Goal: Task Accomplishment & Management: Complete application form

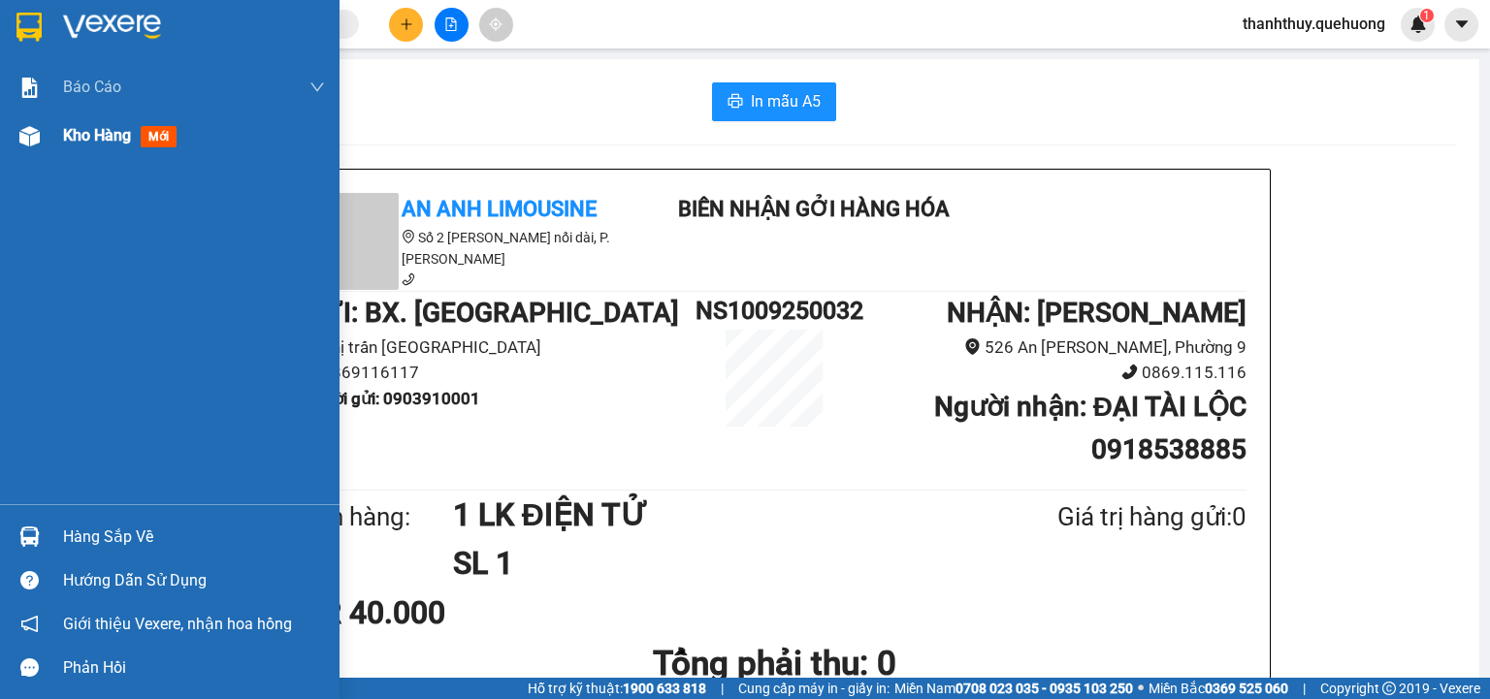
click at [81, 134] on span "Kho hàng" at bounding box center [97, 135] width 68 height 18
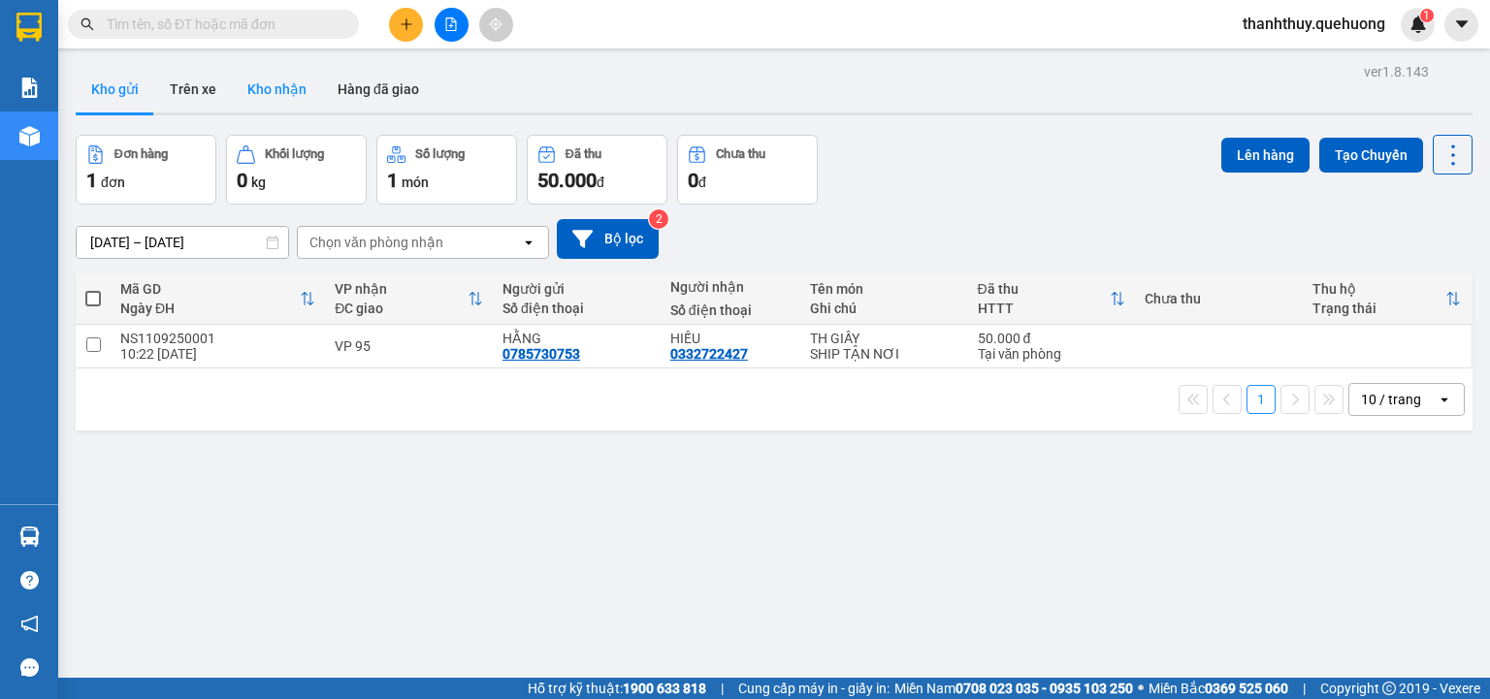
click at [288, 92] on button "Kho nhận" at bounding box center [277, 89] width 90 height 47
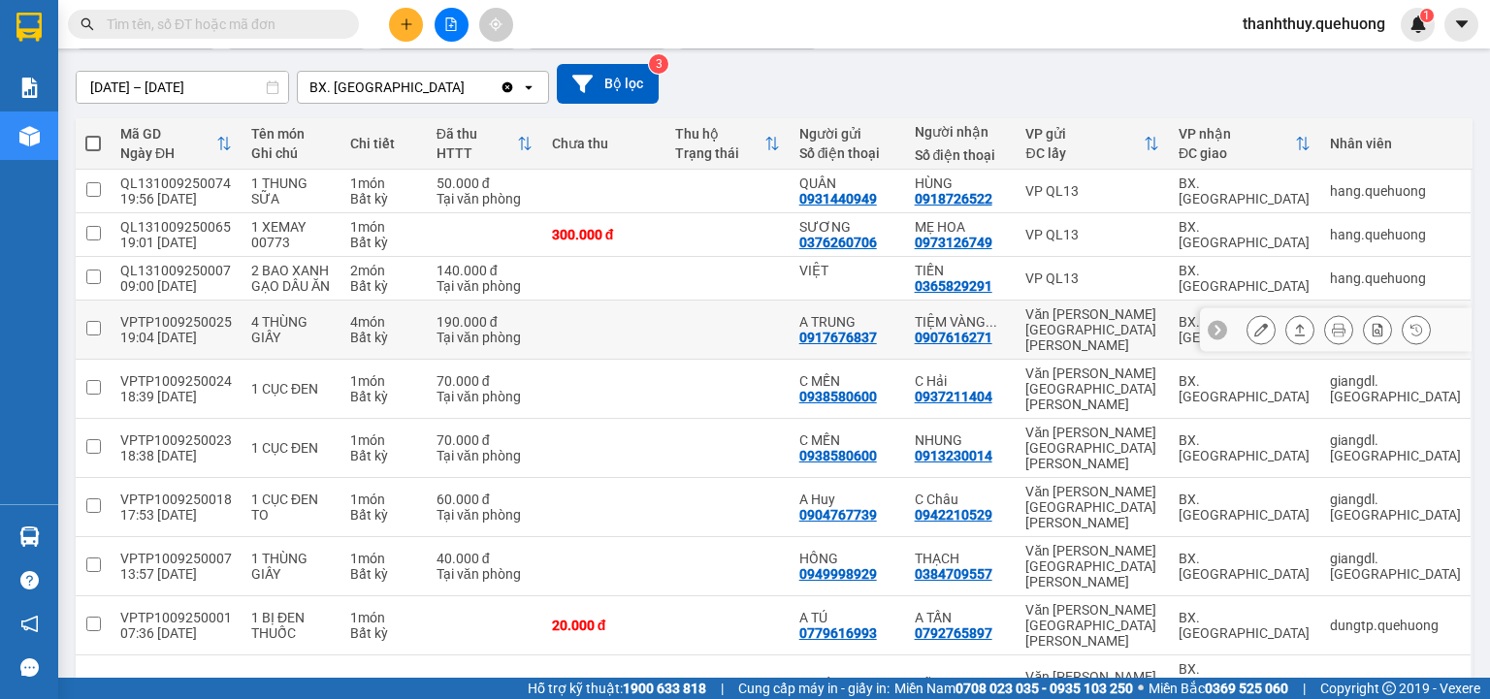
scroll to position [159, 0]
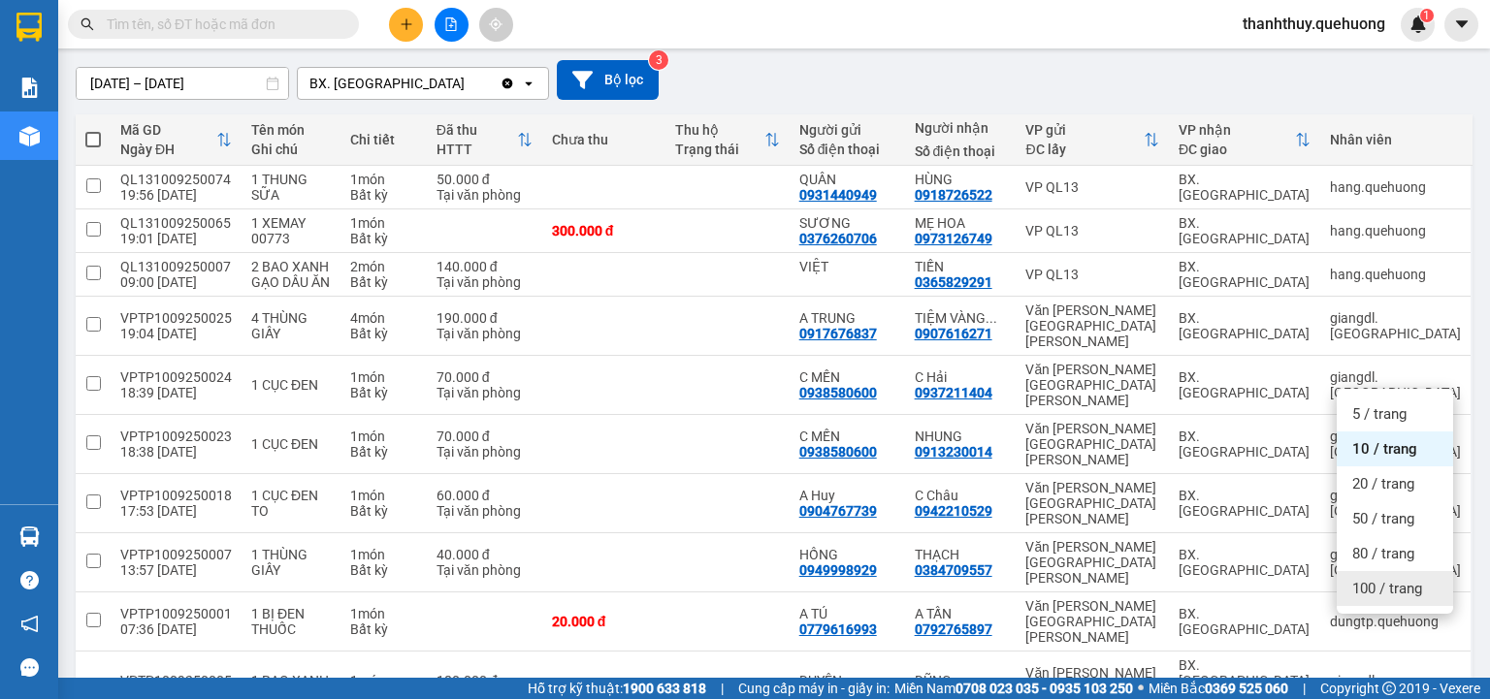
click at [1377, 590] on span "100 / trang" at bounding box center [1387, 588] width 70 height 19
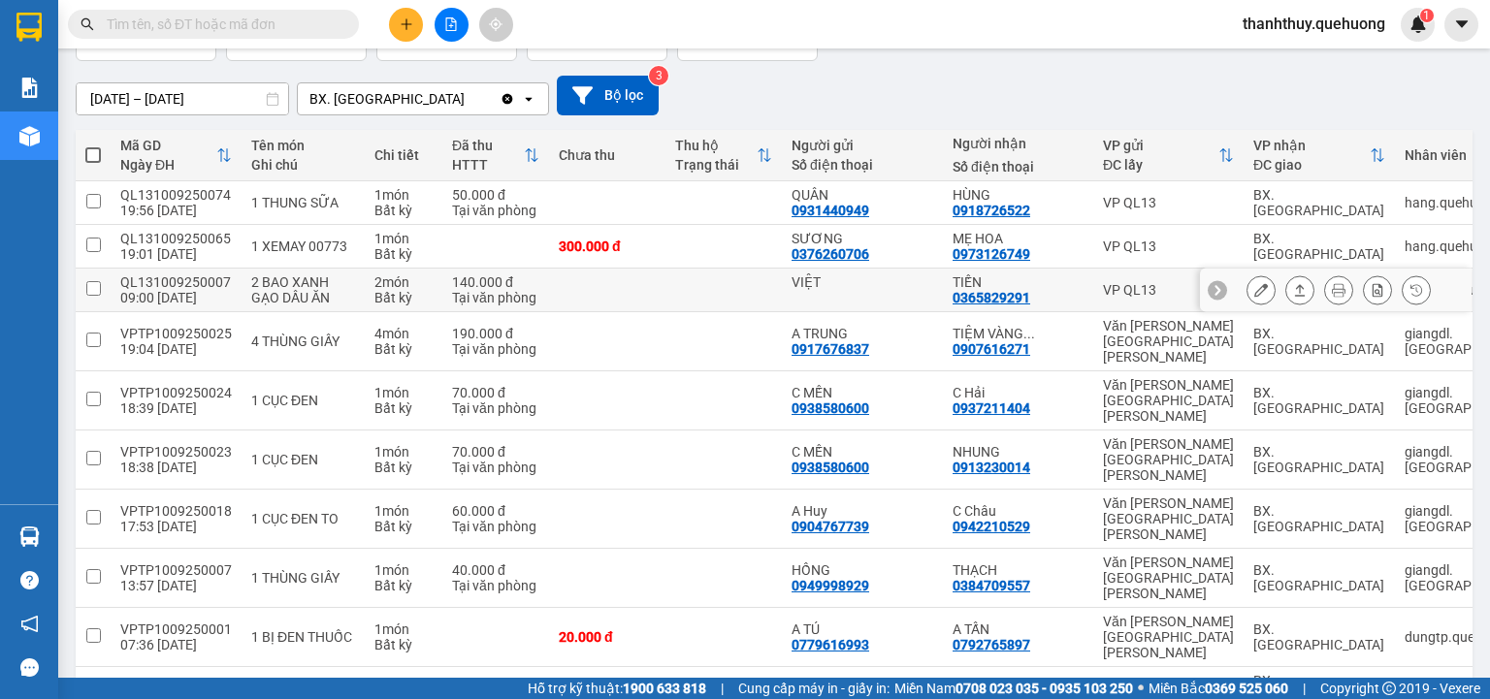
scroll to position [0, 0]
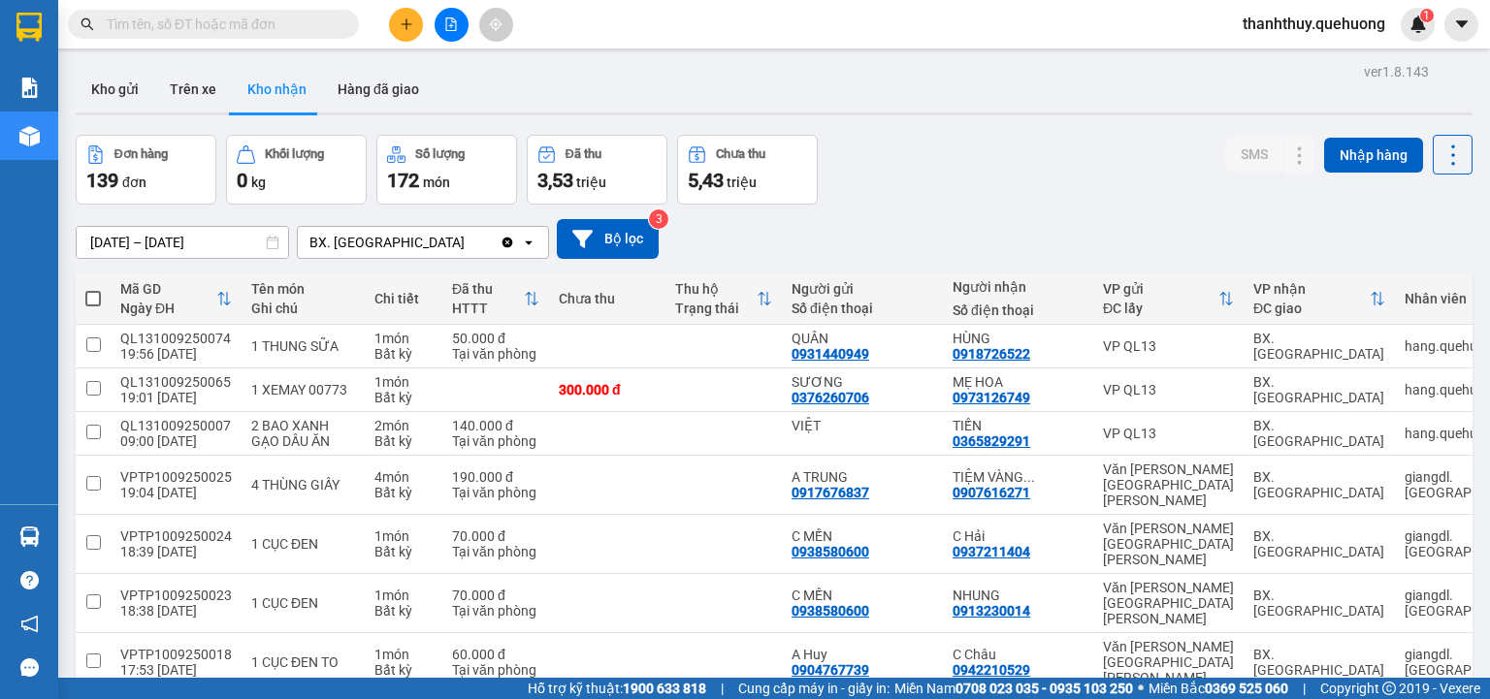
click at [190, 241] on input "[DATE] – [DATE]" at bounding box center [182, 242] width 211 height 31
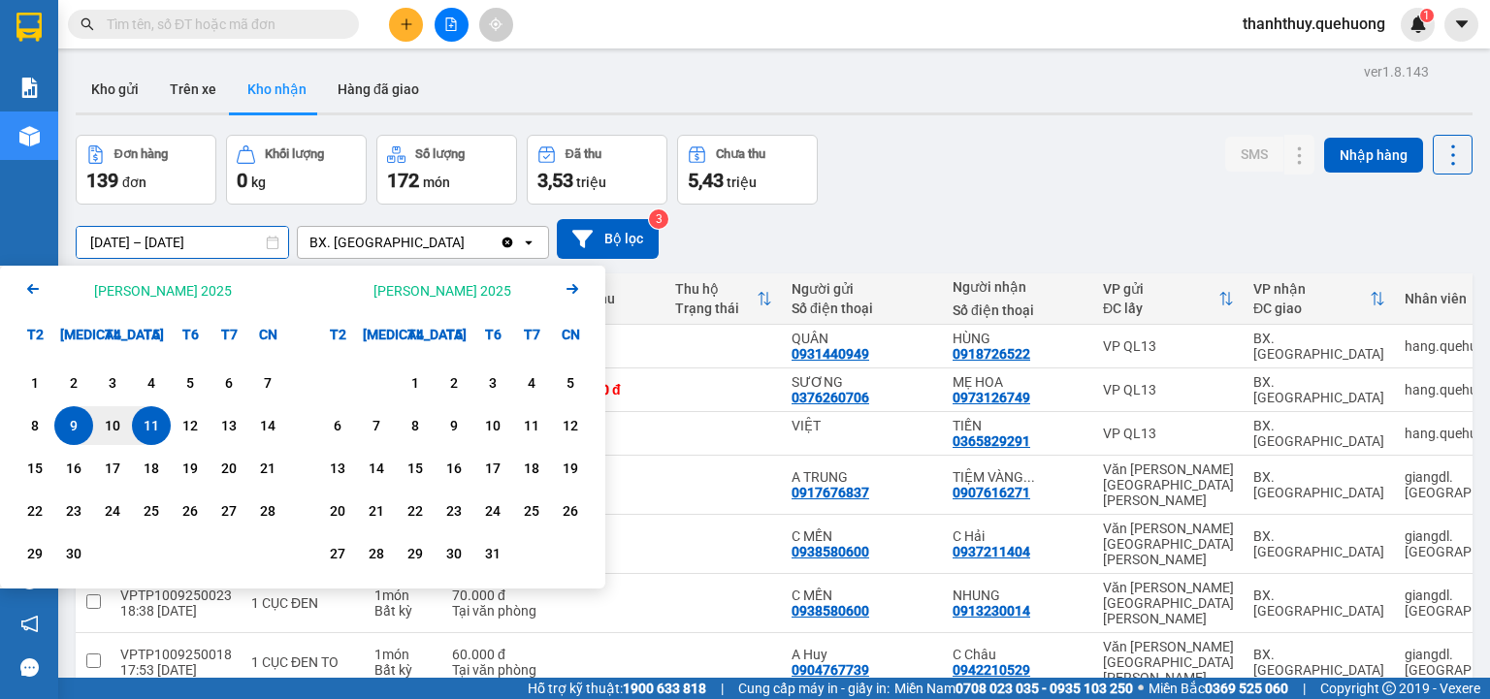
click at [146, 419] on div "11" at bounding box center [151, 425] width 27 height 23
click at [226, 241] on input "[DATE] – / /" at bounding box center [182, 242] width 211 height 31
click at [157, 423] on div "11" at bounding box center [151, 425] width 27 height 23
type input "[DATE] – [DATE]"
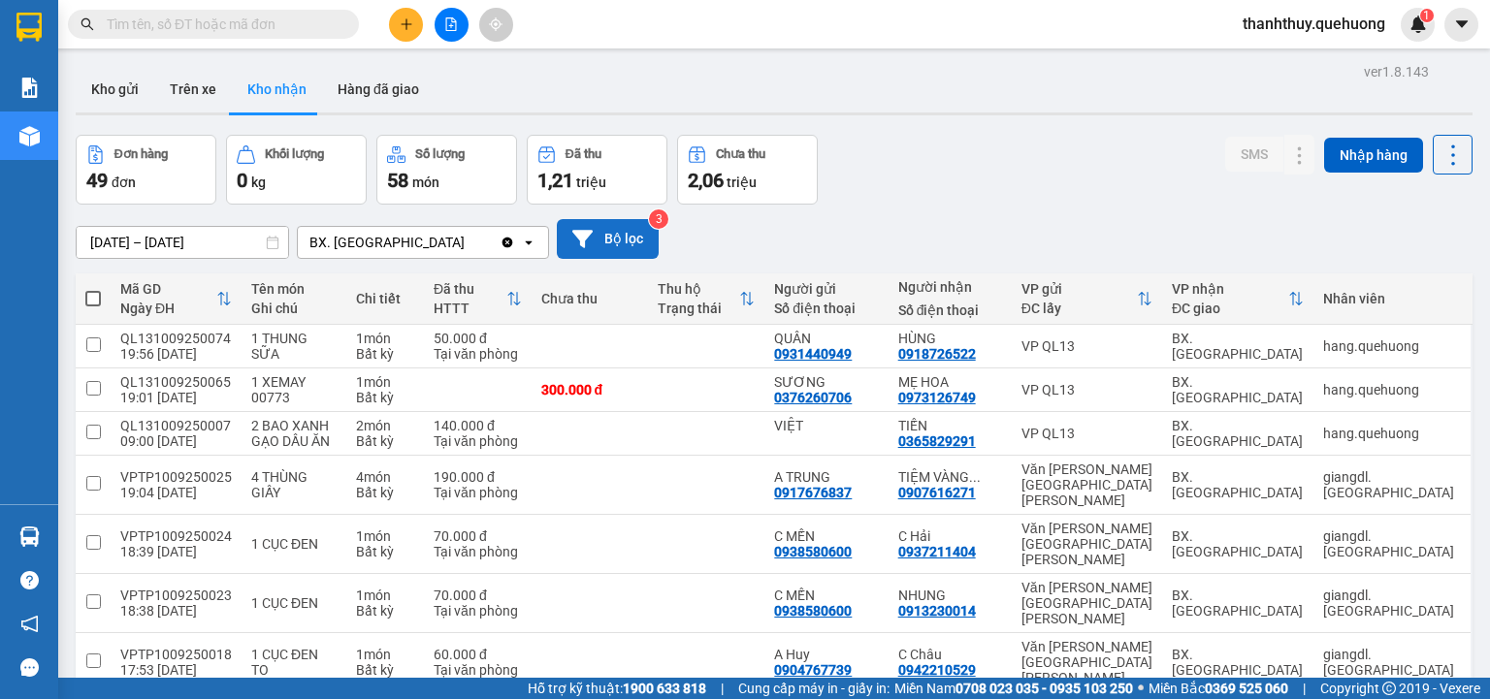
click at [593, 238] on button "Bộ lọc" at bounding box center [608, 239] width 102 height 40
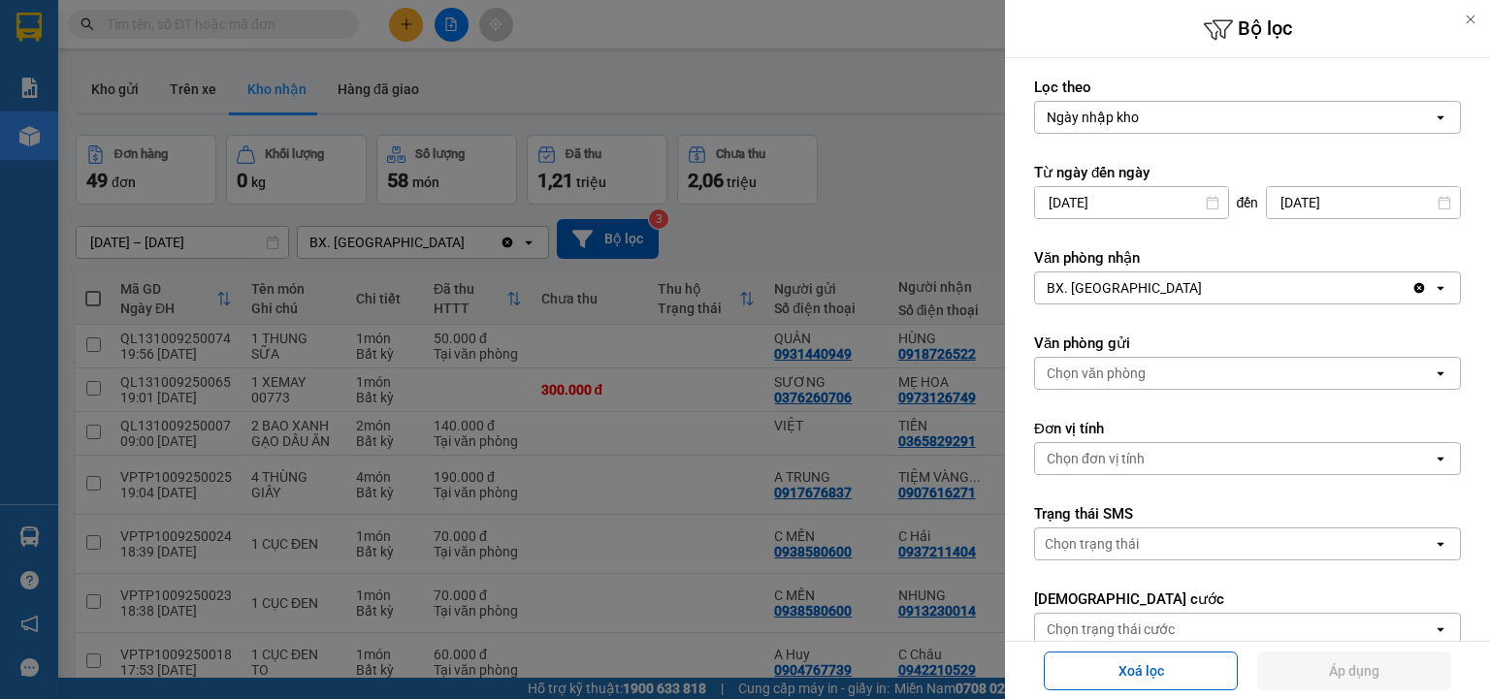
click at [815, 235] on div at bounding box center [745, 349] width 1490 height 699
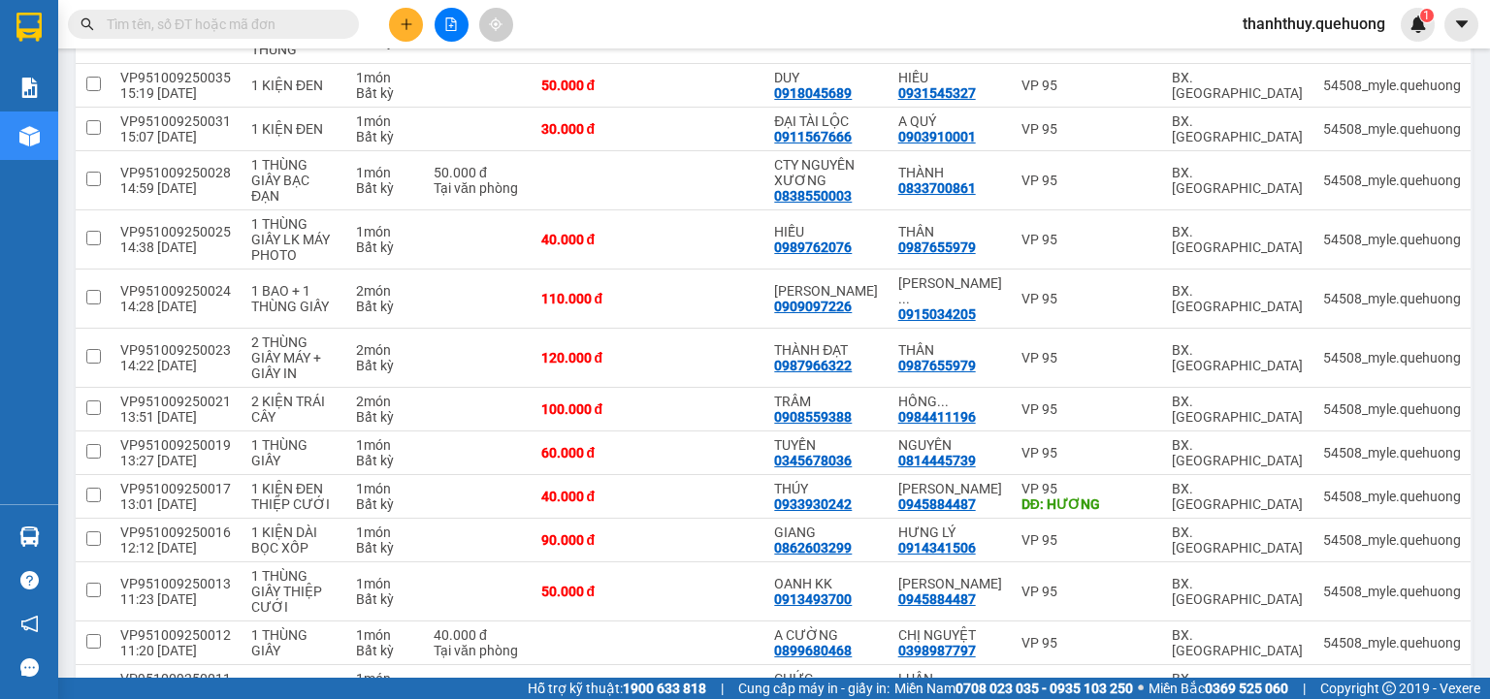
scroll to position [2010, 0]
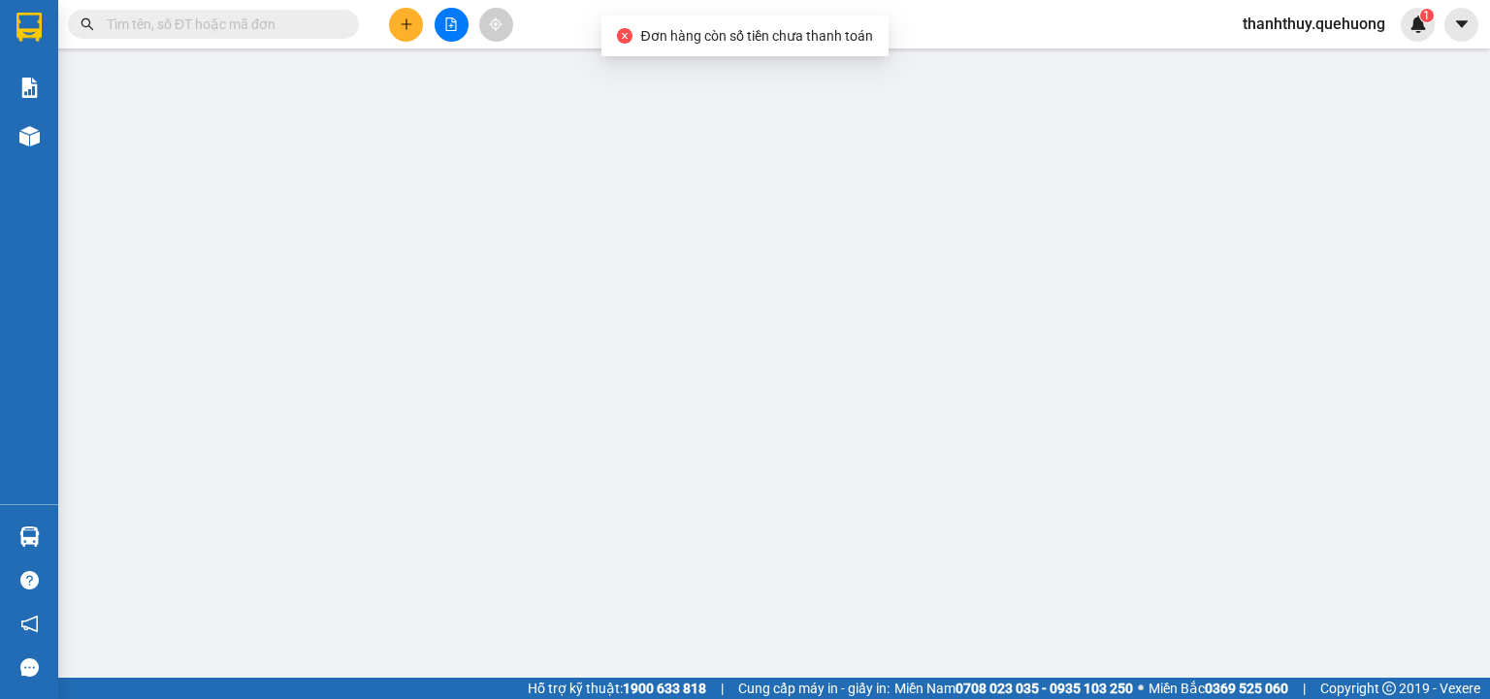
type input "0918070631"
type input "NHẤT KIẾN"
type input "0908136679"
type input "HÙNG"
type input "50.000"
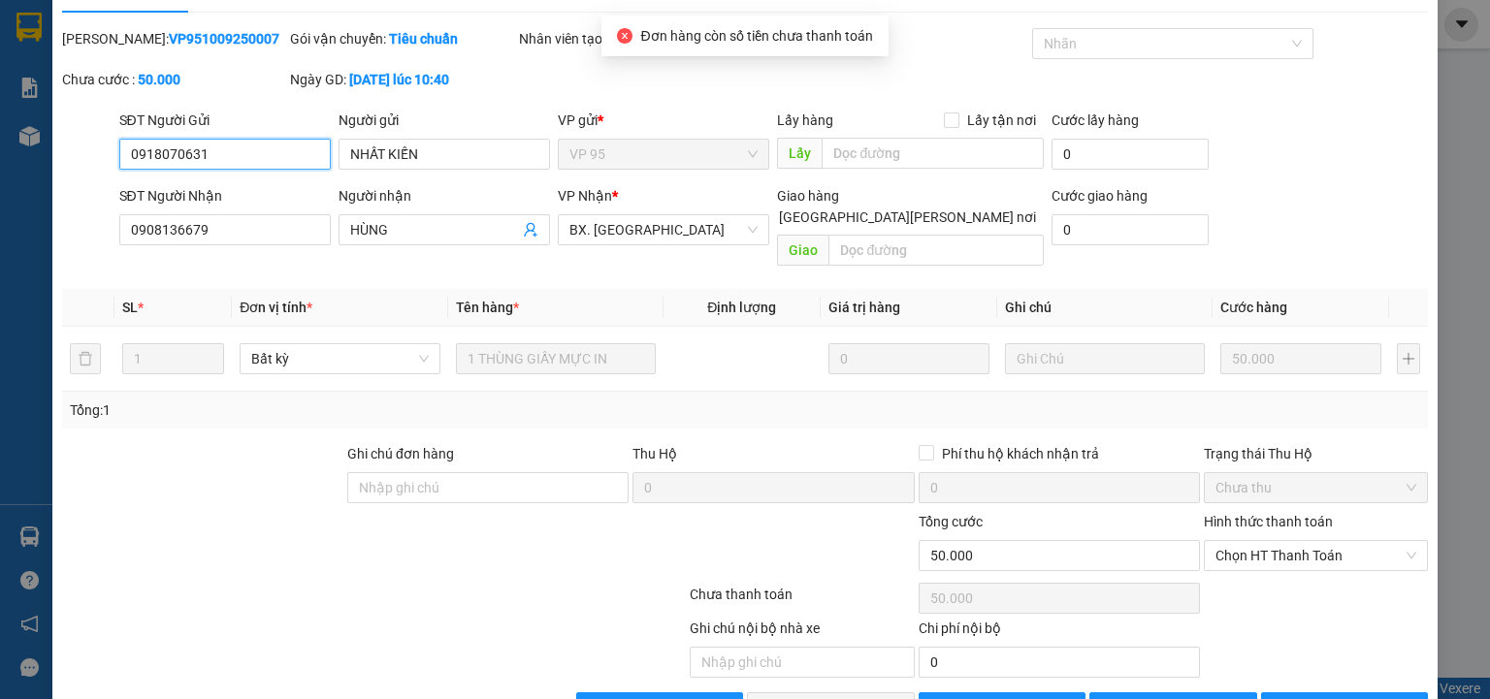
scroll to position [81, 0]
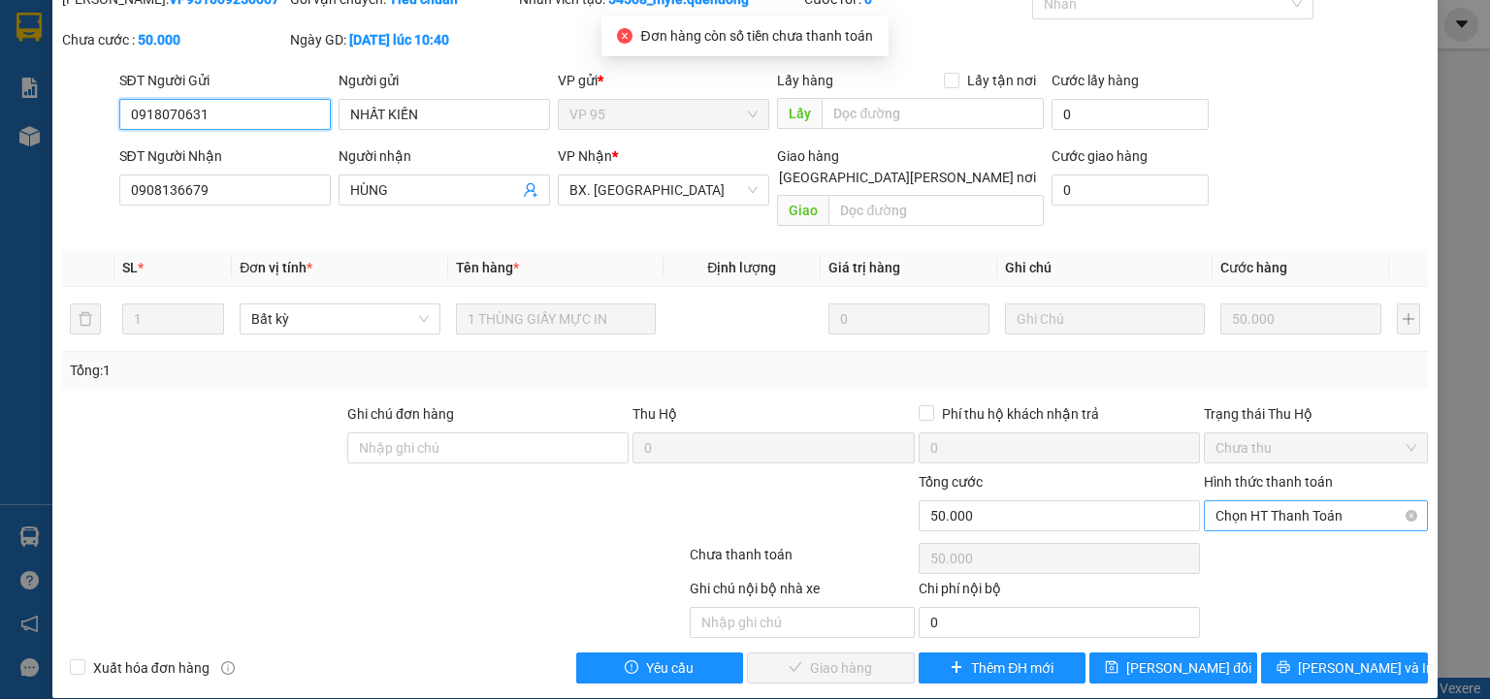
click at [1297, 501] on span "Chọn HT Thanh Toán" at bounding box center [1315, 515] width 201 height 29
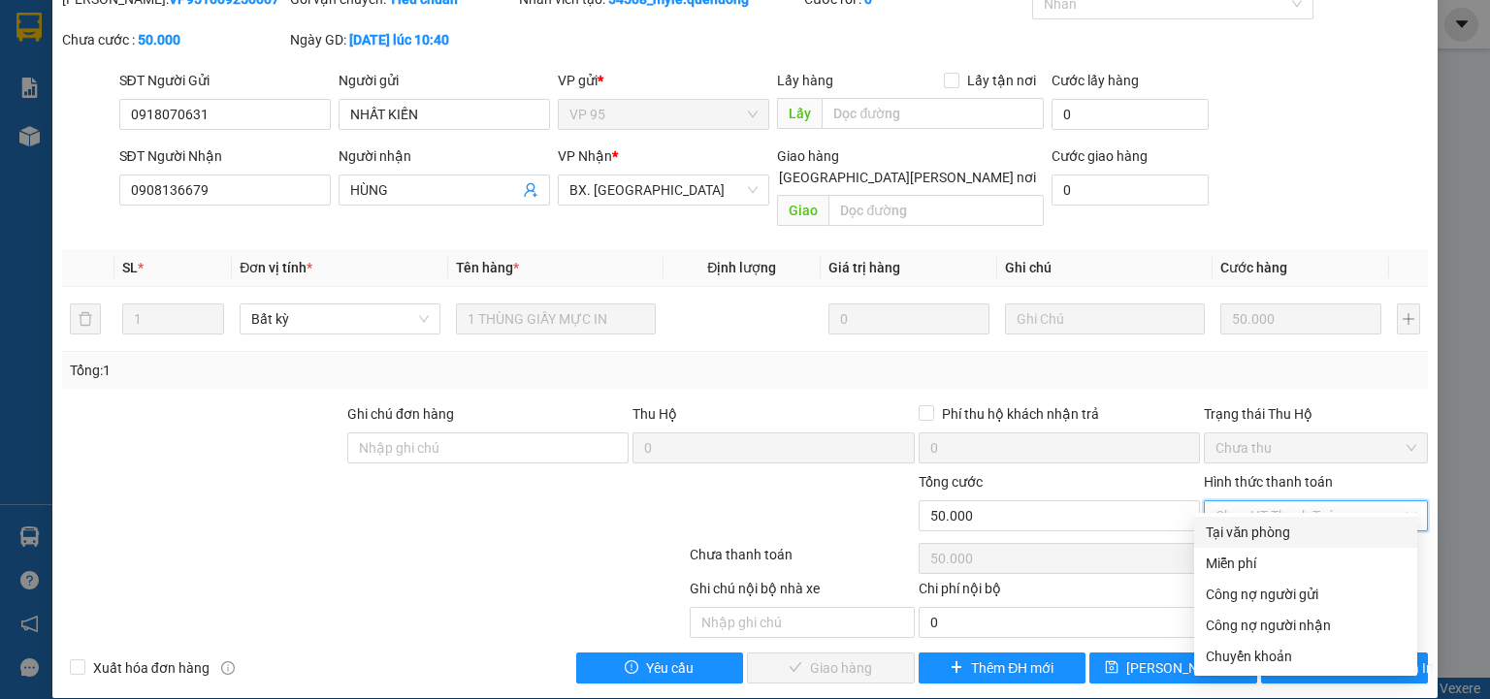
click at [1281, 541] on div "Tại văn phòng" at bounding box center [1306, 532] width 200 height 21
type input "0"
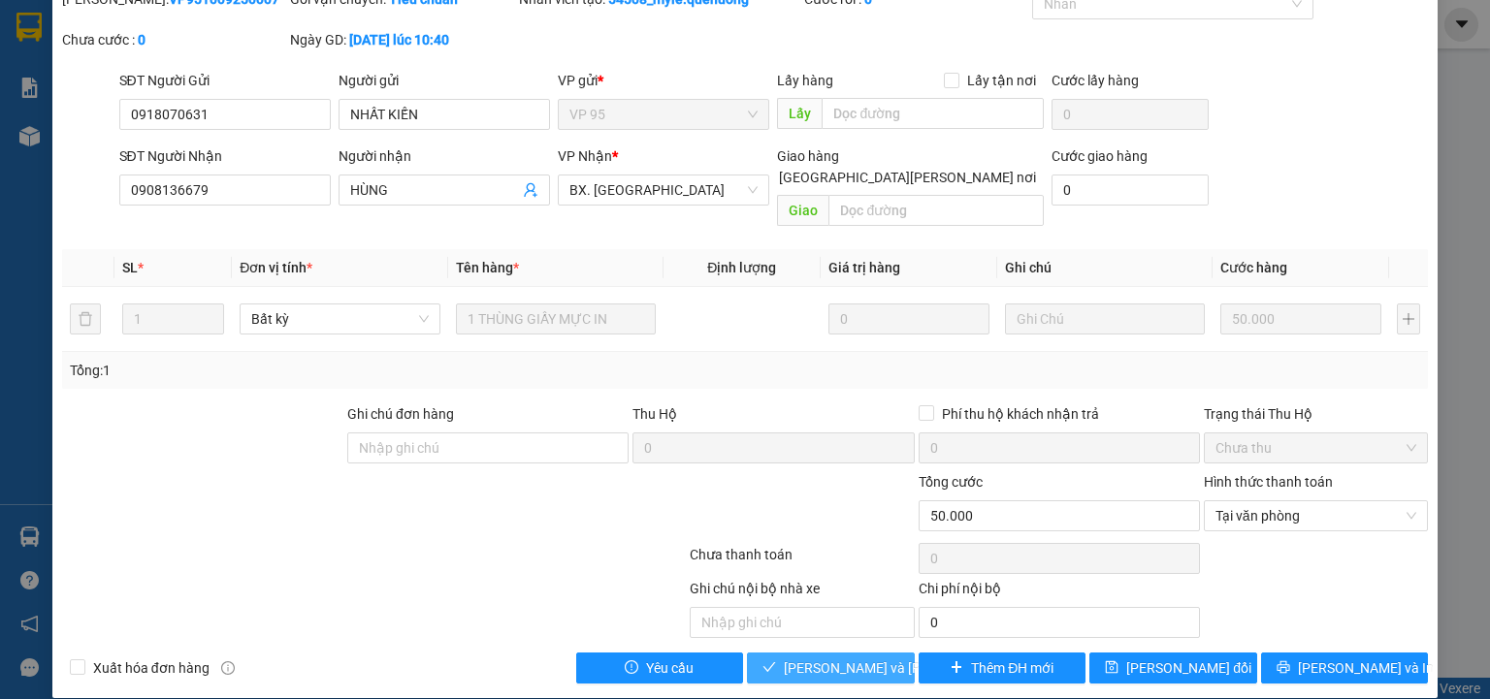
click at [836, 658] on span "[PERSON_NAME] và Giao hàng" at bounding box center [915, 668] width 262 height 21
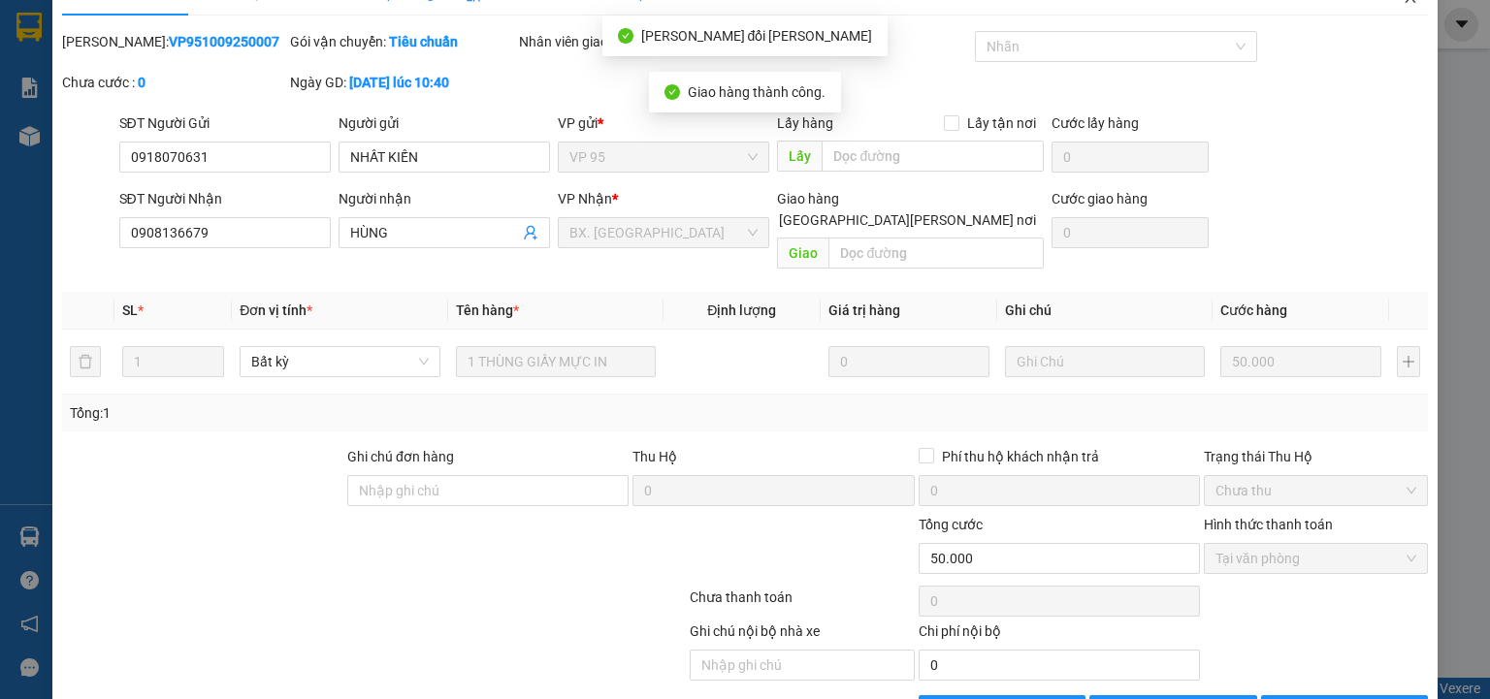
scroll to position [0, 0]
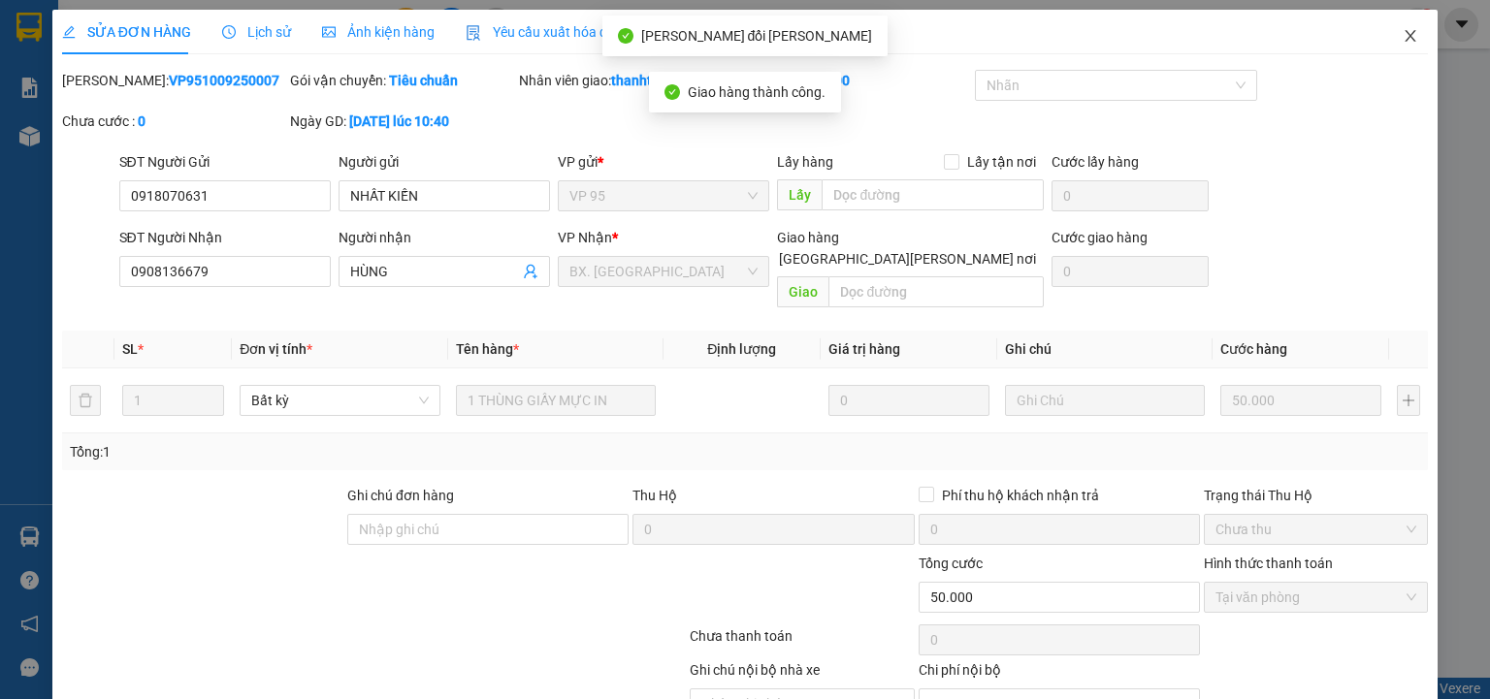
click at [1403, 36] on icon "close" at bounding box center [1411, 36] width 16 height 16
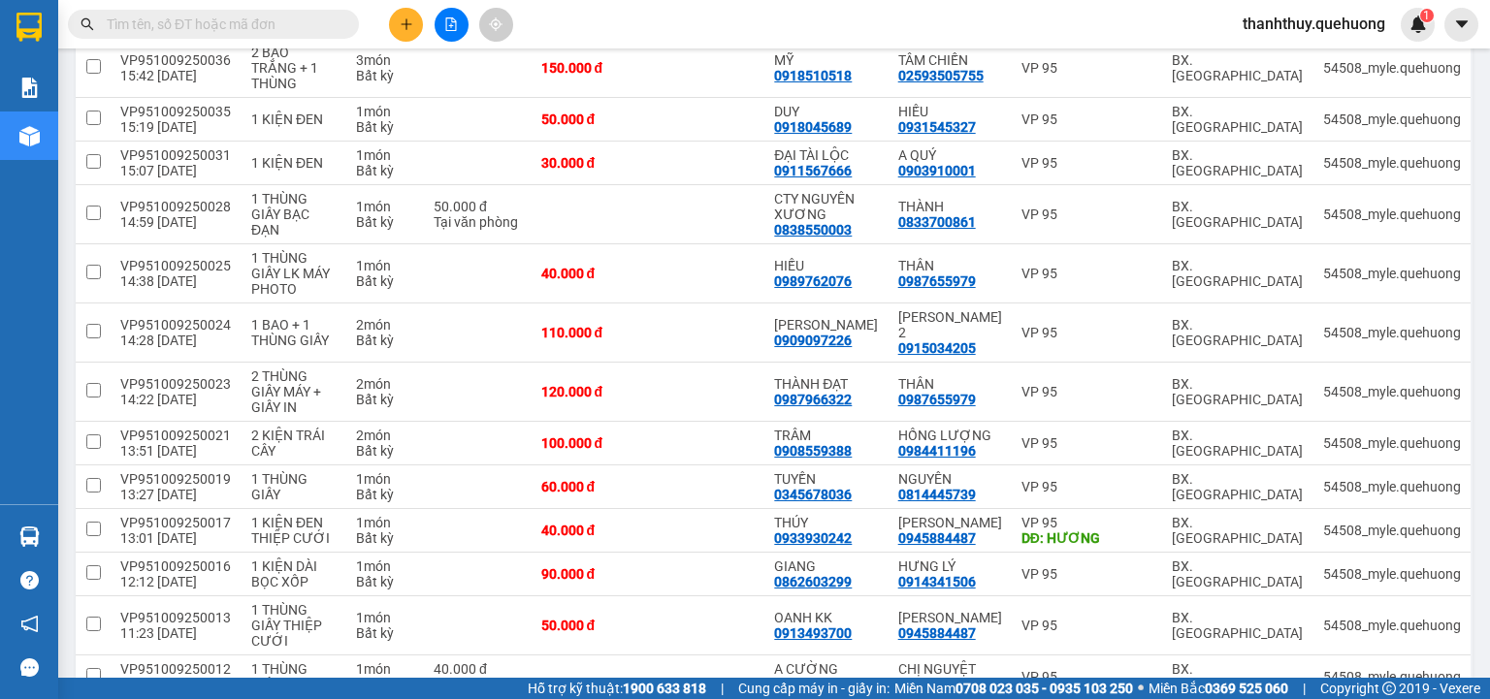
scroll to position [1966, 0]
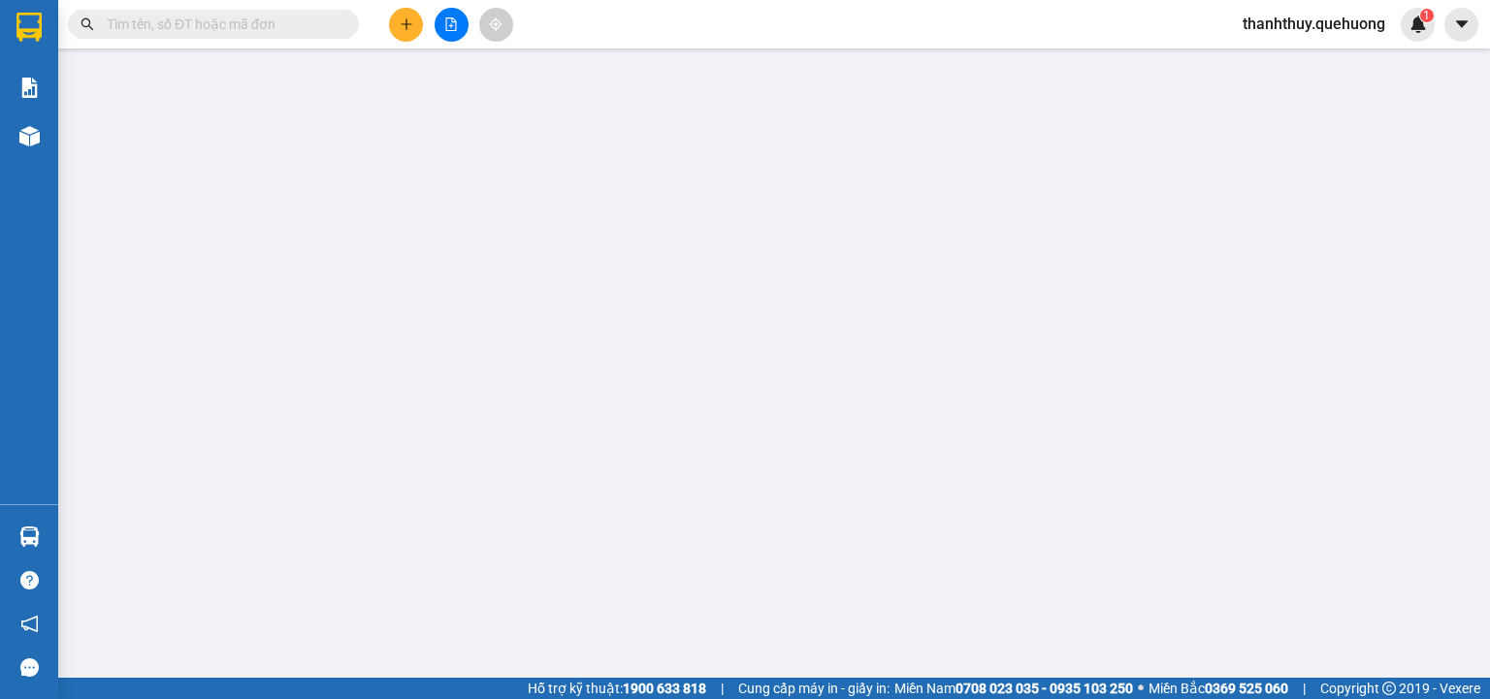
type input "0777749586"
type input "CTY TAM LẬP"
type input "0946819312"
type input "[PERSON_NAME]"
type input "50.000"
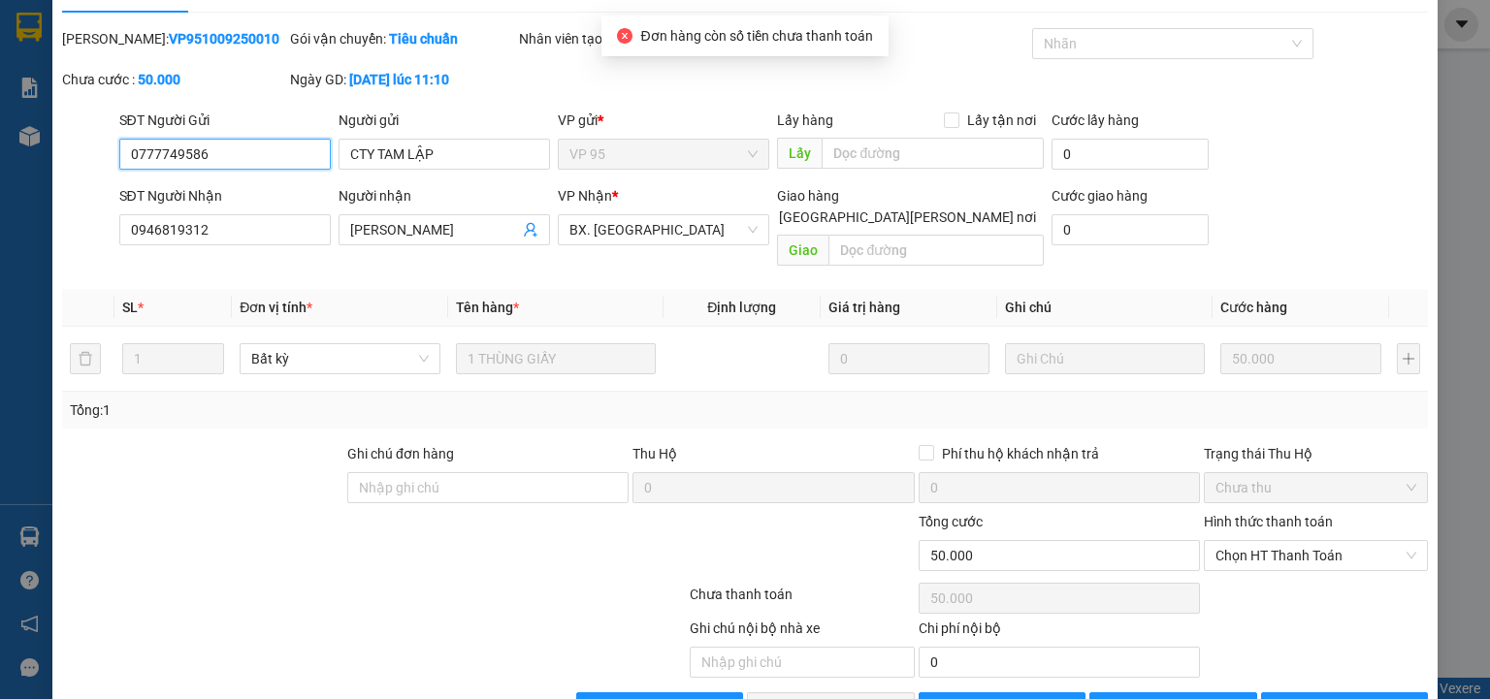
scroll to position [81, 0]
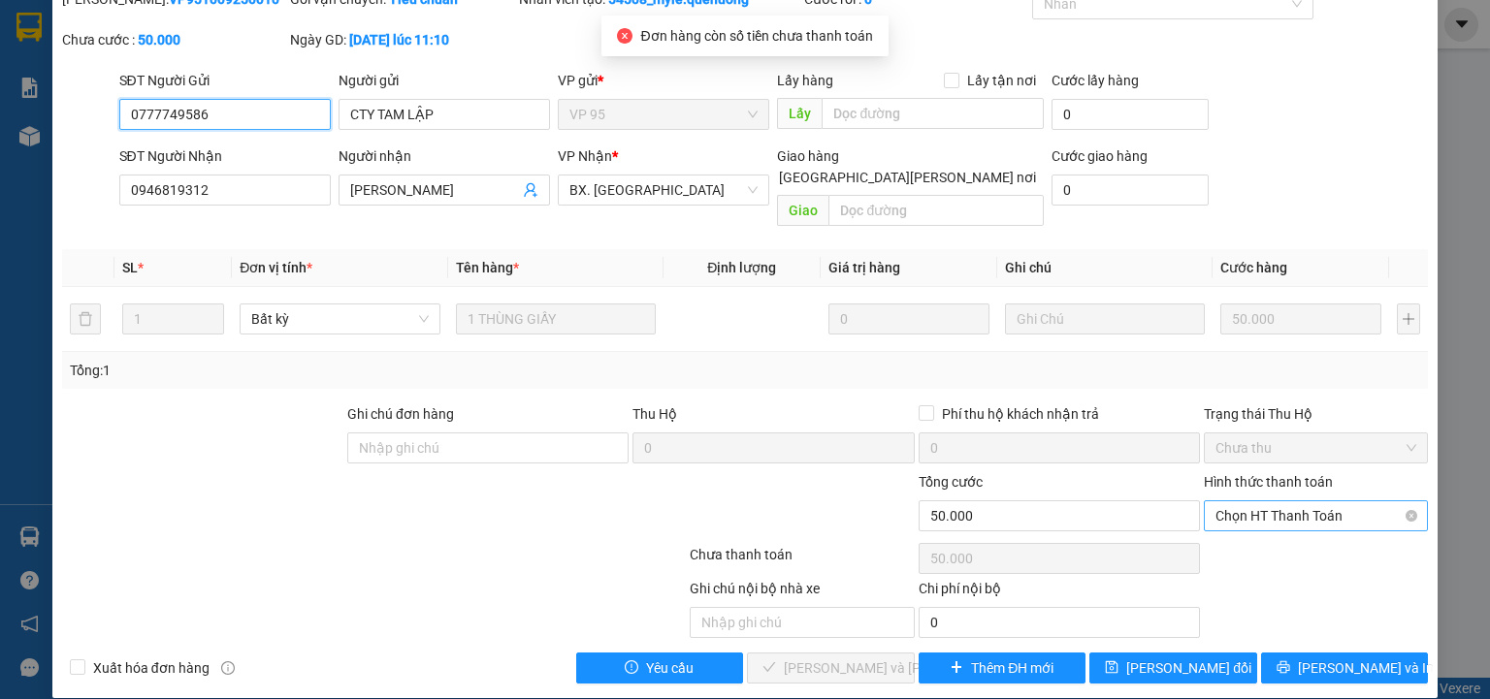
click at [1306, 501] on span "Chọn HT Thanh Toán" at bounding box center [1315, 515] width 201 height 29
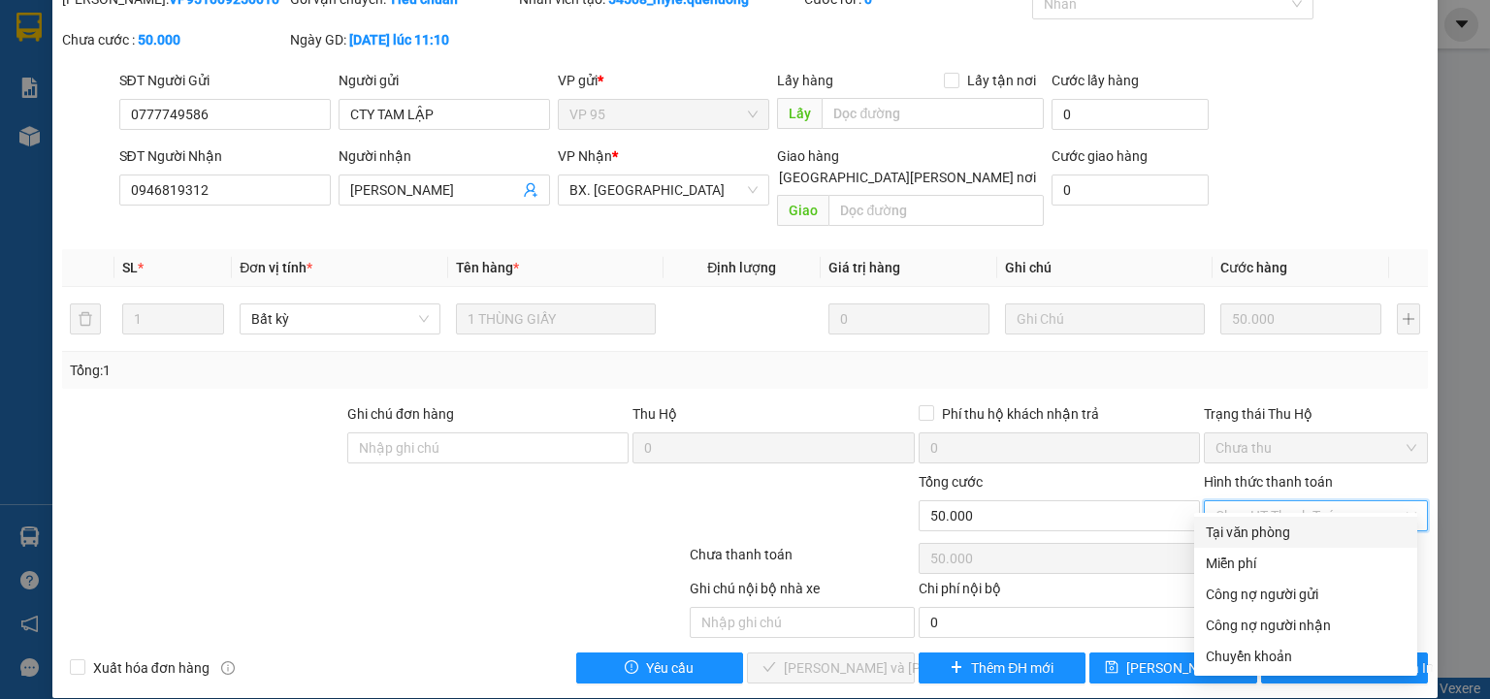
click at [1283, 538] on div "Tại văn phòng" at bounding box center [1306, 532] width 200 height 21
type input "0"
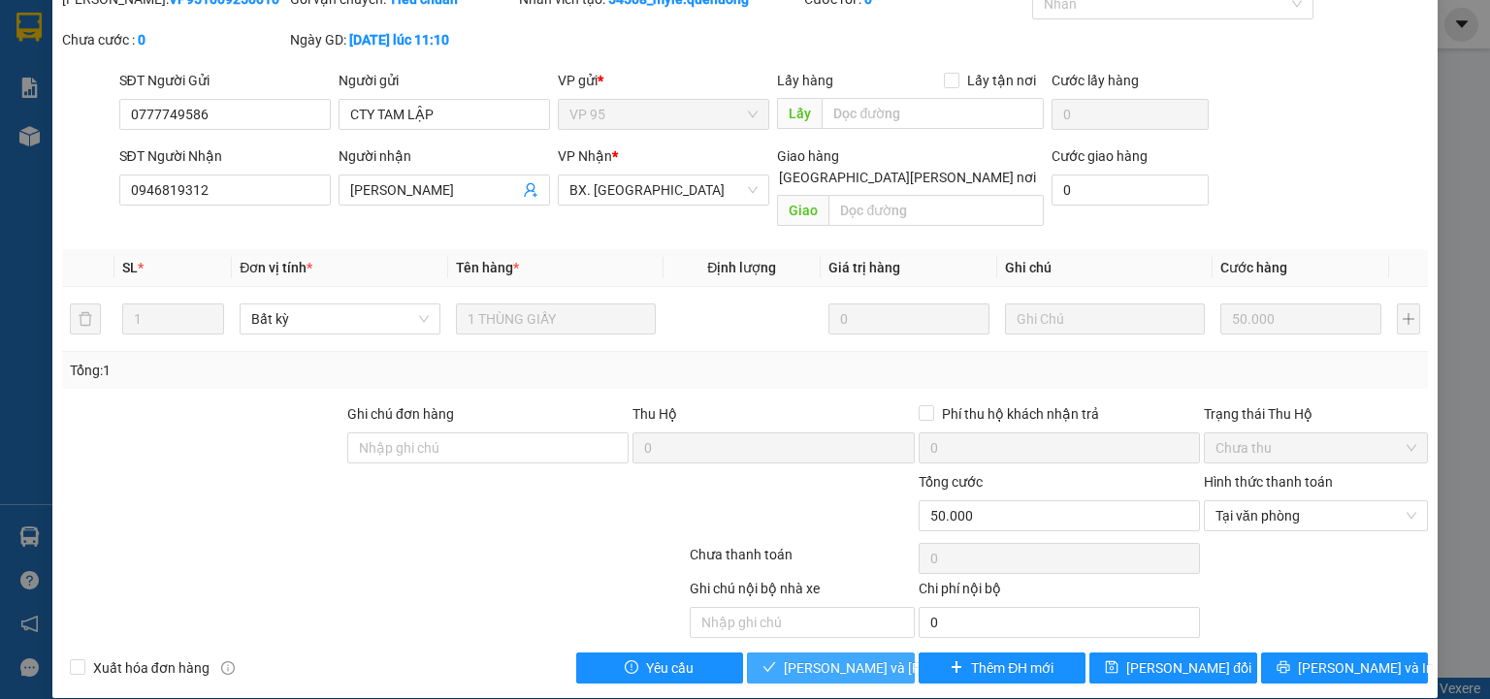
click at [861, 658] on span "[PERSON_NAME] và Giao hàng" at bounding box center [915, 668] width 262 height 21
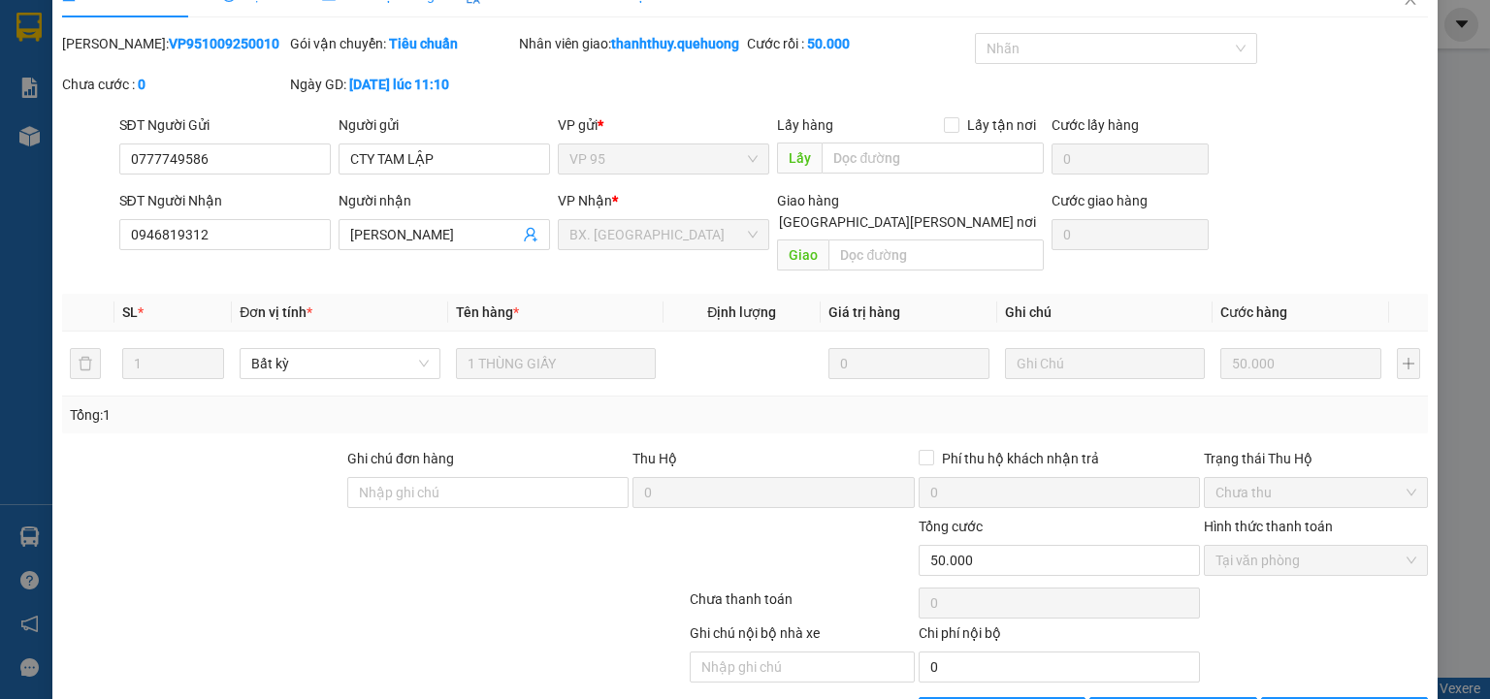
scroll to position [0, 0]
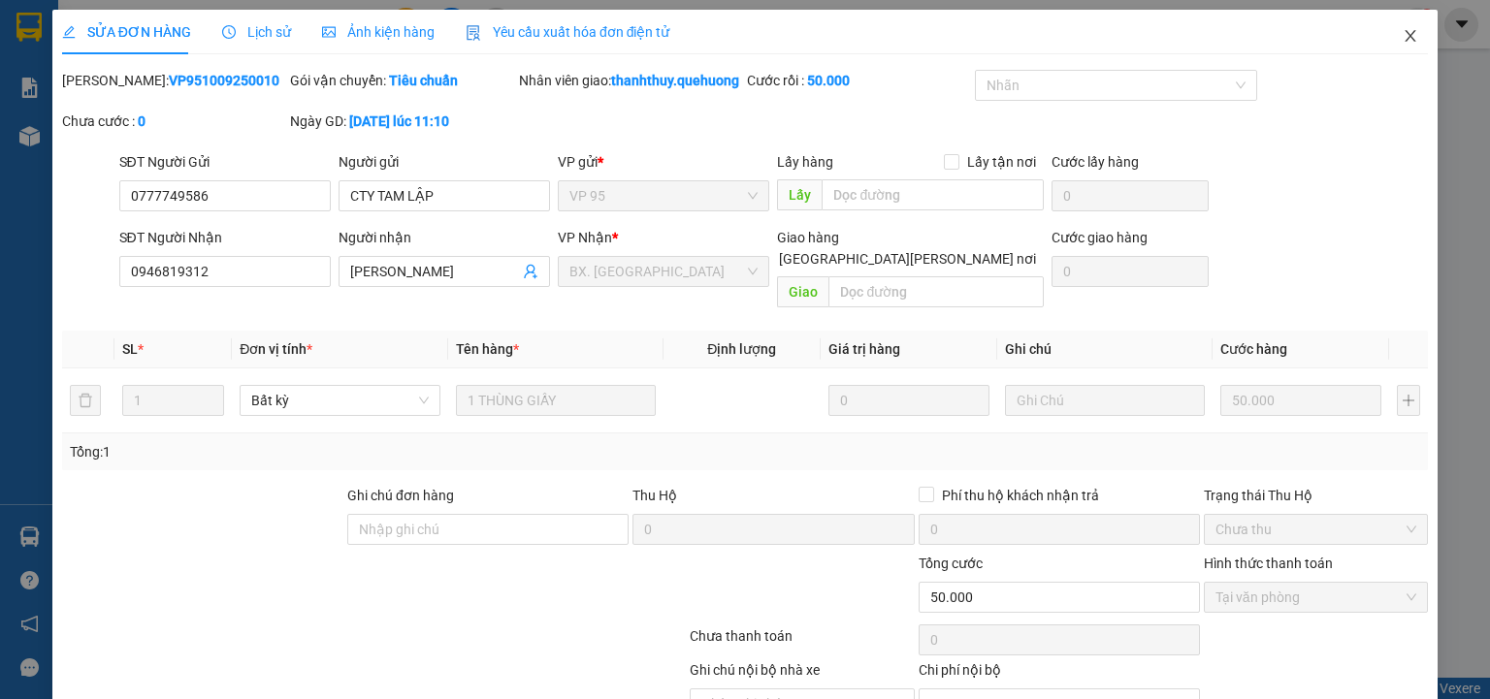
click at [1403, 37] on icon "close" at bounding box center [1411, 36] width 16 height 16
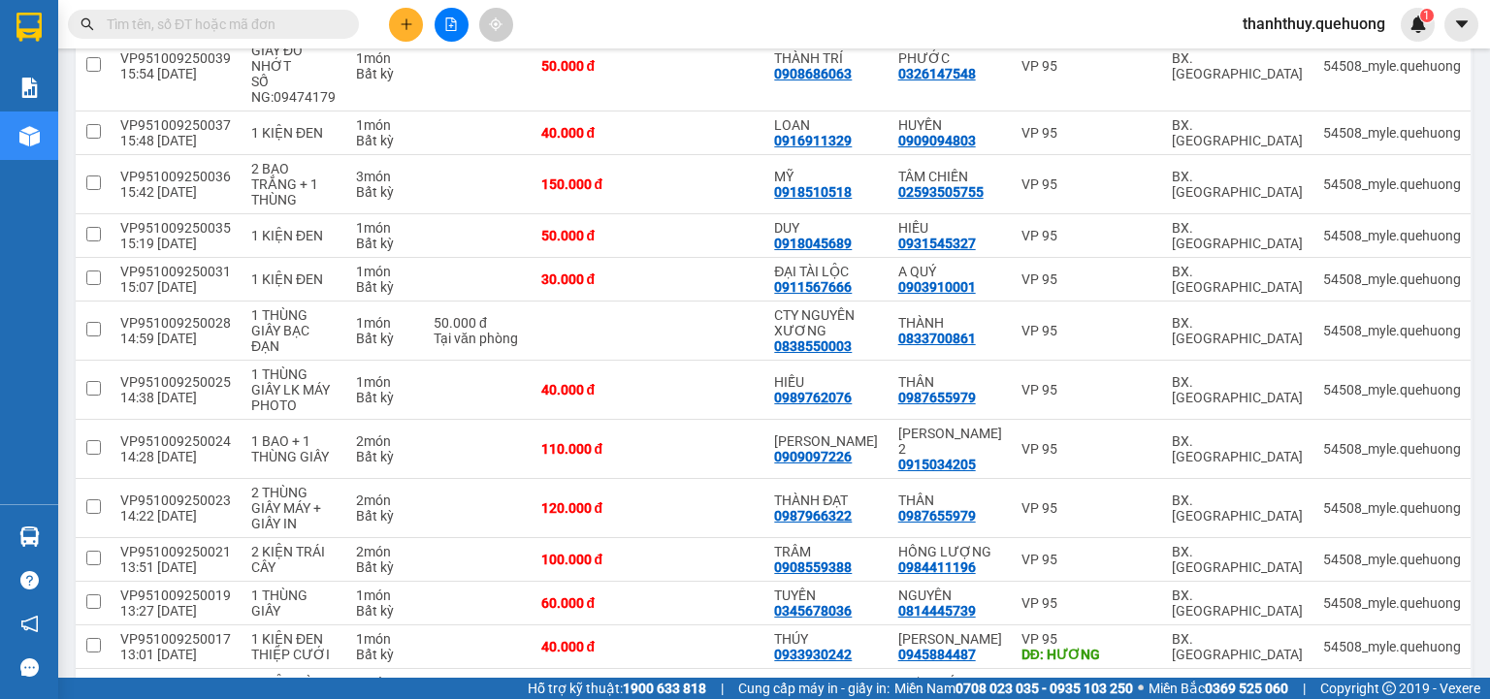
scroll to position [1922, 0]
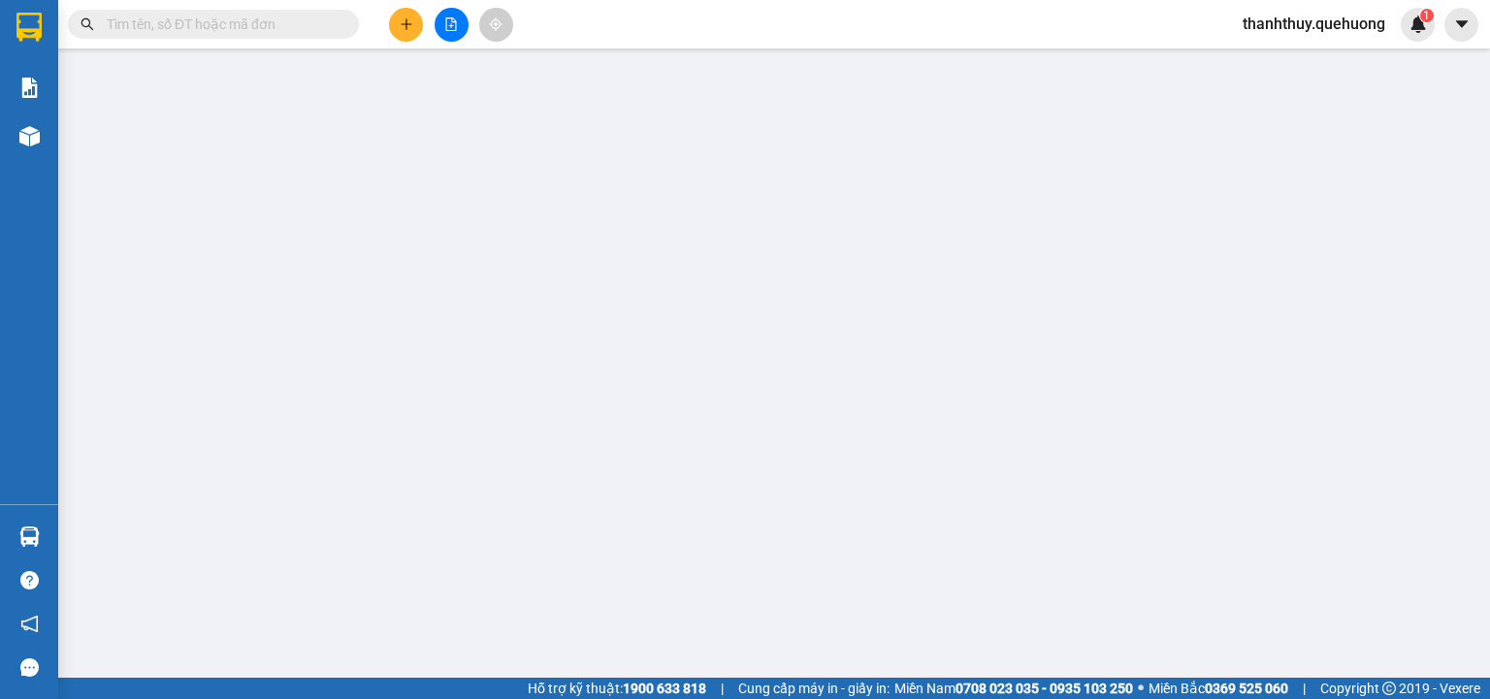
type input "0938005559"
type input "CHỨC"
type input "0985997054"
type input "LUÂN"
type input "30.000"
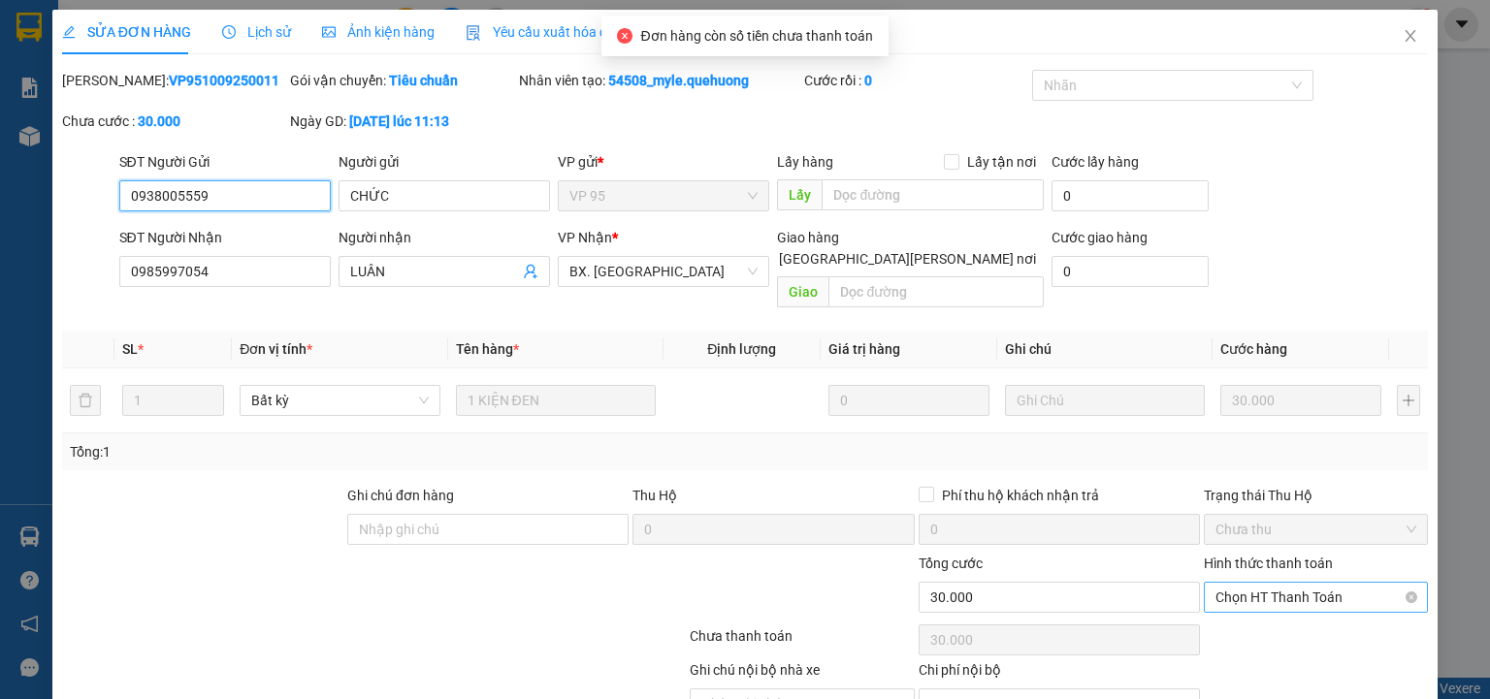
click at [1300, 583] on span "Chọn HT Thanh Toán" at bounding box center [1315, 597] width 201 height 29
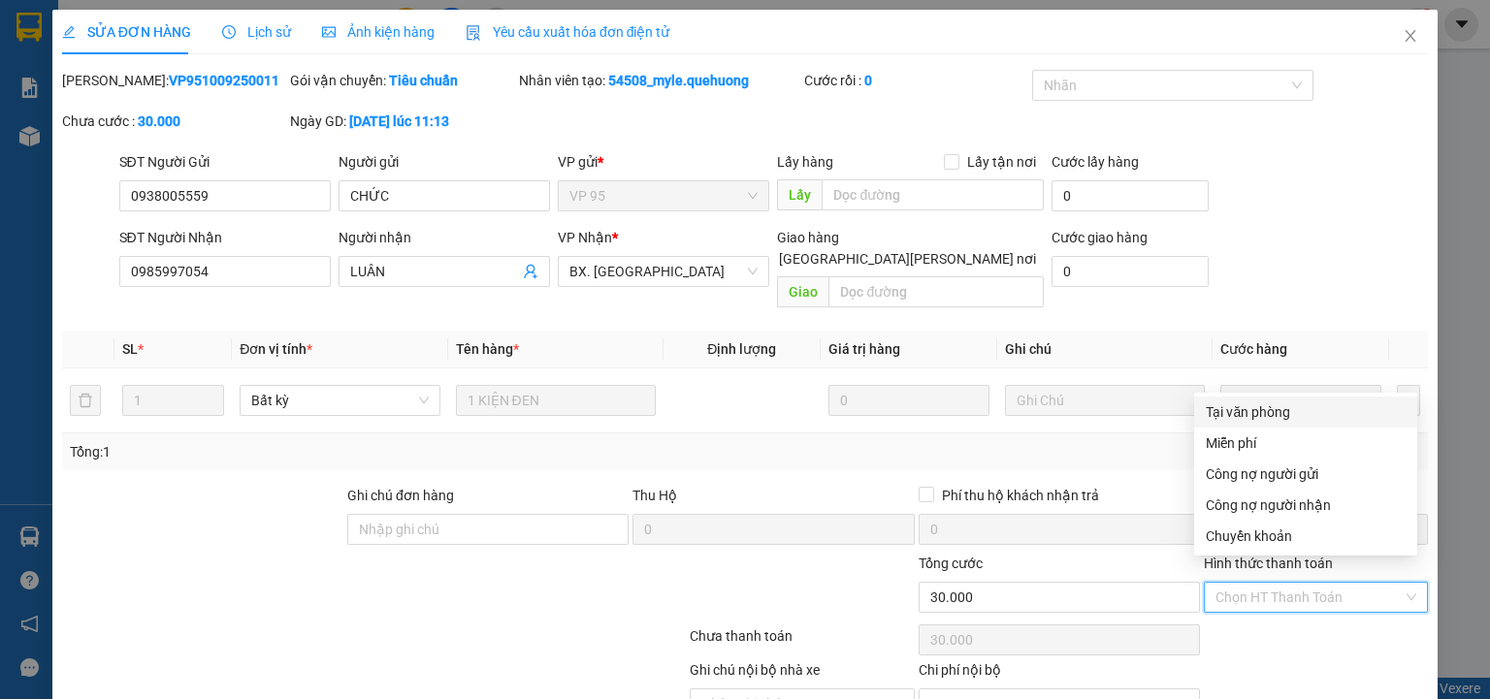
click at [1264, 419] on div "Tại văn phòng" at bounding box center [1306, 412] width 200 height 21
type input "0"
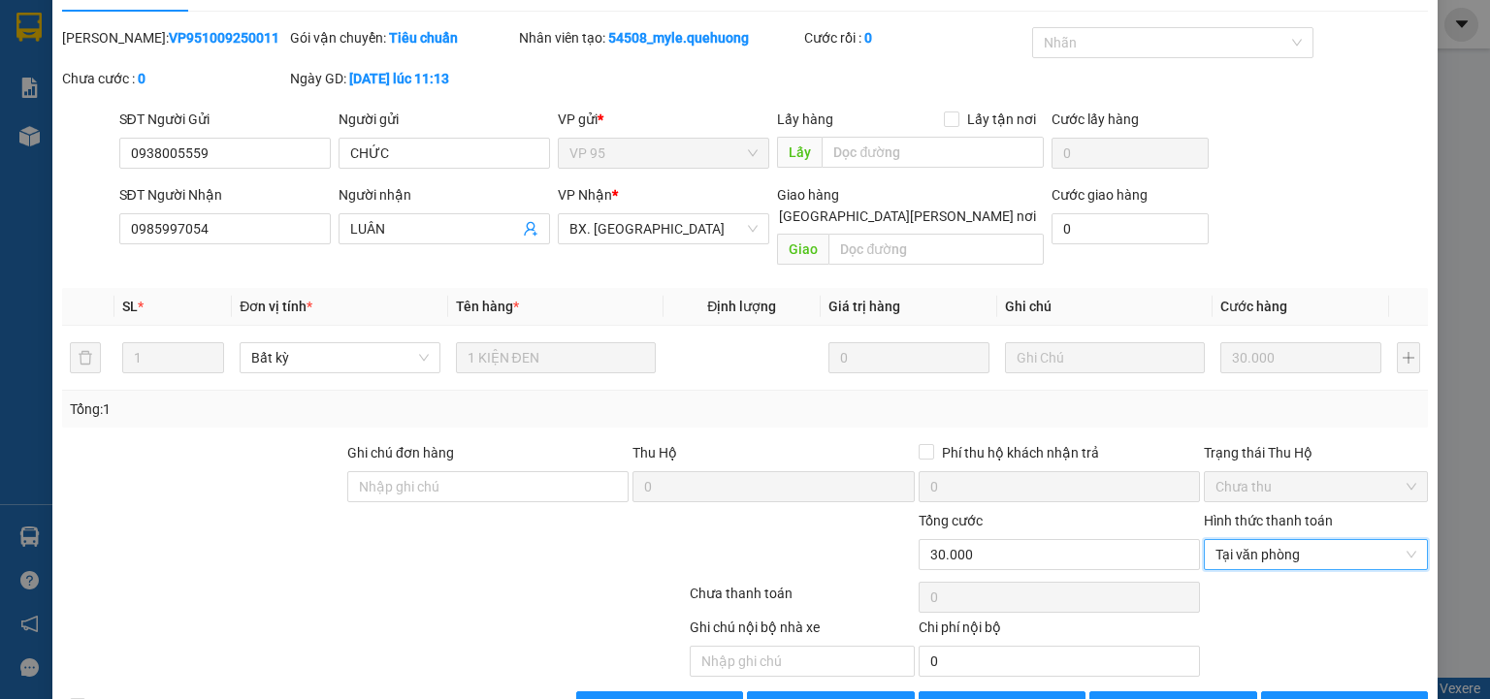
scroll to position [81, 0]
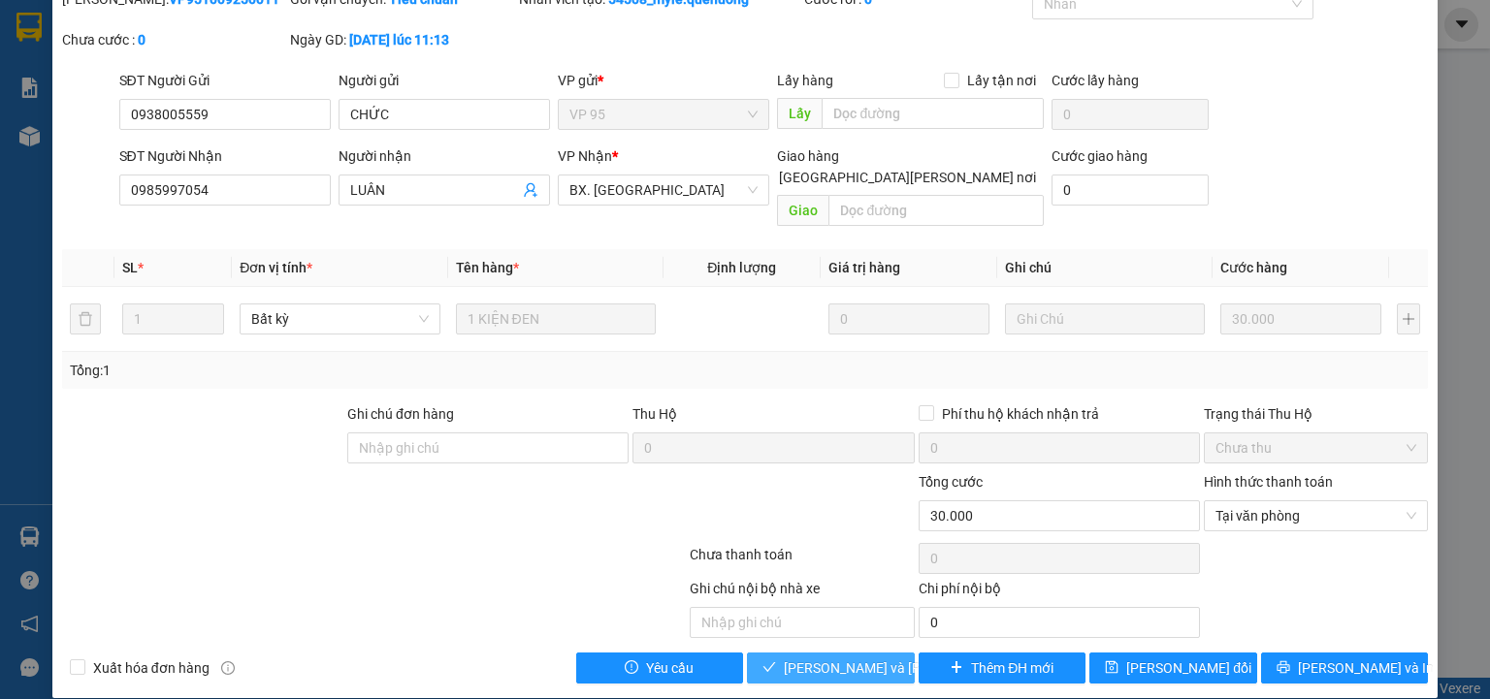
click at [864, 658] on span "[PERSON_NAME] và Giao hàng" at bounding box center [915, 668] width 262 height 21
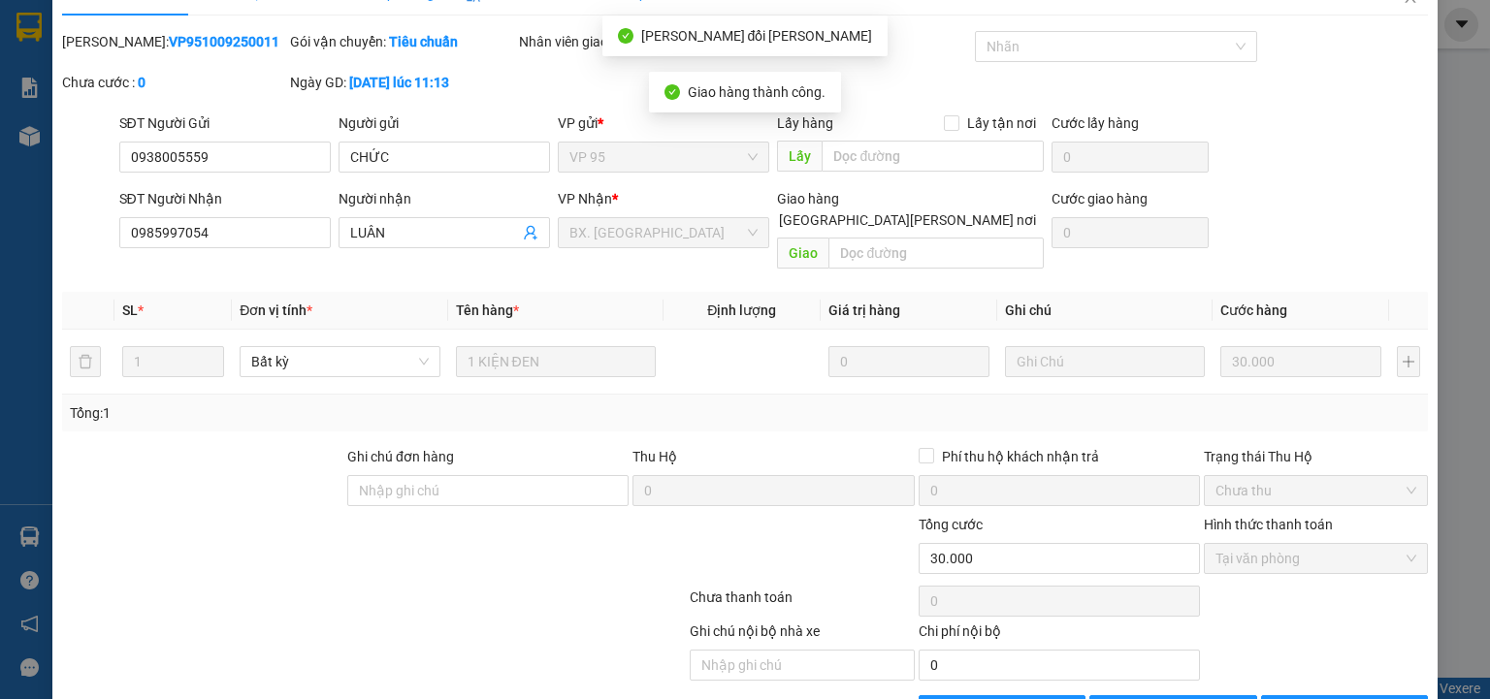
scroll to position [0, 0]
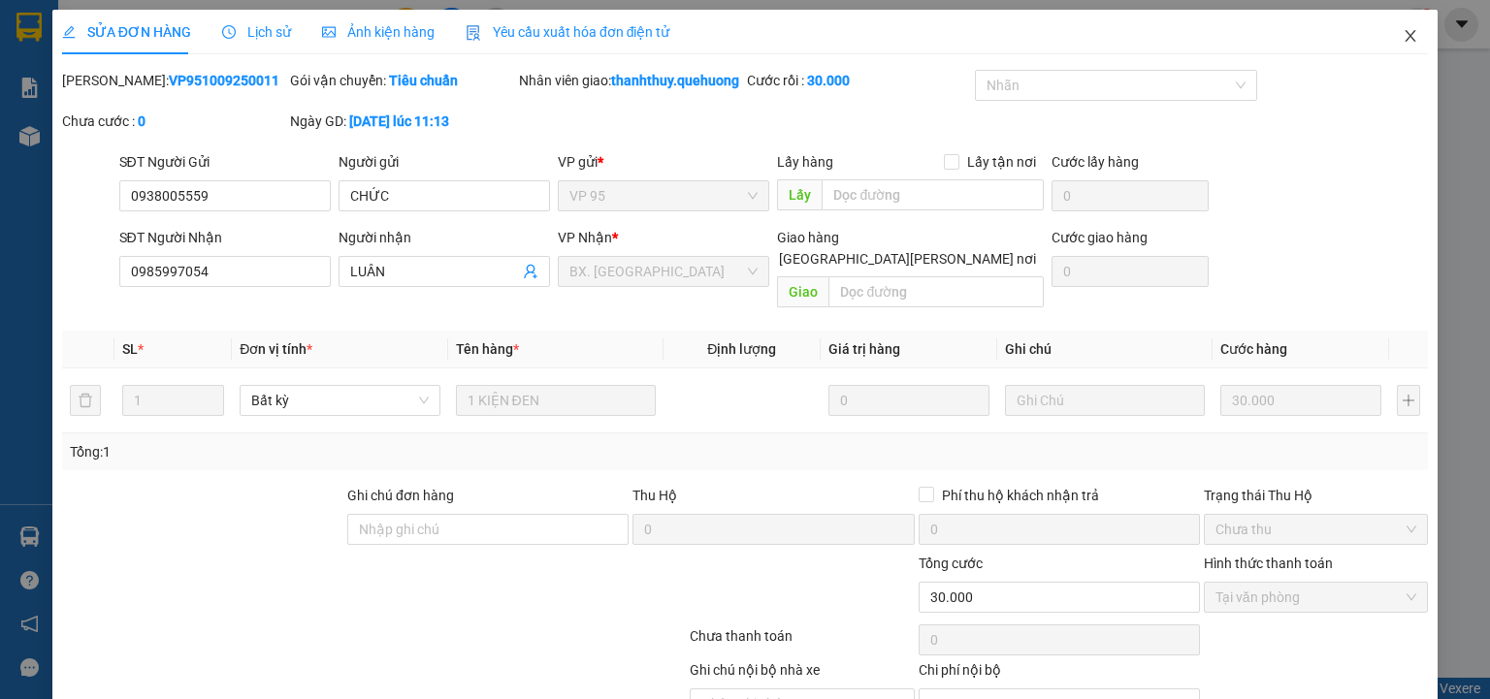
click at [1408, 33] on span "Close" at bounding box center [1410, 37] width 54 height 54
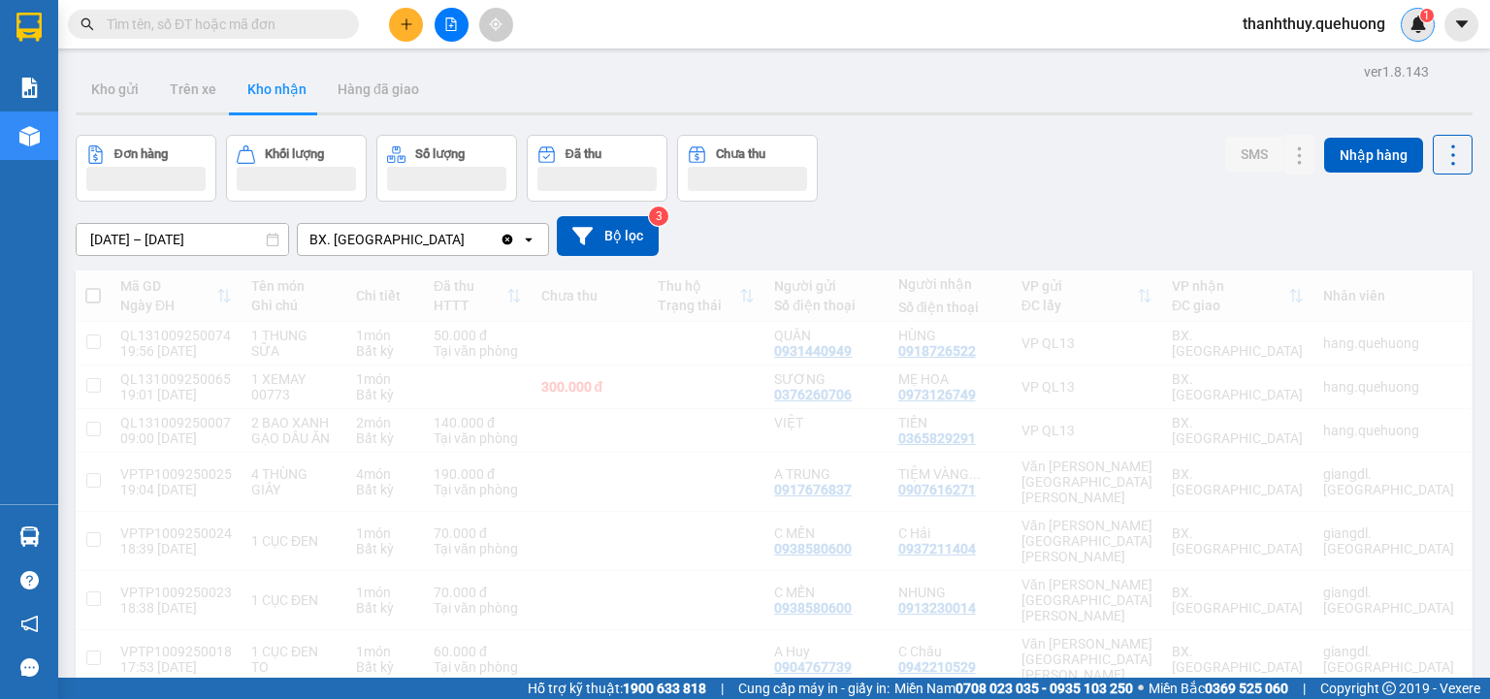
click at [1406, 34] on div "1" at bounding box center [1418, 25] width 34 height 34
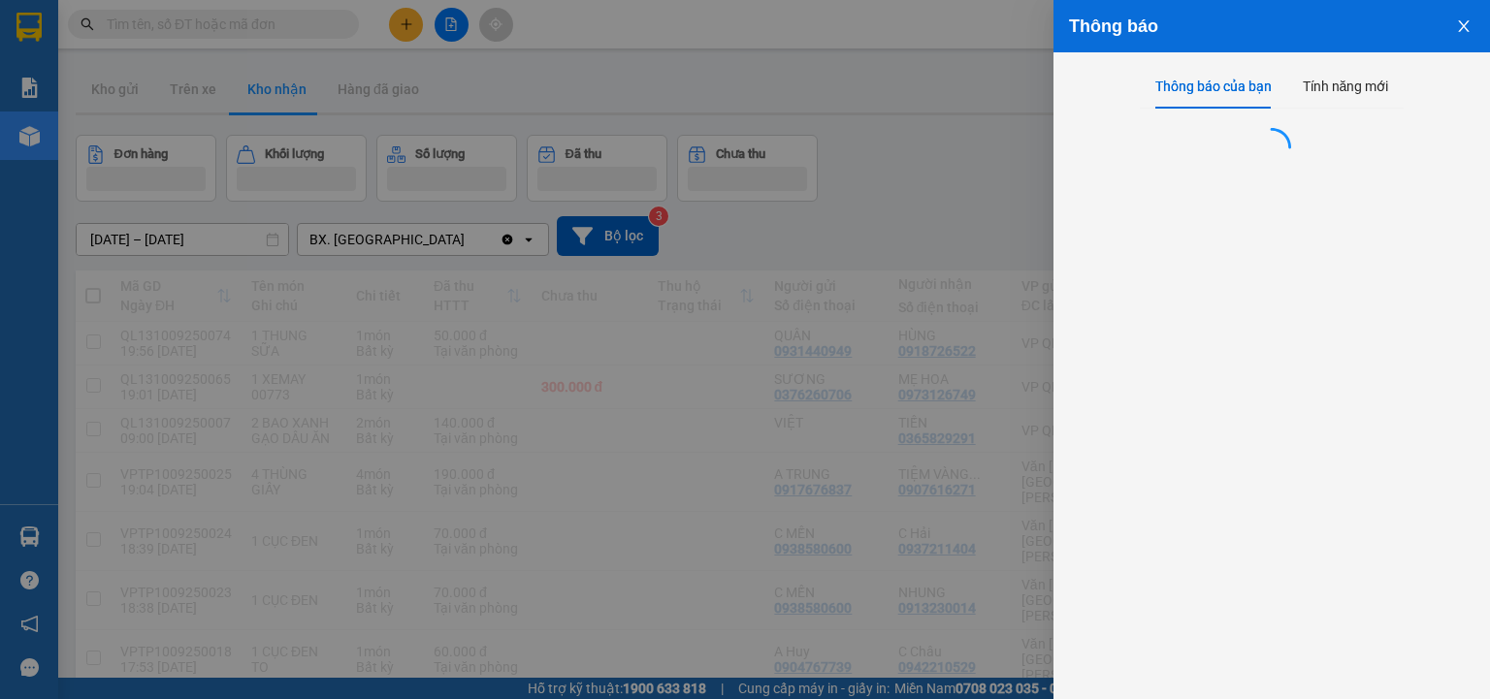
click at [1455, 24] on button "Close" at bounding box center [1463, 24] width 52 height 49
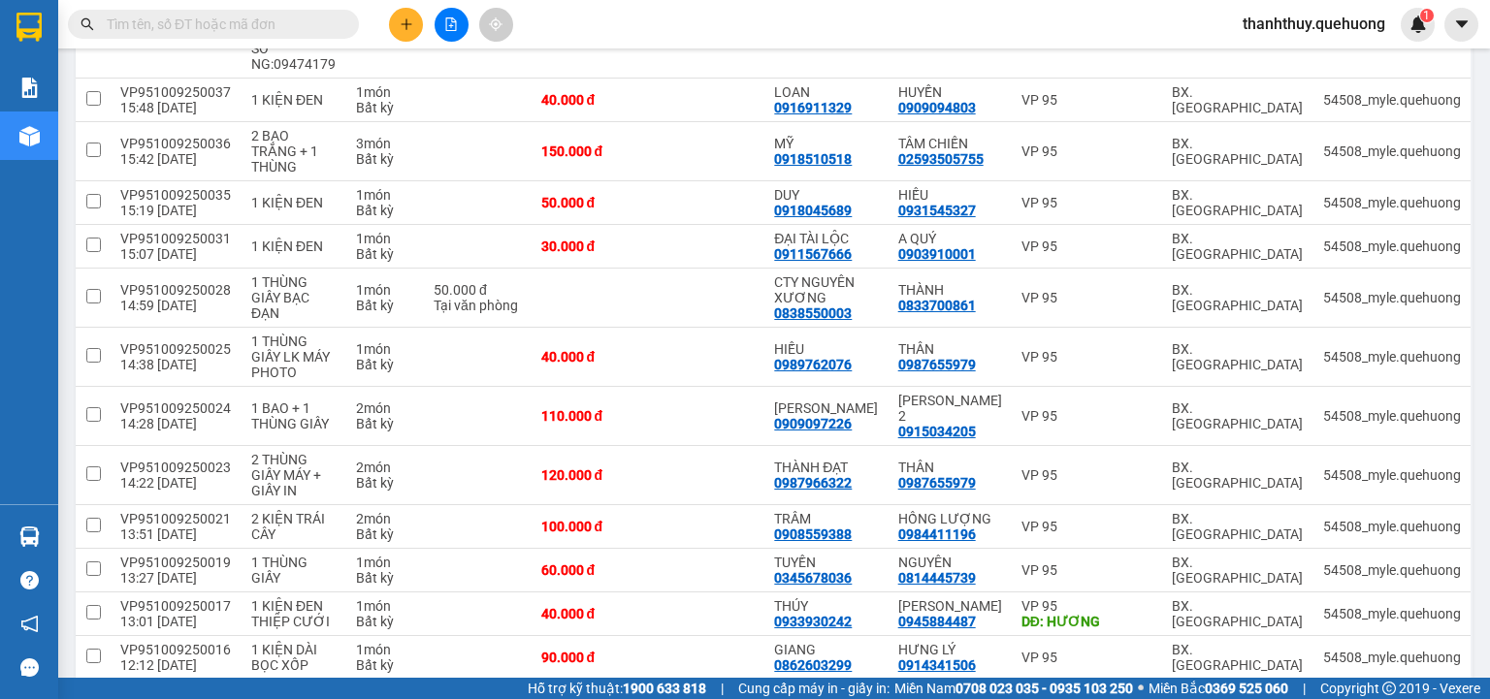
scroll to position [1879, 0]
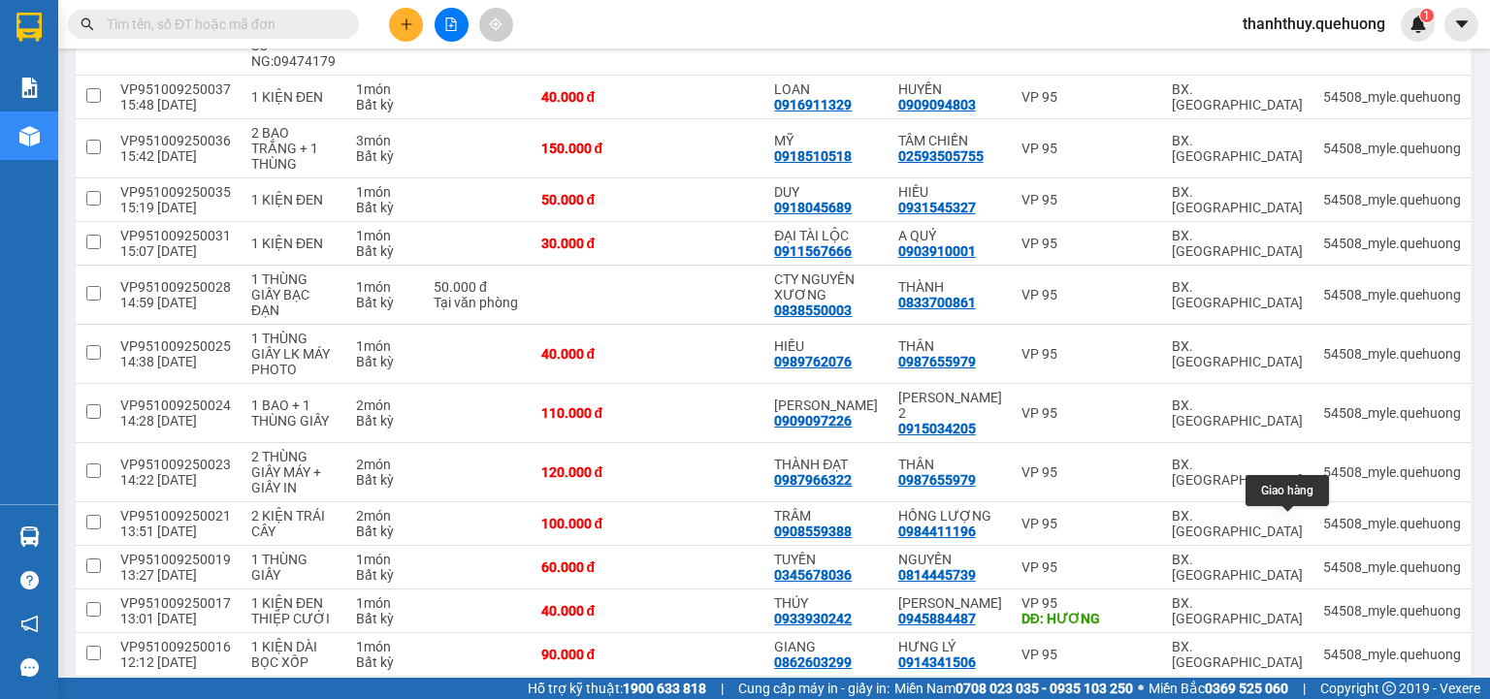
click at [1295, 698] on icon at bounding box center [1300, 706] width 11 height 12
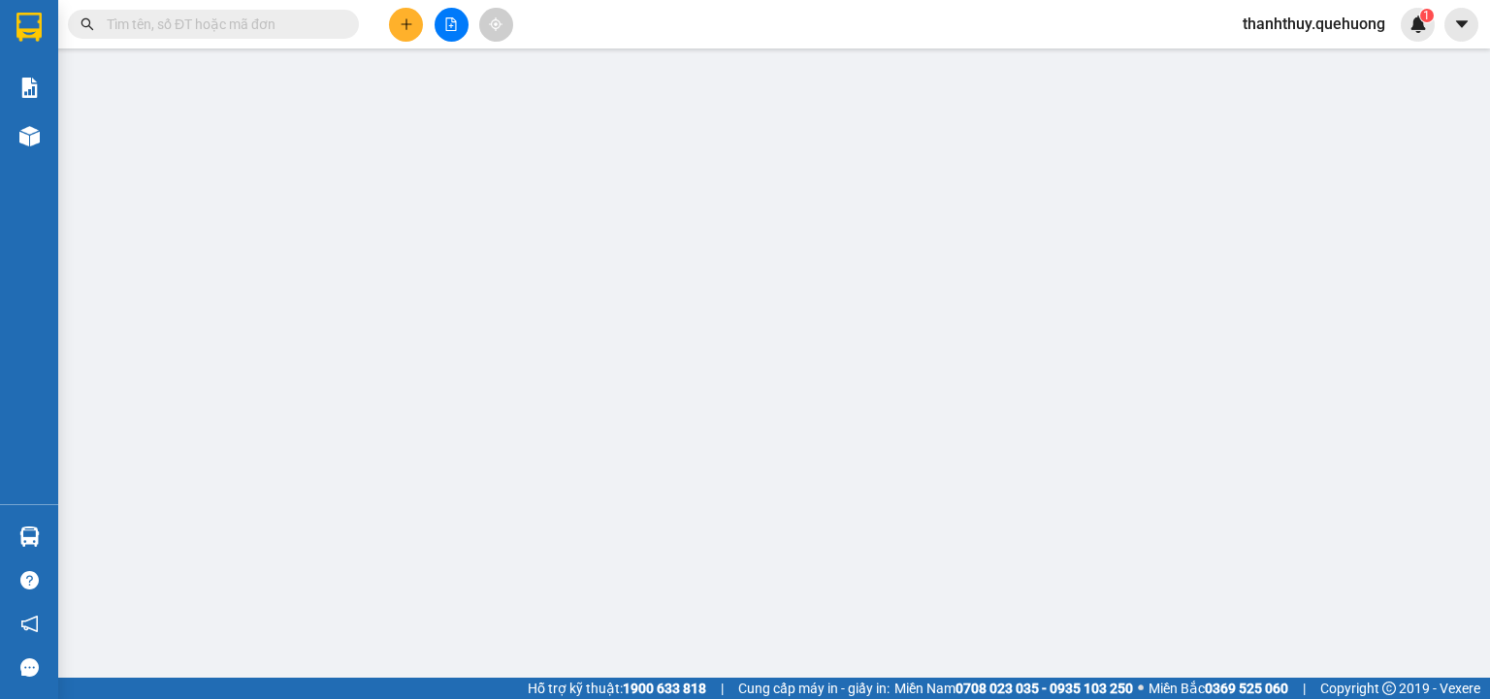
type input "0913493700"
type input "OANH KK"
type input "0945884487"
type input "CHỊ [PERSON_NAME]"
type input "50.000"
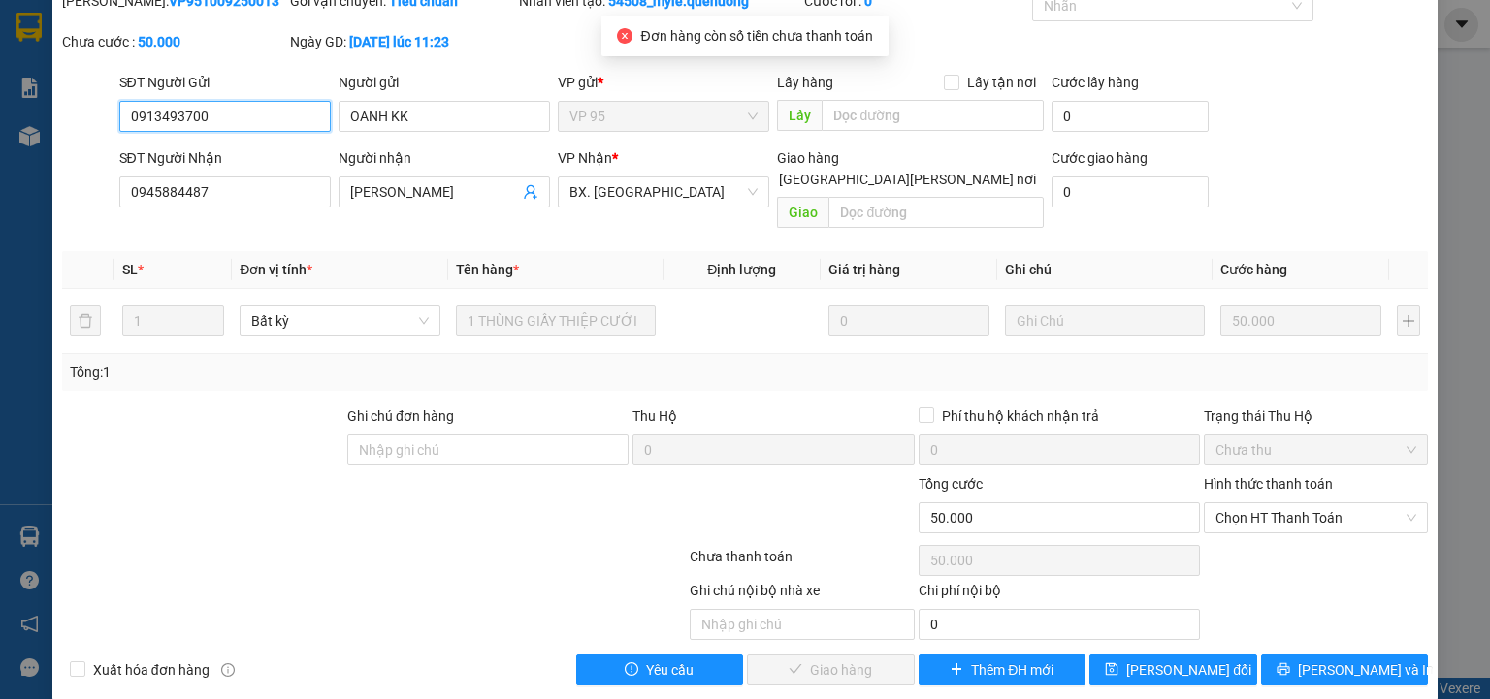
scroll to position [81, 0]
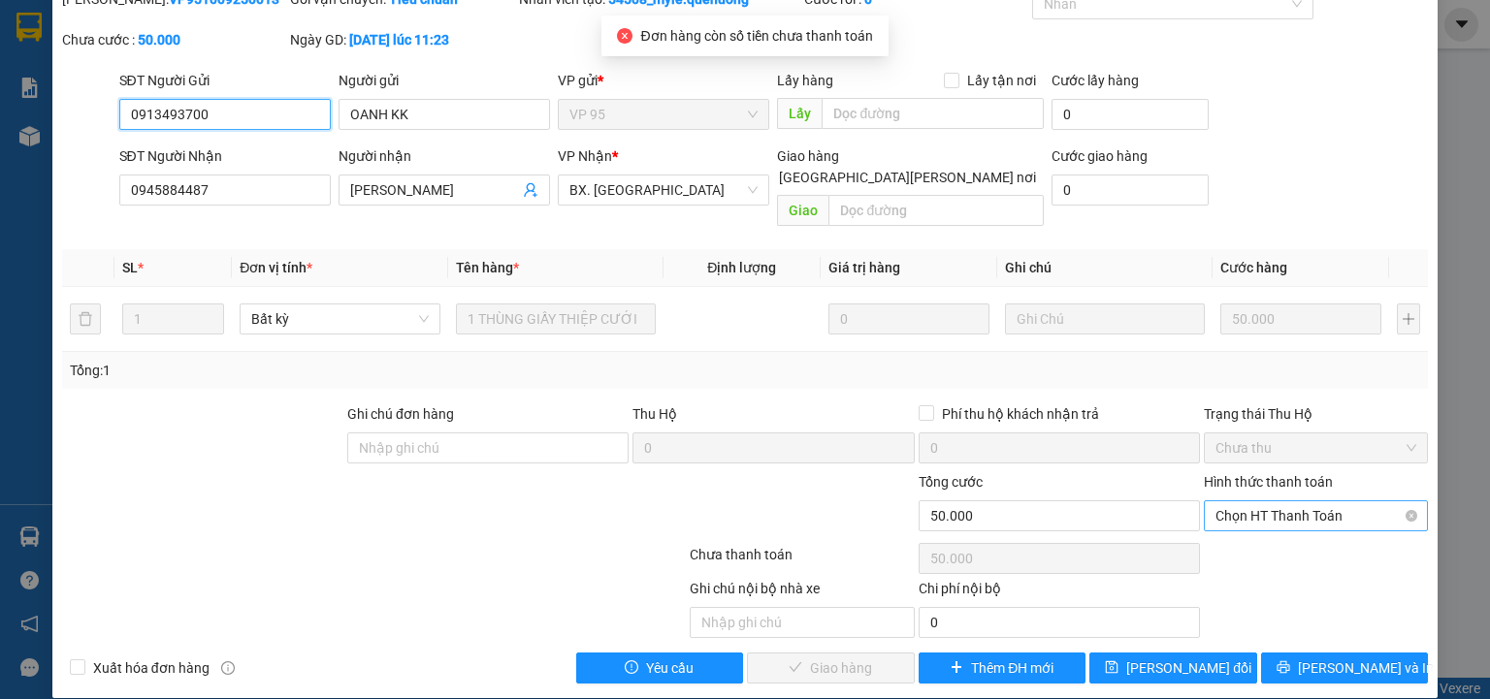
click at [1272, 501] on span "Chọn HT Thanh Toán" at bounding box center [1315, 515] width 201 height 29
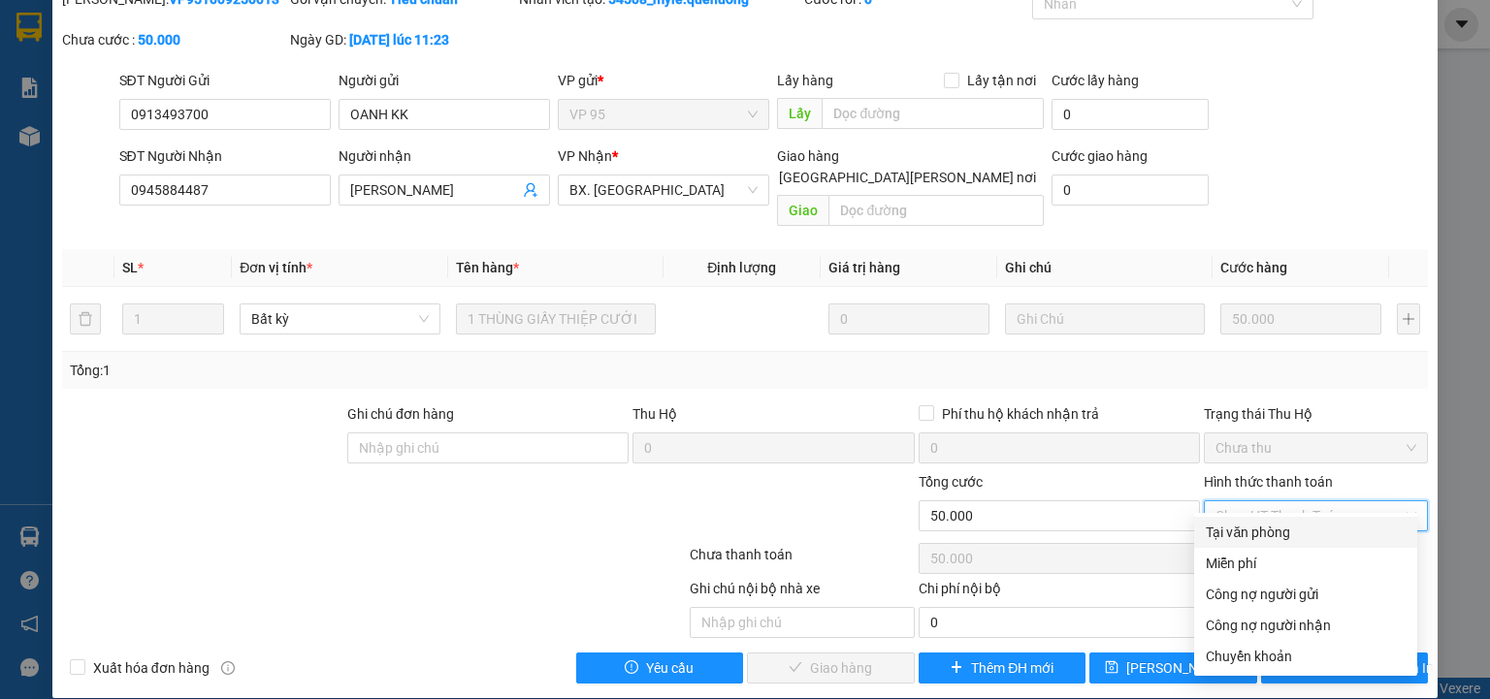
click at [1254, 529] on div "Tại văn phòng" at bounding box center [1306, 532] width 200 height 21
type input "0"
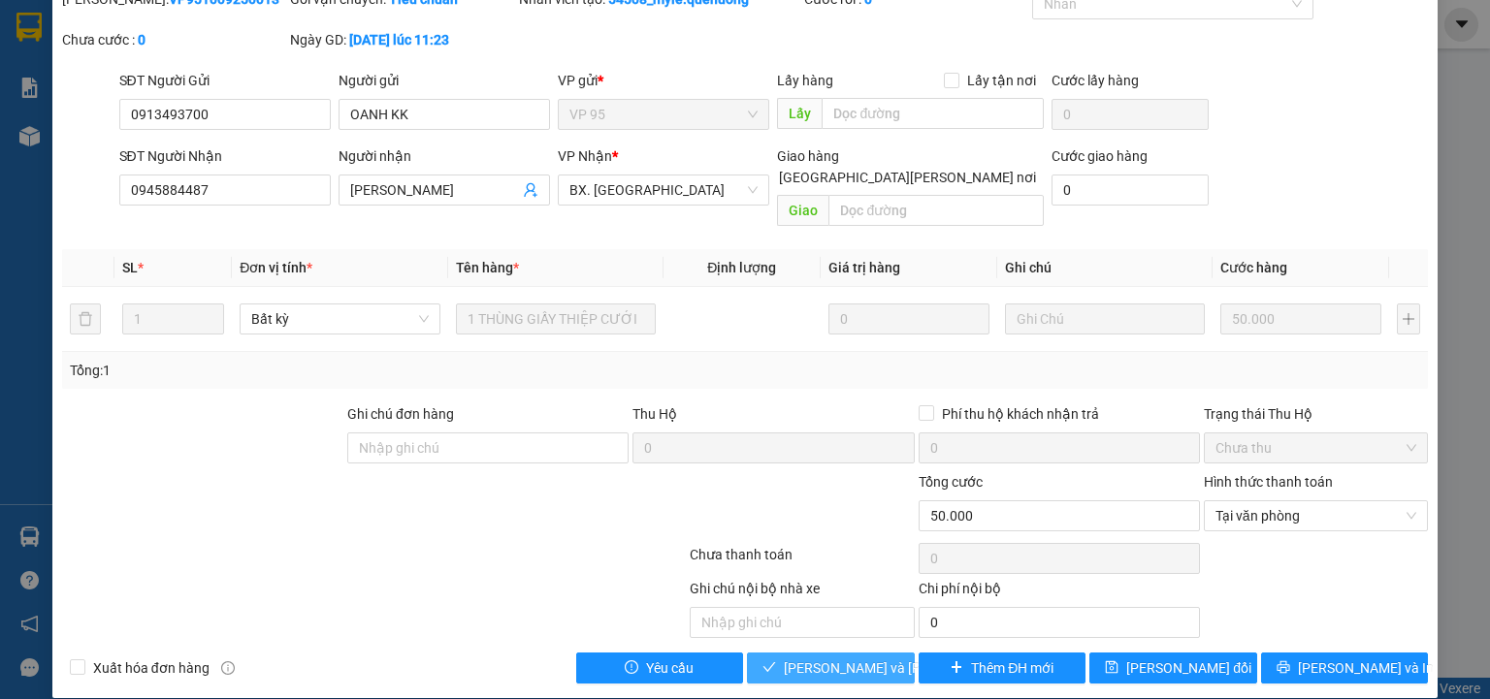
click at [868, 658] on span "[PERSON_NAME] và Giao hàng" at bounding box center [915, 668] width 262 height 21
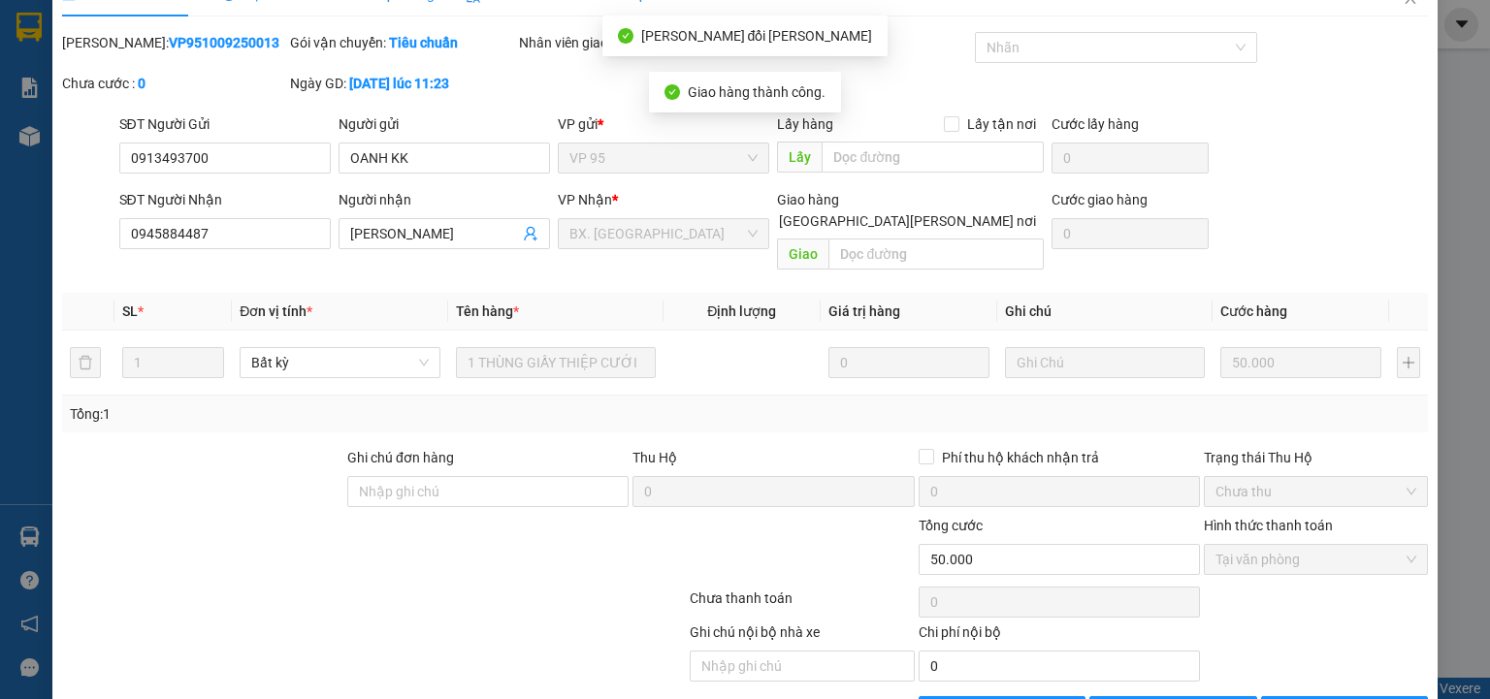
scroll to position [0, 0]
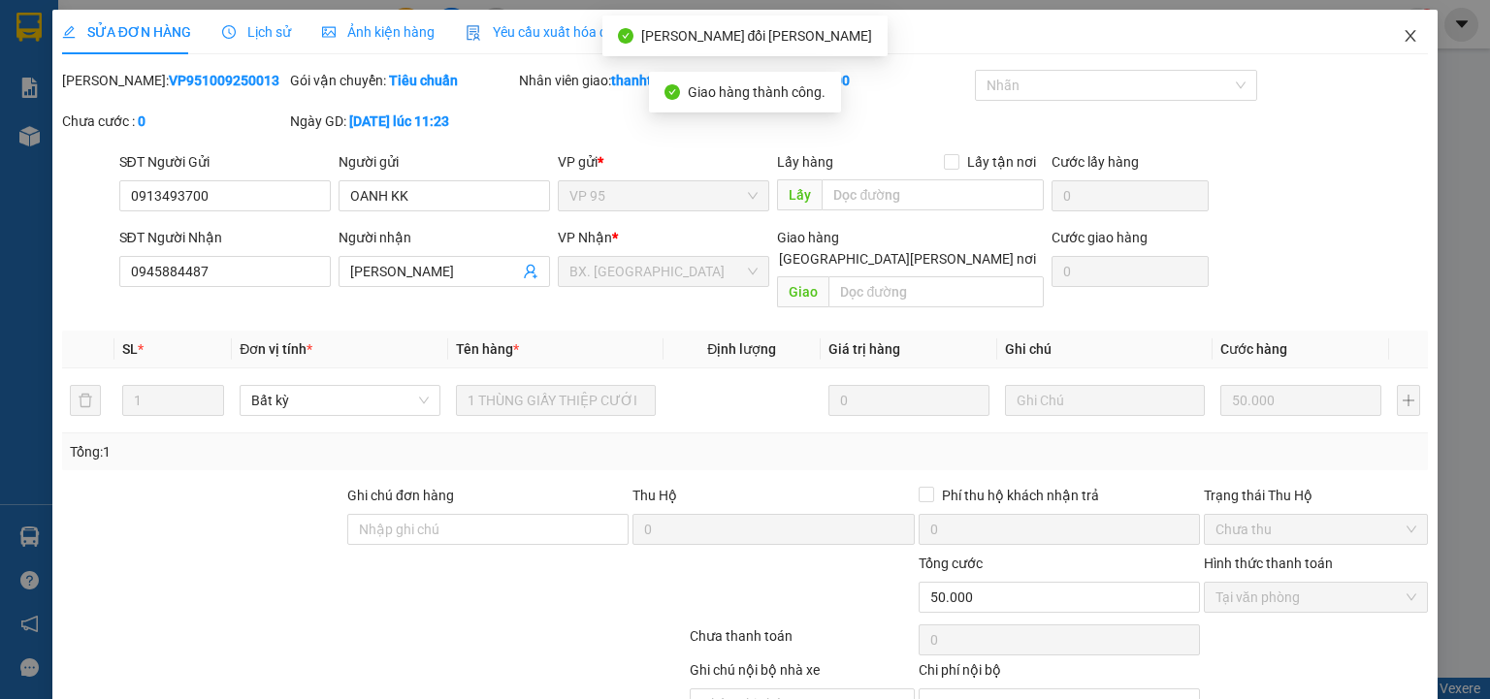
click at [1403, 35] on icon "close" at bounding box center [1411, 36] width 16 height 16
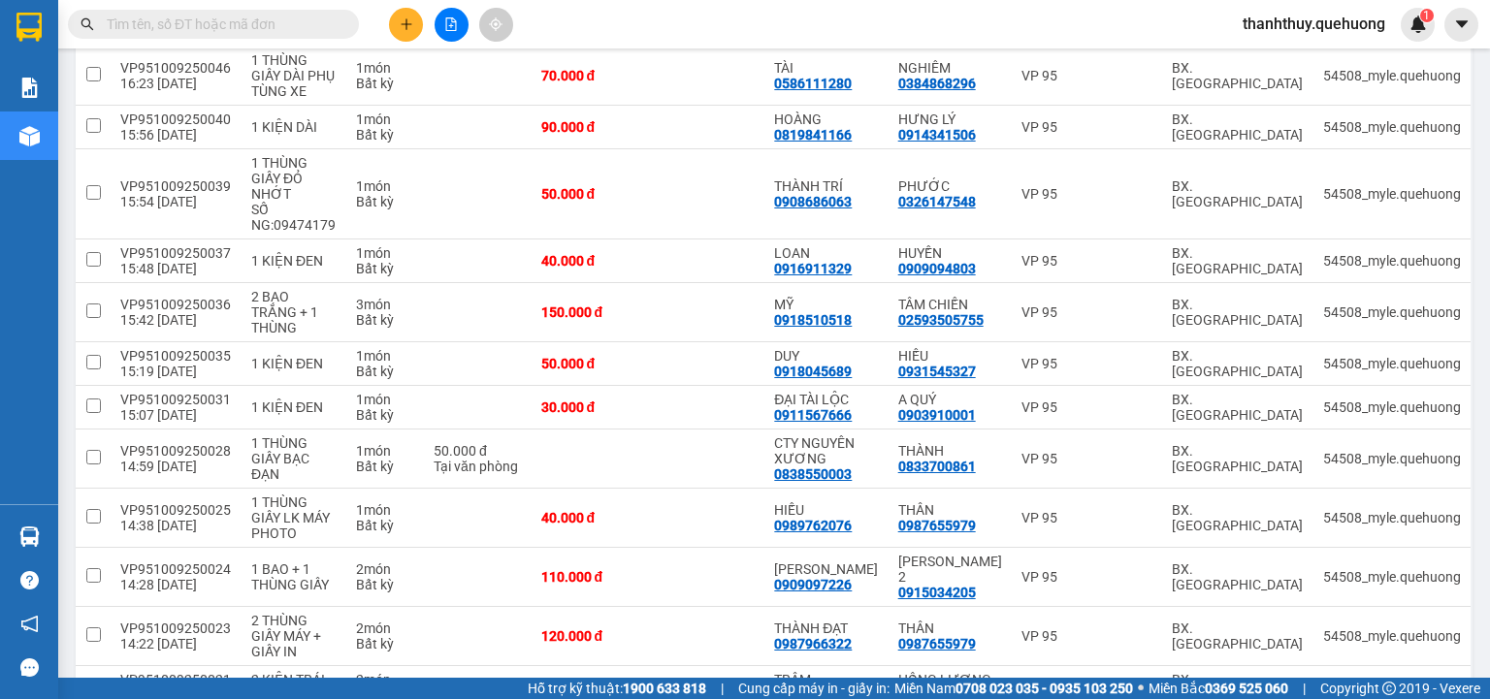
scroll to position [1820, 0]
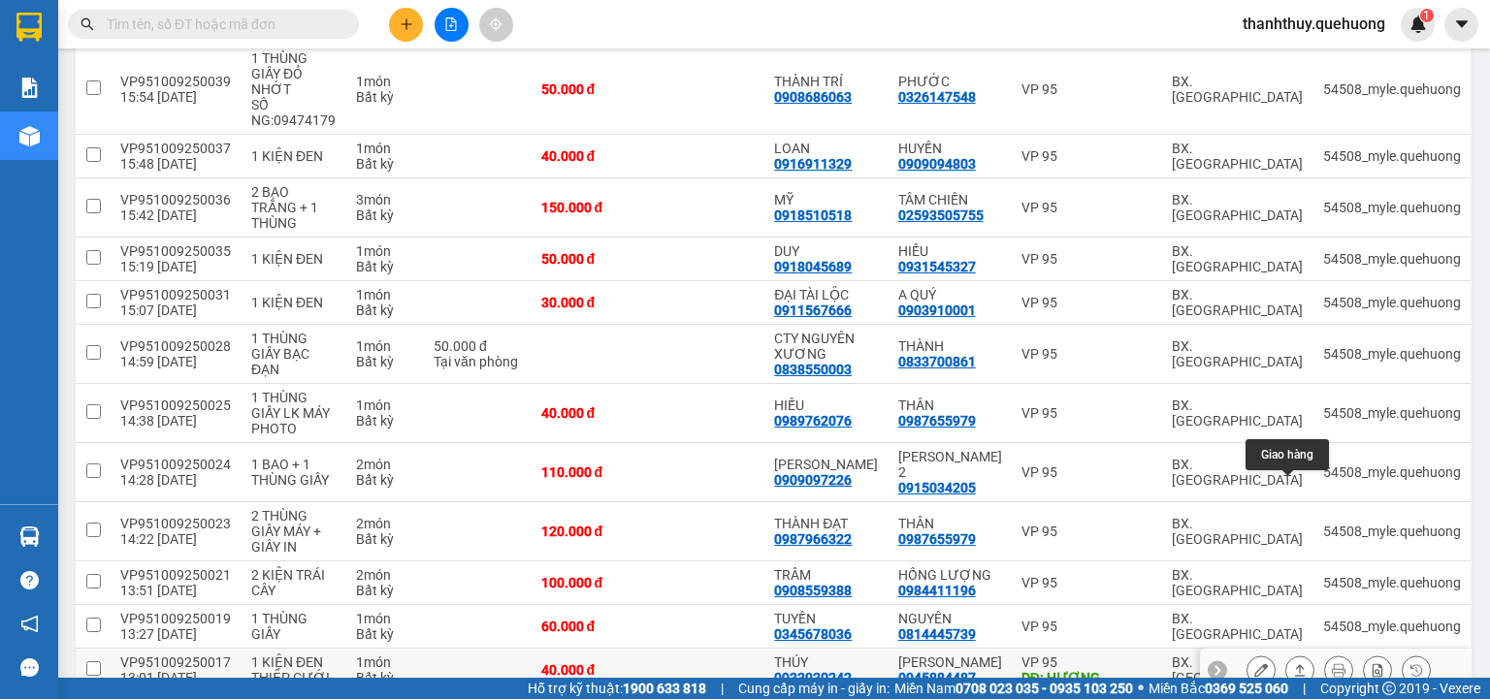
click at [1293, 663] on icon at bounding box center [1300, 670] width 14 height 14
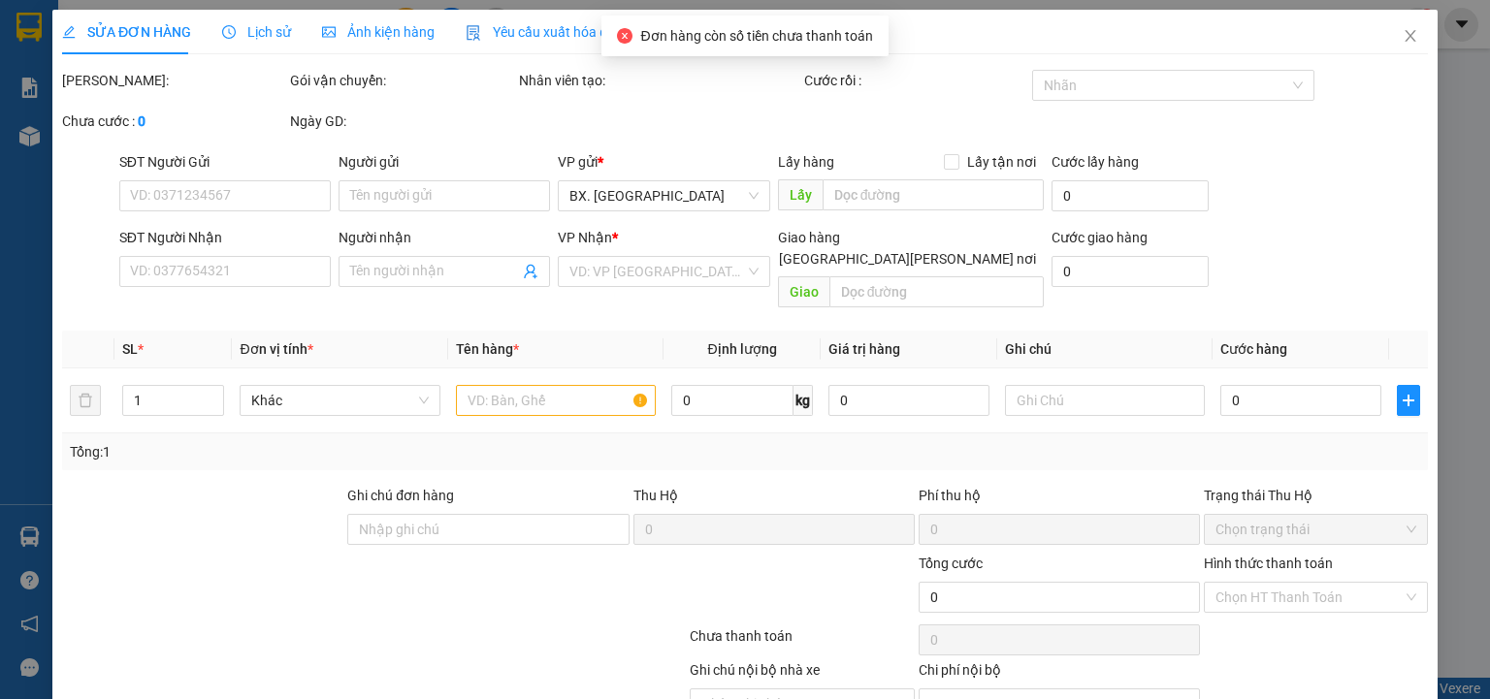
type input "0933930242"
type input "THÚY"
type input "HƯƠNG"
type input "0945884487"
type input "CHỊ [PERSON_NAME]"
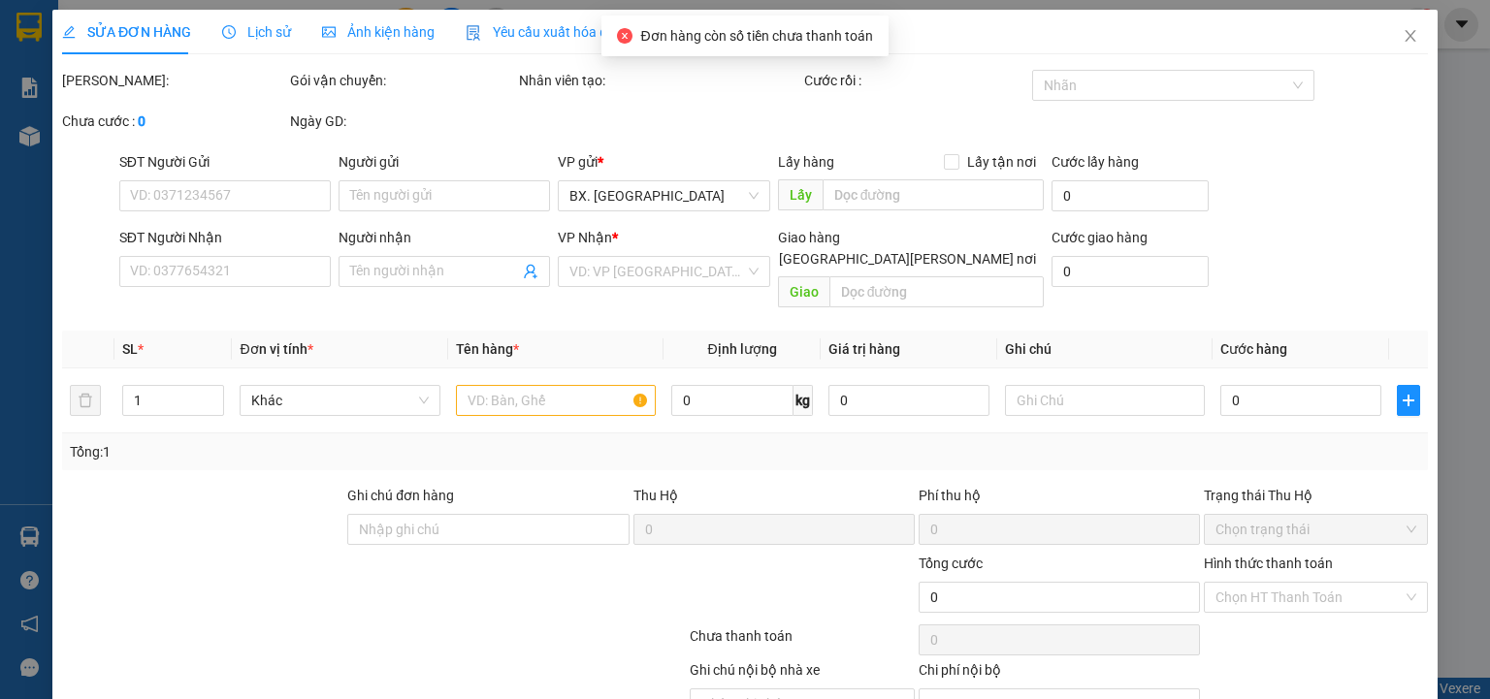
type input "40.000"
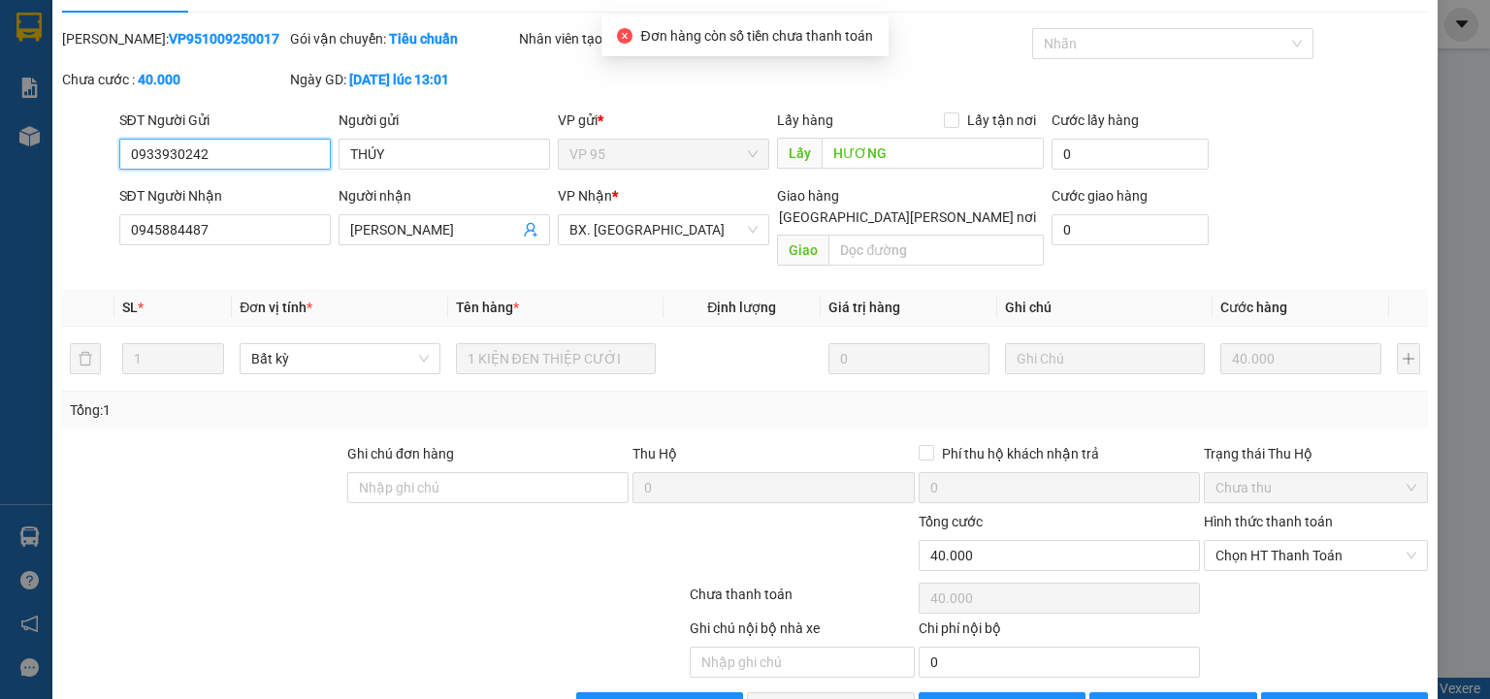
scroll to position [81, 0]
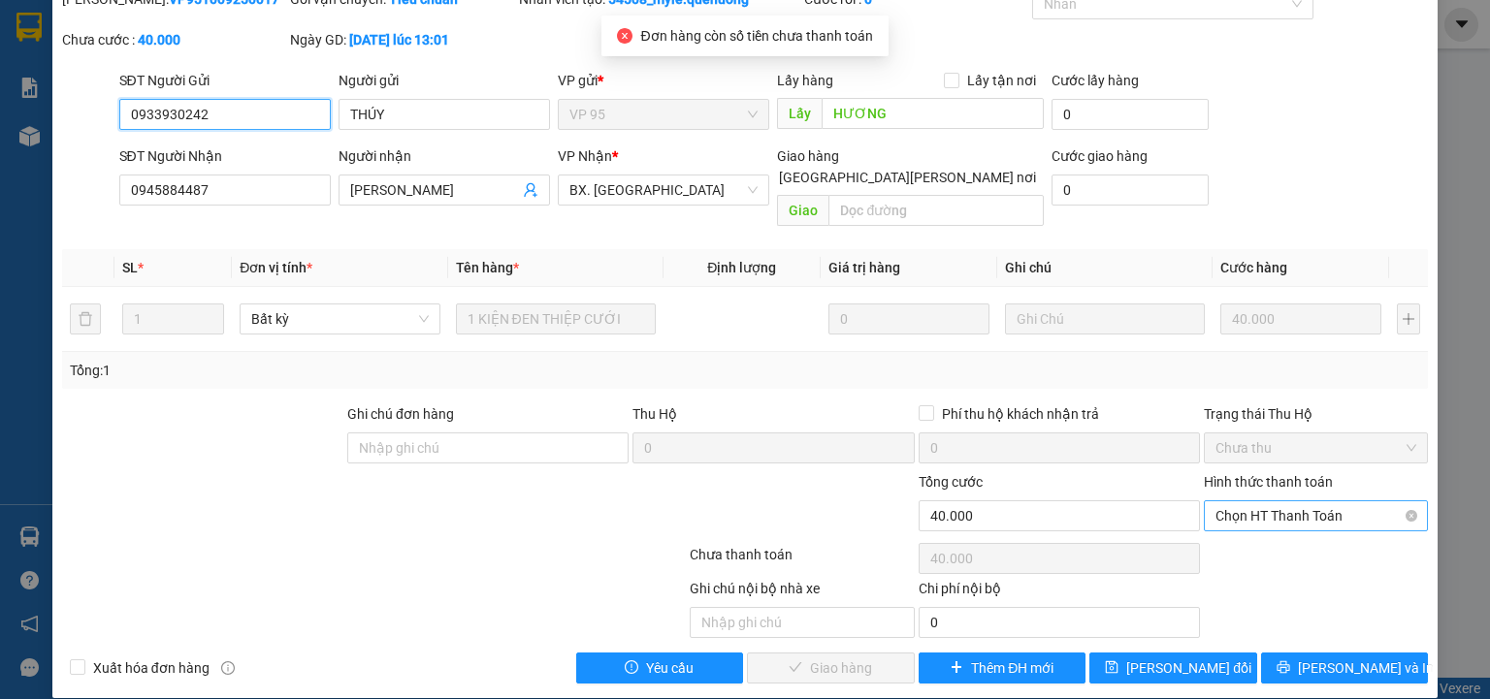
click at [1311, 501] on span "Chọn HT Thanh Toán" at bounding box center [1315, 515] width 201 height 29
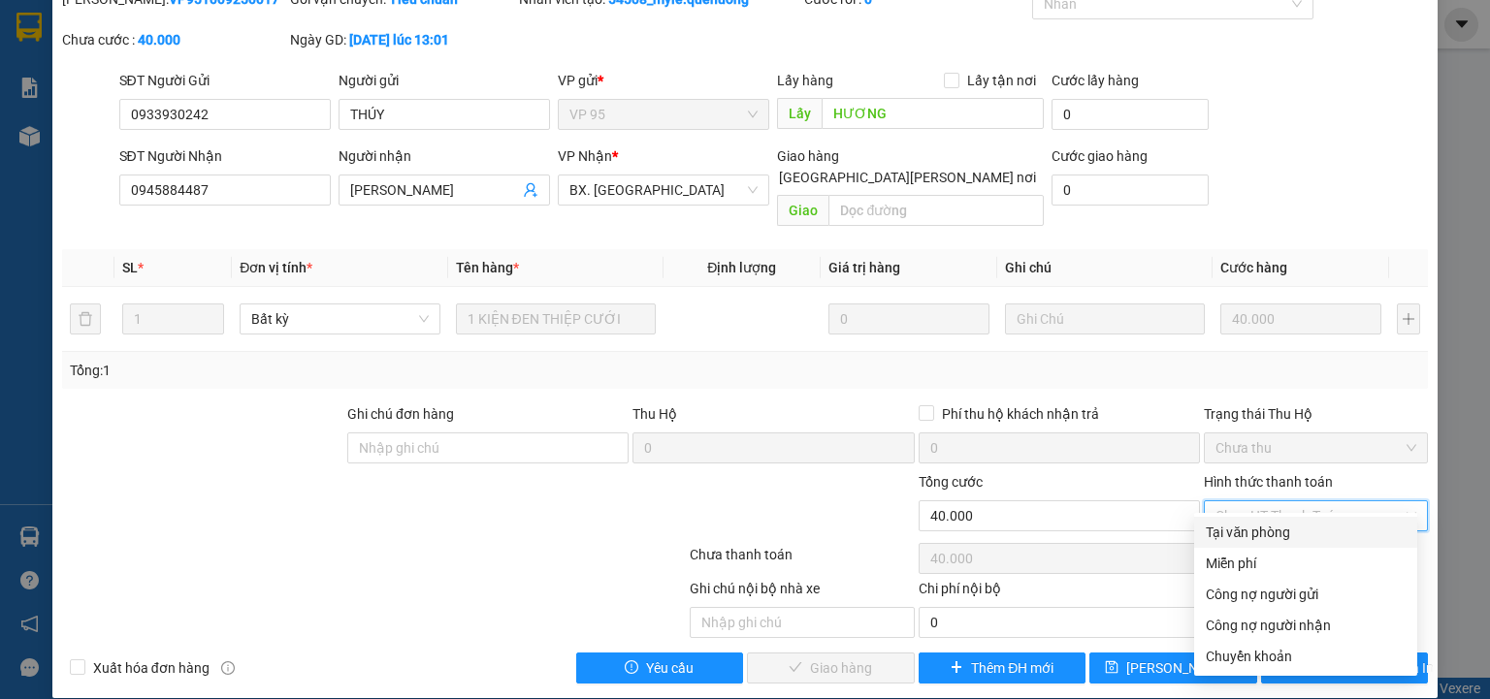
click at [1267, 532] on div "Tại văn phòng" at bounding box center [1306, 532] width 200 height 21
type input "0"
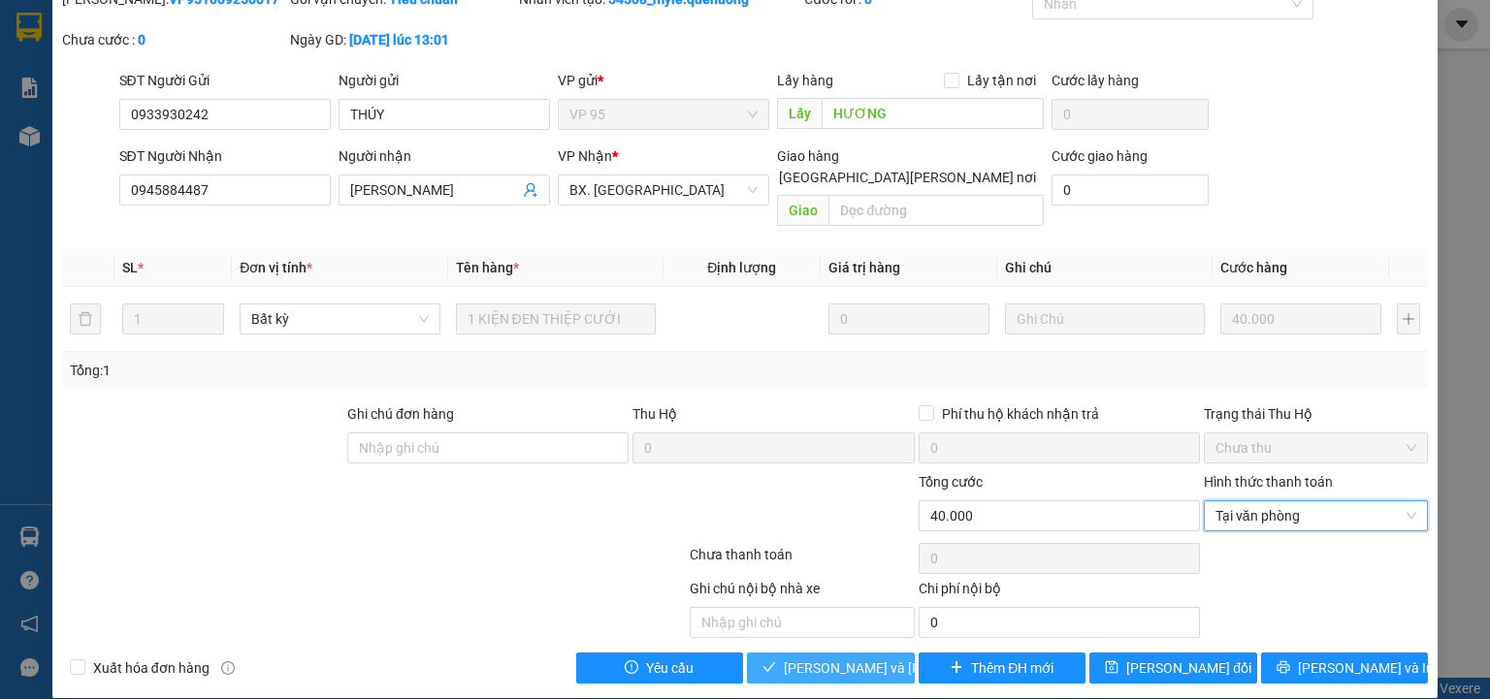
click at [864, 658] on span "[PERSON_NAME] và Giao hàng" at bounding box center [915, 668] width 262 height 21
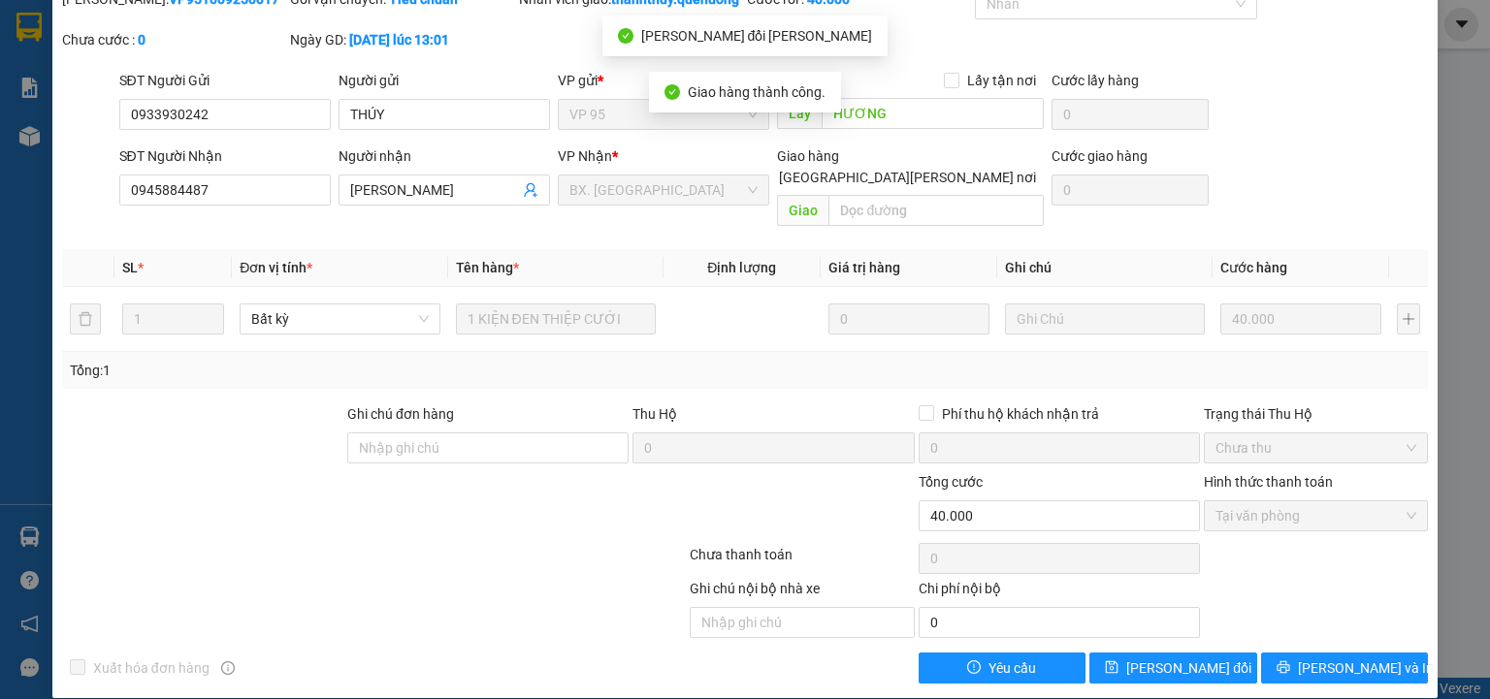
scroll to position [0, 0]
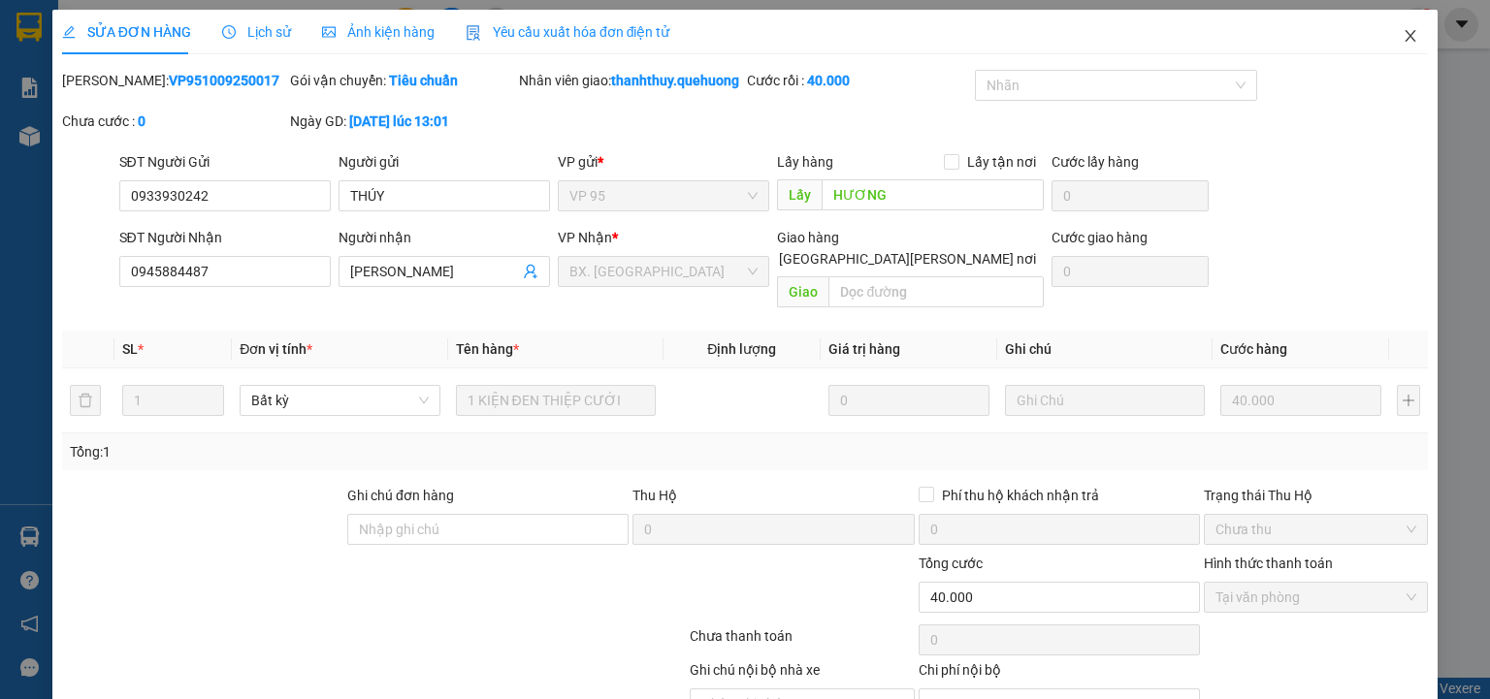
click at [1403, 31] on icon "close" at bounding box center [1411, 36] width 16 height 16
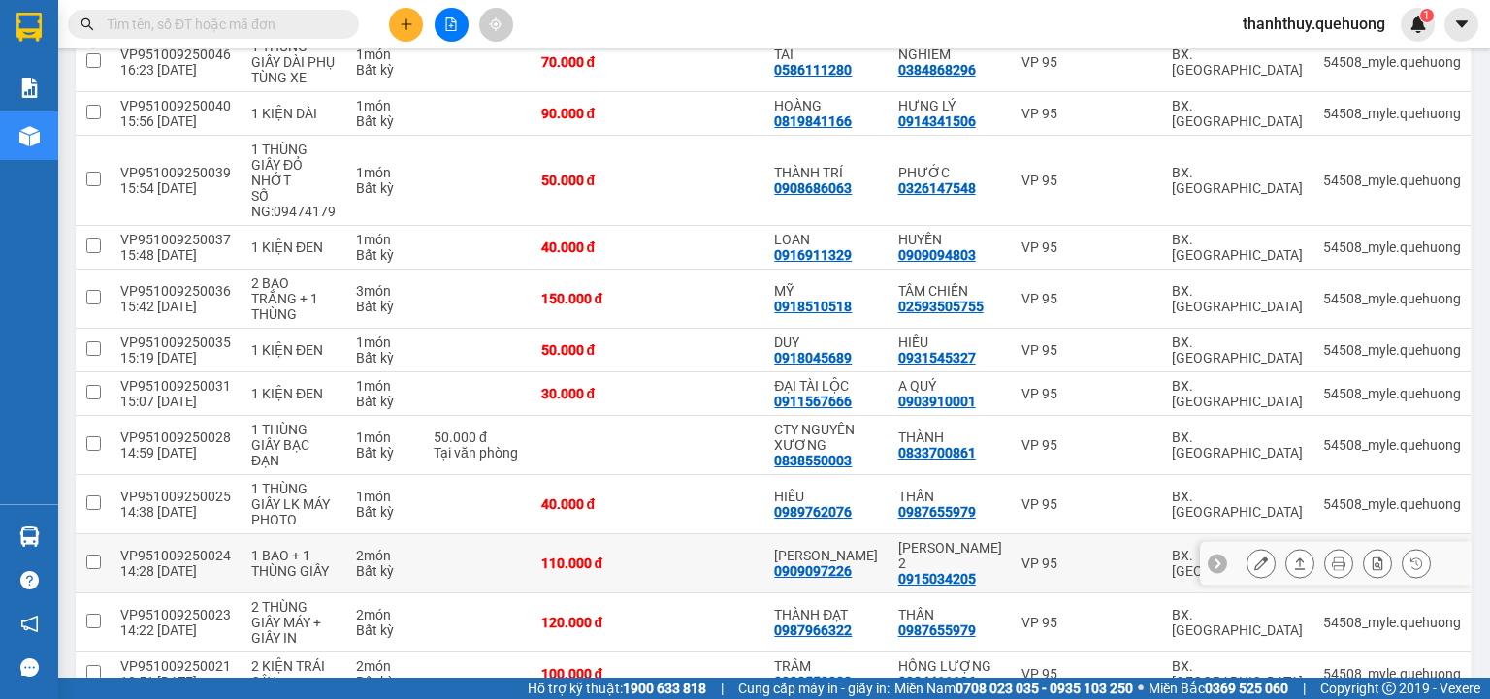
scroll to position [1777, 0]
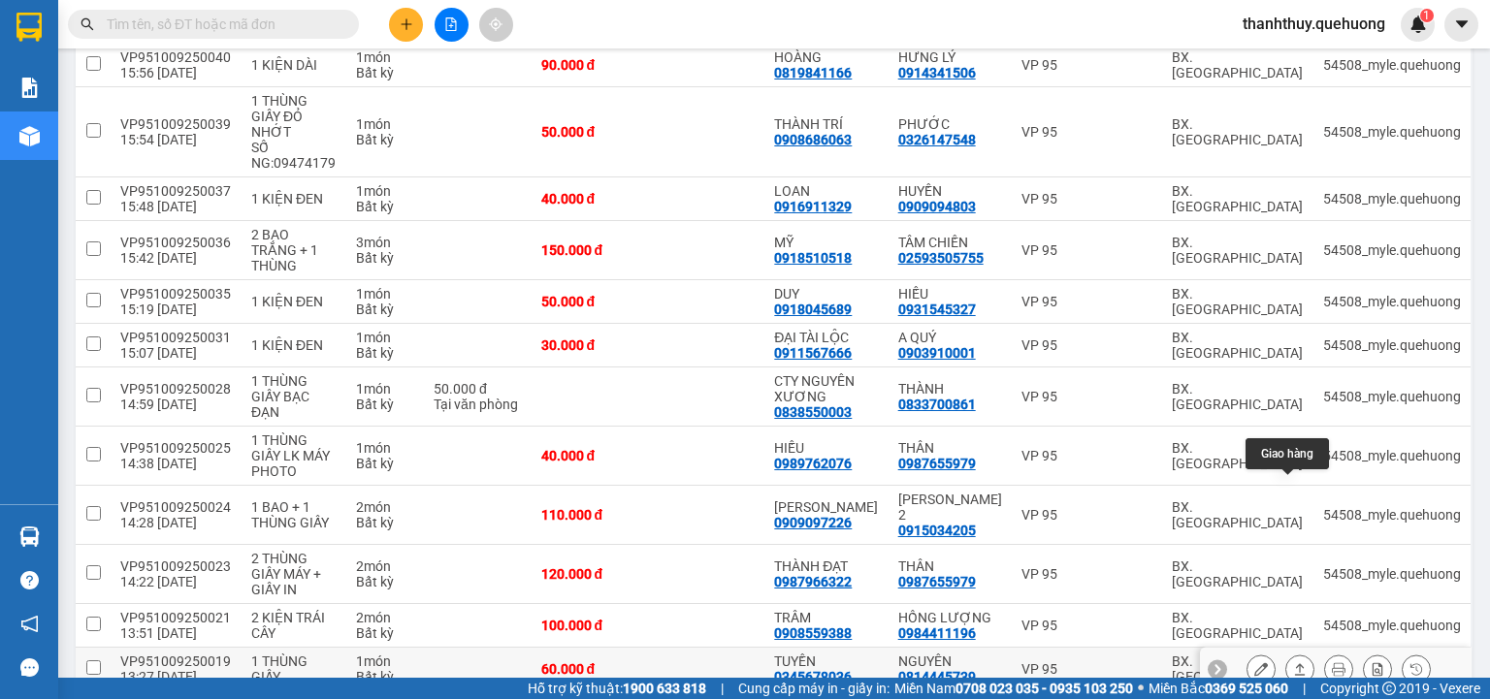
click at [1293, 662] on icon at bounding box center [1300, 669] width 14 height 14
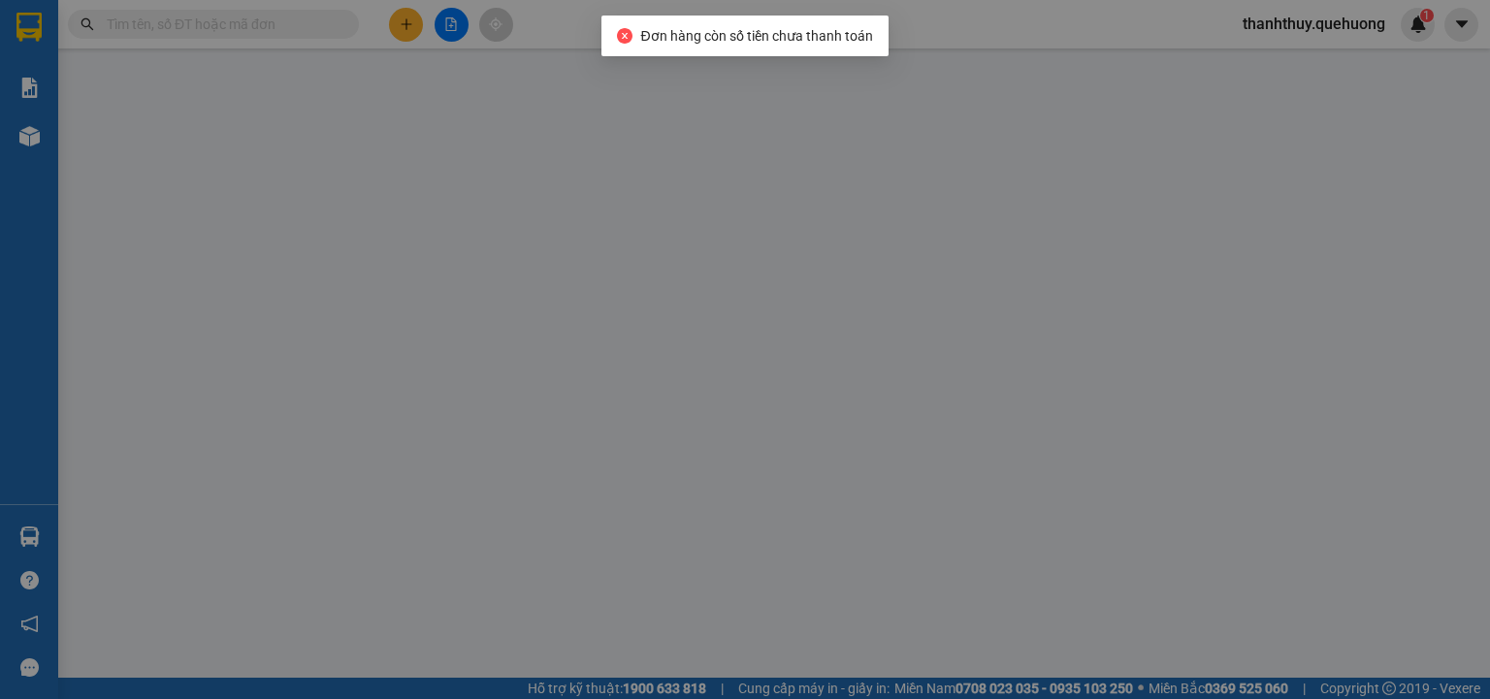
type input "0345678036"
type input "TUYỀN"
type input "0814445739"
type input "NGUYÊN"
type input "60.000"
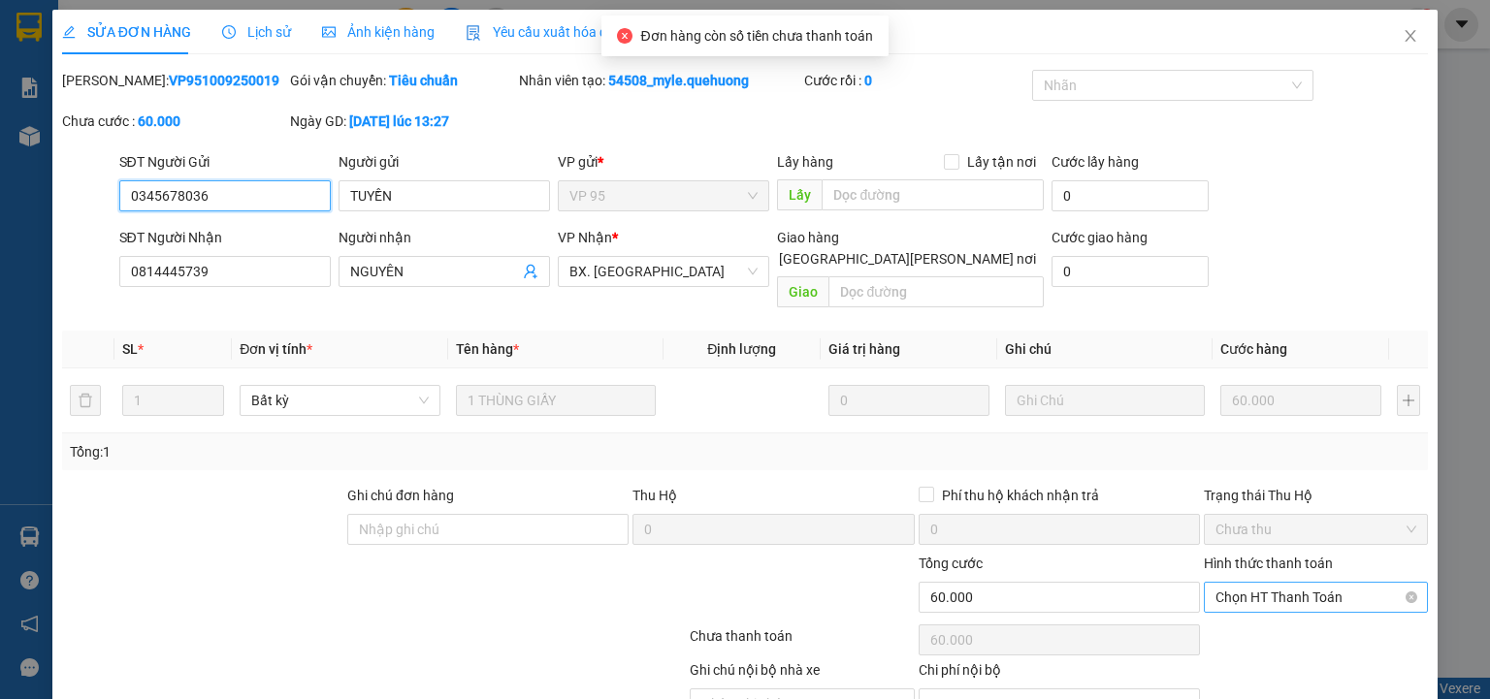
click at [1279, 583] on span "Chọn HT Thanh Toán" at bounding box center [1315, 597] width 201 height 29
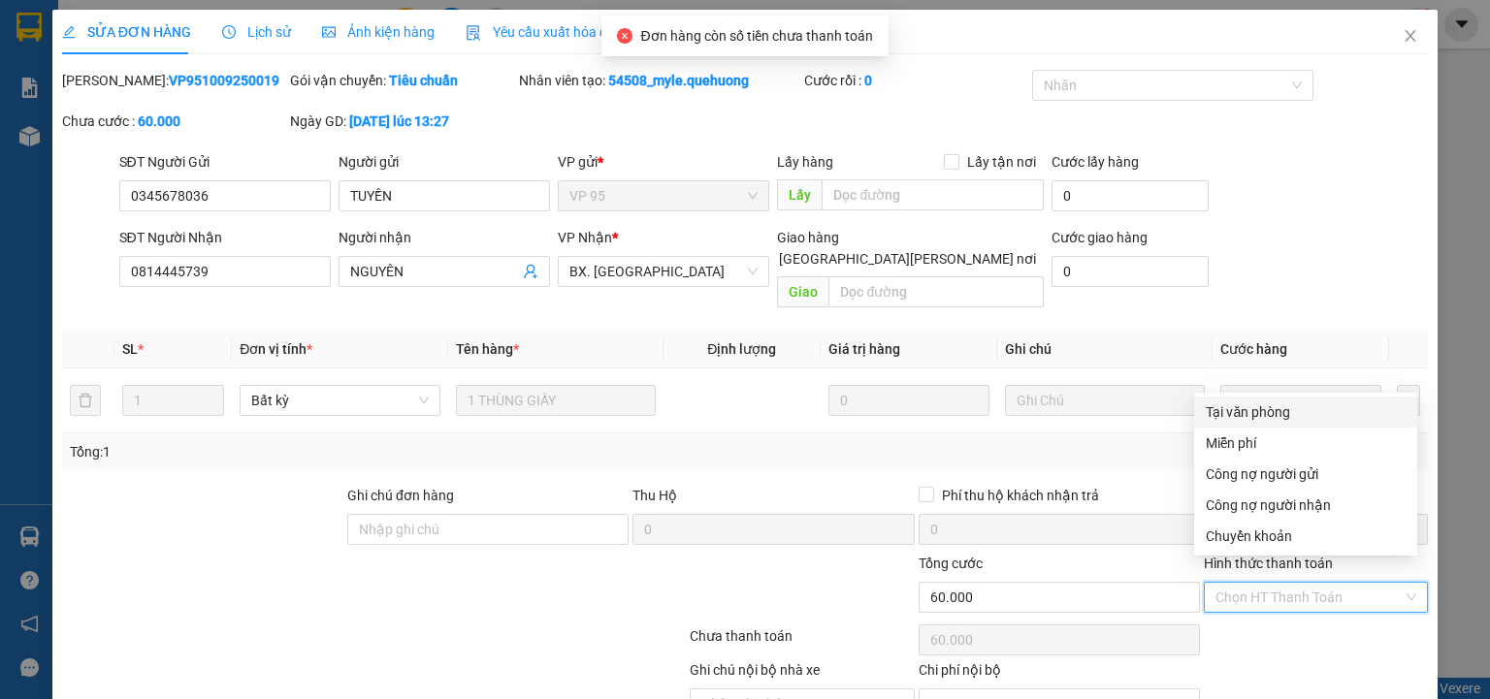
click at [1293, 407] on div "Tại văn phòng" at bounding box center [1306, 412] width 200 height 21
type input "0"
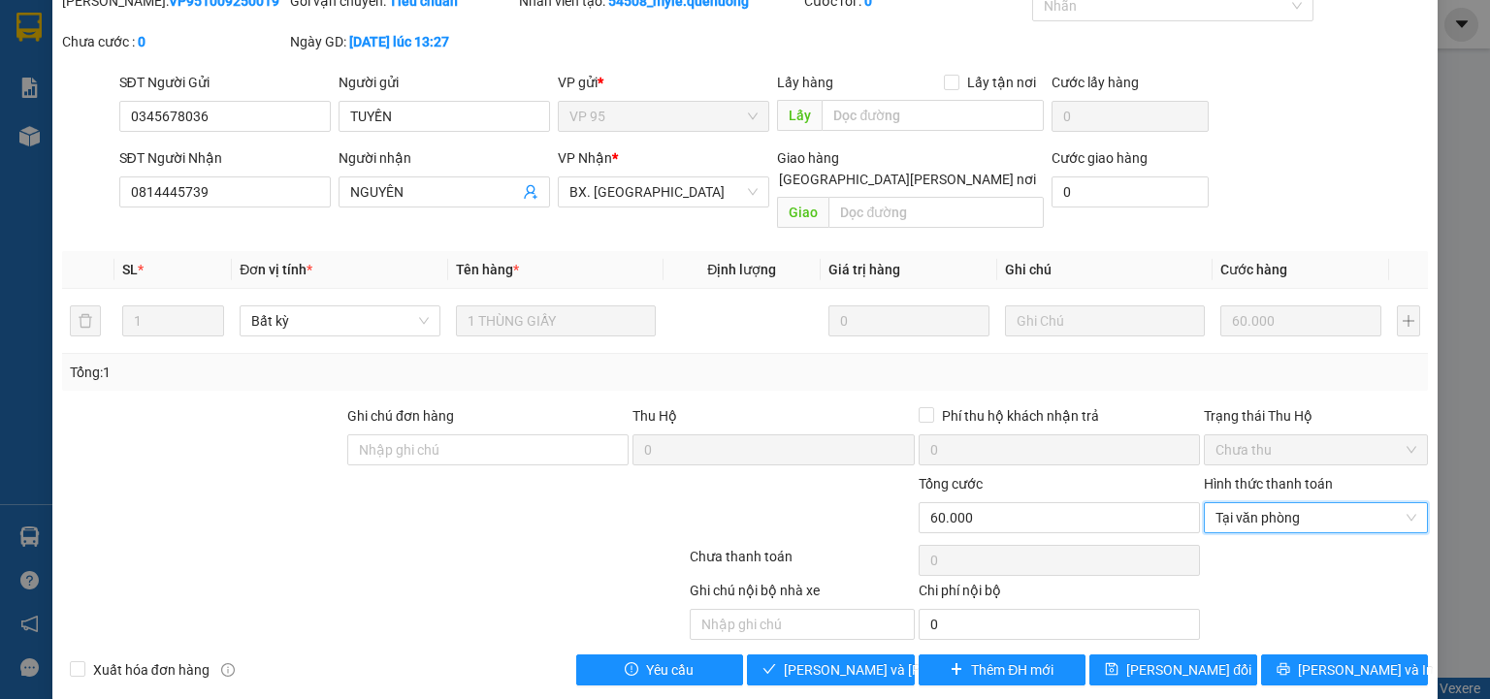
scroll to position [81, 0]
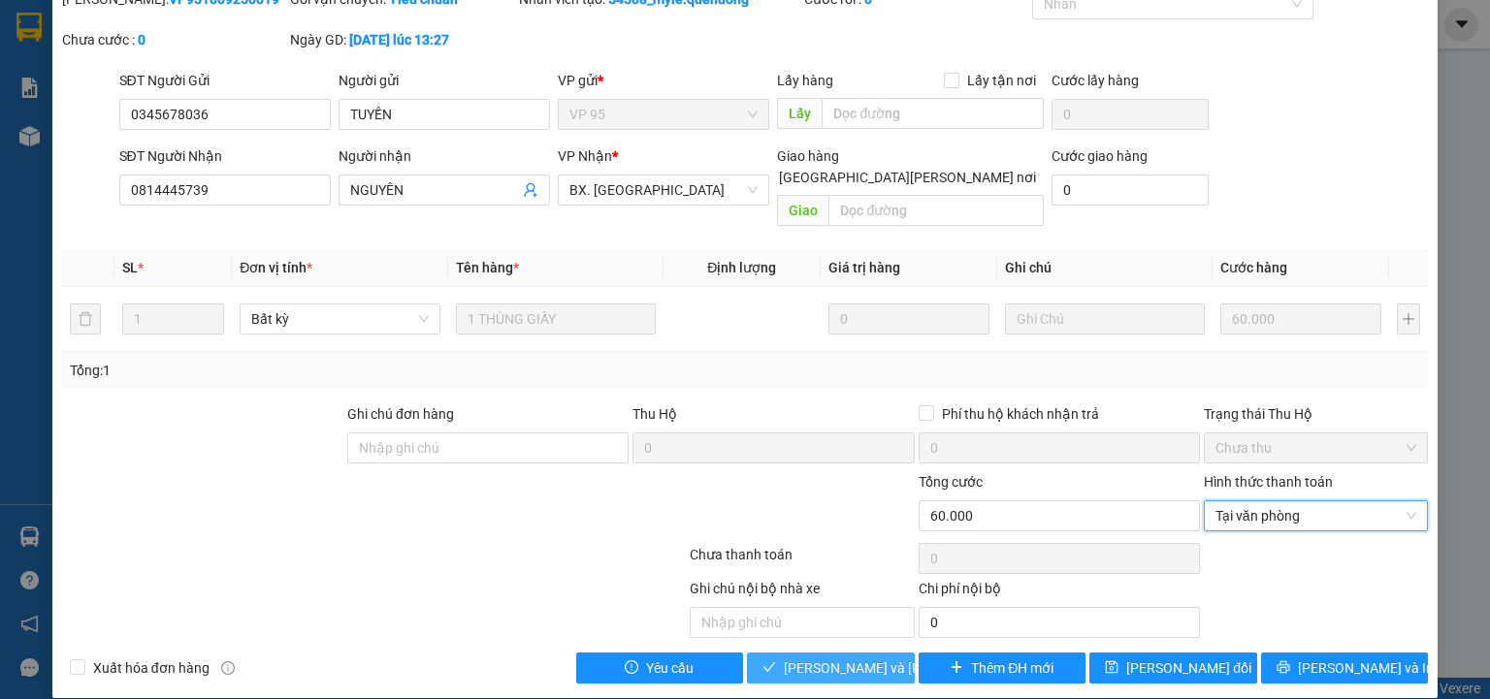
click at [829, 658] on span "[PERSON_NAME] và Giao hàng" at bounding box center [915, 668] width 262 height 21
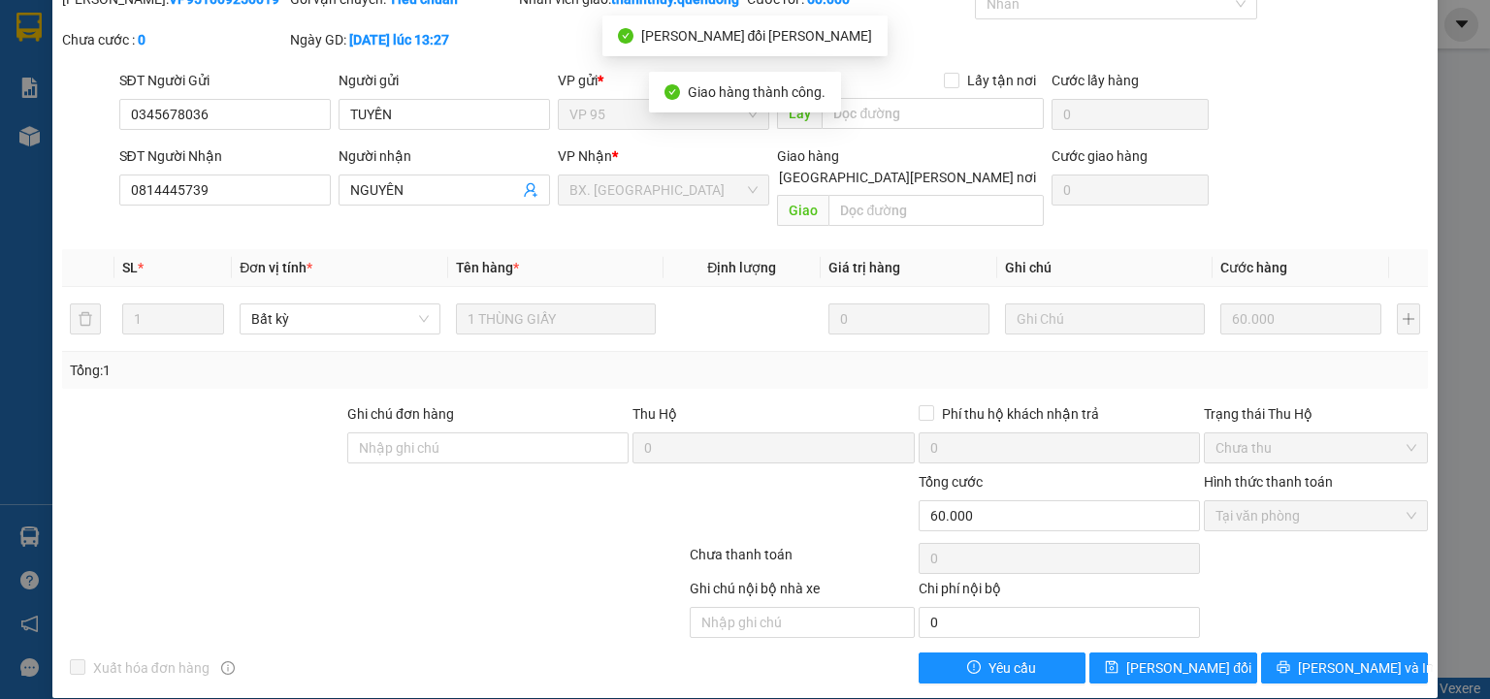
scroll to position [0, 0]
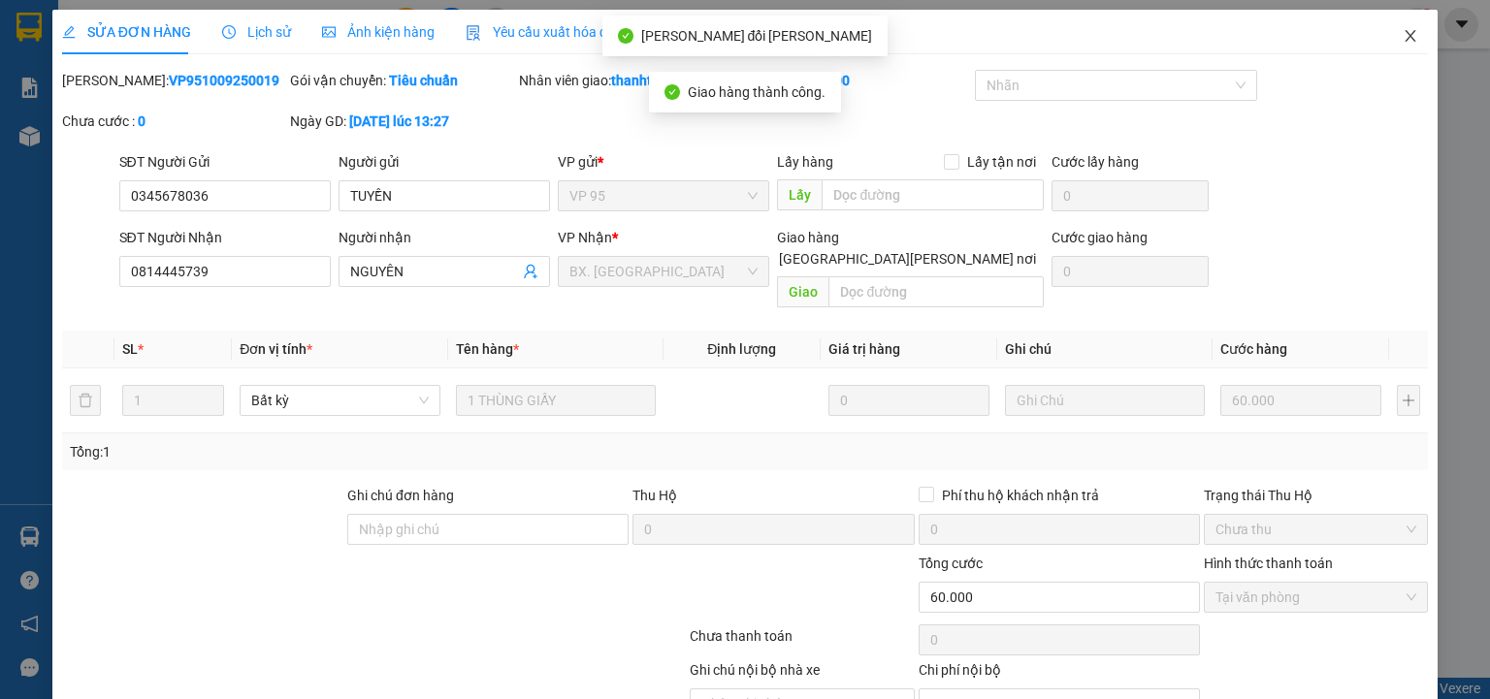
click at [1403, 34] on icon "close" at bounding box center [1411, 36] width 16 height 16
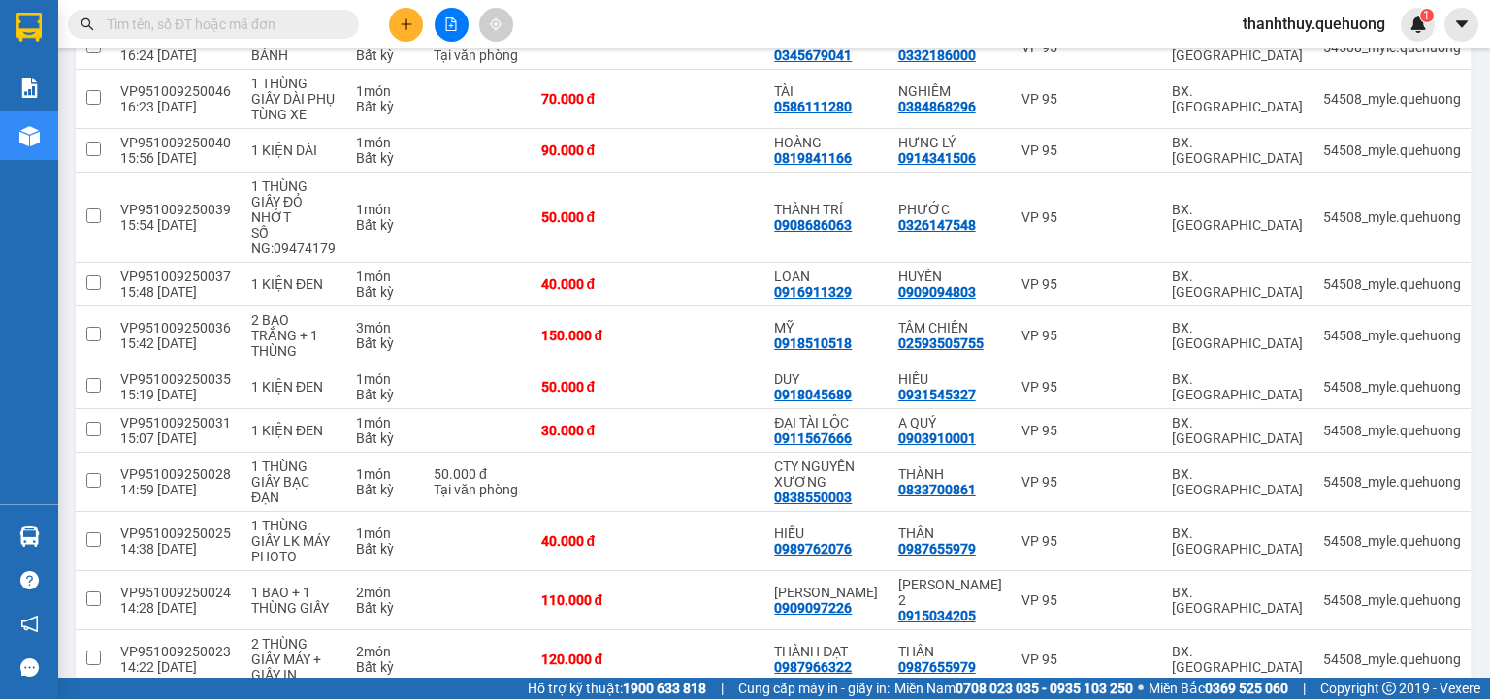
scroll to position [1733, 0]
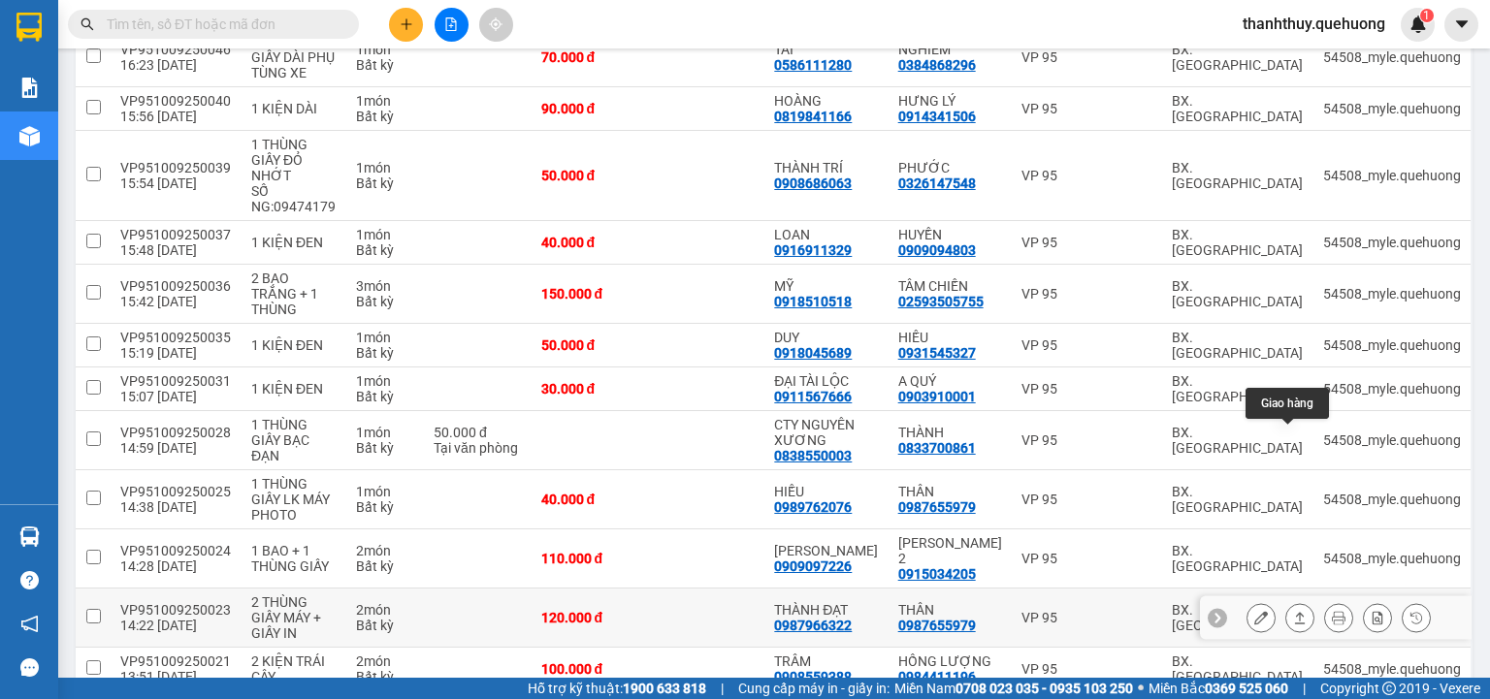
click at [1293, 611] on icon at bounding box center [1300, 618] width 14 height 14
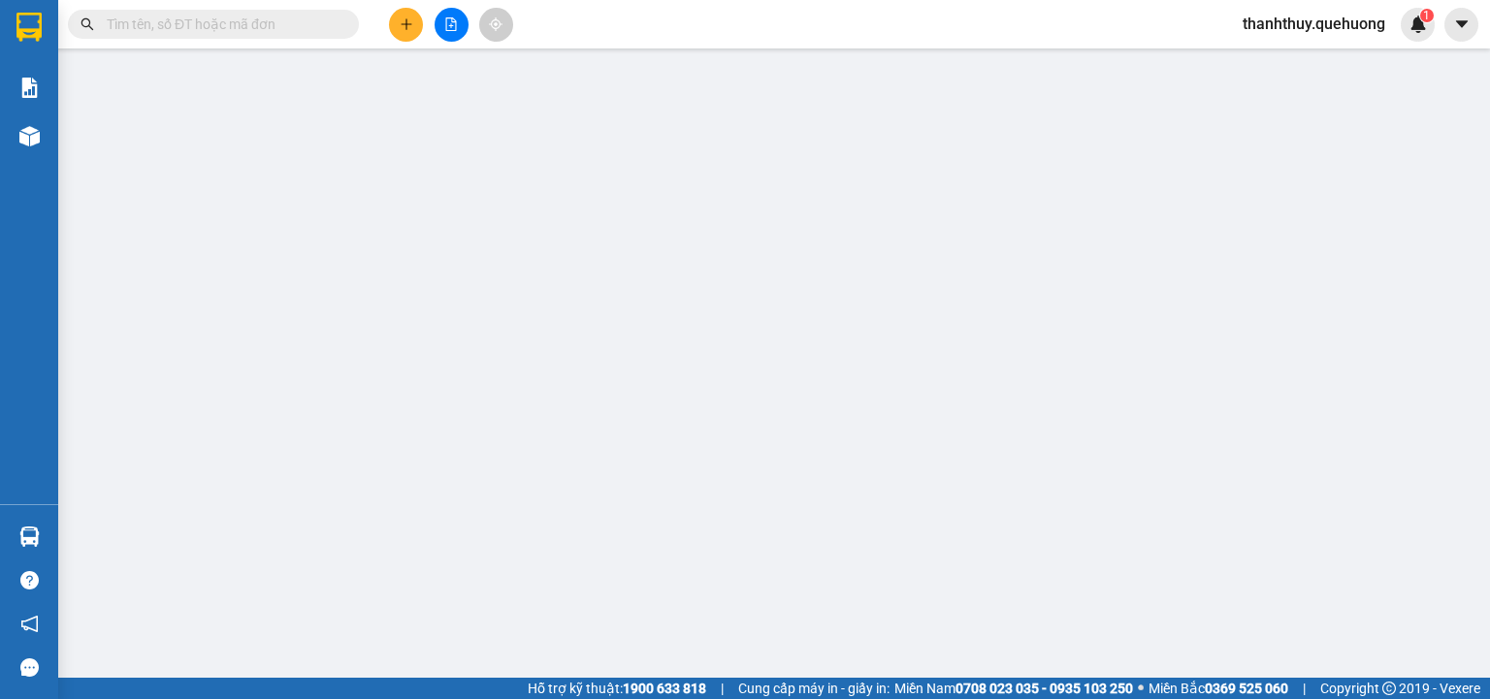
type input "0987966322"
type input "THÀNH ĐẠT"
type input "0987655979"
type input "THÂN"
type input "120.000"
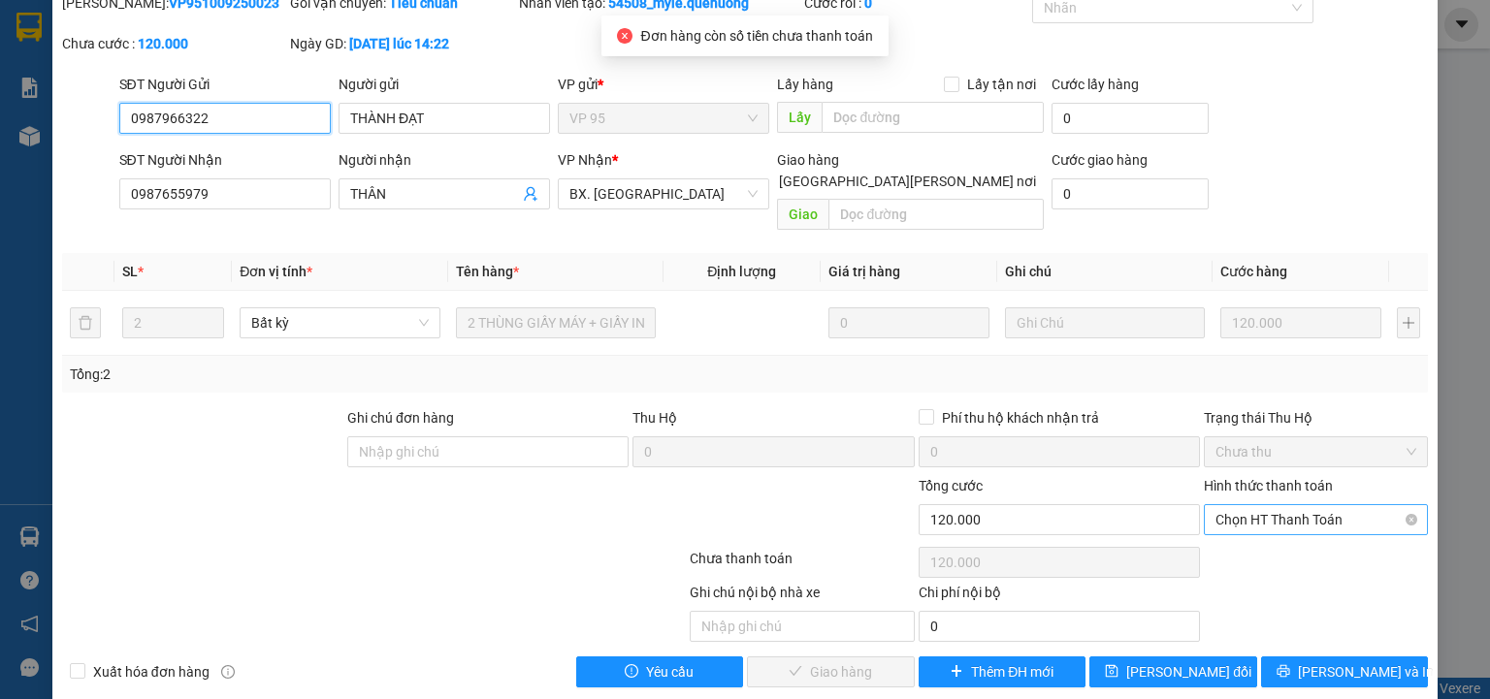
scroll to position [81, 0]
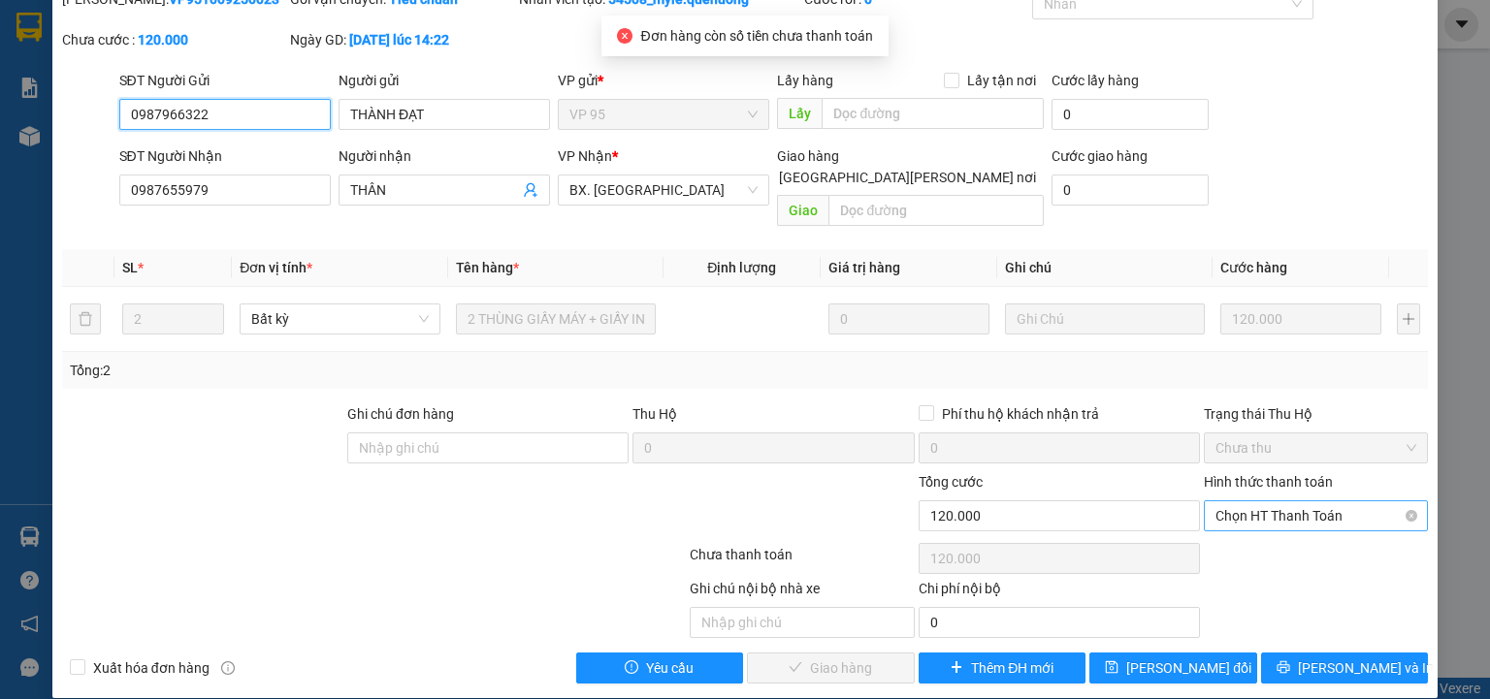
click at [1266, 501] on span "Chọn HT Thanh Toán" at bounding box center [1315, 515] width 201 height 29
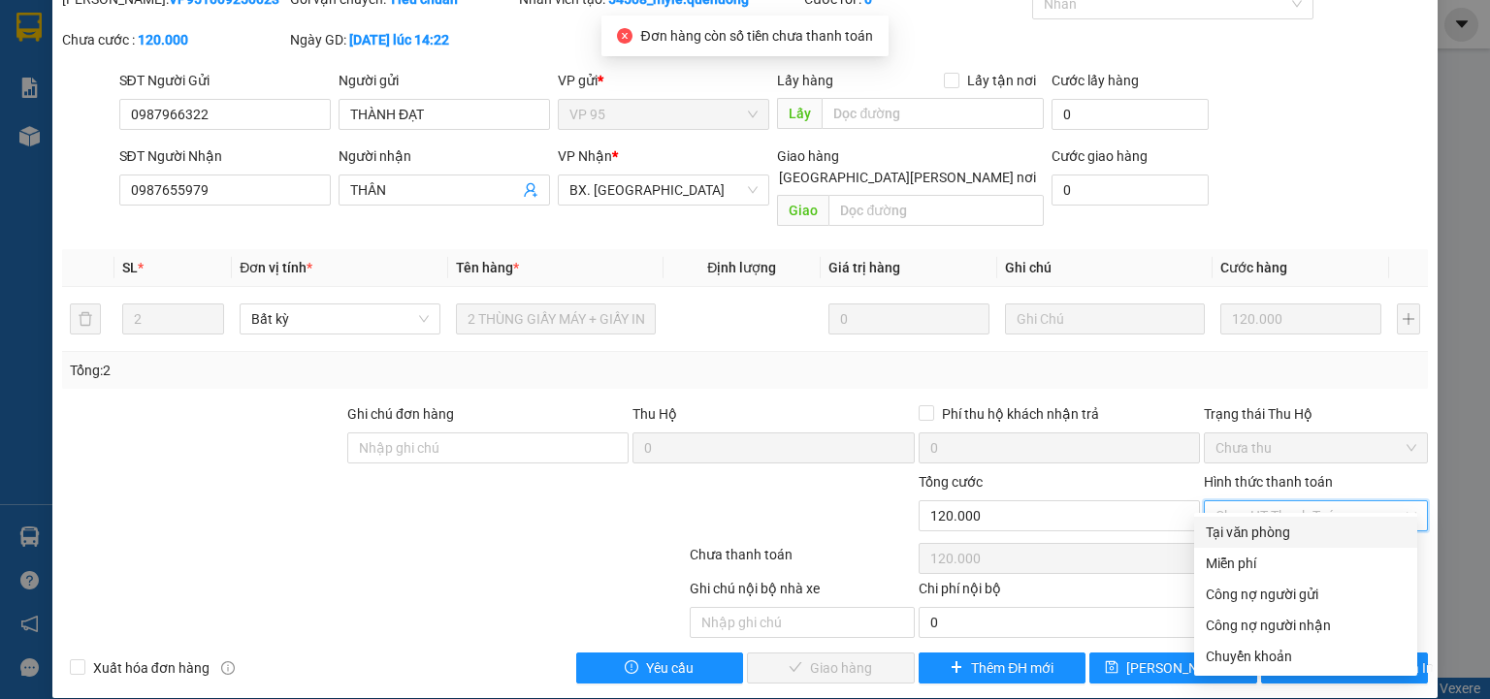
click at [1249, 532] on div "Tại văn phòng" at bounding box center [1306, 532] width 200 height 21
type input "0"
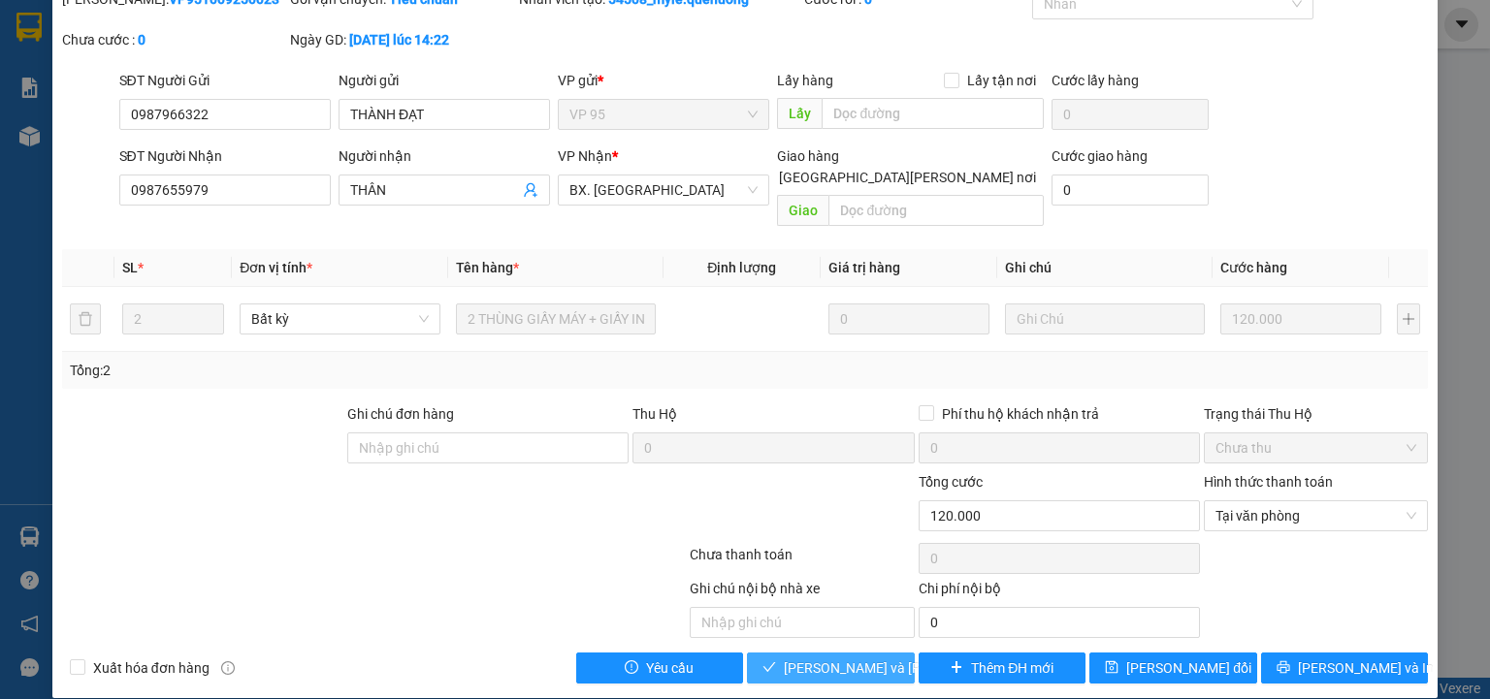
click at [855, 658] on span "[PERSON_NAME] và Giao hàng" at bounding box center [915, 668] width 262 height 21
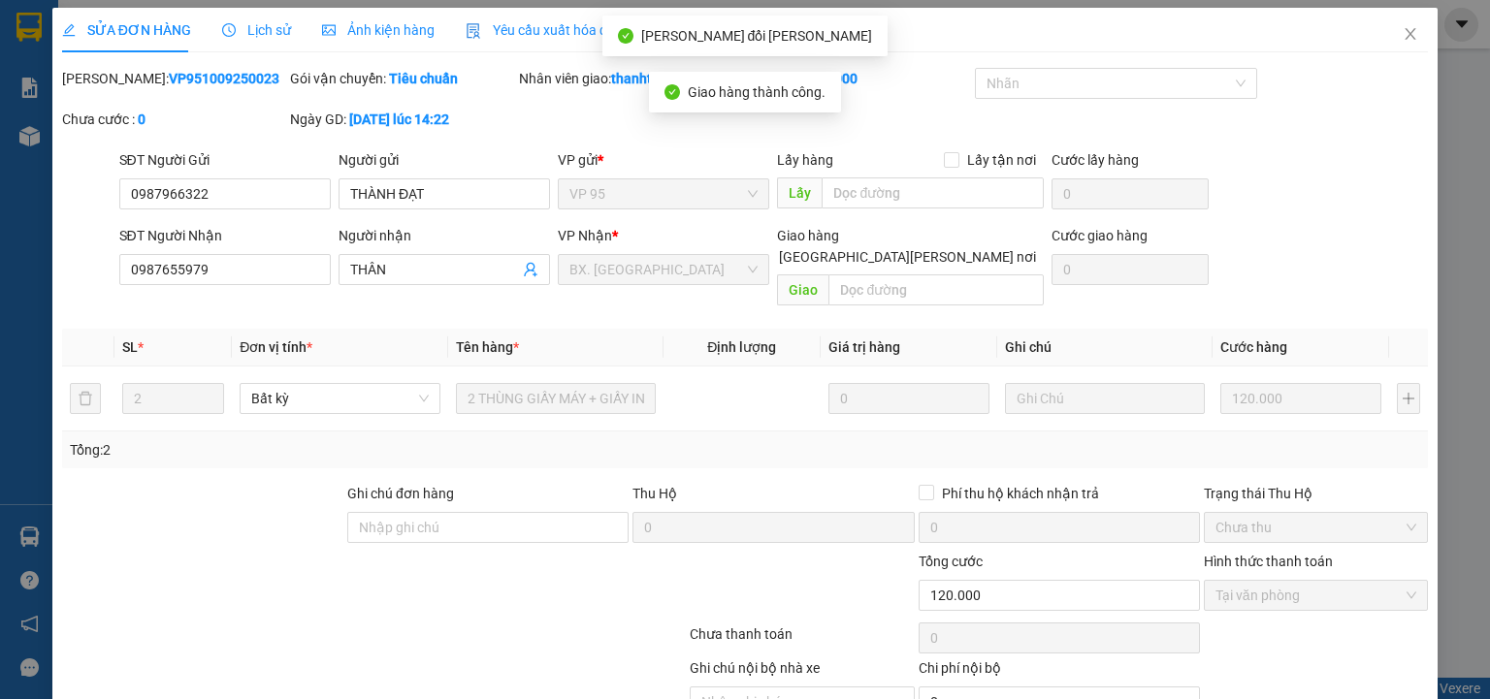
scroll to position [0, 0]
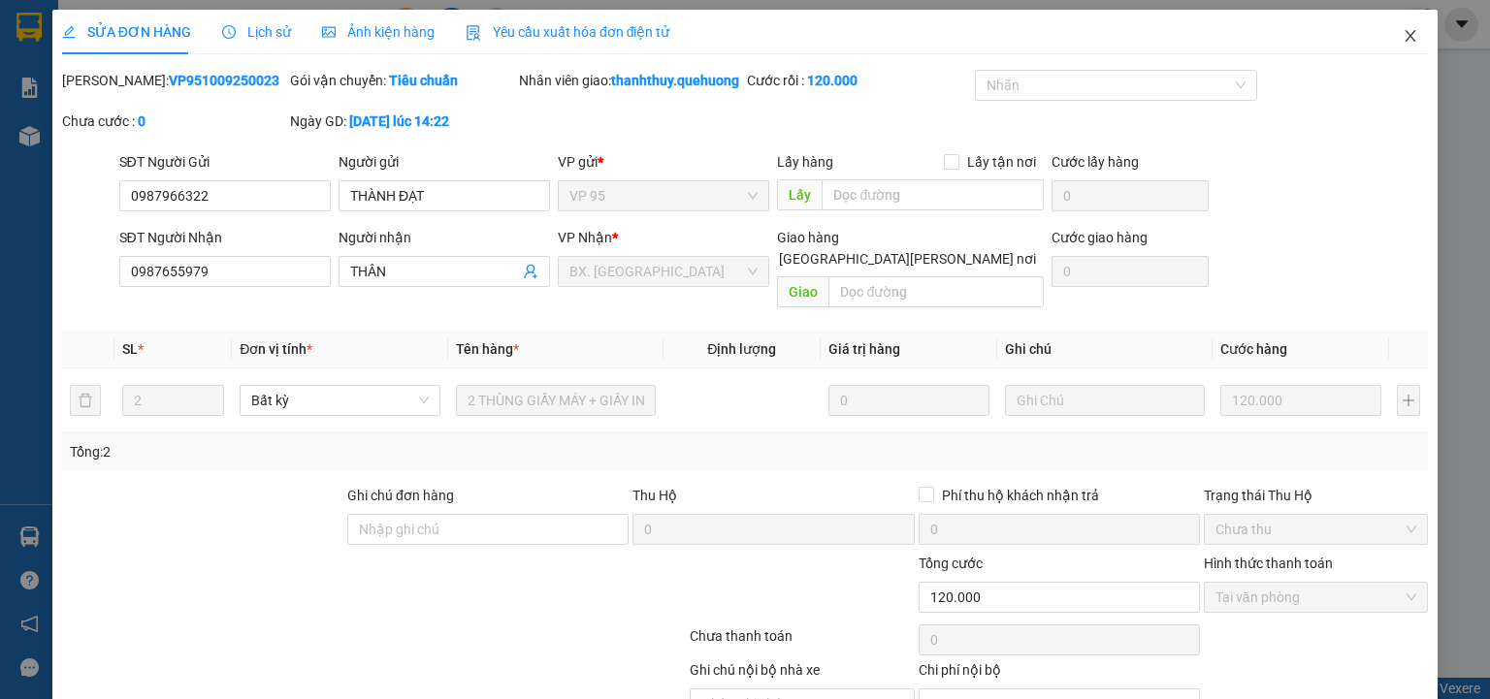
click at [1403, 35] on icon "close" at bounding box center [1411, 36] width 16 height 16
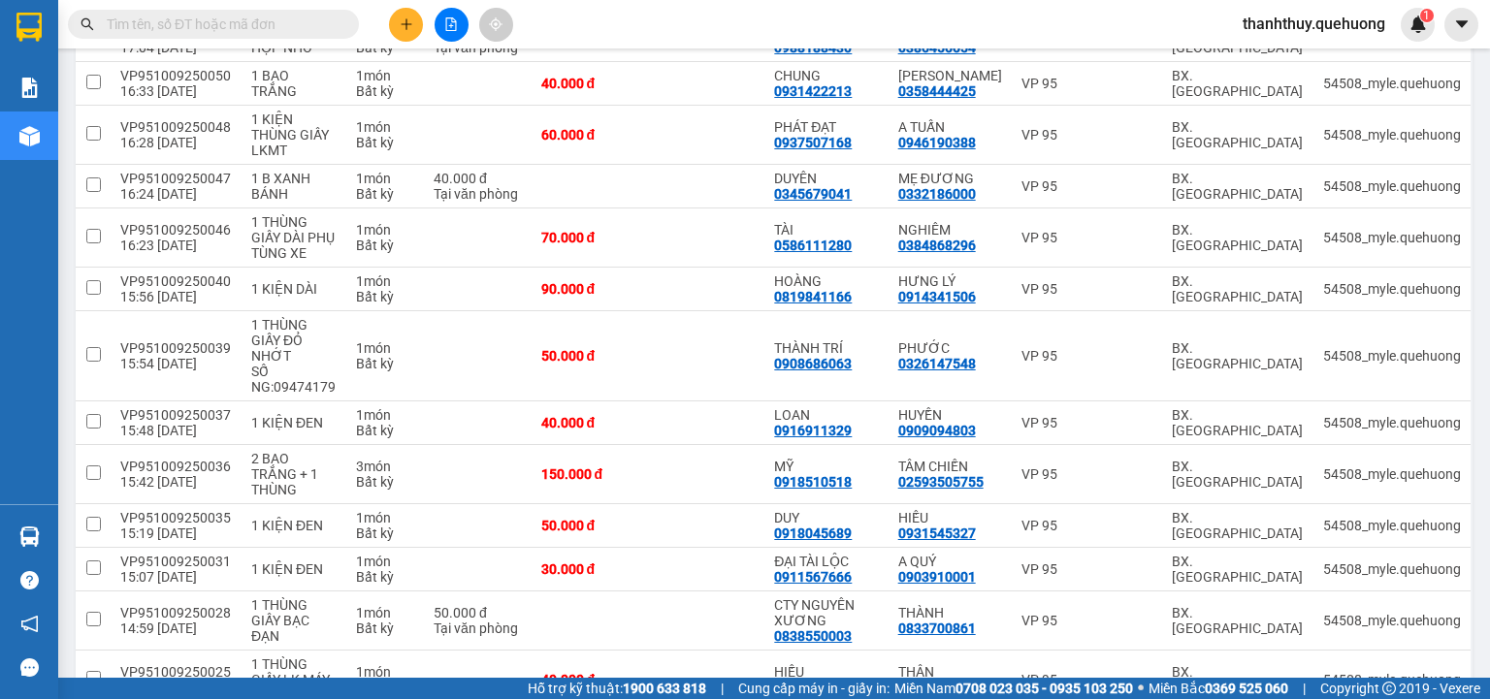
scroll to position [1674, 0]
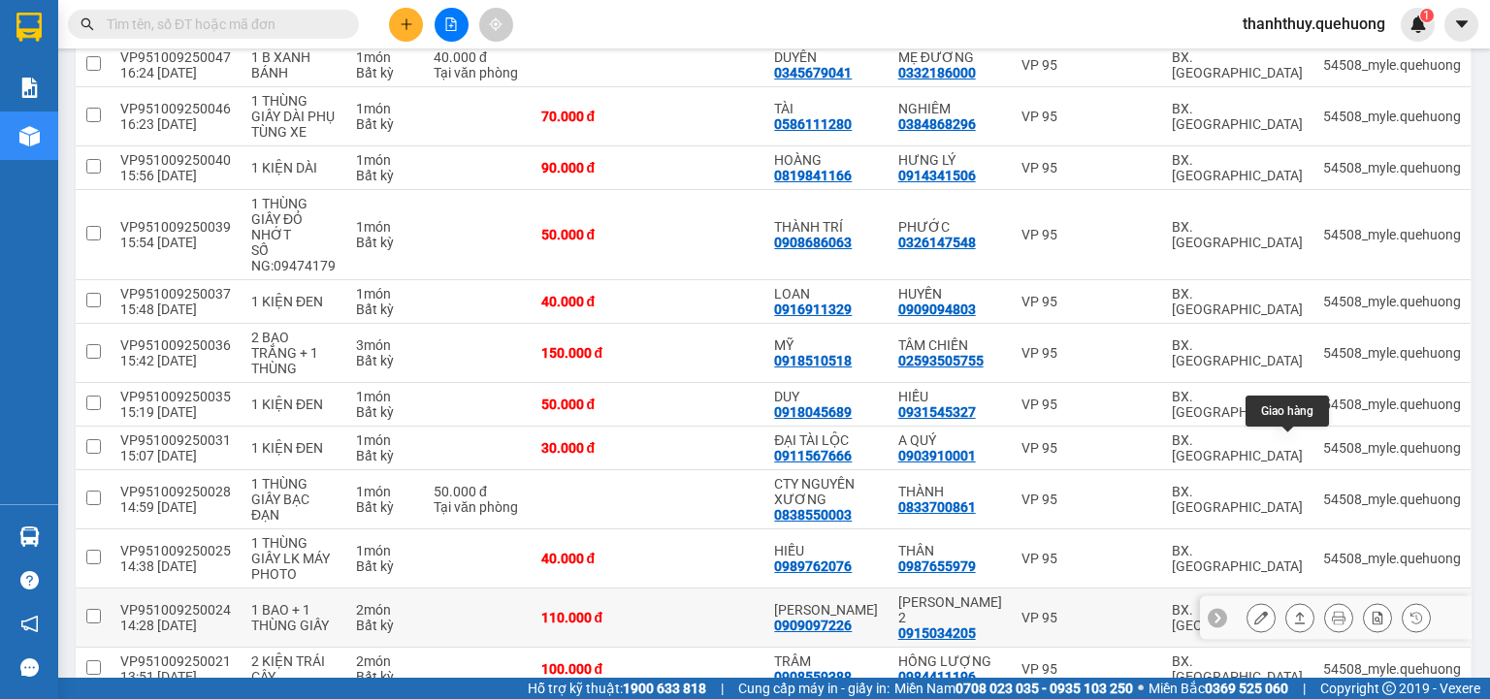
click at [1293, 611] on icon at bounding box center [1300, 618] width 14 height 14
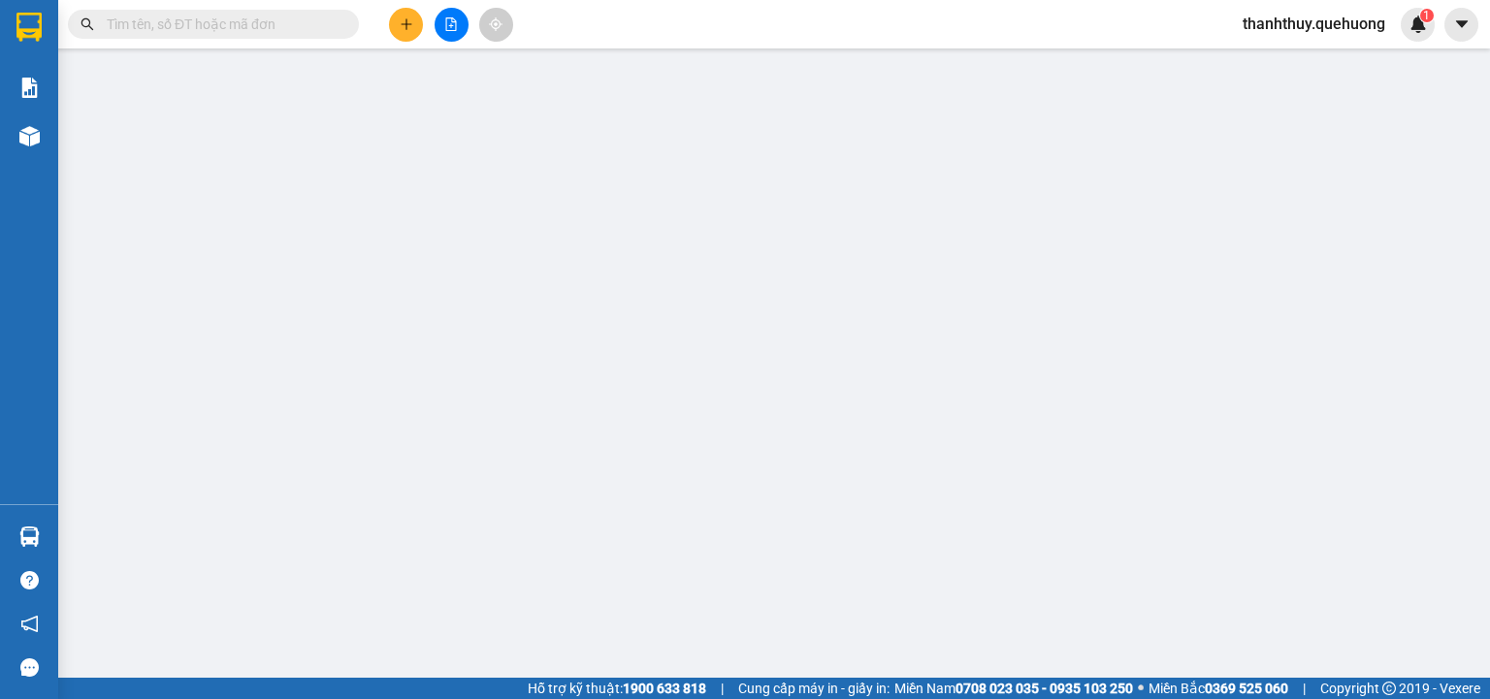
type input "0909097226"
type input "[PERSON_NAME]"
type input "0915034205"
type input "HÀ PHƯỜNG 2"
type input "110.000"
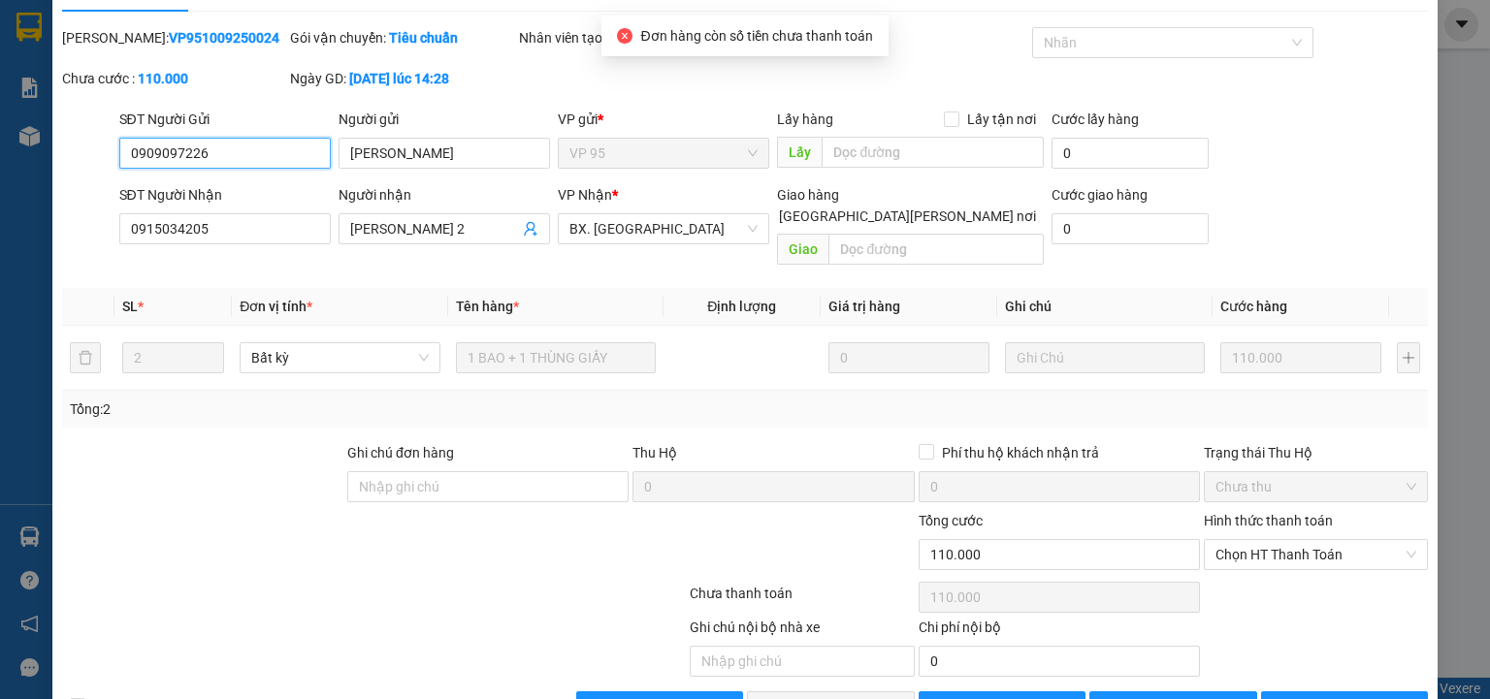
scroll to position [81, 0]
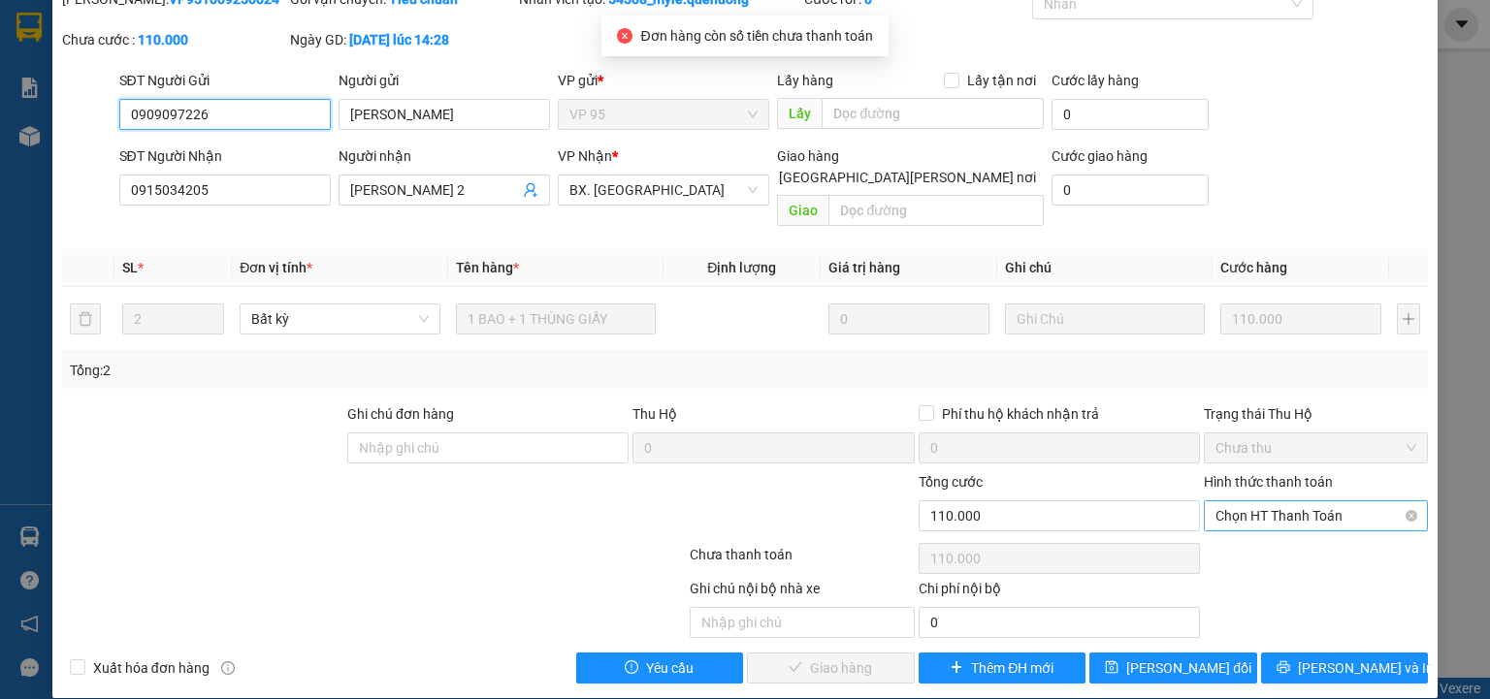
click at [1300, 501] on span "Chọn HT Thanh Toán" at bounding box center [1315, 515] width 201 height 29
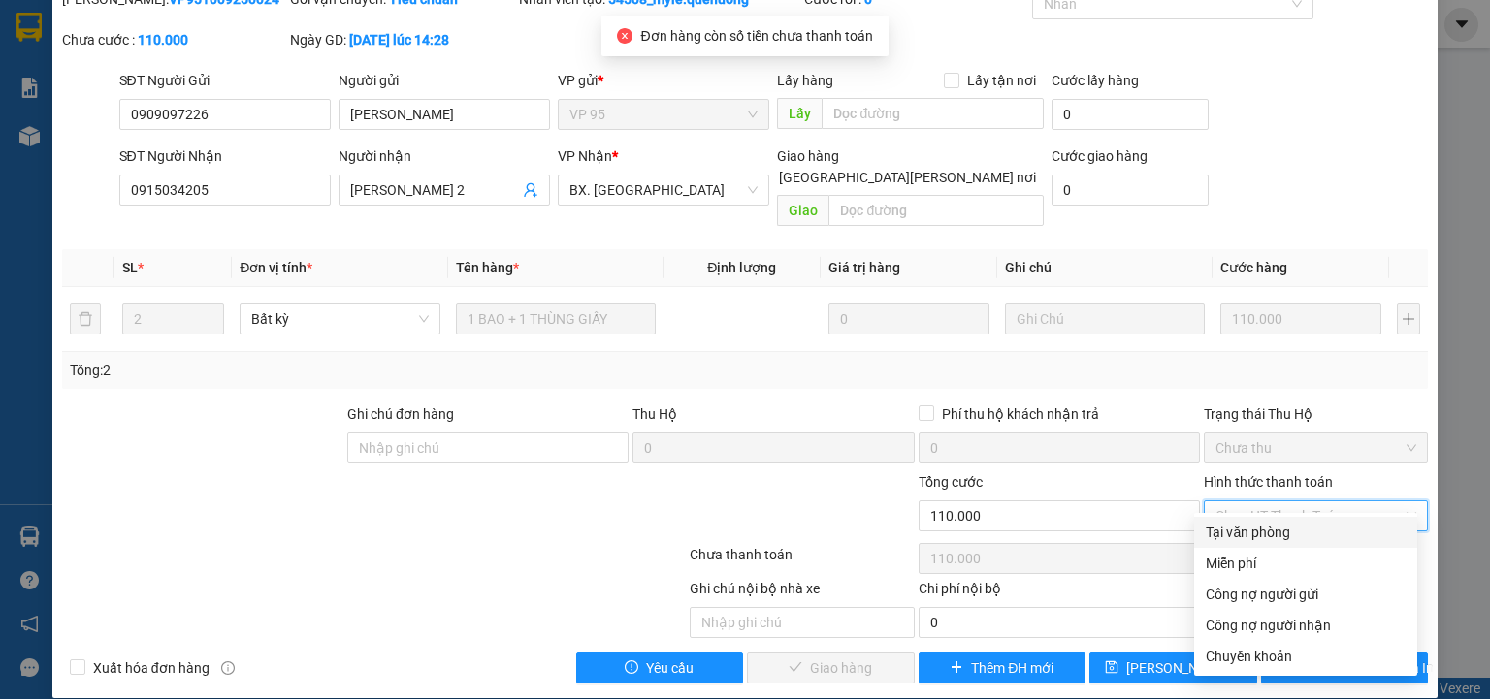
click at [1288, 539] on div "Tại văn phòng" at bounding box center [1306, 532] width 200 height 21
type input "0"
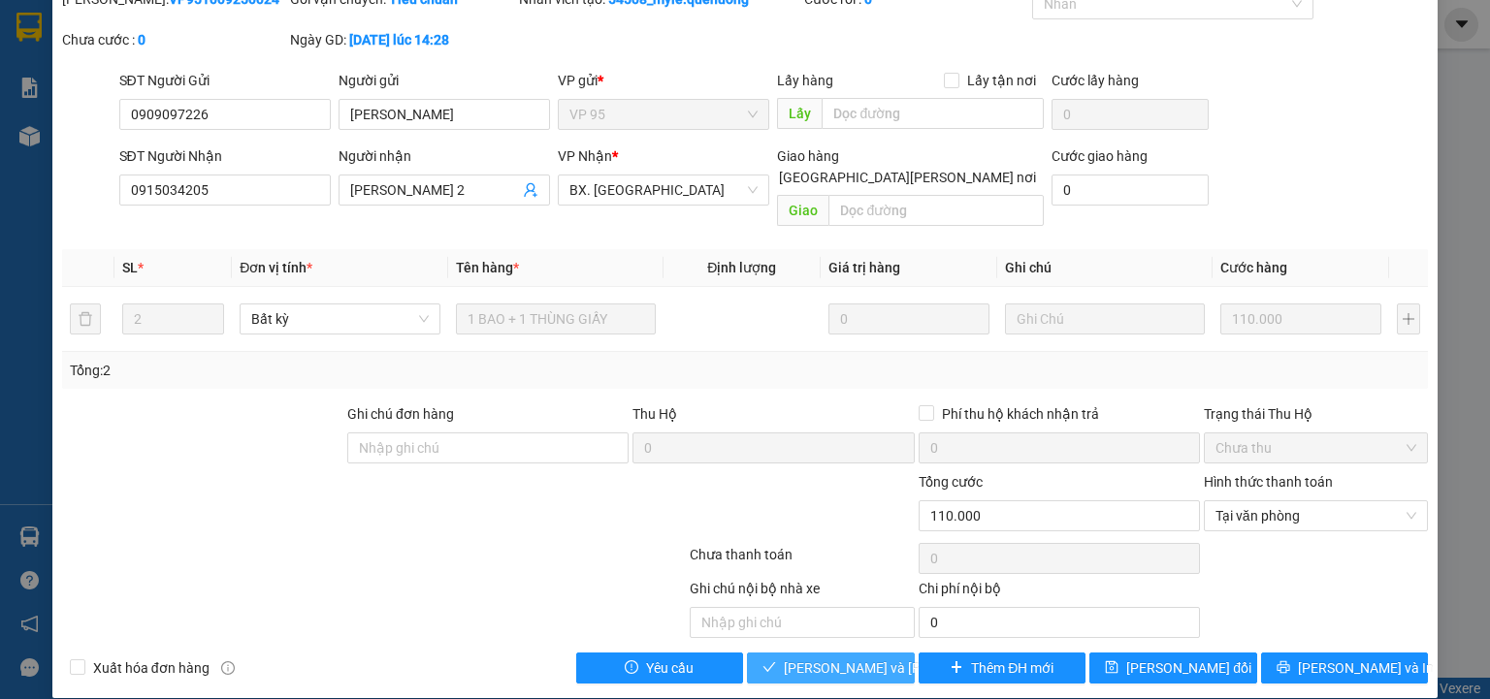
click at [861, 658] on span "[PERSON_NAME] và Giao hàng" at bounding box center [915, 668] width 262 height 21
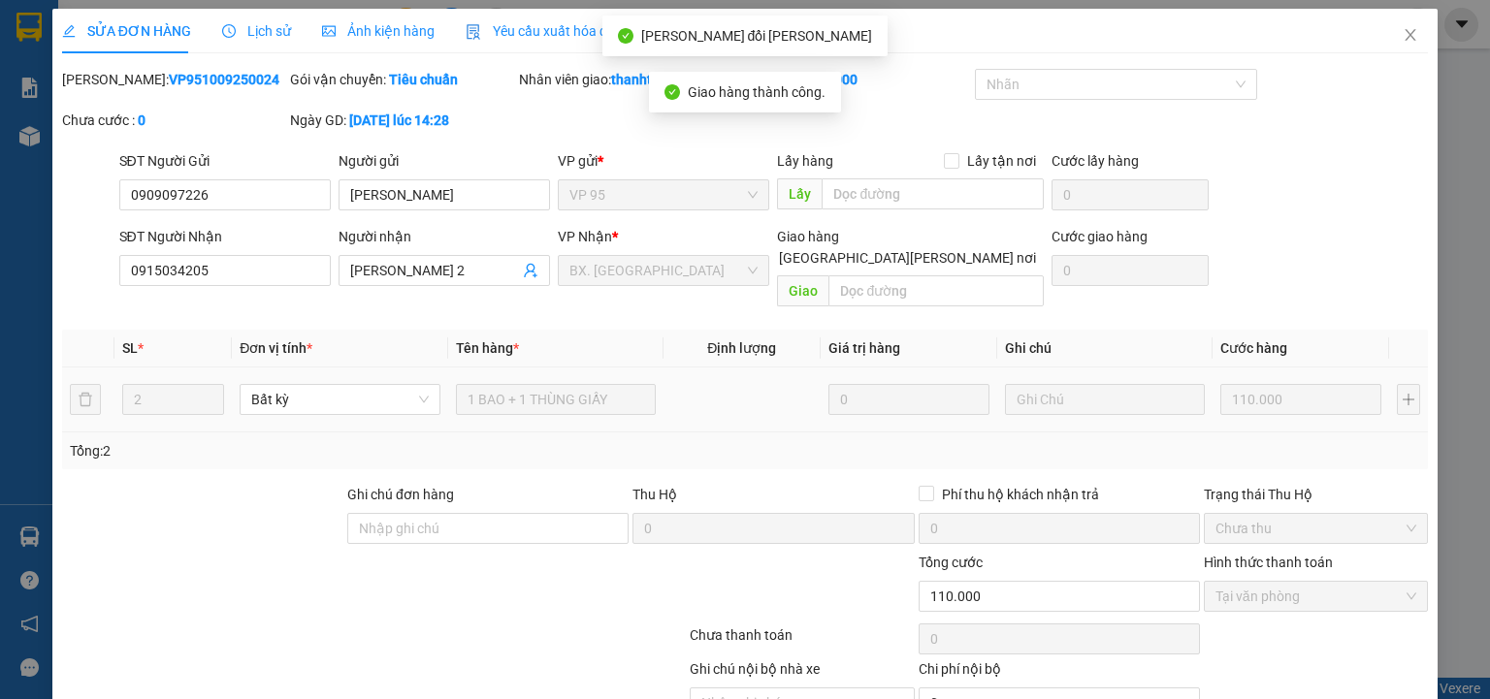
scroll to position [0, 0]
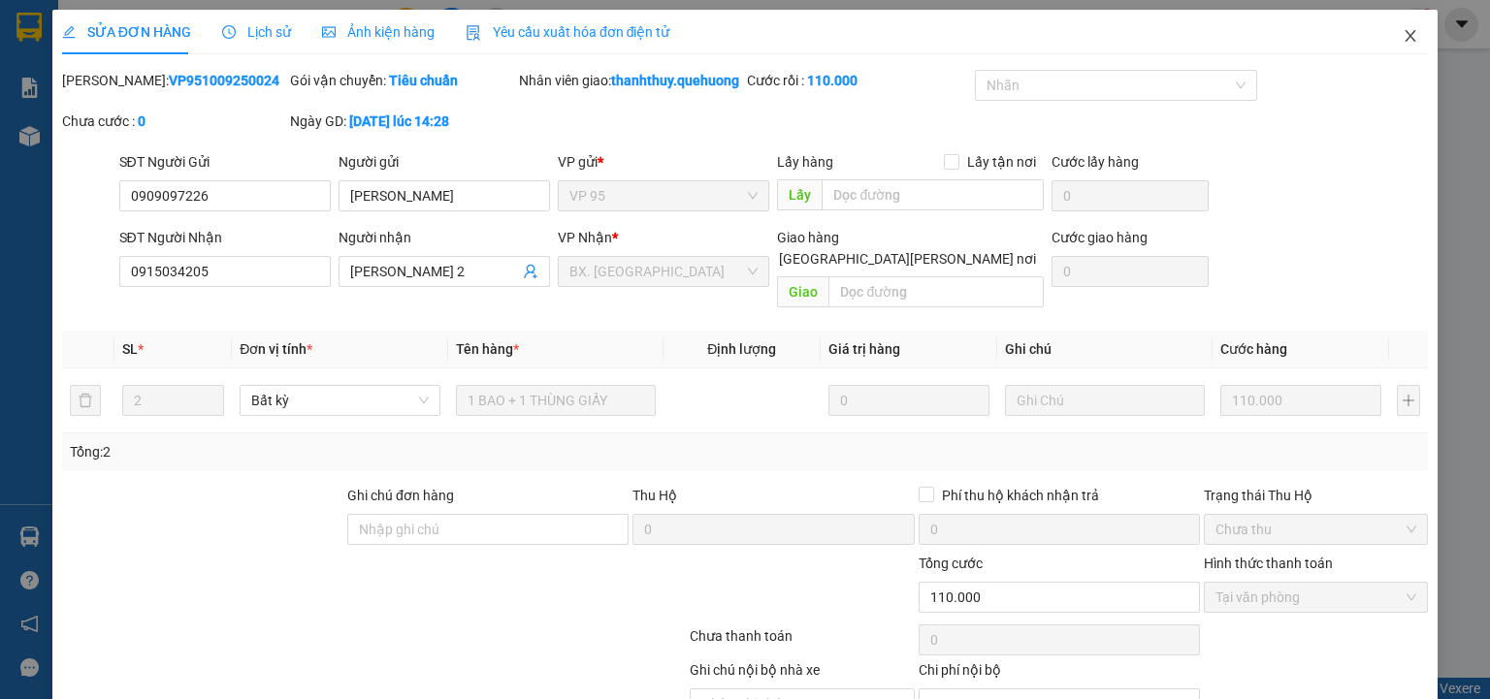
click at [1403, 35] on icon "close" at bounding box center [1411, 36] width 16 height 16
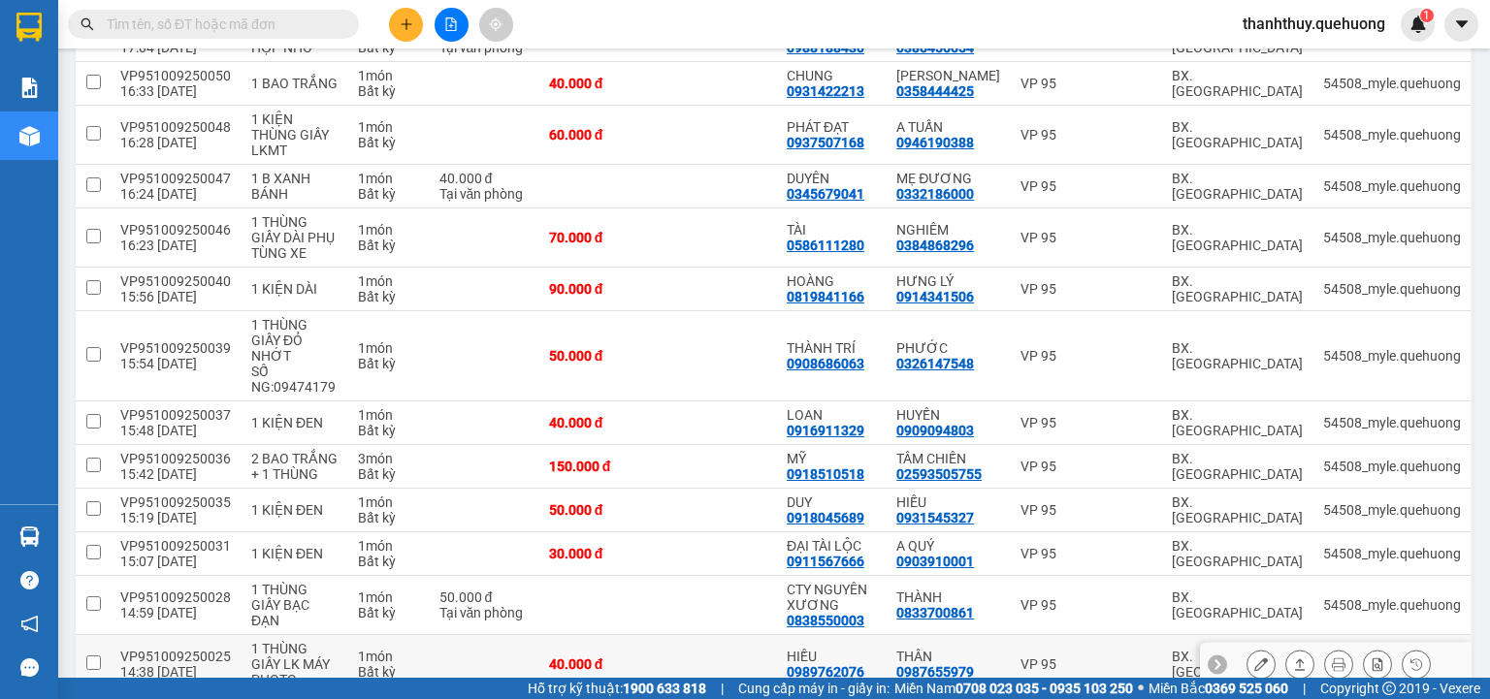
scroll to position [1630, 0]
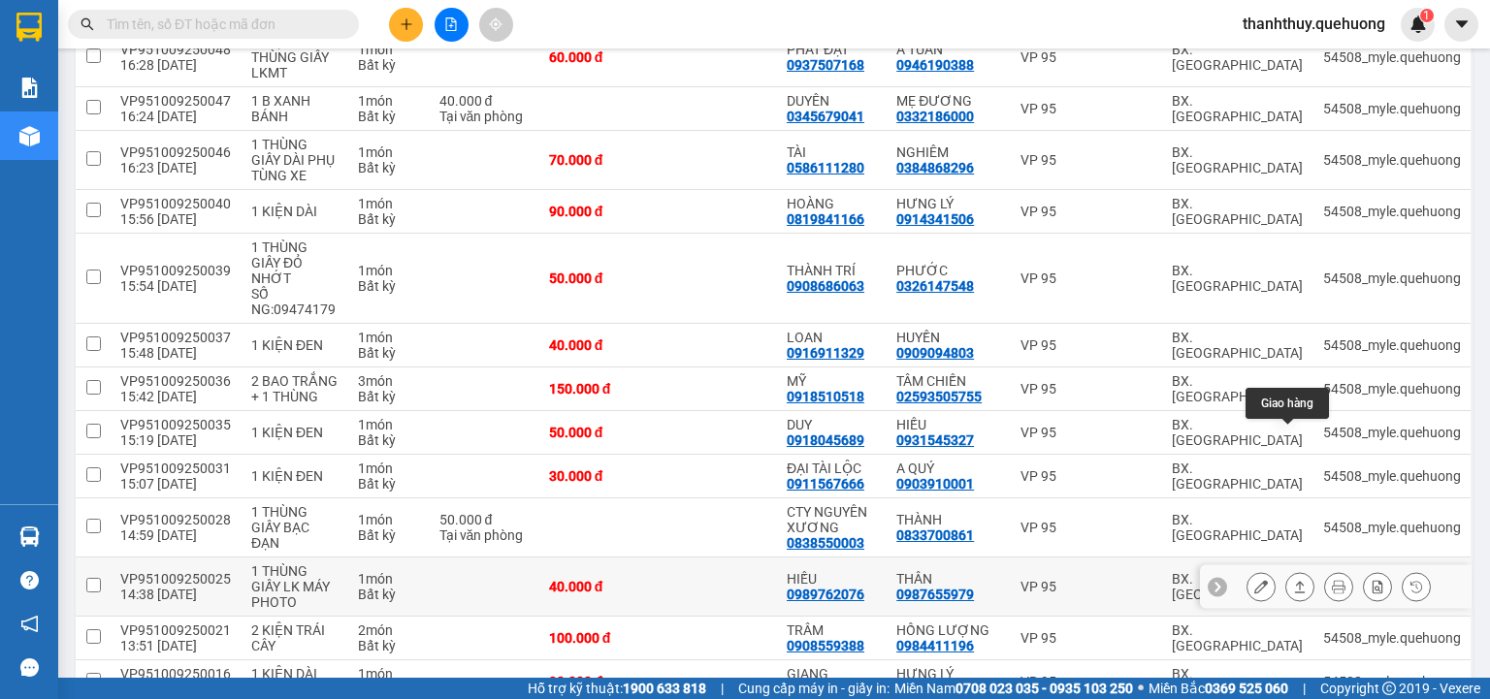
click at [1295, 581] on icon at bounding box center [1300, 587] width 11 height 12
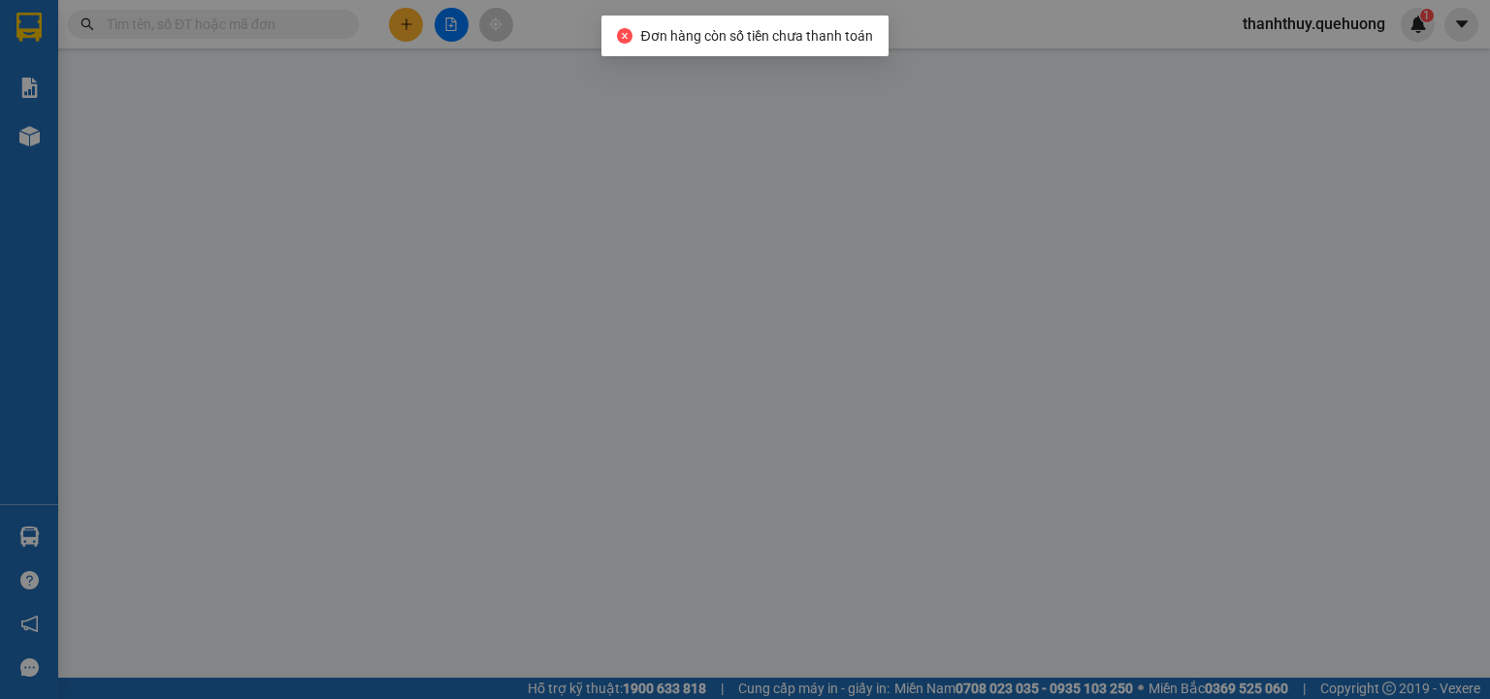
type input "0989762076"
type input "HIẾU"
type input "0987655979"
type input "THÂN"
type input "40.000"
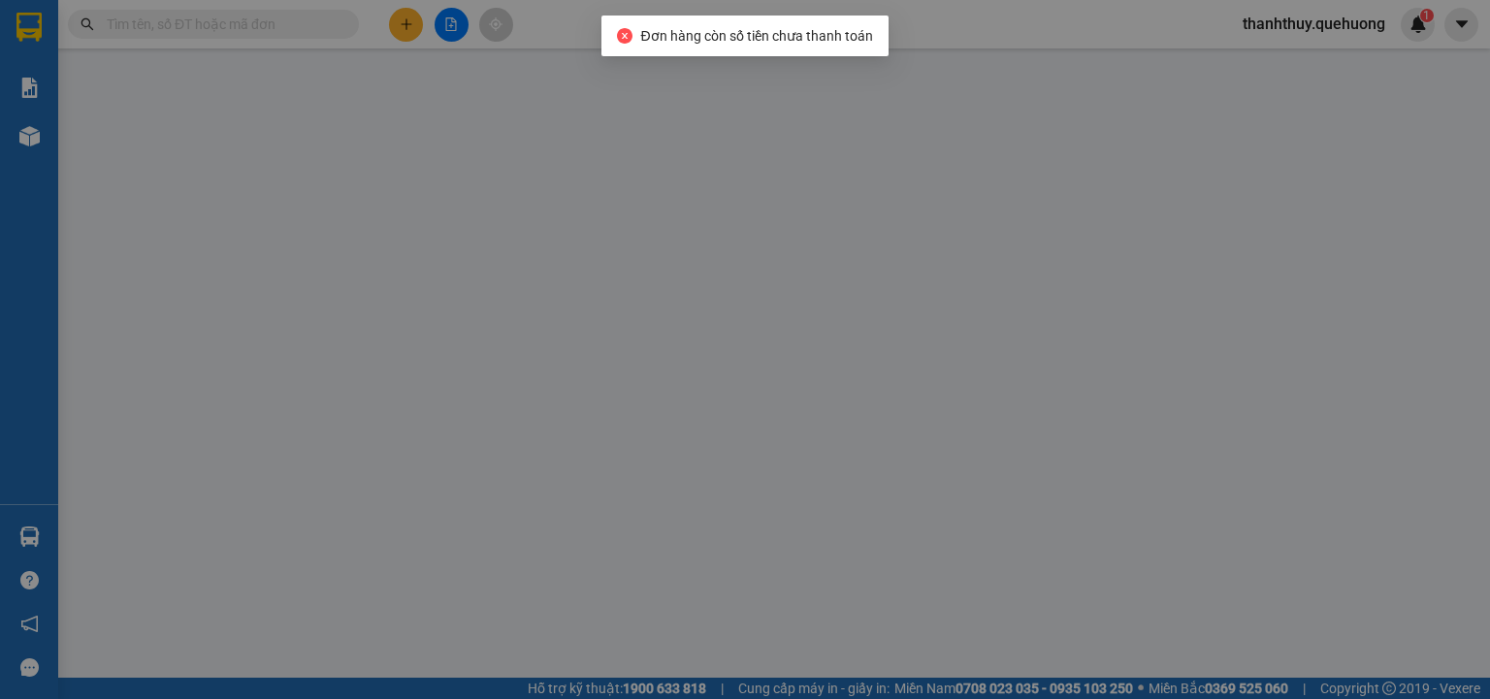
type input "40.000"
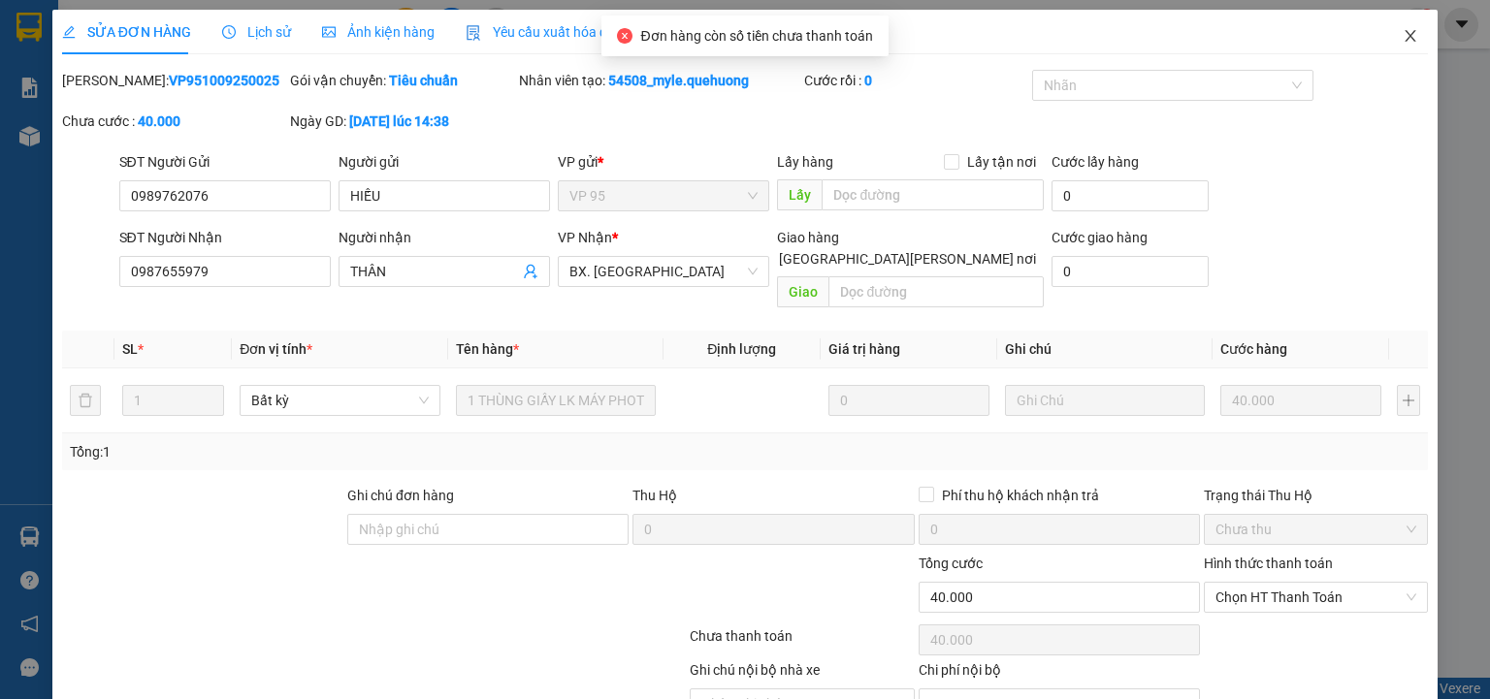
click at [1403, 32] on icon "close" at bounding box center [1411, 36] width 16 height 16
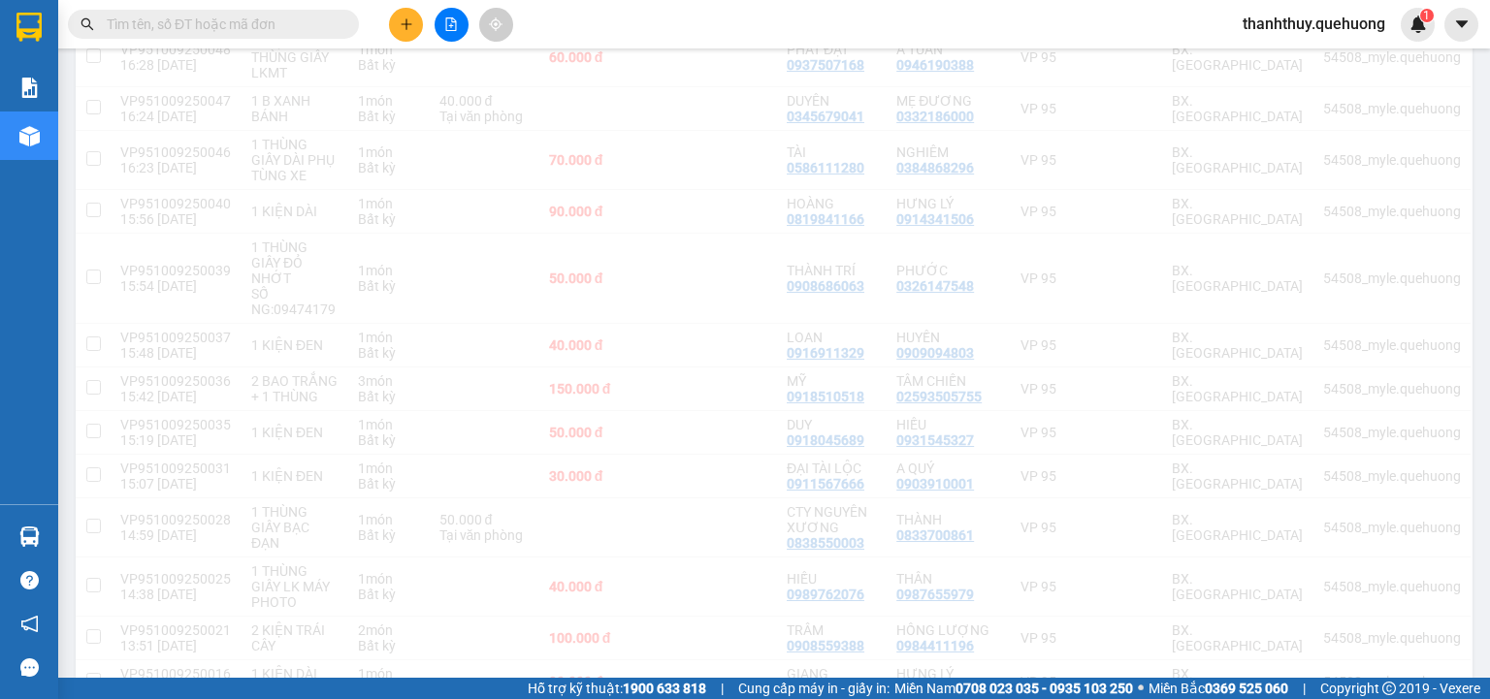
scroll to position [1630, 0]
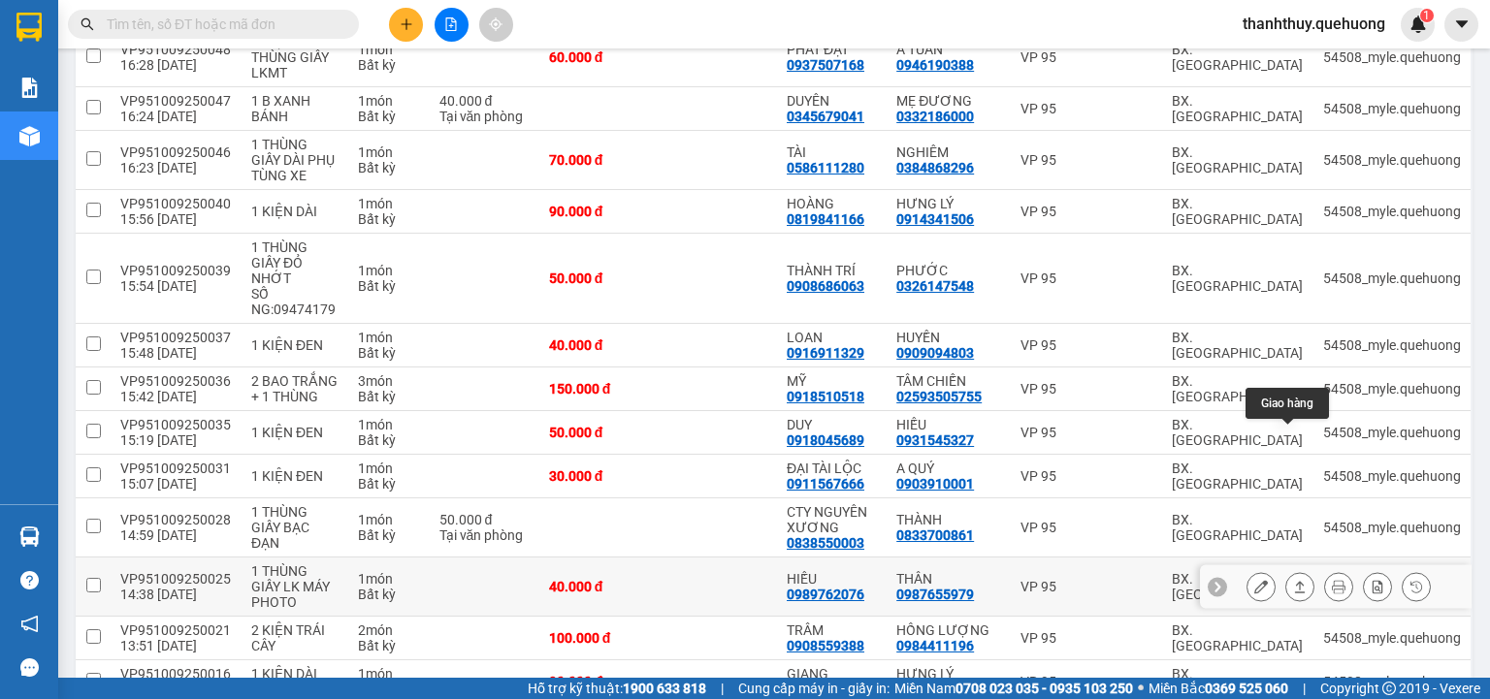
click at [1293, 580] on icon at bounding box center [1300, 587] width 14 height 14
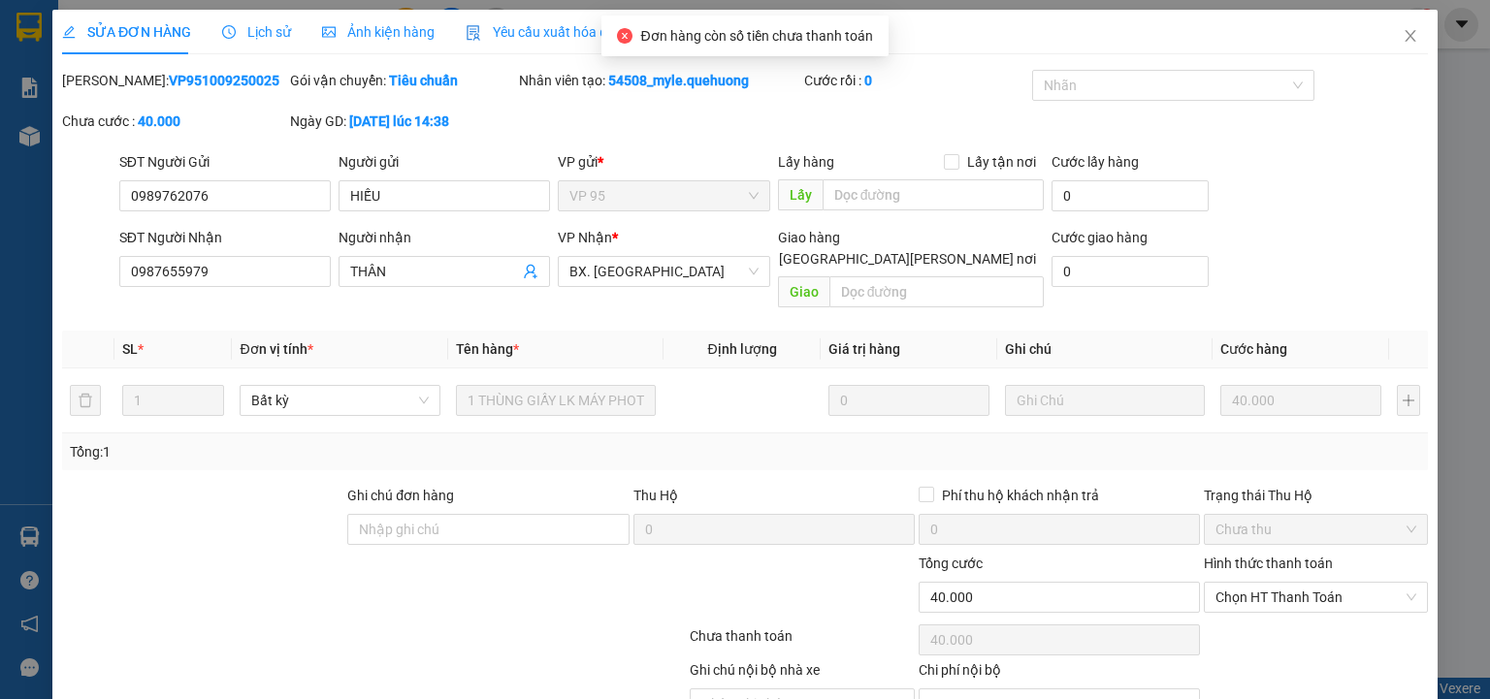
type input "0989762076"
type input "HIẾU"
type input "0987655979"
type input "THÂN"
type input "40.000"
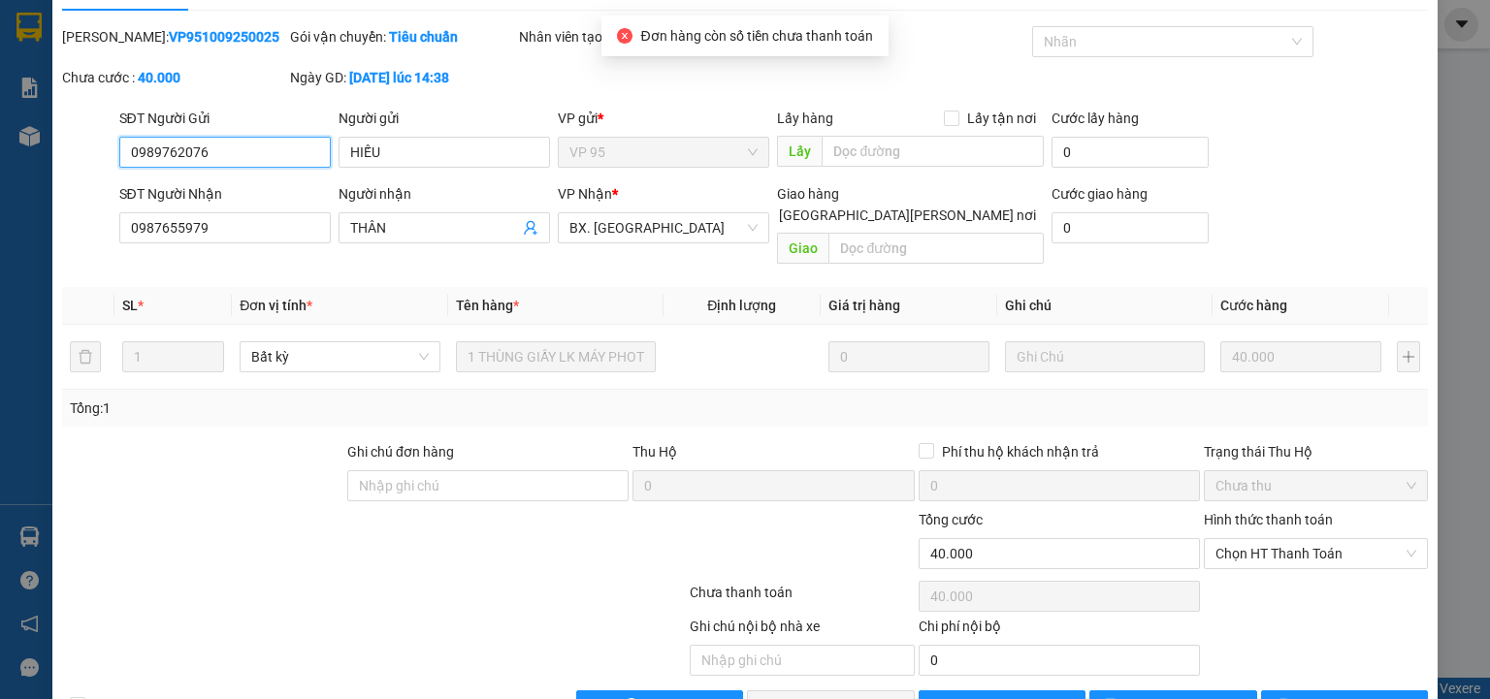
scroll to position [81, 0]
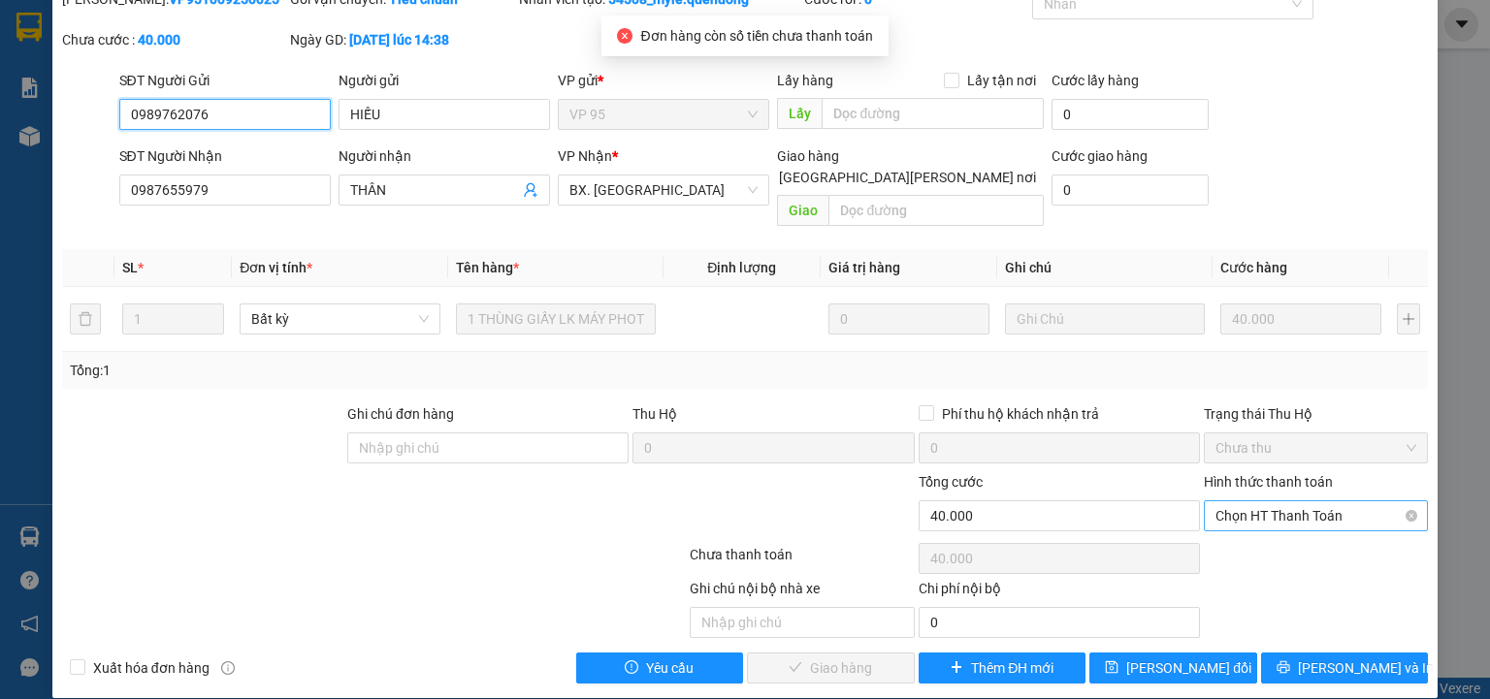
click at [1292, 501] on span "Chọn HT Thanh Toán" at bounding box center [1315, 515] width 201 height 29
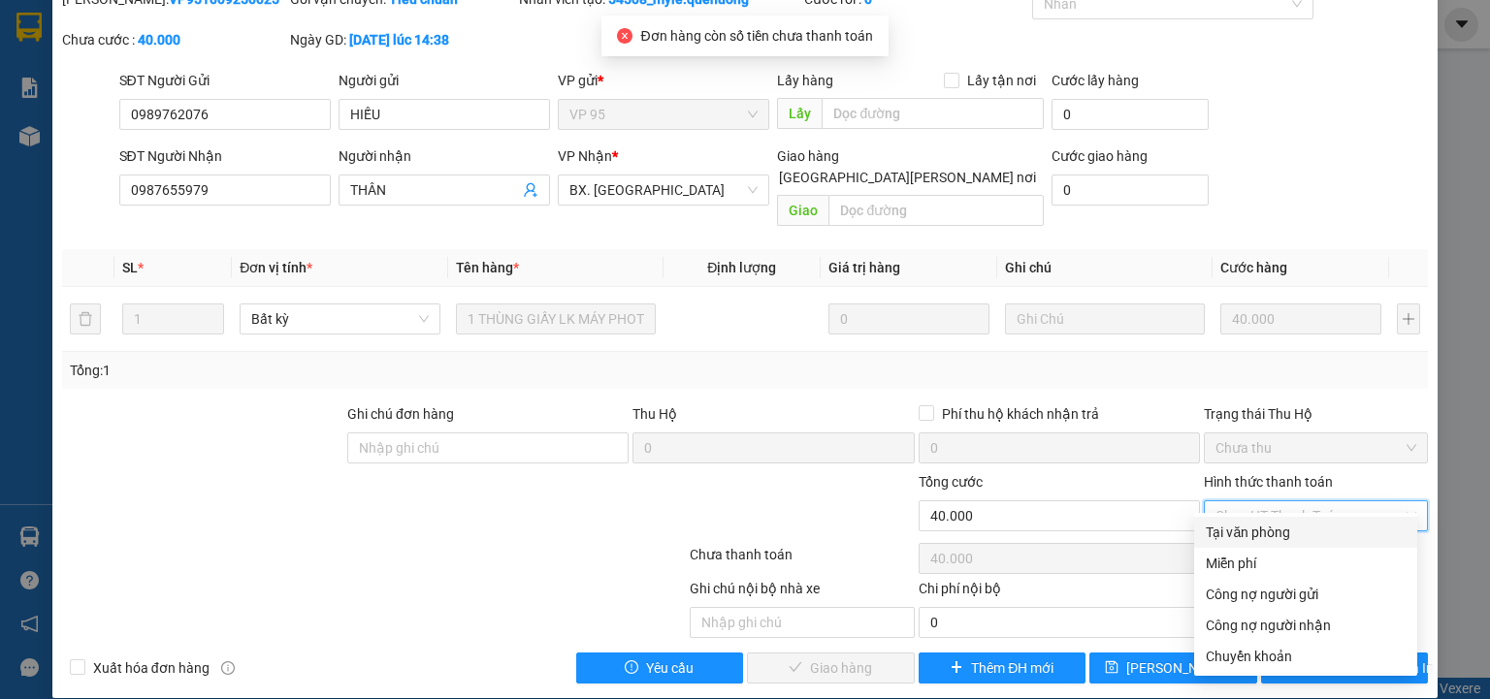
click at [1287, 530] on div "Tại văn phòng" at bounding box center [1306, 532] width 200 height 21
type input "0"
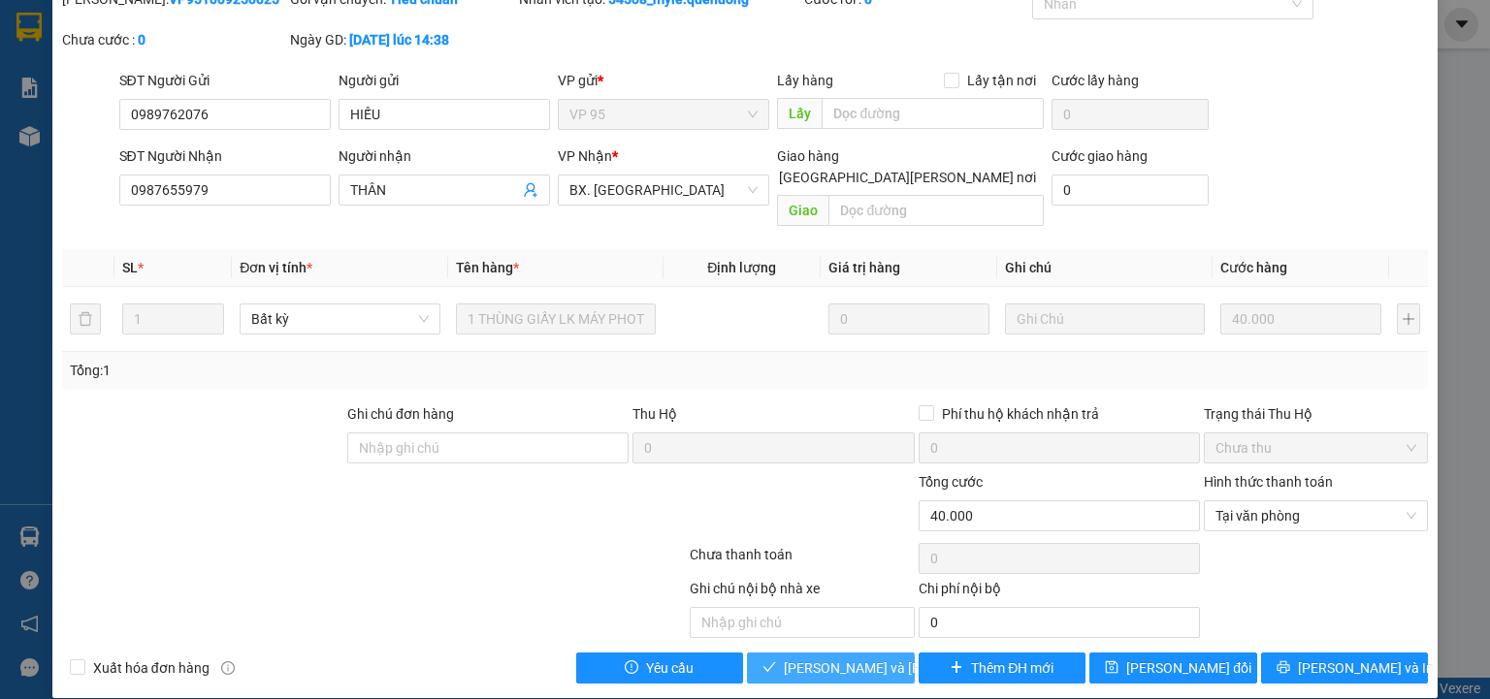
click at [848, 658] on span "[PERSON_NAME] và Giao hàng" at bounding box center [915, 668] width 262 height 21
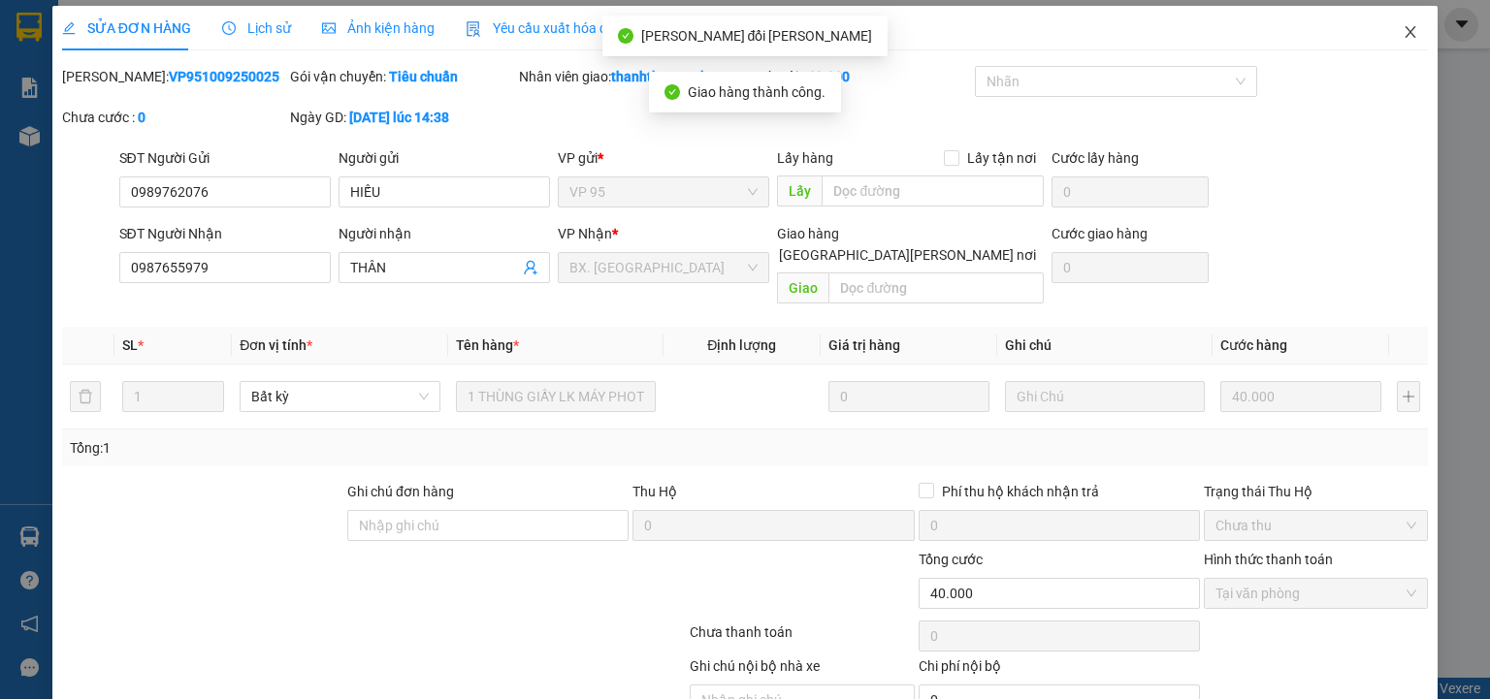
scroll to position [0, 0]
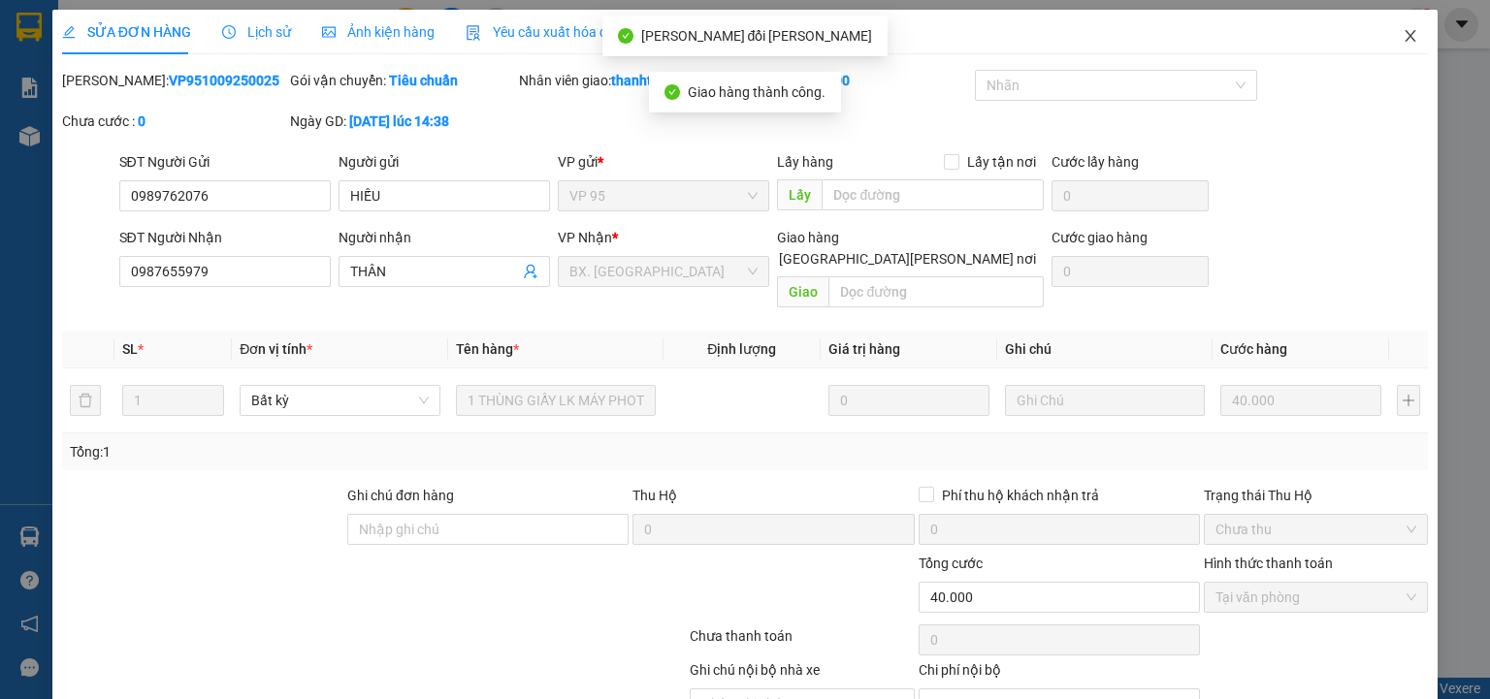
click at [1403, 33] on icon "close" at bounding box center [1411, 36] width 16 height 16
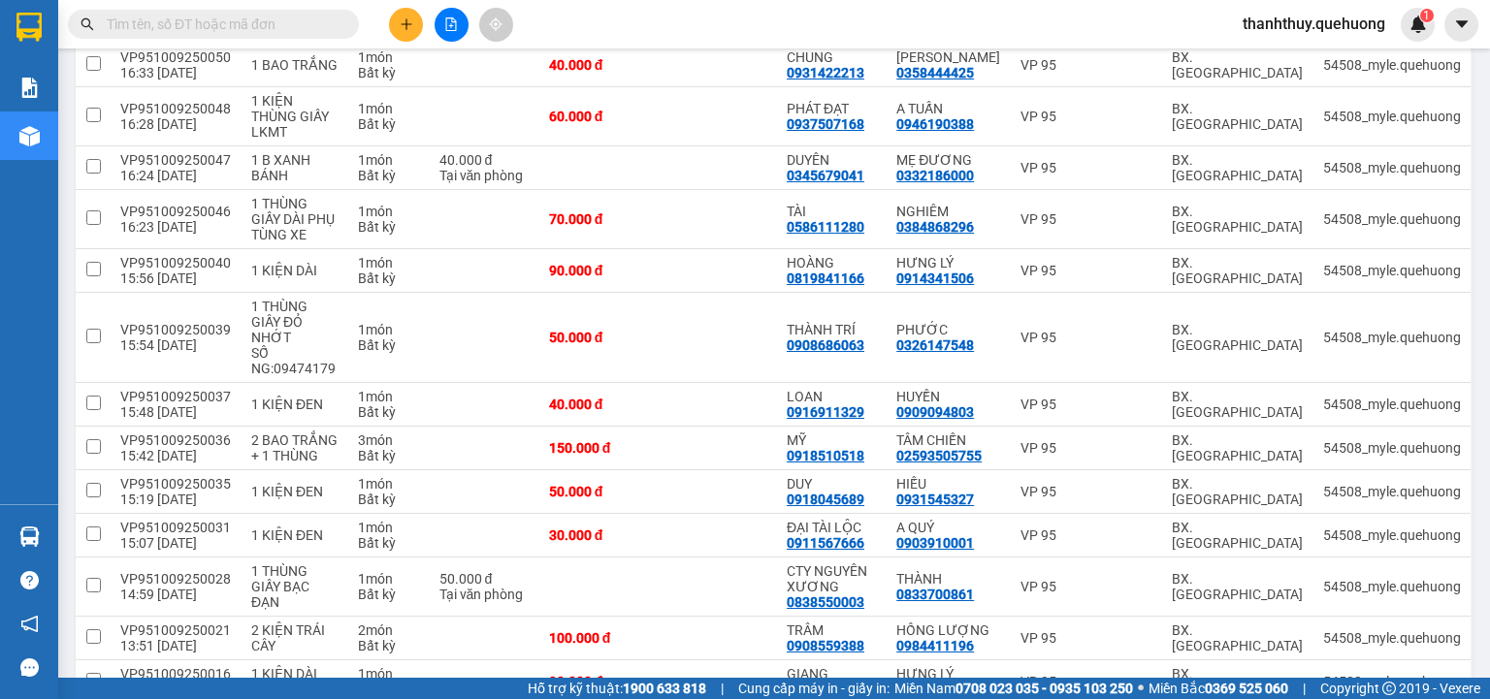
scroll to position [1571, 0]
click at [1293, 485] on icon at bounding box center [1300, 492] width 14 height 14
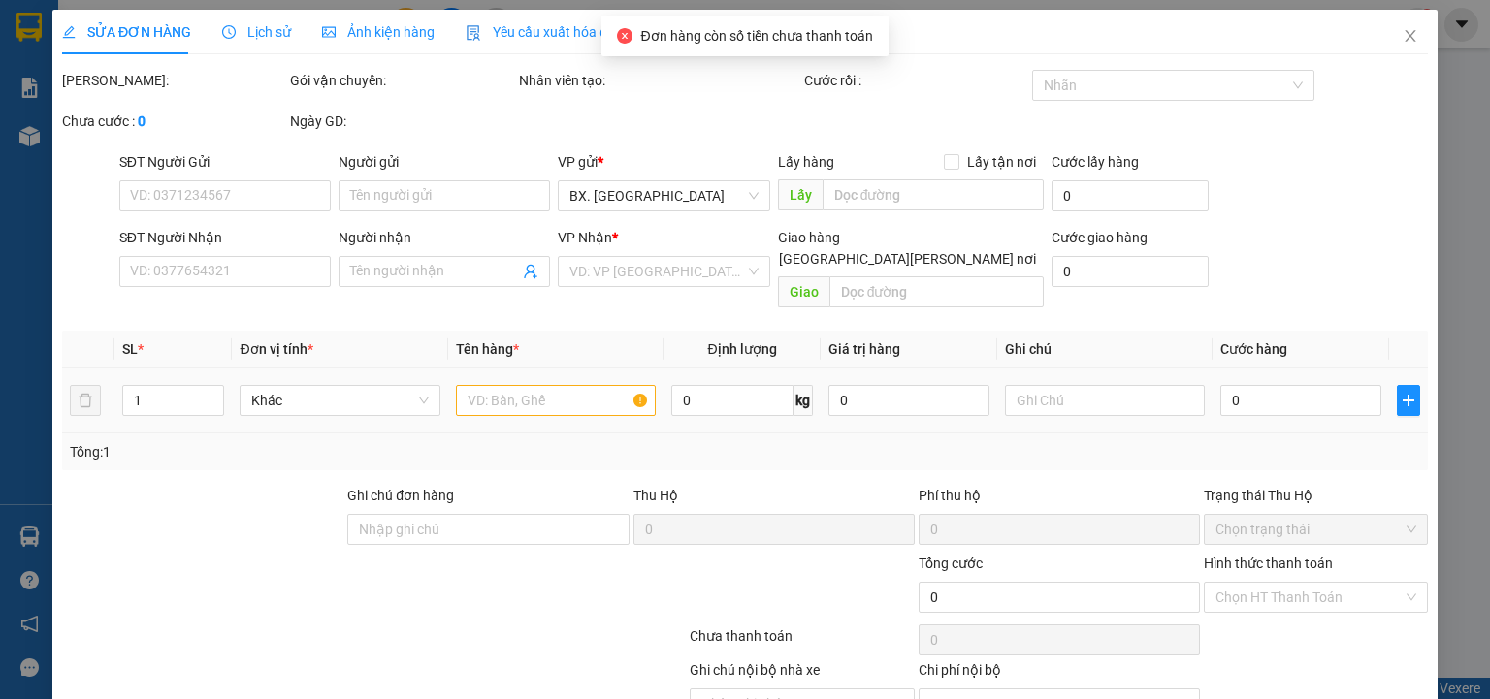
type input "0918045689"
type input "DUY"
type input "0931545327"
type input "HIẾU"
type input "50.000"
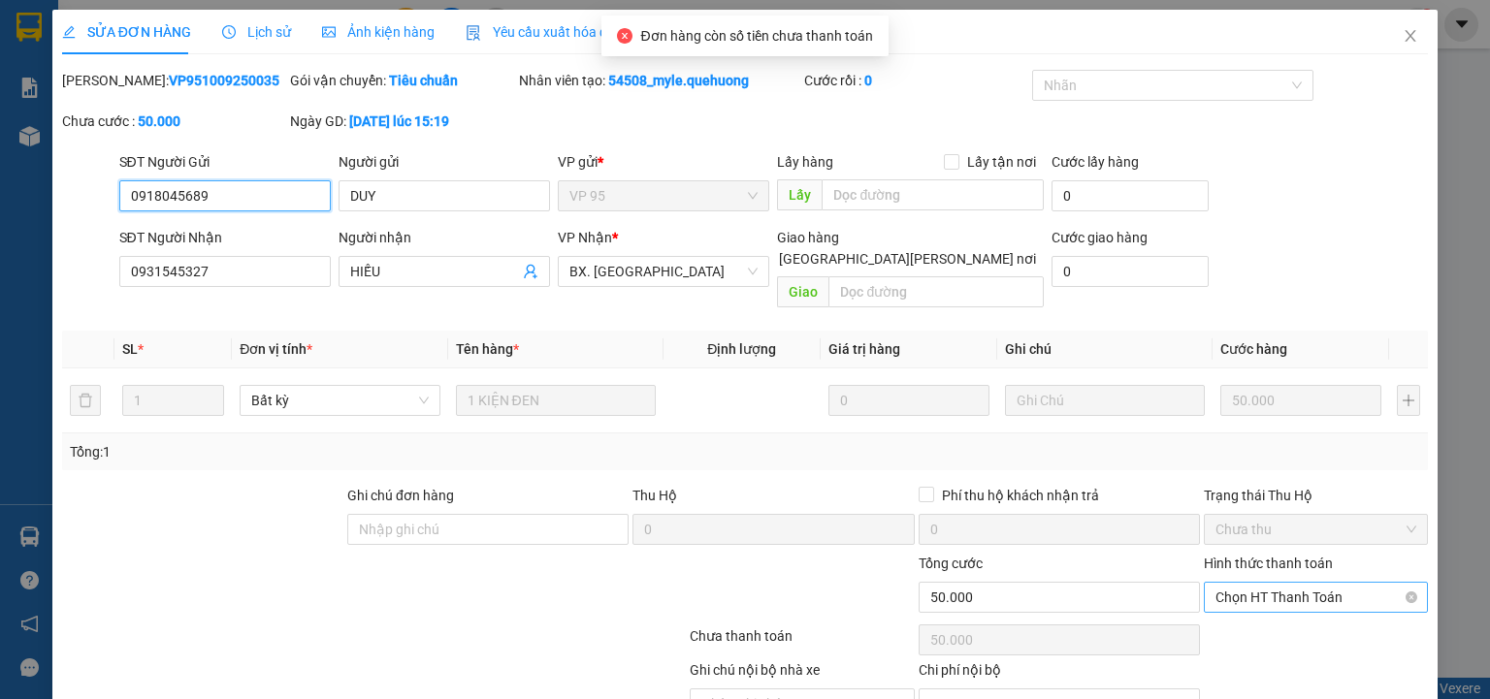
click at [1265, 583] on span "Chọn HT Thanh Toán" at bounding box center [1315, 597] width 201 height 29
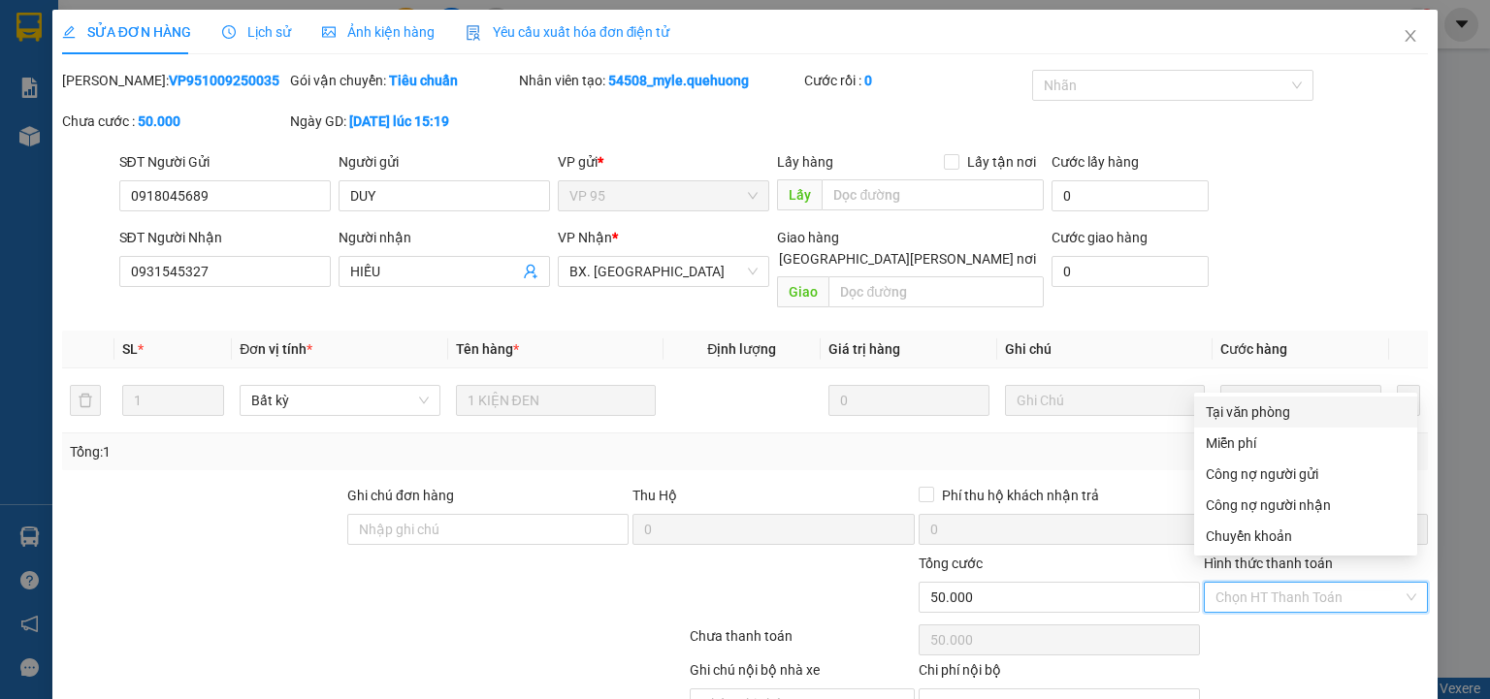
click at [1273, 414] on div "Tại văn phòng" at bounding box center [1306, 412] width 200 height 21
type input "0"
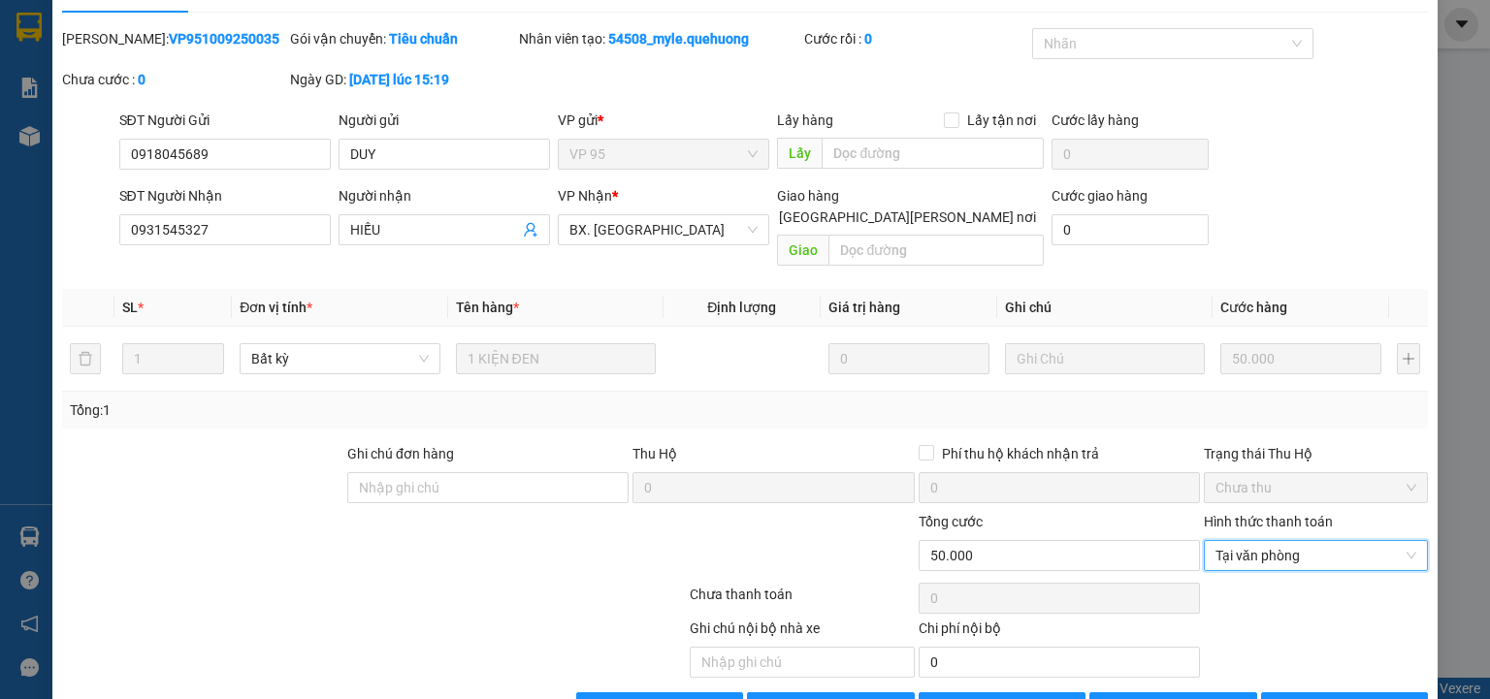
scroll to position [81, 0]
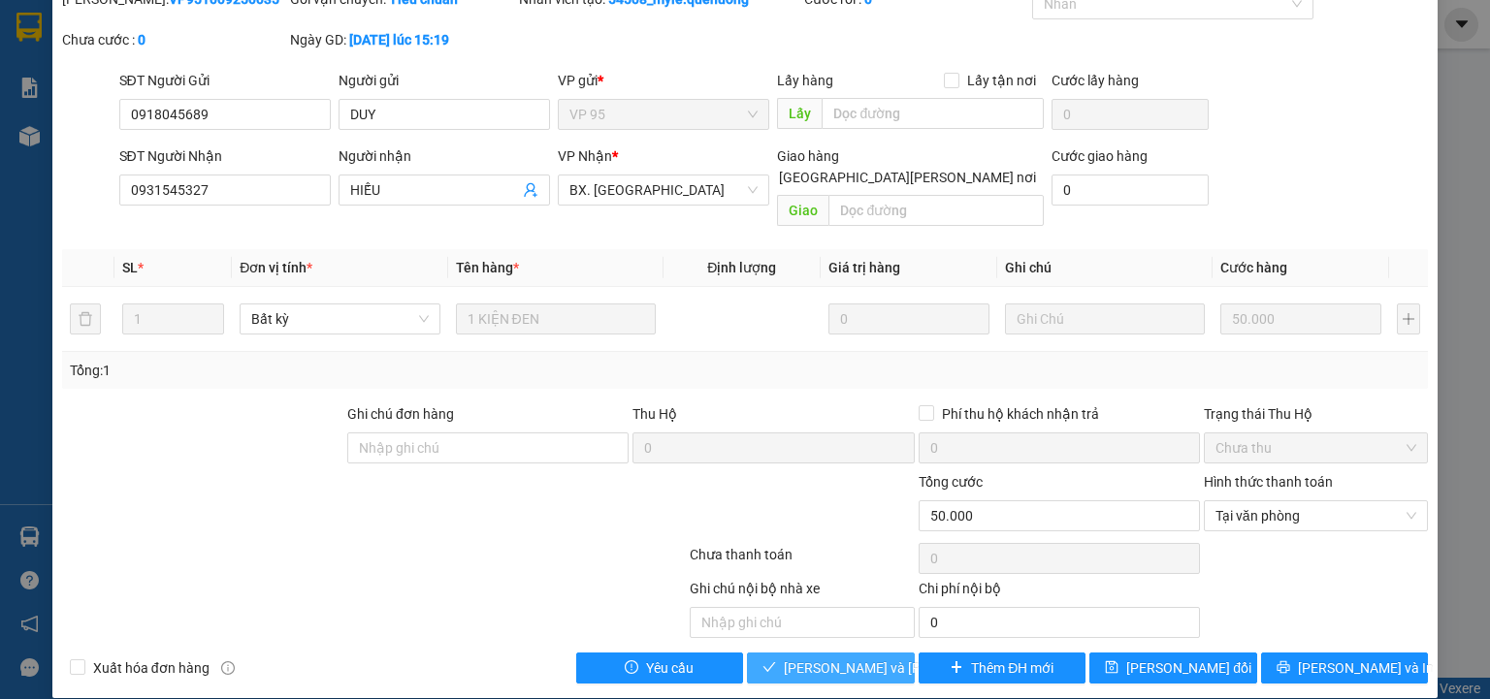
click at [808, 658] on span "[PERSON_NAME] và Giao hàng" at bounding box center [915, 668] width 262 height 21
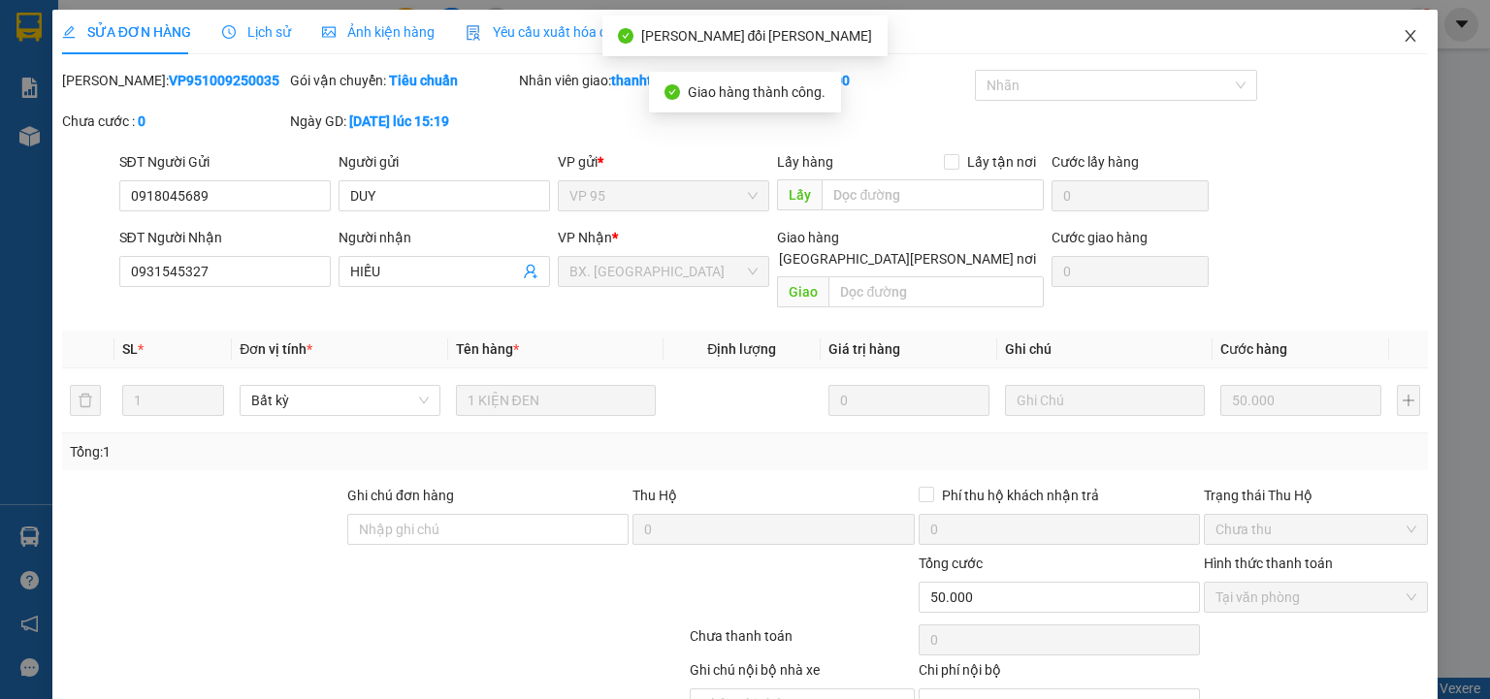
scroll to position [0, 0]
click at [1405, 32] on icon "close" at bounding box center [1410, 36] width 11 height 12
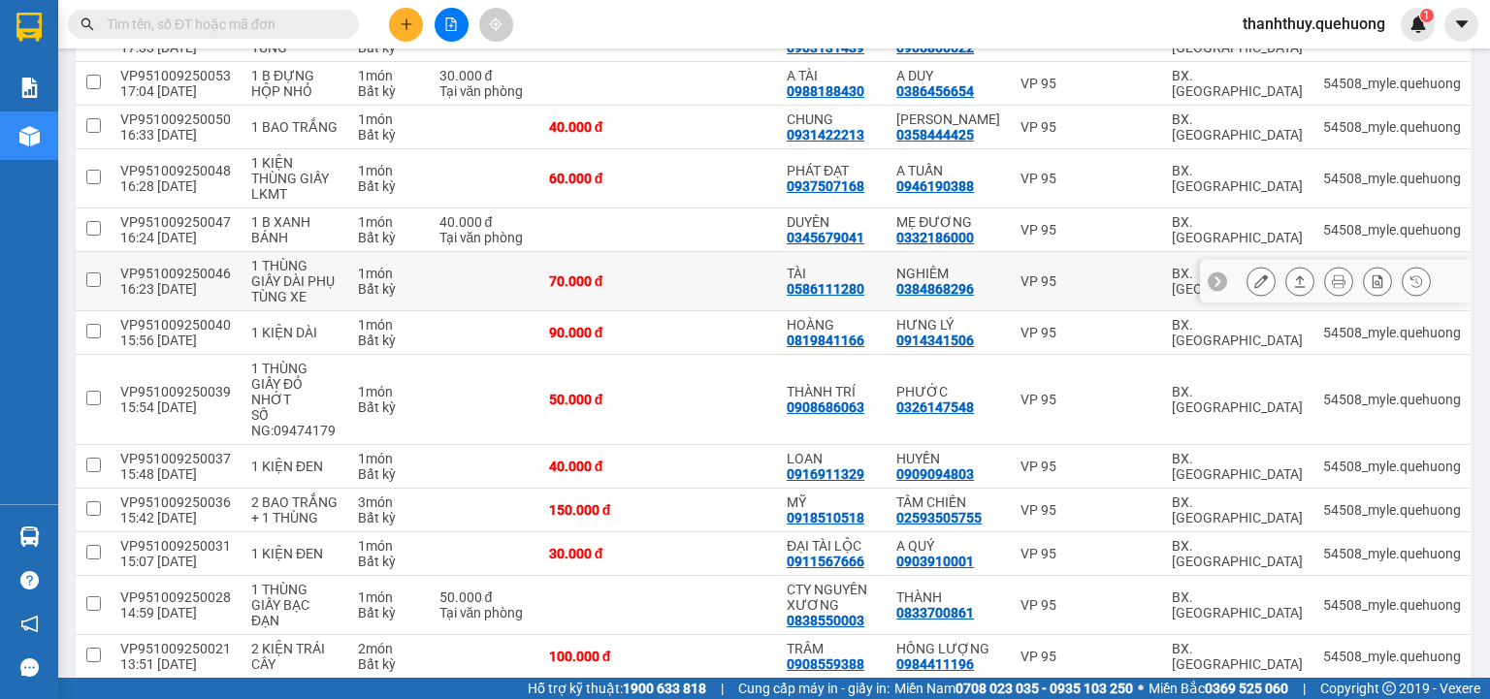
scroll to position [1529, 0]
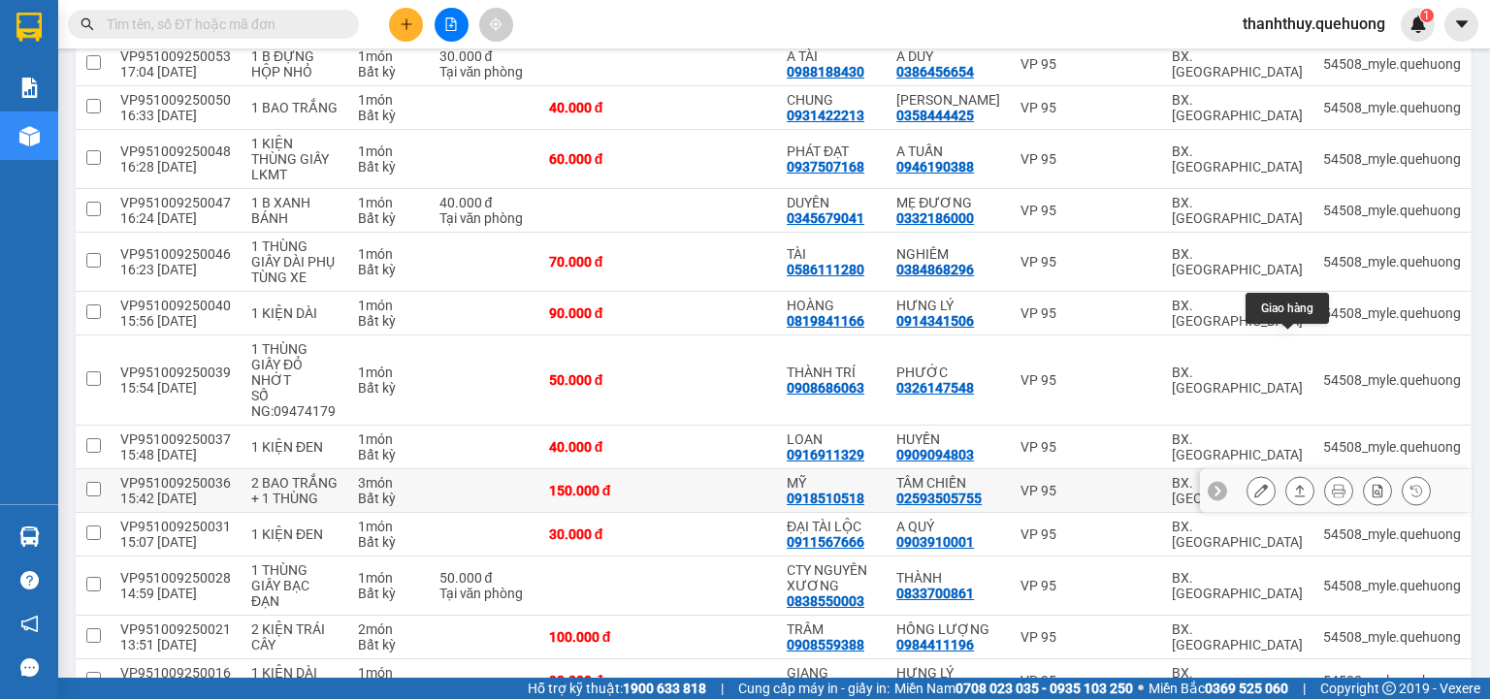
click at [1293, 484] on icon at bounding box center [1300, 491] width 14 height 14
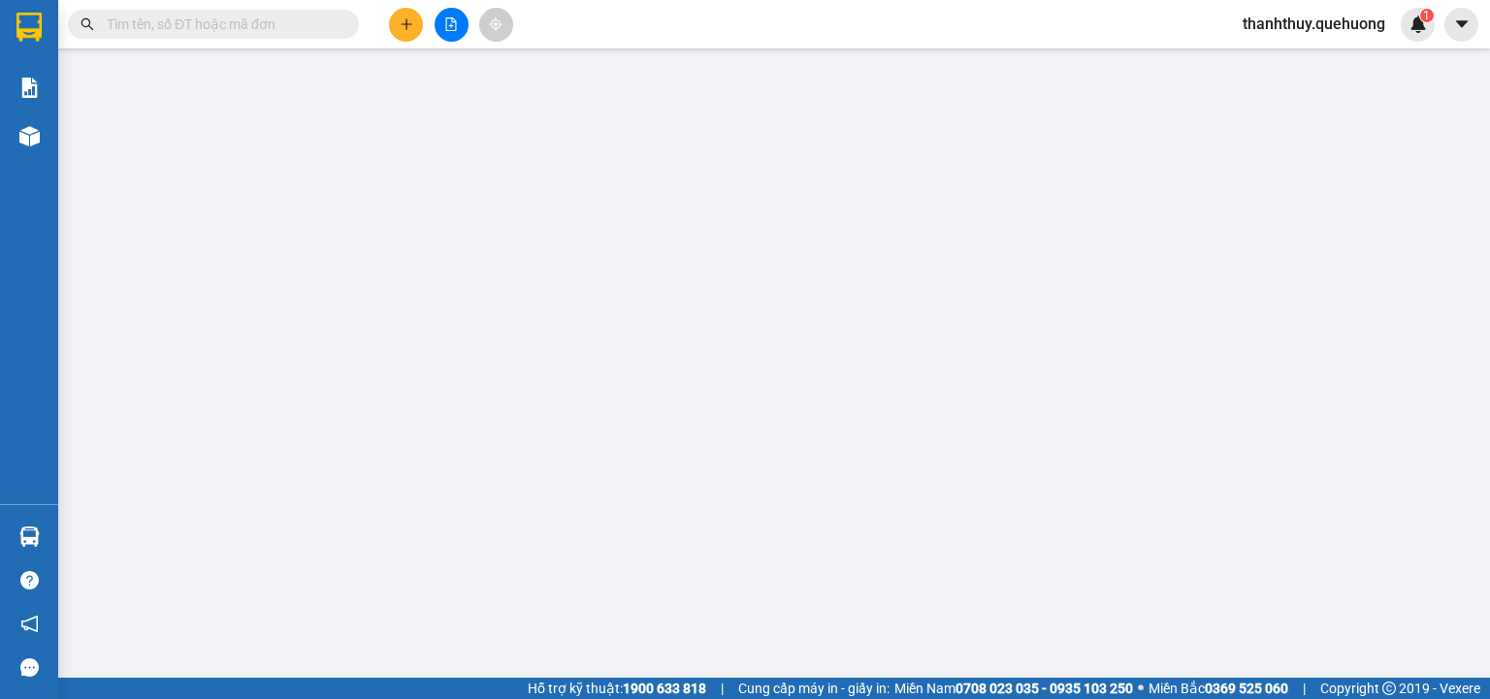
type input "0918510518"
type input "MỸ"
type input "02593505755"
type input "TÂM CHIẾN"
type input "150.000"
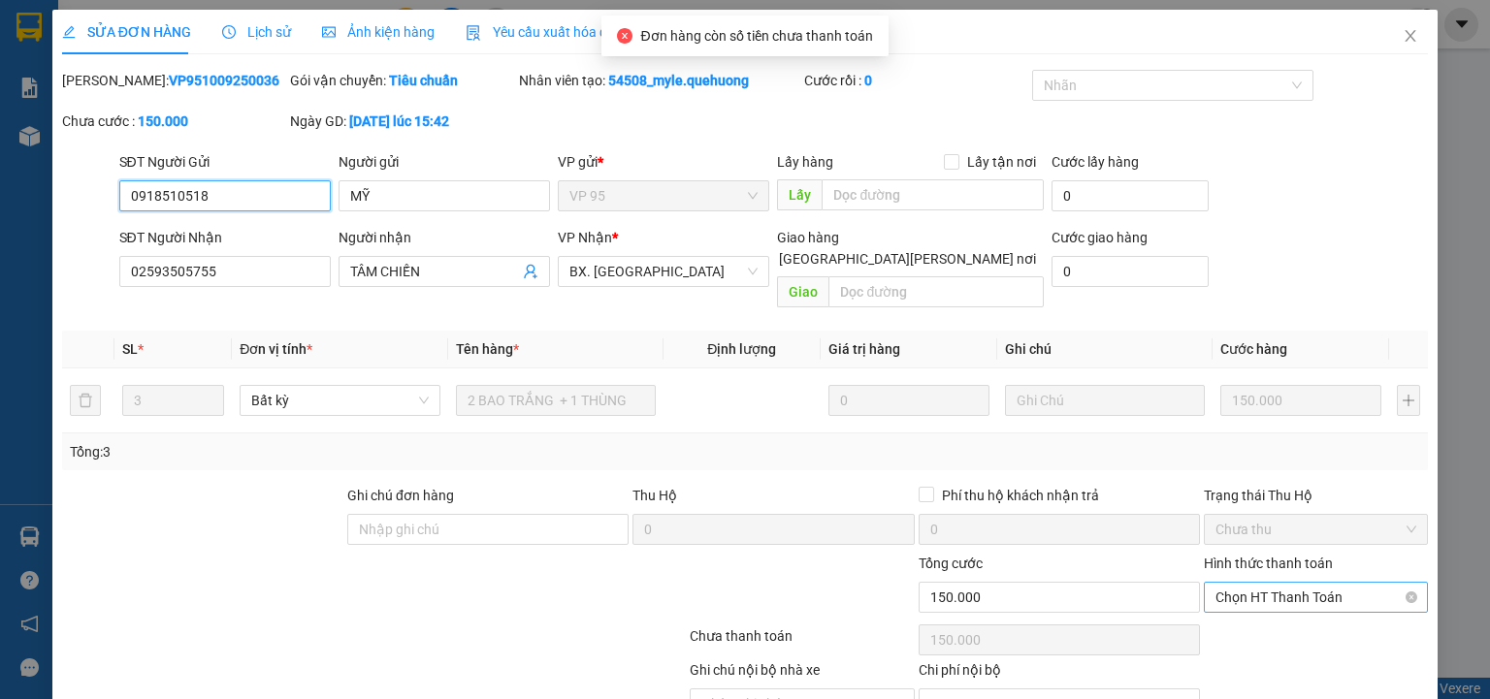
click at [1288, 583] on span "Chọn HT Thanh Toán" at bounding box center [1315, 597] width 201 height 29
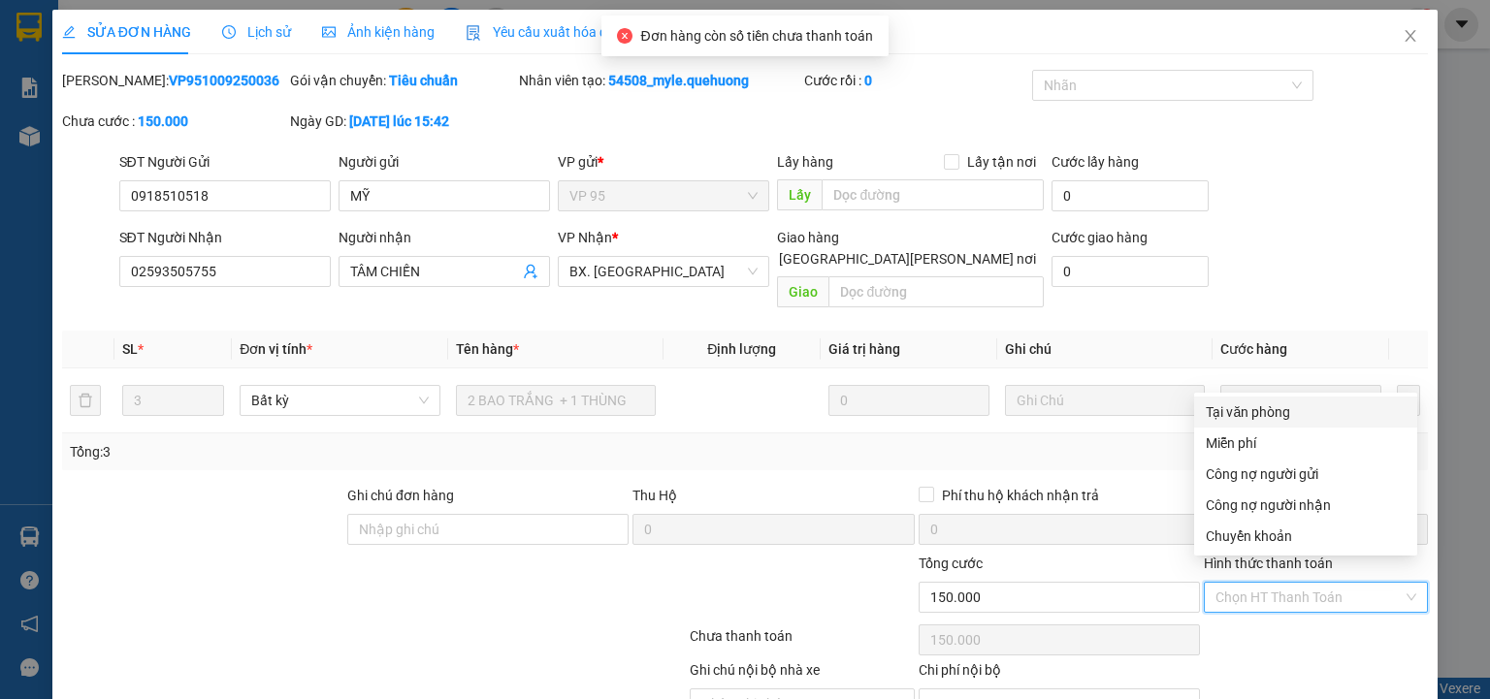
click at [1276, 409] on div "Tại văn phòng" at bounding box center [1306, 412] width 200 height 21
type input "0"
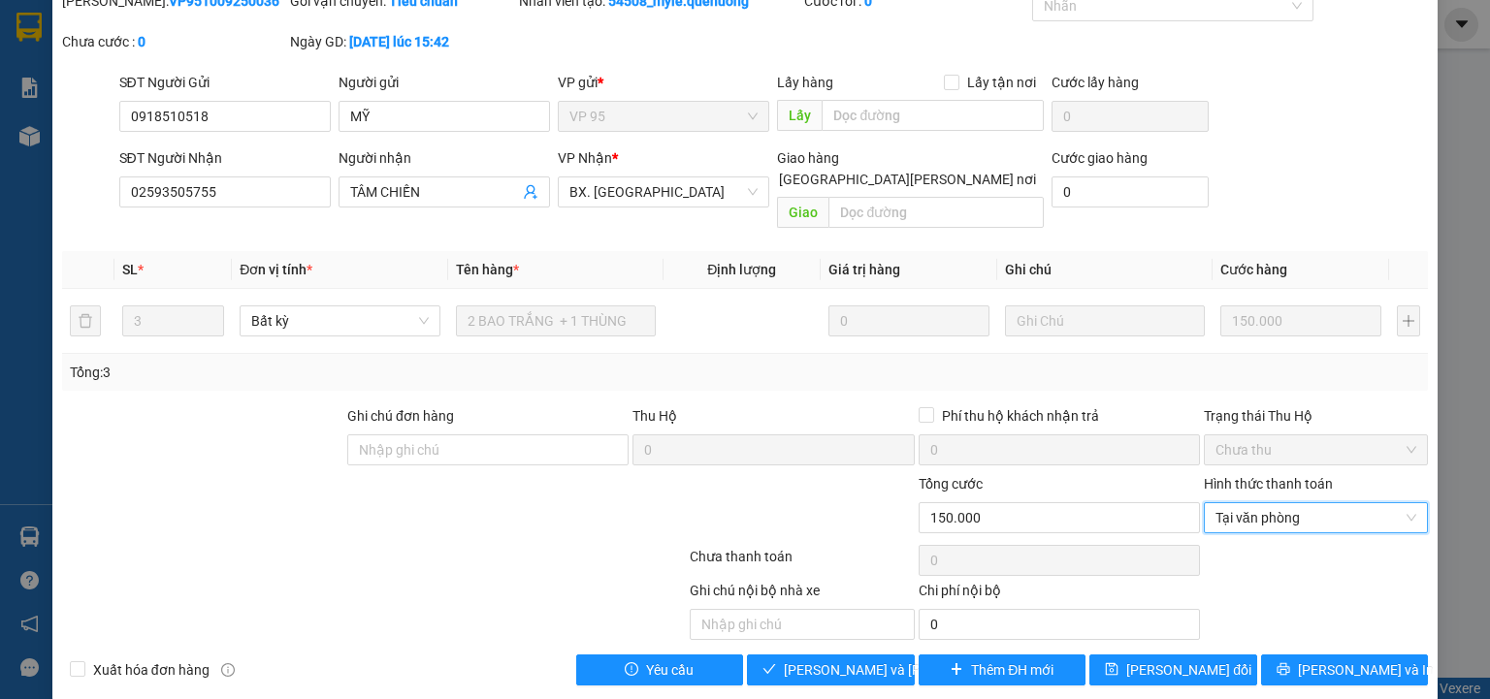
scroll to position [81, 0]
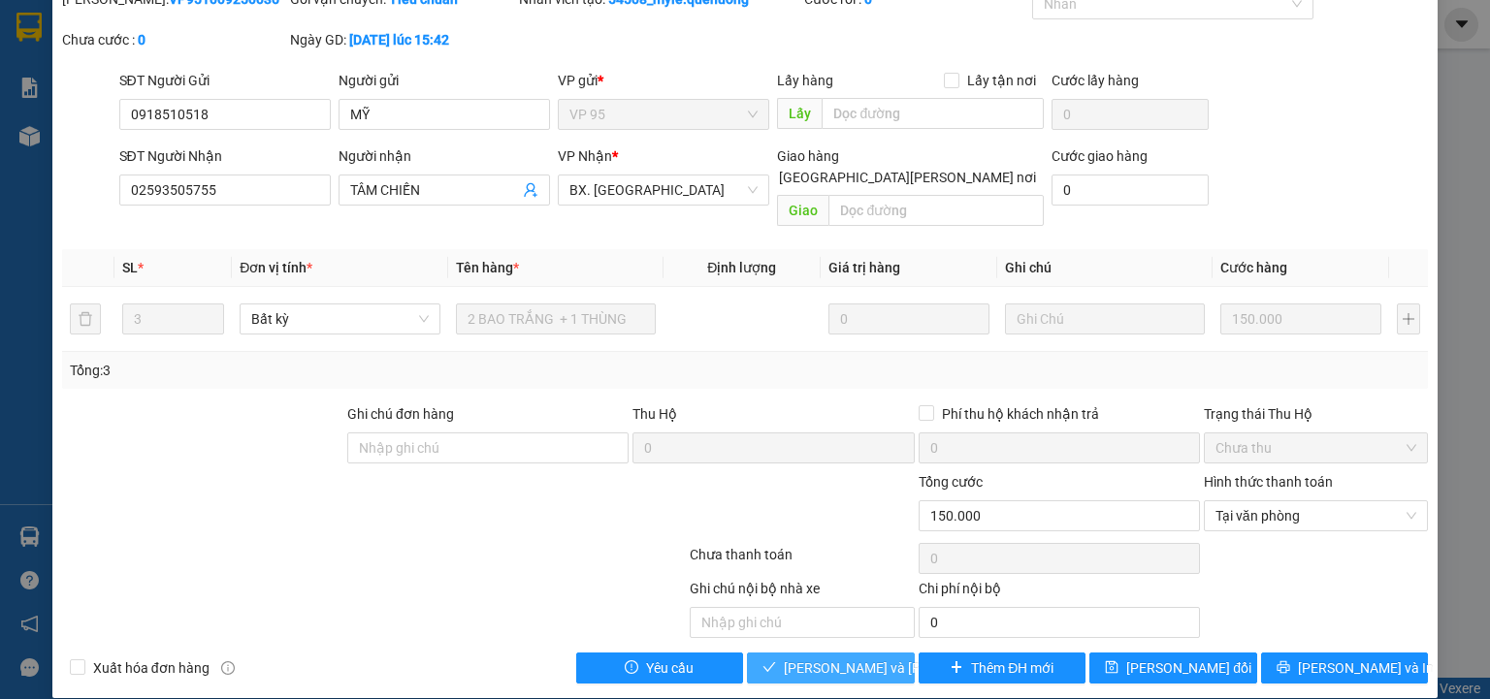
click at [835, 658] on span "[PERSON_NAME] và Giao hàng" at bounding box center [915, 668] width 262 height 21
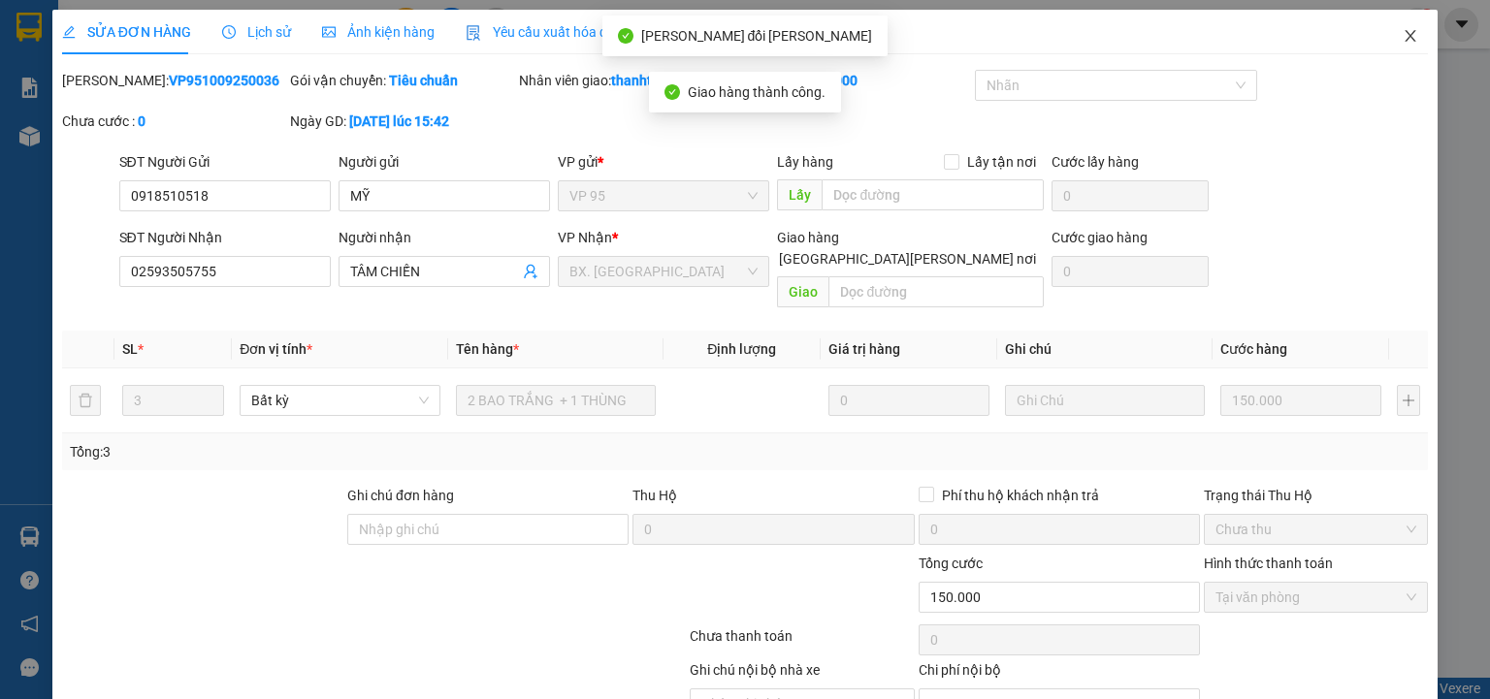
scroll to position [0, 0]
click at [1403, 31] on icon "close" at bounding box center [1411, 36] width 16 height 16
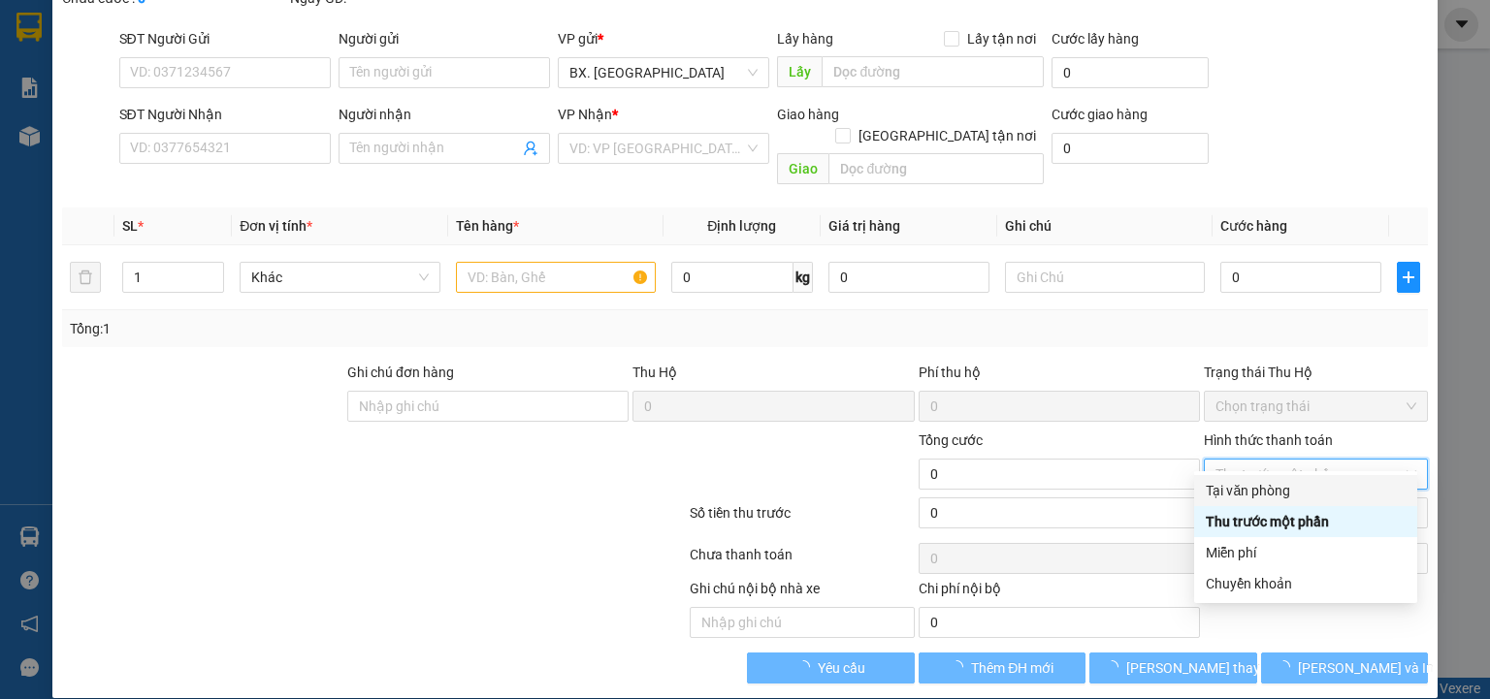
click at [1321, 489] on span "Thu trước một phần" at bounding box center [1315, 474] width 201 height 29
type input "0931422213"
type input "CHUNG"
type input "0358444425"
type input "[PERSON_NAME]"
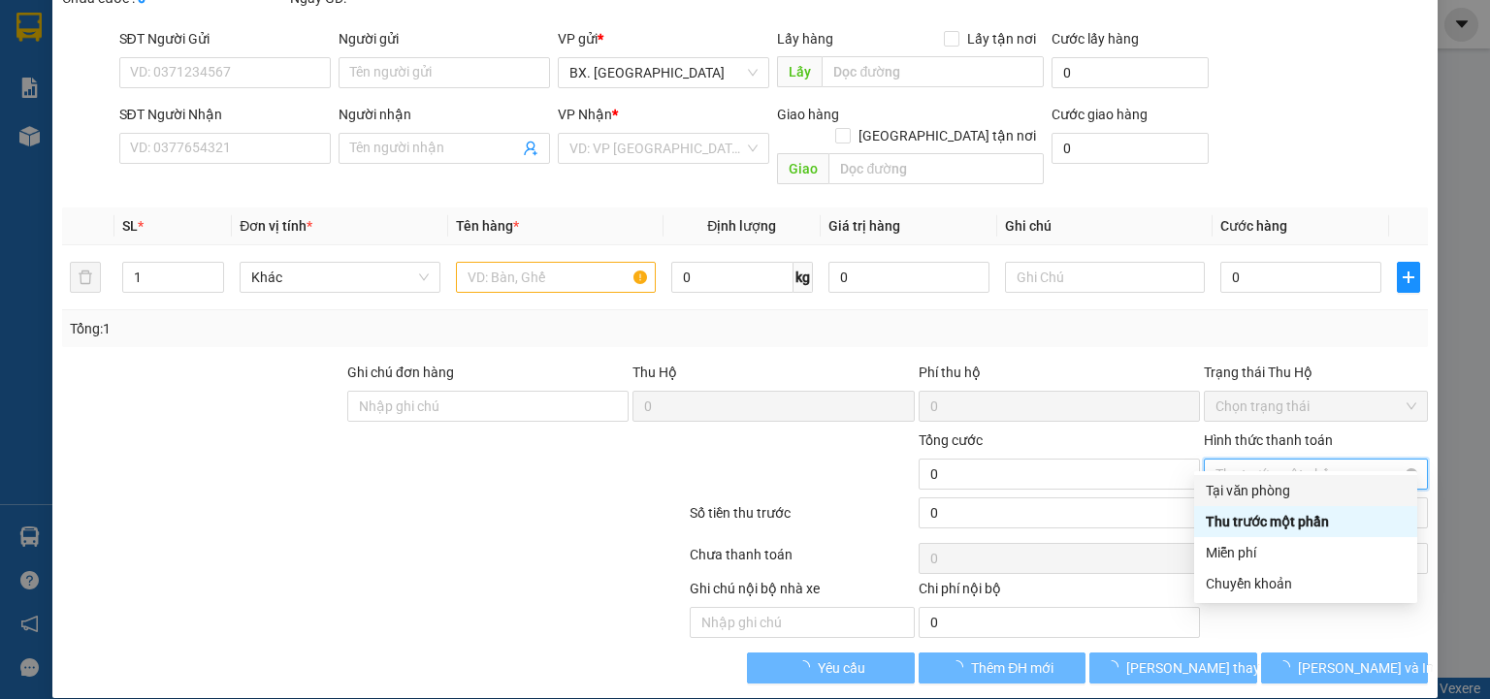
type input "40.000"
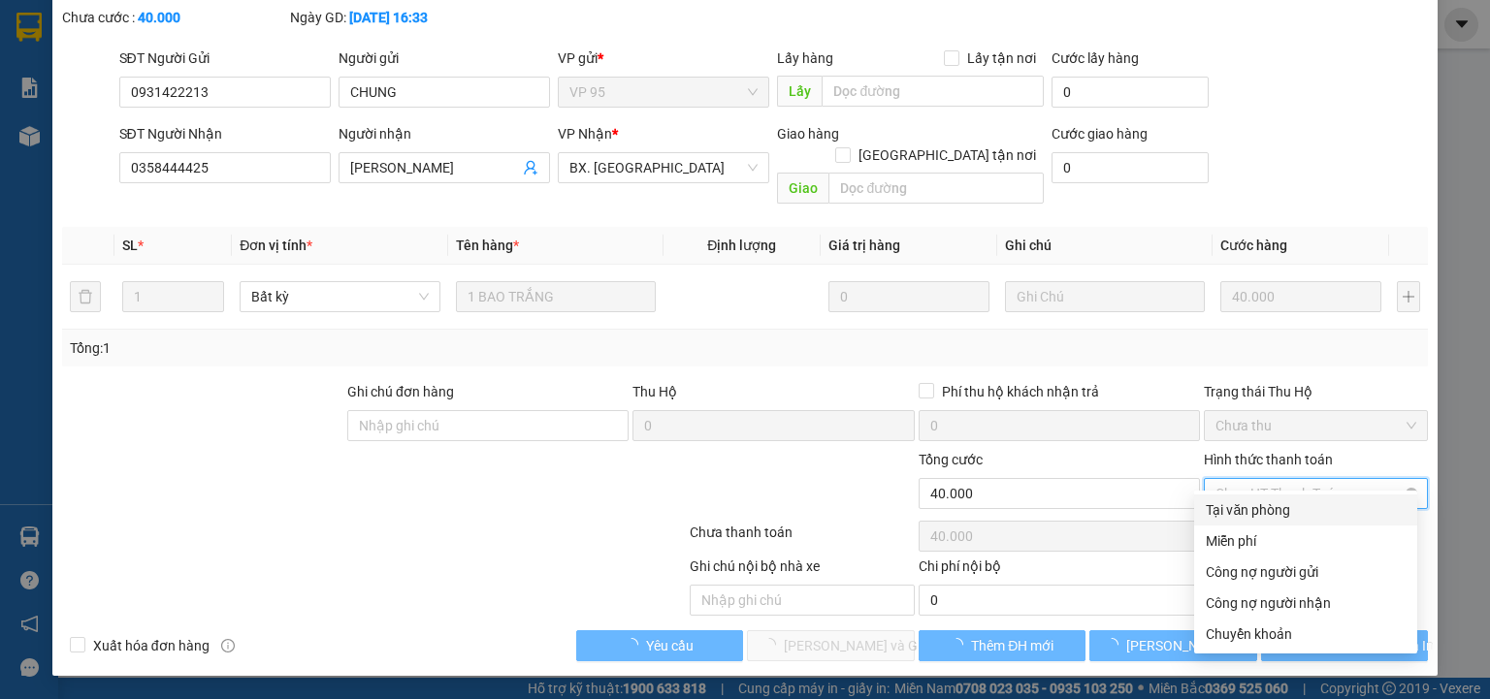
scroll to position [81, 0]
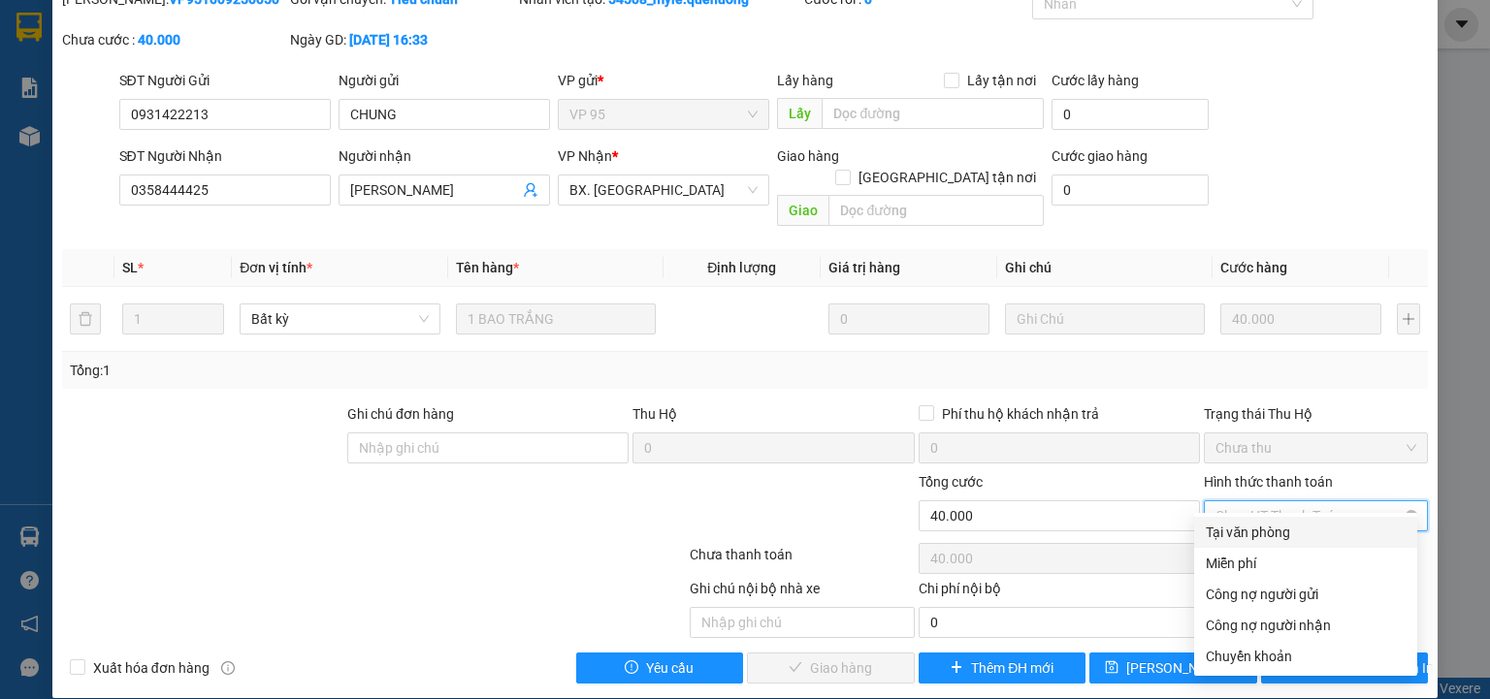
click at [1298, 501] on span "Chọn HT Thanh Toán" at bounding box center [1315, 515] width 201 height 29
click at [1285, 540] on div "Tại văn phòng" at bounding box center [1306, 532] width 200 height 21
type input "0"
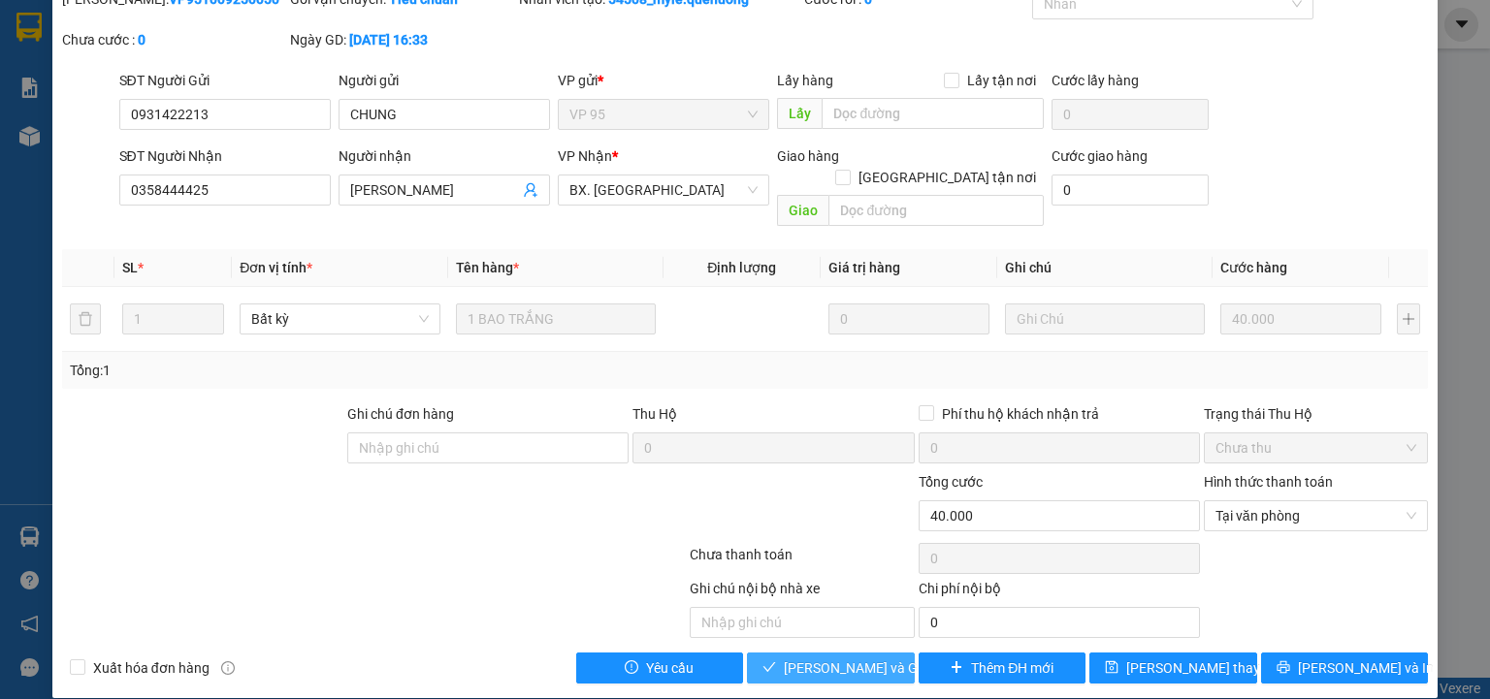
click at [855, 658] on span "[PERSON_NAME] và Giao hàng" at bounding box center [877, 668] width 186 height 21
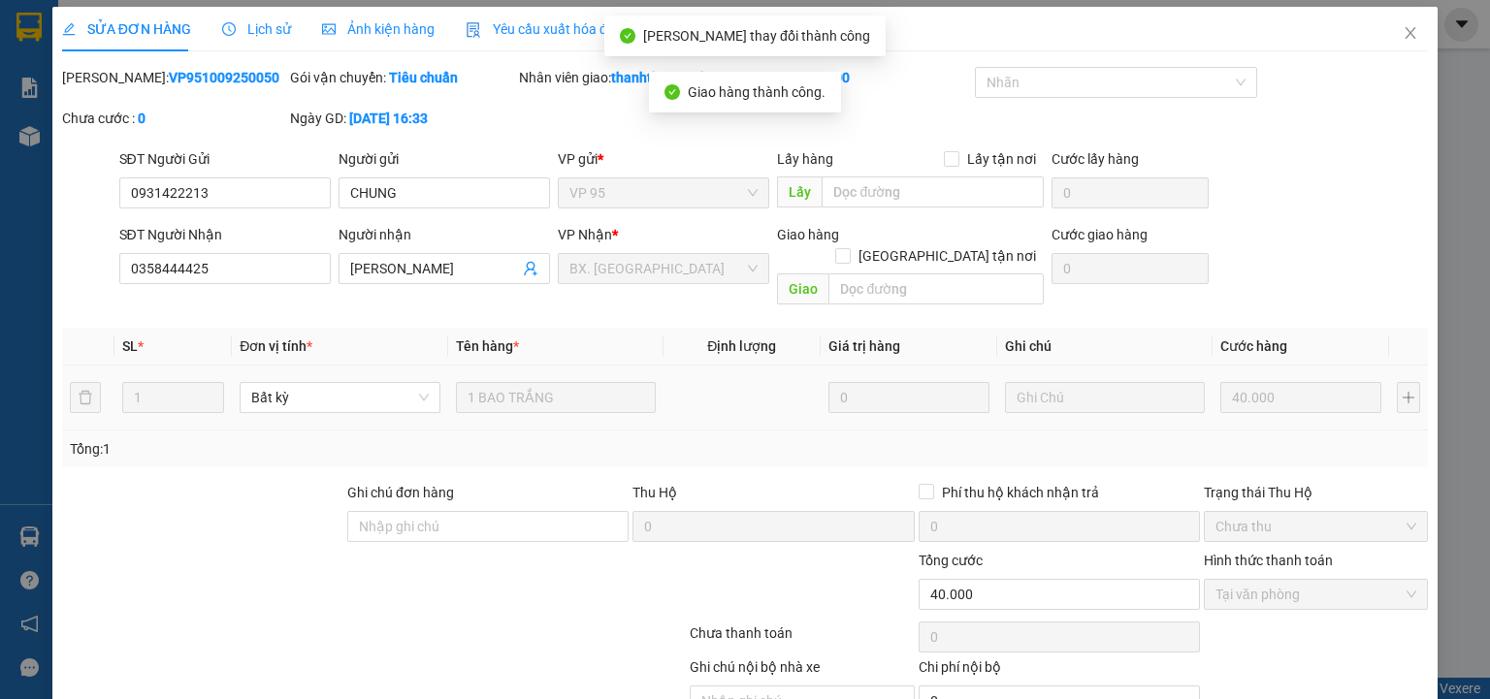
scroll to position [0, 0]
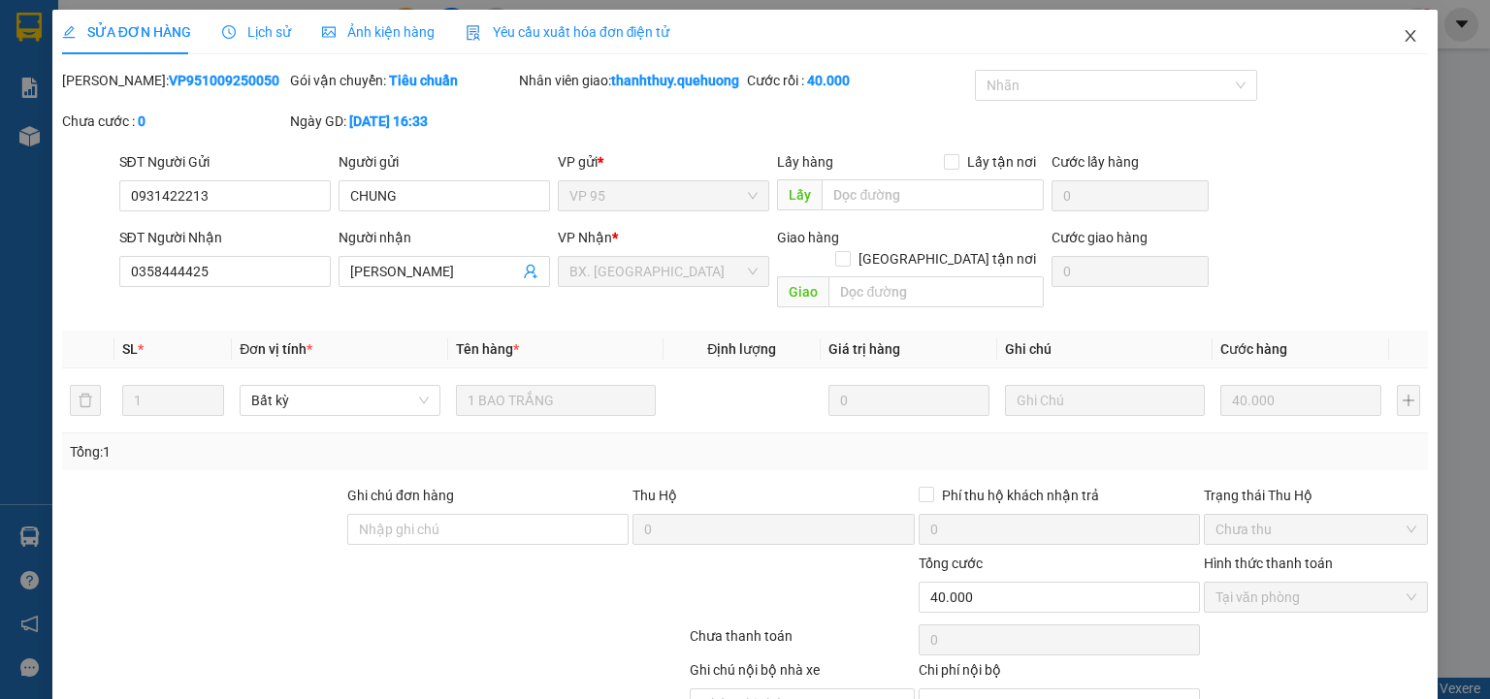
click at [1403, 32] on icon "close" at bounding box center [1411, 36] width 16 height 16
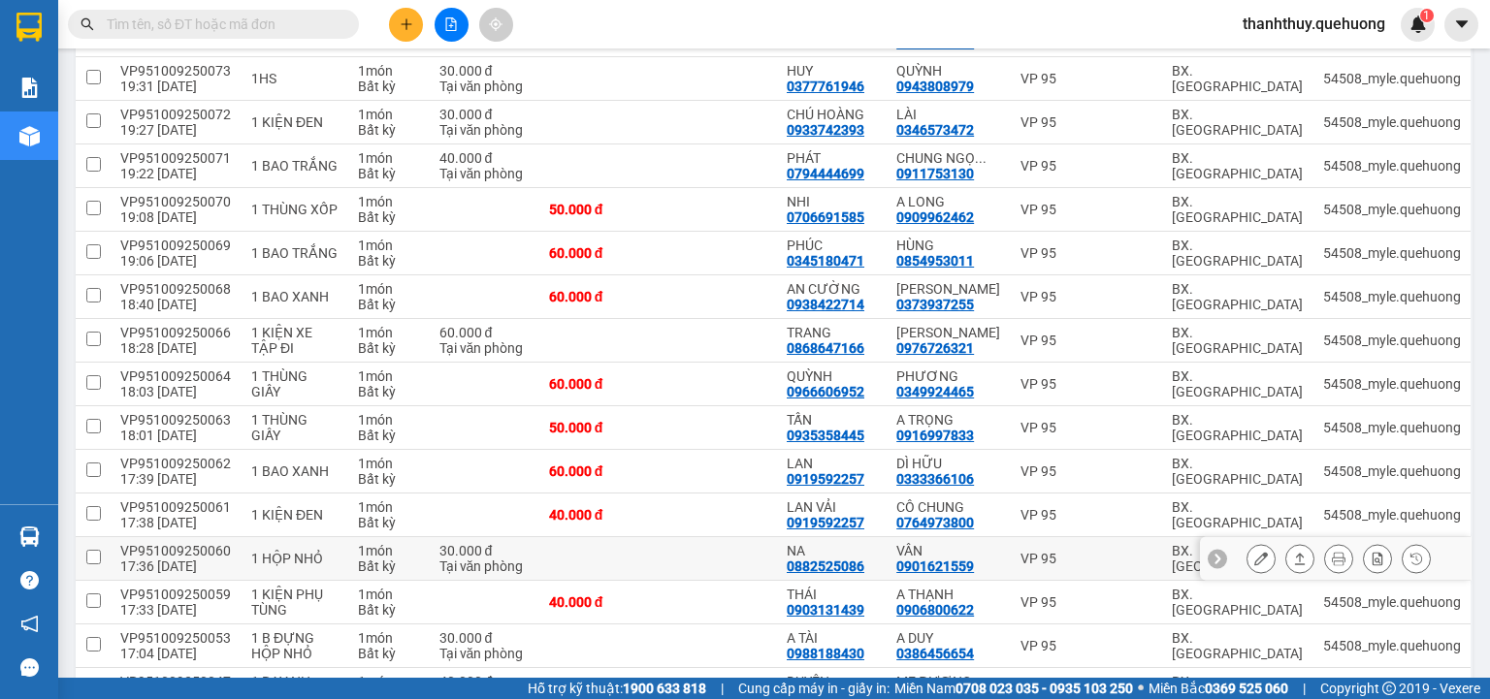
scroll to position [931, 0]
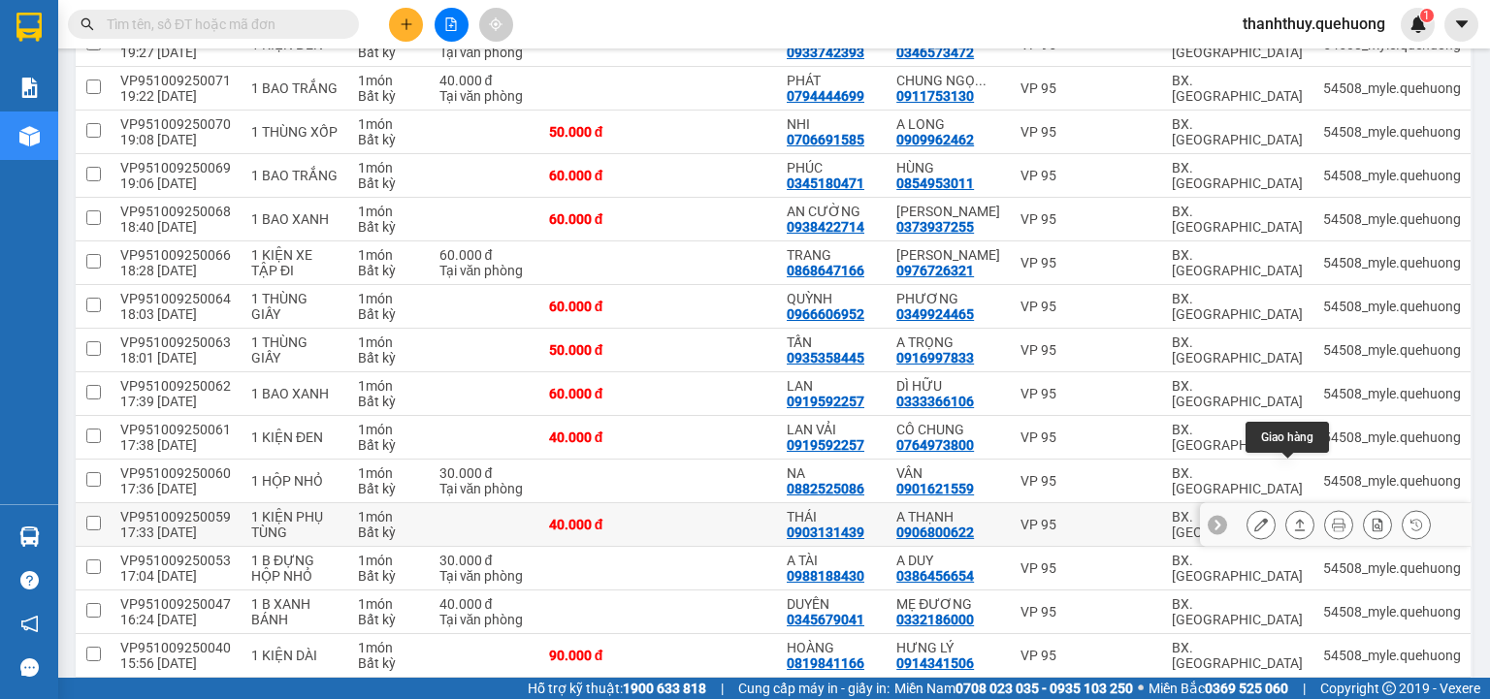
click at [1293, 518] on icon at bounding box center [1300, 525] width 14 height 14
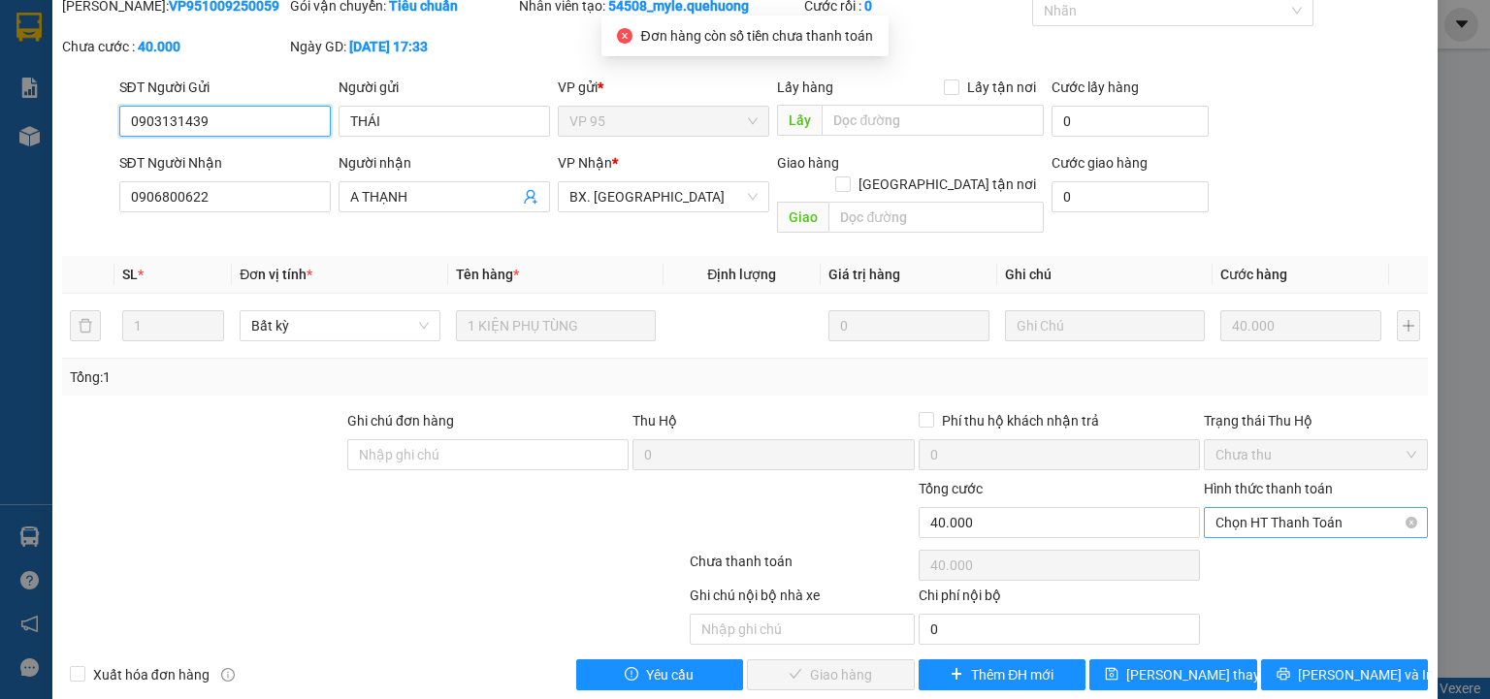
scroll to position [81, 0]
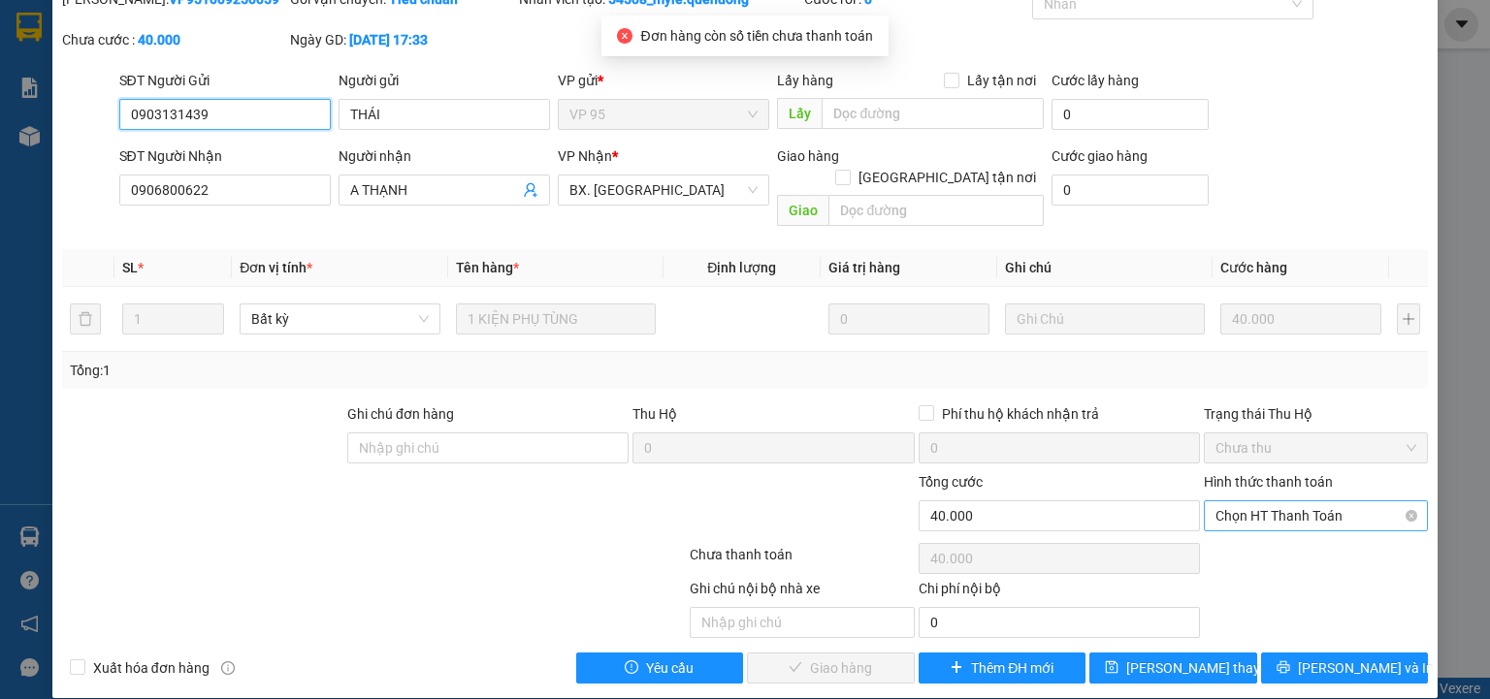
click at [1269, 501] on span "Chọn HT Thanh Toán" at bounding box center [1315, 515] width 201 height 29
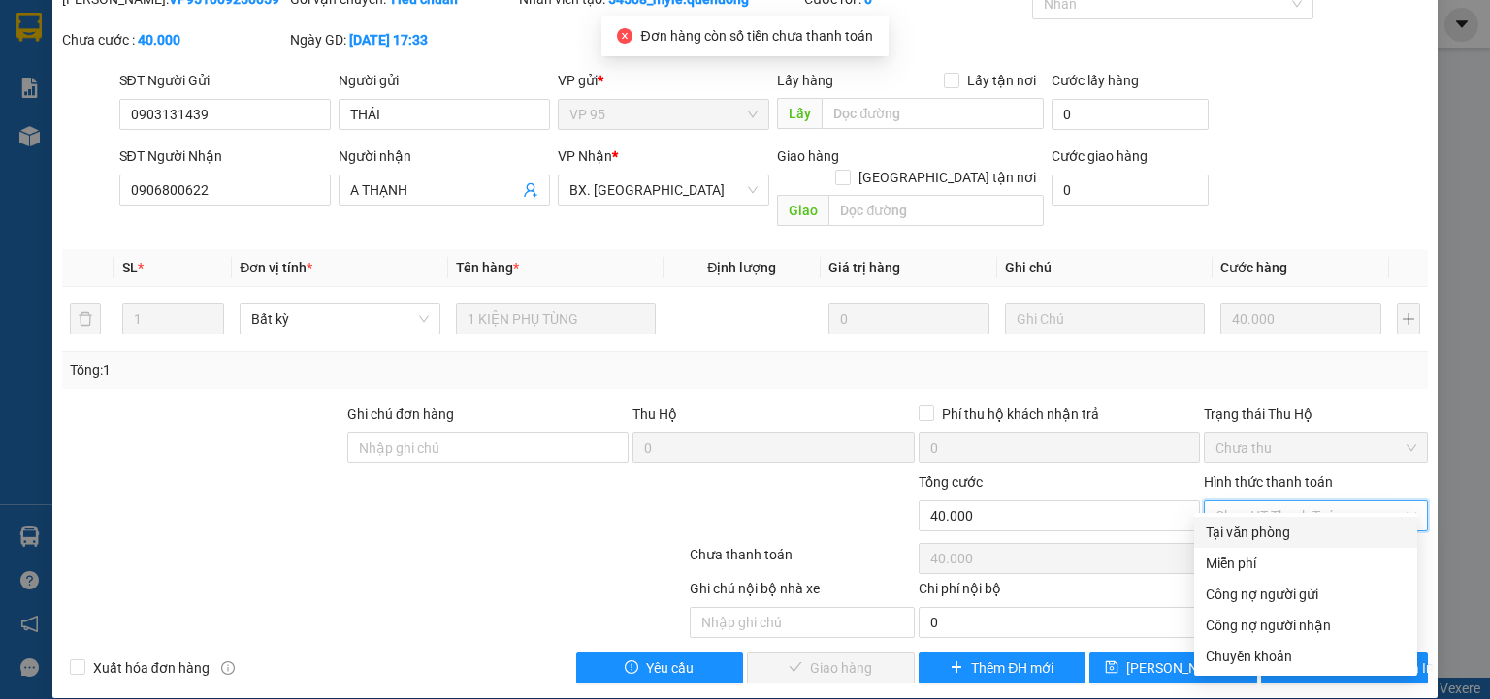
click at [1266, 528] on div "Tại văn phòng" at bounding box center [1306, 532] width 200 height 21
type input "0"
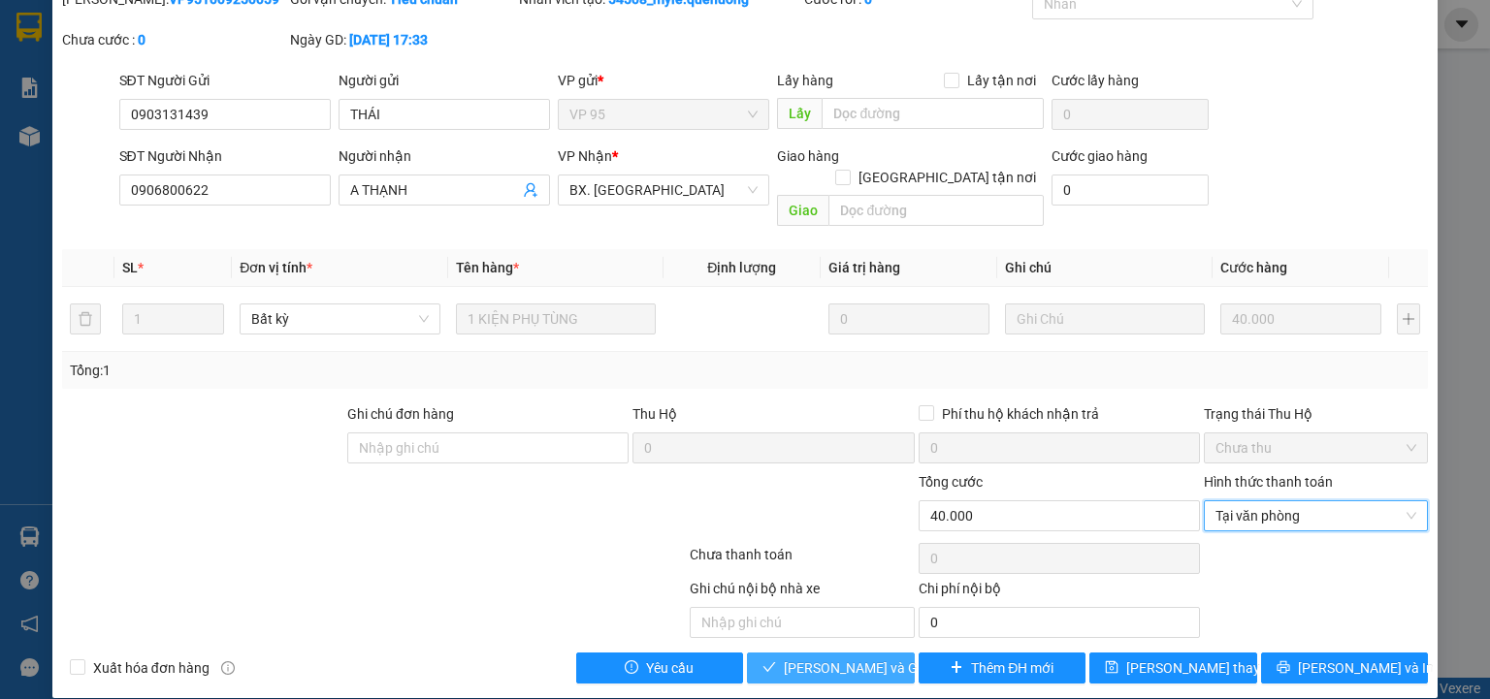
click at [841, 658] on span "[PERSON_NAME] và Giao hàng" at bounding box center [877, 668] width 186 height 21
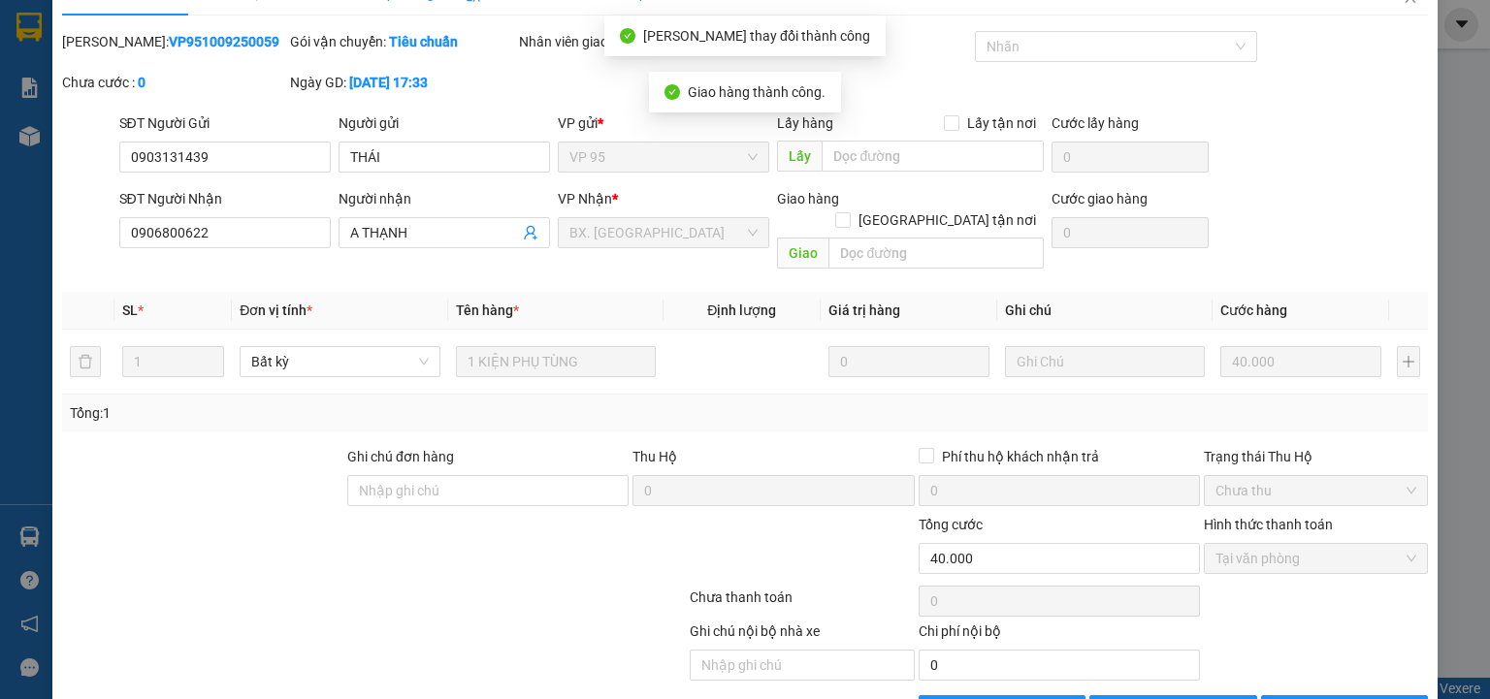
scroll to position [0, 0]
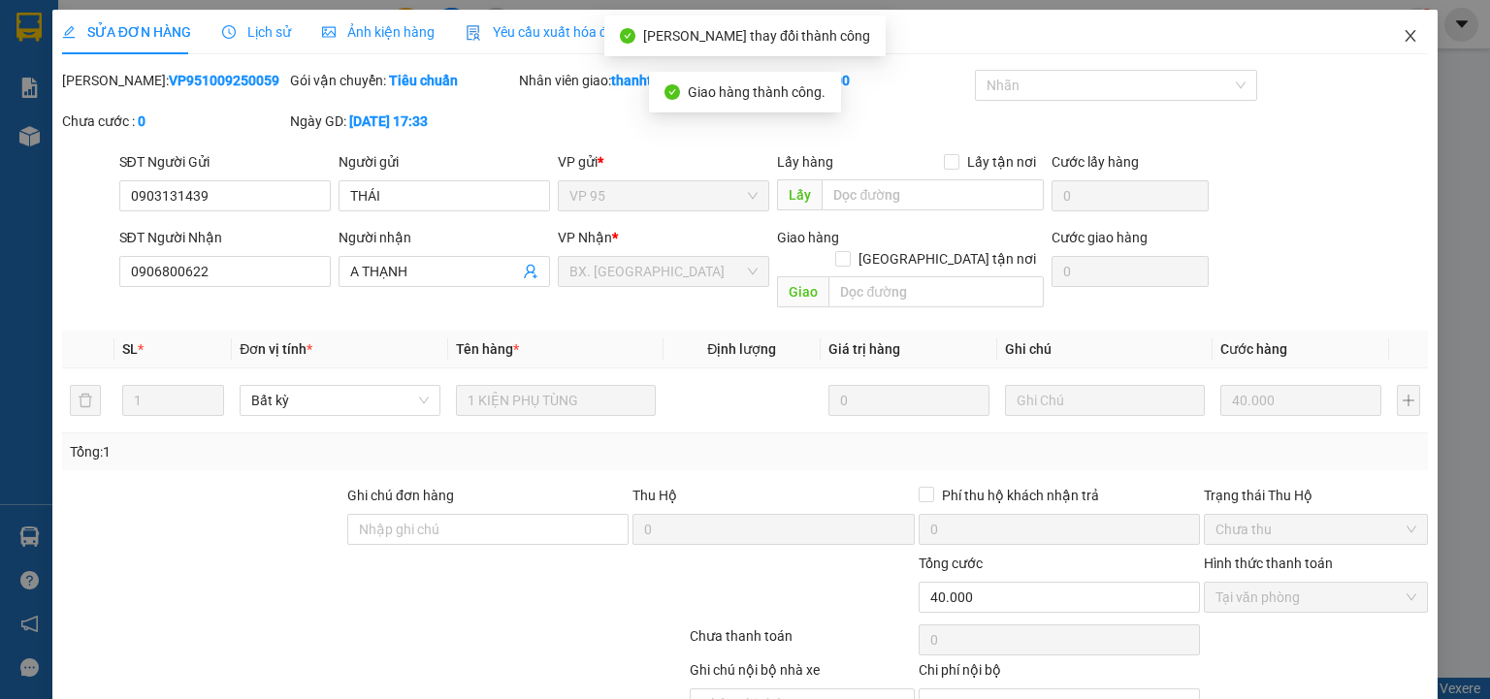
click at [1403, 35] on icon "close" at bounding box center [1411, 36] width 16 height 16
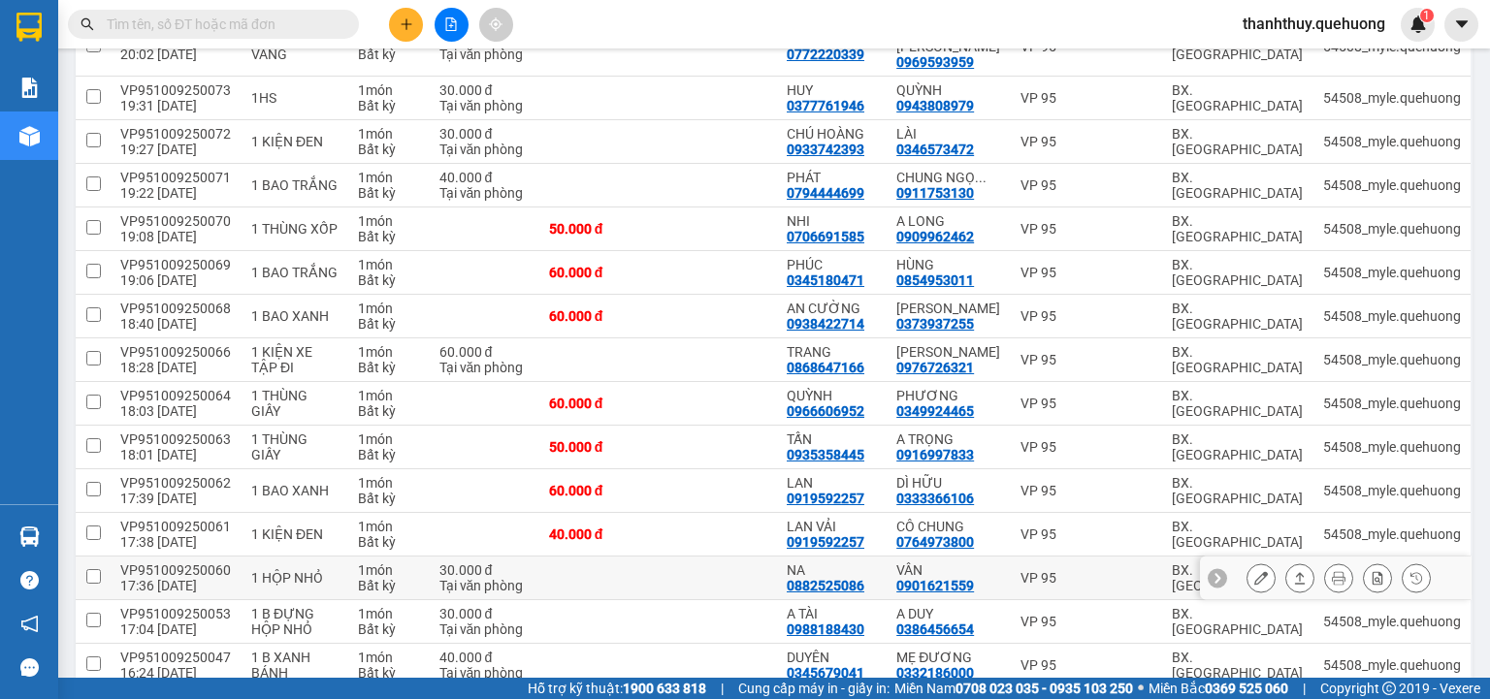
scroll to position [931, 0]
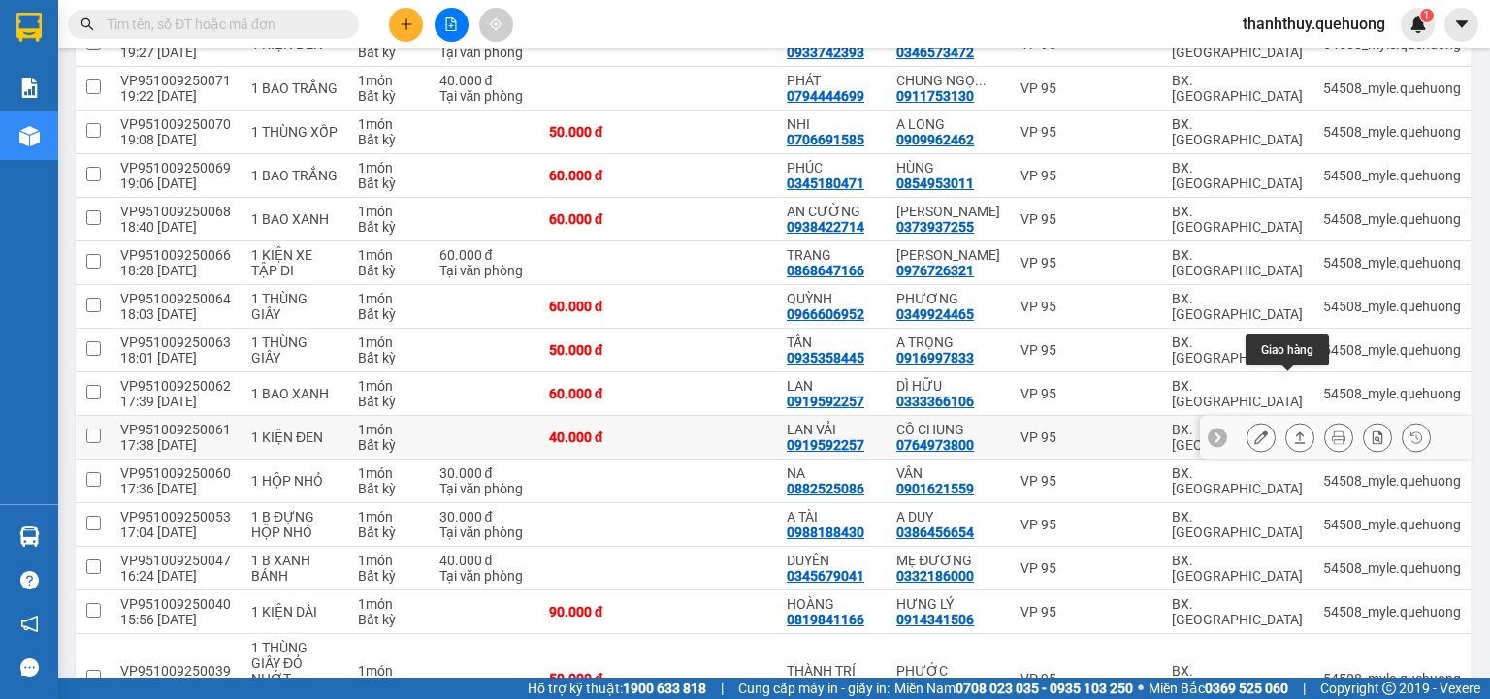
click at [1293, 431] on icon at bounding box center [1300, 438] width 14 height 14
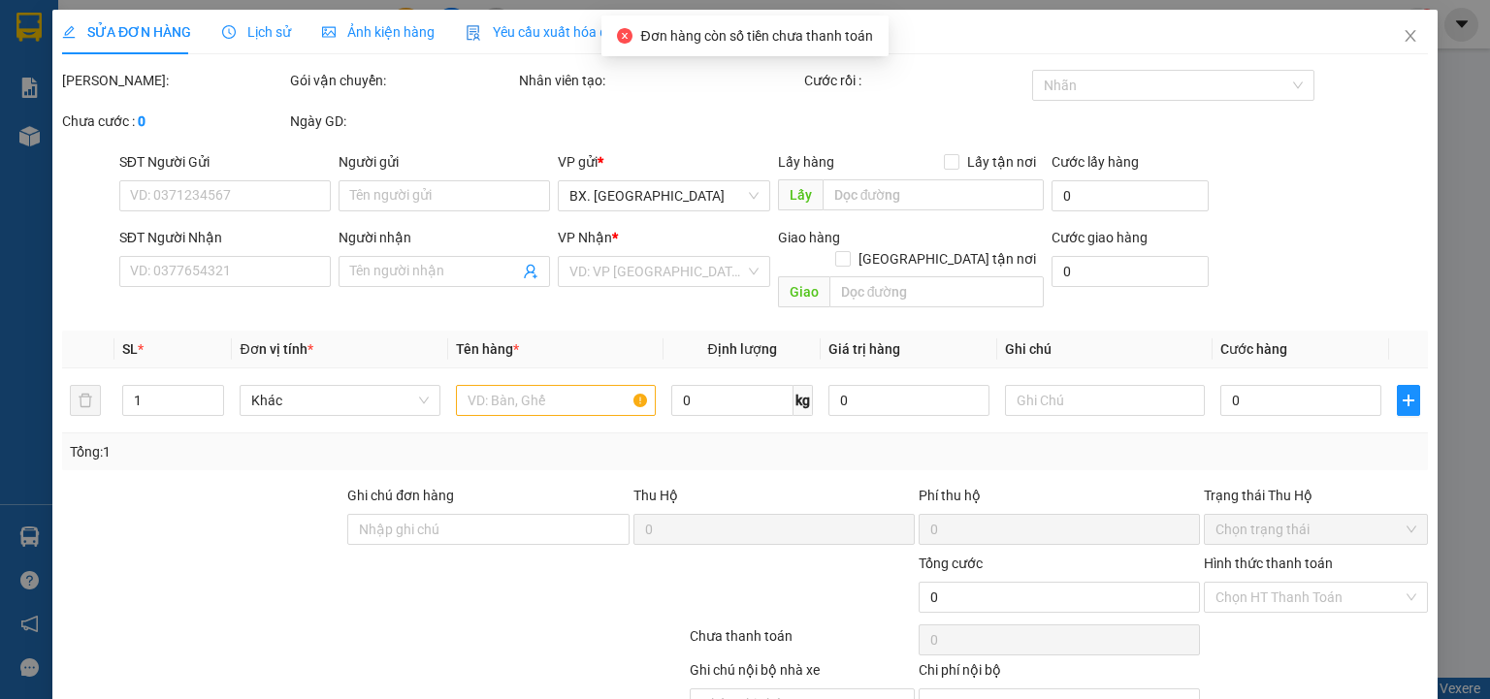
type input "0919592257"
type input "LAN VẢI"
type input "0764973800"
type input "CÔ CHUNG"
type input "40.000"
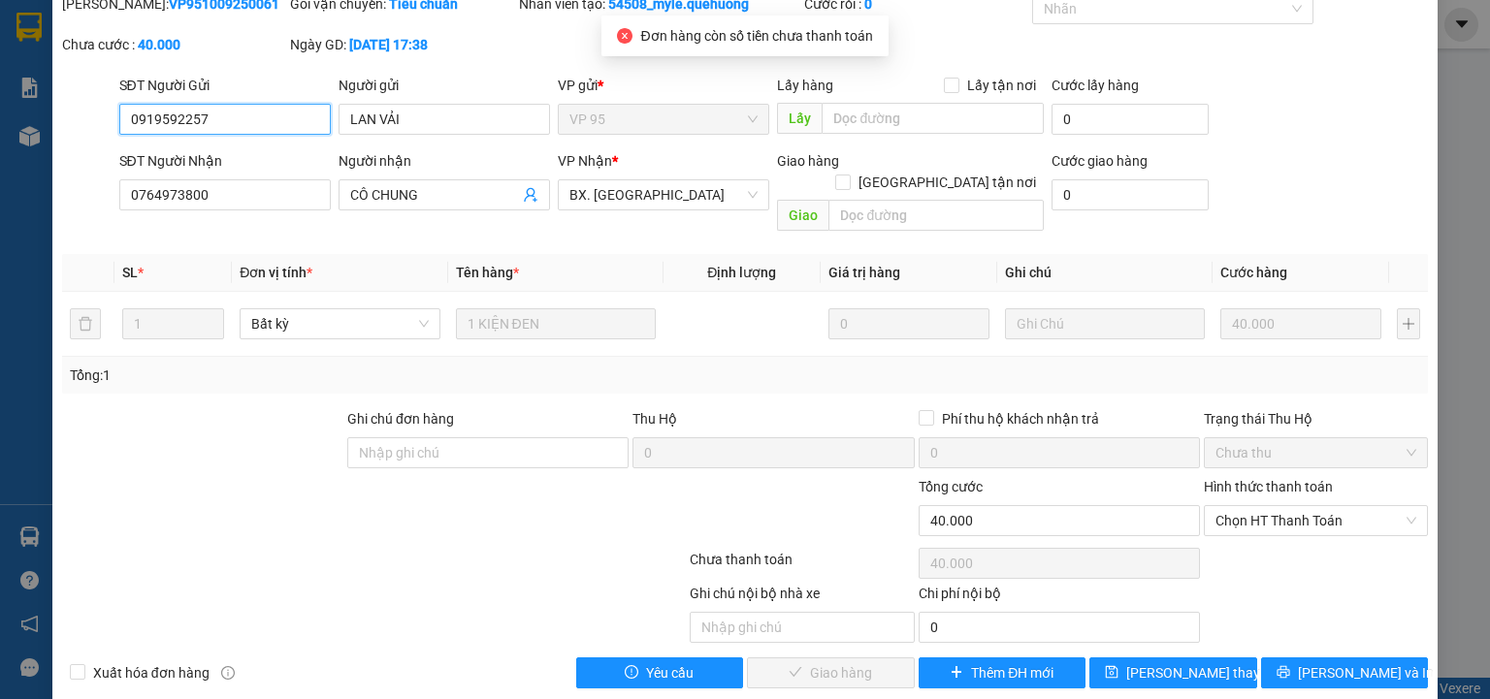
scroll to position [81, 0]
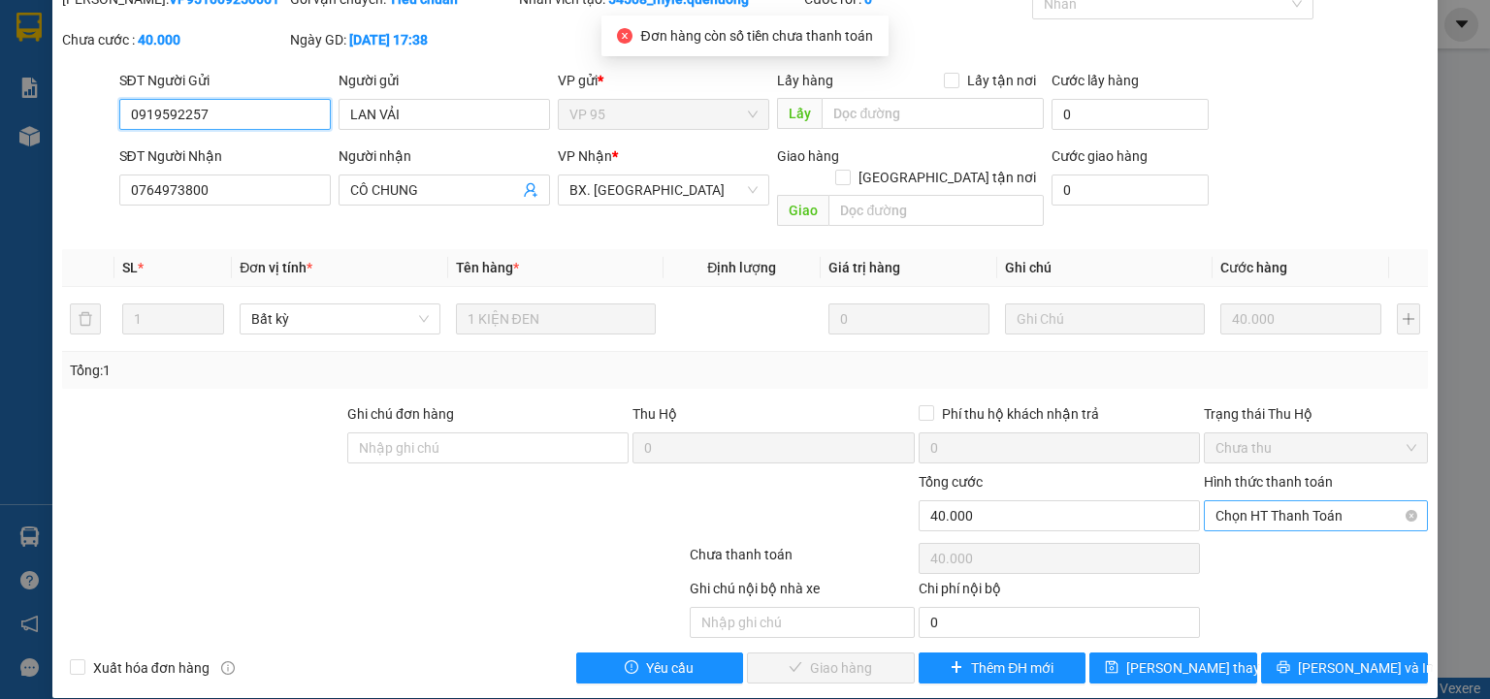
click at [1285, 501] on span "Chọn HT Thanh Toán" at bounding box center [1315, 515] width 201 height 29
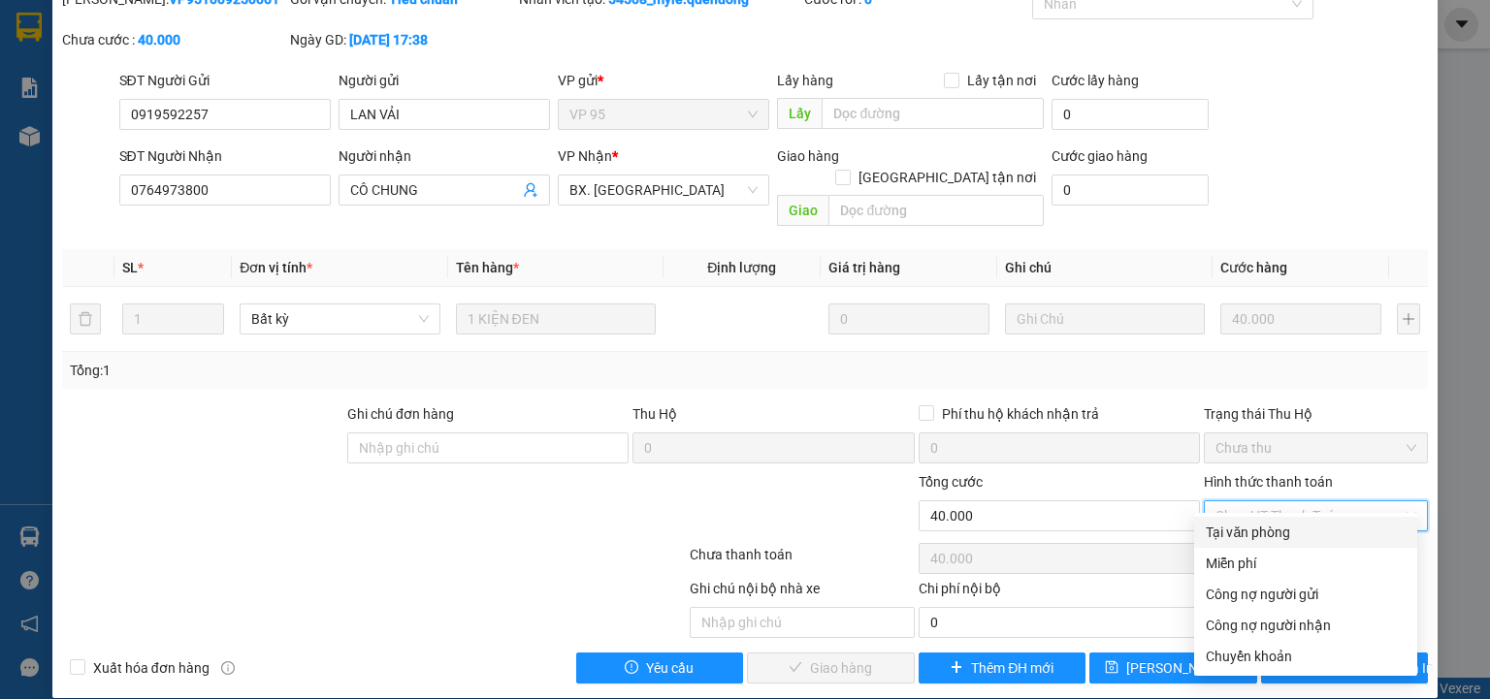
click at [1272, 531] on div "Tại văn phòng" at bounding box center [1306, 532] width 200 height 21
type input "0"
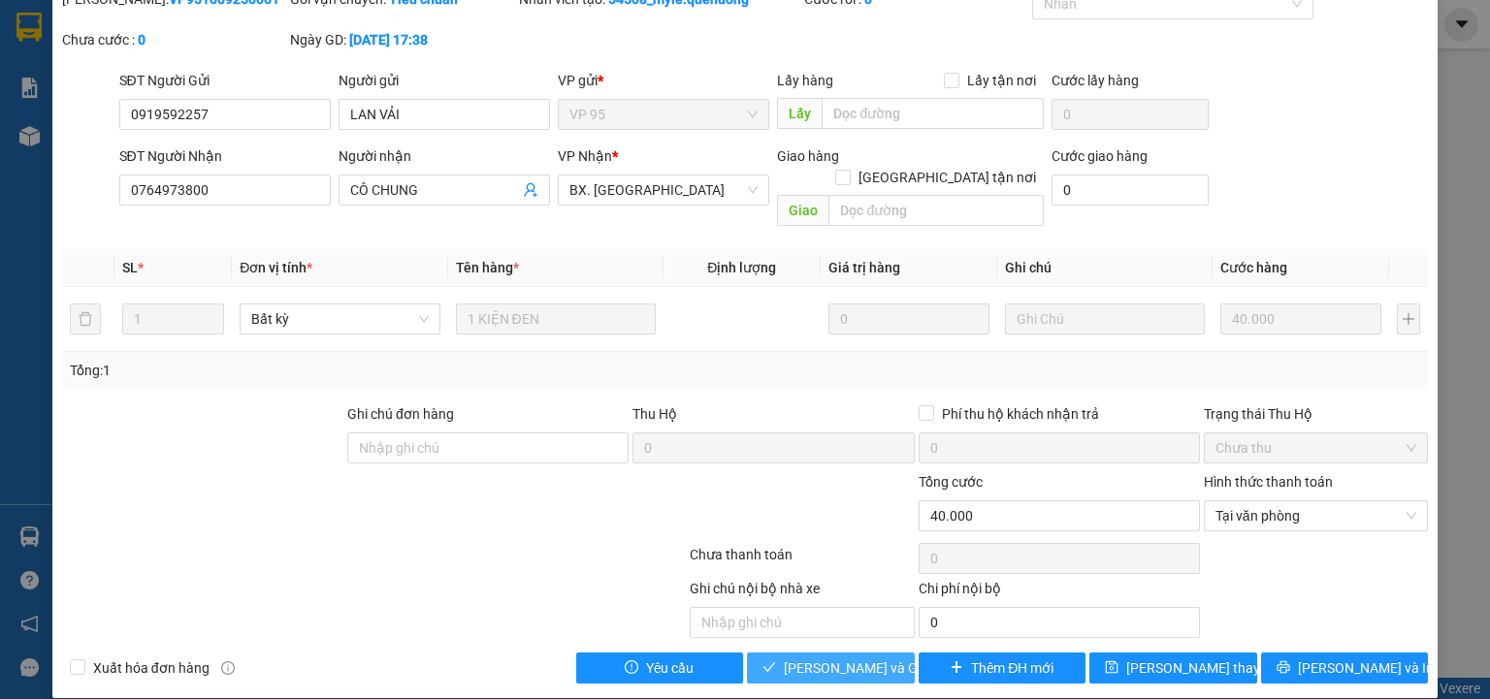
click at [831, 658] on span "[PERSON_NAME] và Giao hàng" at bounding box center [877, 668] width 186 height 21
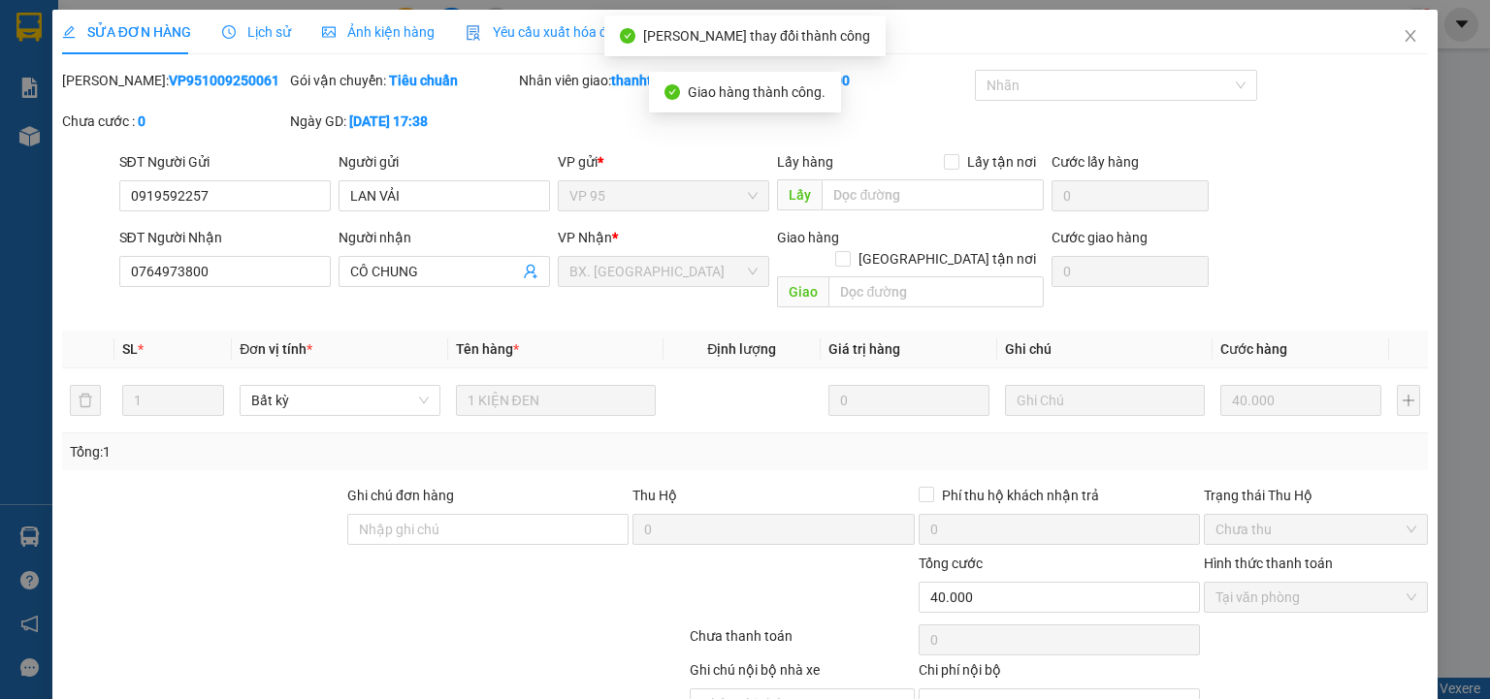
scroll to position [0, 0]
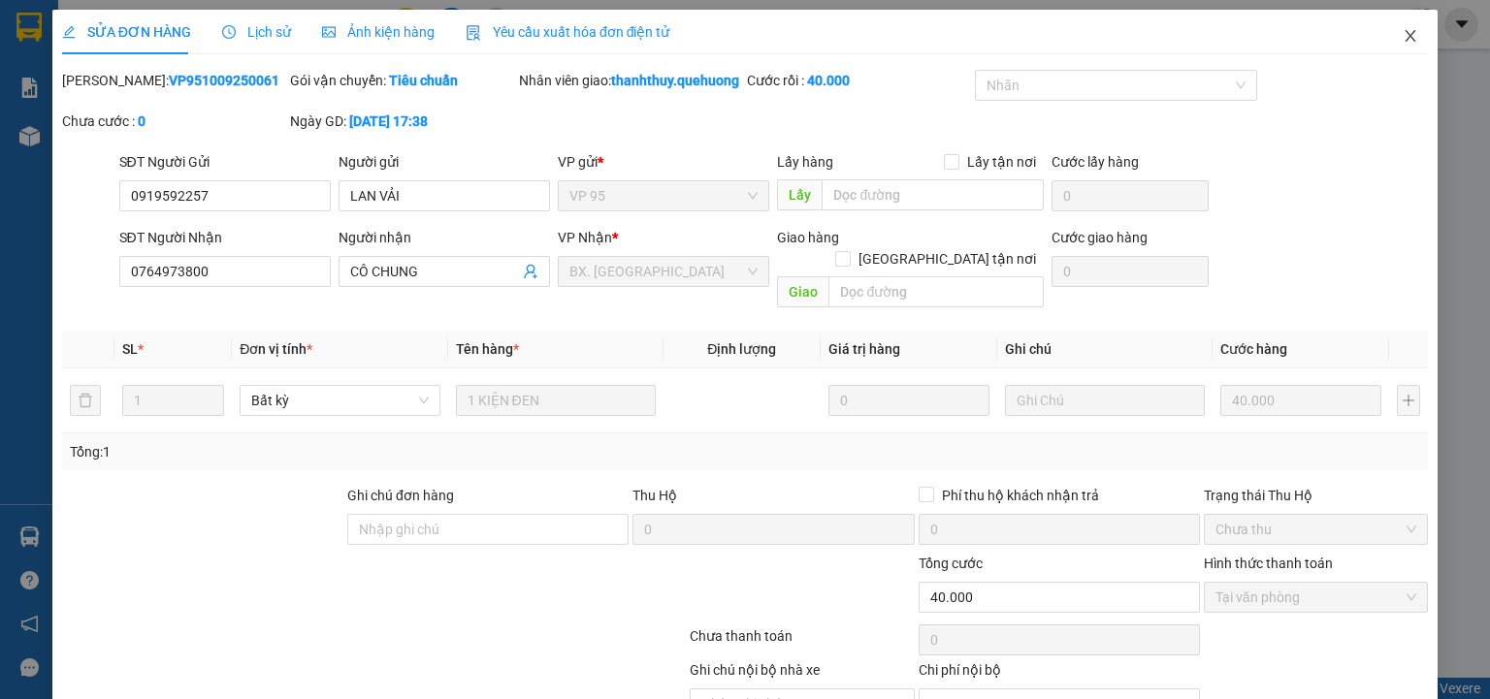
click at [1405, 36] on icon "close" at bounding box center [1410, 36] width 11 height 12
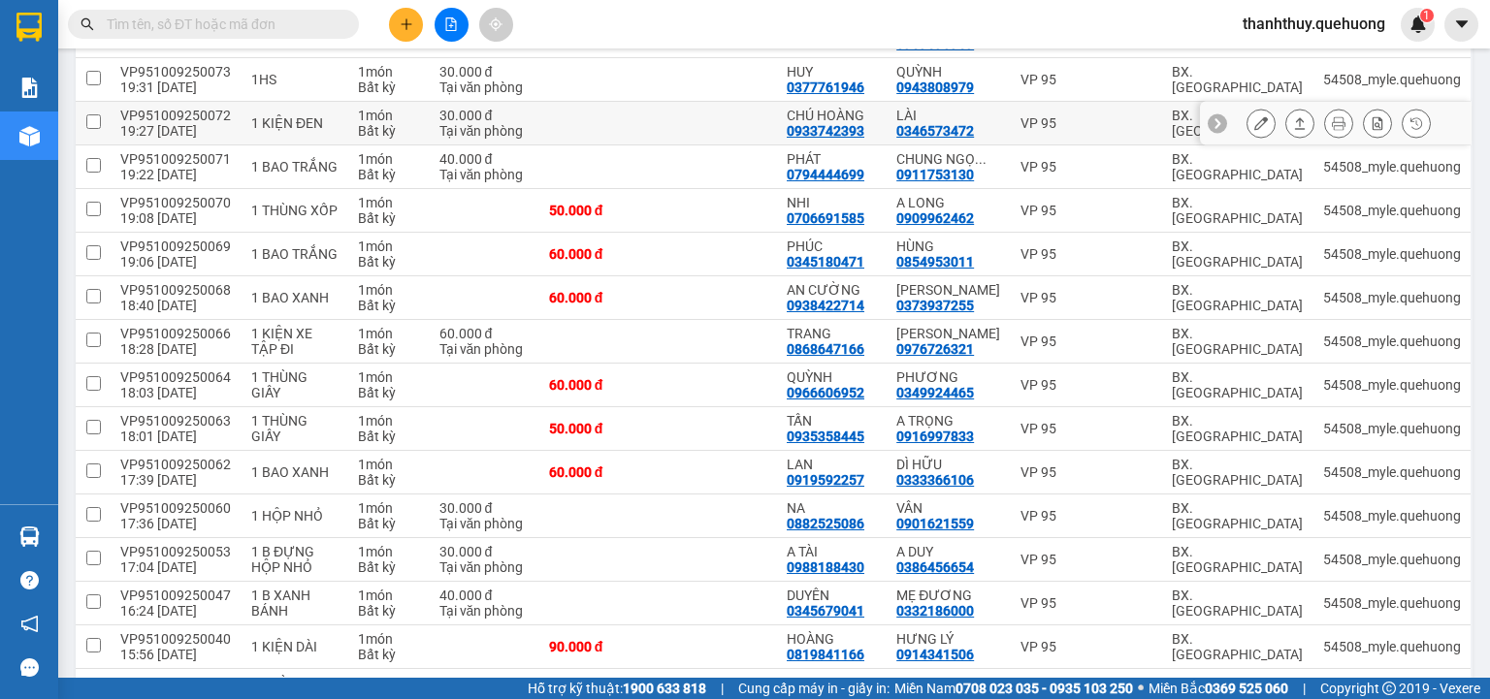
scroll to position [854, 0]
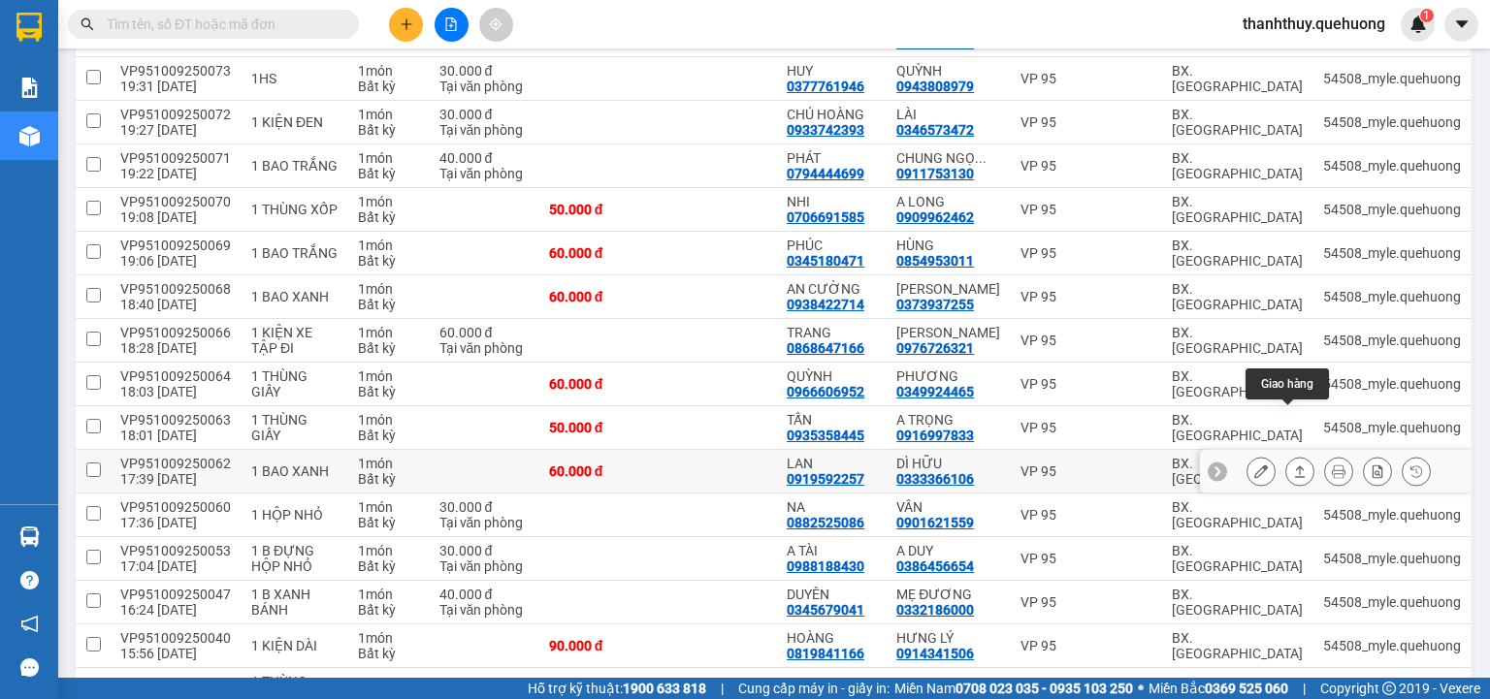
click at [1293, 465] on icon at bounding box center [1300, 472] width 14 height 14
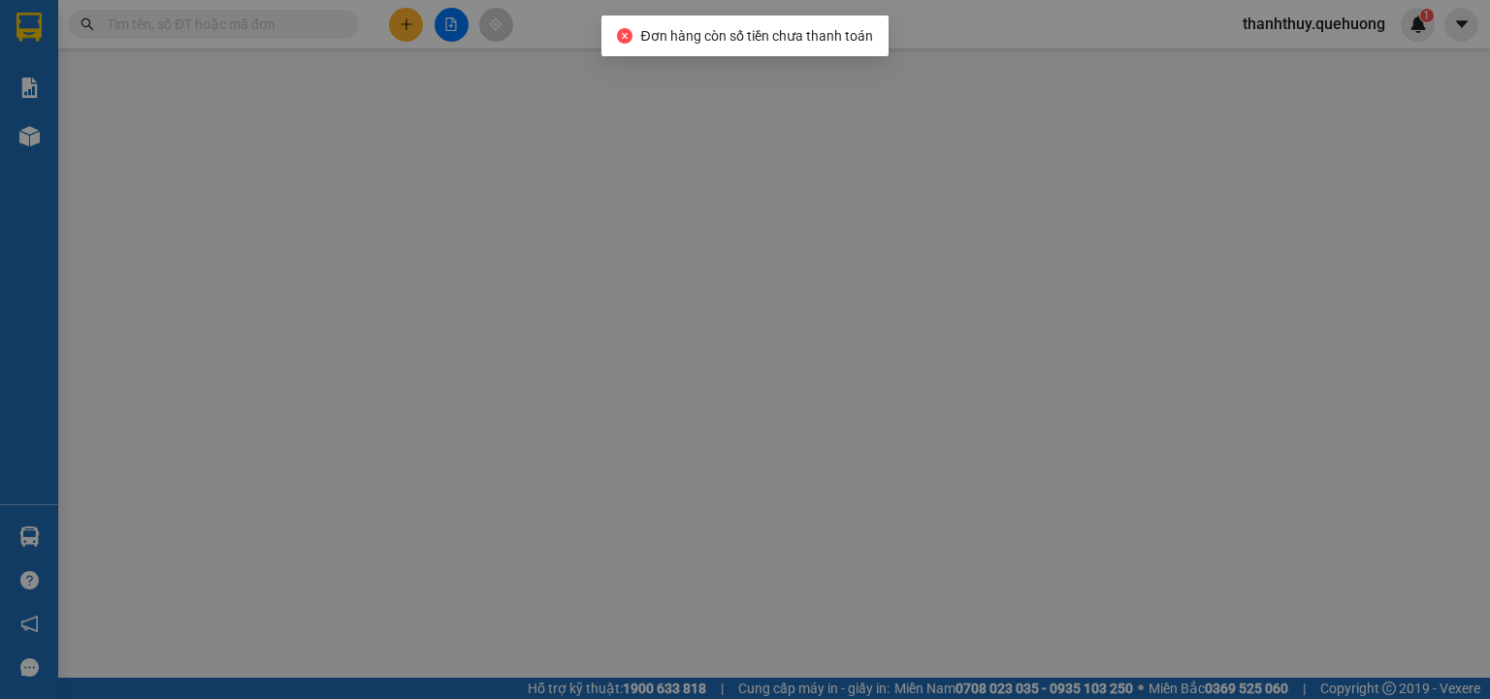
type input "0919592257"
type input "LAN"
type input "0333366106"
type input "DÌ HỮU"
type input "60.000"
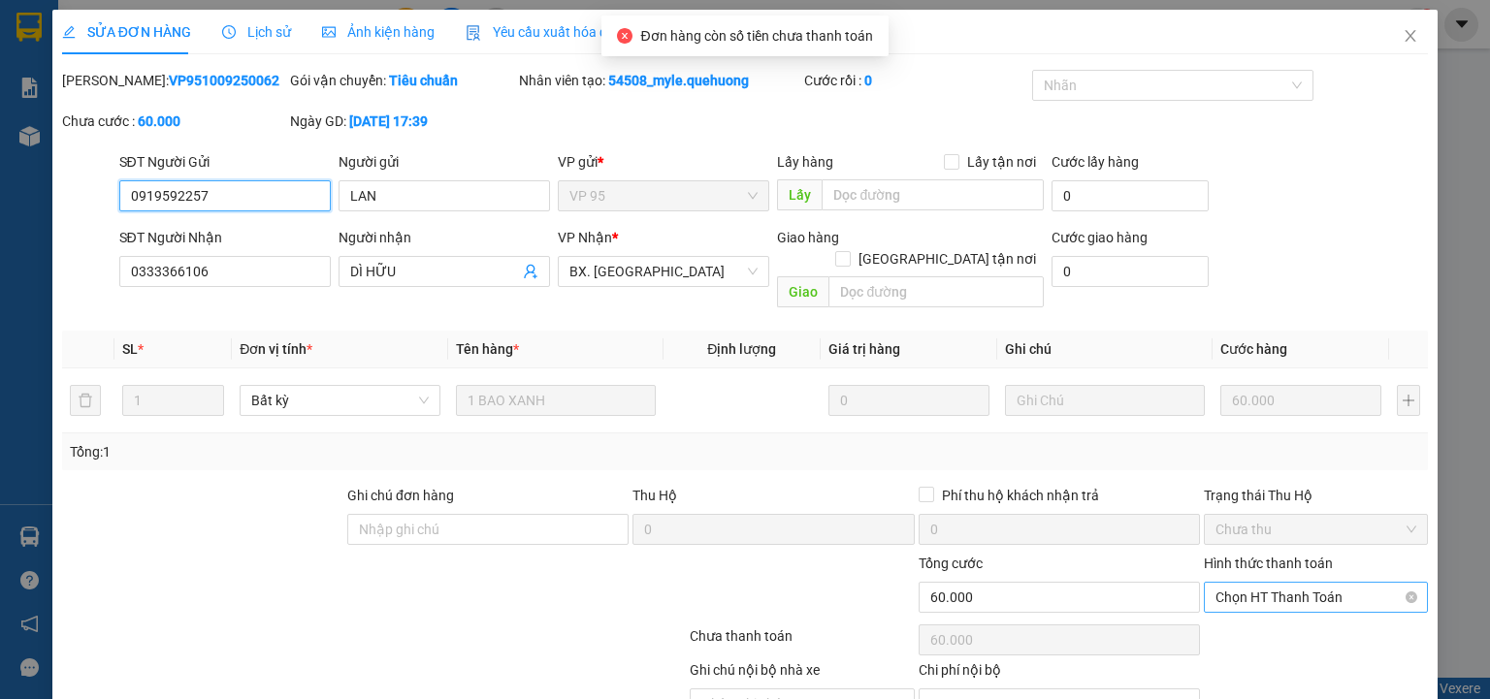
click at [1268, 583] on span "Chọn HT Thanh Toán" at bounding box center [1315, 597] width 201 height 29
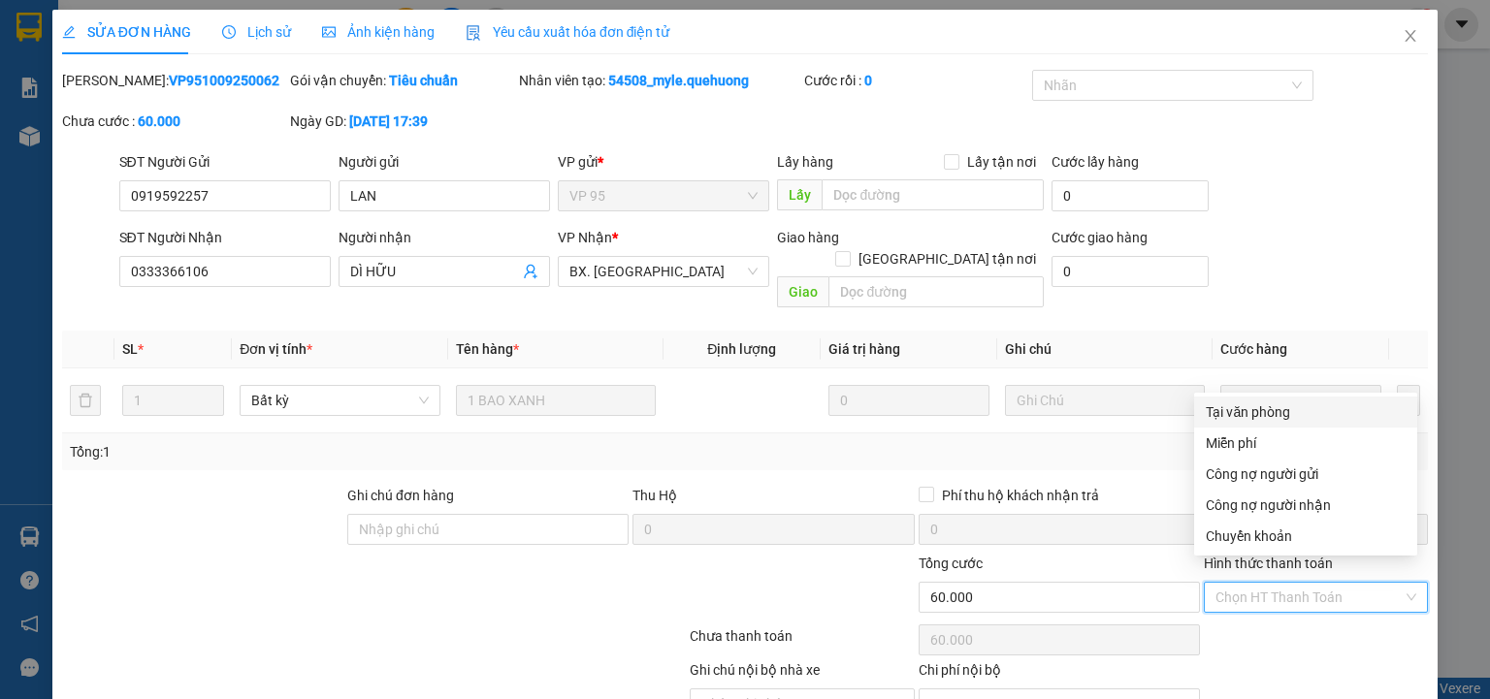
click at [1261, 411] on div "Tại văn phòng" at bounding box center [1306, 412] width 200 height 21
type input "0"
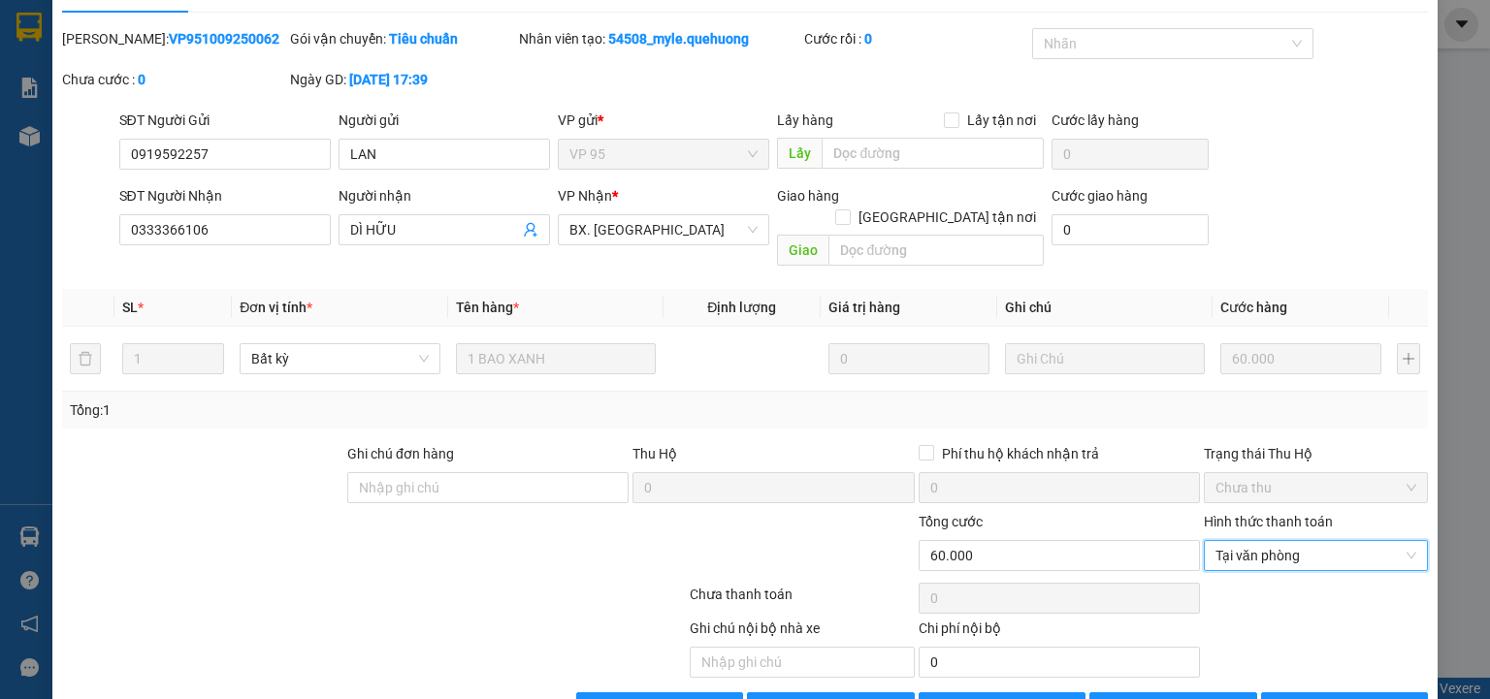
scroll to position [81, 0]
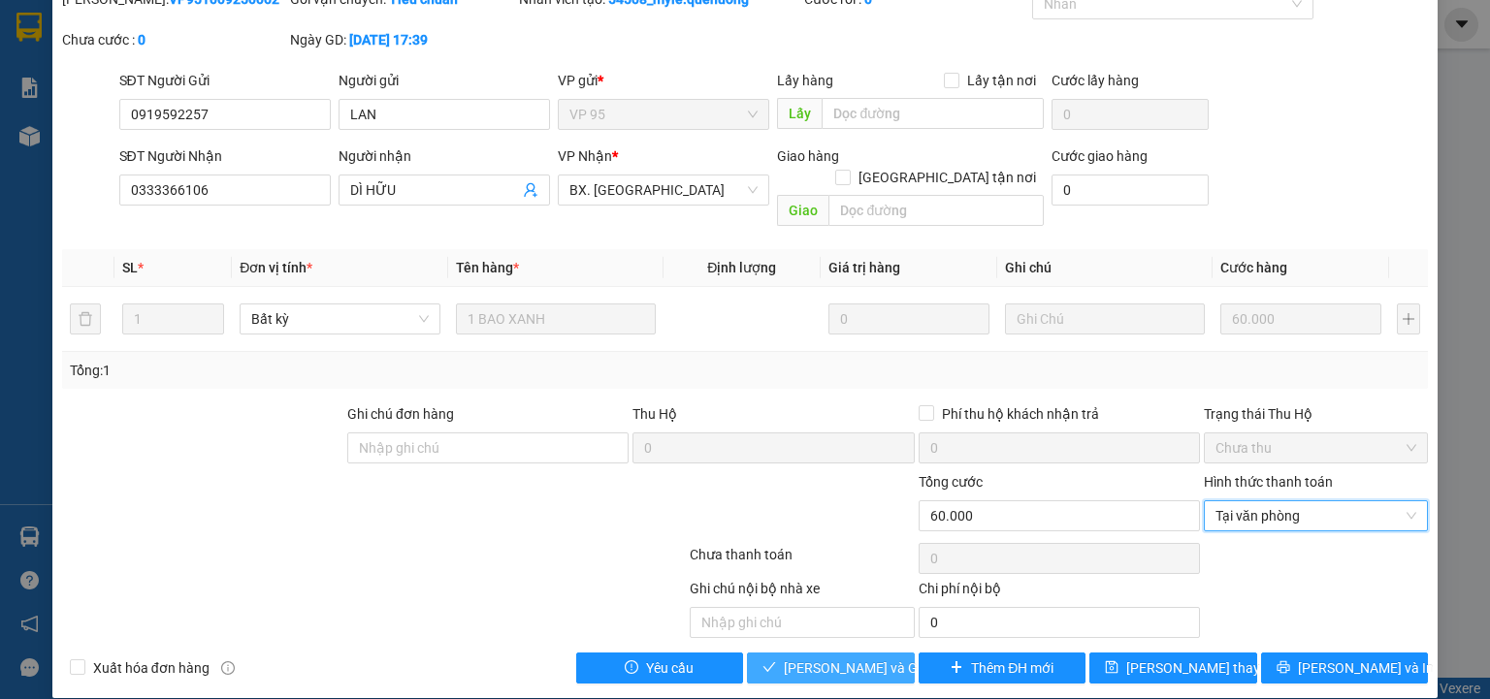
click at [853, 658] on span "[PERSON_NAME] và Giao hàng" at bounding box center [877, 668] width 186 height 21
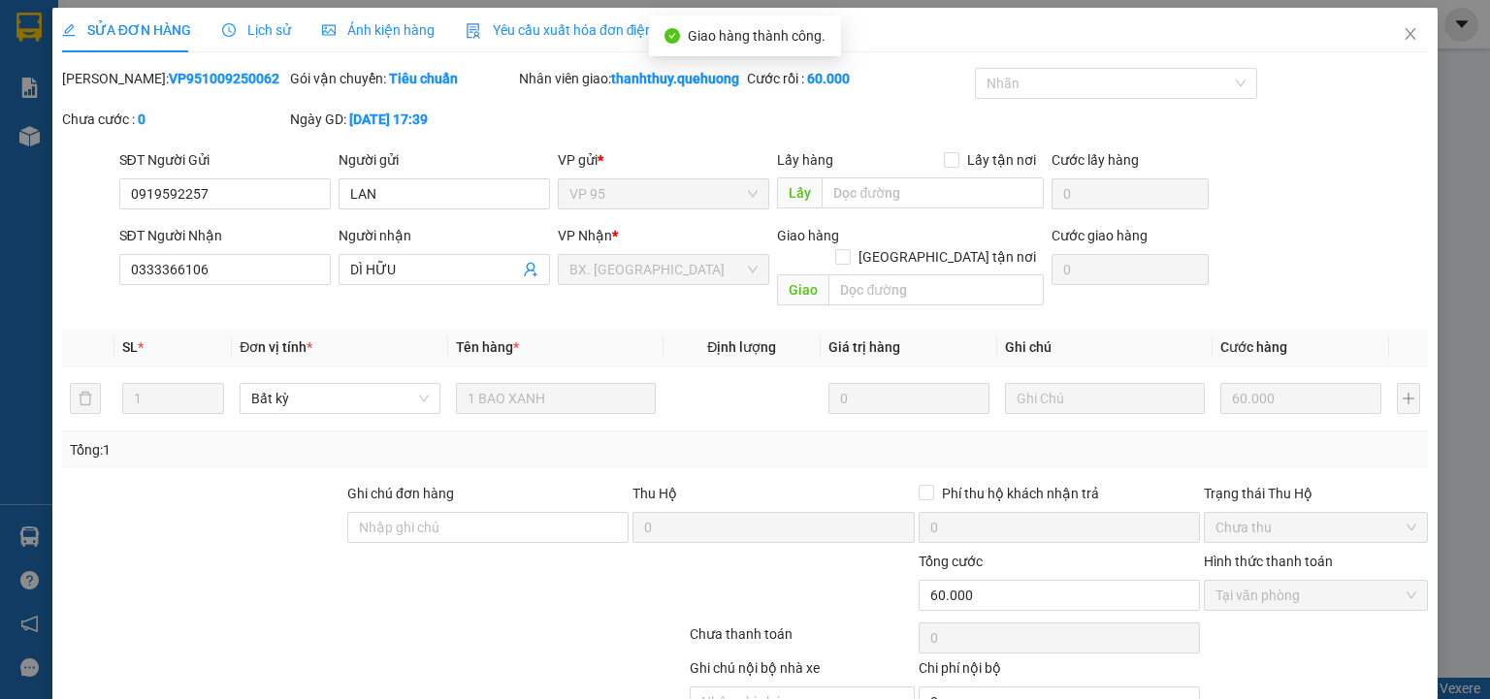
scroll to position [0, 0]
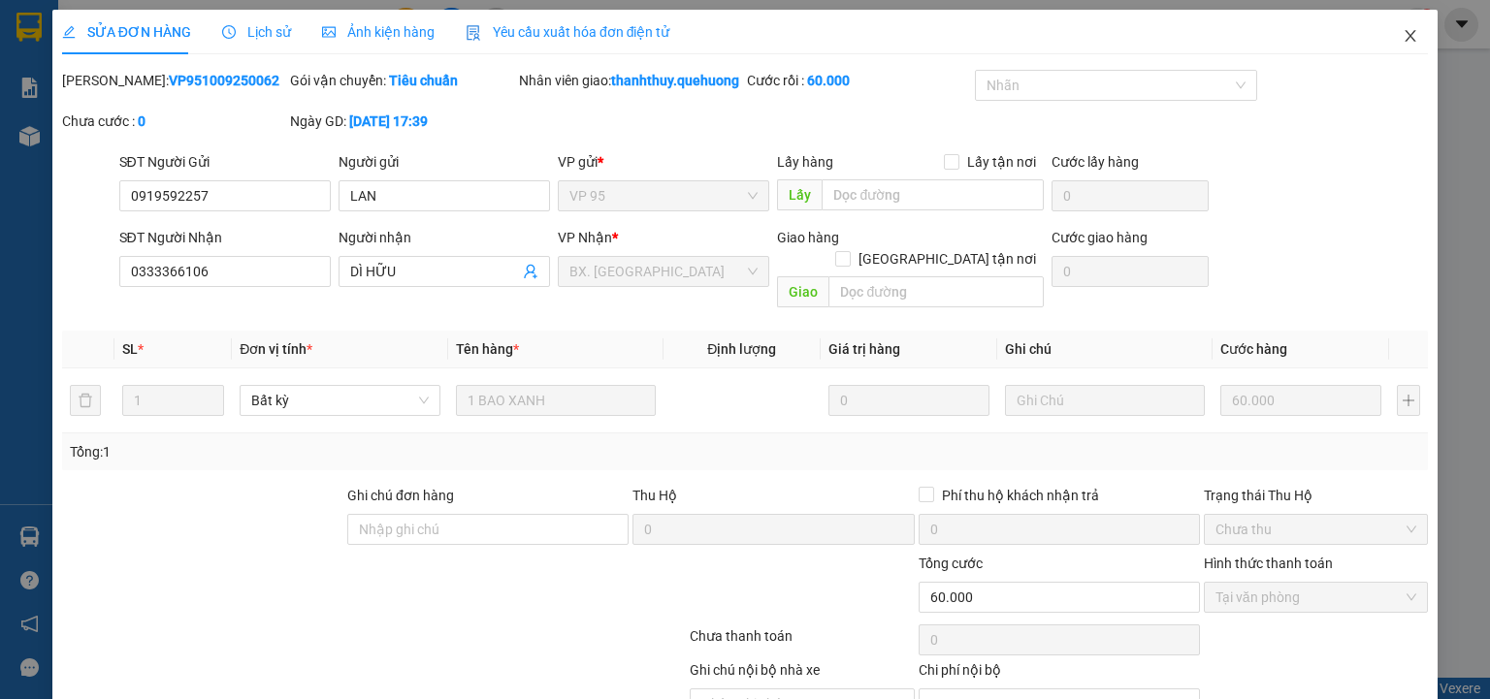
click at [1404, 31] on icon "close" at bounding box center [1411, 36] width 16 height 16
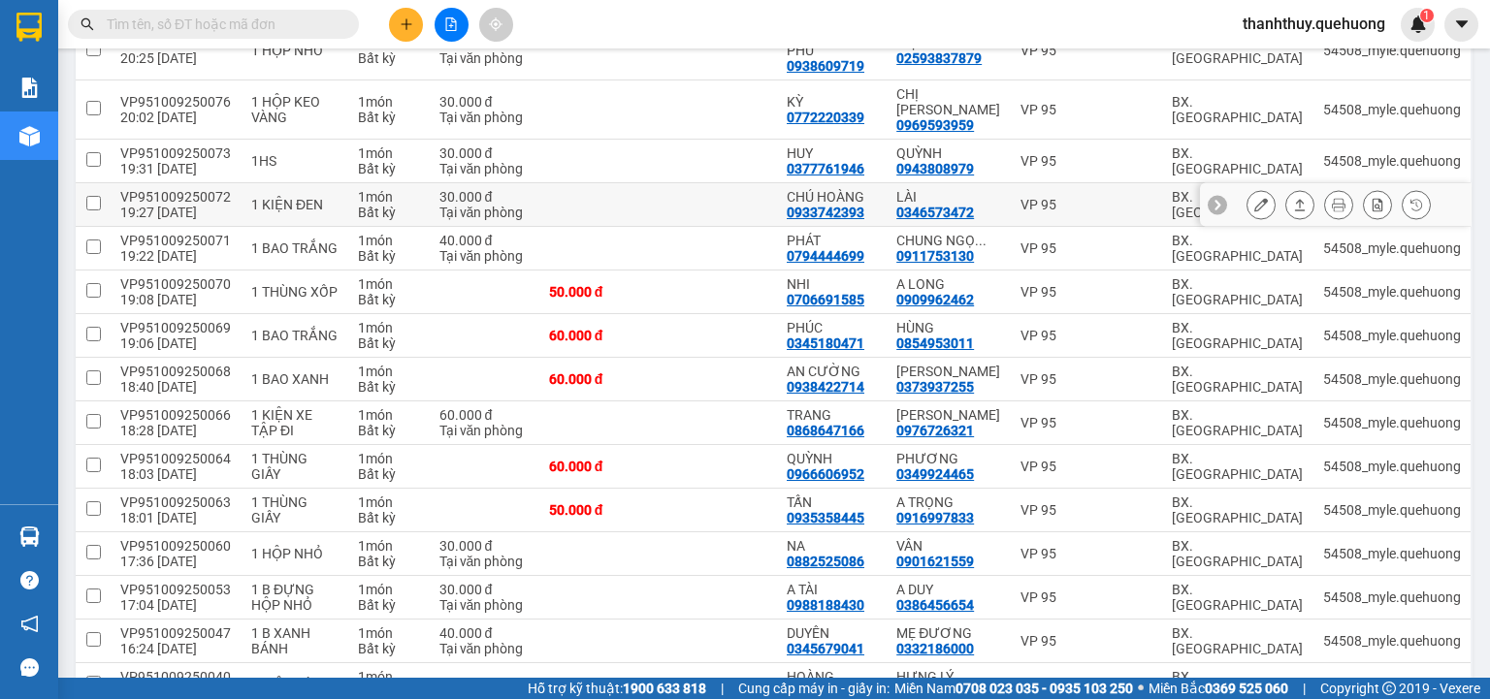
scroll to position [776, 0]
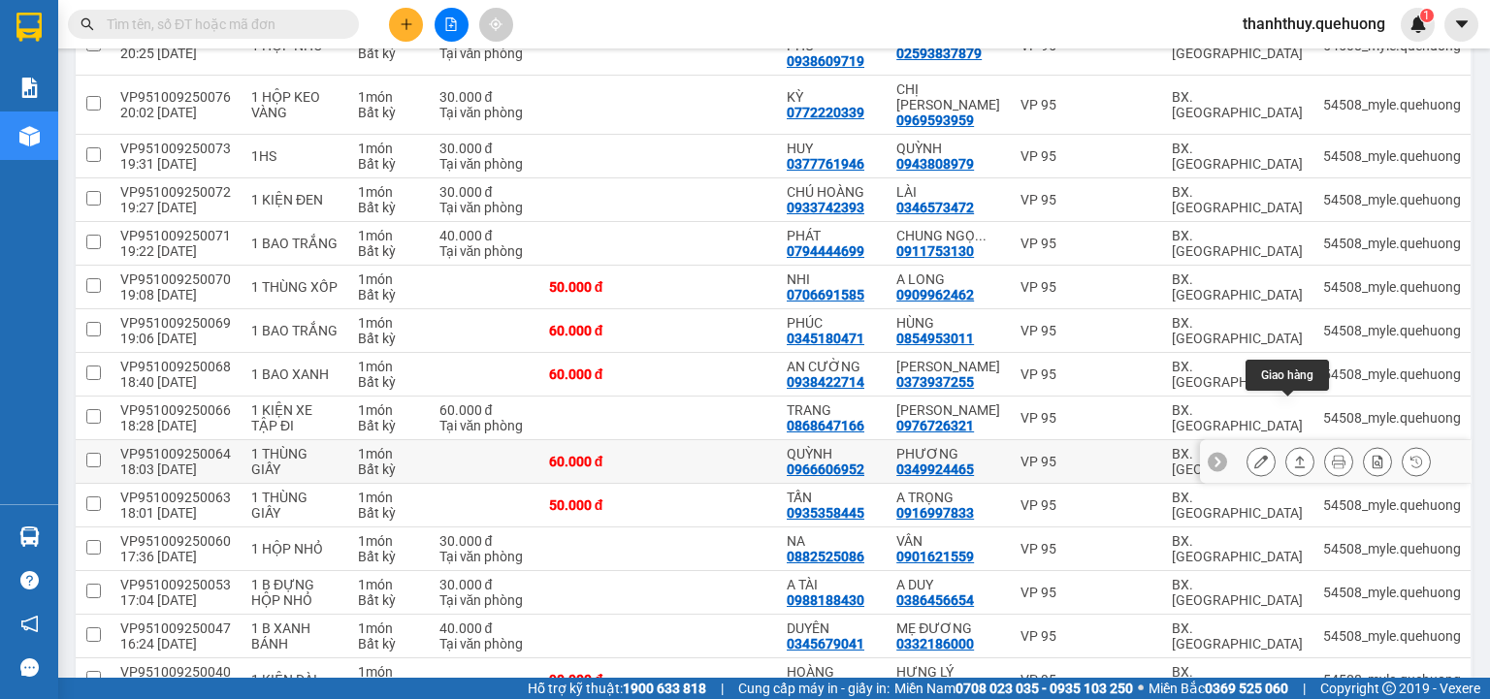
click at [1295, 456] on icon at bounding box center [1300, 462] width 11 height 12
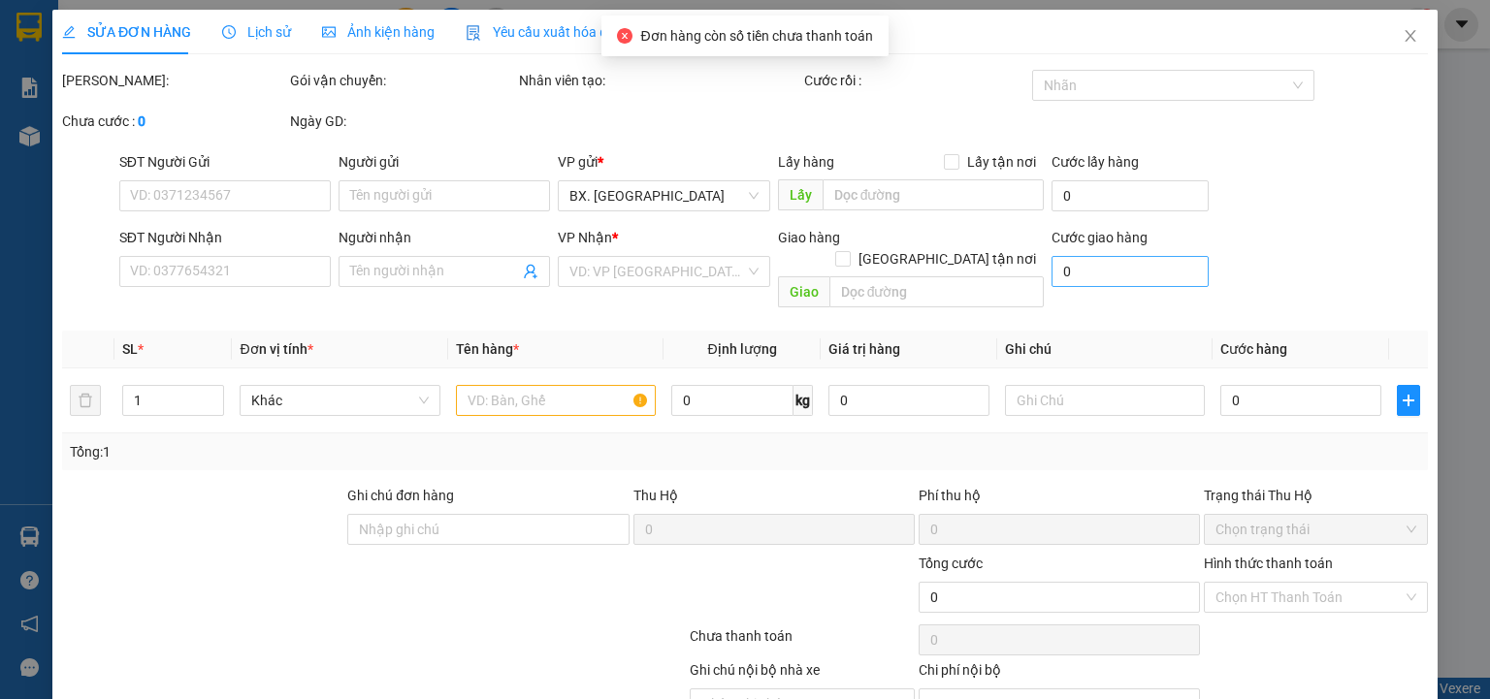
type input "0966606952"
type input "QUỲNH"
type input "0349924465"
type input "PHƯƠNG"
type input "60.000"
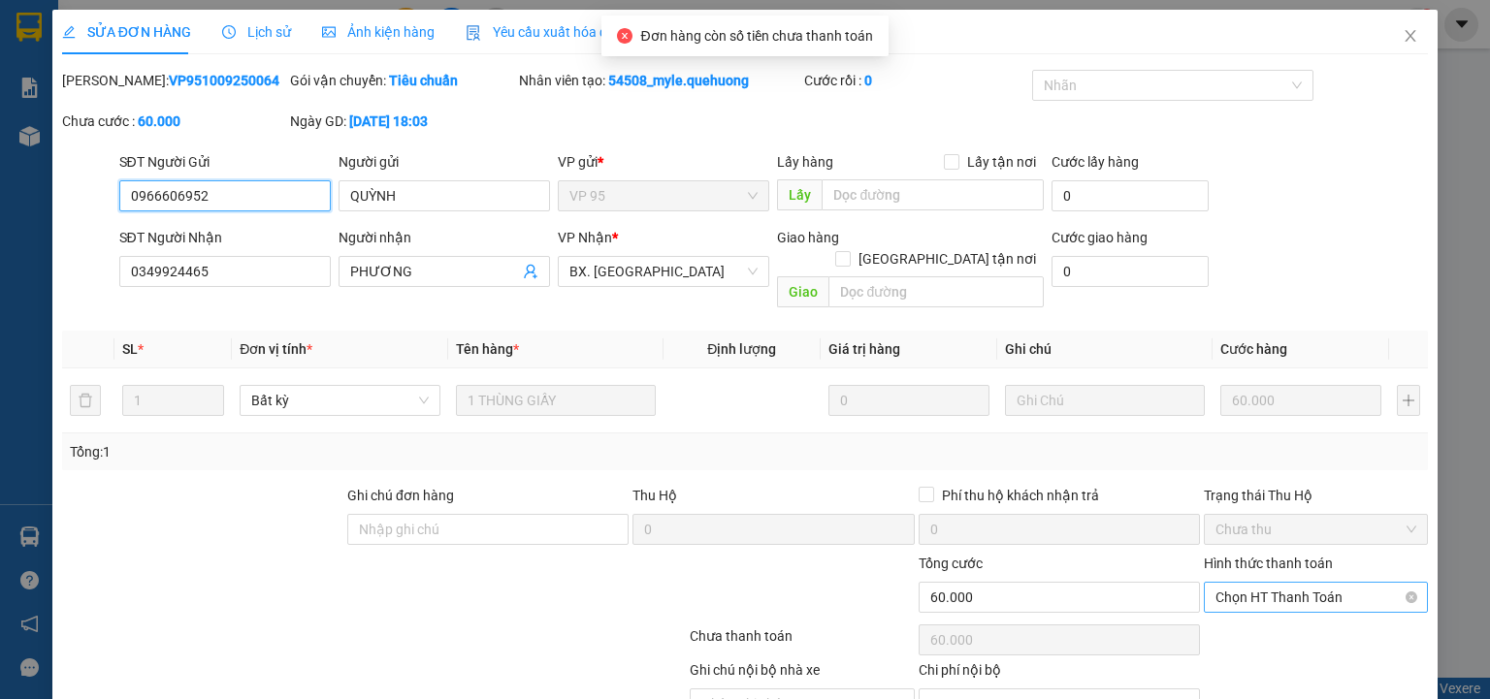
click at [1270, 583] on span "Chọn HT Thanh Toán" at bounding box center [1315, 597] width 201 height 29
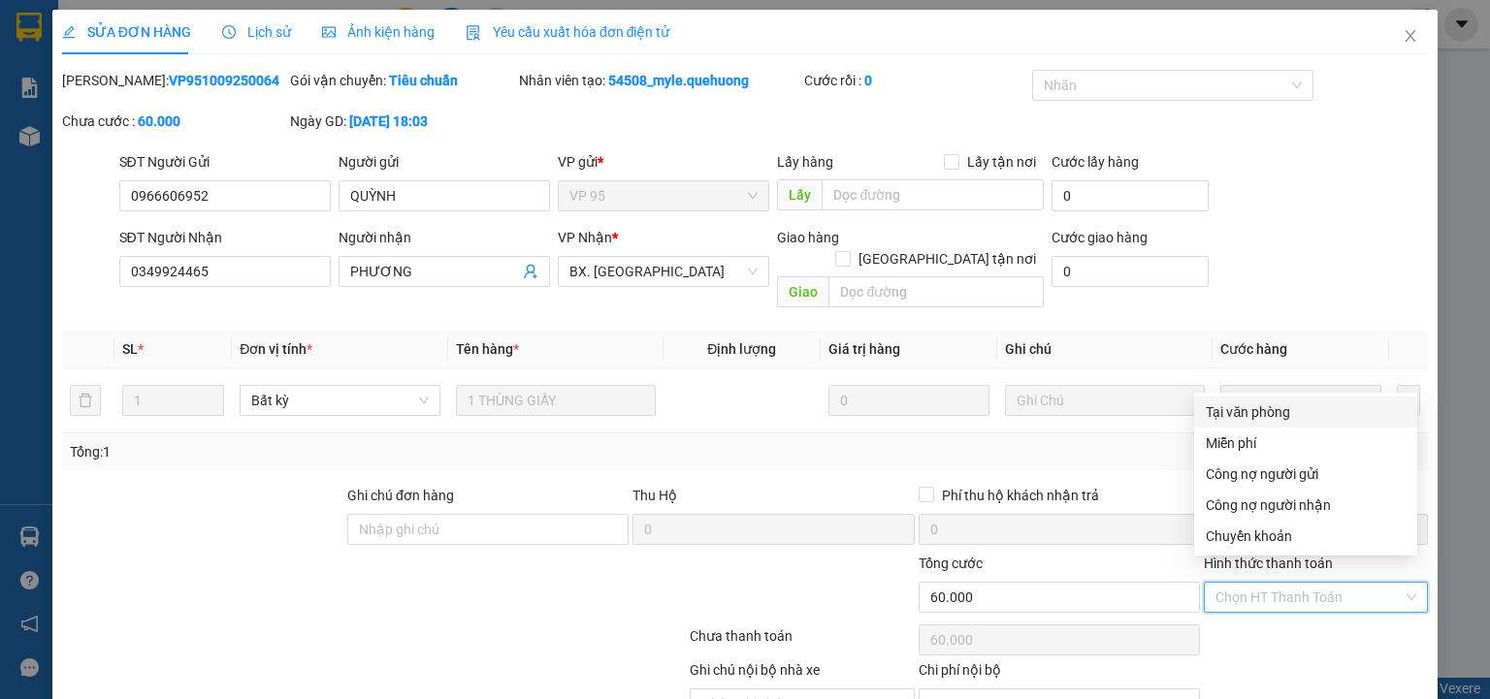
click at [1311, 409] on div "Tại văn phòng" at bounding box center [1306, 412] width 200 height 21
type input "0"
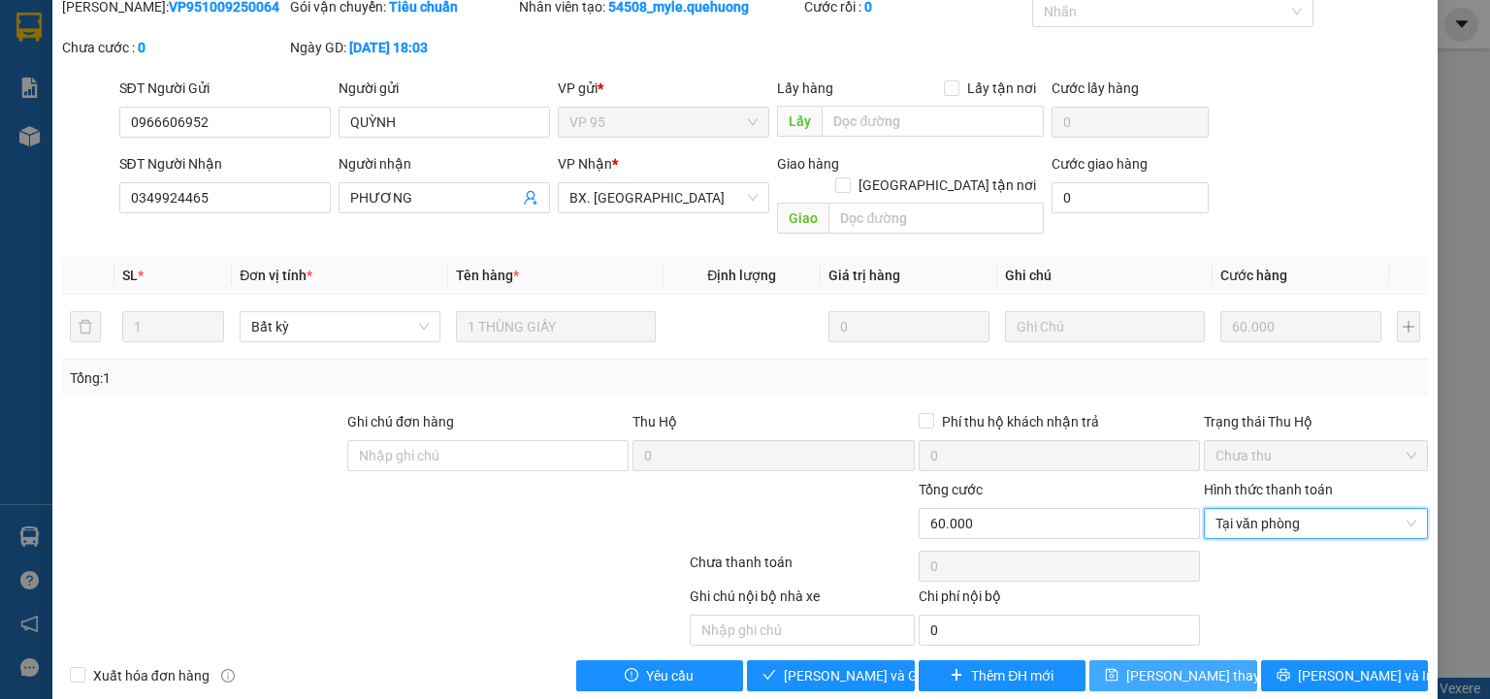
scroll to position [81, 0]
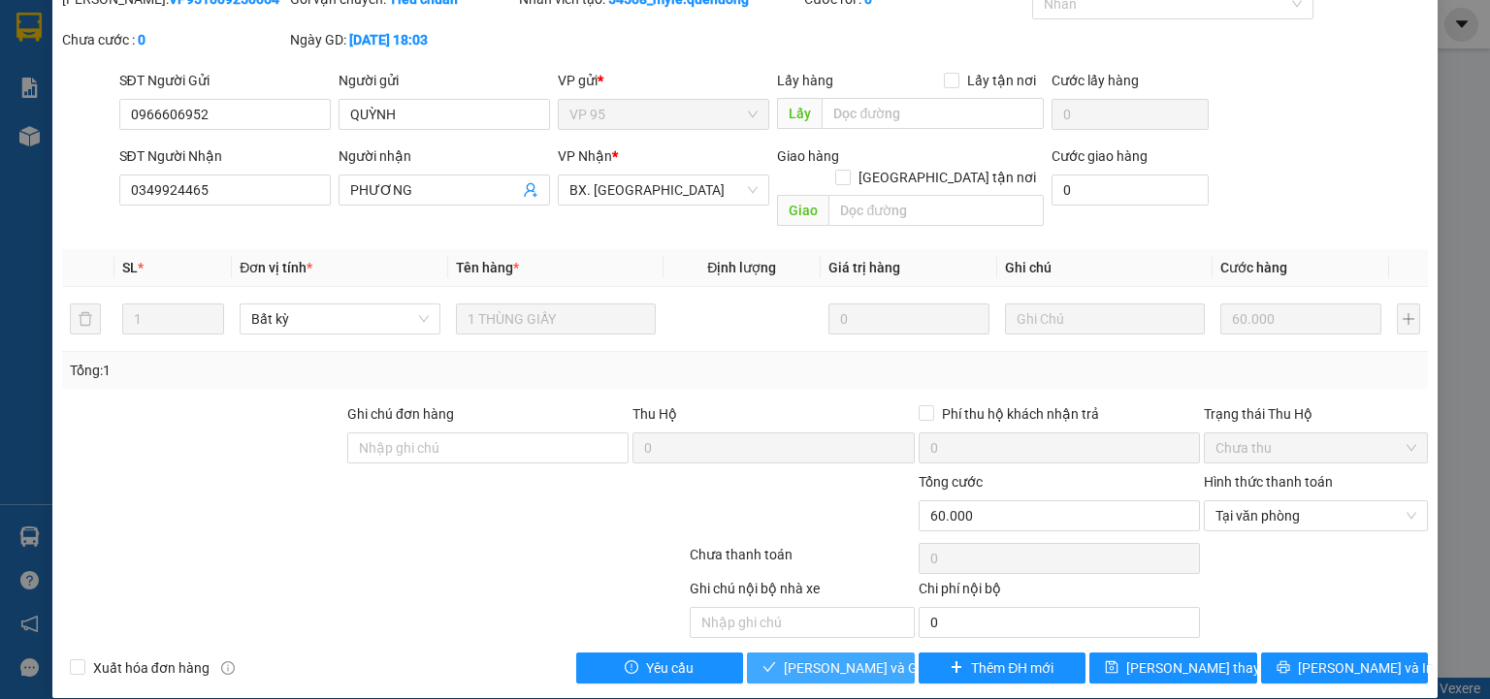
click at [845, 658] on span "[PERSON_NAME] và Giao hàng" at bounding box center [877, 668] width 186 height 21
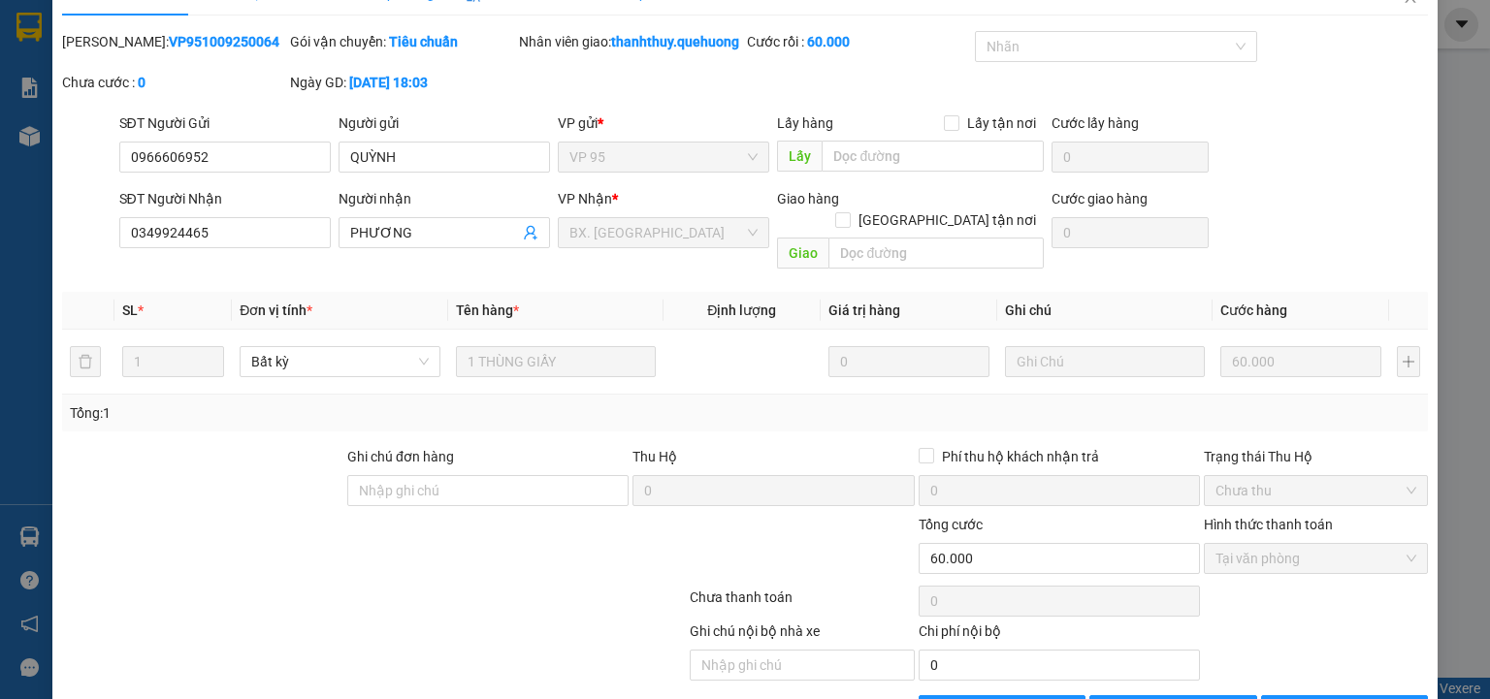
scroll to position [0, 0]
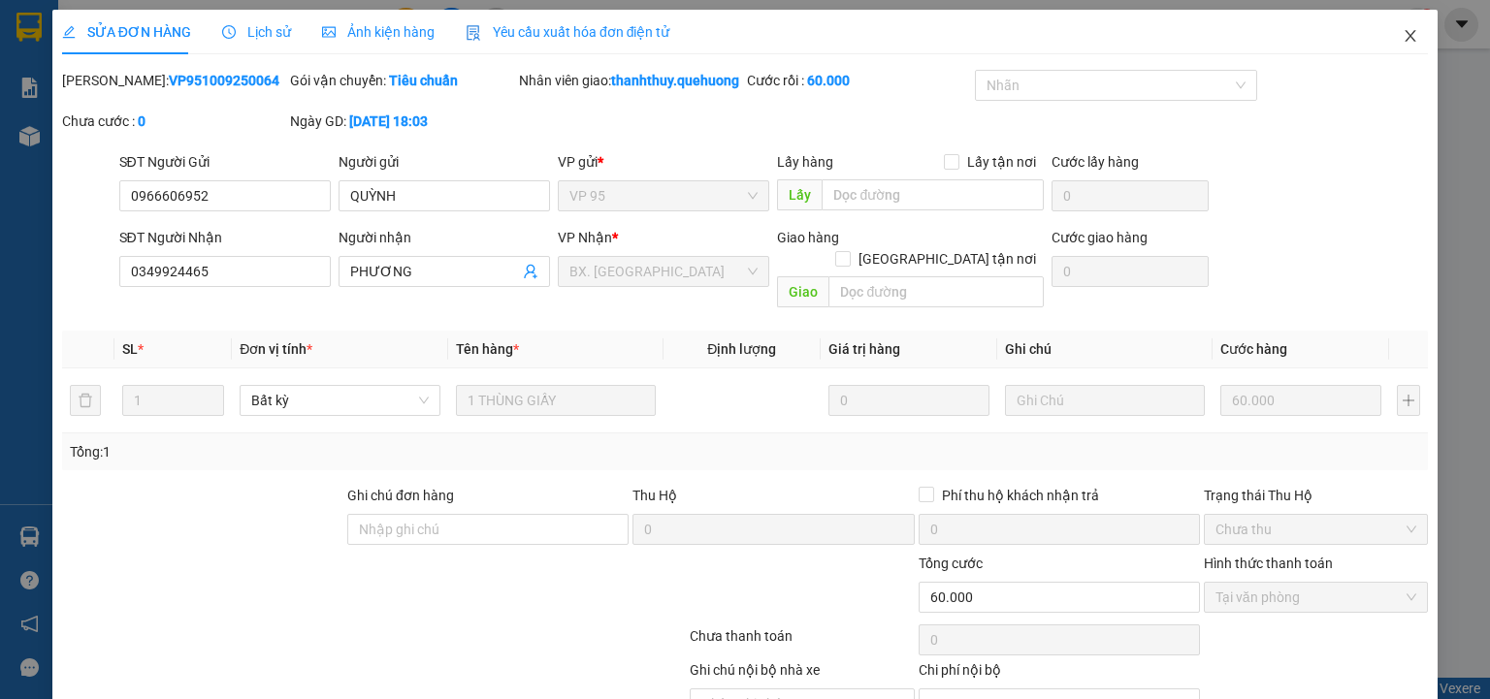
click at [1403, 33] on icon "close" at bounding box center [1411, 36] width 16 height 16
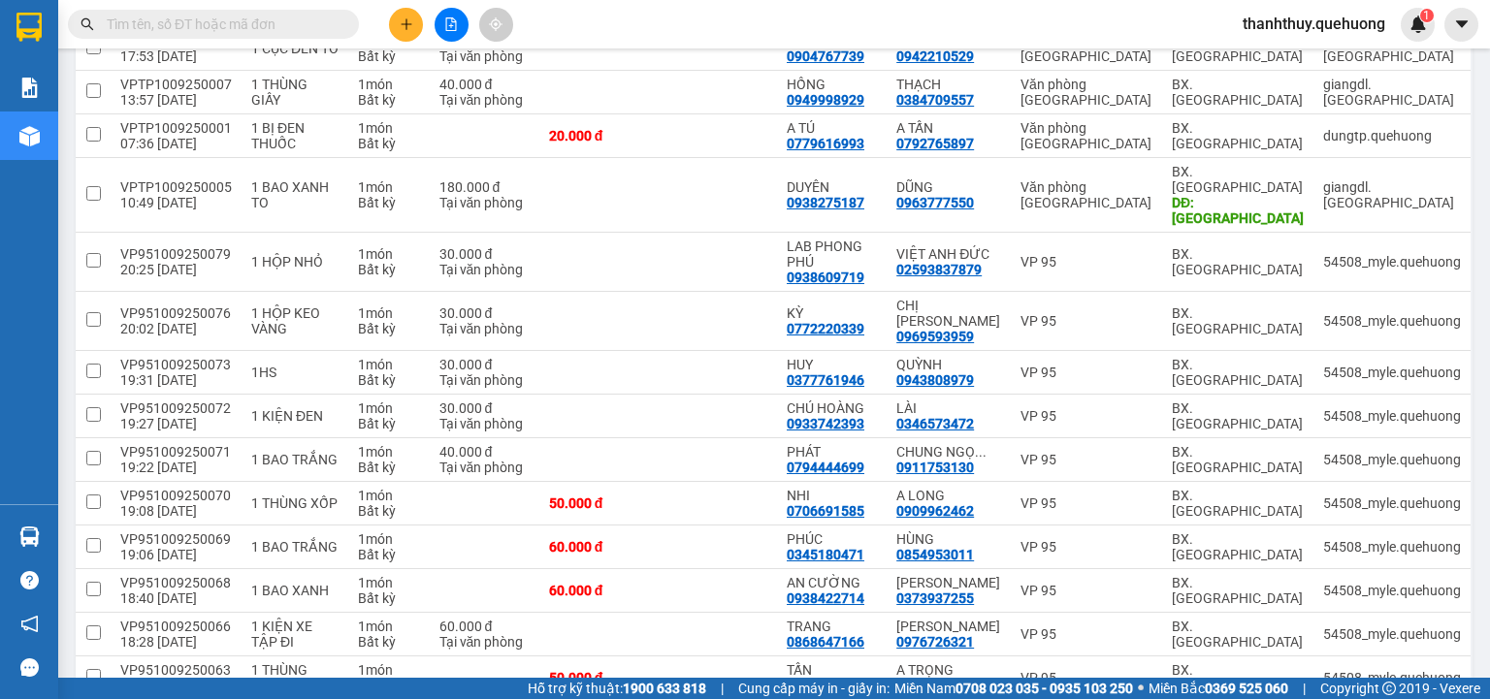
scroll to position [776, 0]
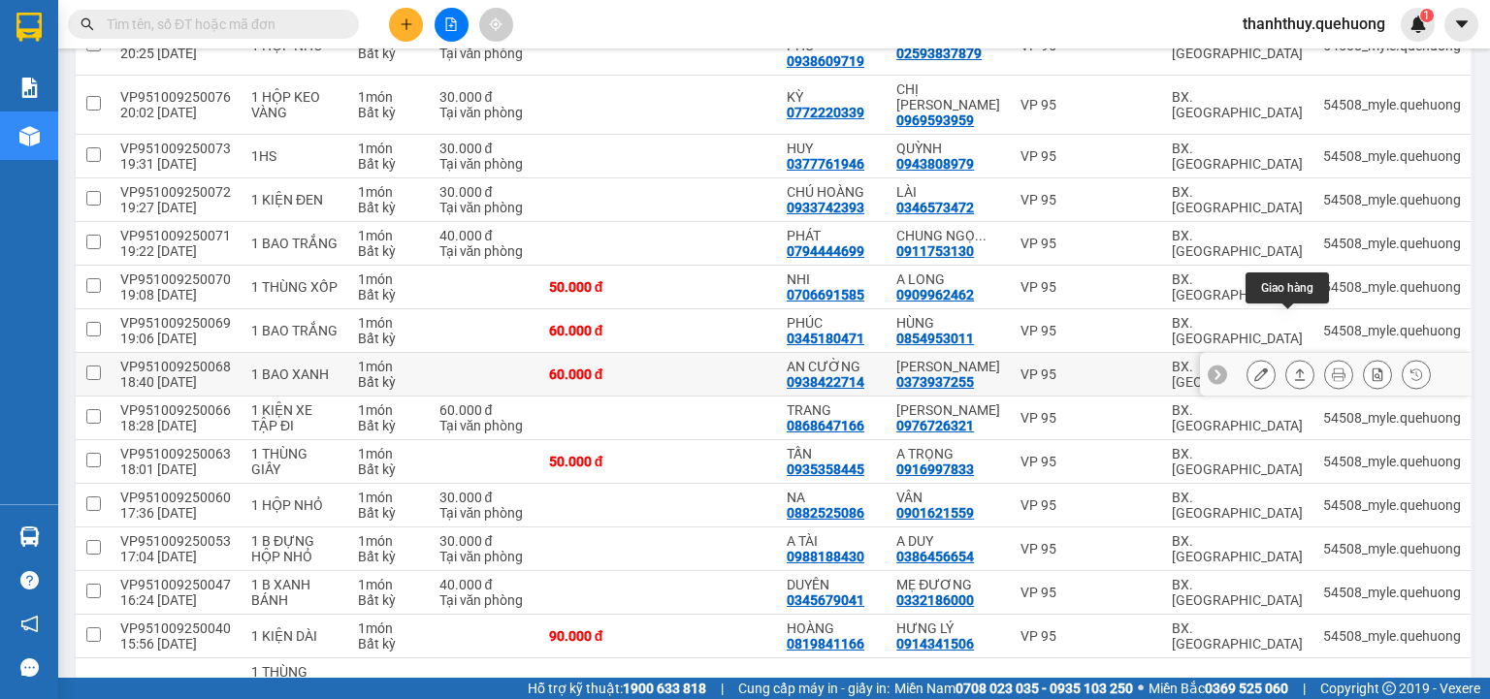
click at [1293, 368] on icon at bounding box center [1300, 375] width 14 height 14
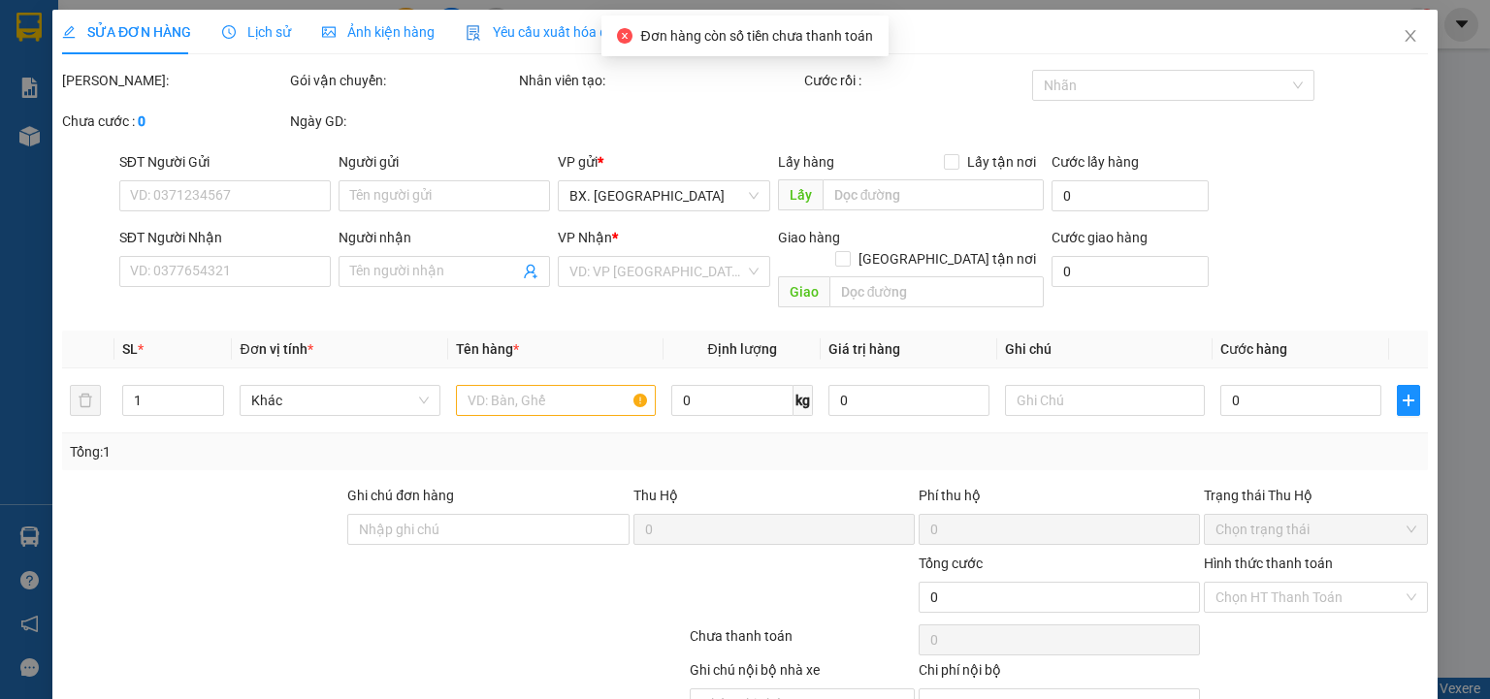
type input "0938422714"
type input "AN CƯỜNG"
type input "0373937255"
type input "[PERSON_NAME]"
type input "60.000"
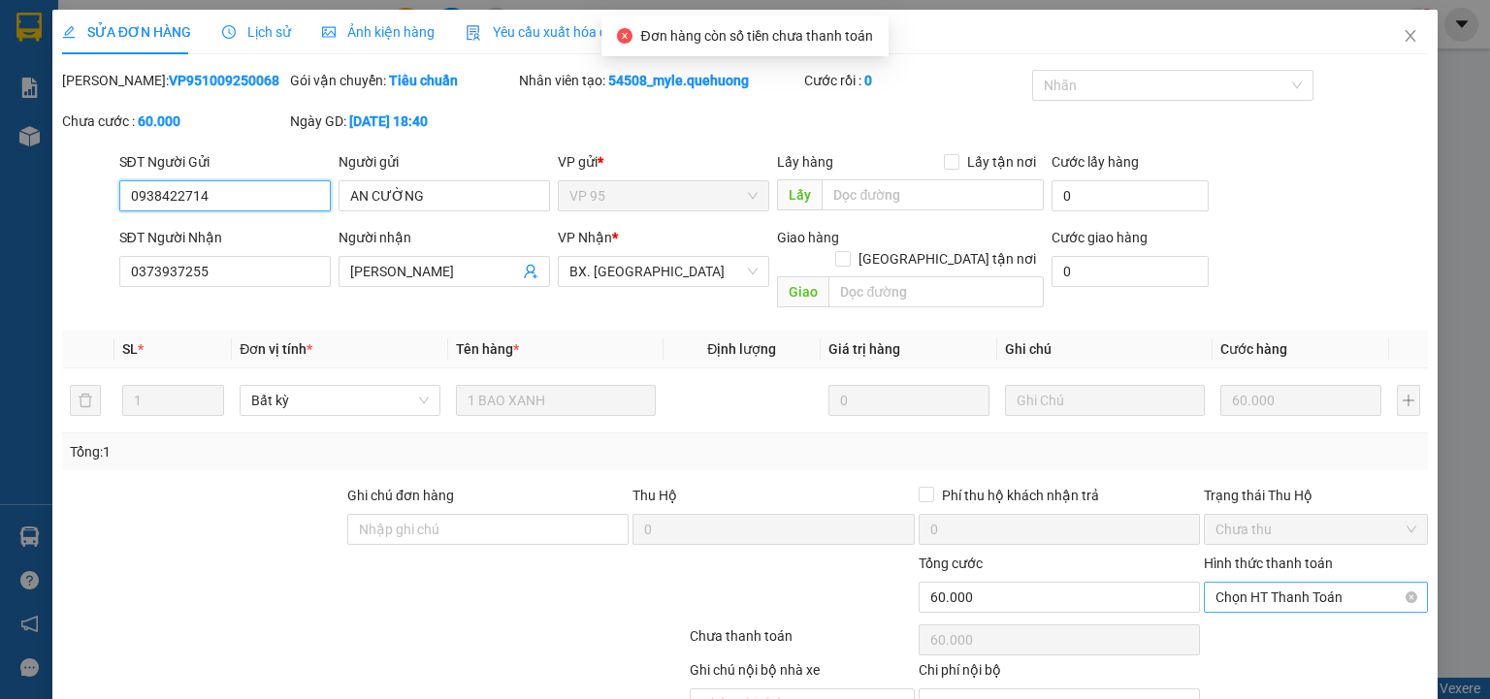
click at [1292, 583] on span "Chọn HT Thanh Toán" at bounding box center [1315, 597] width 201 height 29
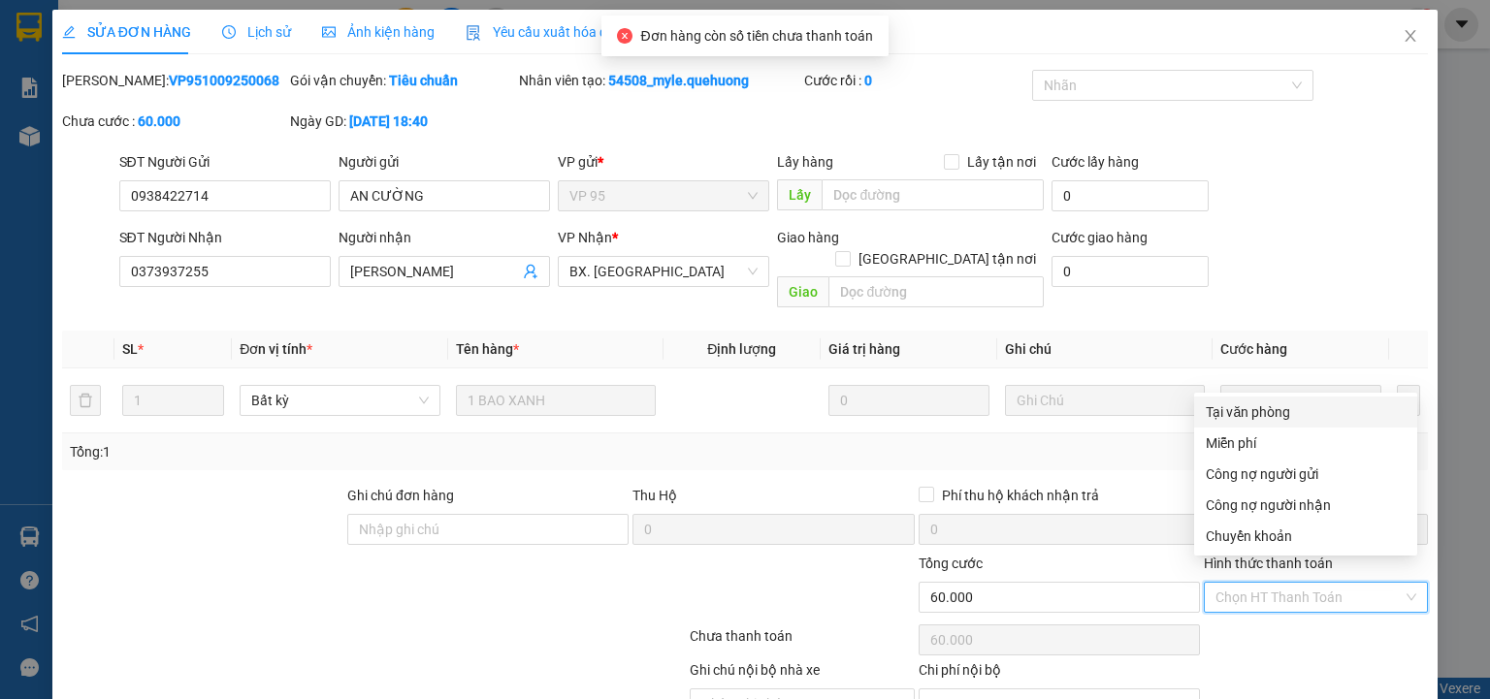
click at [1274, 407] on div "Tại văn phòng" at bounding box center [1306, 412] width 200 height 21
type input "0"
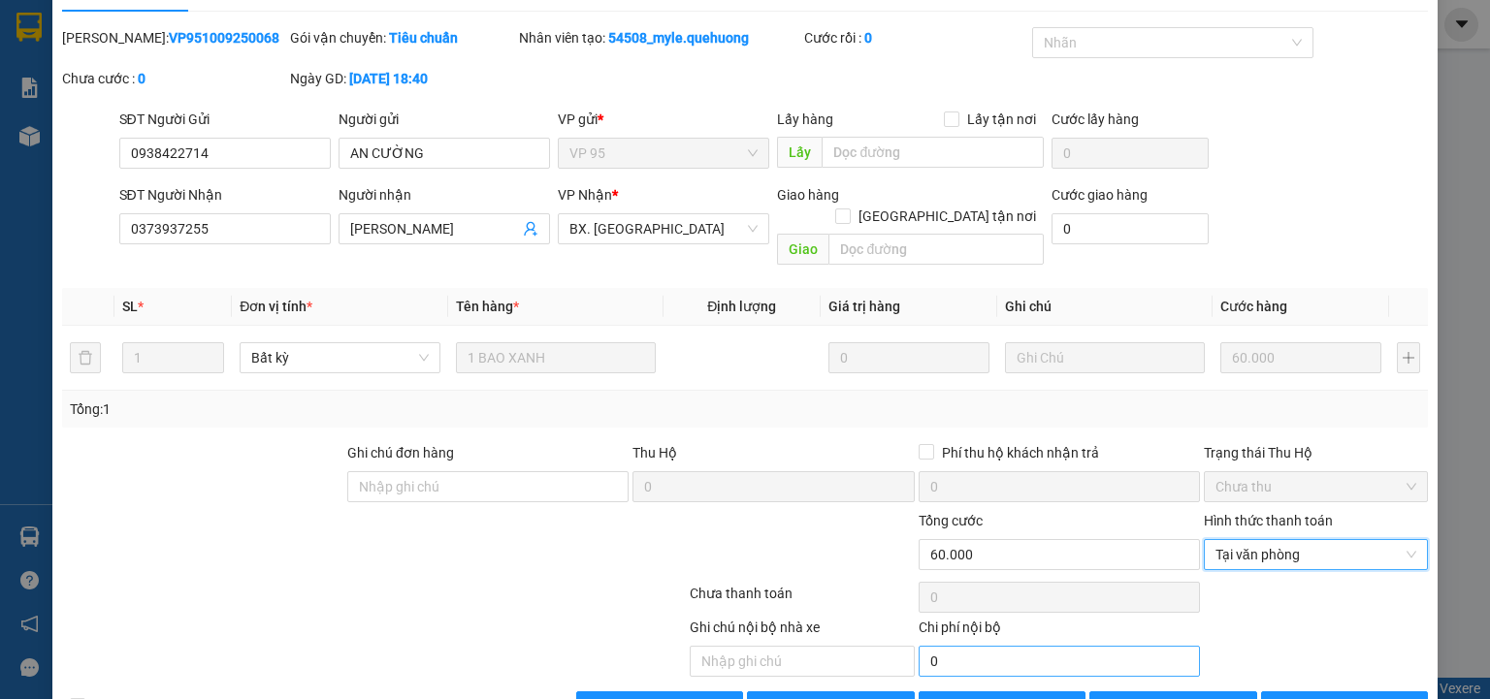
scroll to position [81, 0]
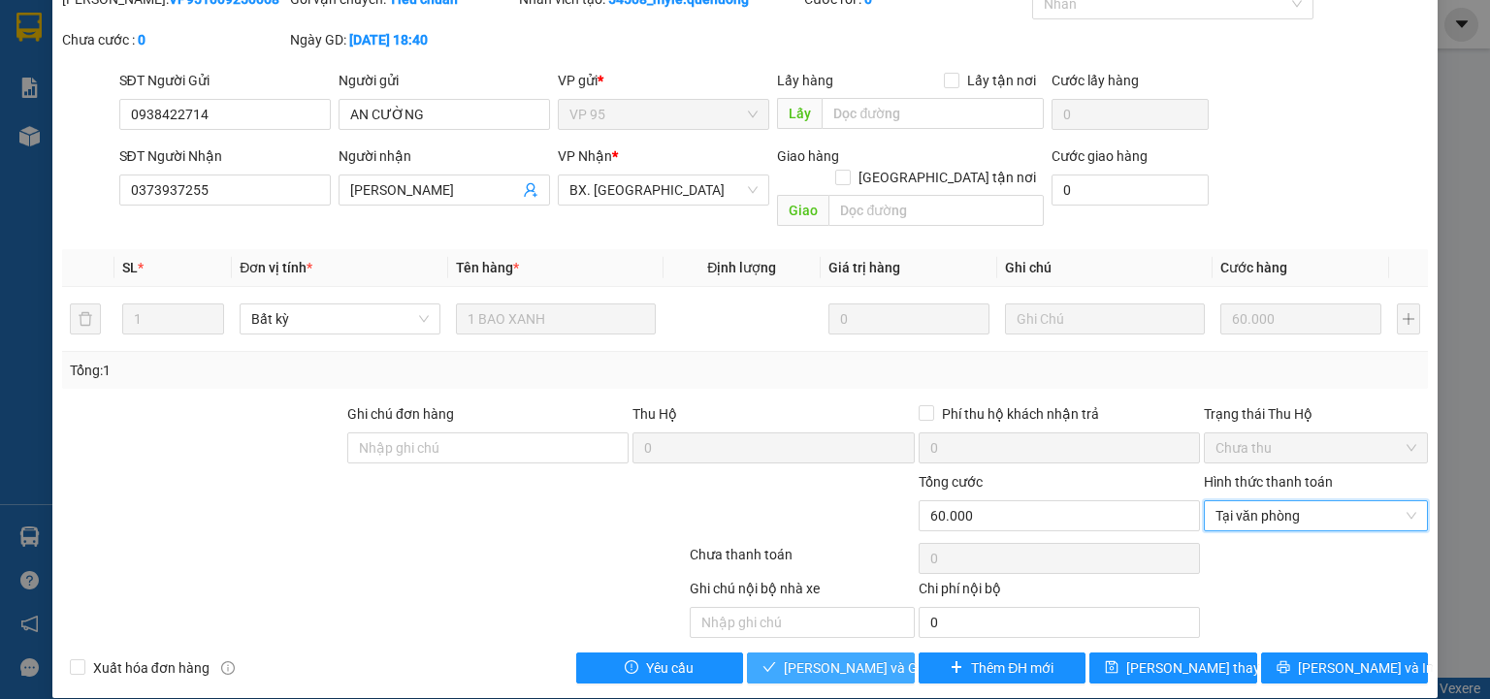
click at [830, 658] on span "[PERSON_NAME] và Giao hàng" at bounding box center [877, 668] width 186 height 21
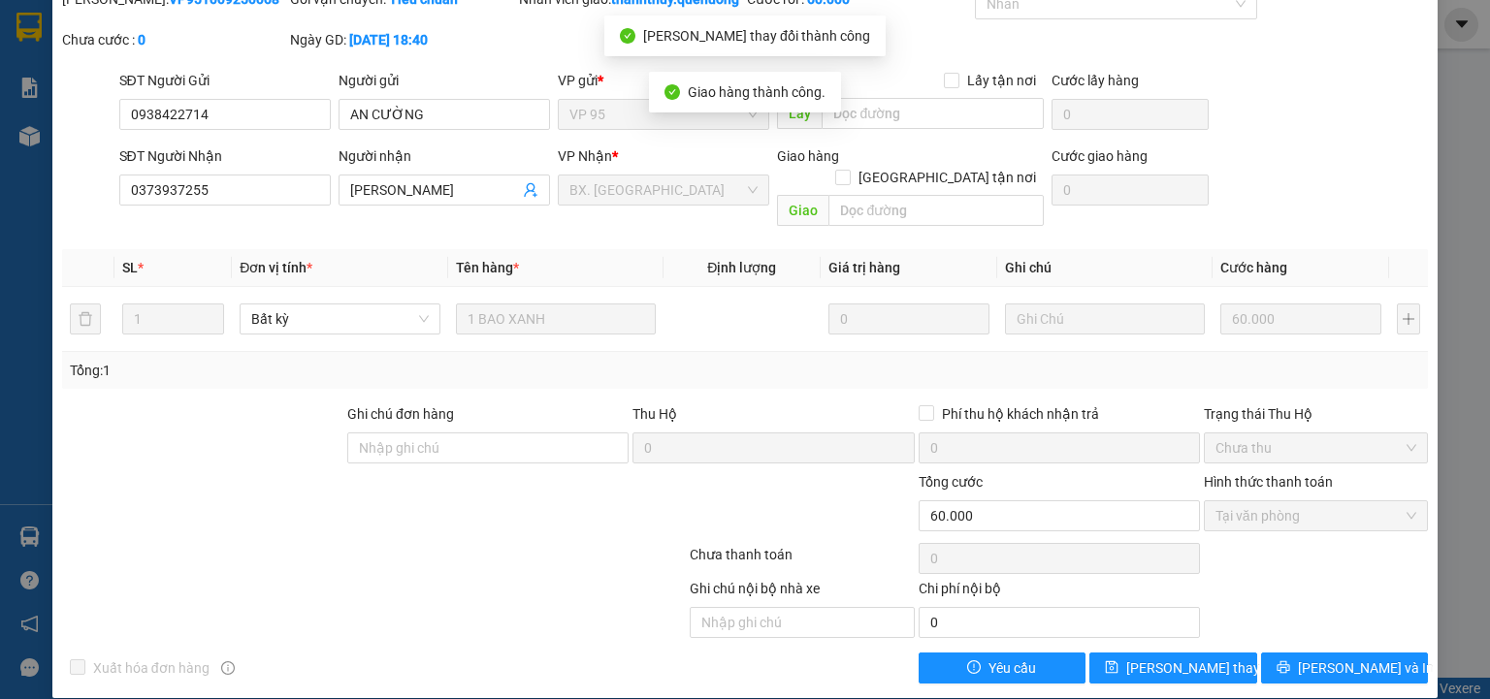
scroll to position [0, 0]
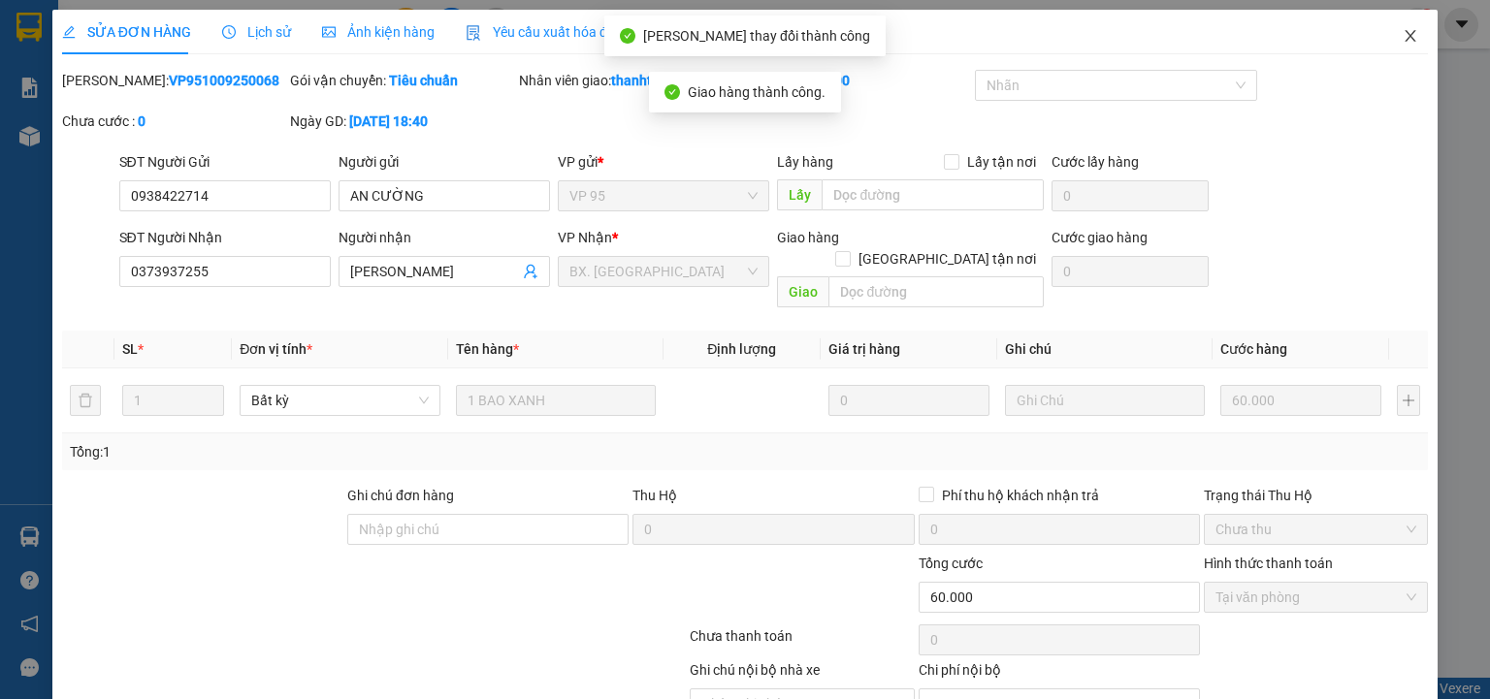
click at [1403, 37] on icon "close" at bounding box center [1411, 36] width 16 height 16
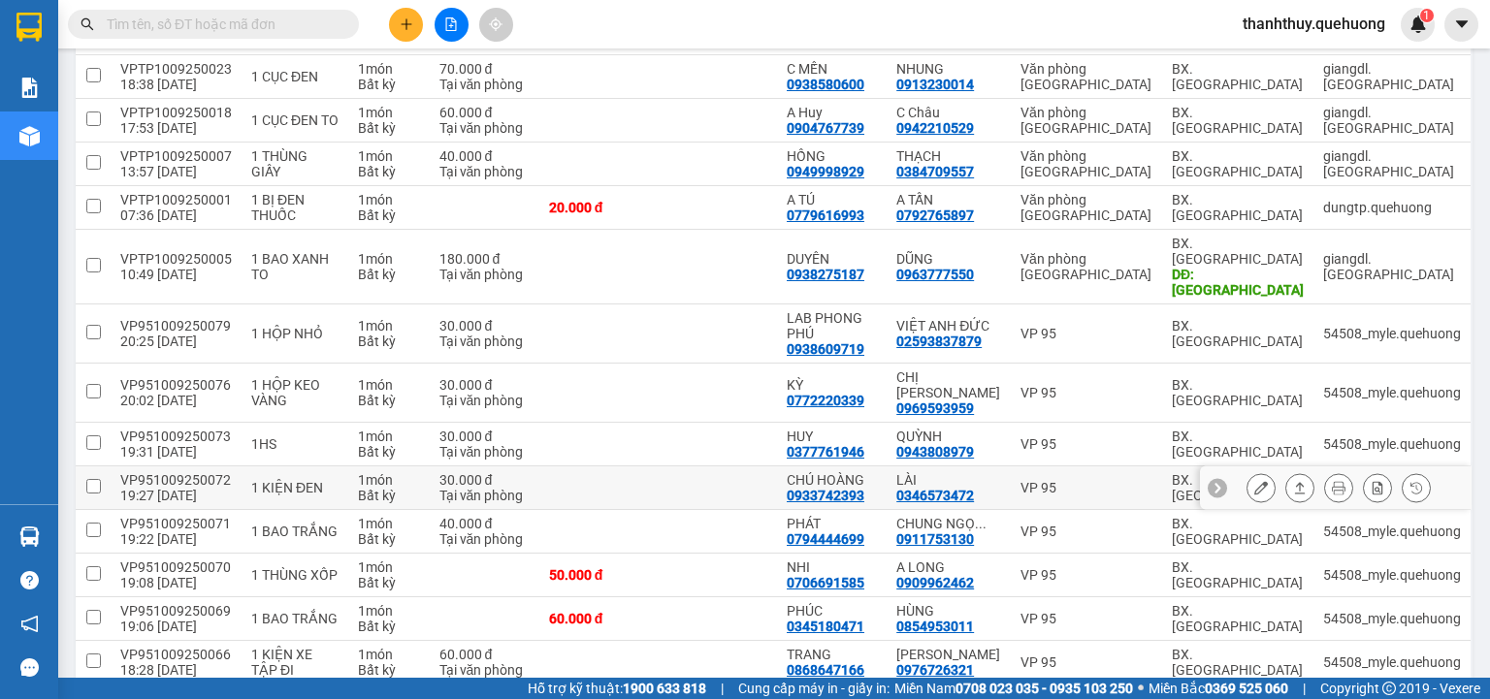
scroll to position [485, 0]
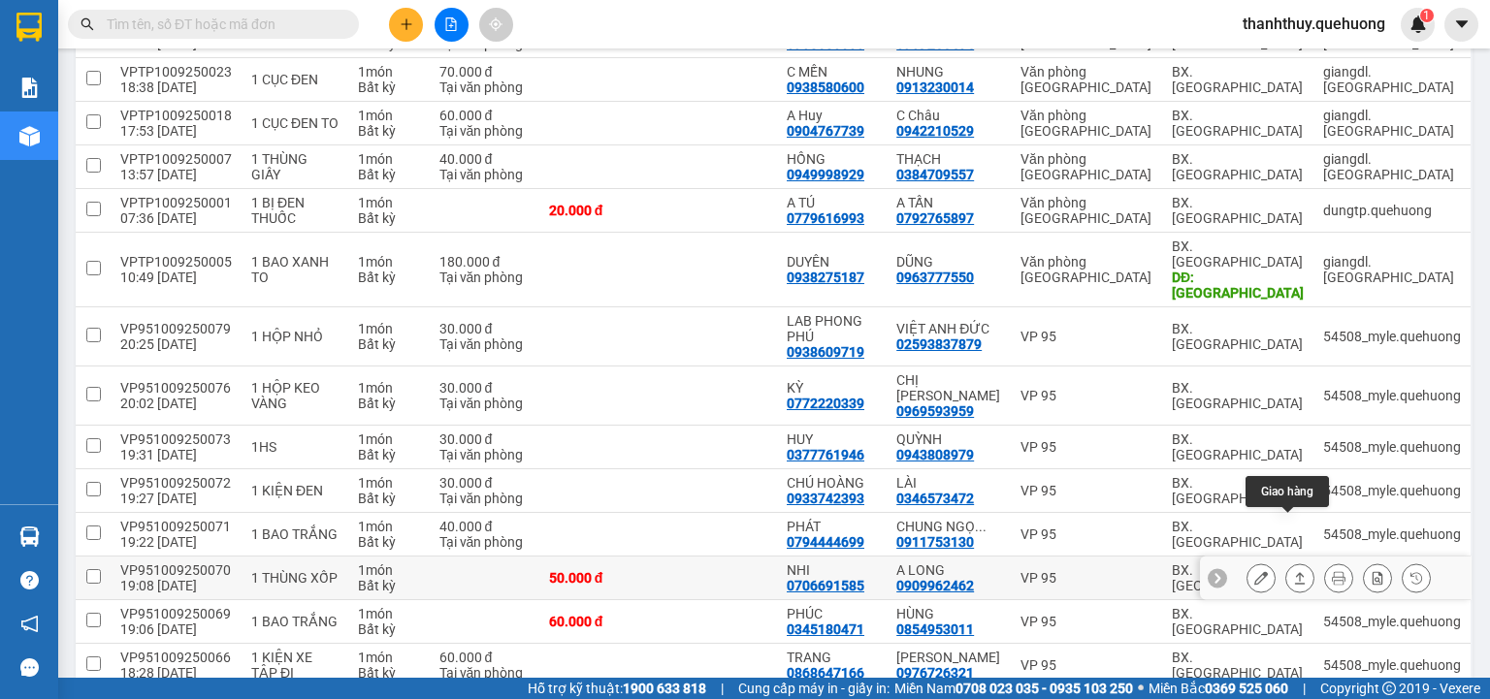
click at [1295, 572] on icon at bounding box center [1300, 578] width 11 height 12
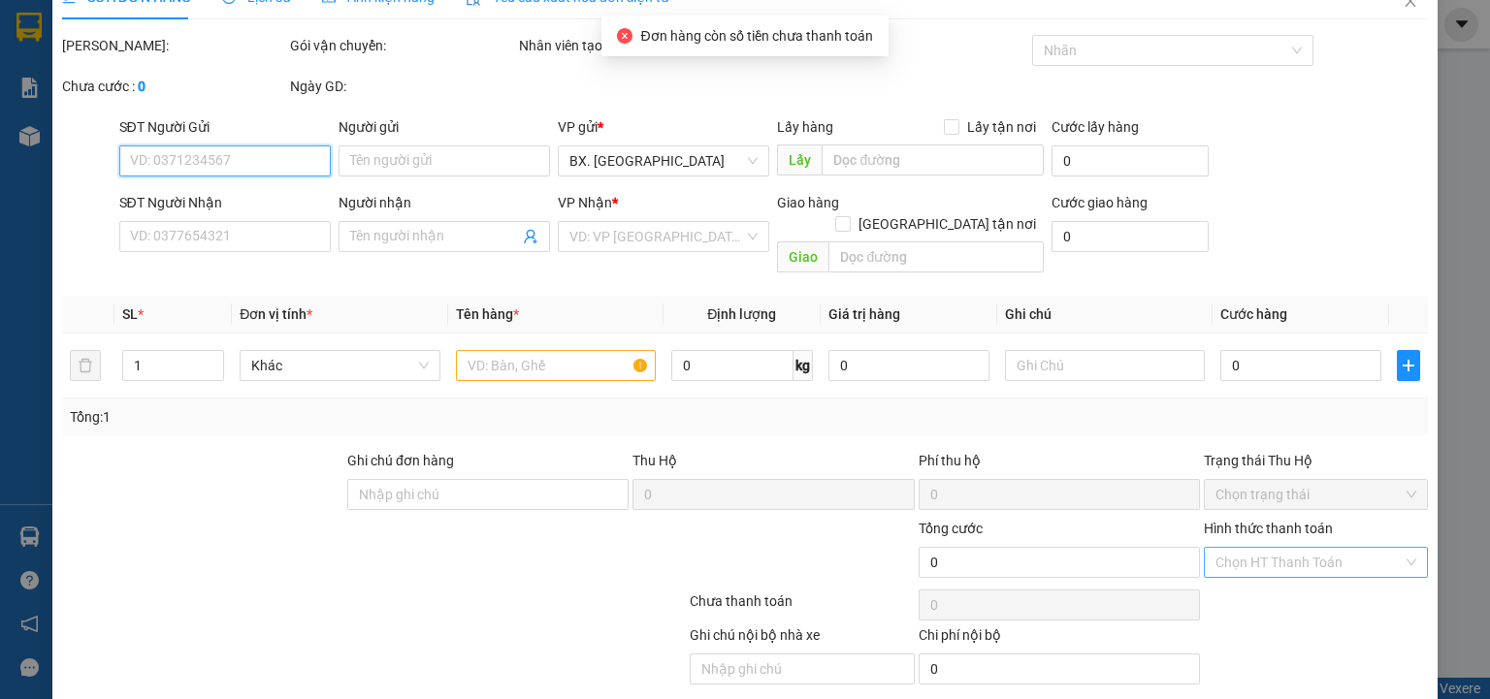
scroll to position [81, 0]
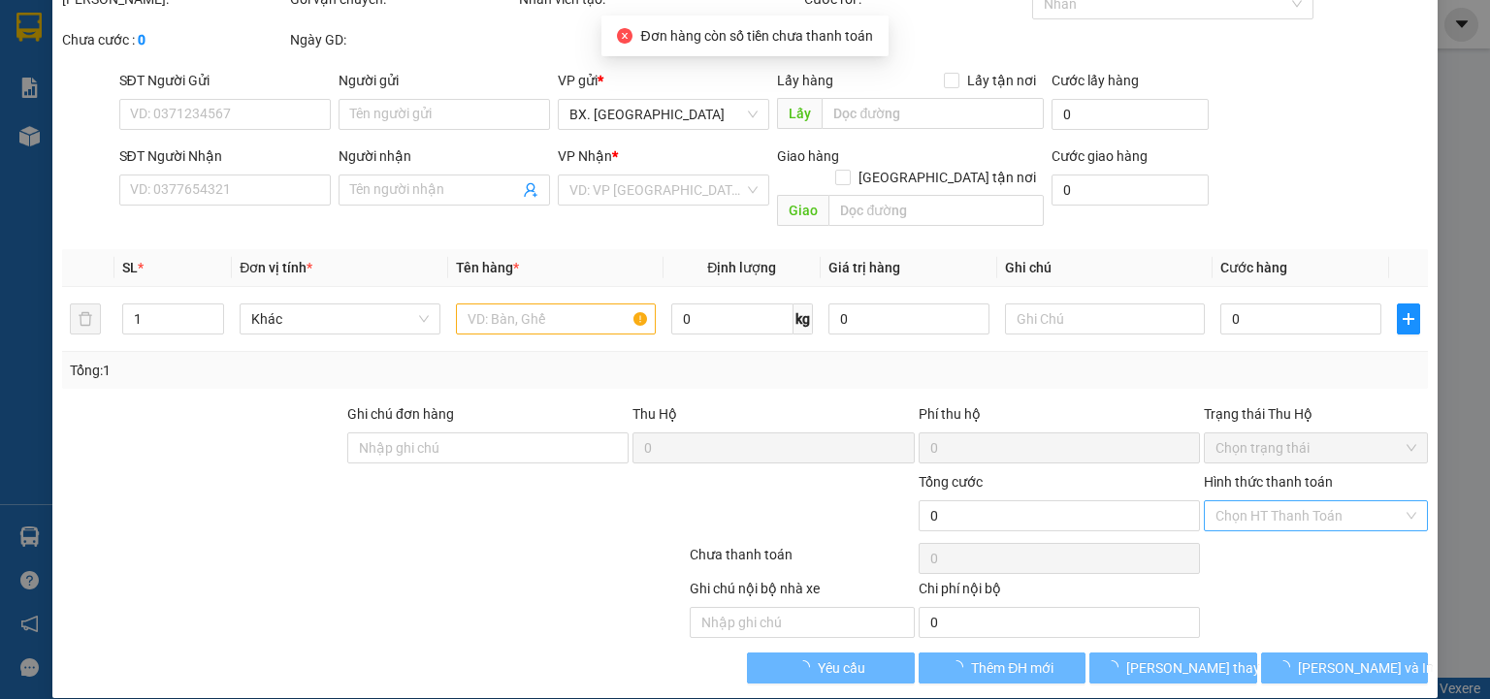
click at [1282, 501] on input "Hình thức thanh toán" at bounding box center [1308, 515] width 187 height 29
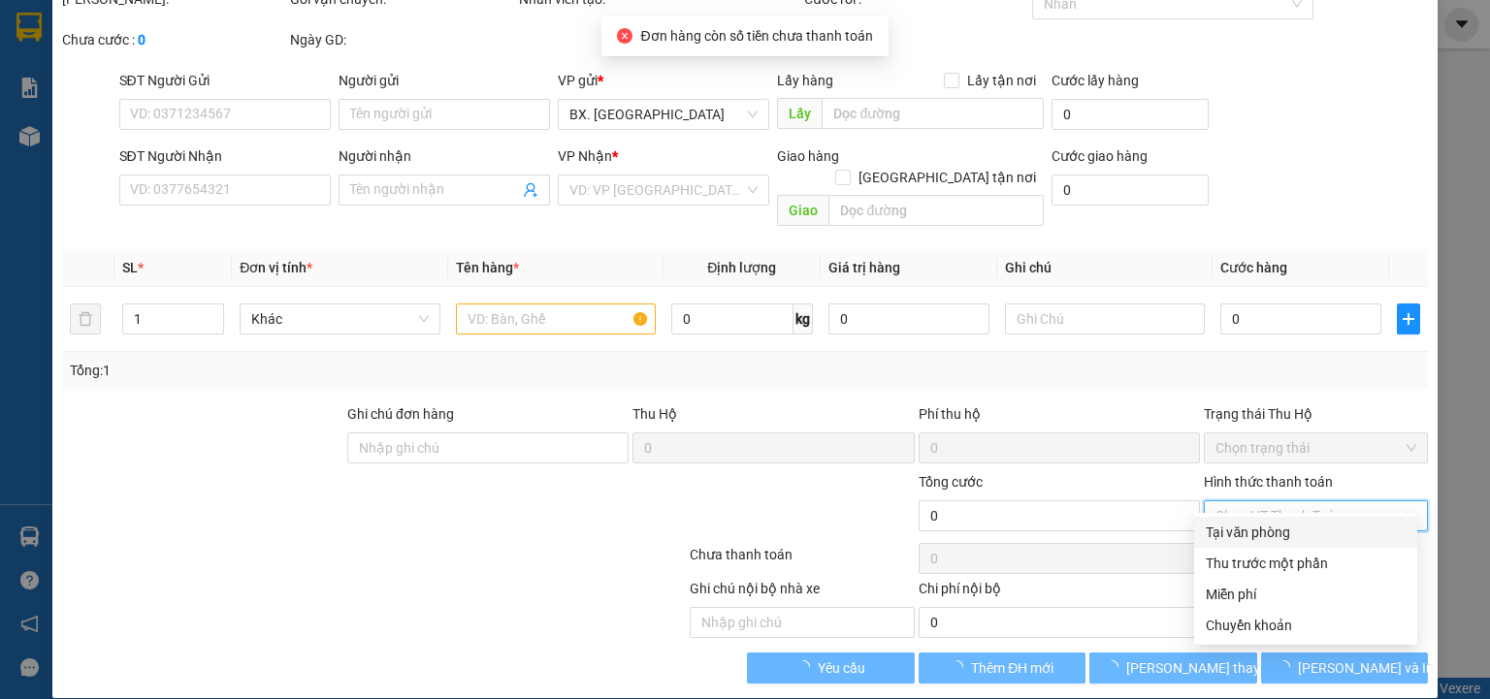
click at [1276, 538] on div "Tại văn phòng" at bounding box center [1306, 532] width 200 height 21
type input "0"
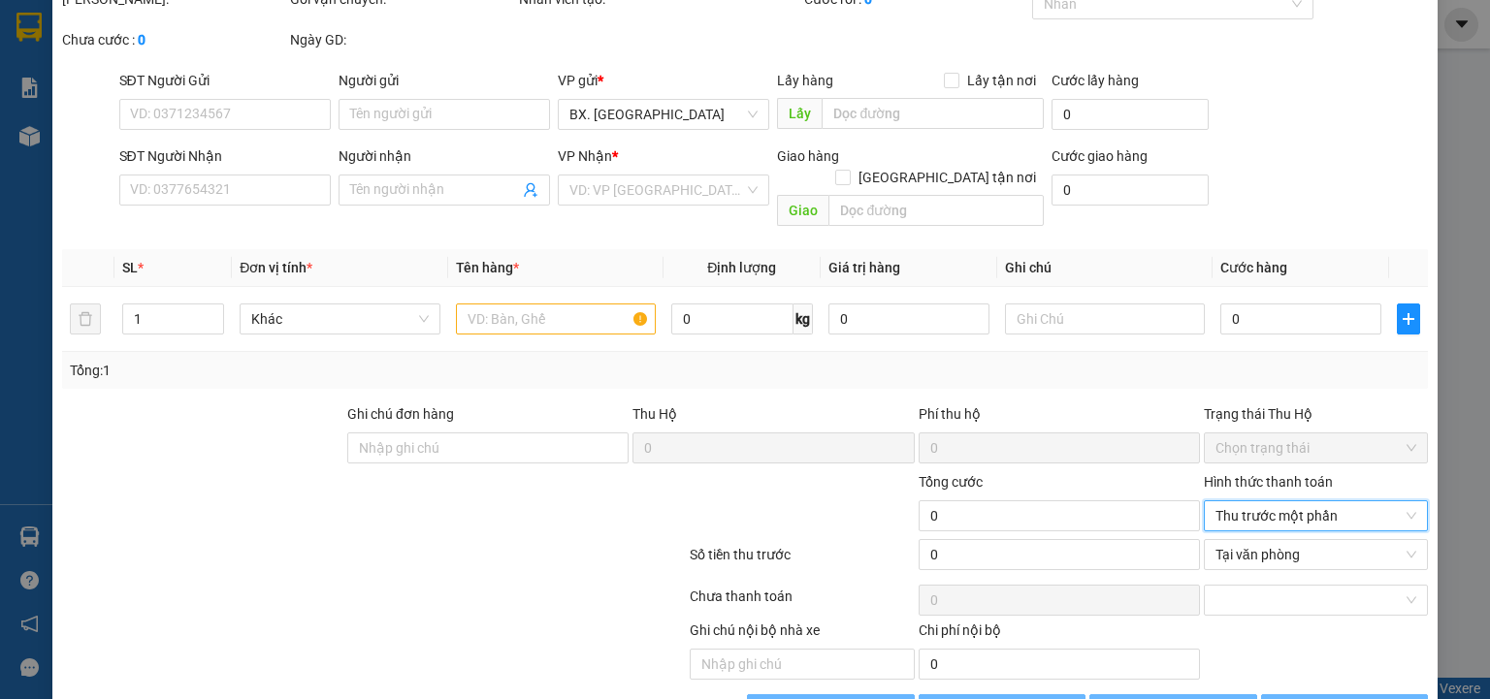
scroll to position [123, 0]
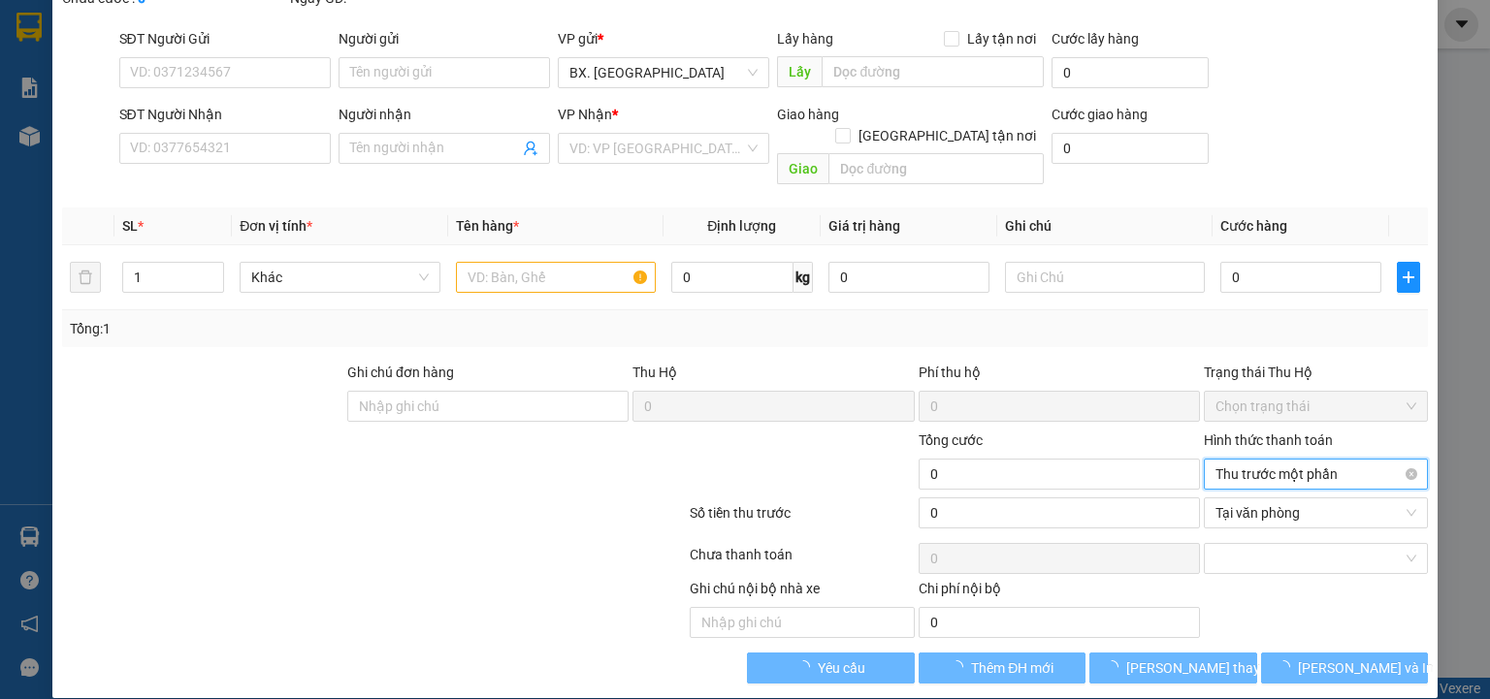
click at [1282, 460] on span "Thu trước một phần" at bounding box center [1315, 474] width 201 height 29
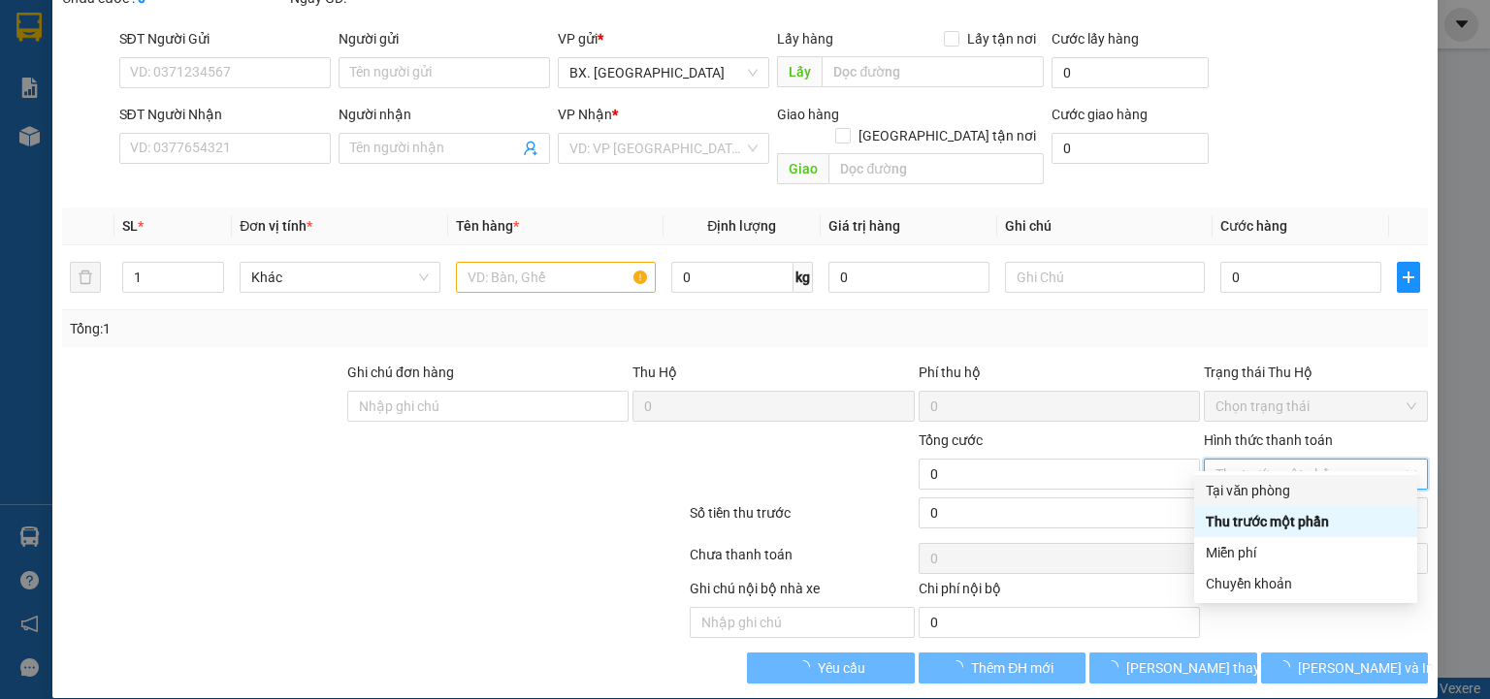
click at [1284, 492] on div "Tại văn phòng" at bounding box center [1306, 490] width 200 height 21
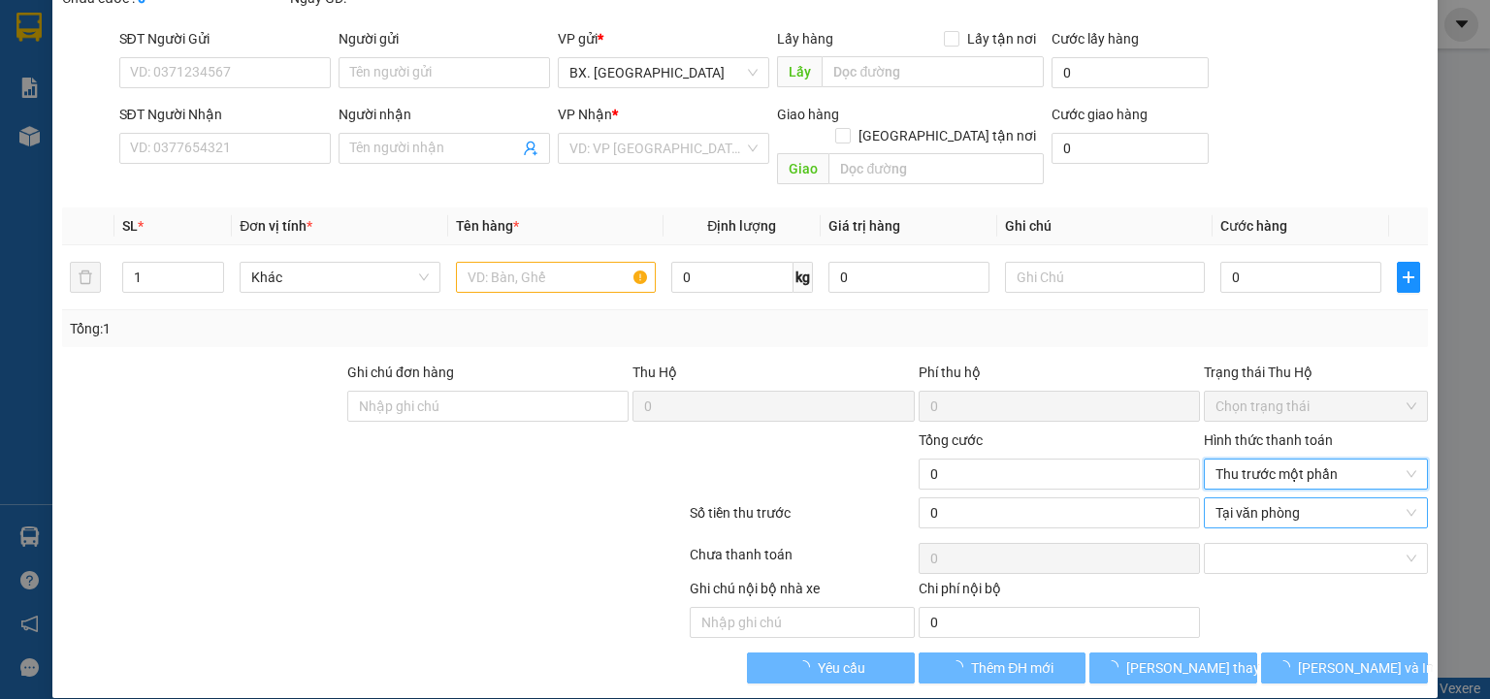
click at [1284, 499] on span "Tại văn phòng" at bounding box center [1315, 513] width 201 height 29
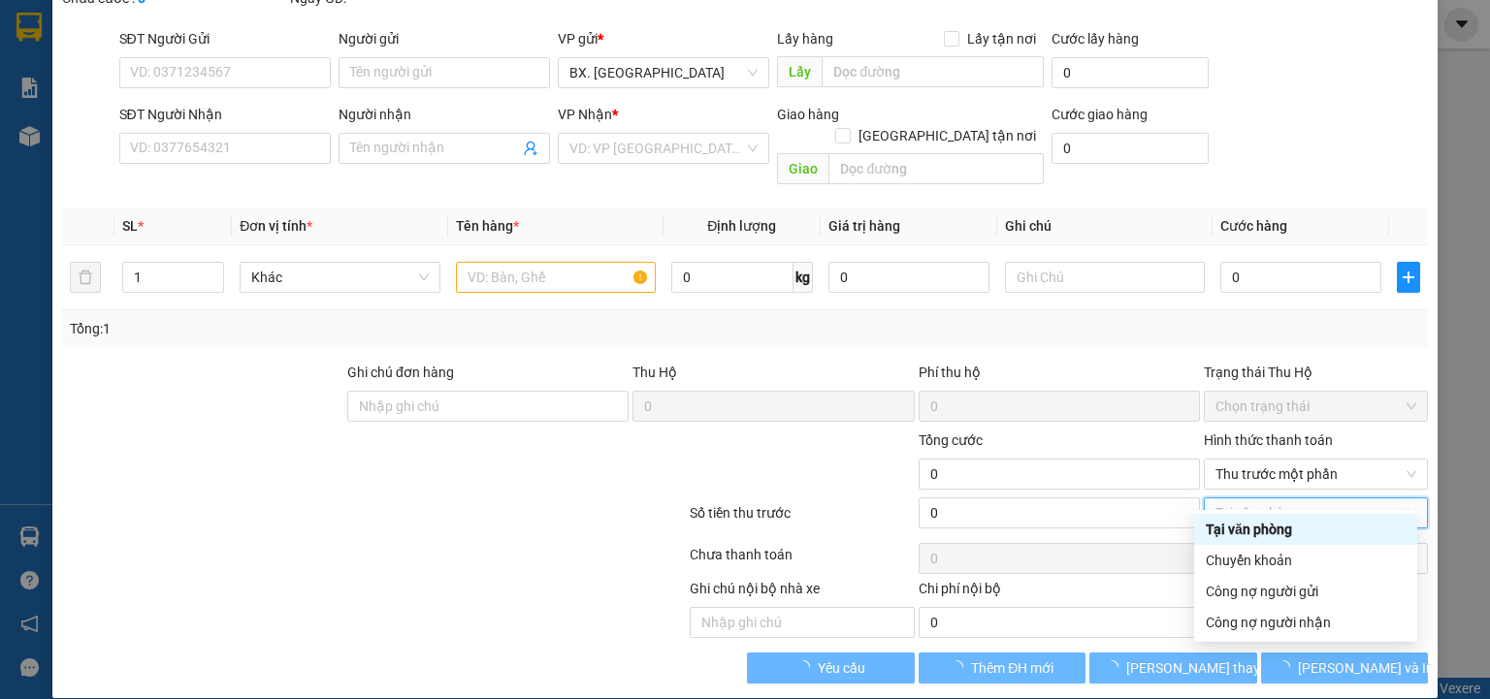
click at [1280, 532] on div "Tại văn phòng" at bounding box center [1306, 529] width 200 height 21
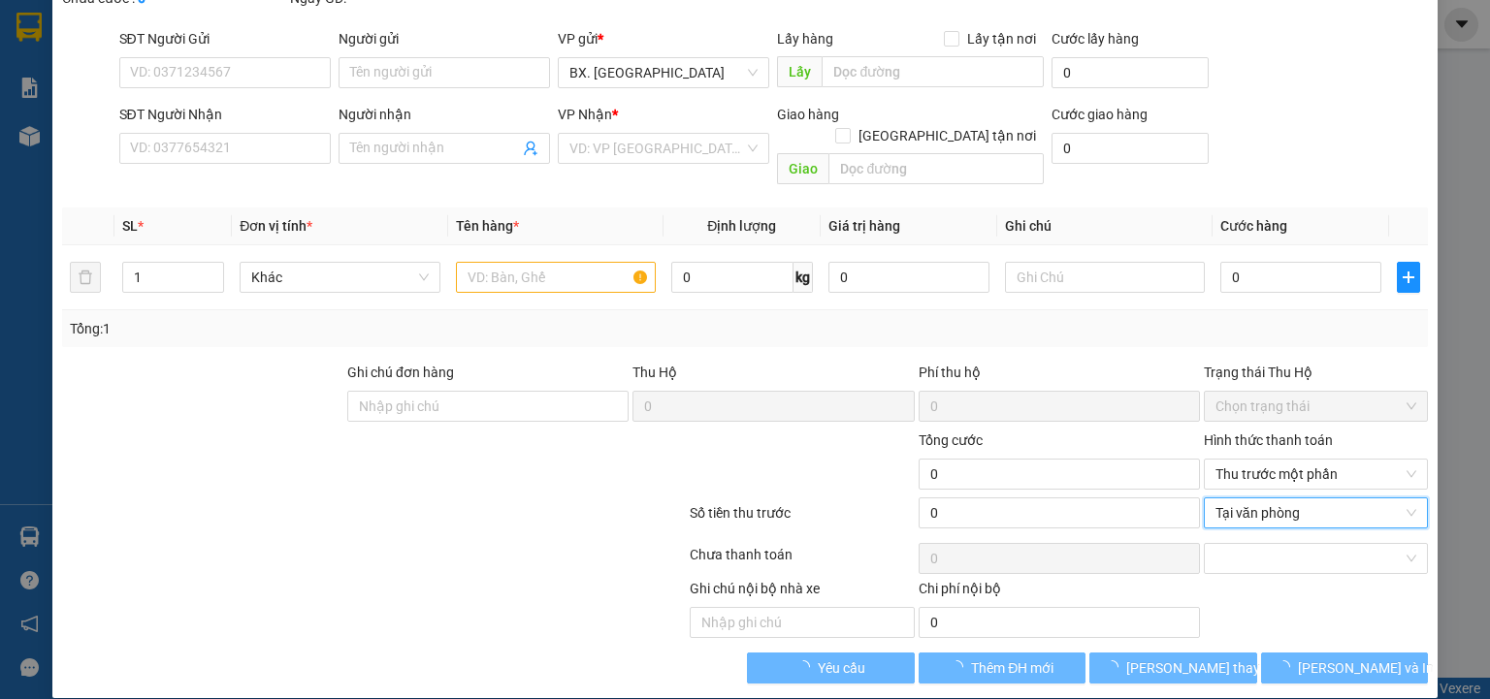
type input "0706691585"
type input "NHI"
type input "0909962462"
type input "A LONG"
type input "50.000"
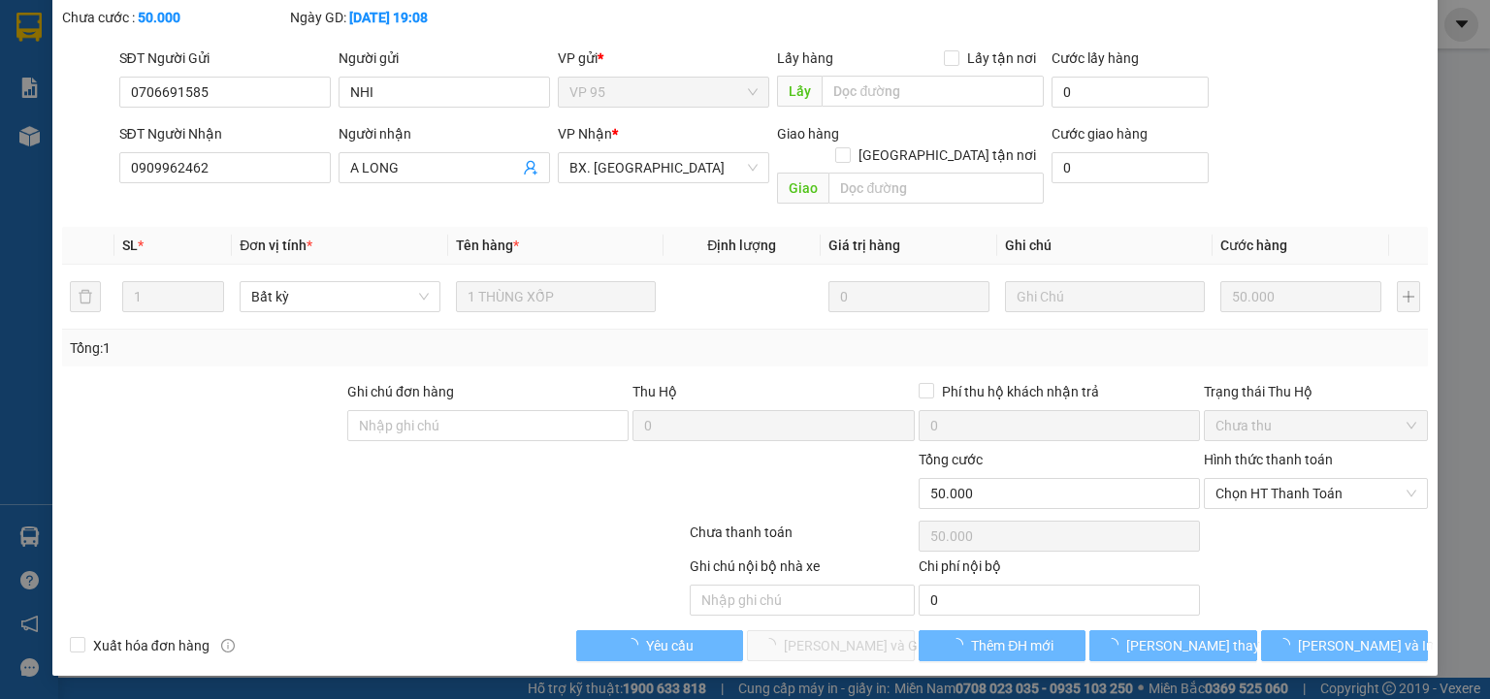
scroll to position [81, 0]
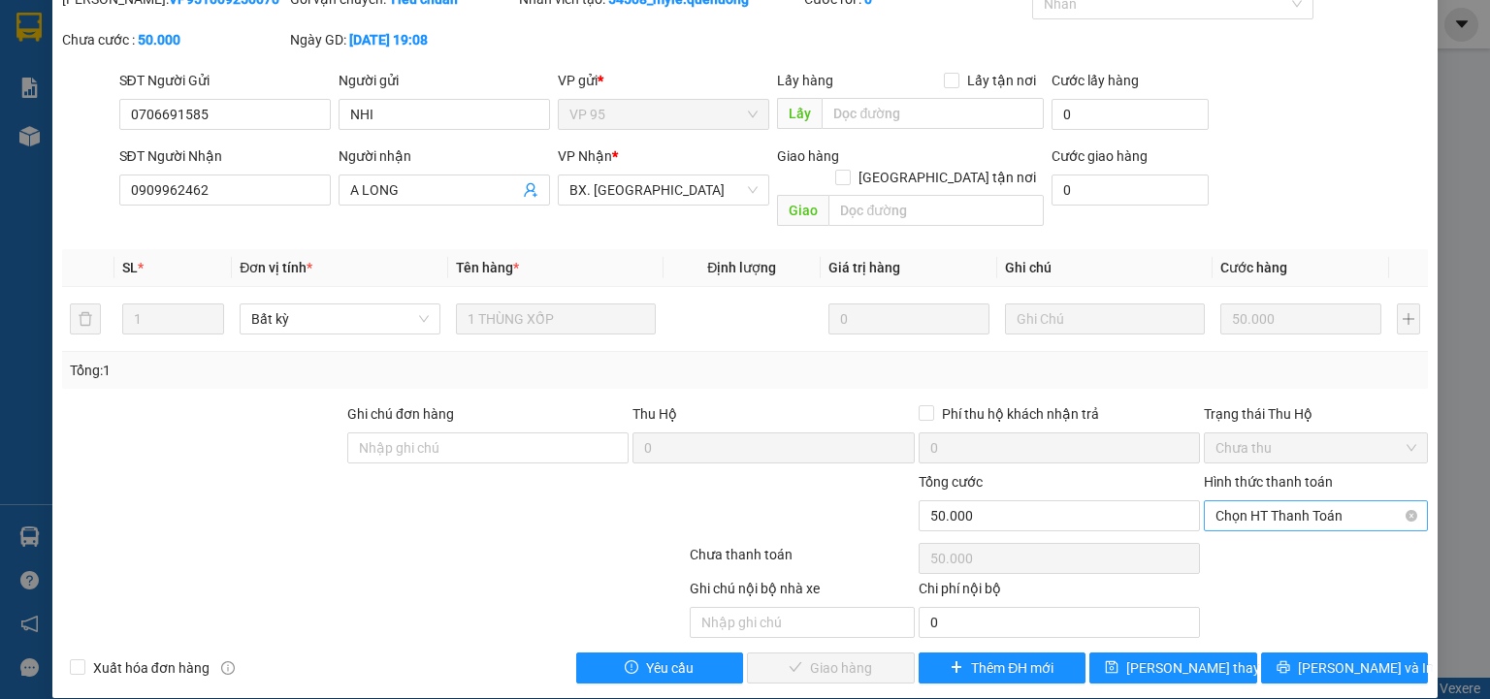
click at [1274, 501] on span "Chọn HT Thanh Toán" at bounding box center [1315, 515] width 201 height 29
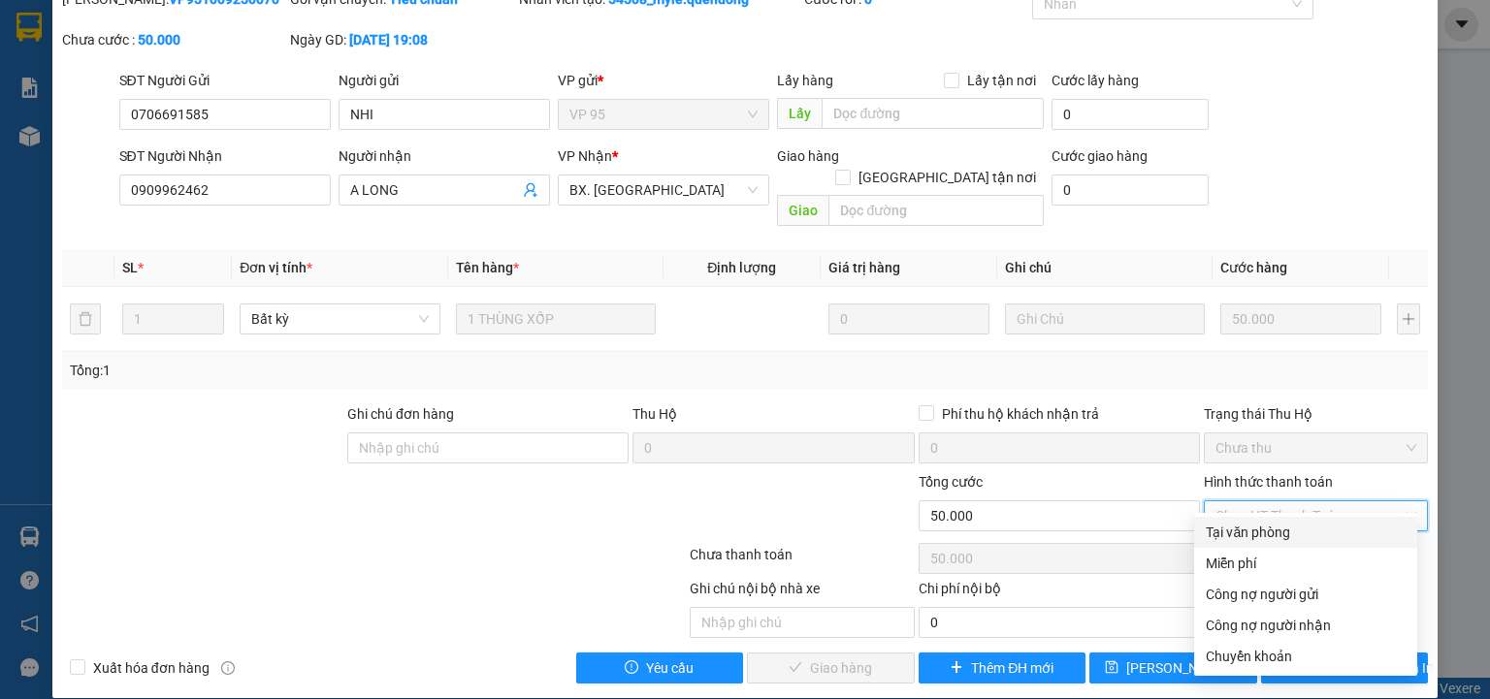
click at [1261, 535] on div "Tại văn phòng" at bounding box center [1306, 532] width 200 height 21
type input "0"
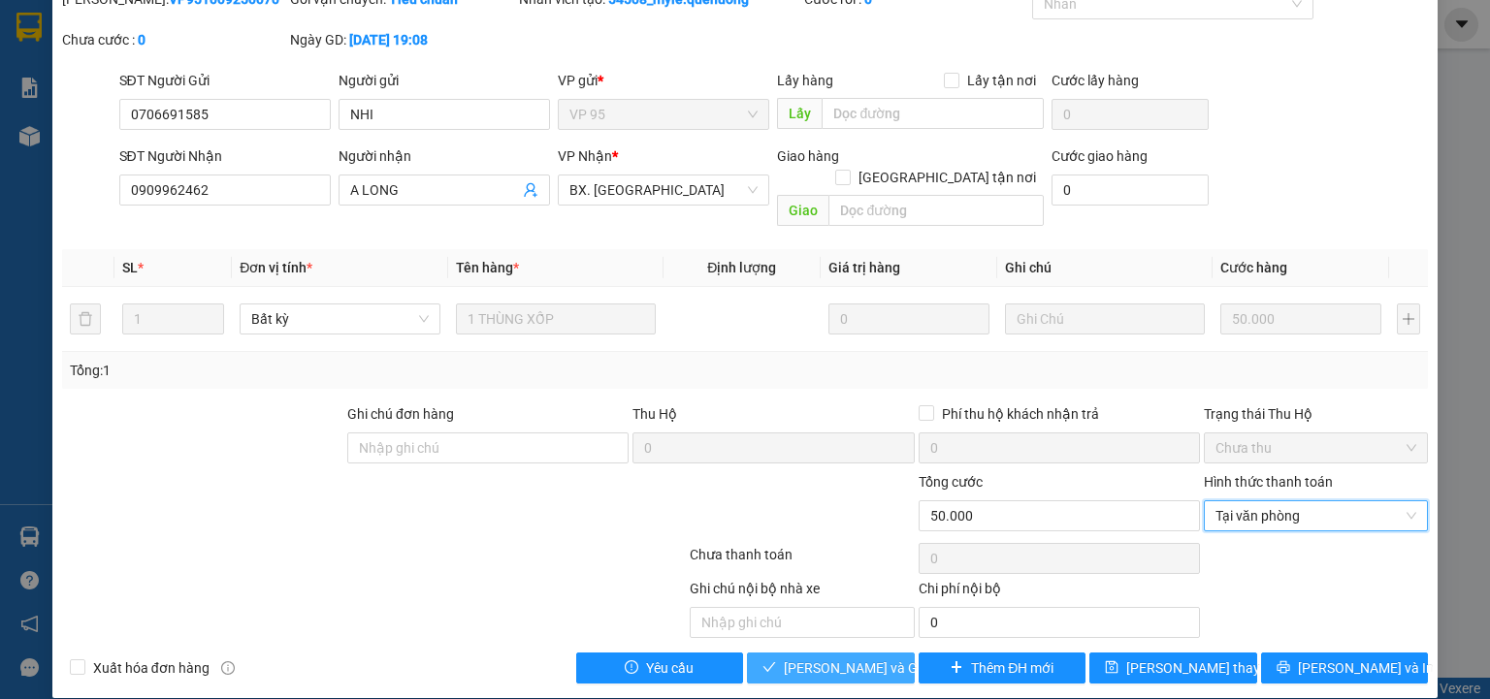
click at [848, 658] on span "[PERSON_NAME] và Giao hàng" at bounding box center [877, 668] width 186 height 21
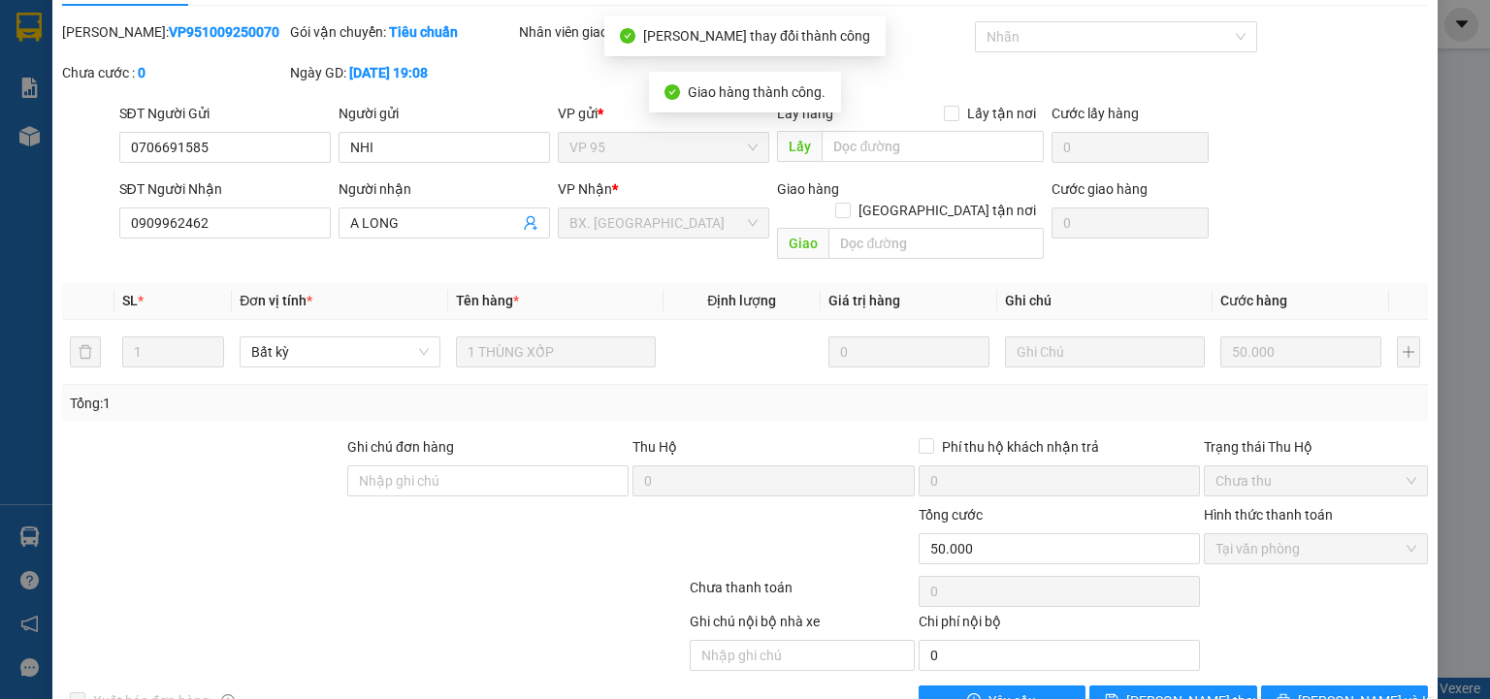
scroll to position [0, 0]
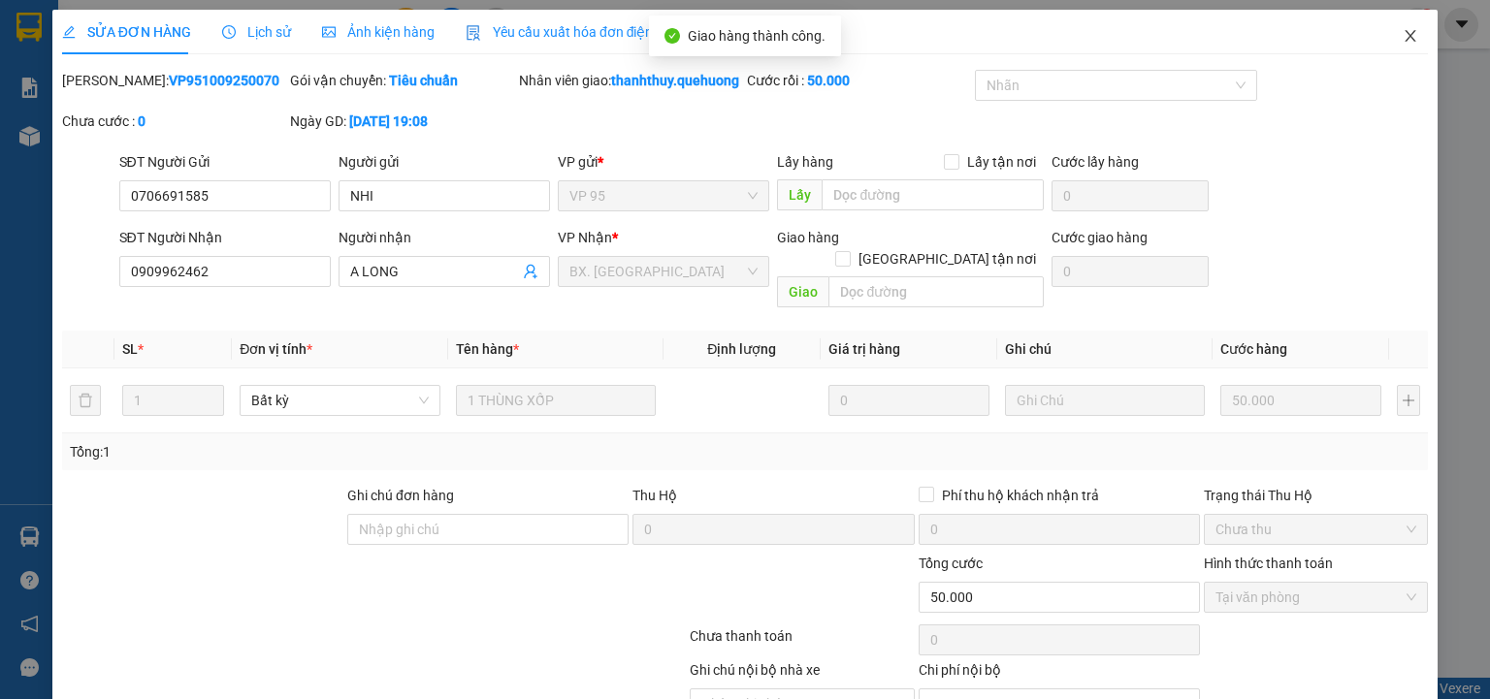
click at [1403, 40] on icon "close" at bounding box center [1411, 36] width 16 height 16
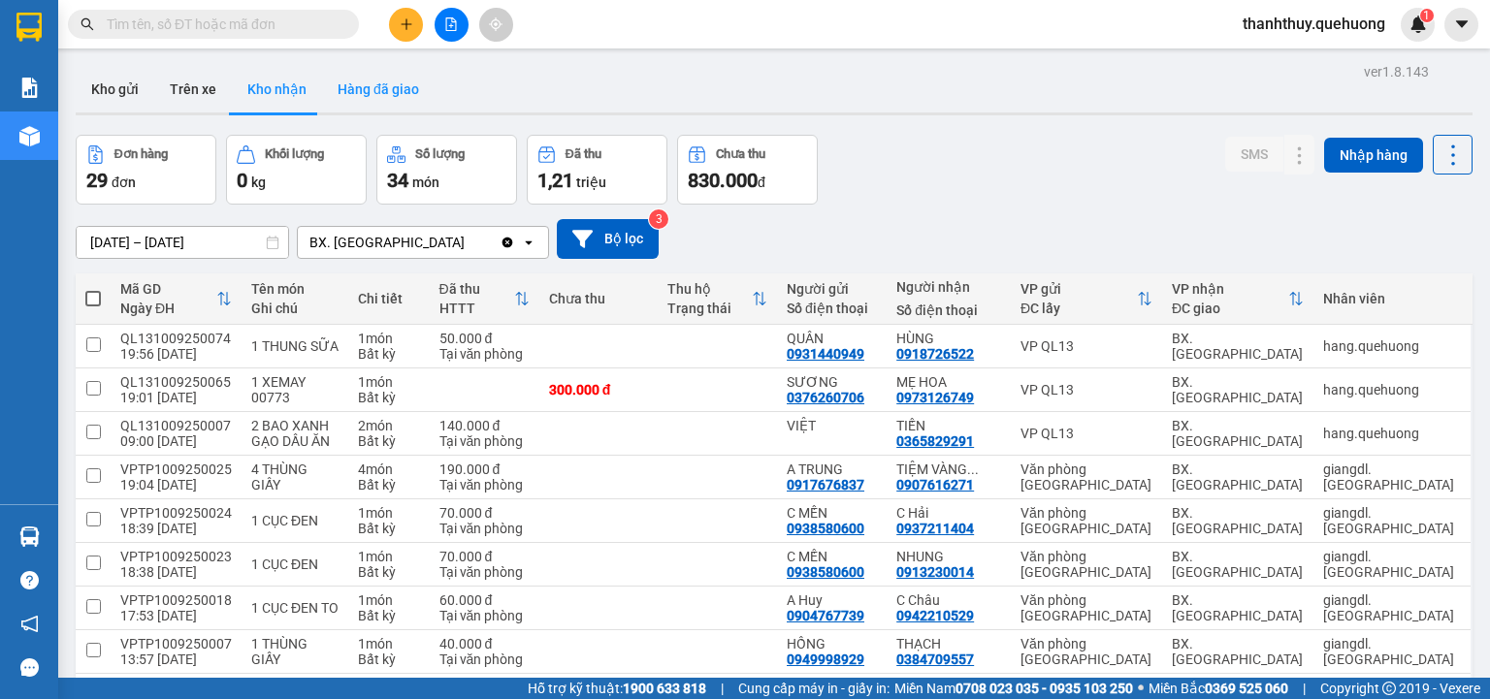
click at [380, 89] on button "Hàng đã giao" at bounding box center [378, 89] width 113 height 47
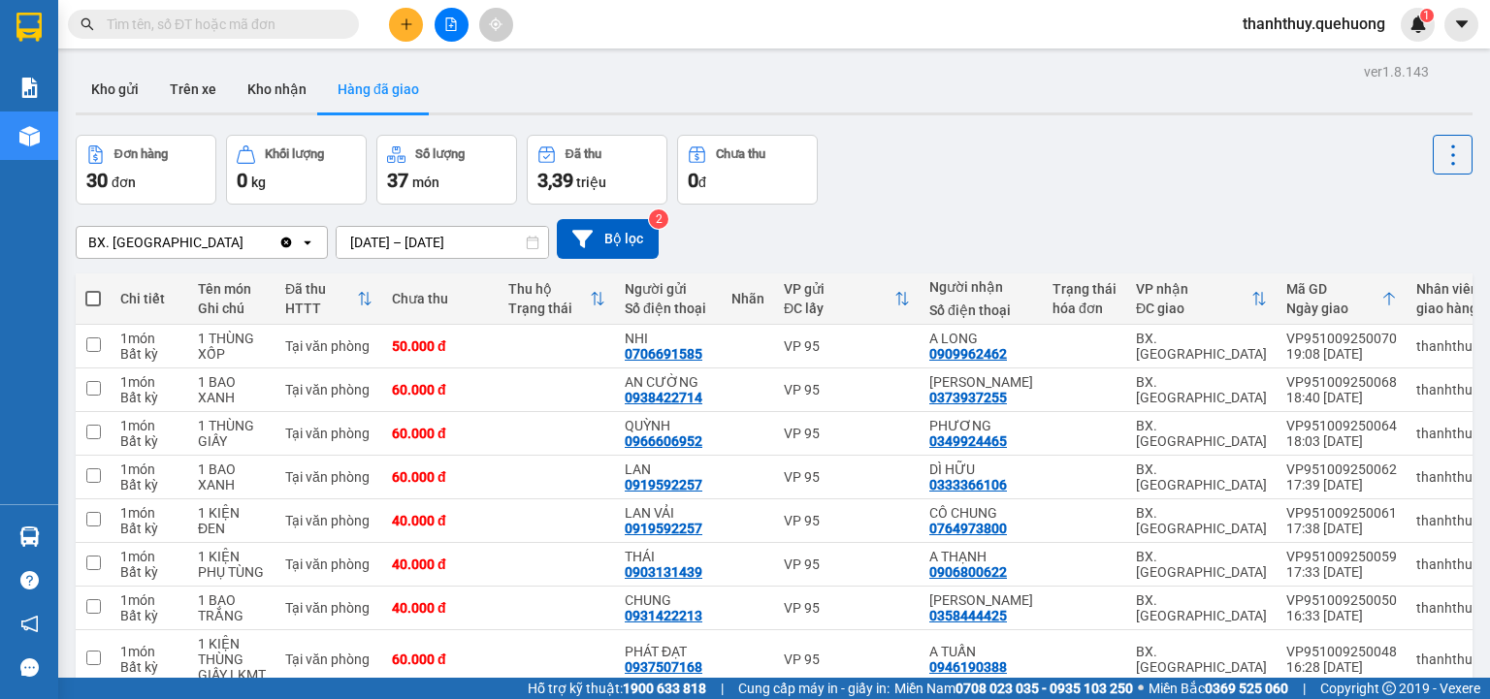
click at [417, 238] on input "[DATE] – [DATE]" at bounding box center [442, 242] width 211 height 31
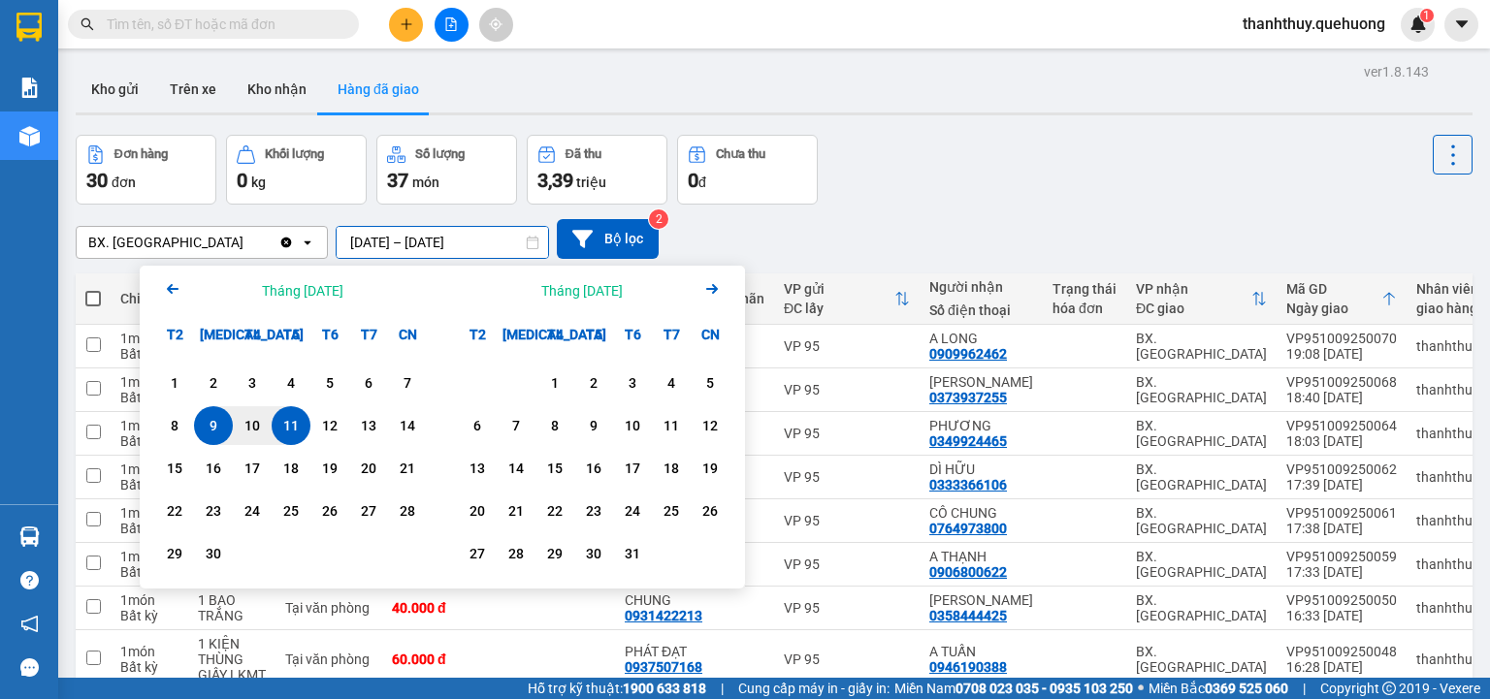
click at [283, 419] on div "11" at bounding box center [290, 425] width 27 height 23
click at [487, 233] on input "[DATE] – / /" at bounding box center [442, 242] width 211 height 31
click at [297, 424] on div "11" at bounding box center [290, 425] width 27 height 23
type input "[DATE] – [DATE]"
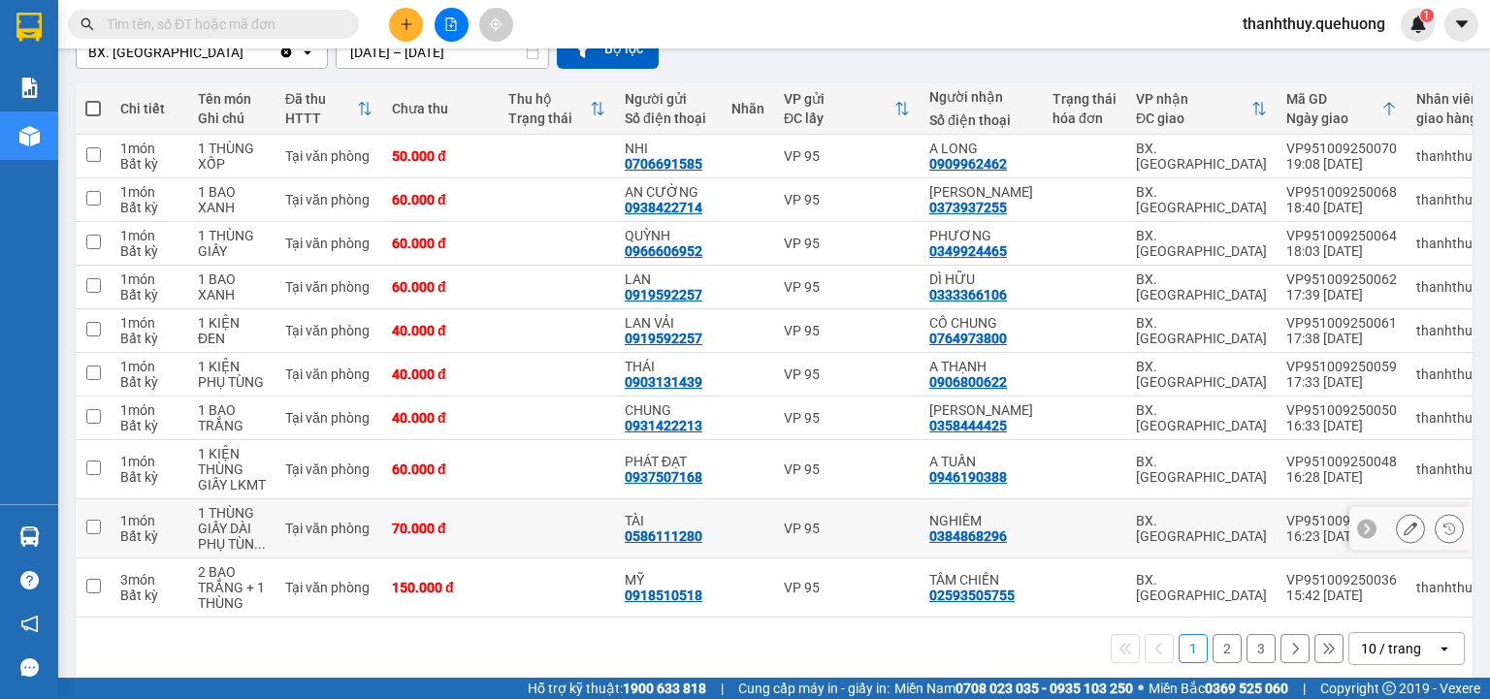
scroll to position [213, 0]
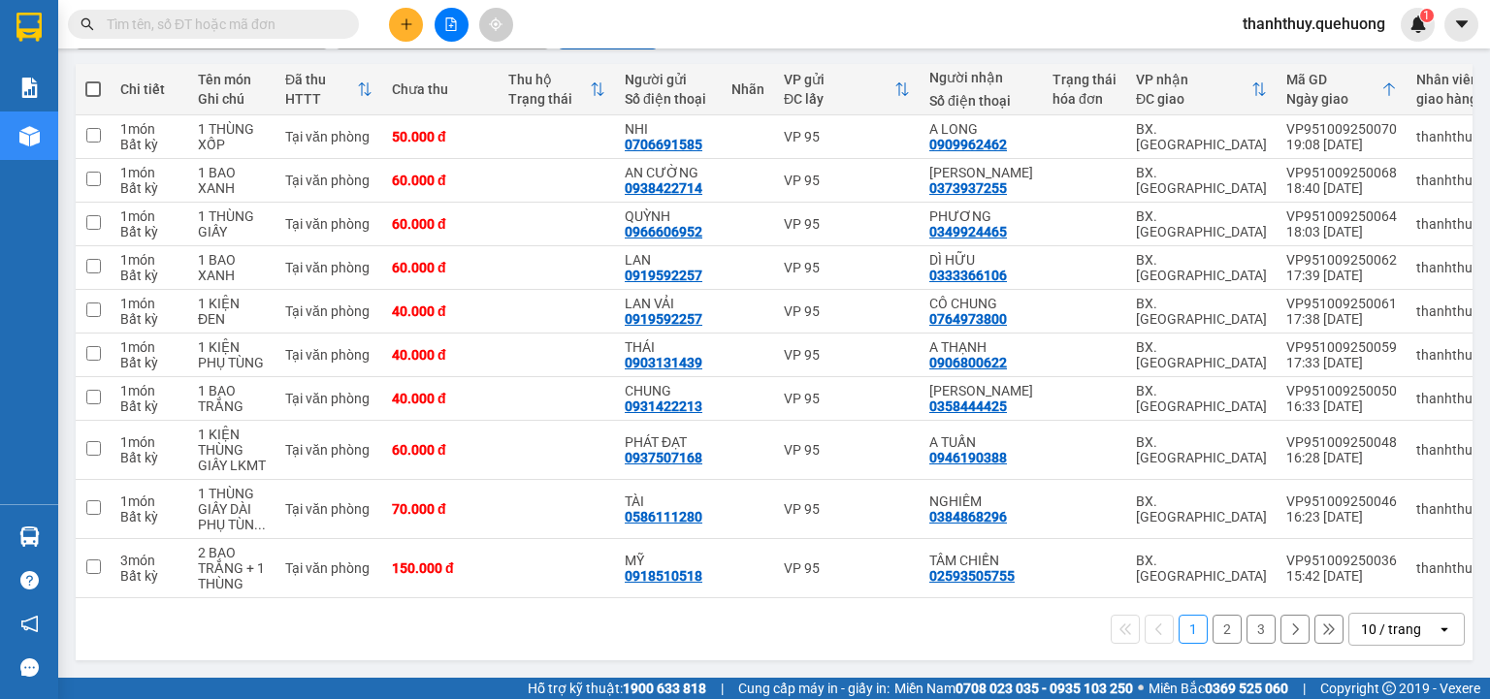
click at [1380, 632] on div "10 / trang" at bounding box center [1391, 629] width 60 height 19
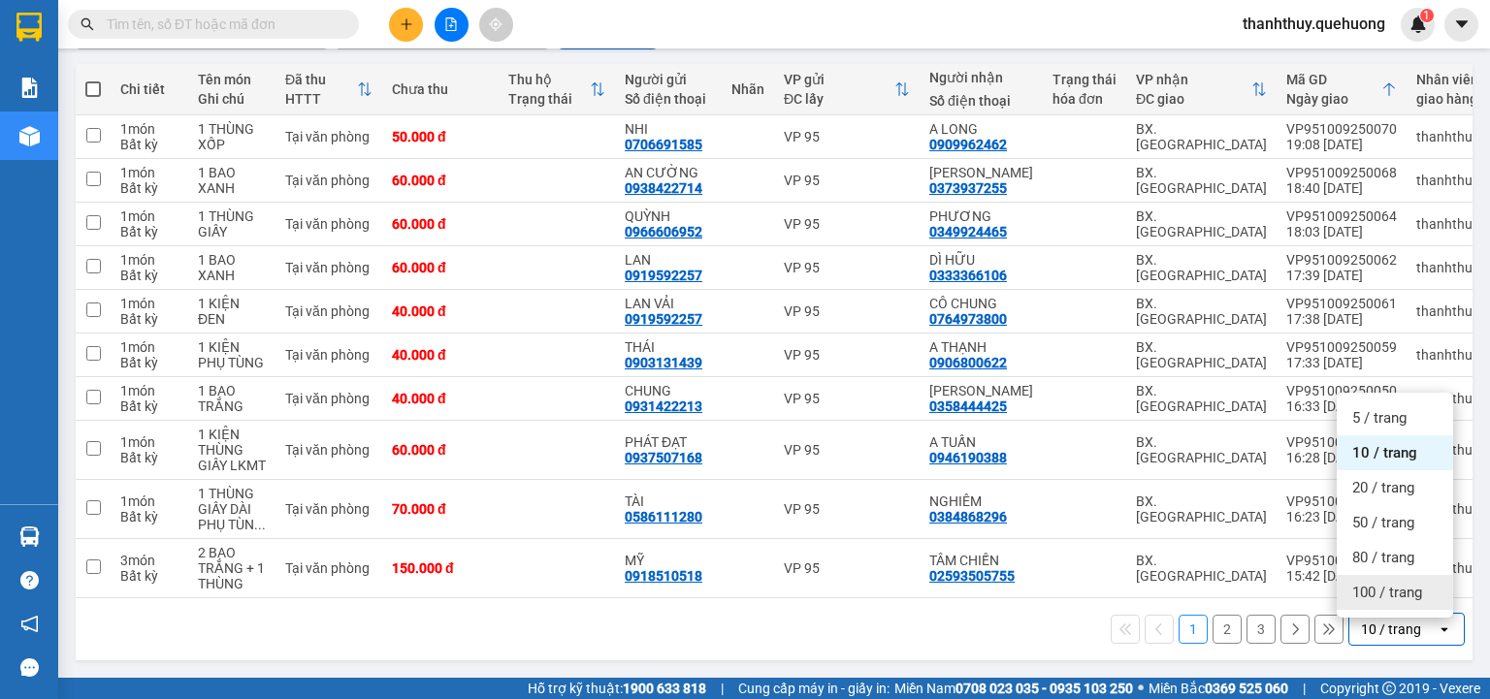
click at [1371, 590] on span "100 / trang" at bounding box center [1387, 592] width 70 height 19
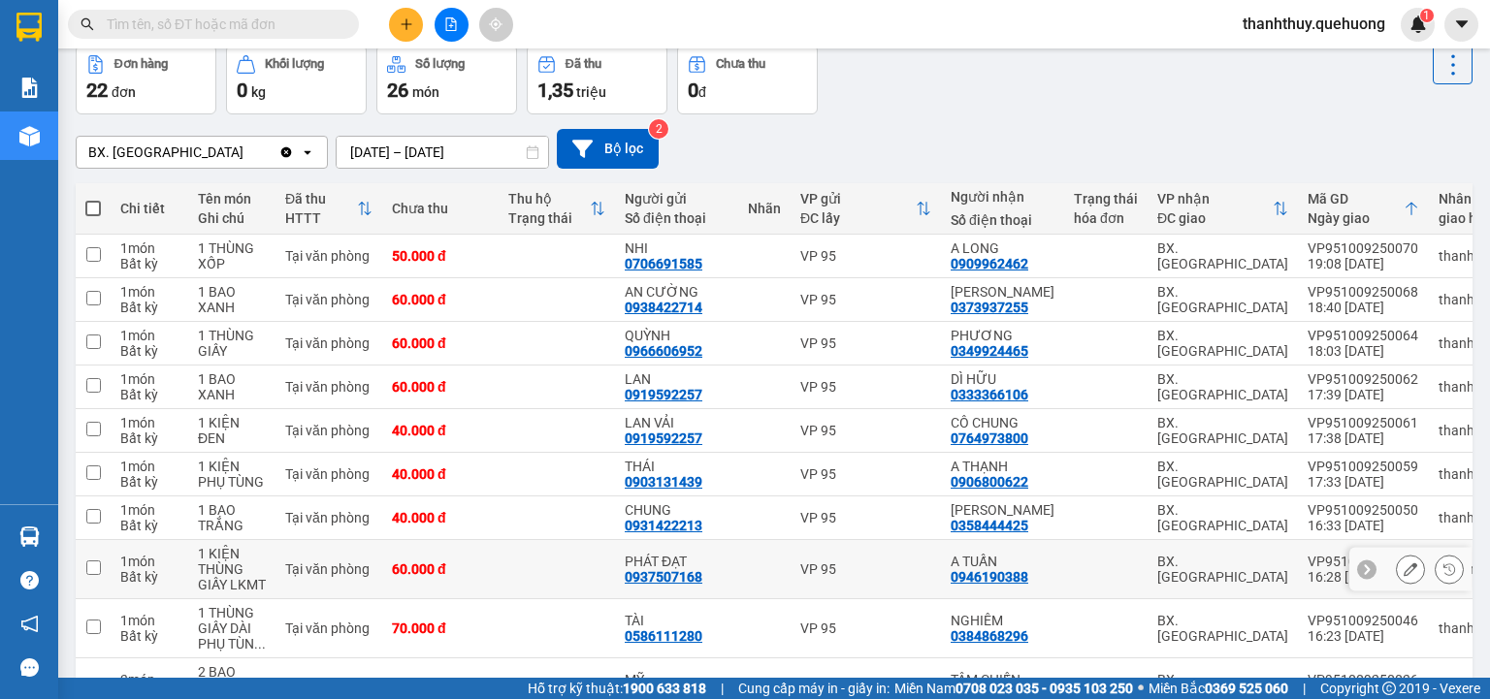
scroll to position [6, 0]
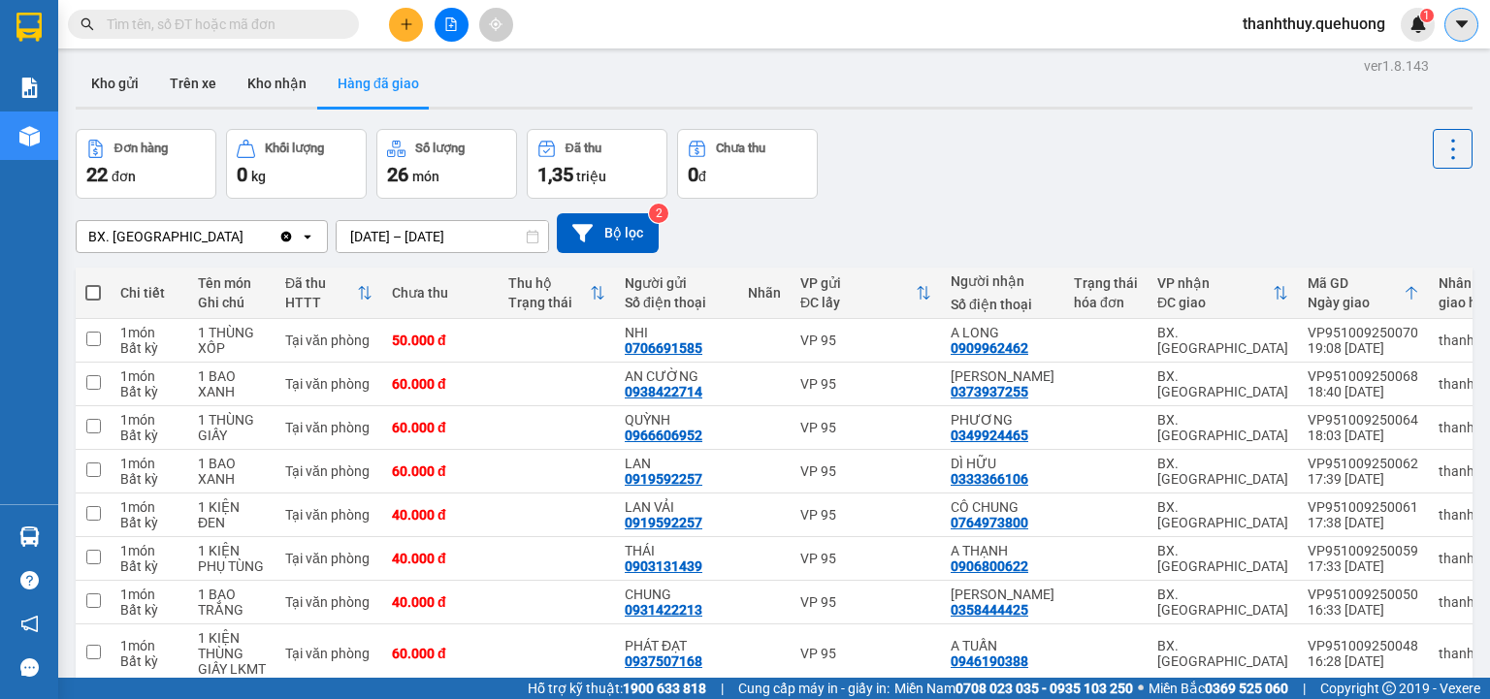
click at [1455, 22] on icon "caret-down" at bounding box center [1461, 24] width 17 height 17
click at [1296, 24] on span "thanhthuy.quehuong" at bounding box center [1314, 24] width 174 height 24
click at [1291, 58] on span "Đăng xuất" at bounding box center [1321, 59] width 136 height 21
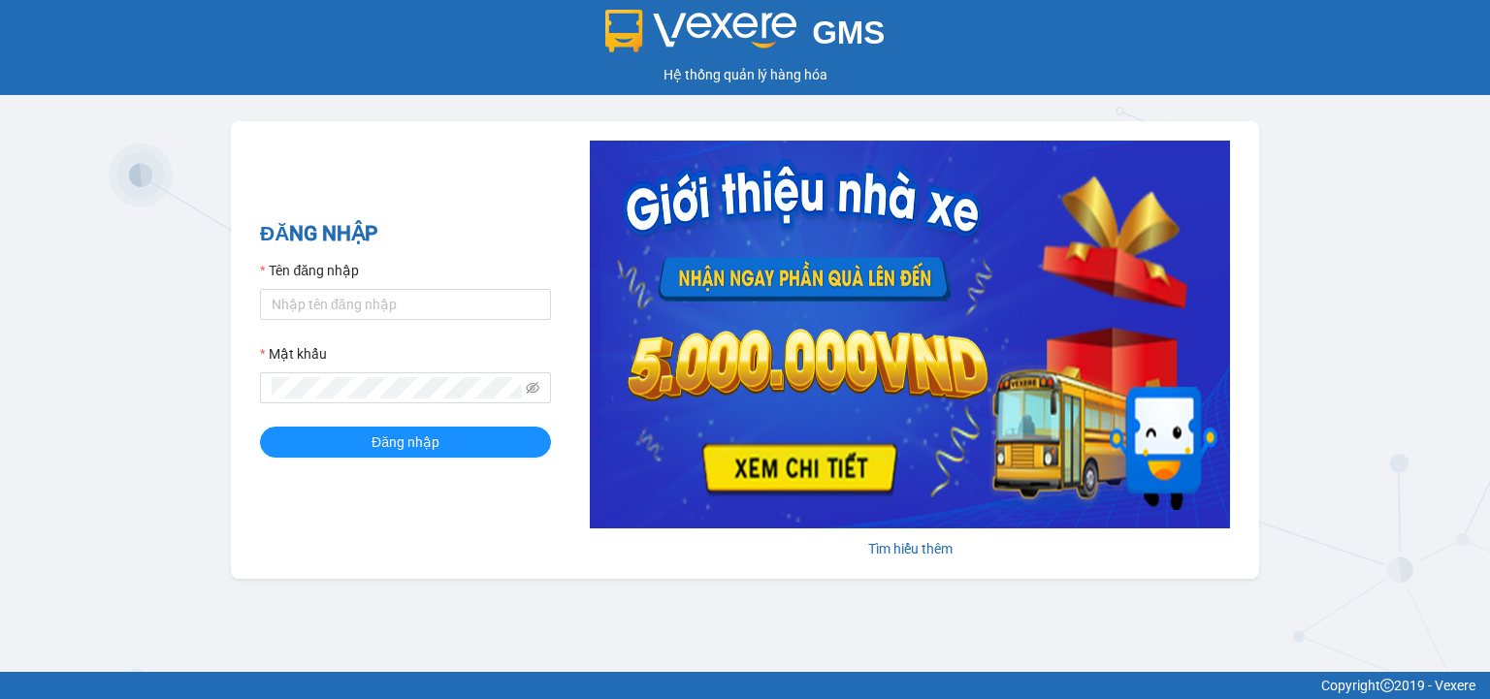
click at [398, 287] on div "Tên đăng nhập" at bounding box center [405, 274] width 291 height 29
click at [384, 308] on input "Tên đăng nhập" at bounding box center [405, 304] width 291 height 31
type input "mai.quehuong"
click at [260, 427] on button "Đăng nhập" at bounding box center [405, 442] width 291 height 31
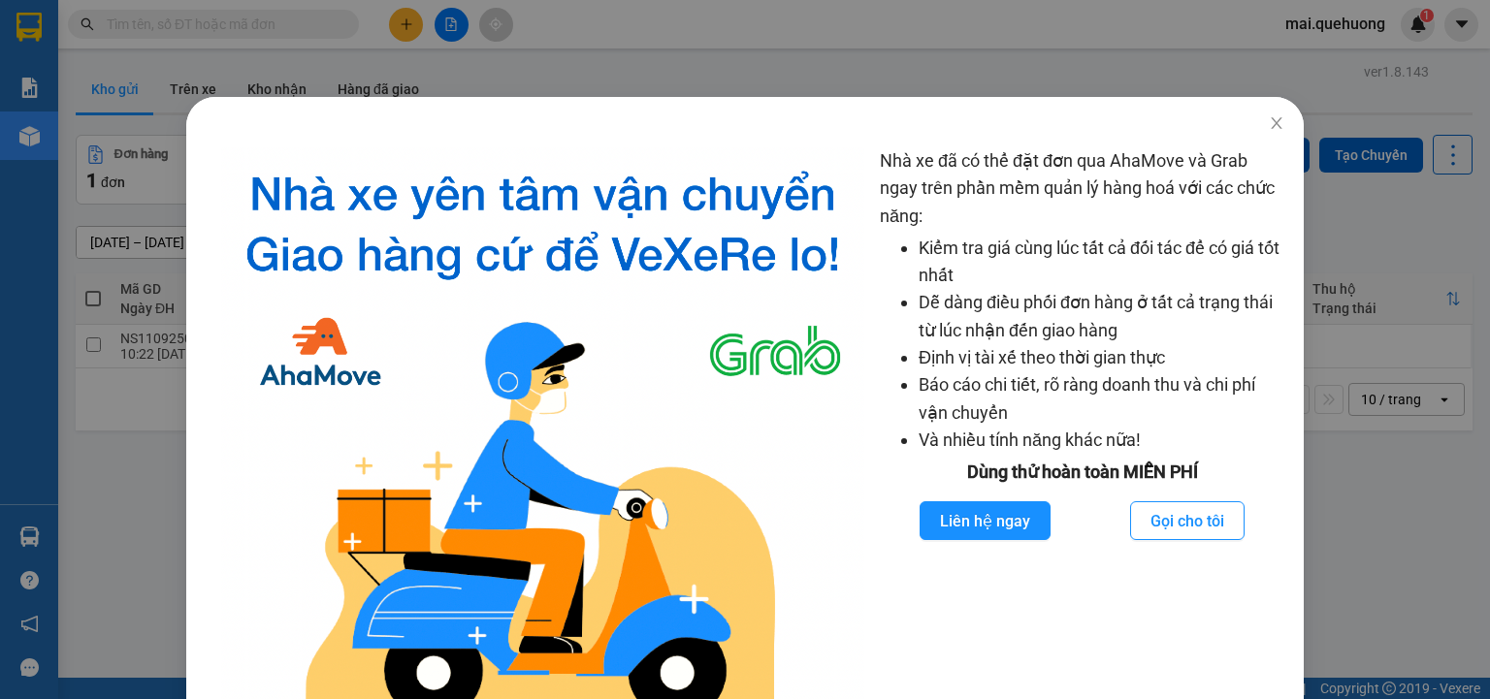
click at [1384, 544] on div "Nhà xe đã có thể đặt đơn qua AhaMove và Grab ngay trên phần mềm quản lý hàng ho…" at bounding box center [745, 349] width 1490 height 699
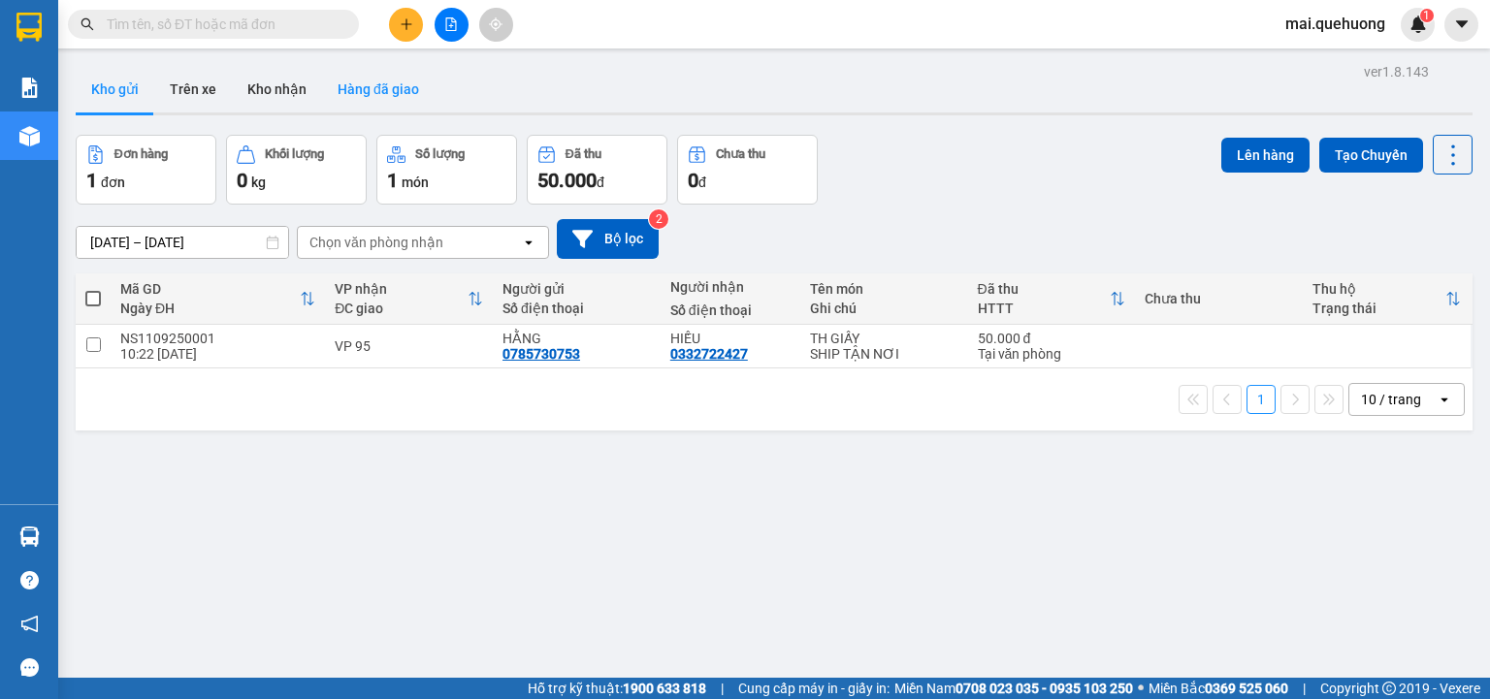
click at [386, 81] on button "Hàng đã giao" at bounding box center [378, 89] width 113 height 47
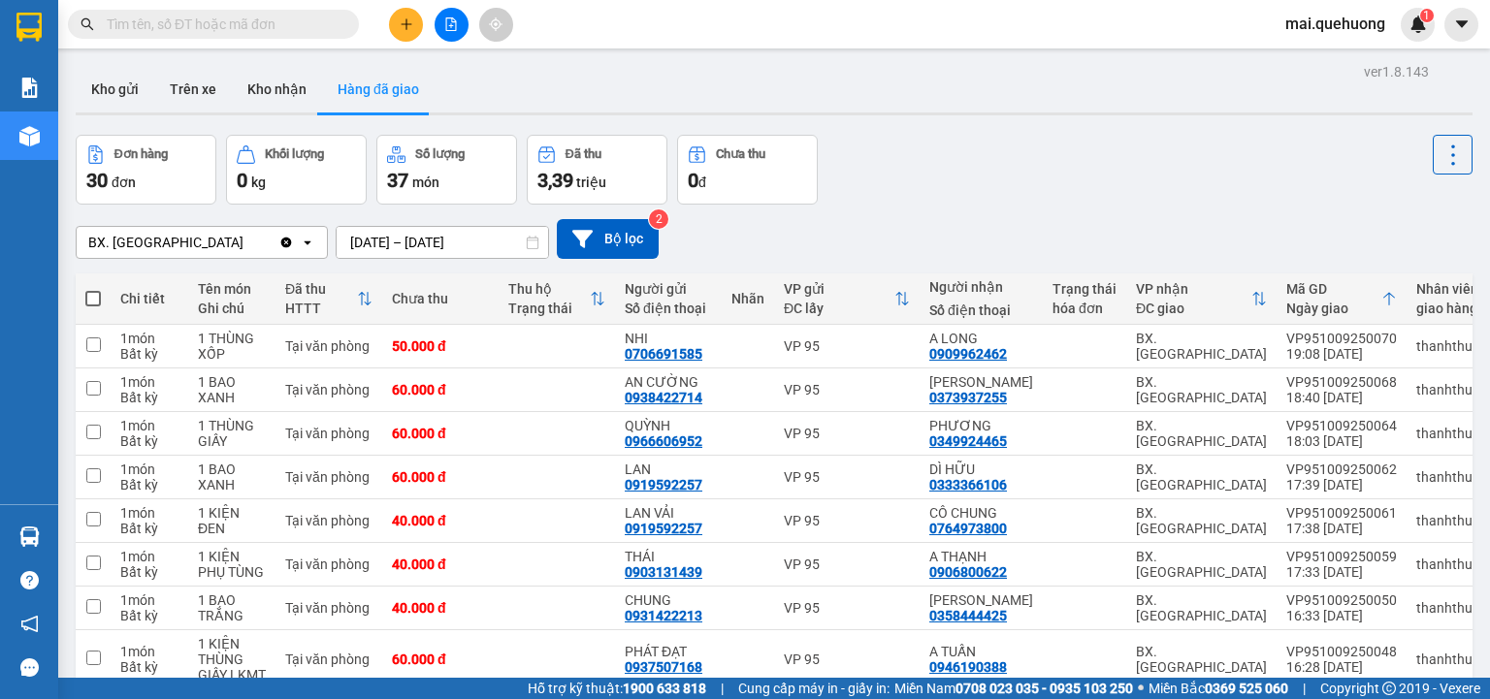
click at [384, 247] on input "[DATE] – [DATE]" at bounding box center [442, 242] width 211 height 31
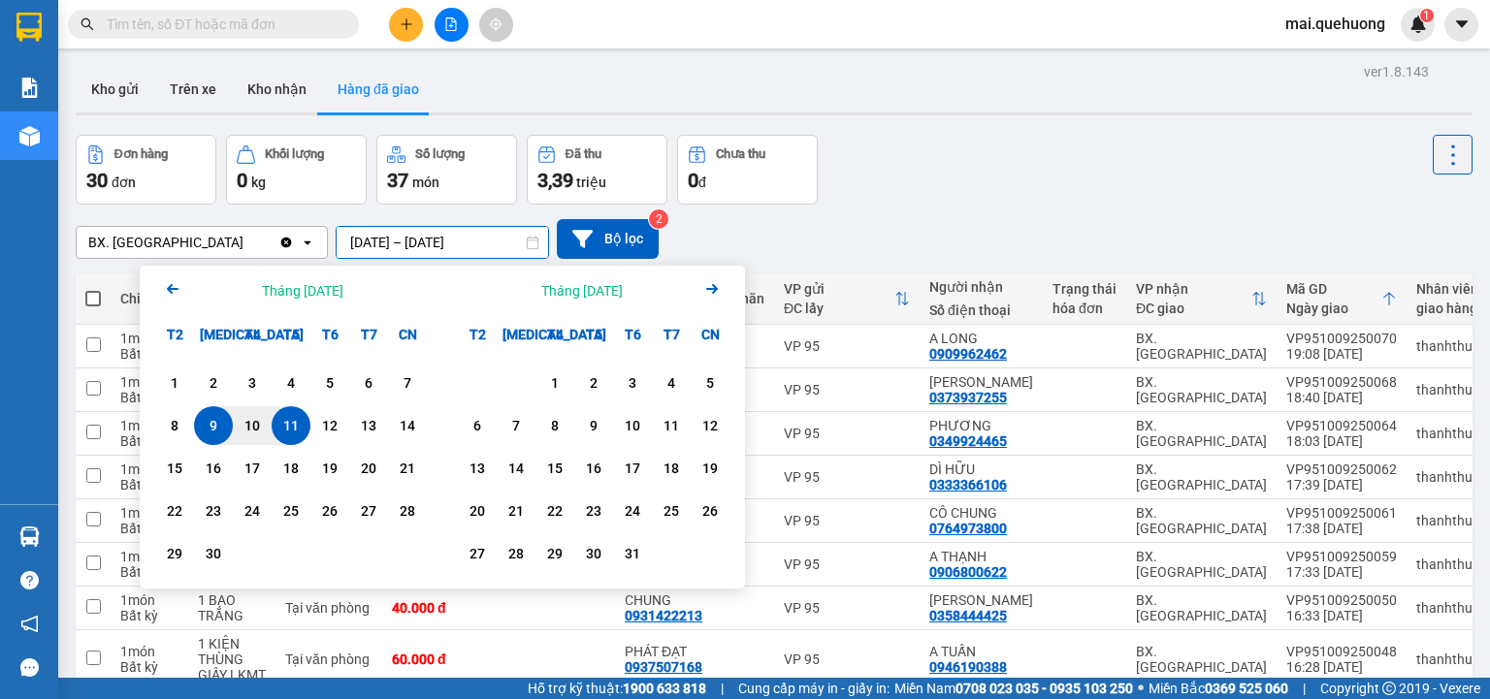
click at [287, 430] on div "11" at bounding box center [290, 425] width 27 height 23
click at [483, 248] on input "[DATE] – / /" at bounding box center [442, 242] width 211 height 31
click at [487, 244] on input "[DATE] – / /" at bounding box center [442, 242] width 211 height 31
click at [286, 424] on div "11" at bounding box center [290, 425] width 27 height 23
type input "[DATE] – [DATE]"
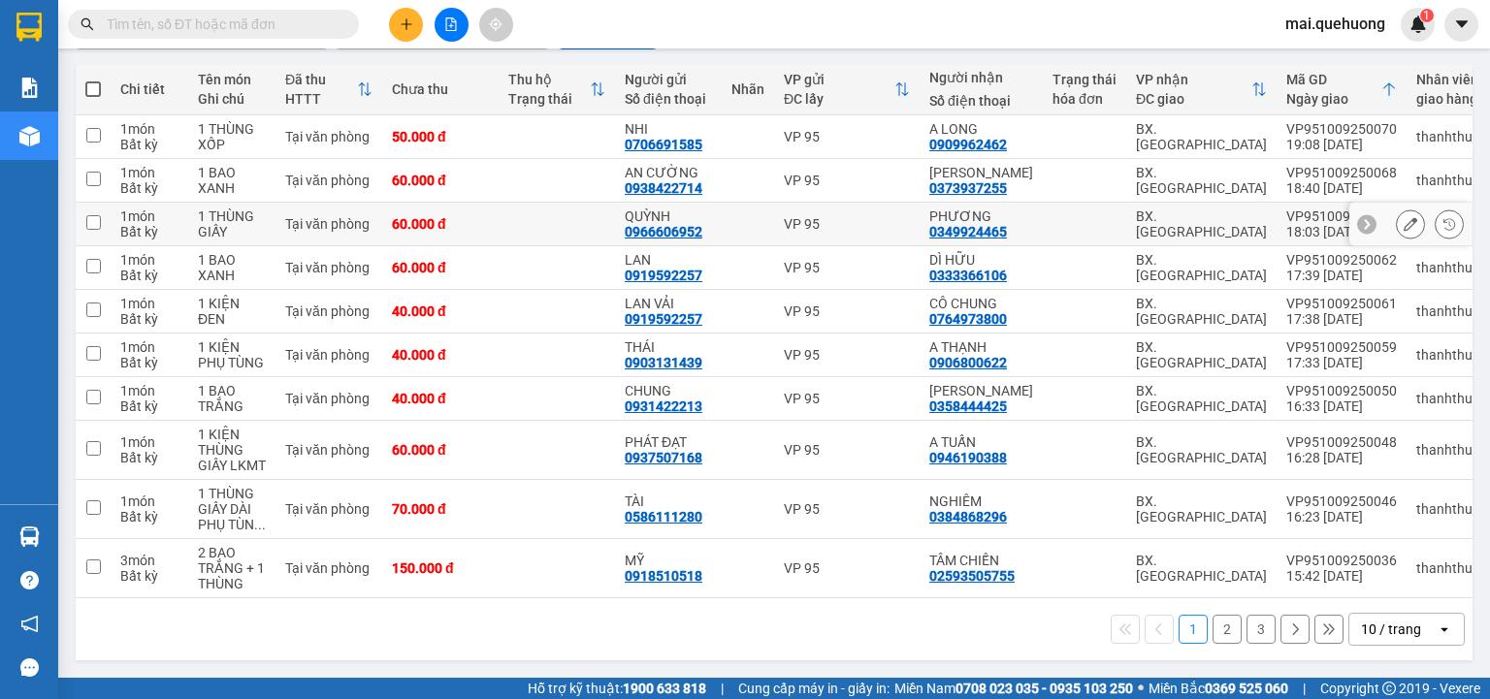
scroll to position [213, 0]
click at [1369, 630] on div "10 / trang" at bounding box center [1391, 629] width 60 height 19
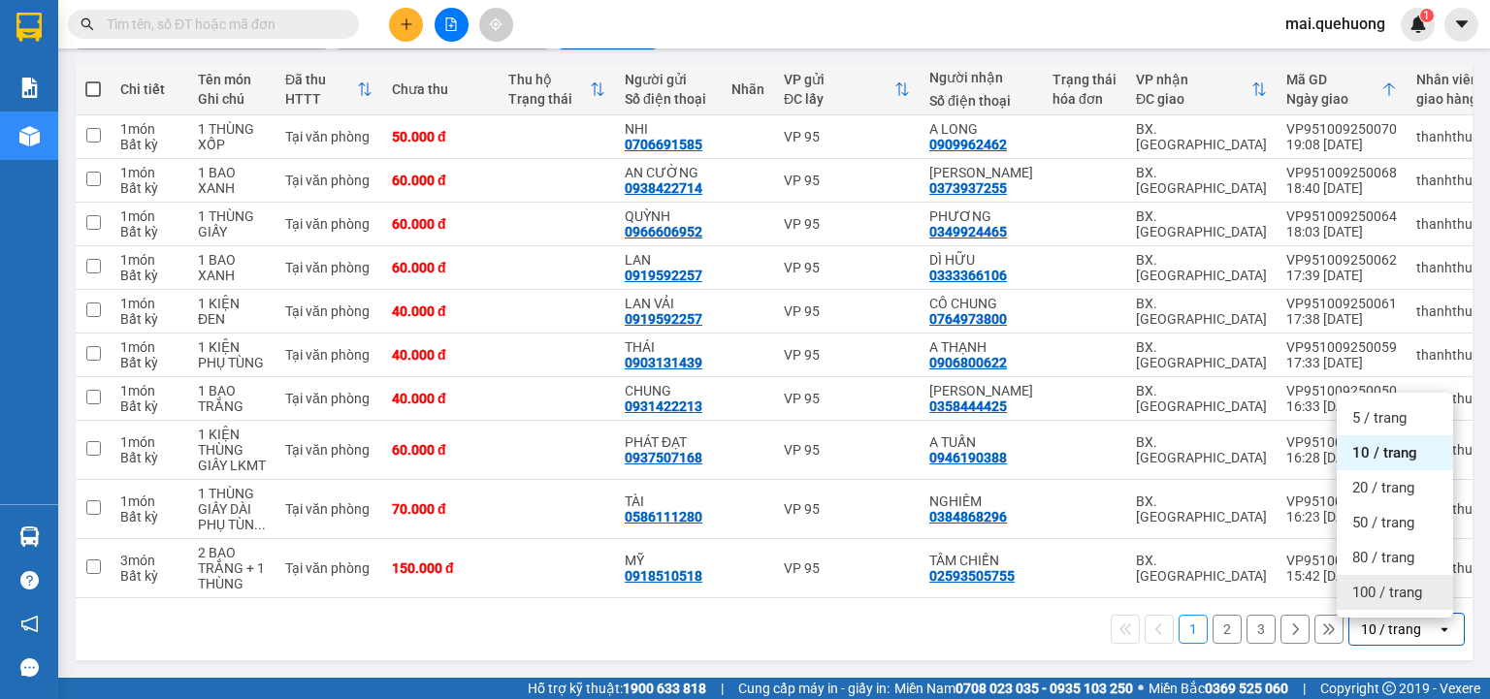
click at [1370, 584] on span "100 / trang" at bounding box center [1387, 592] width 70 height 19
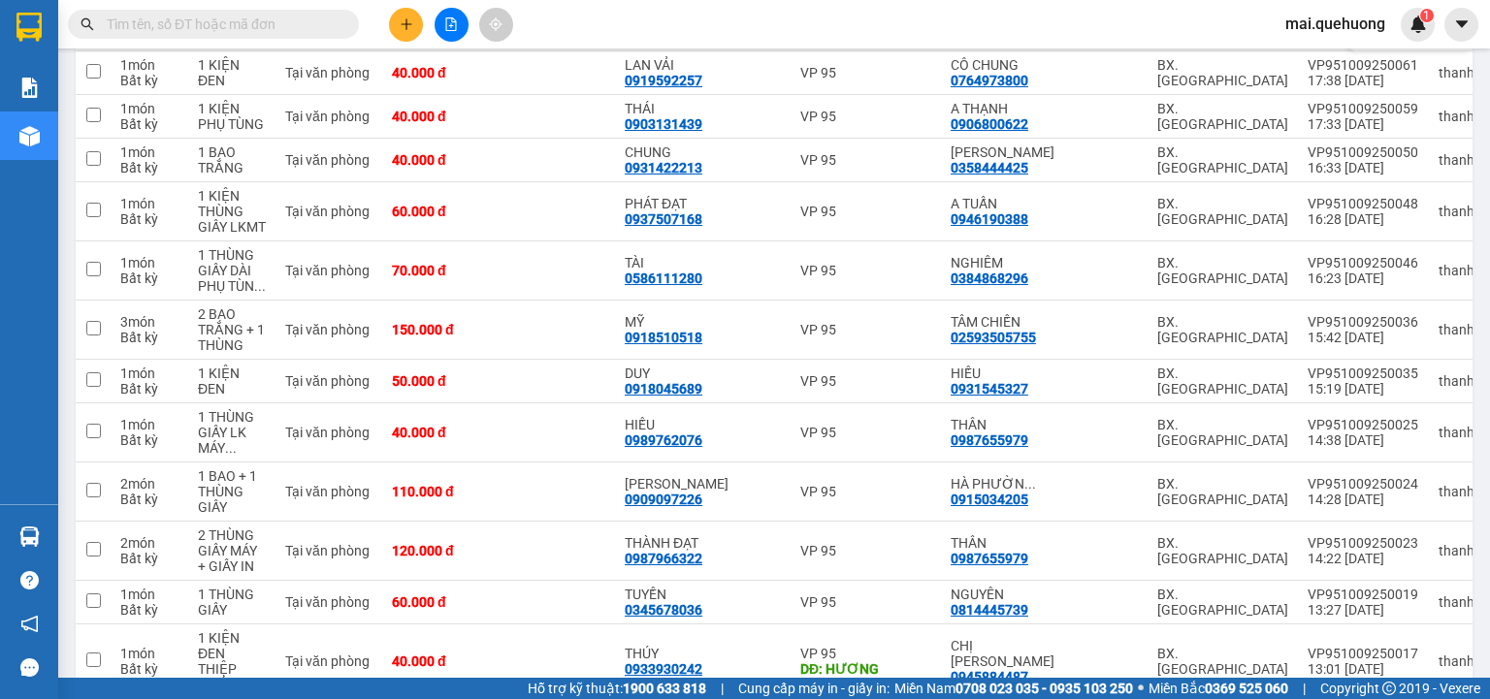
scroll to position [316, 0]
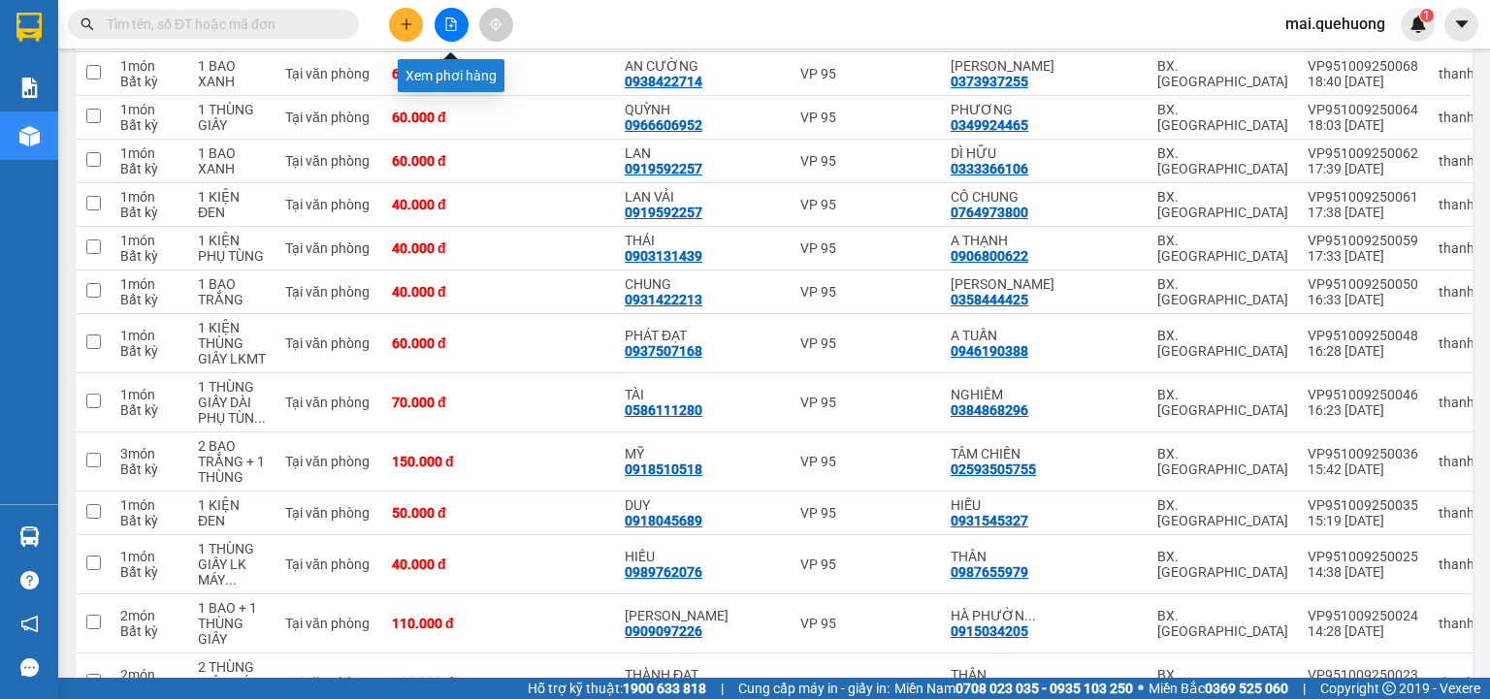
click at [457, 22] on icon "file-add" at bounding box center [451, 24] width 14 height 14
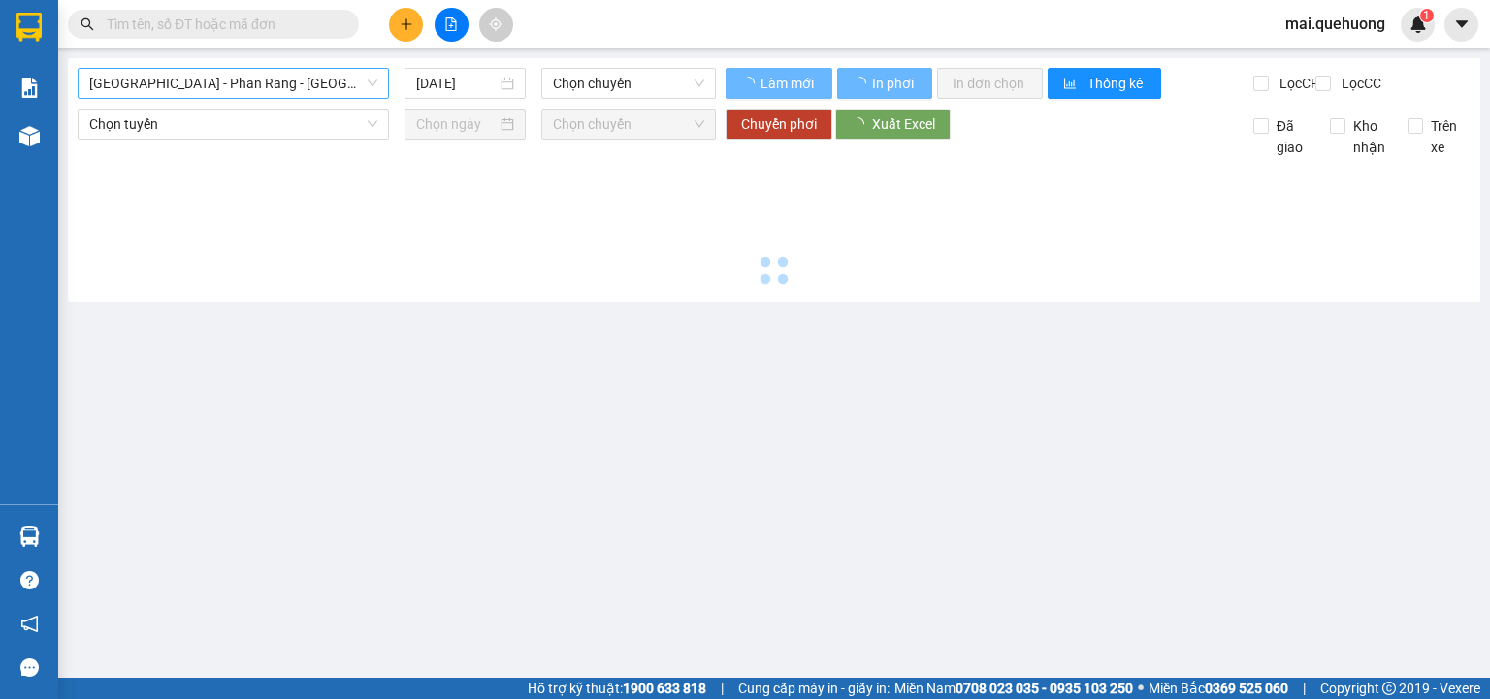
click at [314, 78] on span "[GEOGRAPHIC_DATA] - Phan Rang - [GEOGRAPHIC_DATA]" at bounding box center [233, 83] width 288 height 29
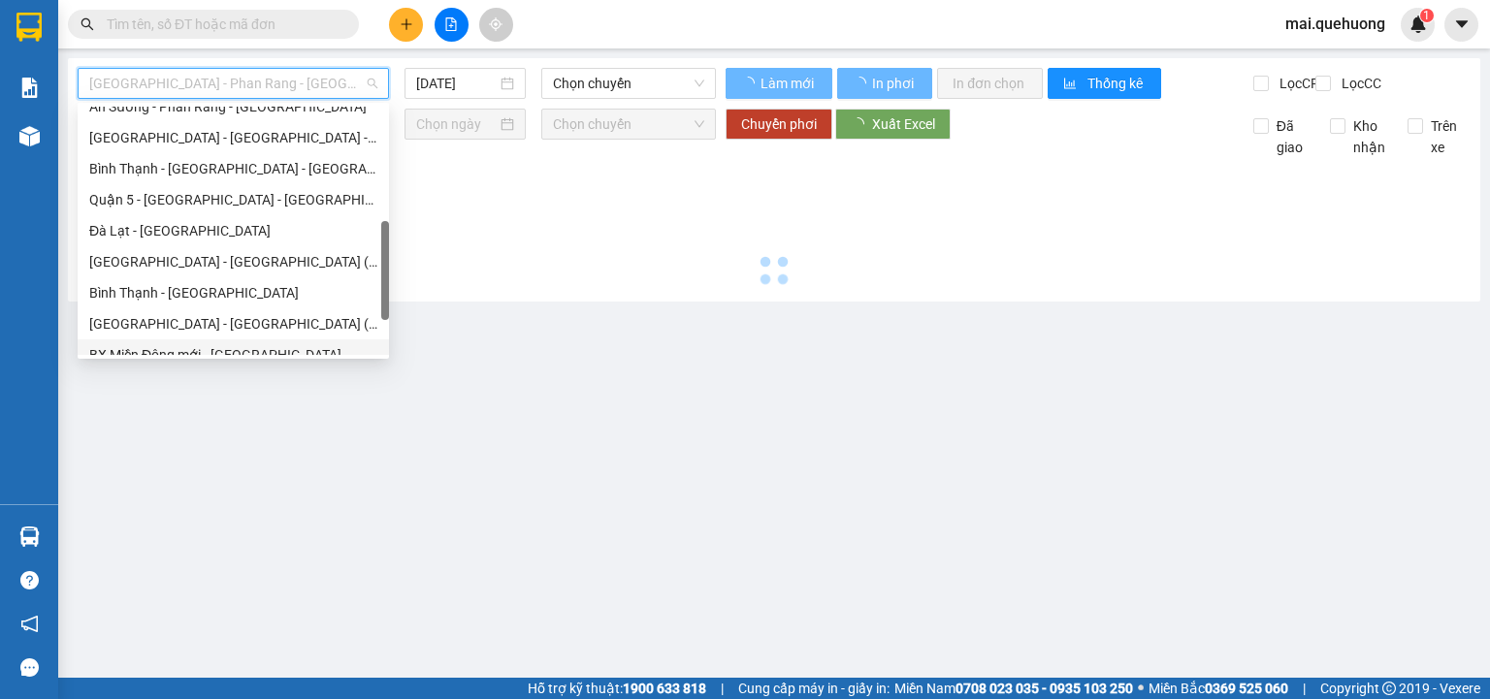
scroll to position [528, 0]
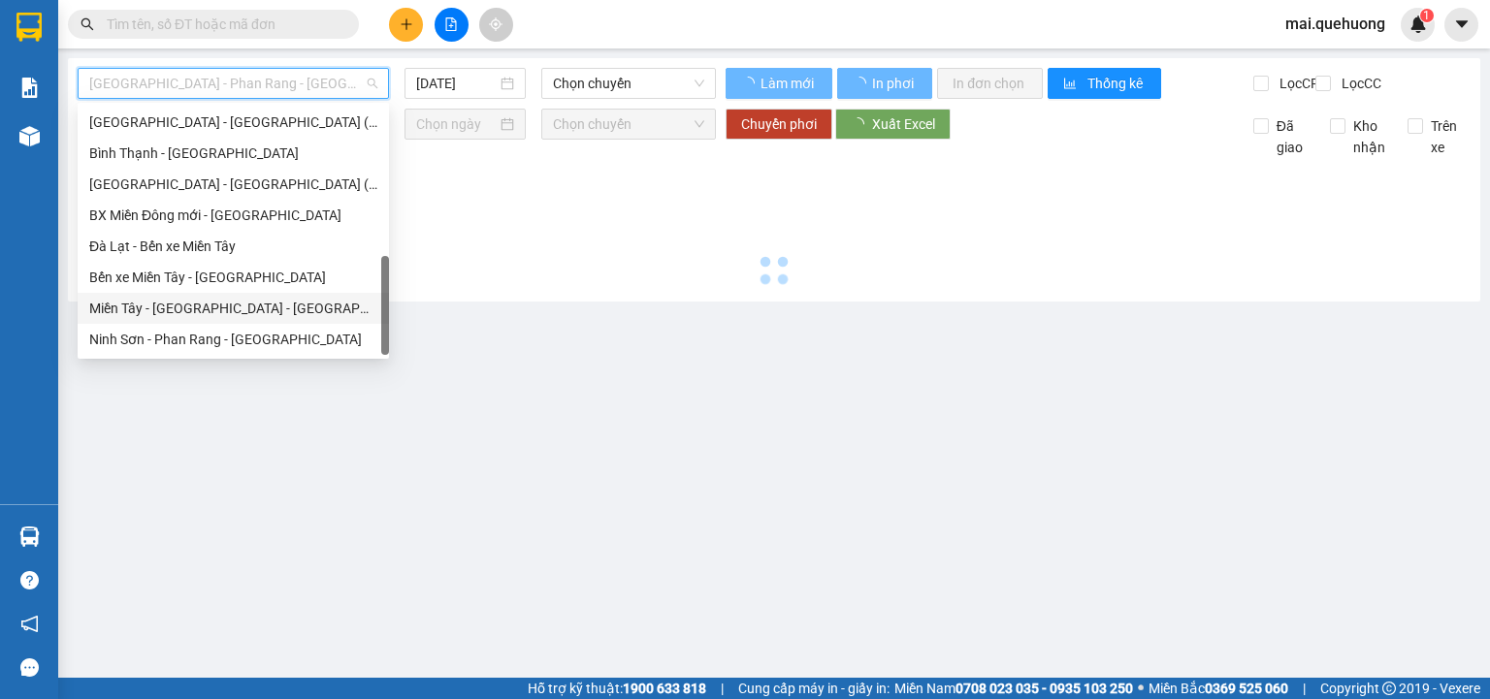
click at [244, 306] on div "Miền Tây - [GEOGRAPHIC_DATA] - [GEOGRAPHIC_DATA]" at bounding box center [233, 308] width 288 height 21
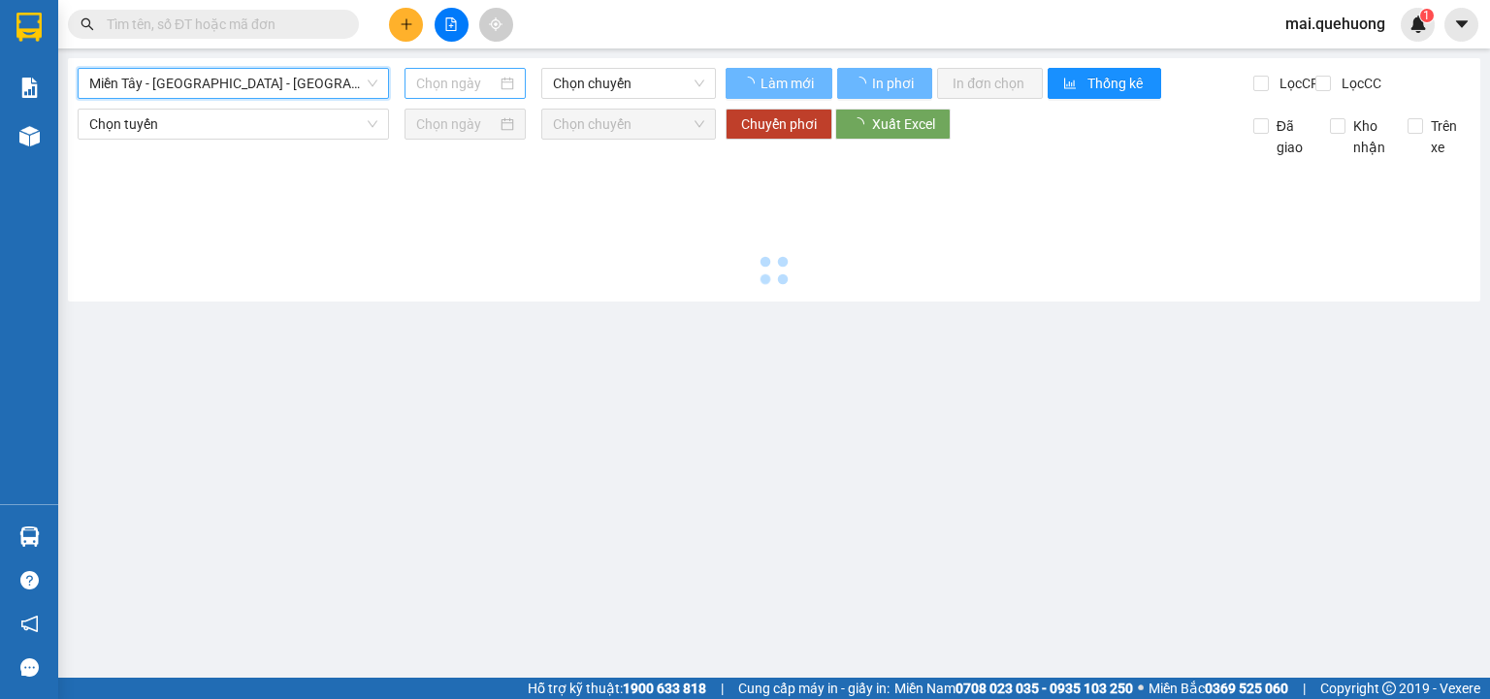
click at [466, 80] on input at bounding box center [456, 83] width 80 height 21
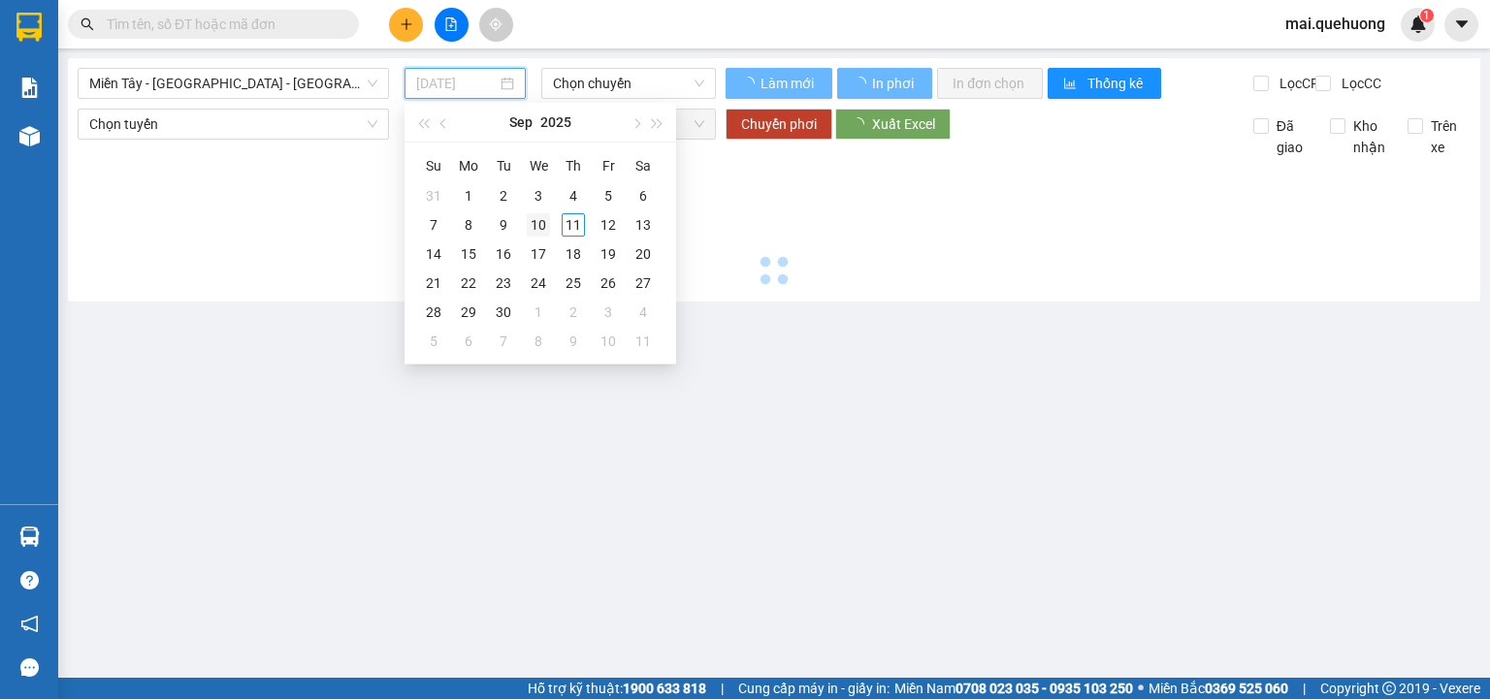
type input "[DATE]"
click at [530, 223] on div "10" at bounding box center [538, 224] width 23 height 23
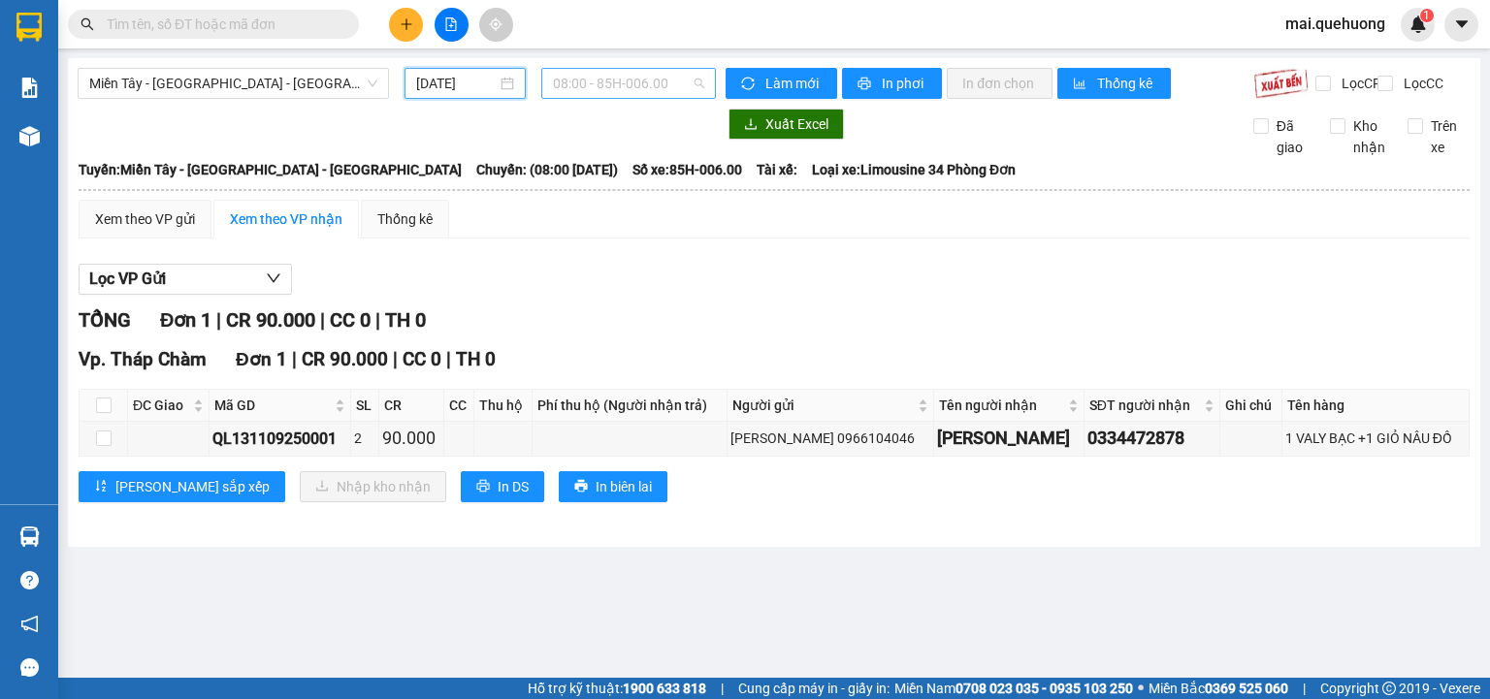
click at [602, 81] on span "08:00 - 85H-006.00" at bounding box center [629, 83] width 152 height 29
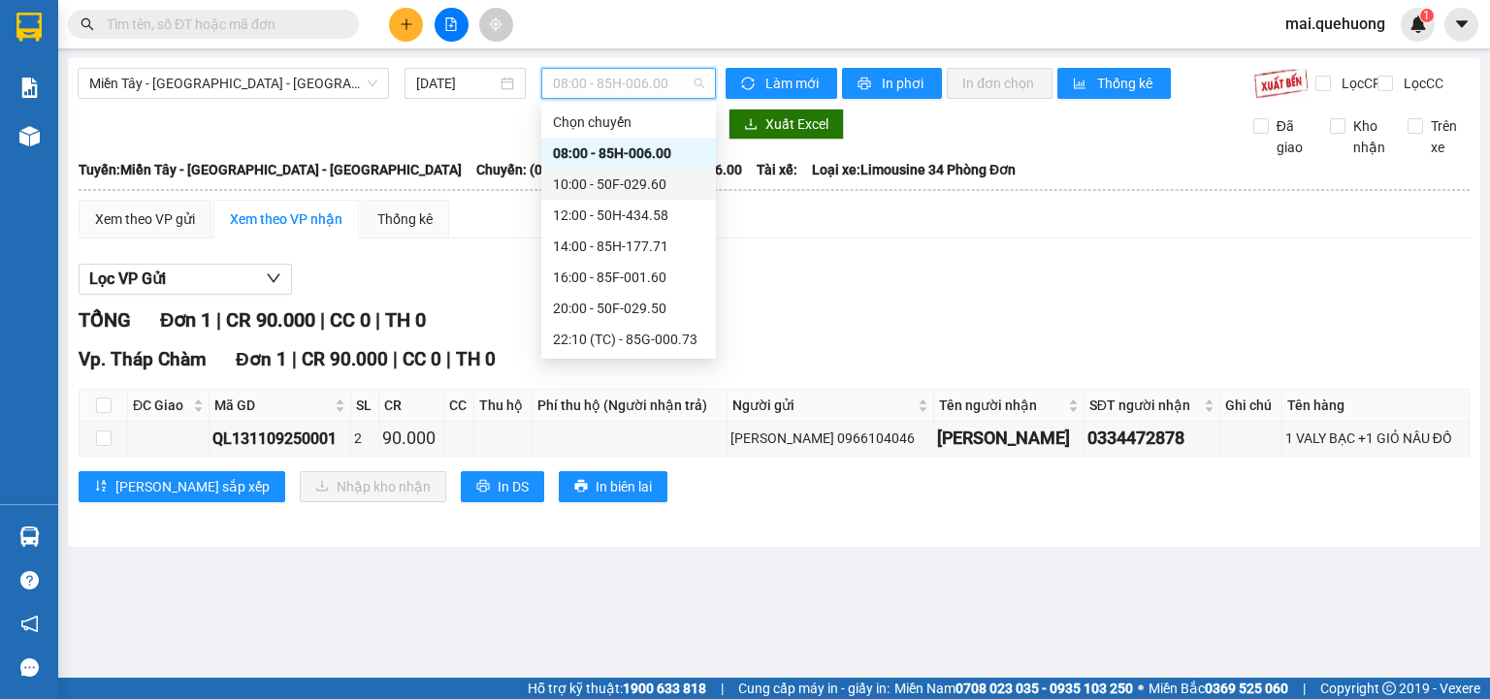
click at [590, 175] on div "10:00 - 50F-029.60" at bounding box center [628, 184] width 151 height 21
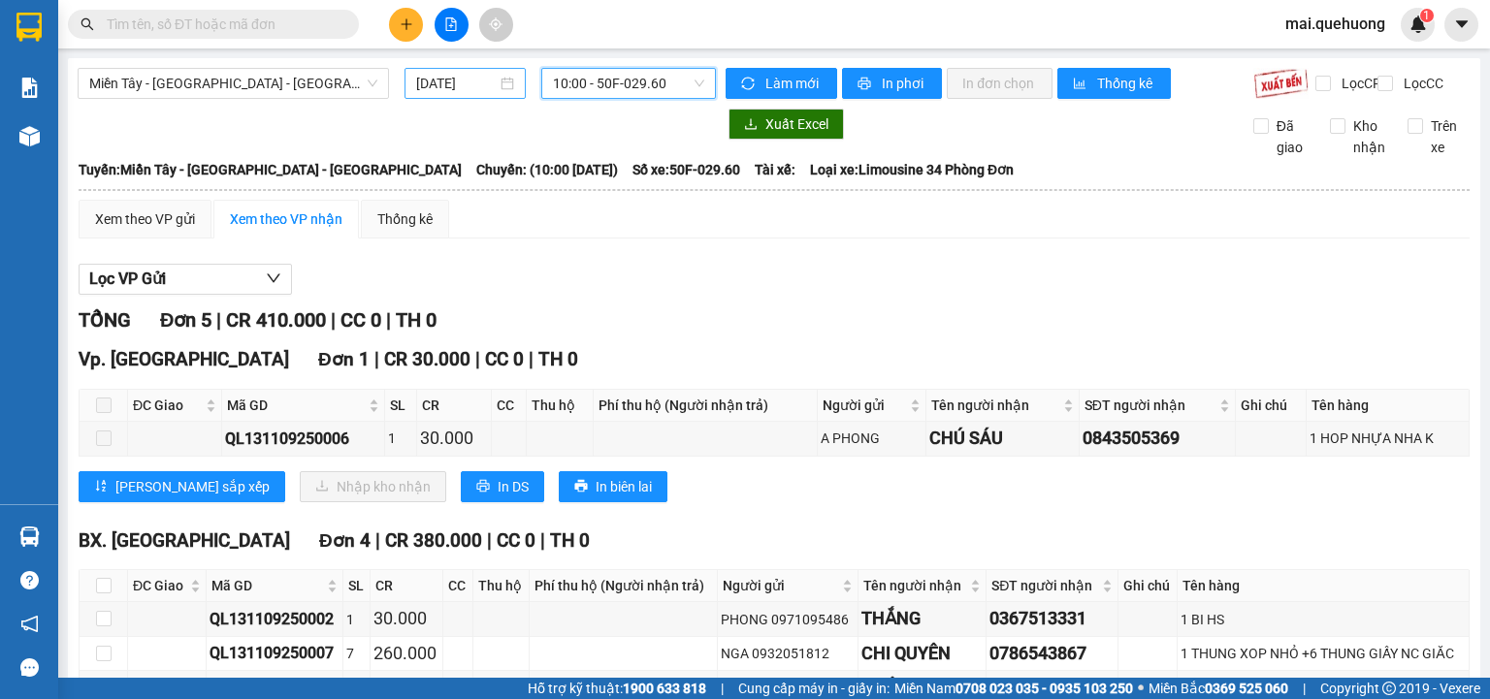
click at [466, 85] on input "[DATE]" at bounding box center [456, 83] width 80 height 21
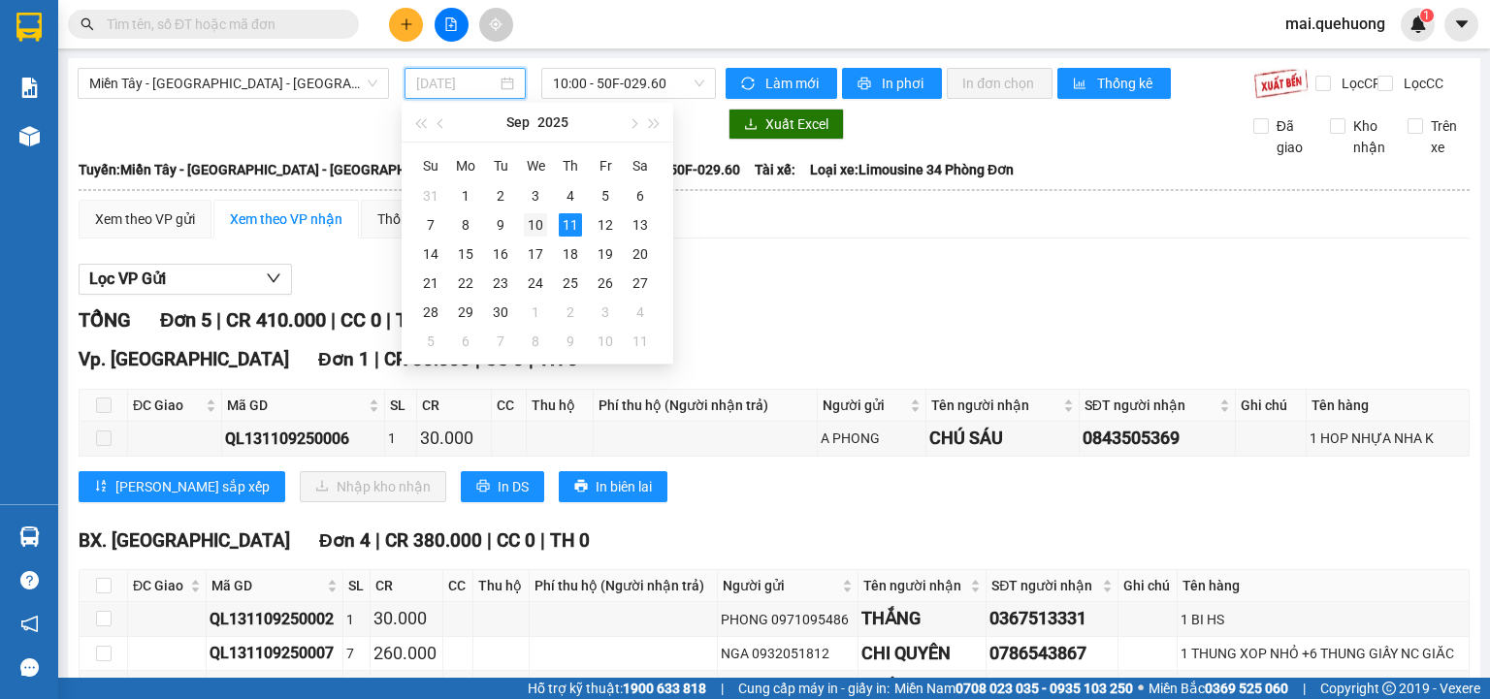
click at [537, 223] on div "10" at bounding box center [535, 224] width 23 height 23
type input "[DATE]"
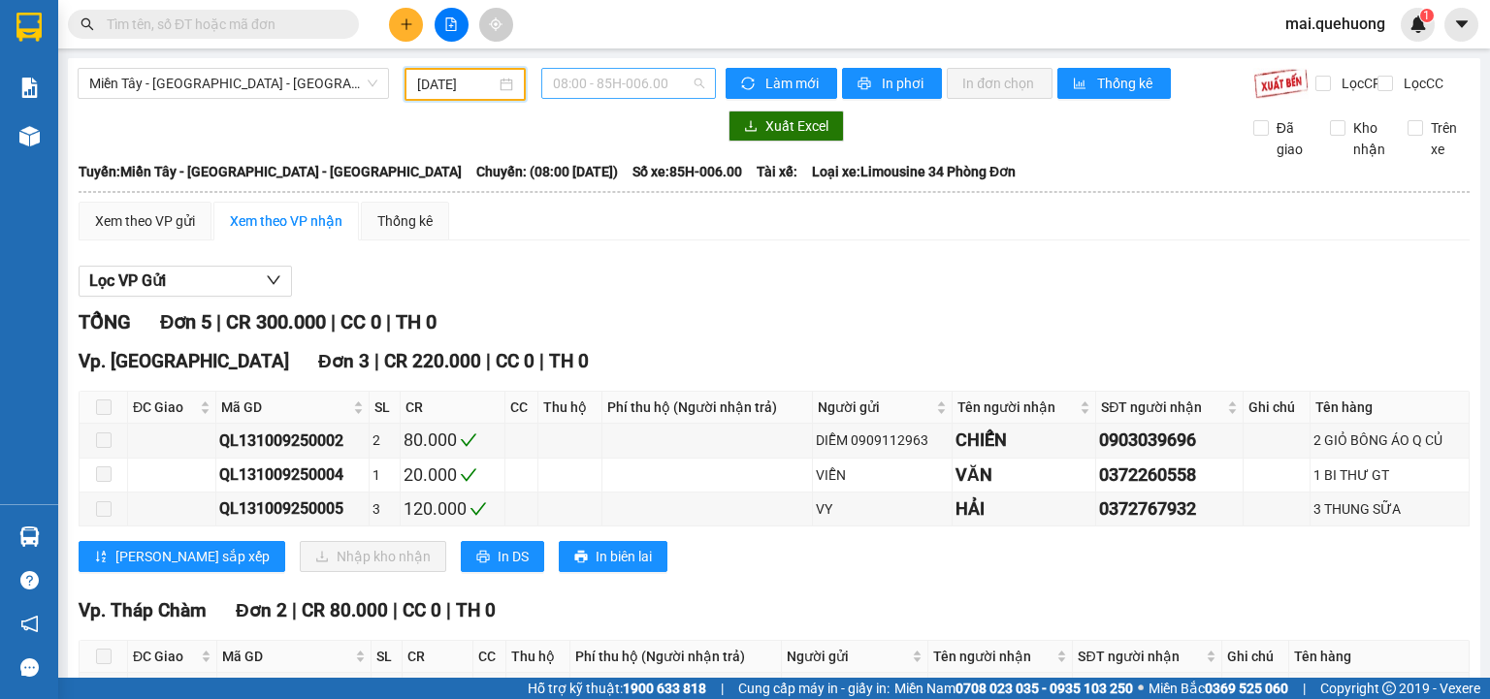
click at [590, 82] on span "08:00 - 85H-006.00" at bounding box center [629, 83] width 152 height 29
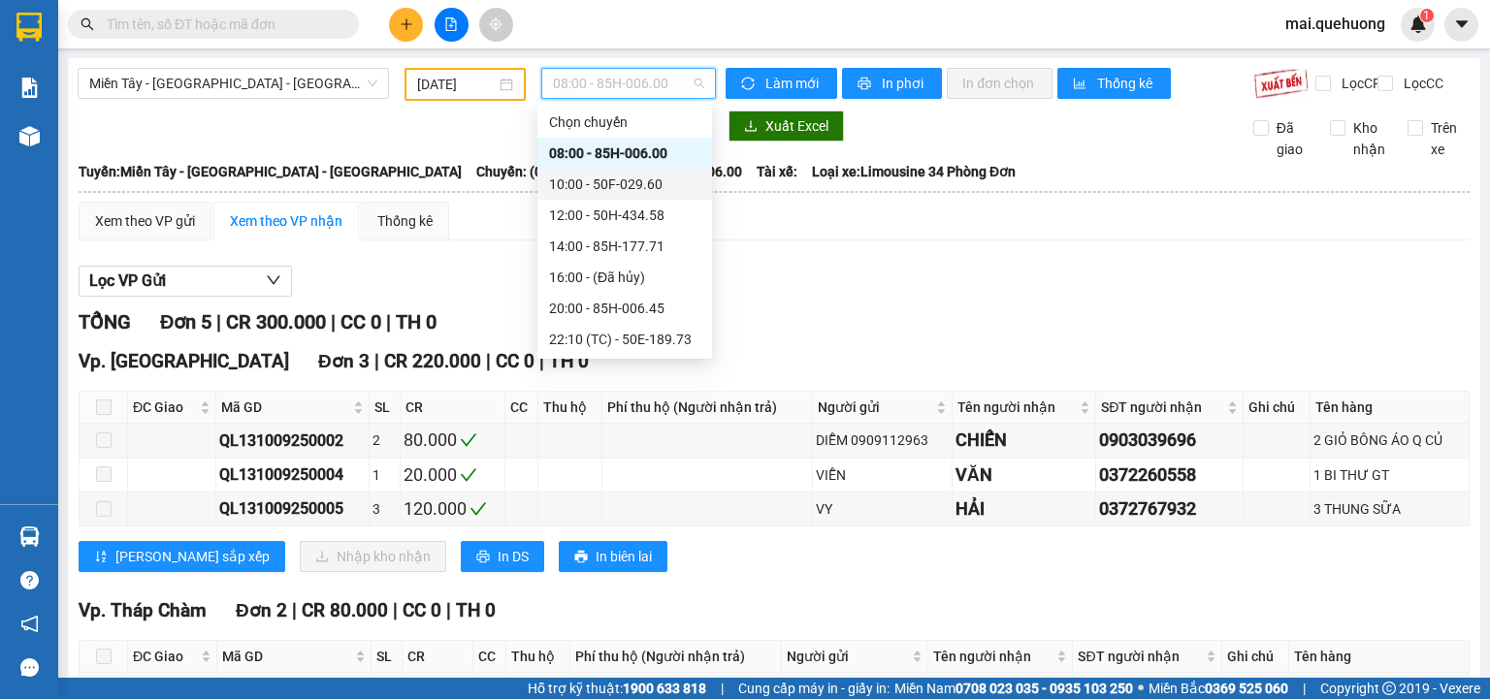
click at [588, 183] on div "10:00 - 50F-029.60" at bounding box center [624, 184] width 151 height 21
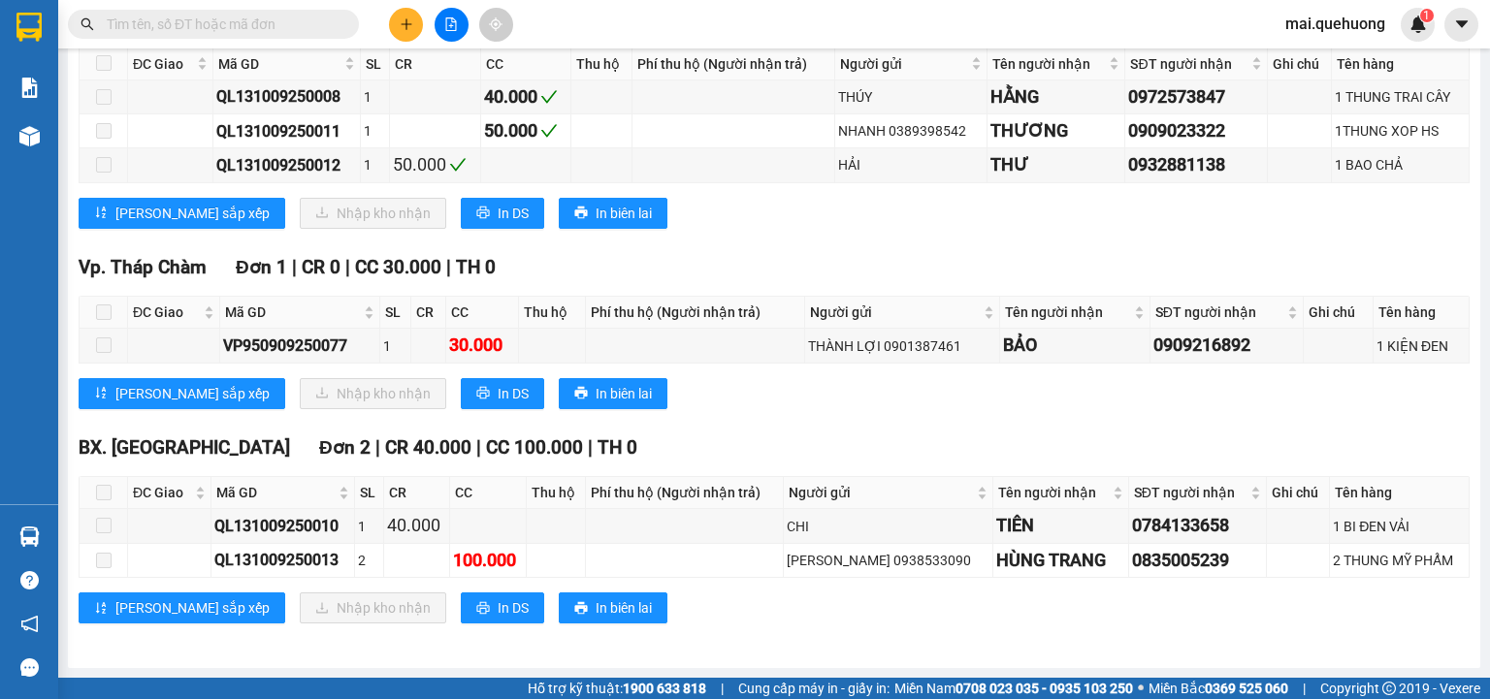
scroll to position [569, 0]
click at [264, 24] on input "text" at bounding box center [221, 24] width 229 height 21
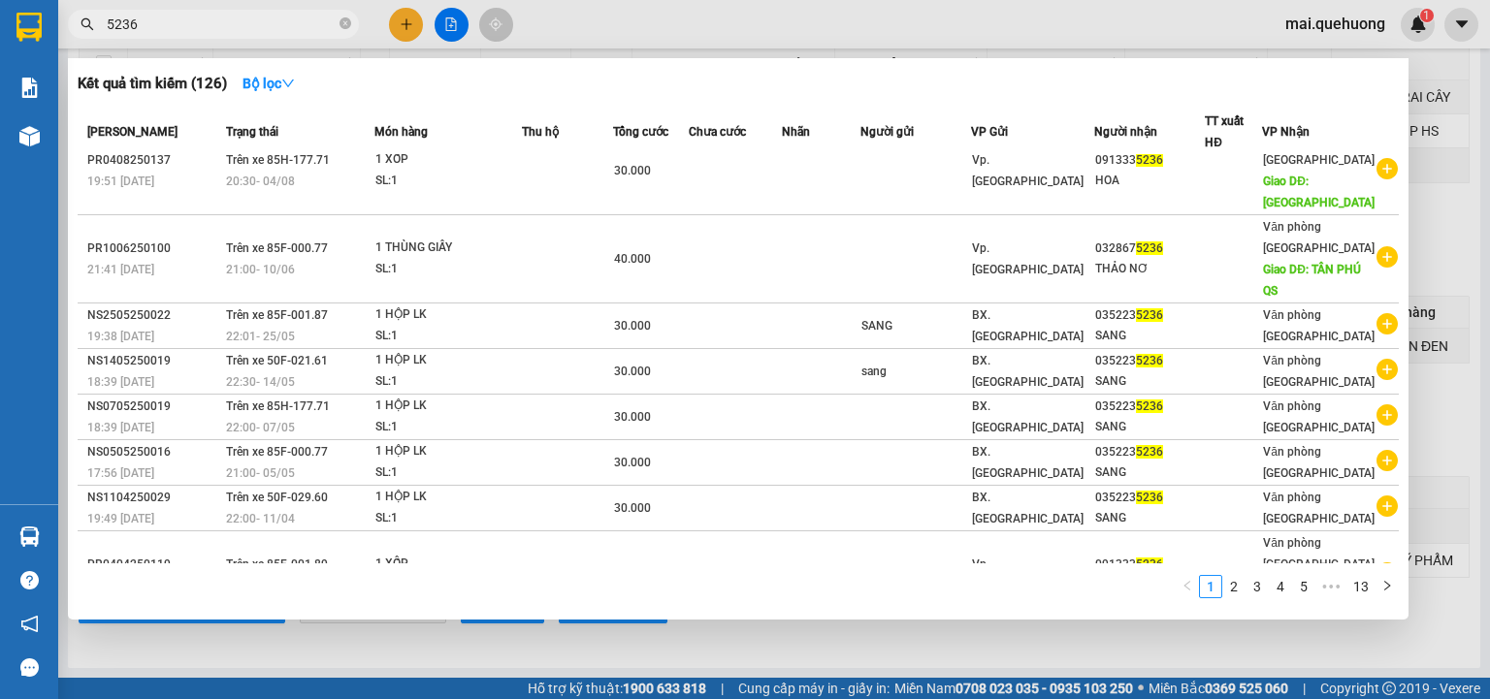
scroll to position [0, 0]
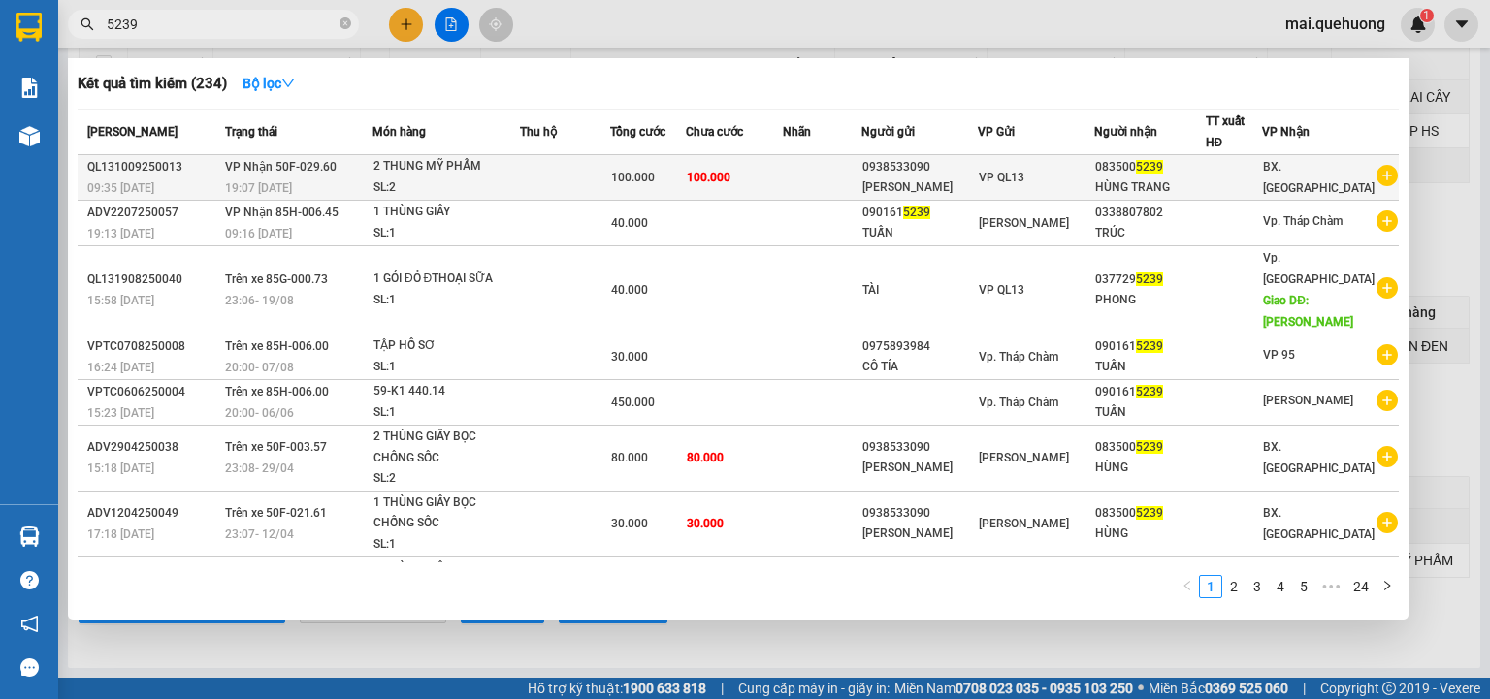
type input "5239"
click at [730, 178] on span "100.000" at bounding box center [709, 178] width 44 height 14
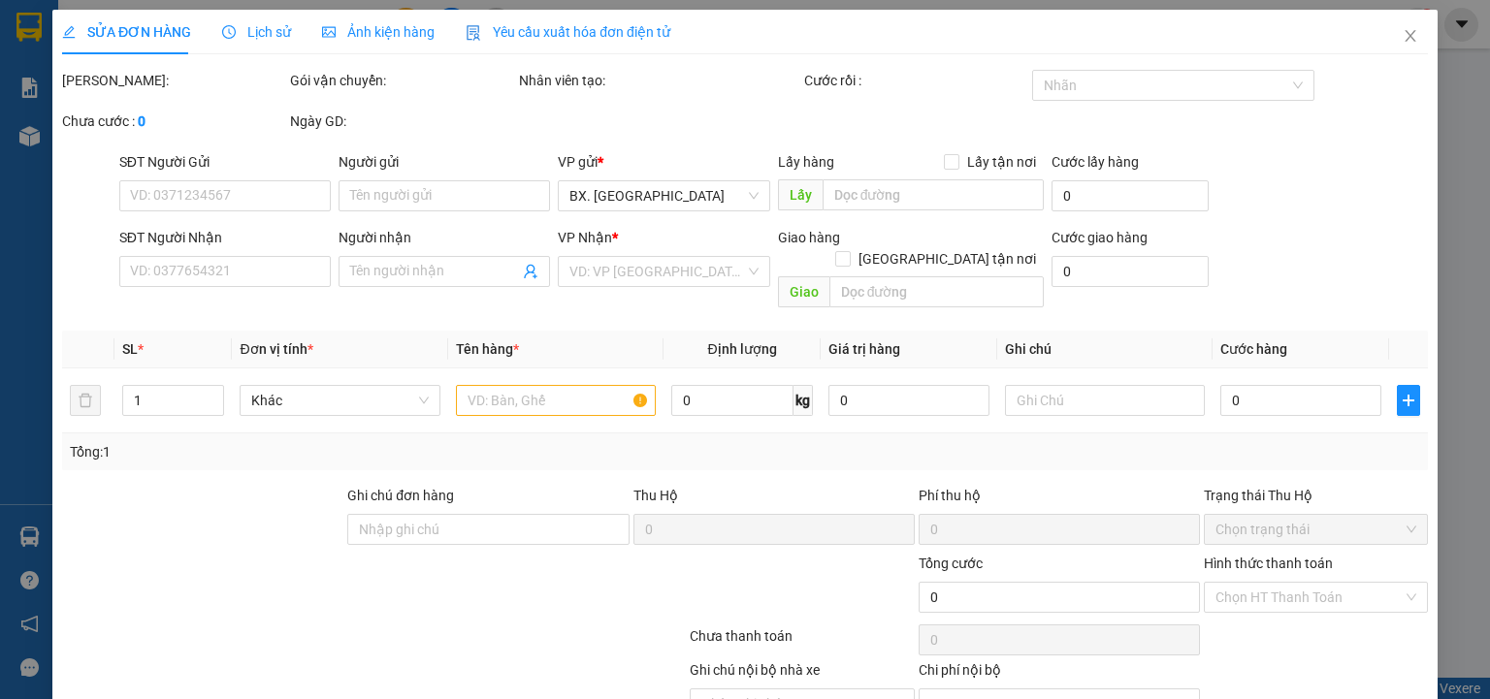
type input "0938533090"
type input "[PERSON_NAME]"
type input "0835005239"
type input "HÙNG TRANG"
type input "100.000"
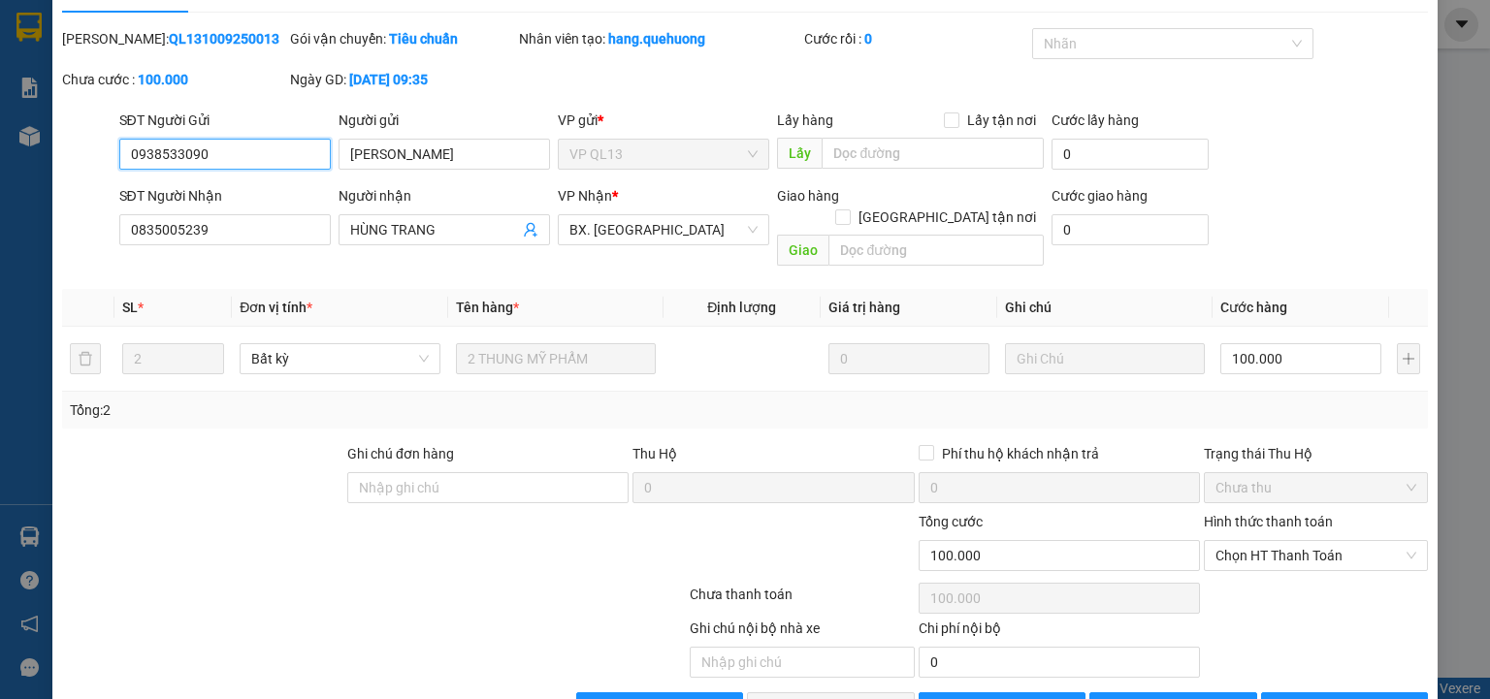
scroll to position [81, 0]
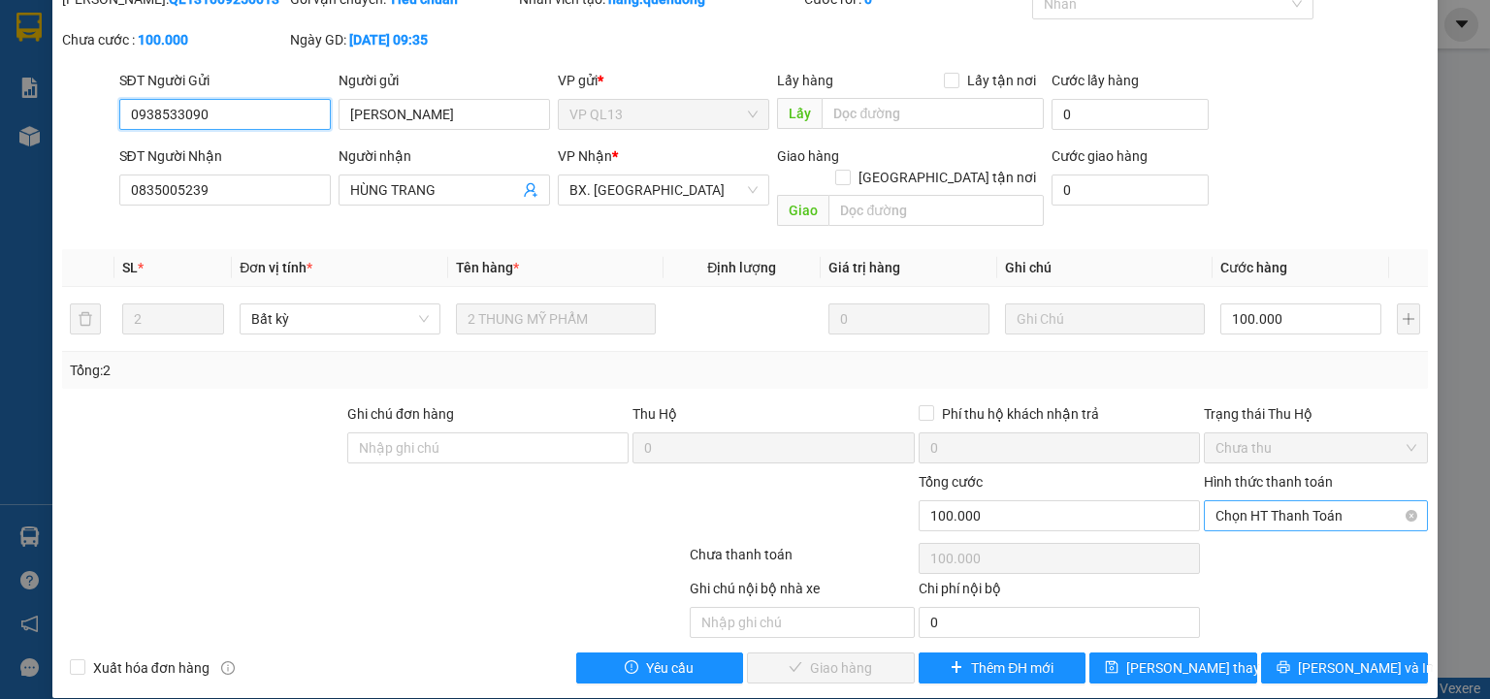
click at [1321, 501] on span "Chọn HT Thanh Toán" at bounding box center [1315, 515] width 201 height 29
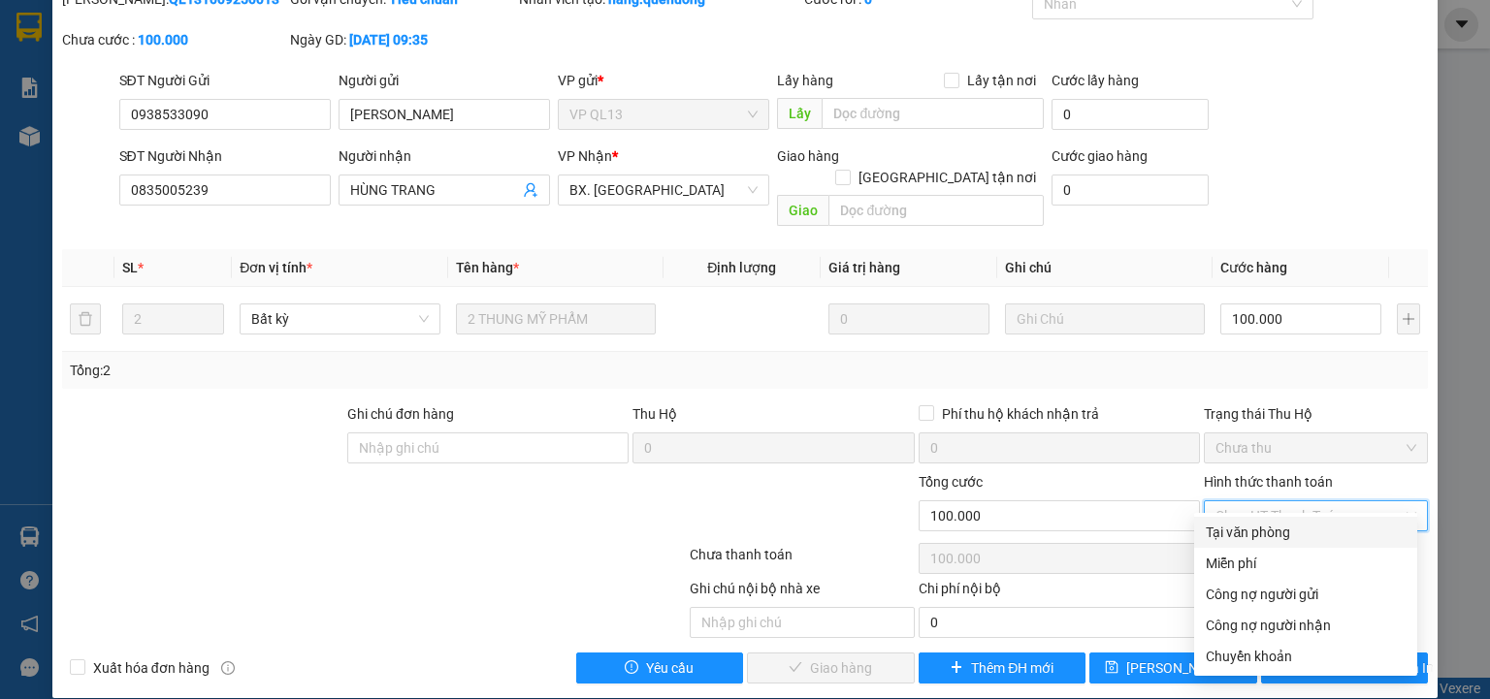
click at [1303, 532] on div "Tại văn phòng" at bounding box center [1306, 532] width 200 height 21
type input "0"
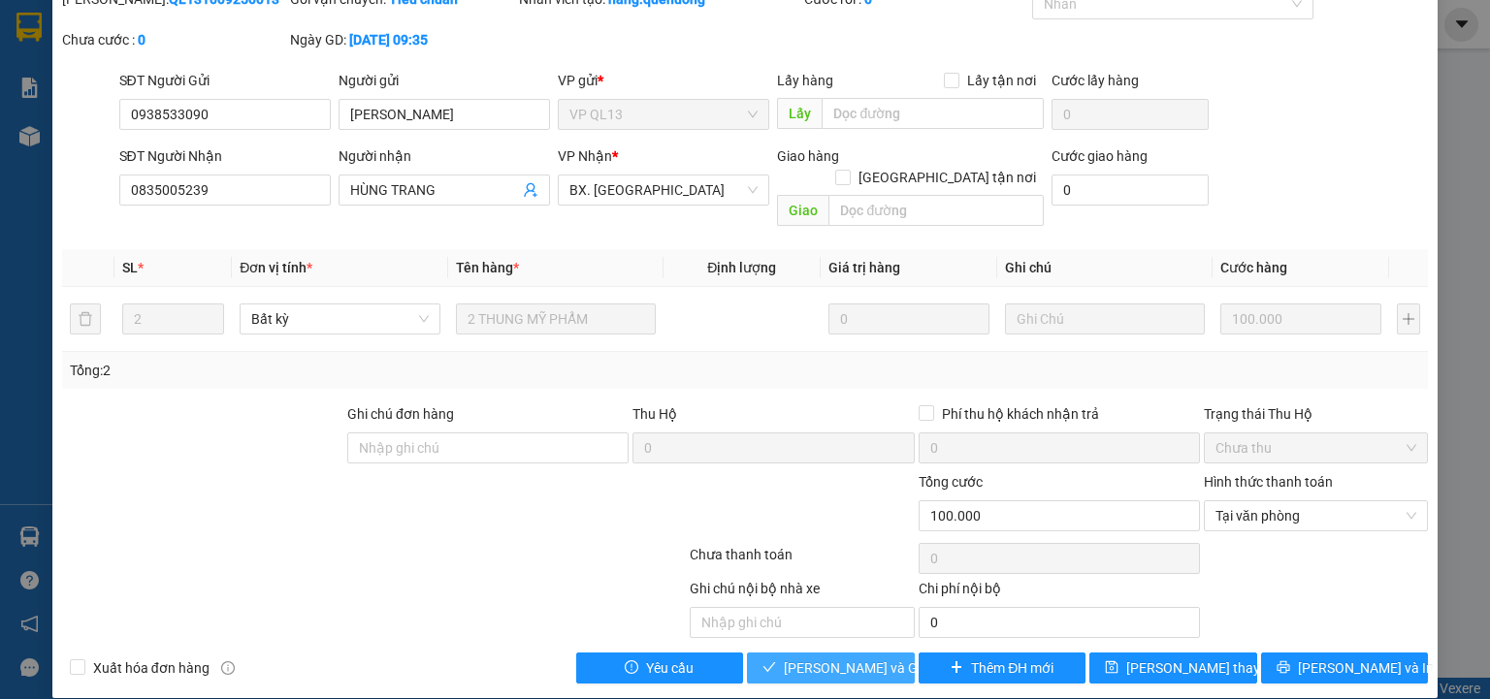
click at [835, 658] on span "[PERSON_NAME] và Giao hàng" at bounding box center [877, 668] width 186 height 21
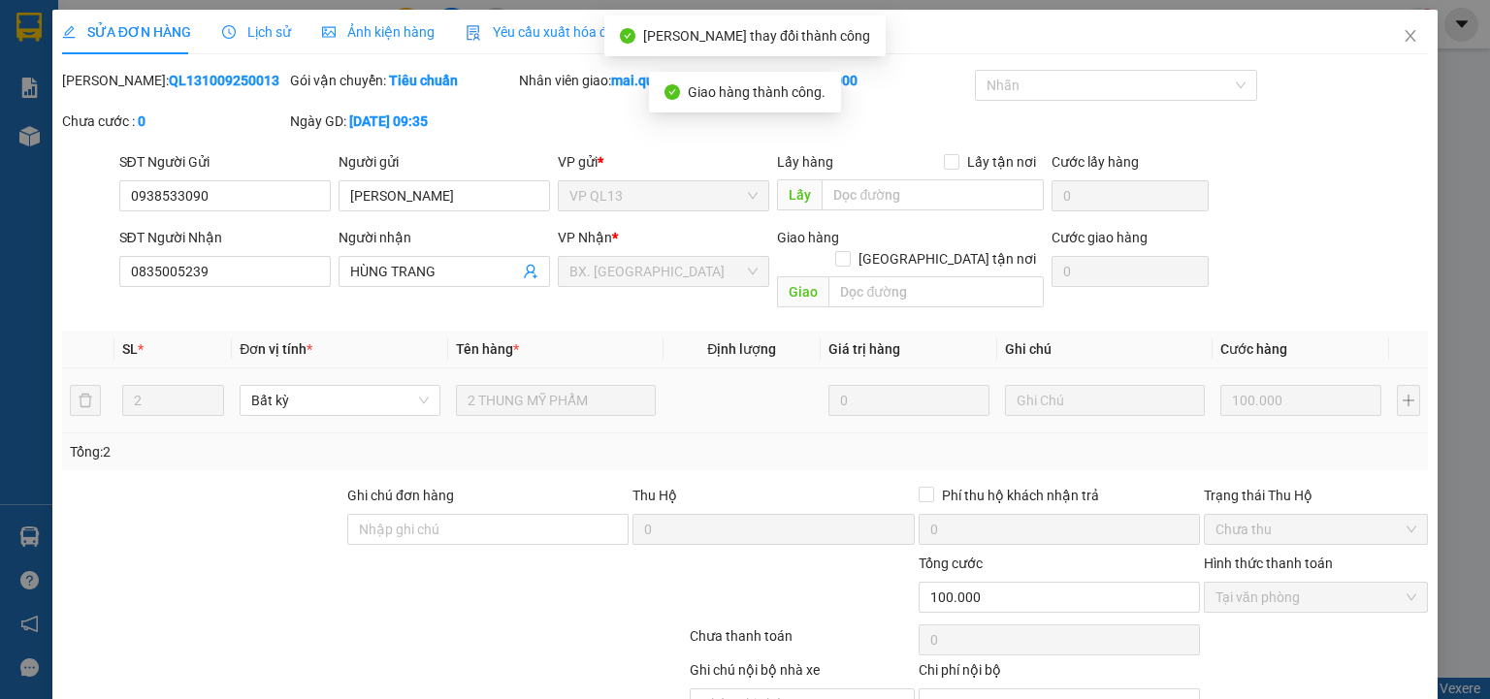
scroll to position [0, 0]
click at [1403, 32] on icon "close" at bounding box center [1411, 36] width 16 height 16
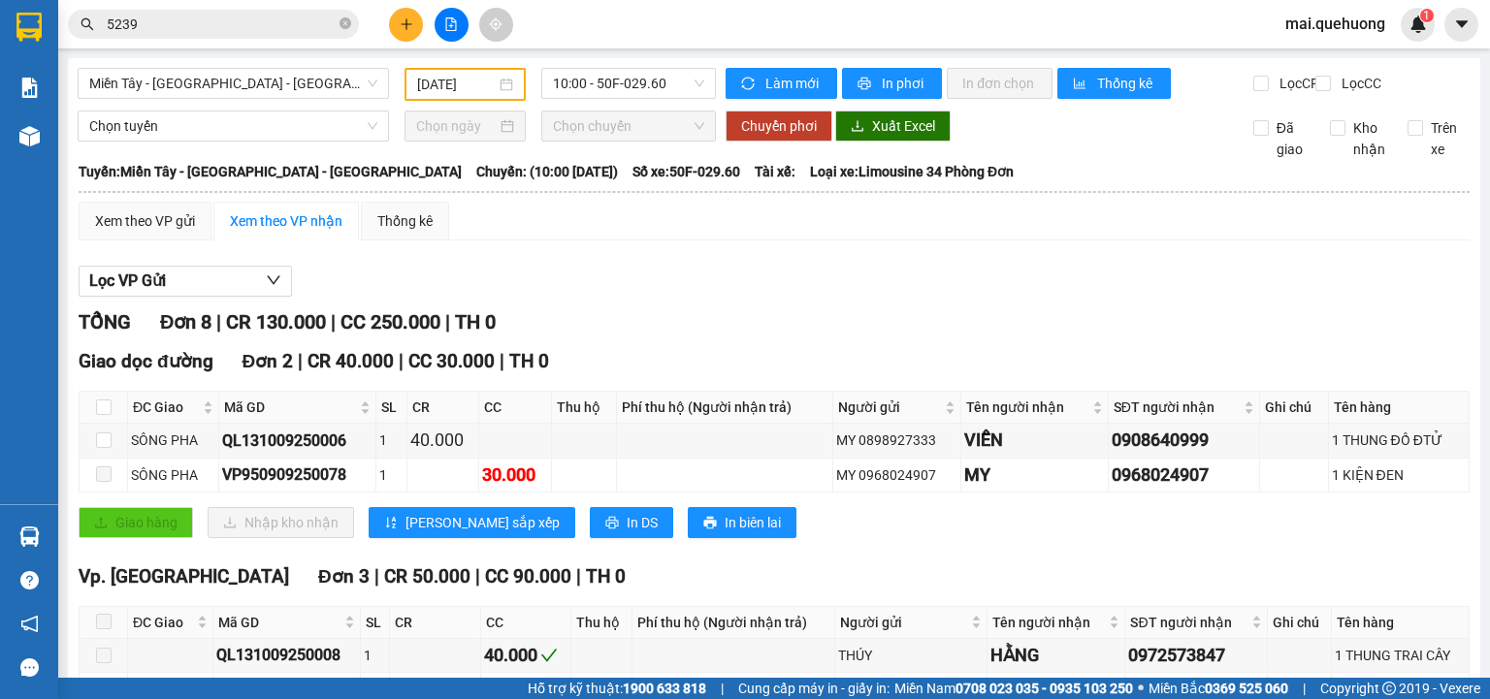
click at [273, 19] on input "5239" at bounding box center [221, 24] width 229 height 21
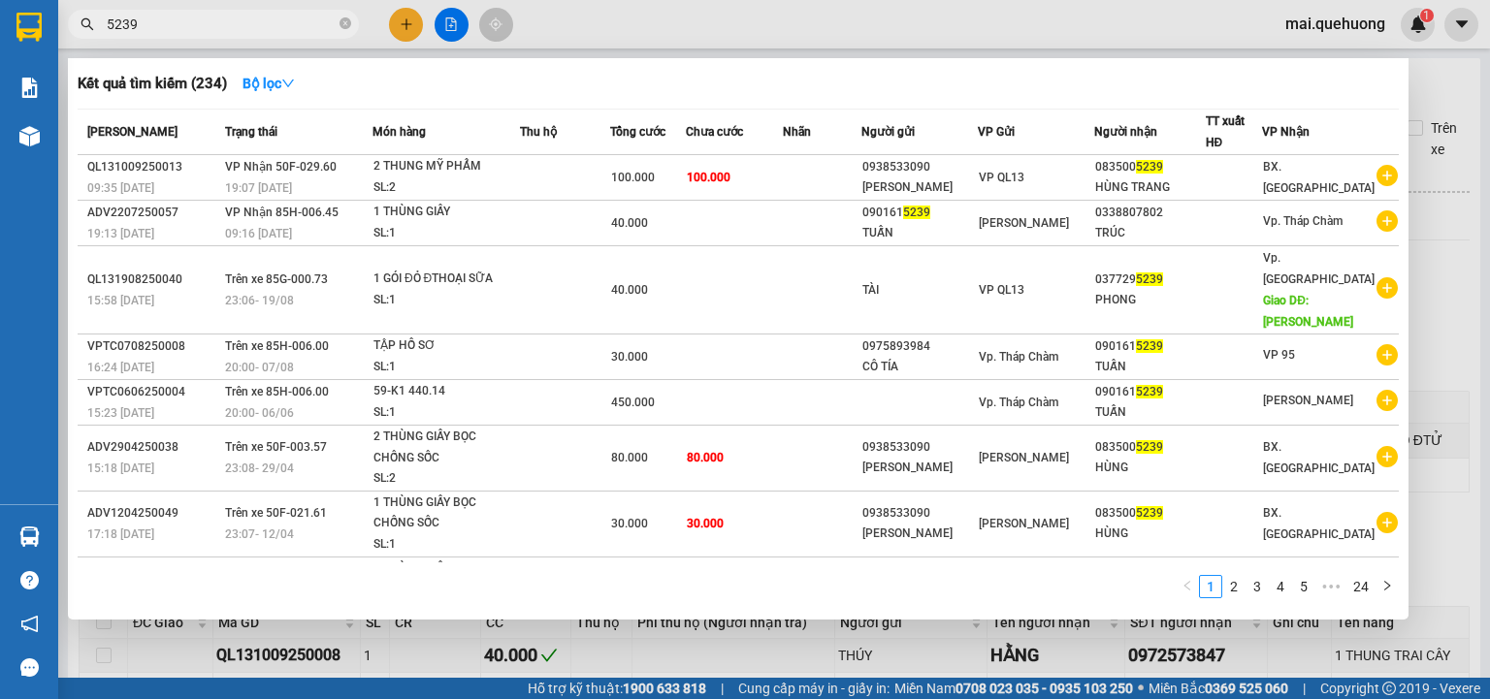
click at [273, 21] on input "5239" at bounding box center [221, 24] width 229 height 21
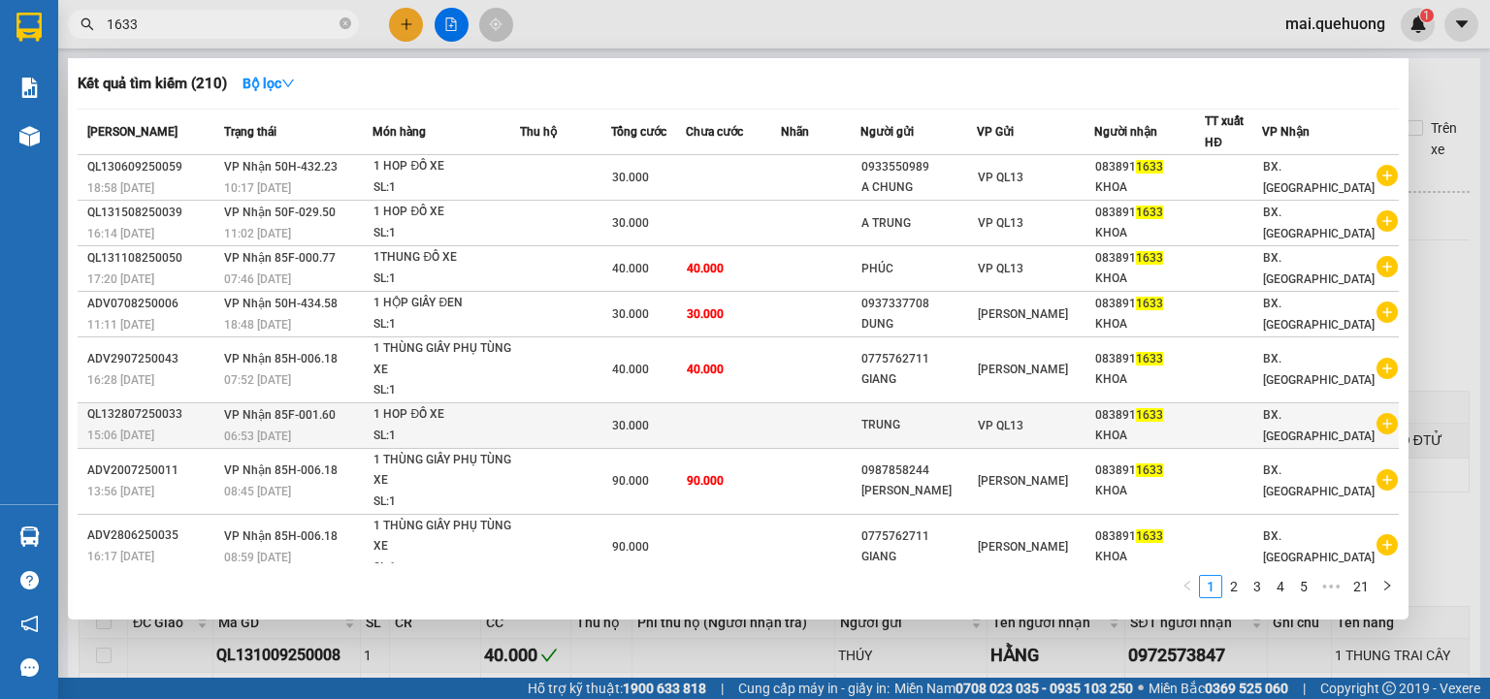
type input "1633"
click at [711, 427] on td at bounding box center [734, 426] width 96 height 46
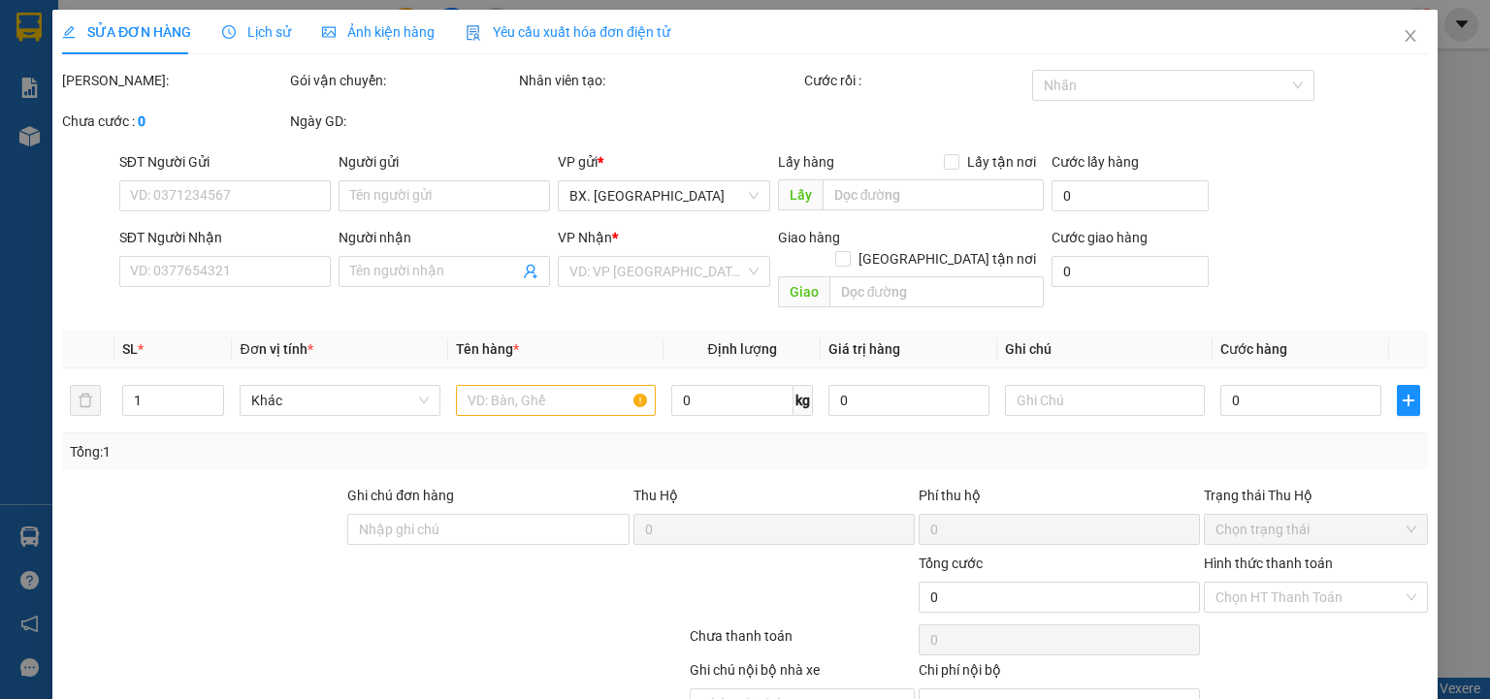
type input "TRUNG"
type input "0838911633"
type input "KHOA"
type input "30.000"
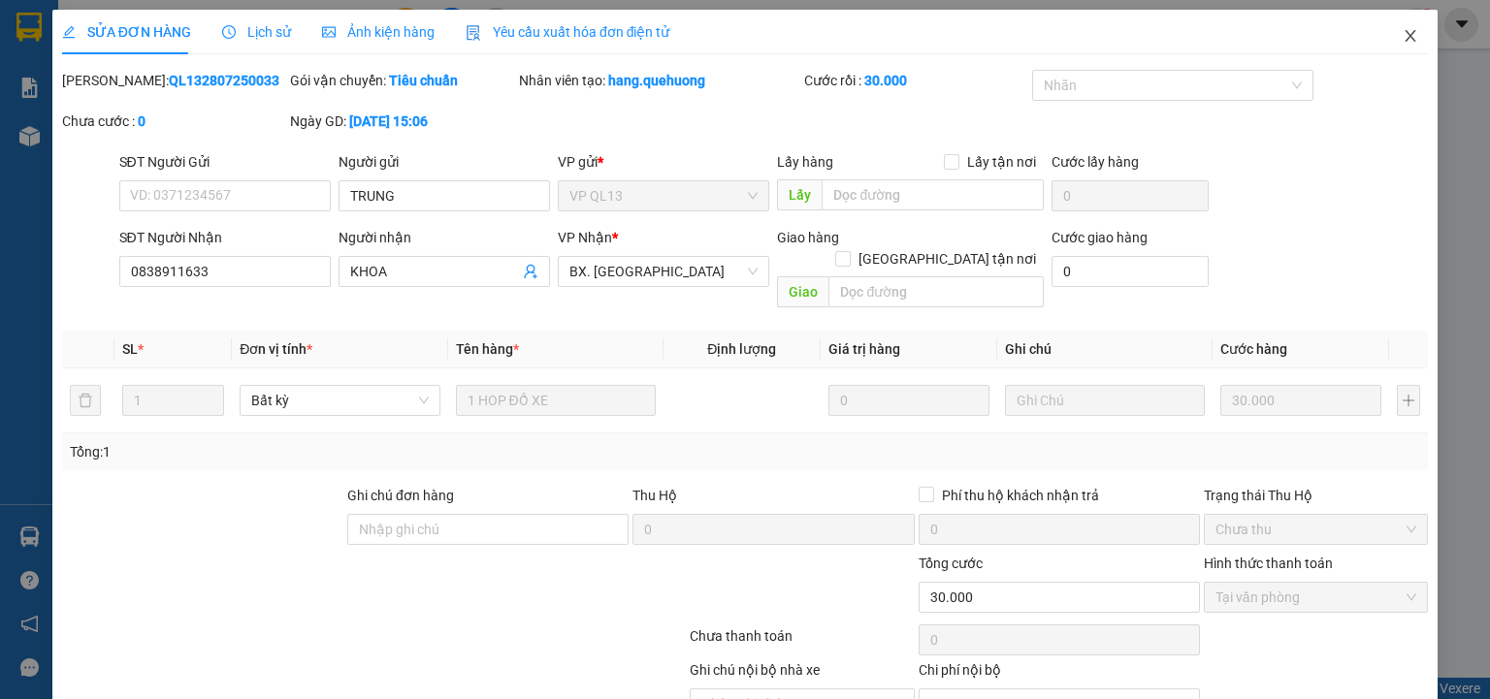
click at [1403, 34] on icon "close" at bounding box center [1411, 36] width 16 height 16
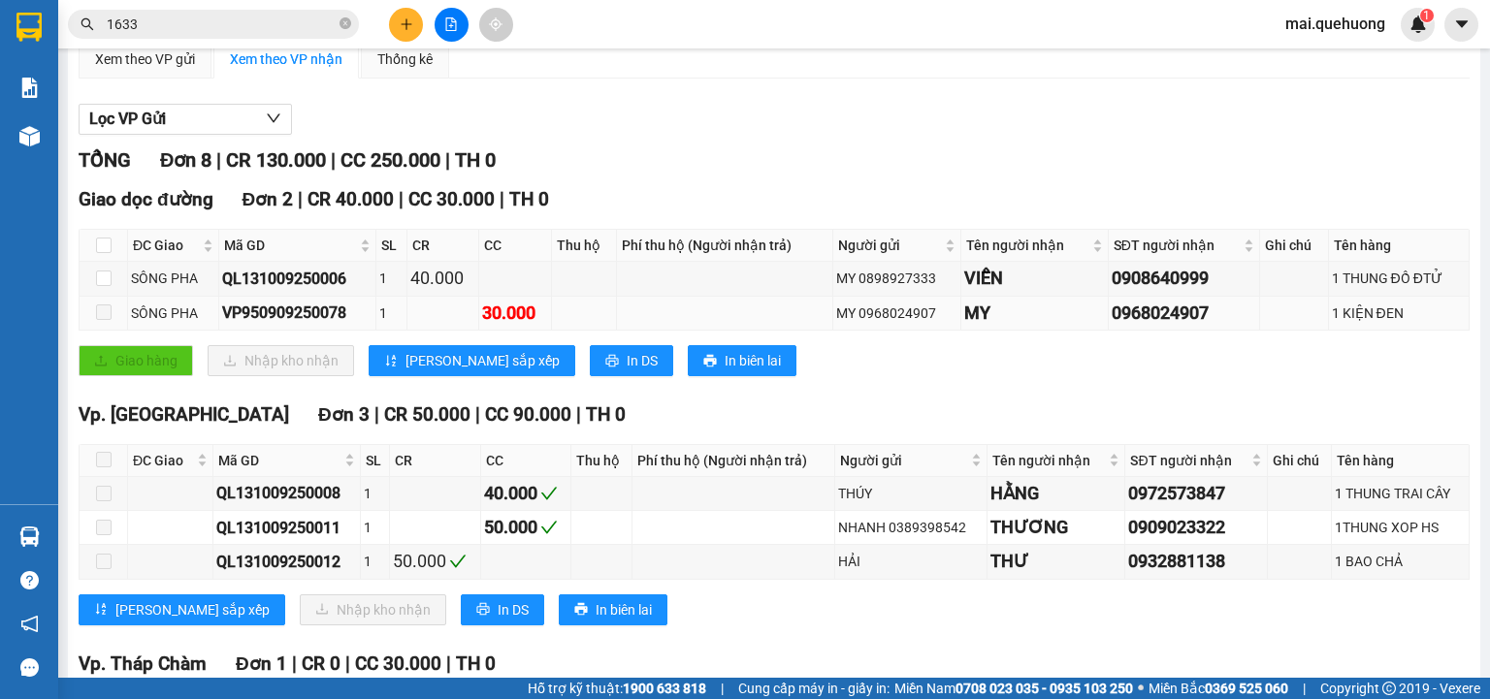
scroll to position [388, 0]
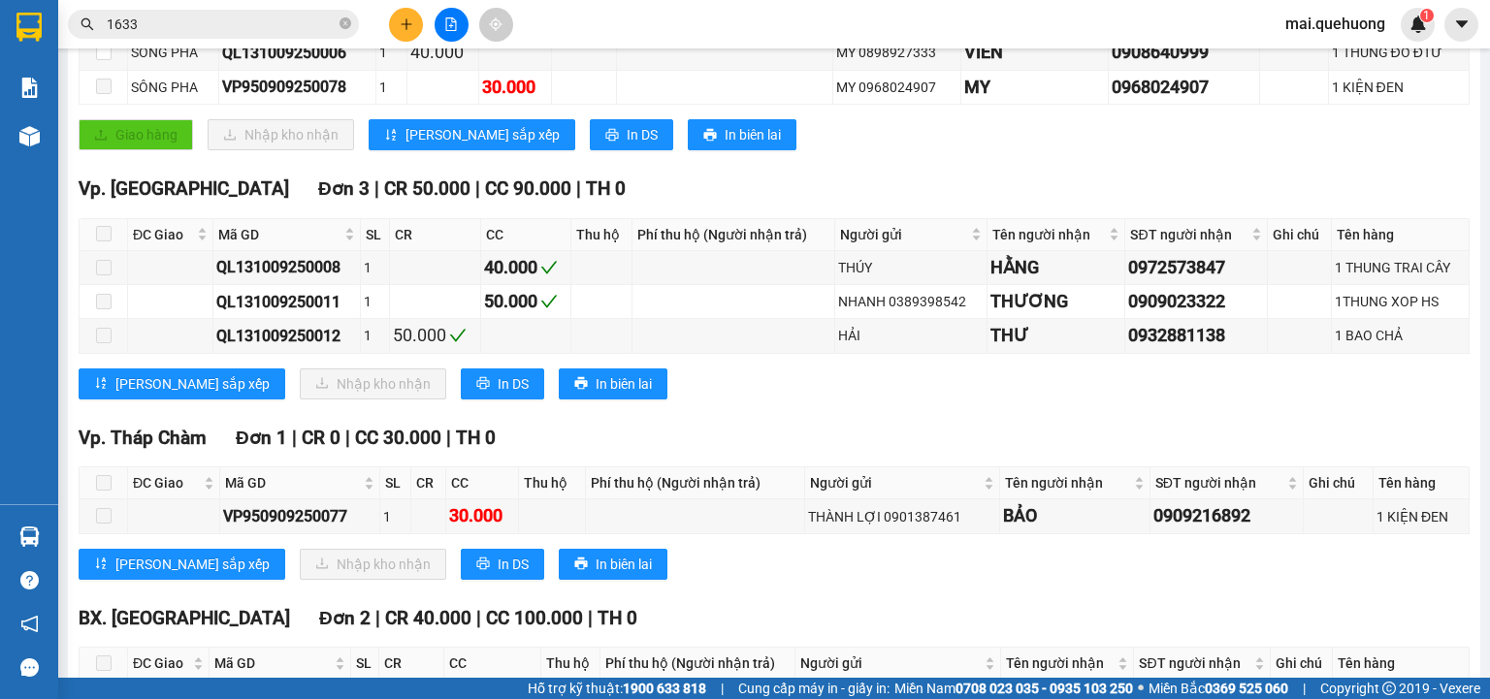
click at [254, 15] on input "1633" at bounding box center [221, 24] width 229 height 21
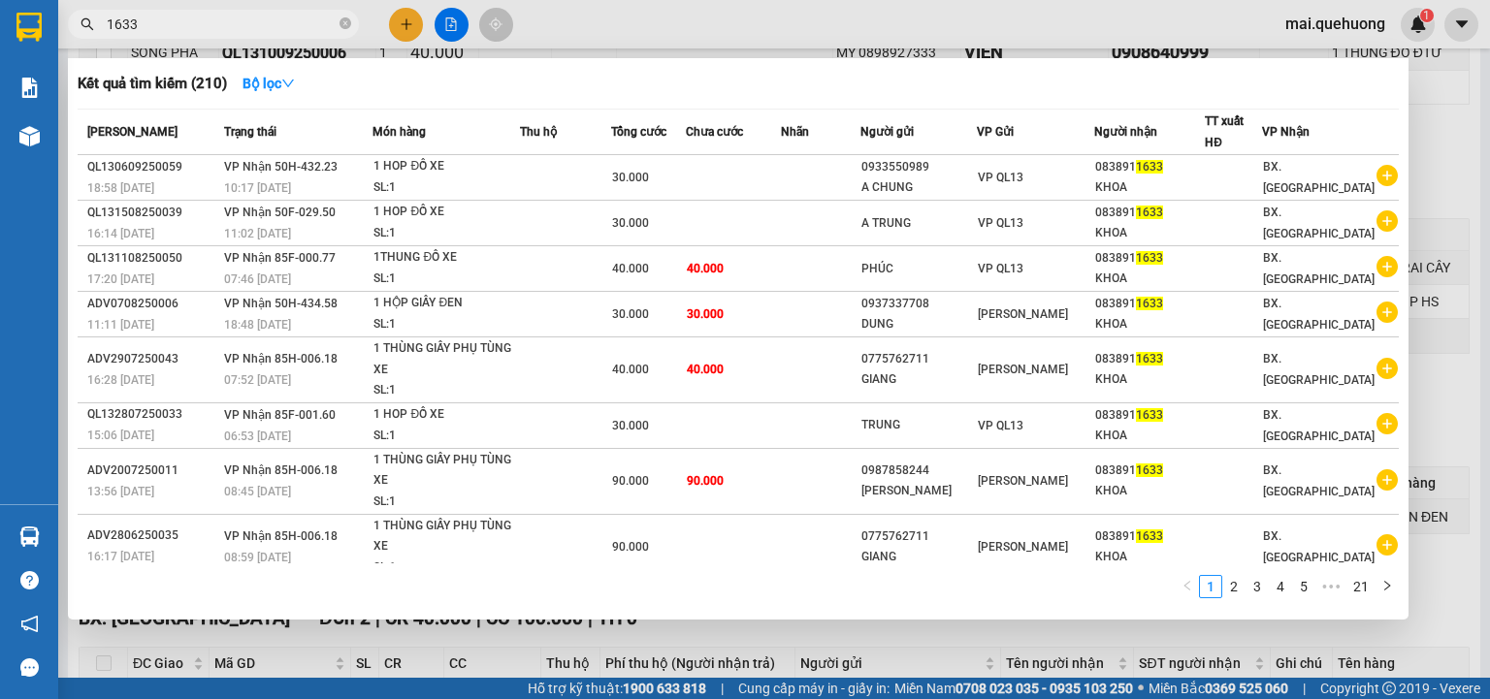
click at [254, 23] on input "1633" at bounding box center [221, 24] width 229 height 21
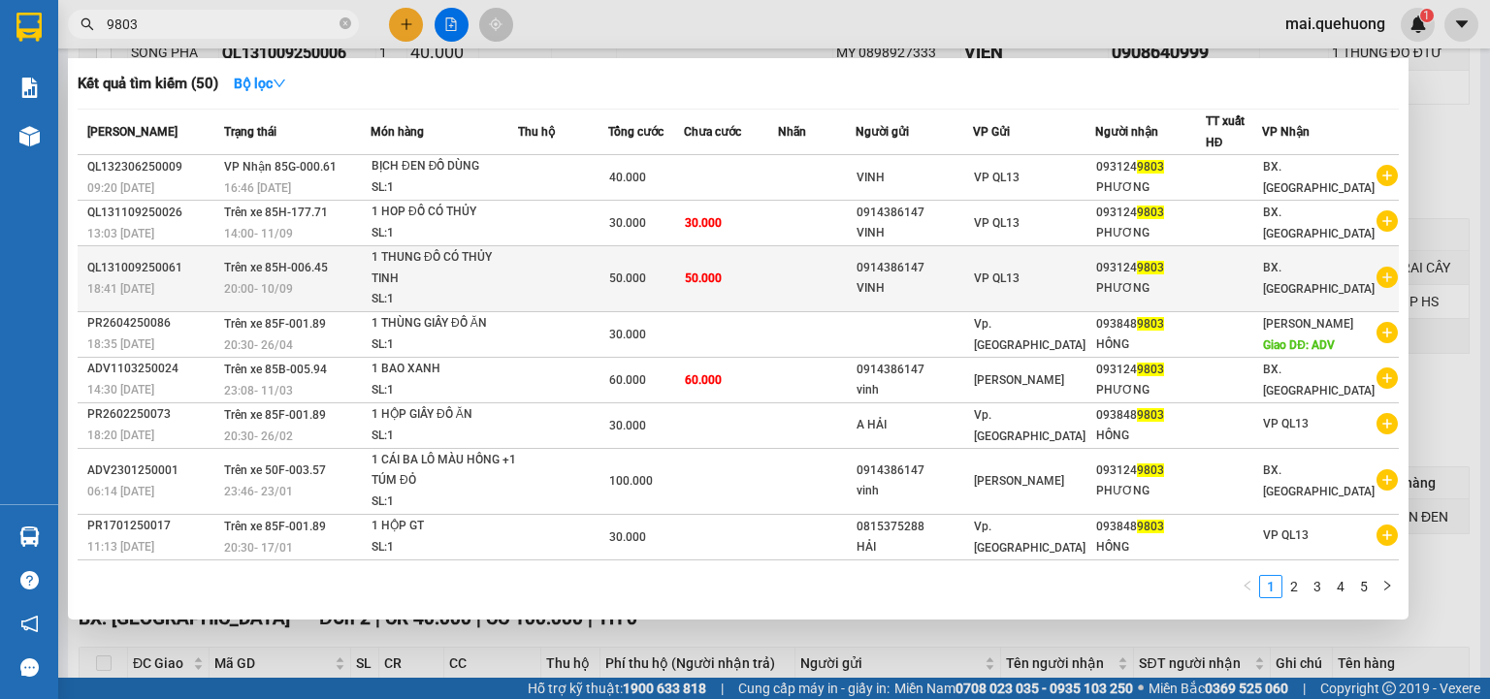
type input "9803"
click at [762, 288] on td "50.000" at bounding box center [731, 279] width 95 height 66
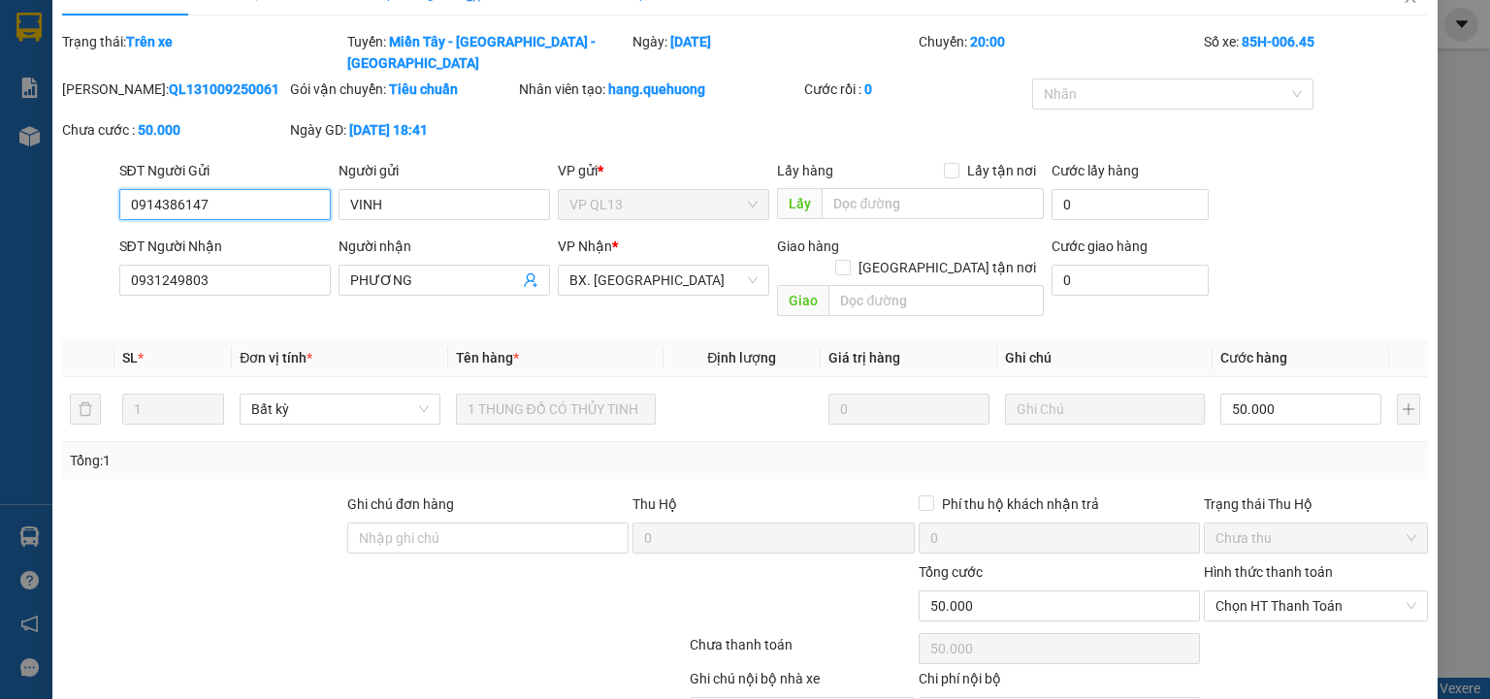
scroll to position [108, 0]
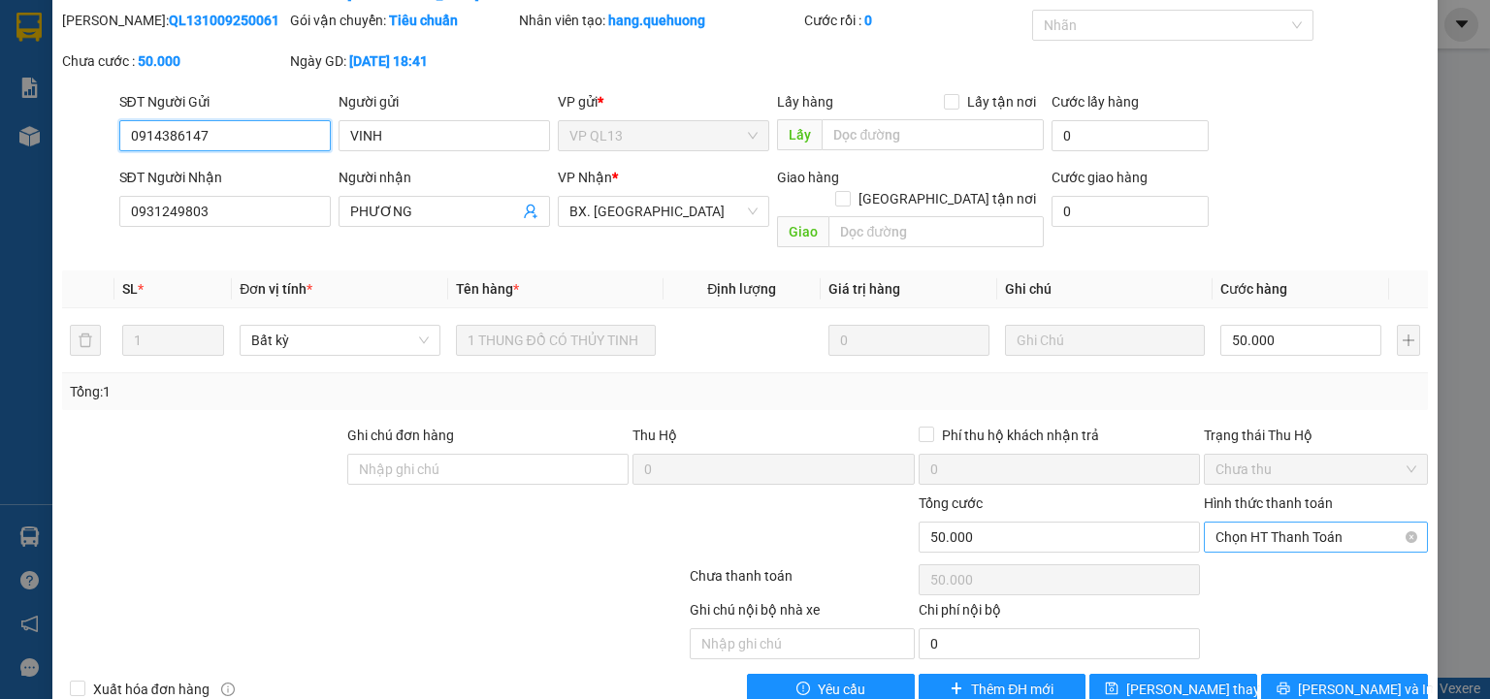
click at [1277, 523] on span "Chọn HT Thanh Toán" at bounding box center [1315, 537] width 201 height 29
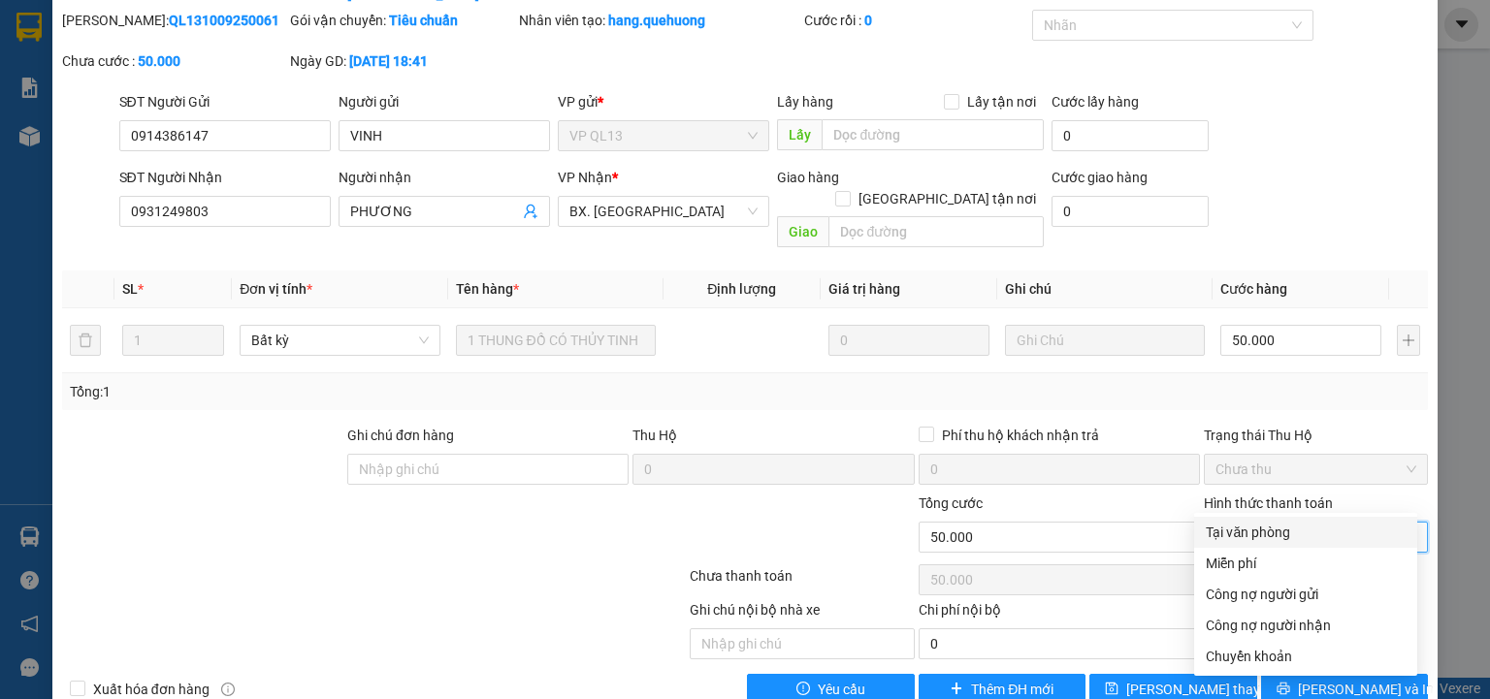
click at [1255, 529] on div "Tại văn phòng" at bounding box center [1306, 532] width 200 height 21
type input "0"
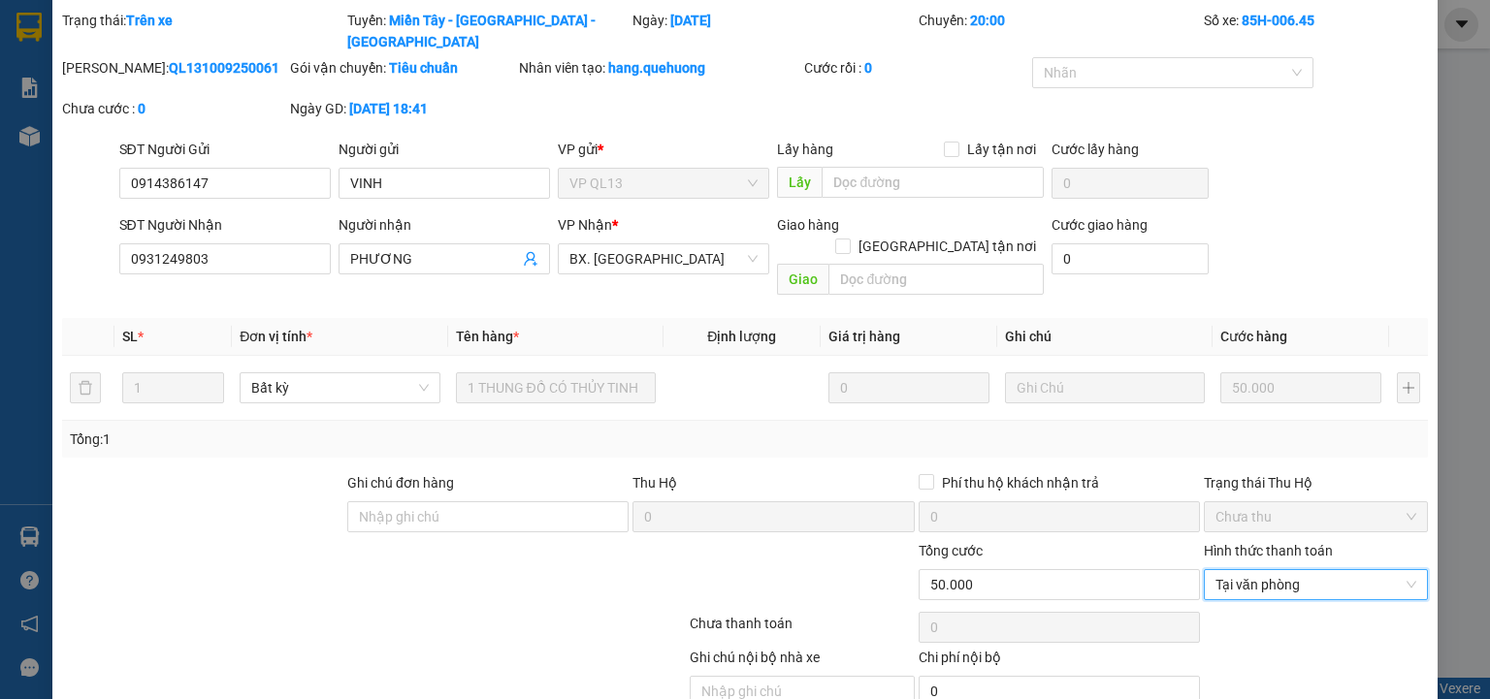
scroll to position [0, 0]
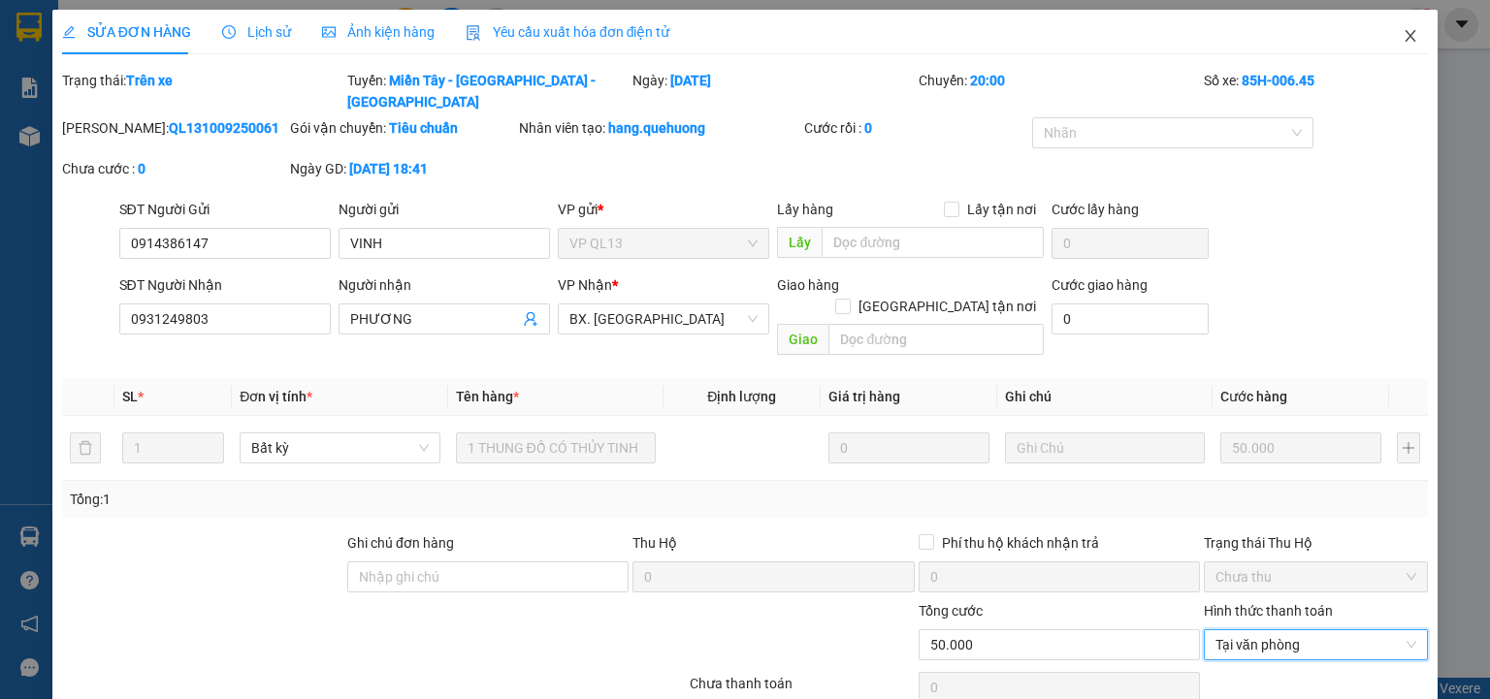
click at [1403, 32] on icon "close" at bounding box center [1411, 36] width 16 height 16
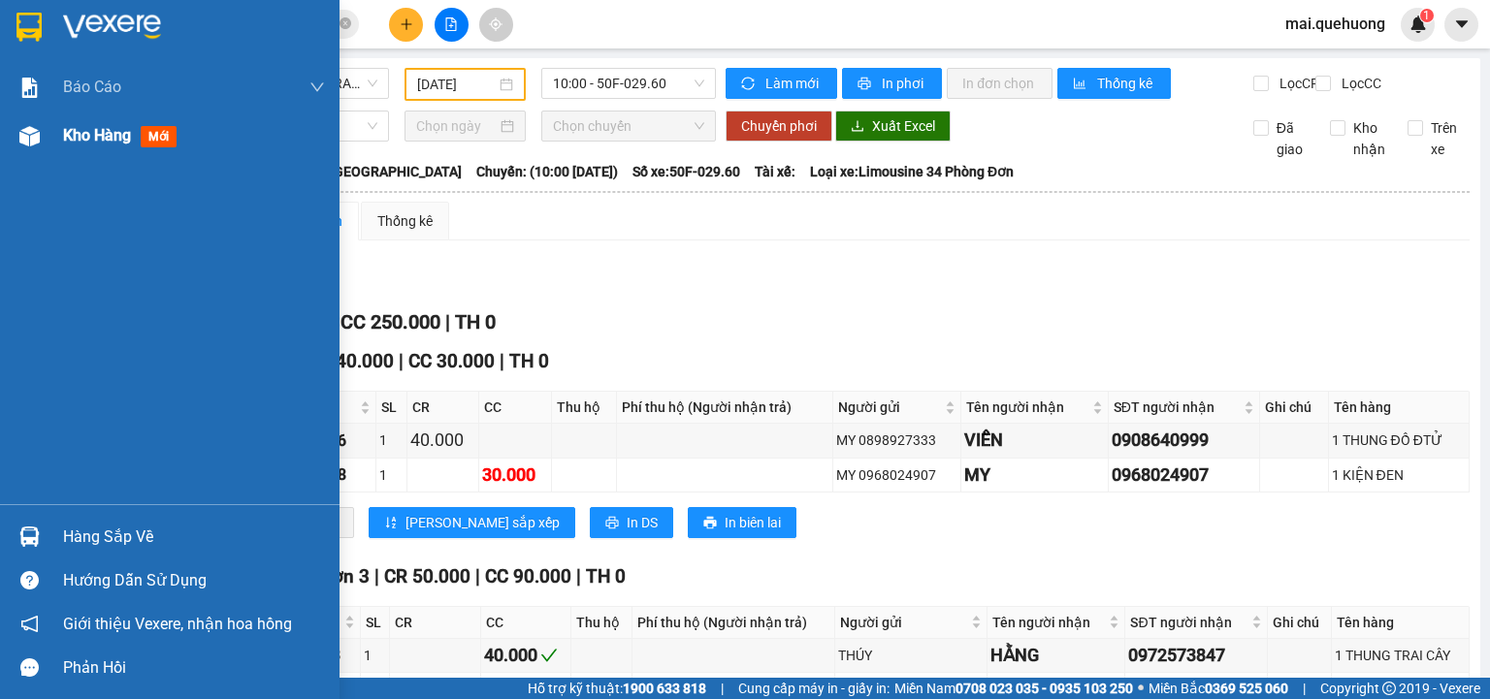
click at [87, 130] on span "Kho hàng" at bounding box center [97, 135] width 68 height 18
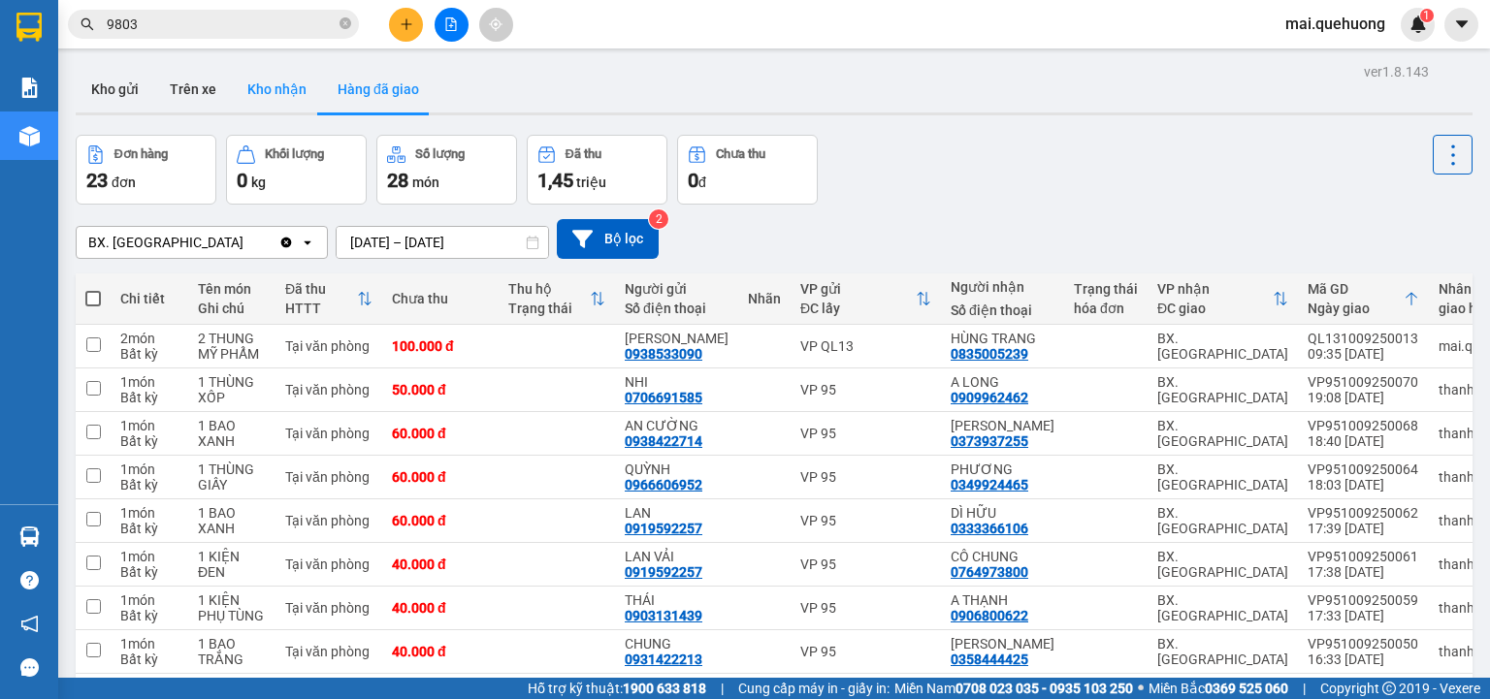
click at [279, 87] on button "Kho nhận" at bounding box center [277, 89] width 90 height 47
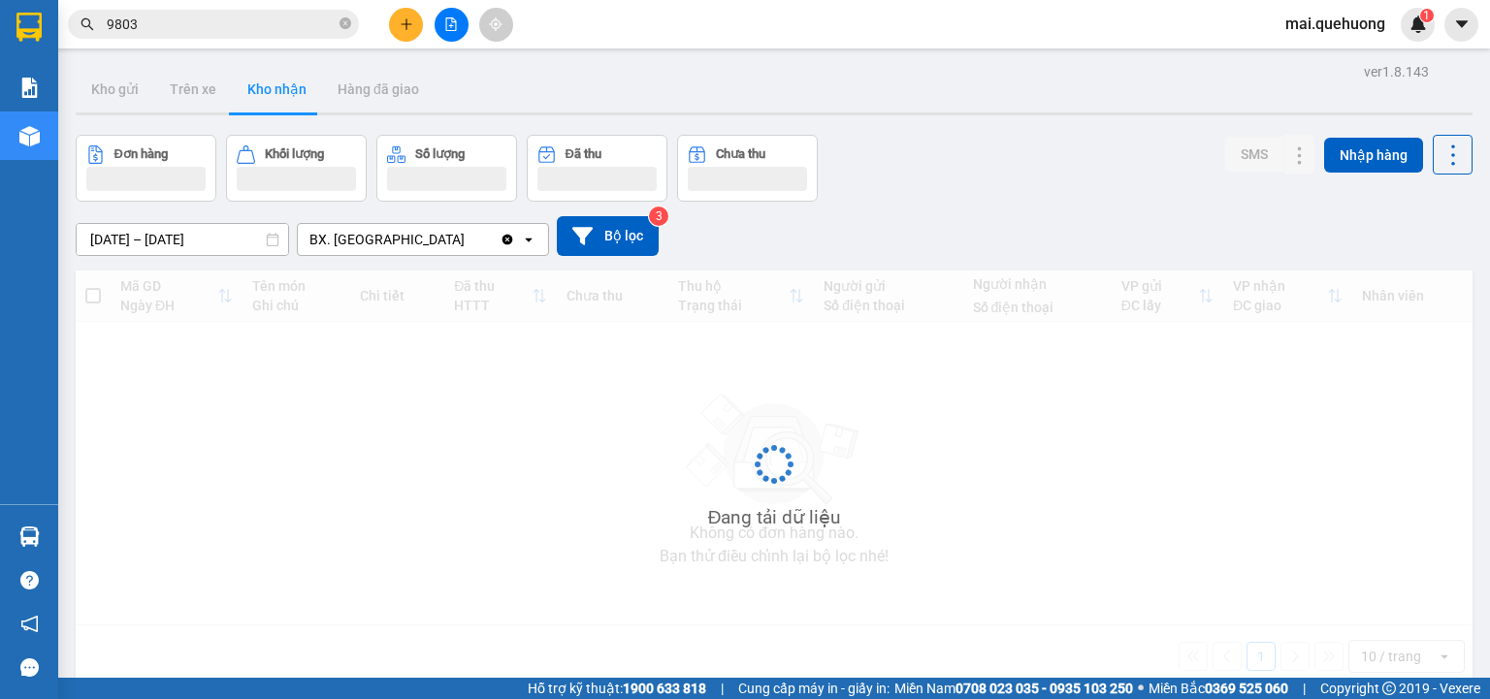
click at [186, 240] on input "[DATE] – [DATE]" at bounding box center [182, 239] width 211 height 31
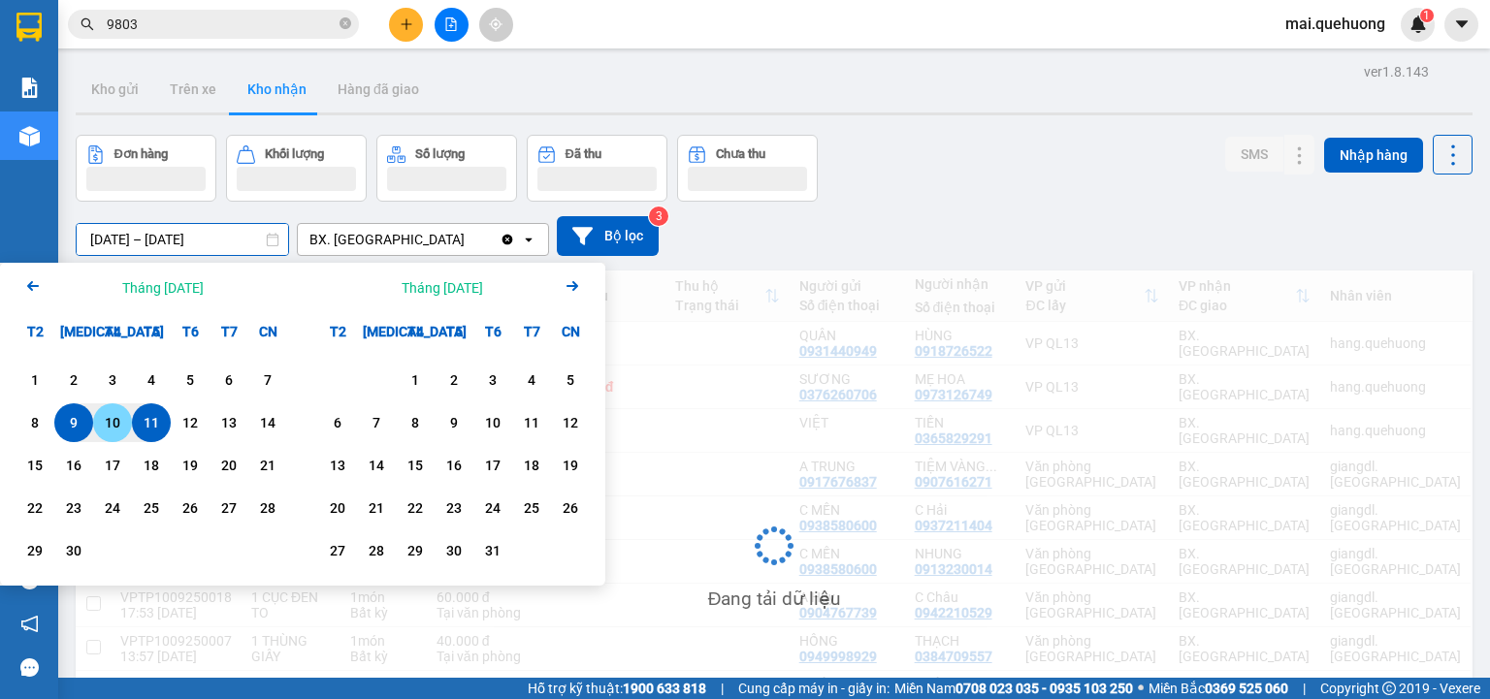
click at [97, 417] on div "10" at bounding box center [112, 422] width 39 height 39
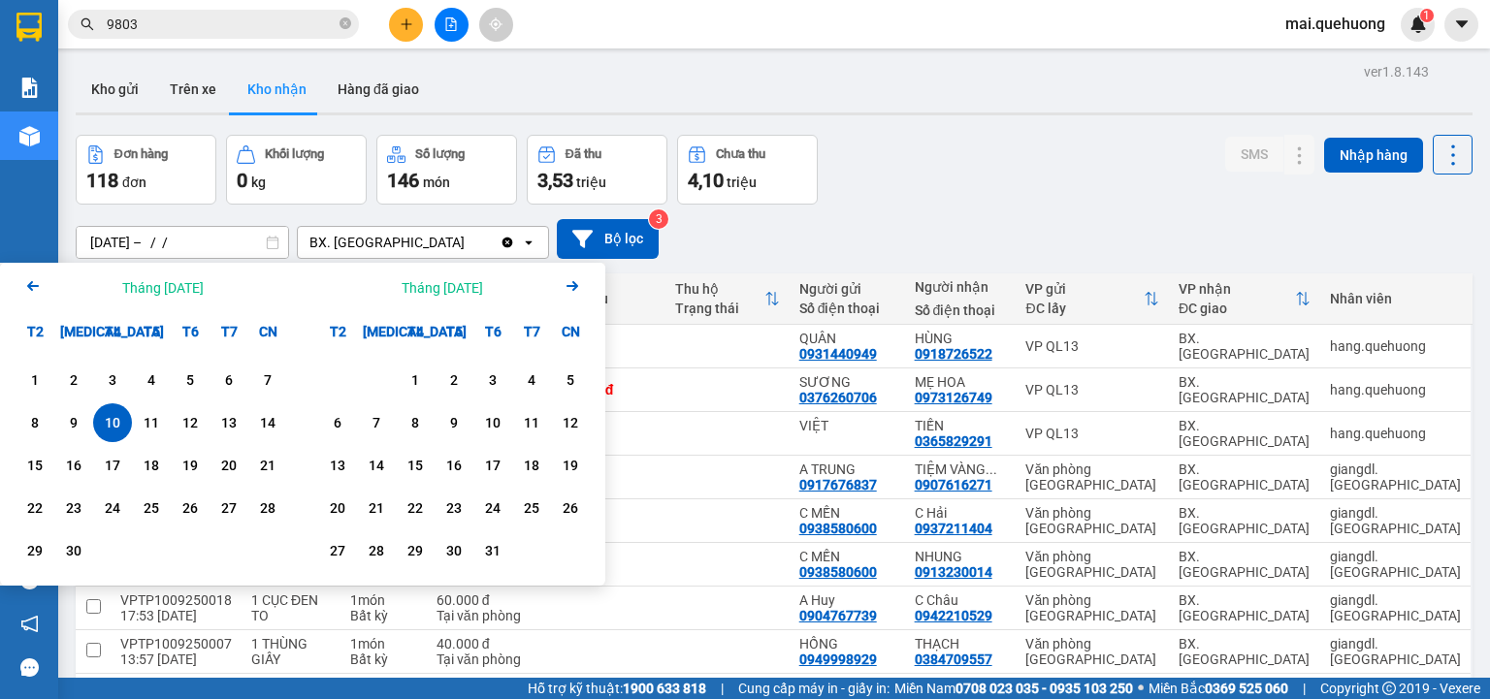
click at [226, 243] on input "[DATE] – / /" at bounding box center [182, 242] width 211 height 31
click at [147, 425] on div "11" at bounding box center [151, 422] width 27 height 23
type input "[DATE] – [DATE]"
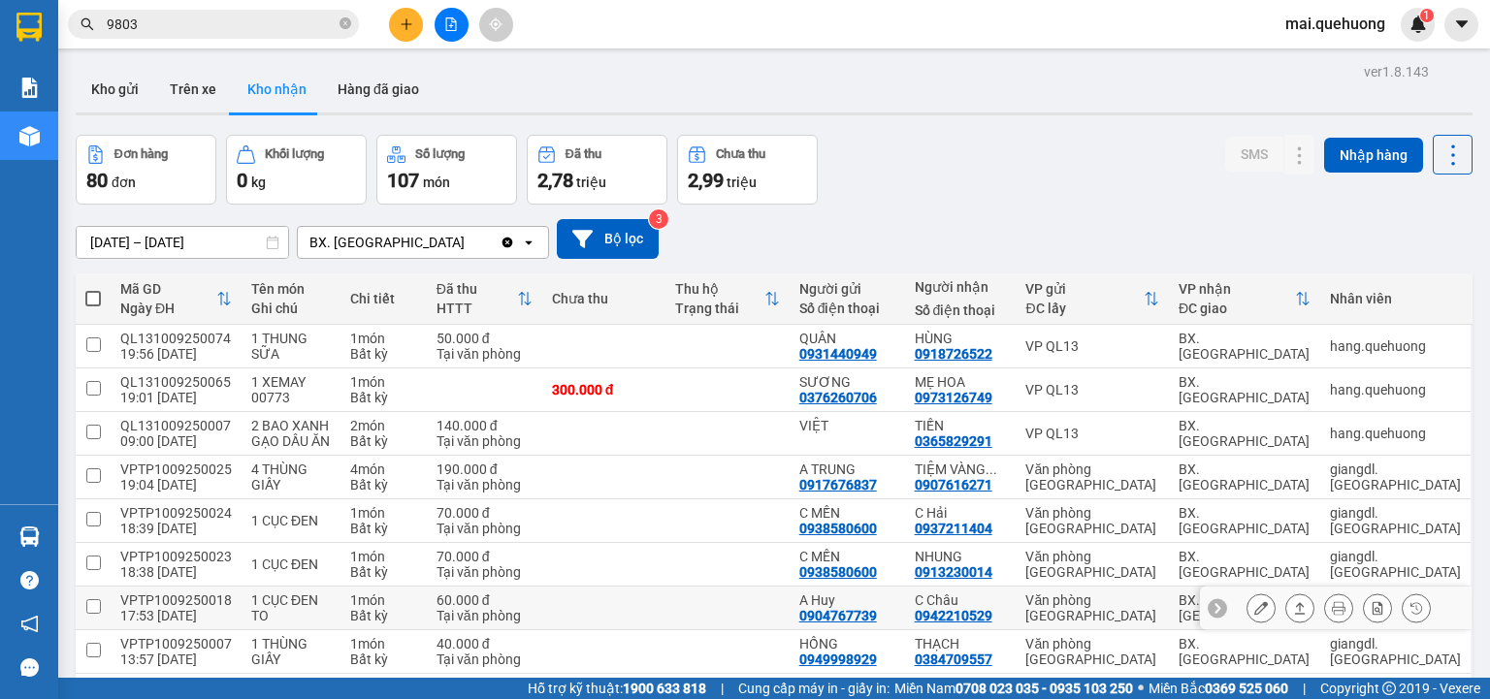
scroll to position [159, 0]
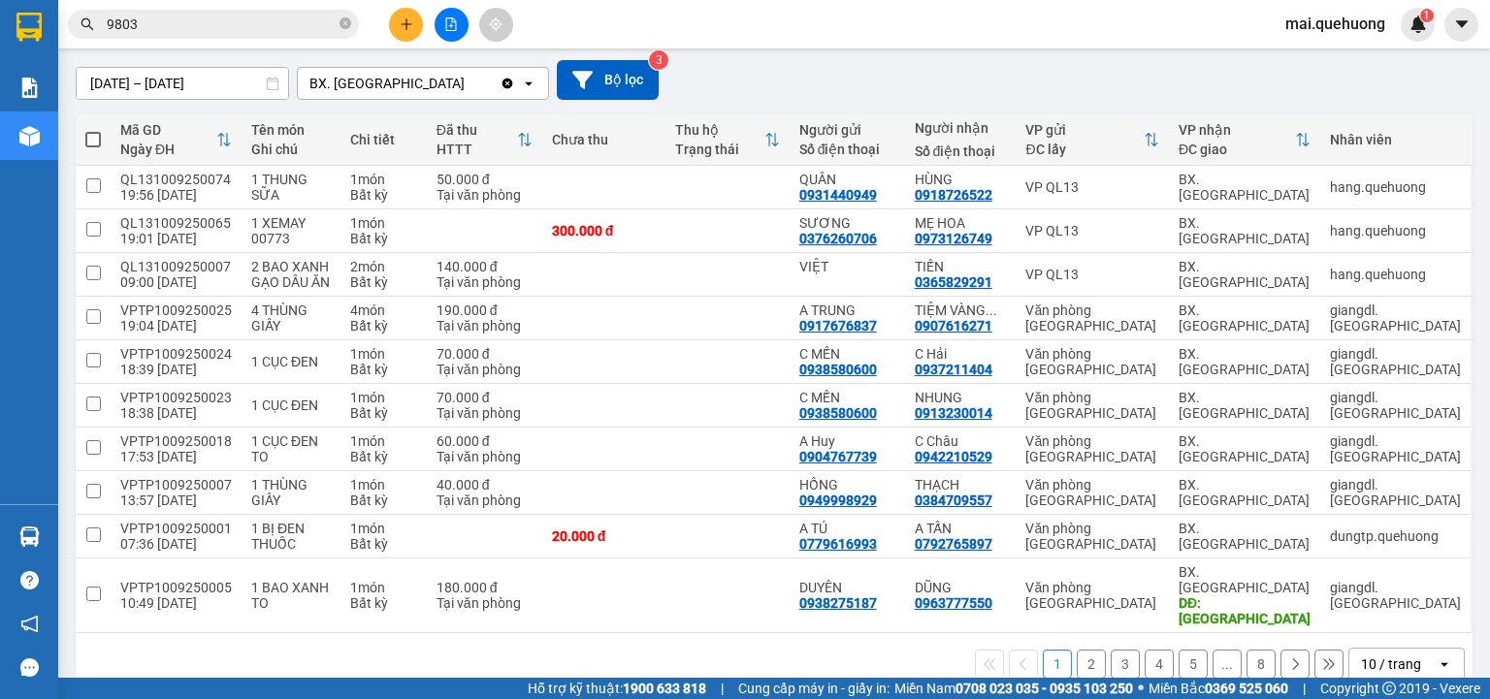
click at [1408, 649] on div "10 / trang" at bounding box center [1392, 664] width 87 height 31
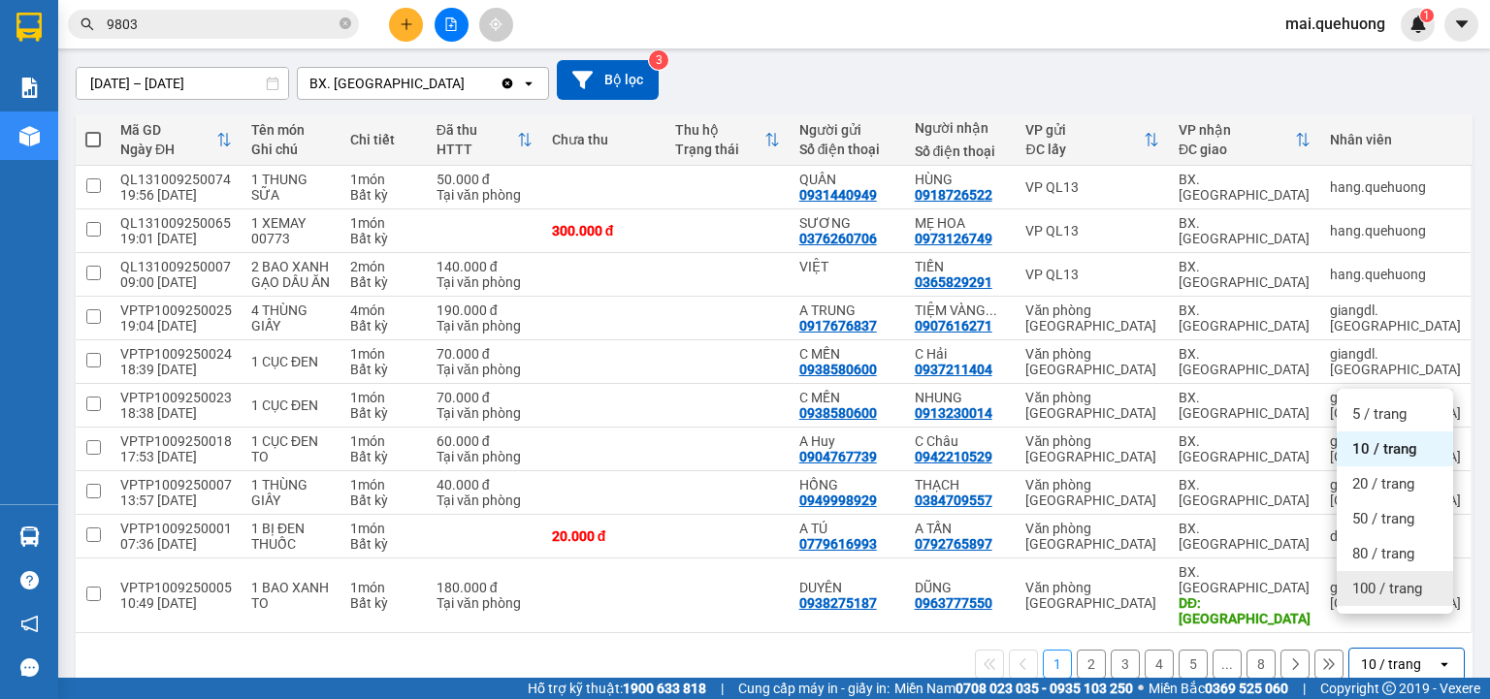
click at [1397, 588] on span "100 / trang" at bounding box center [1387, 588] width 70 height 19
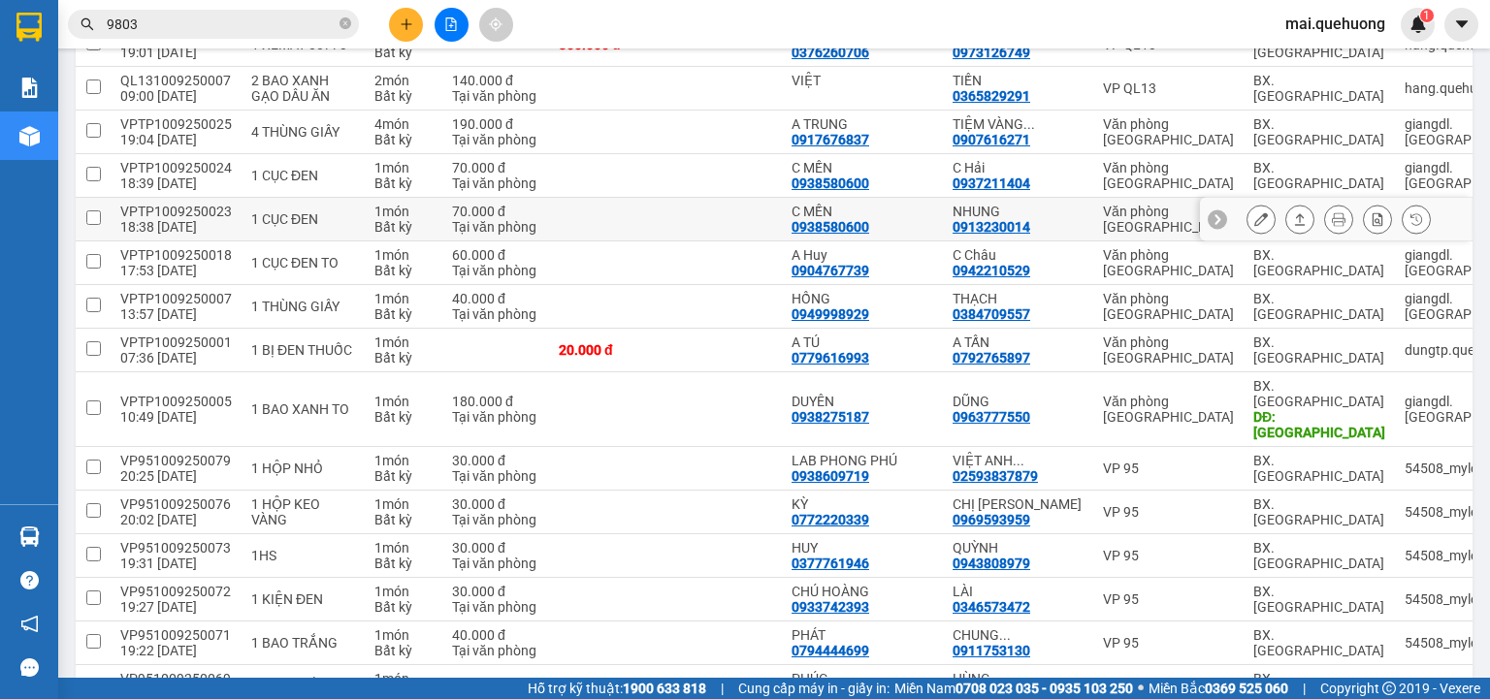
scroll to position [0, 0]
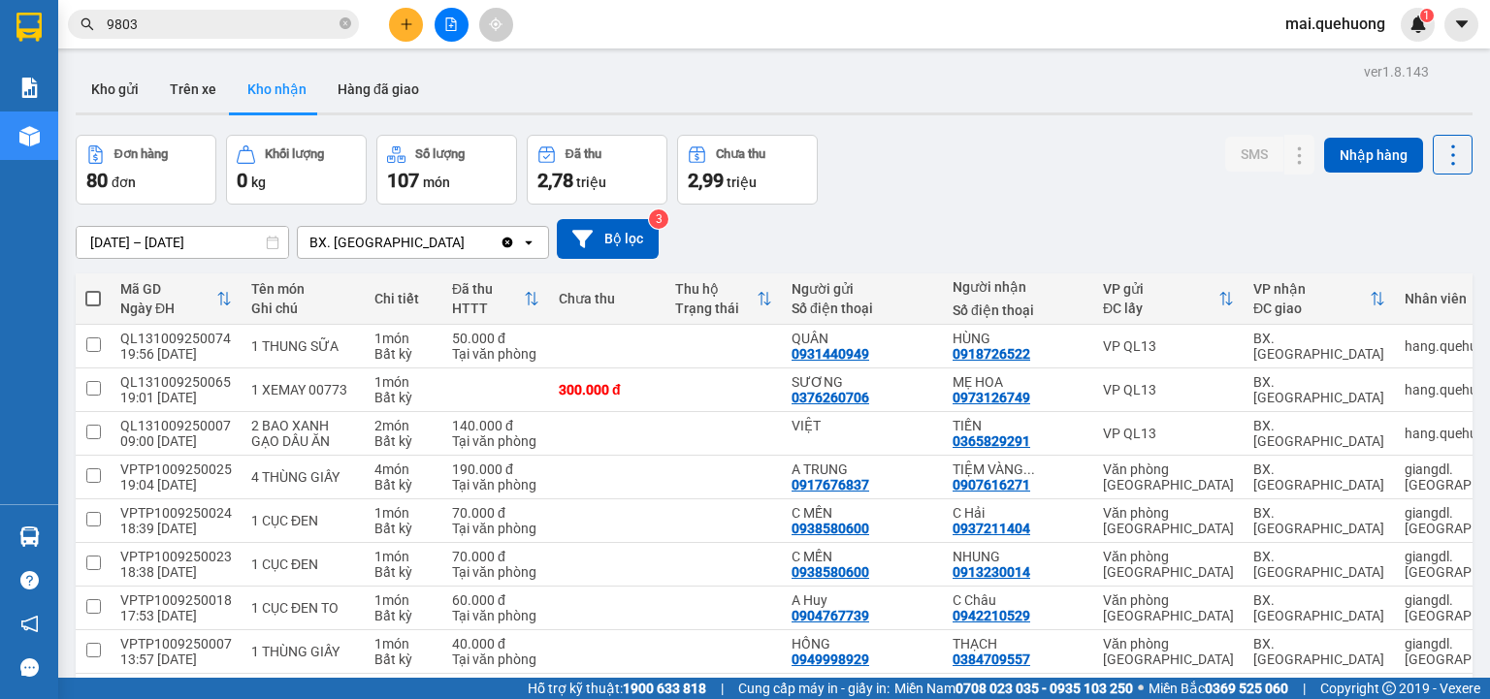
drag, startPoint x: 387, startPoint y: 81, endPoint x: 372, endPoint y: 150, distance: 70.4
click at [388, 86] on button "Hàng đã giao" at bounding box center [378, 89] width 113 height 47
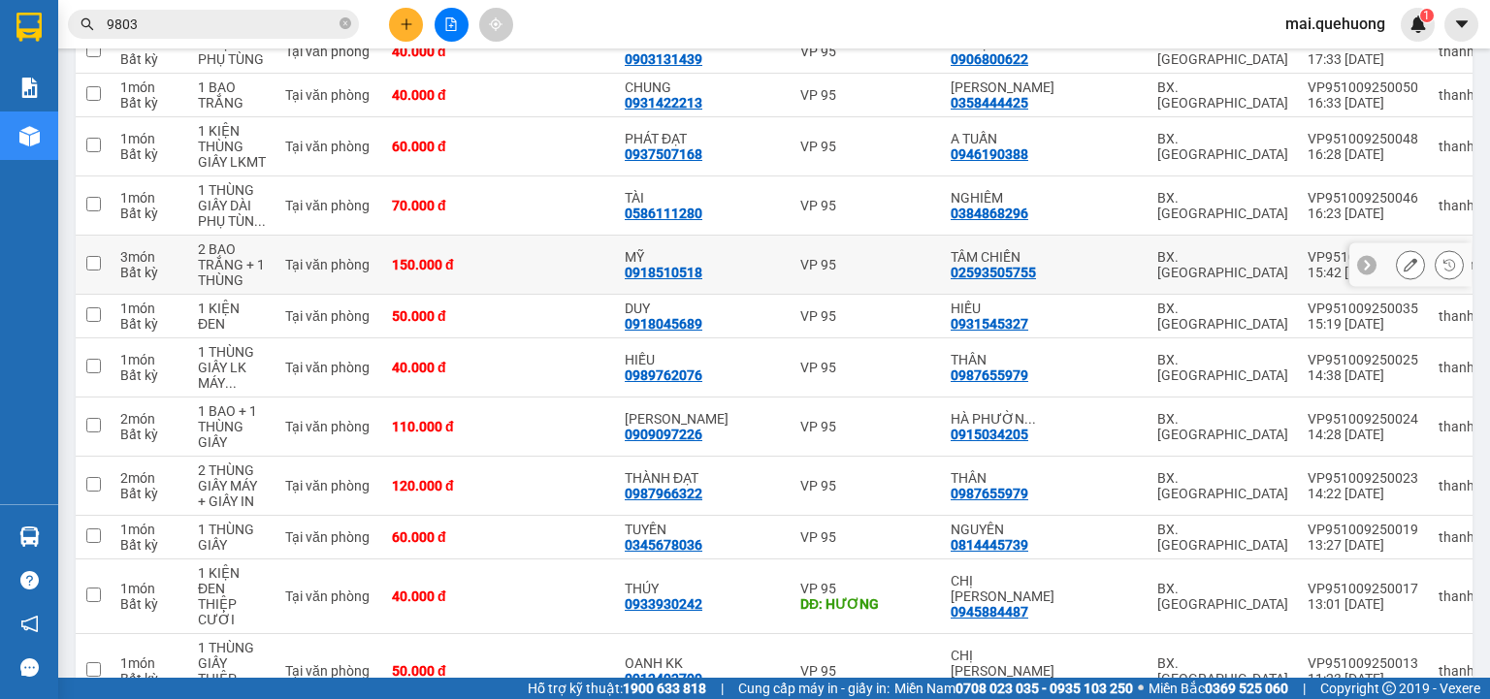
scroll to position [360, 0]
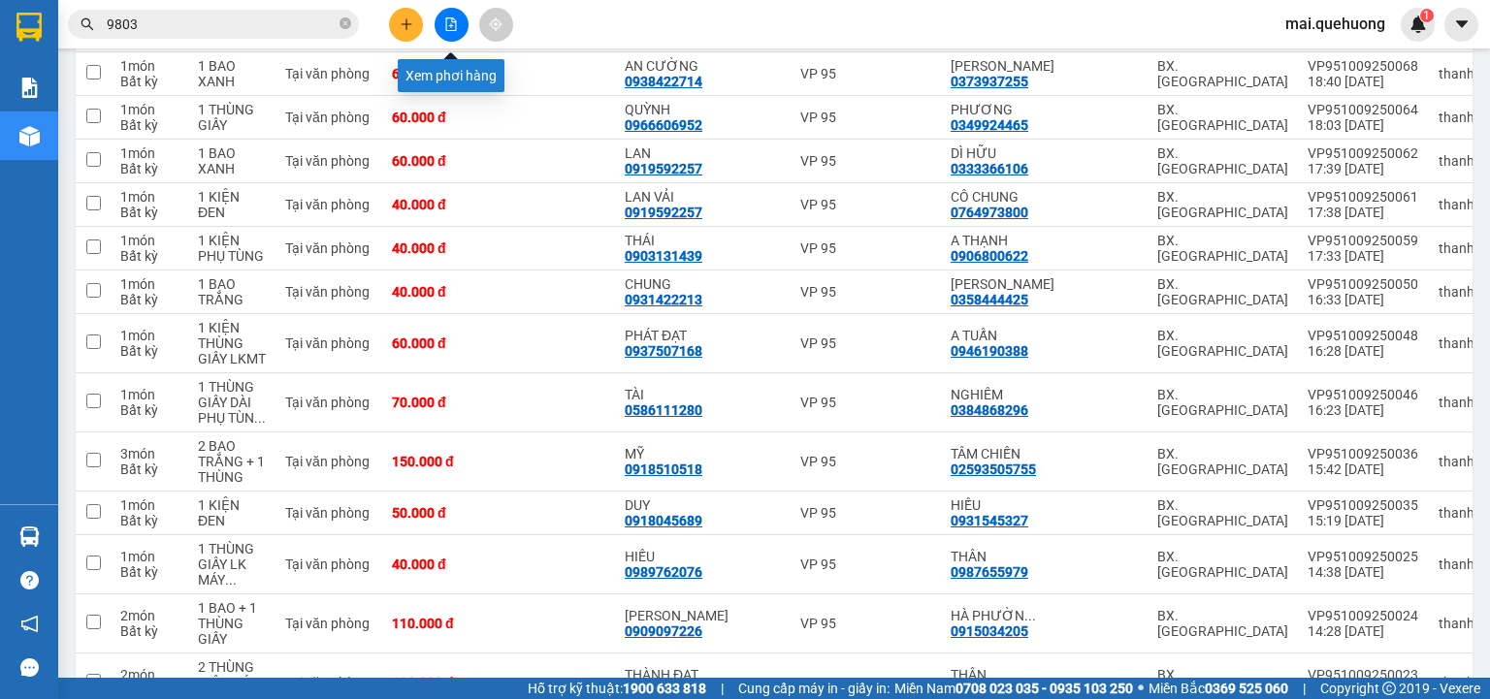
click at [452, 17] on icon "file-add" at bounding box center [451, 24] width 11 height 14
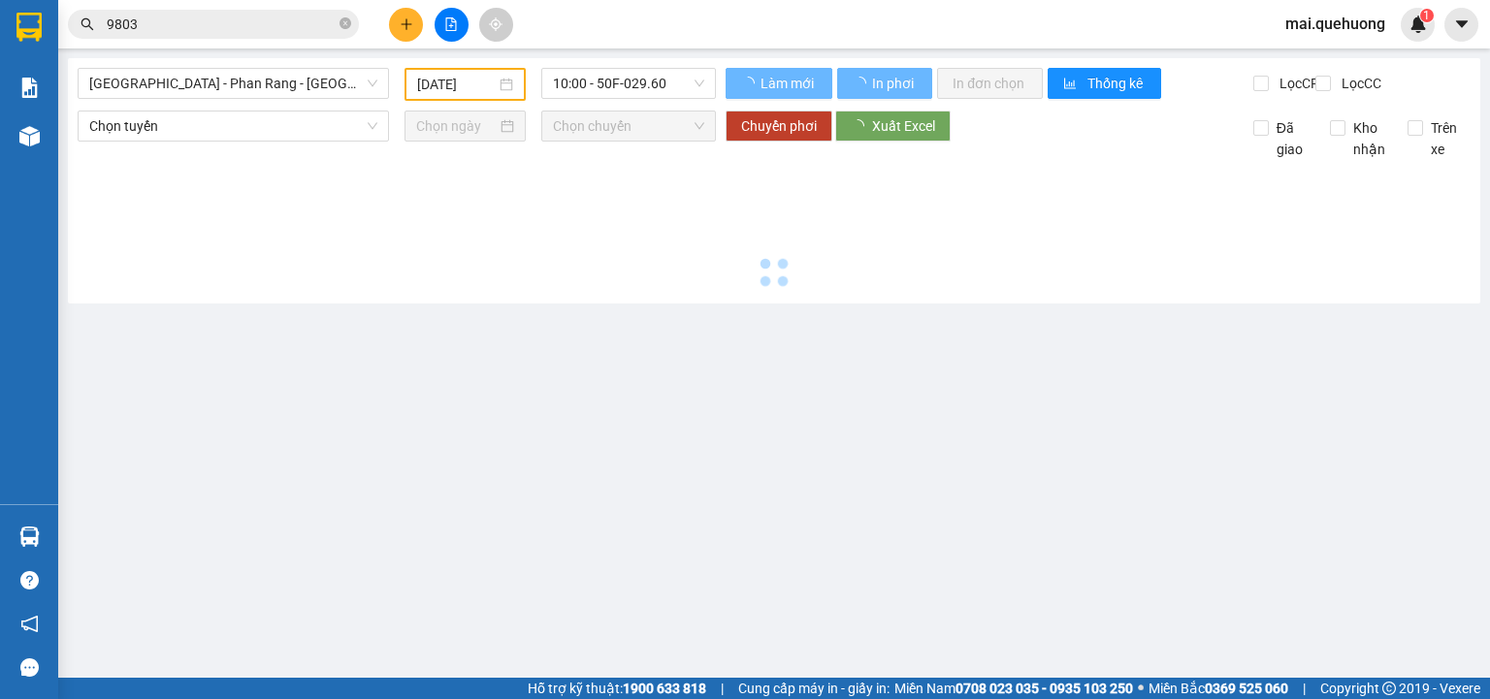
type input "[DATE]"
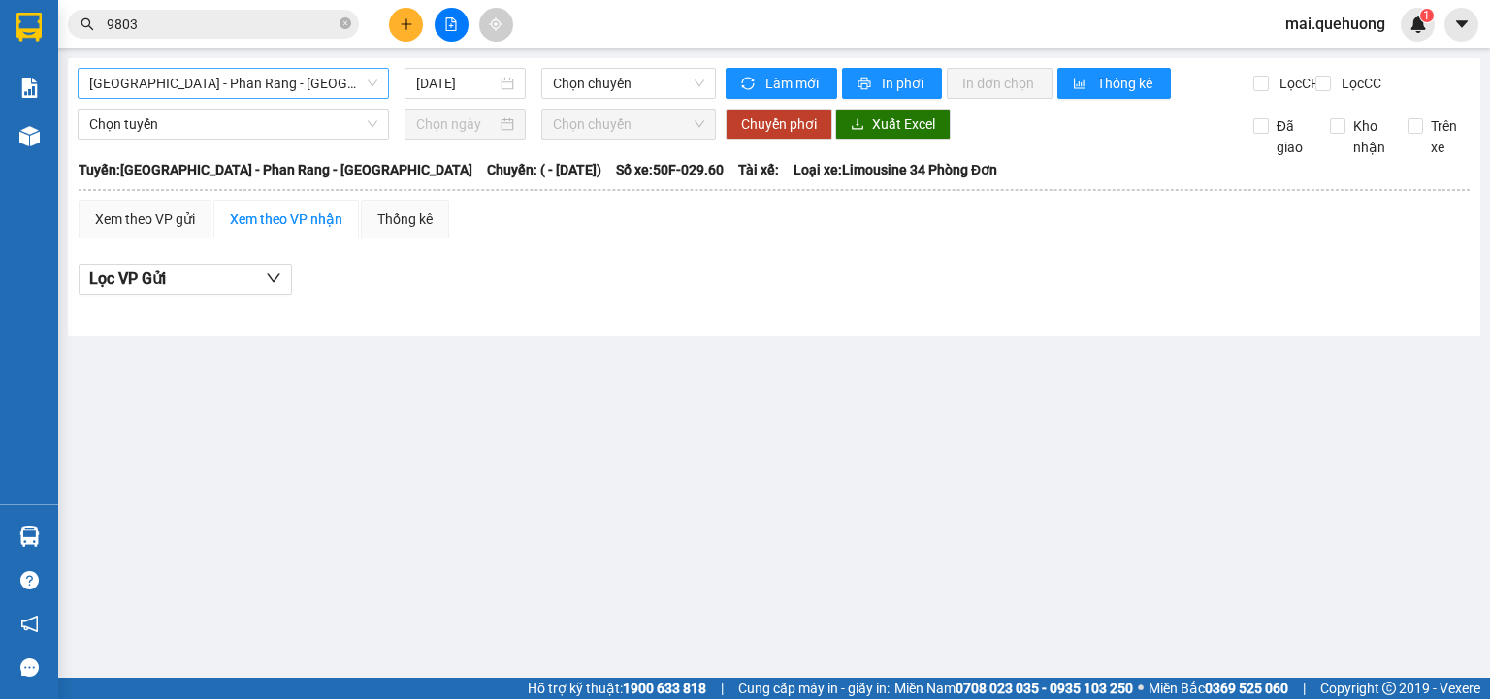
click at [264, 81] on span "[GEOGRAPHIC_DATA] - Phan Rang - [GEOGRAPHIC_DATA]" at bounding box center [233, 83] width 288 height 29
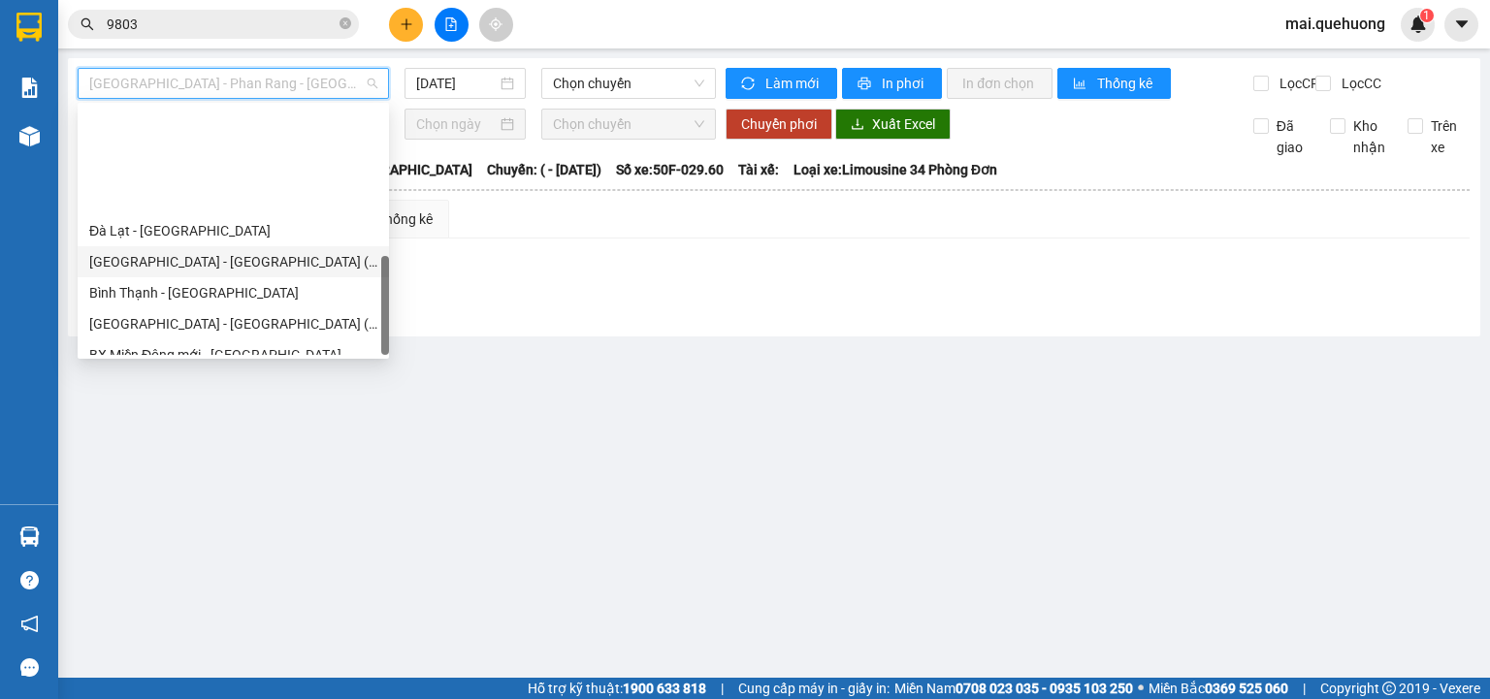
scroll to position [528, 0]
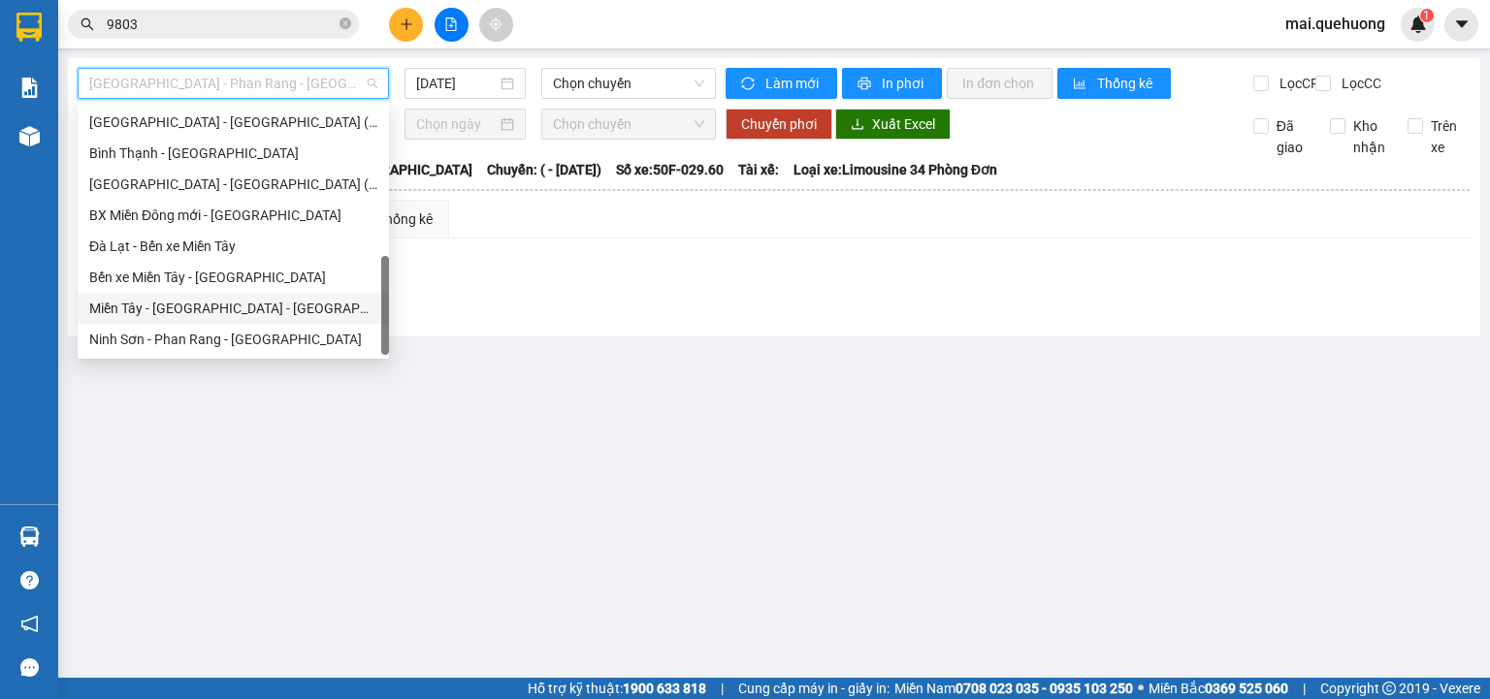
drag, startPoint x: 248, startPoint y: 308, endPoint x: 251, endPoint y: 296, distance: 12.9
click at [251, 296] on div "Miền Tây - [GEOGRAPHIC_DATA] - [GEOGRAPHIC_DATA]" at bounding box center [233, 308] width 311 height 31
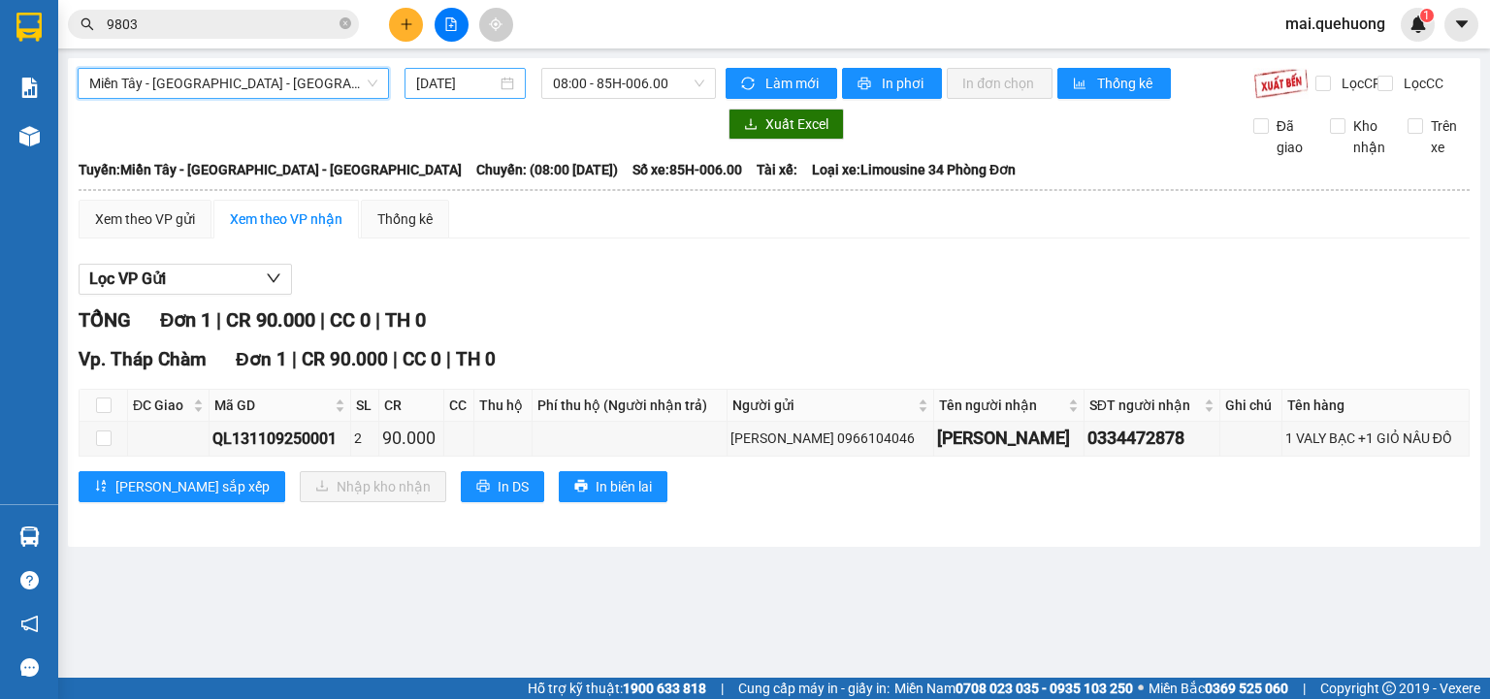
click at [466, 75] on input "[DATE]" at bounding box center [456, 83] width 80 height 21
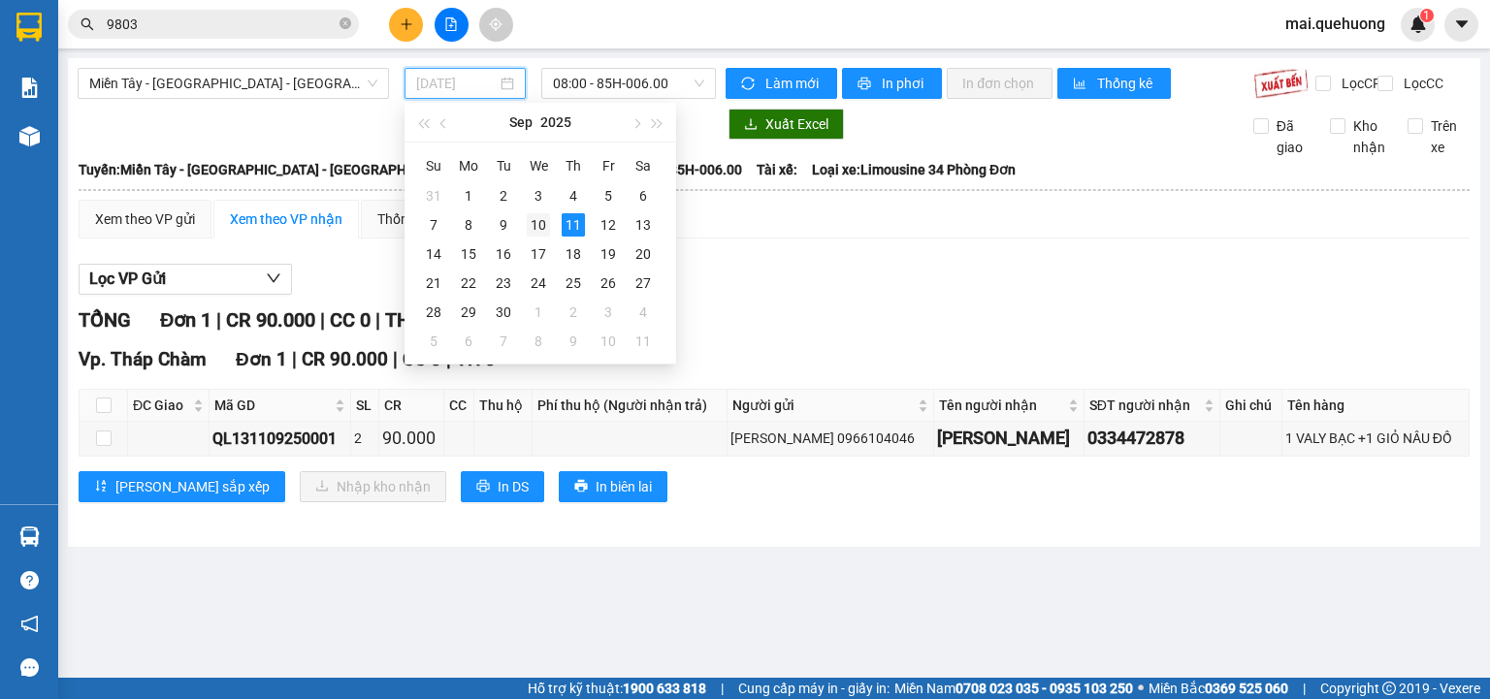
click at [546, 228] on div "10" at bounding box center [538, 224] width 23 height 23
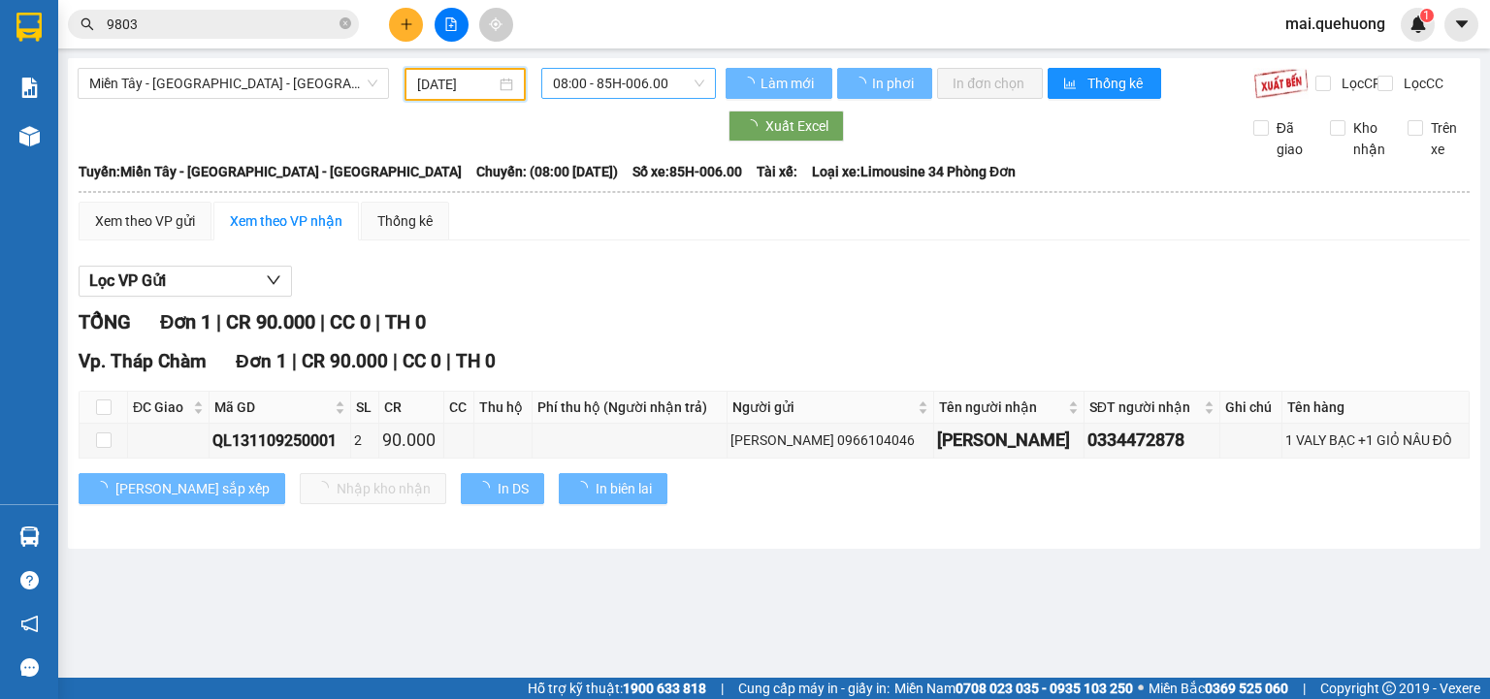
type input "[DATE]"
click at [627, 83] on span "08:00 - 85H-006.00" at bounding box center [629, 83] width 152 height 29
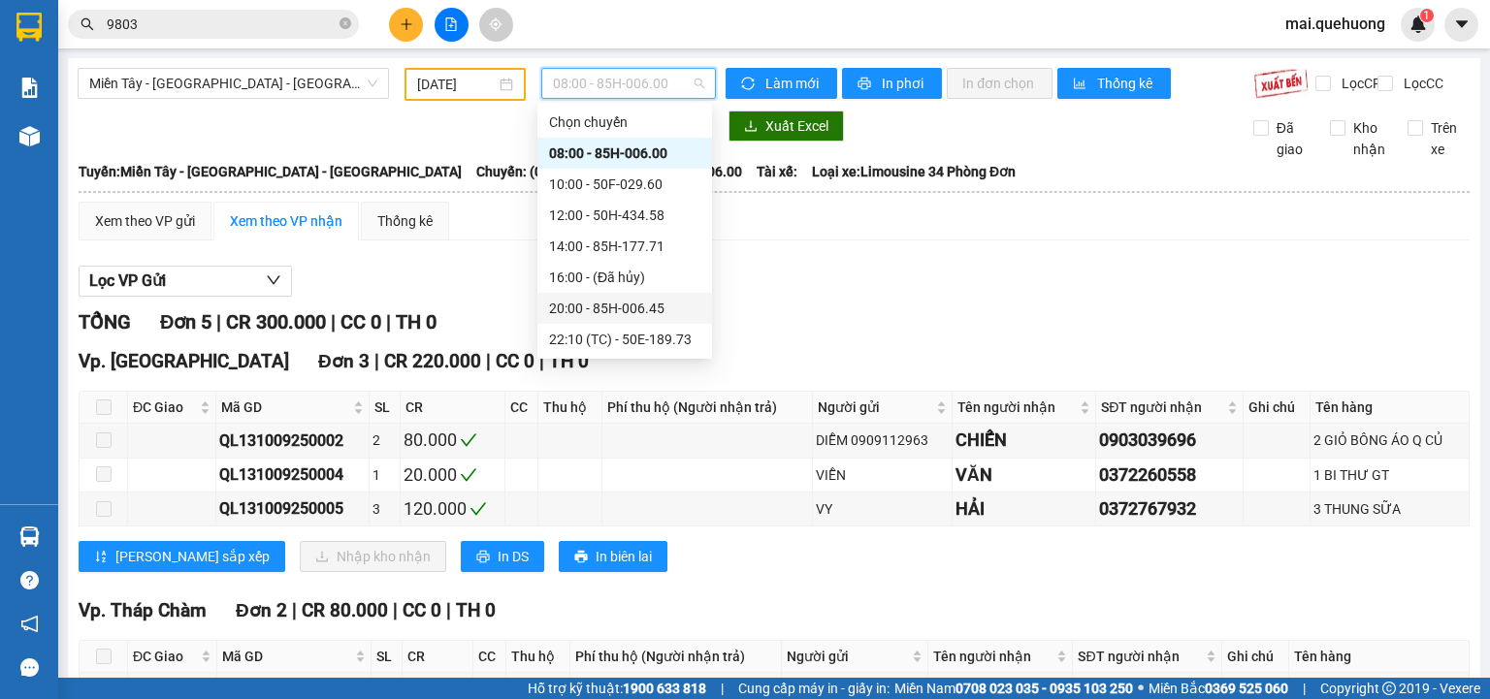
click at [592, 311] on div "20:00 - 85H-006.45" at bounding box center [624, 308] width 151 height 21
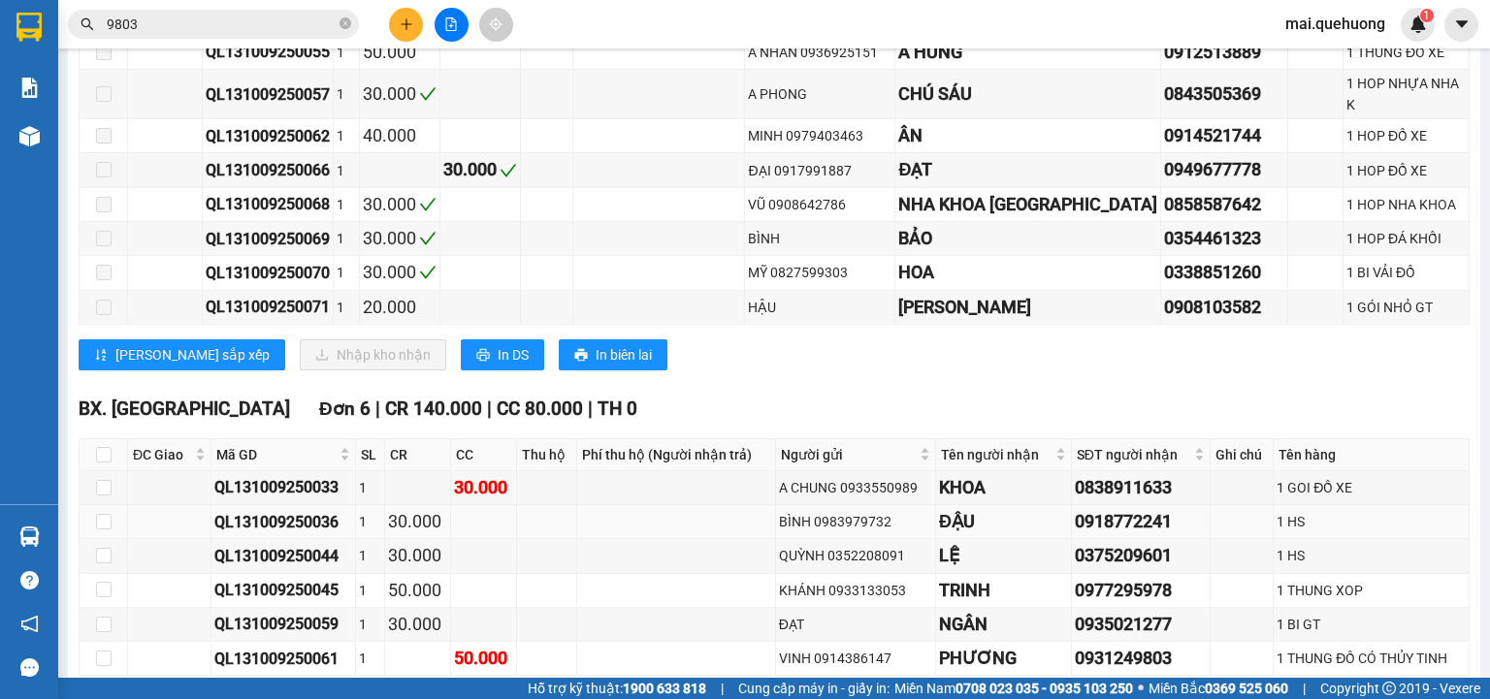
scroll to position [1242, 0]
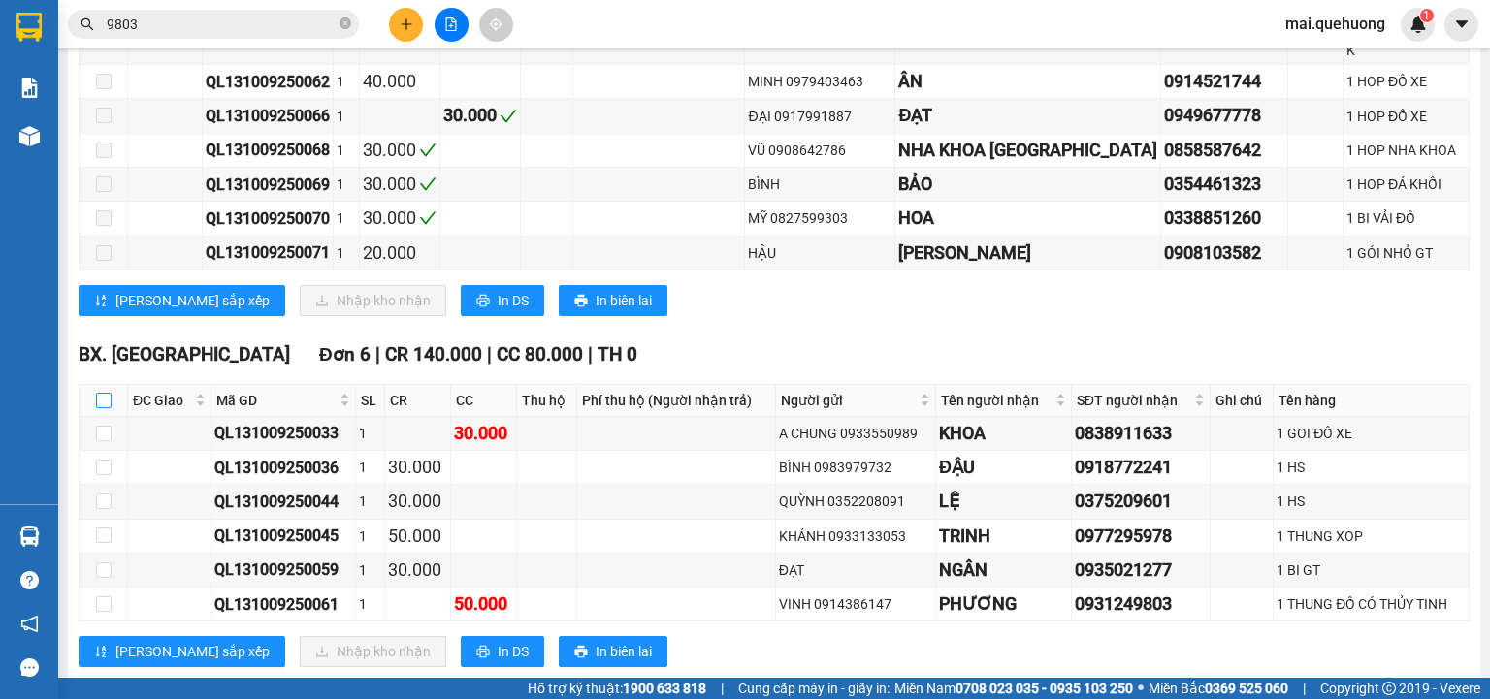
click at [109, 393] on input "checkbox" at bounding box center [104, 401] width 16 height 16
checkbox input "true"
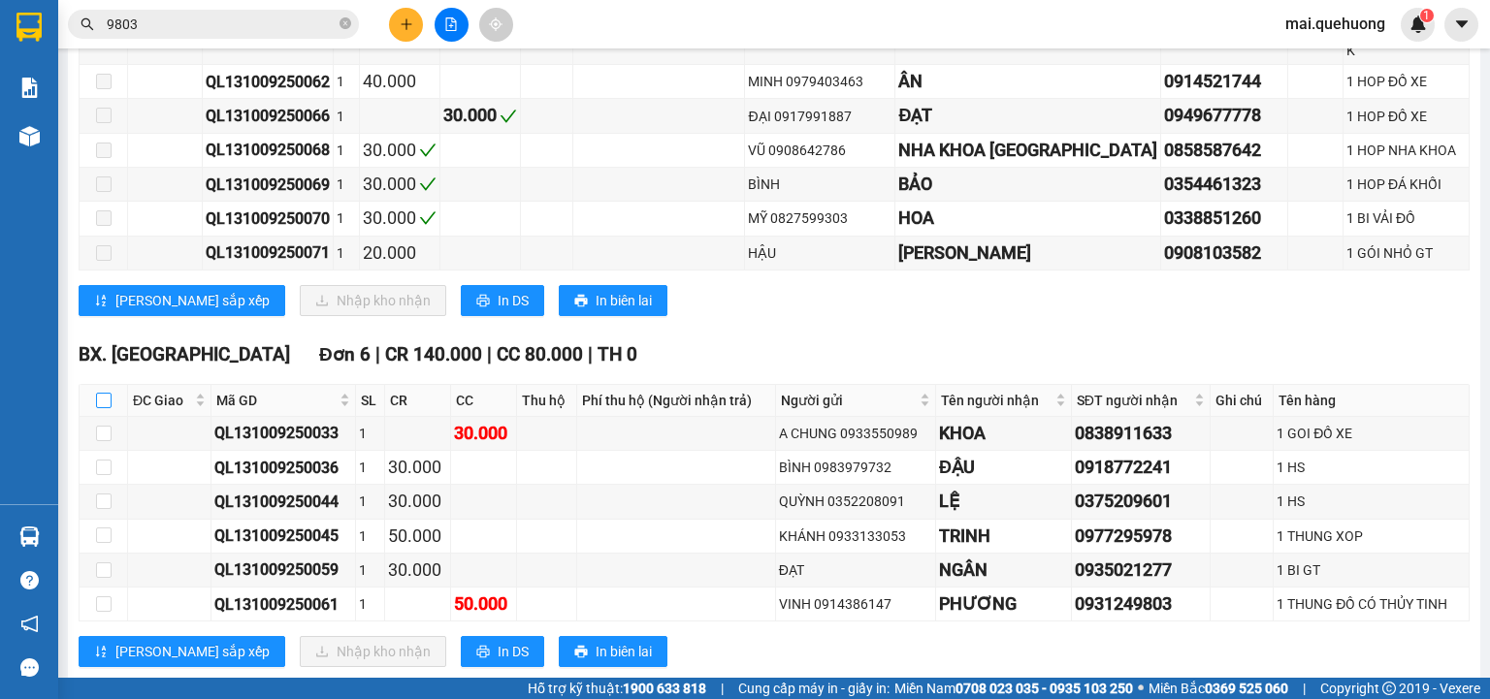
checkbox input "true"
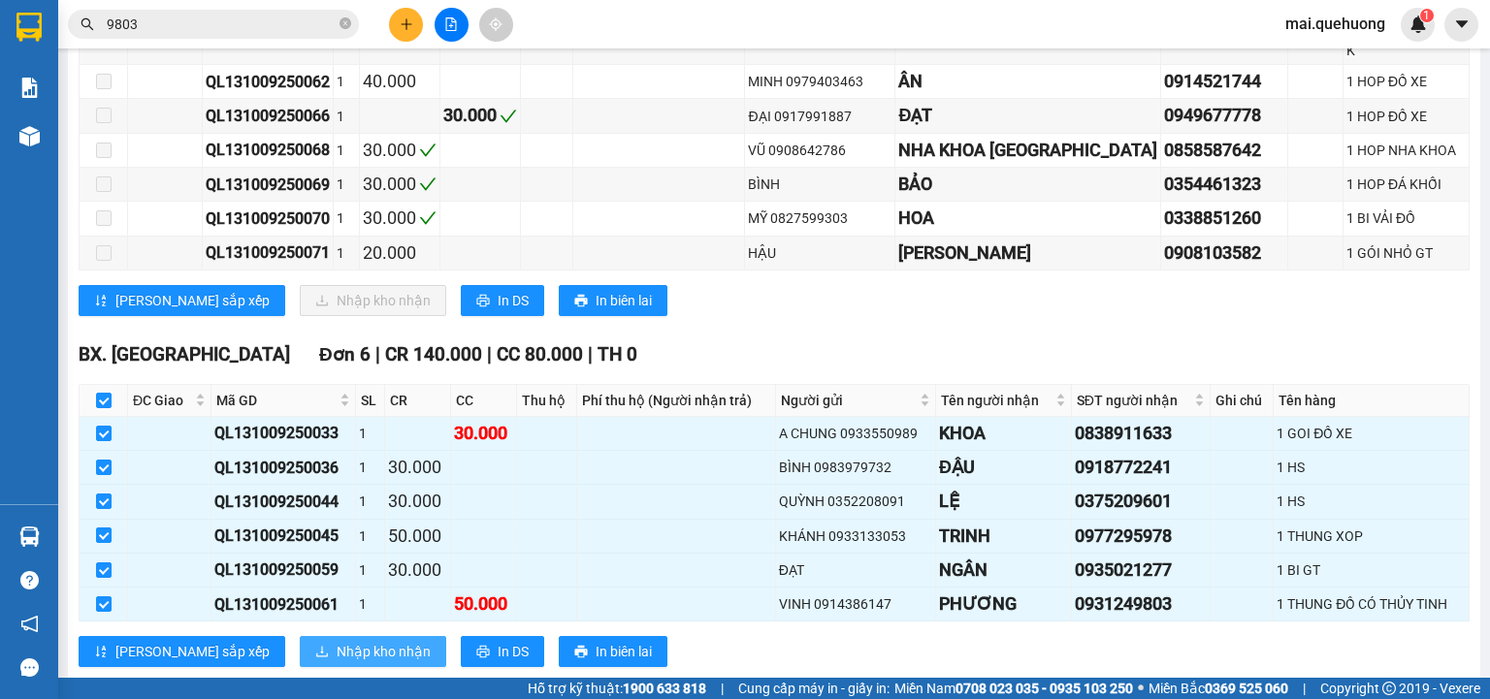
click at [337, 641] on span "Nhập kho nhận" at bounding box center [384, 651] width 94 height 21
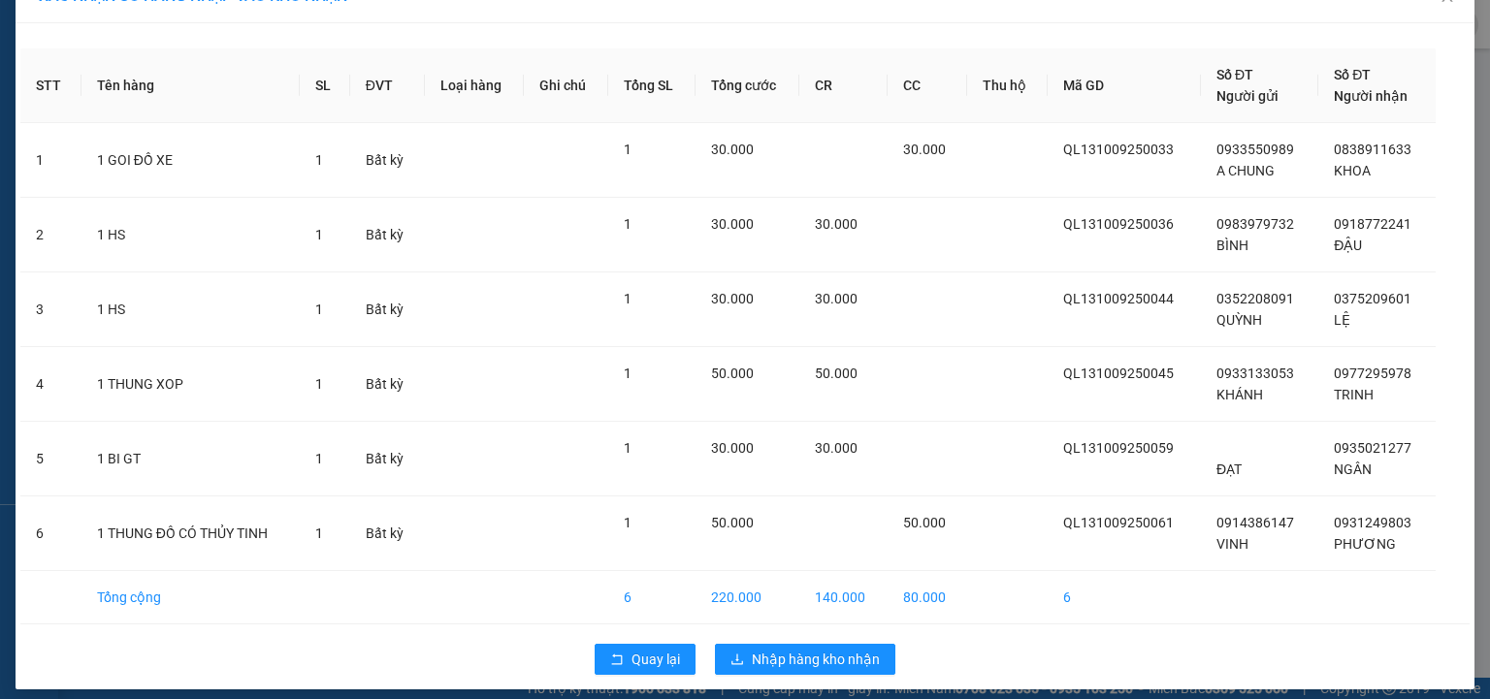
scroll to position [51, 0]
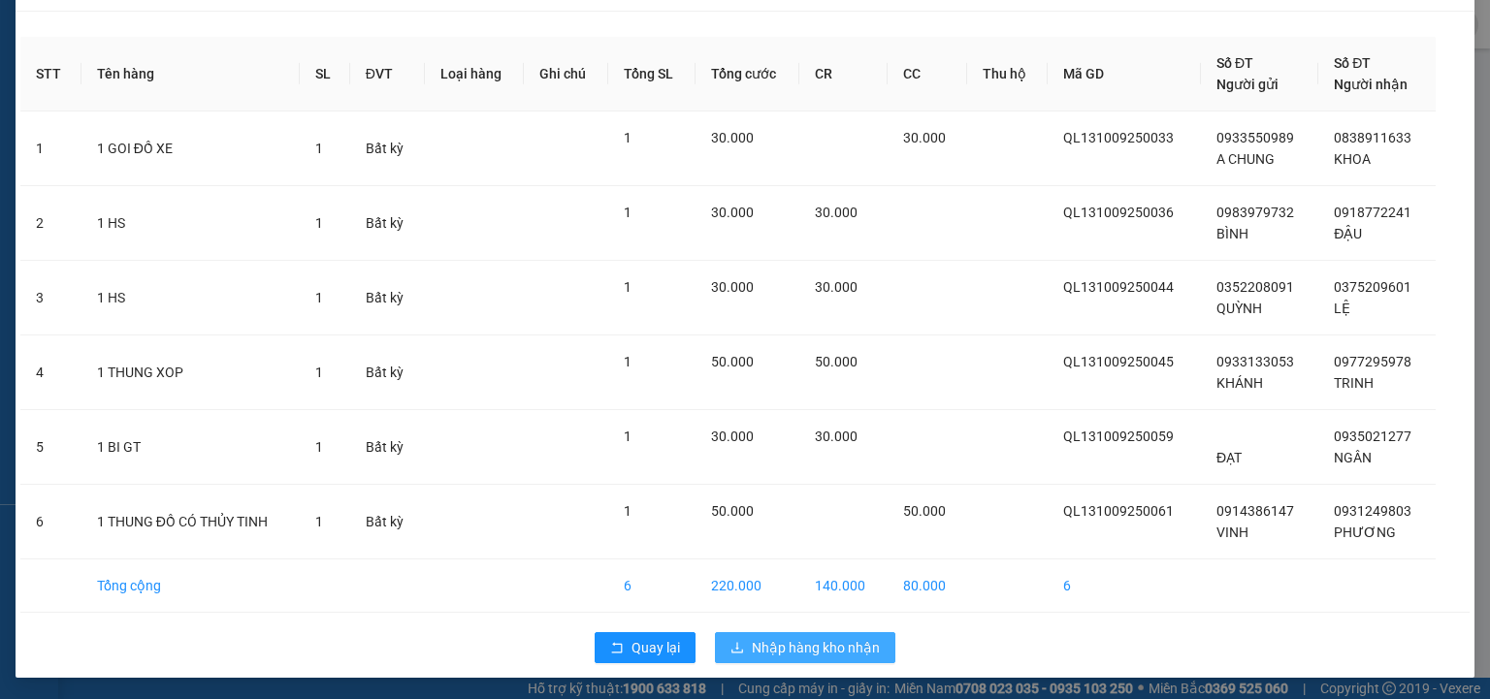
click at [807, 645] on span "Nhập hàng kho nhận" at bounding box center [816, 647] width 128 height 21
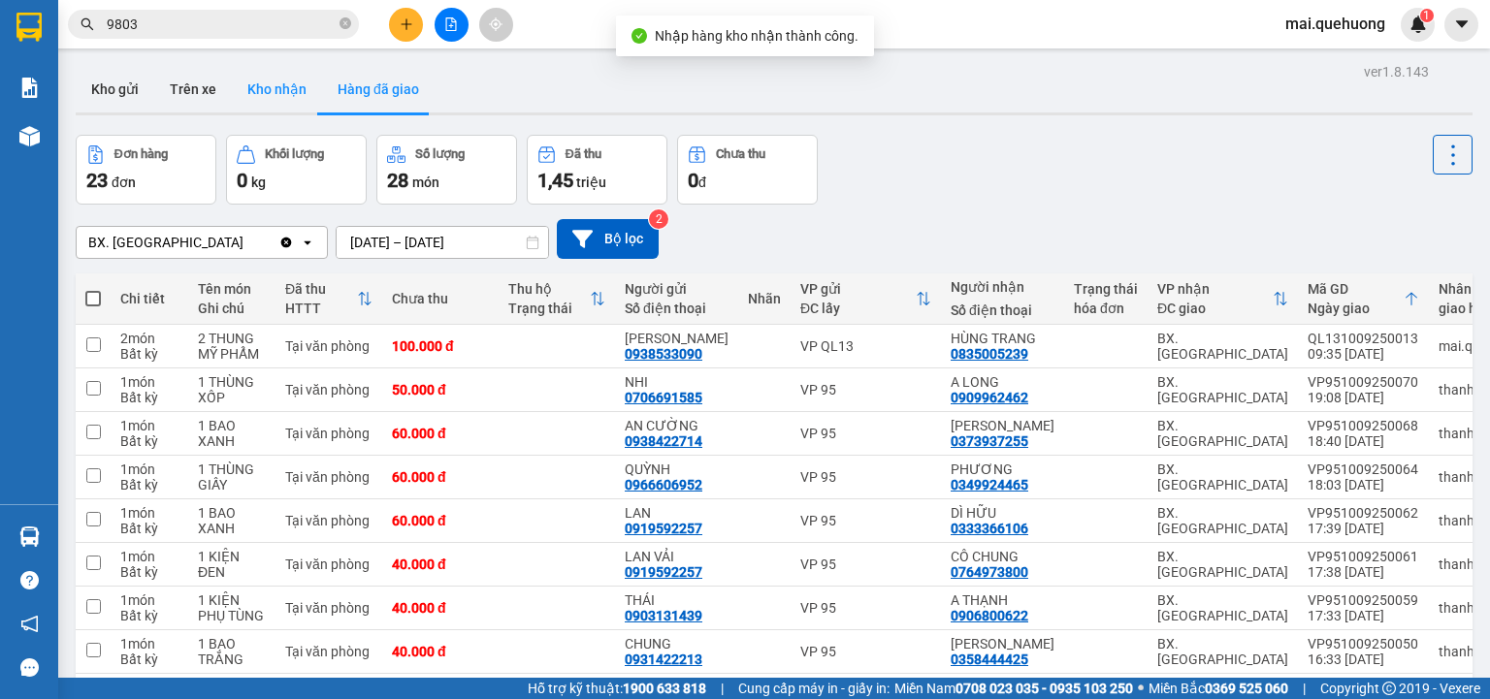
click at [283, 89] on button "Kho nhận" at bounding box center [277, 89] width 90 height 47
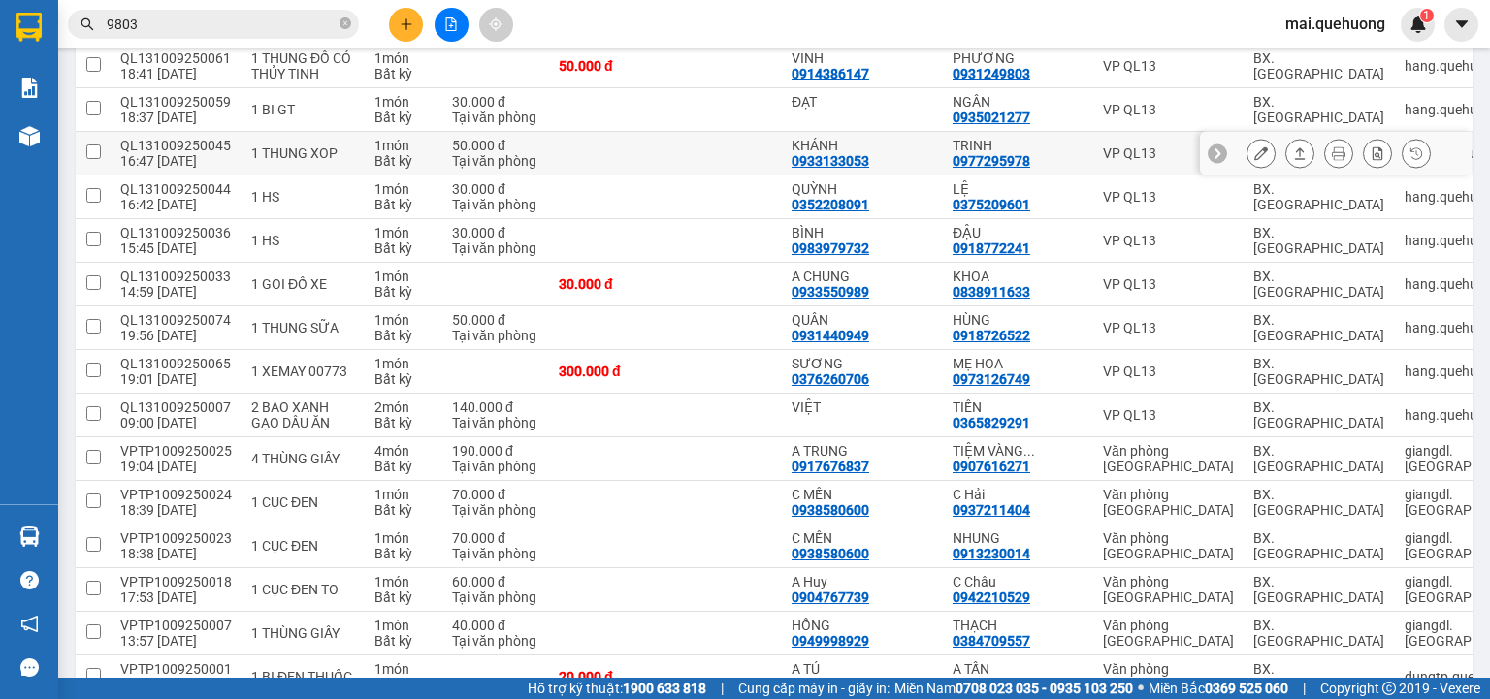
scroll to position [310, 0]
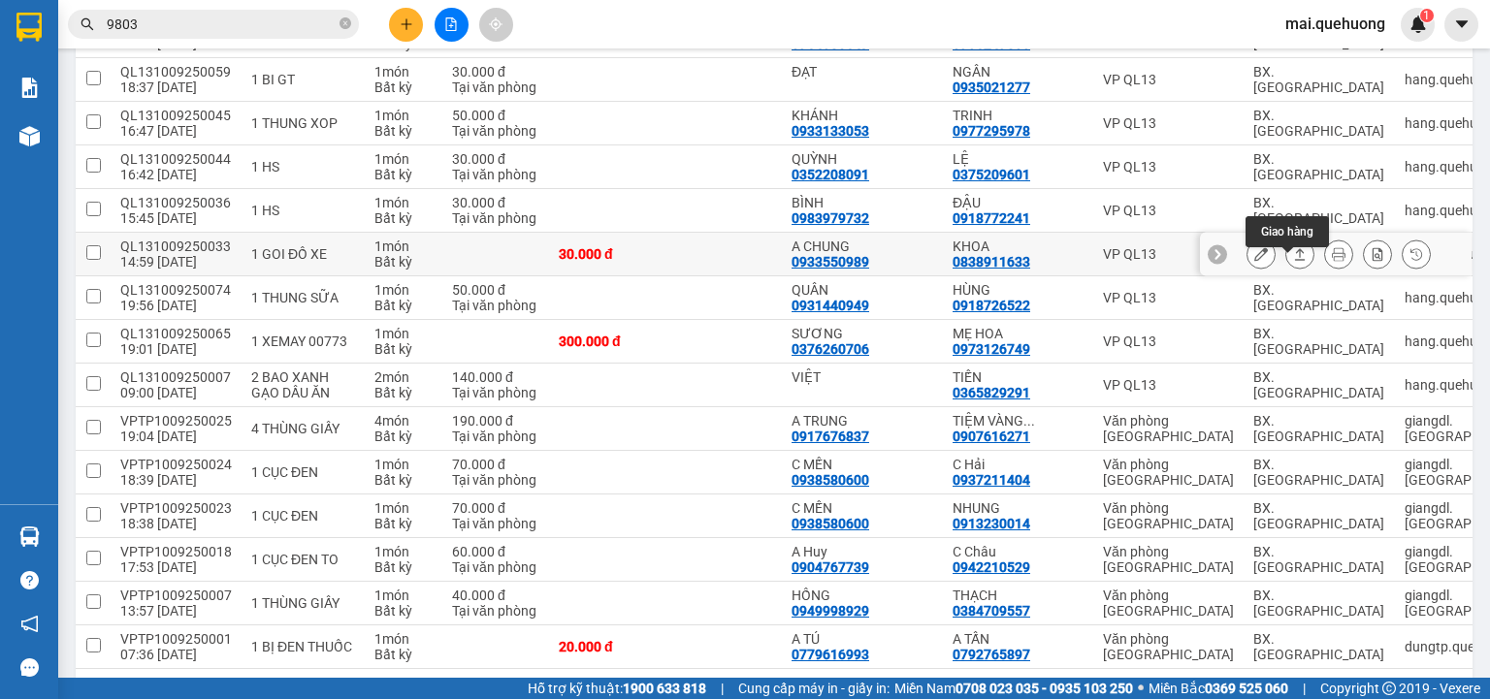
click at [1293, 261] on icon at bounding box center [1300, 254] width 14 height 14
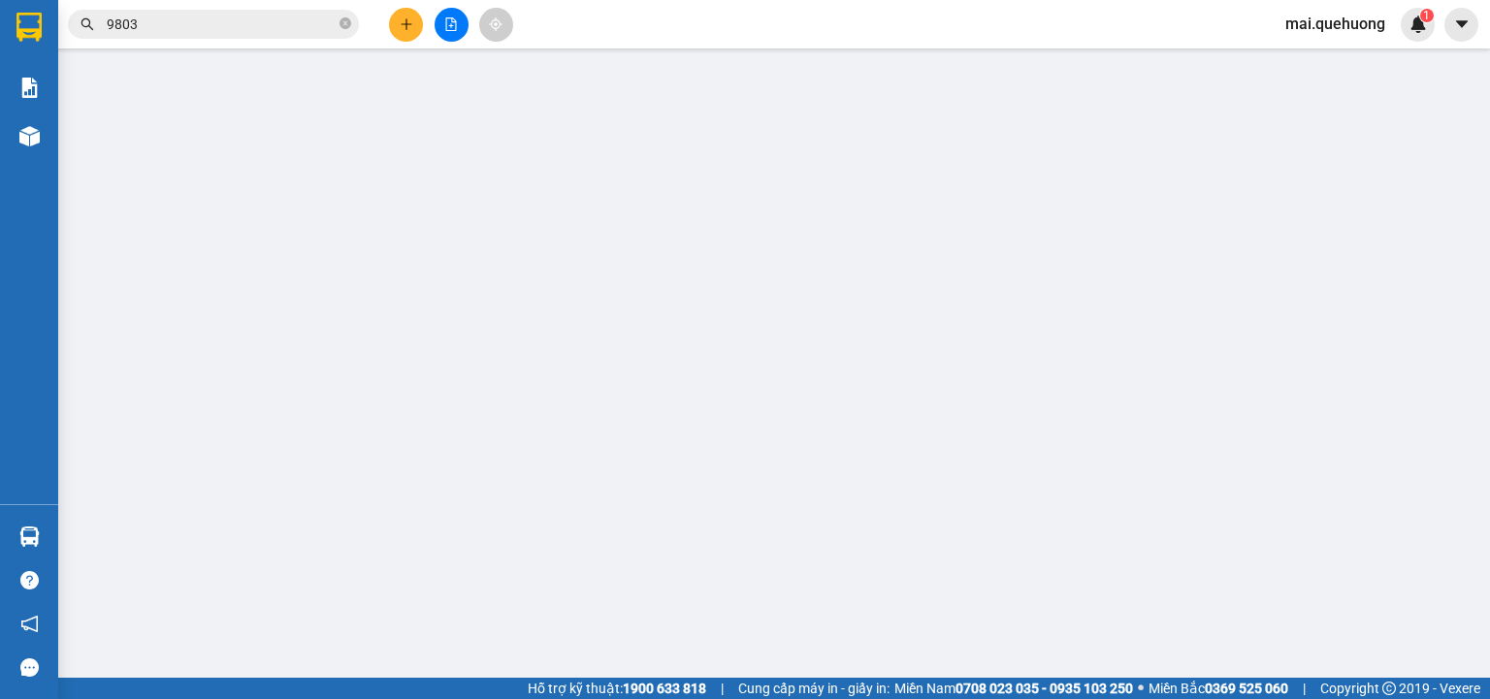
type input "0933550989"
type input "A CHUNG"
type input "0838911633"
type input "KHOA"
type input "30.000"
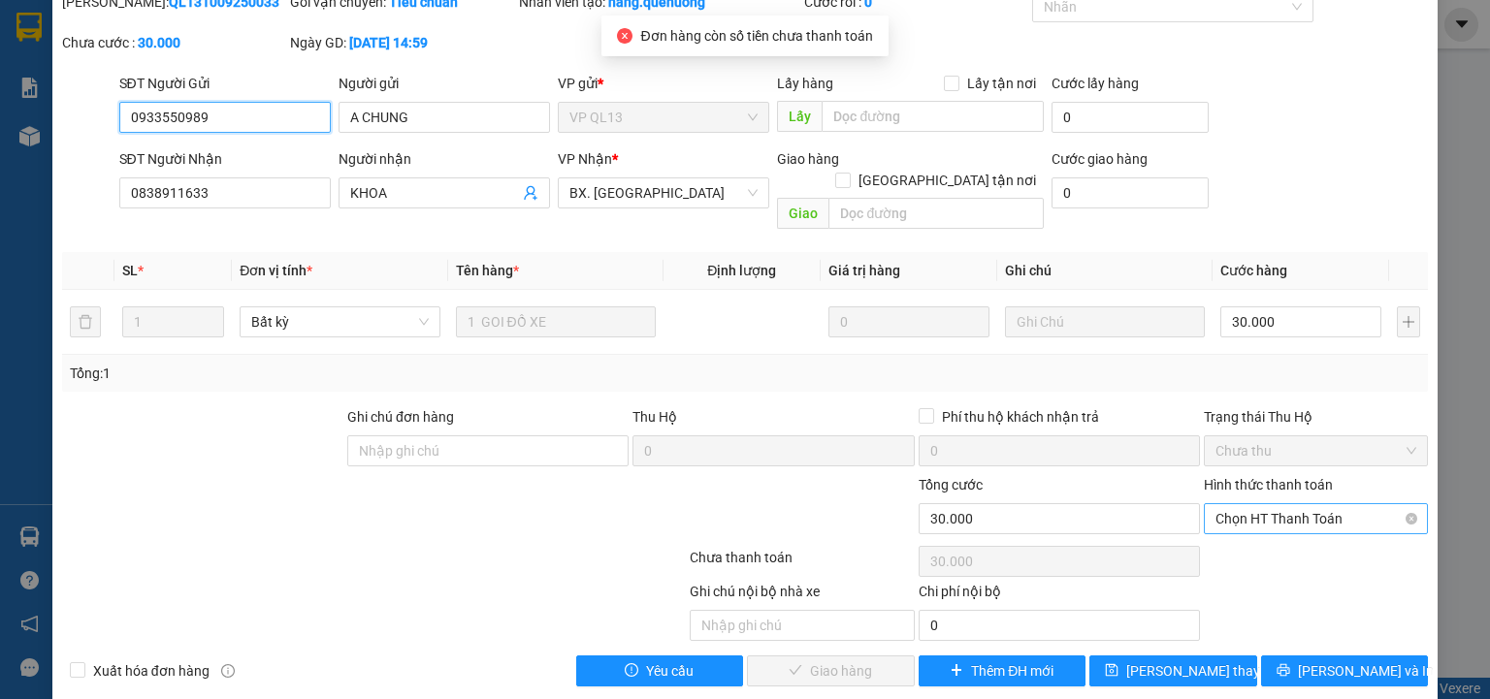
scroll to position [81, 0]
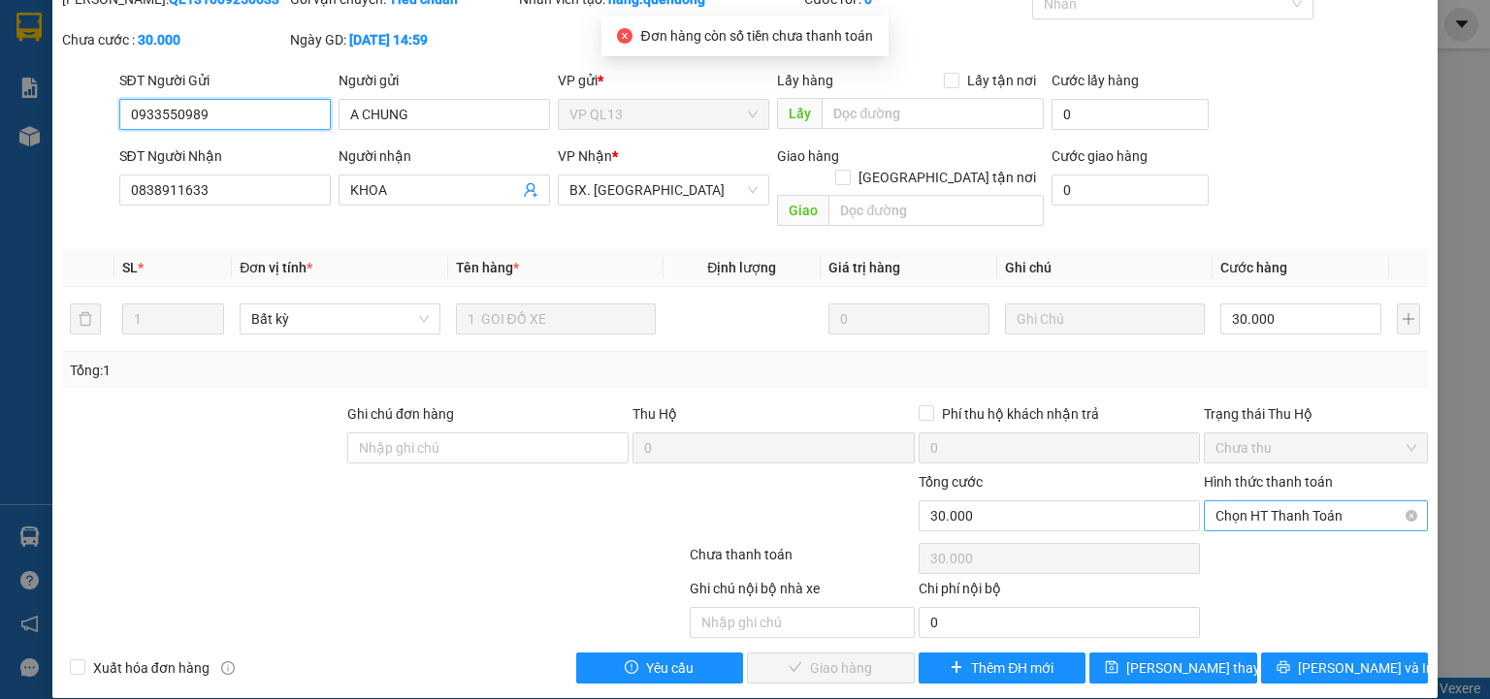
click at [1272, 501] on span "Chọn HT Thanh Toán" at bounding box center [1315, 515] width 201 height 29
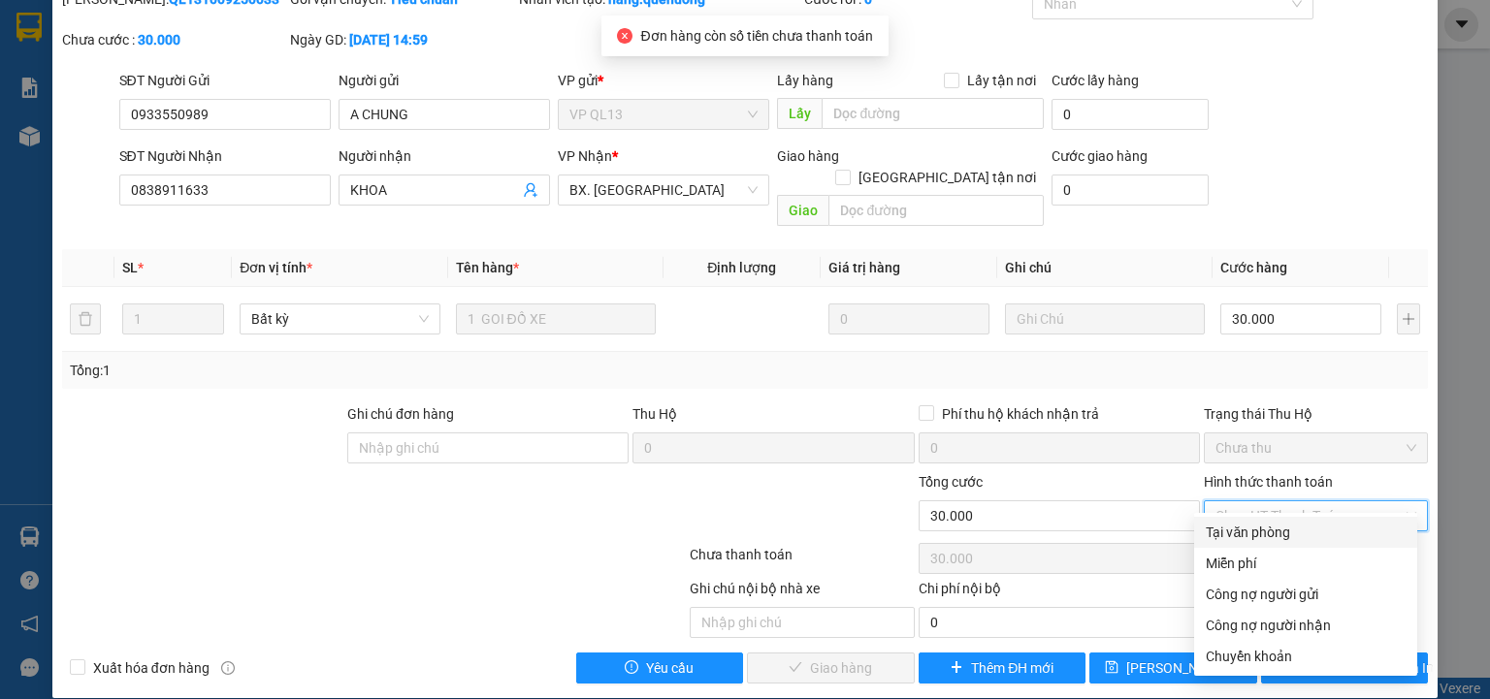
click at [1273, 535] on div "Tại văn phòng" at bounding box center [1306, 532] width 200 height 21
type input "0"
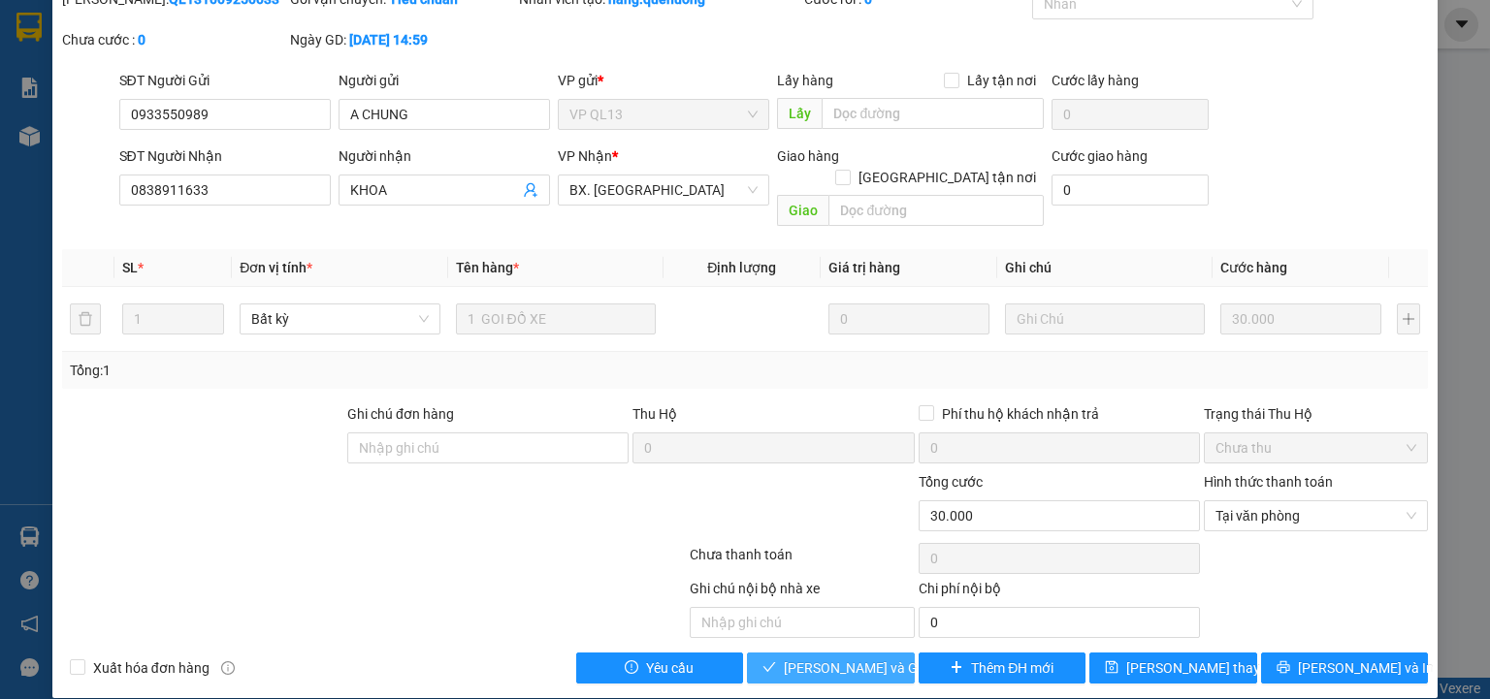
click at [866, 658] on span "[PERSON_NAME] và Giao hàng" at bounding box center [877, 668] width 186 height 21
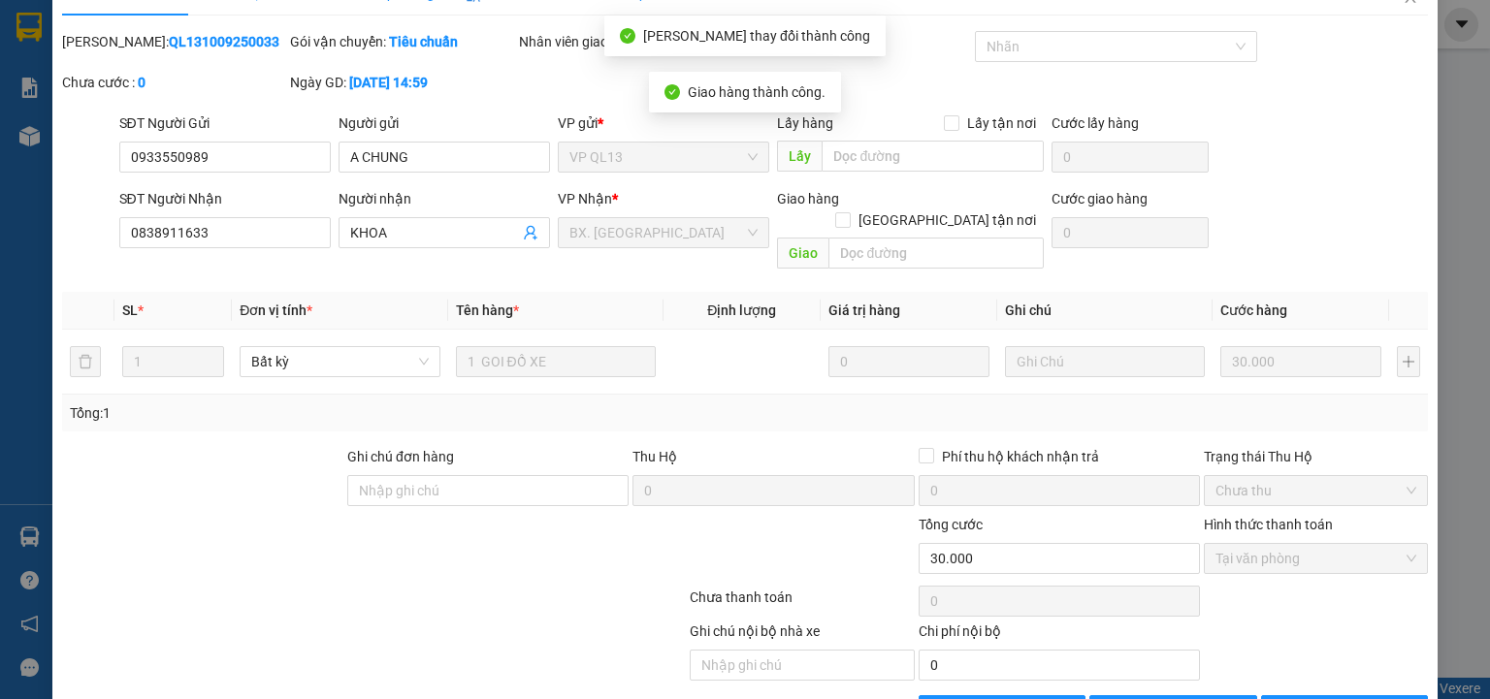
scroll to position [0, 0]
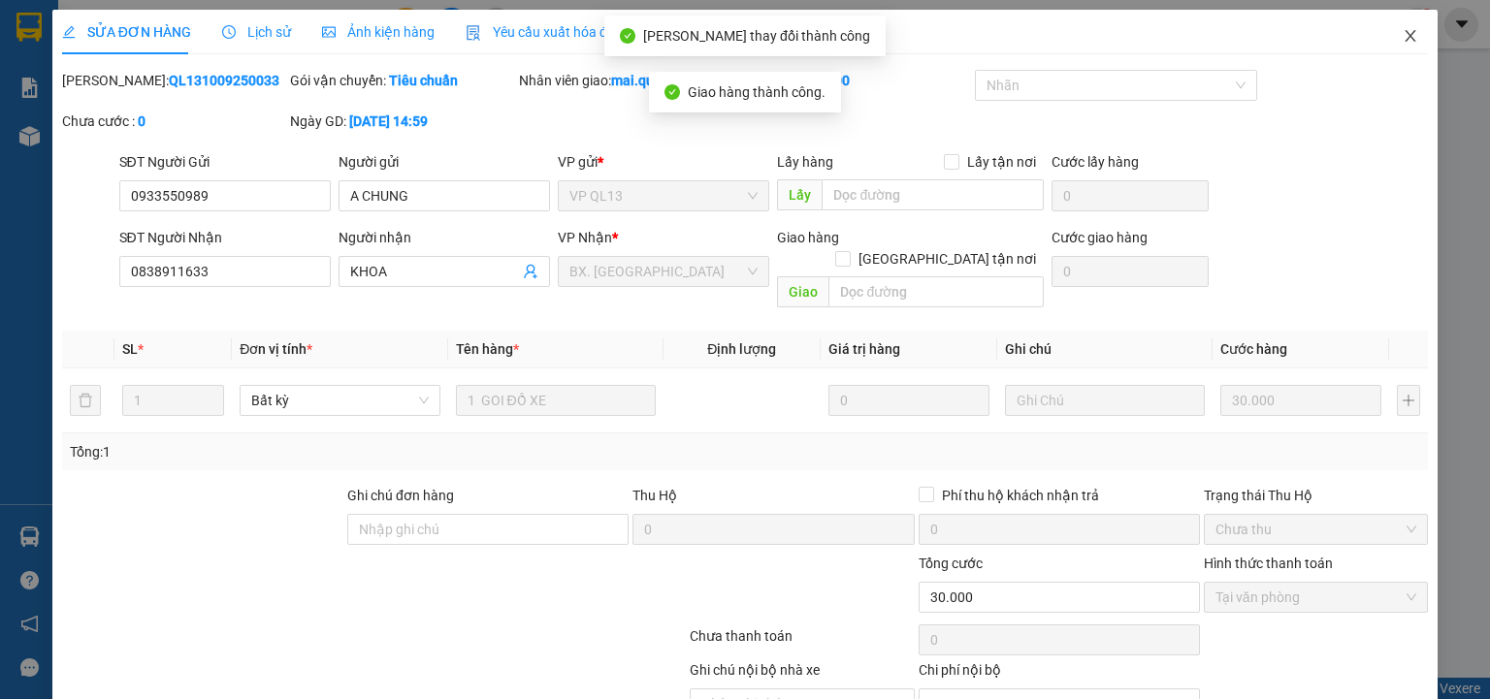
click at [1403, 33] on icon "close" at bounding box center [1411, 36] width 16 height 16
click at [1399, 34] on span "mai.quehuong" at bounding box center [1335, 24] width 131 height 24
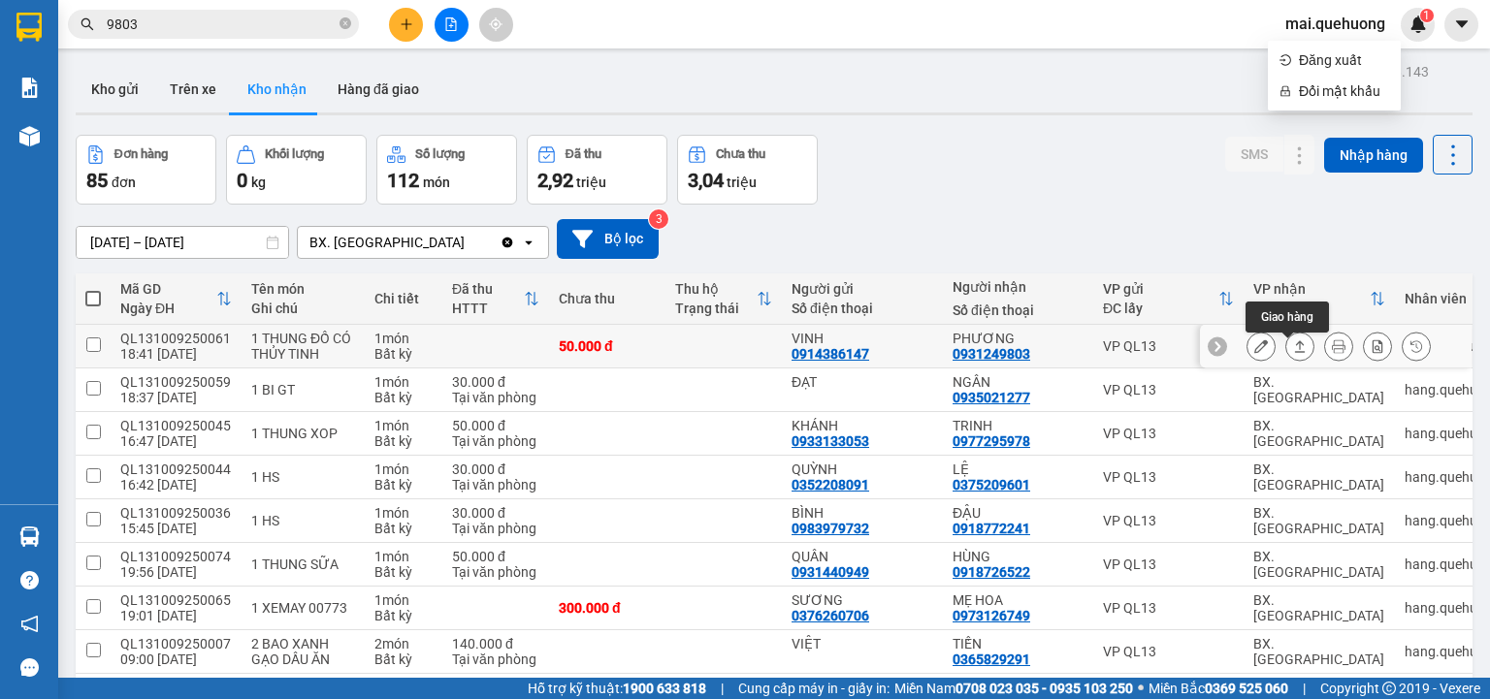
click at [1293, 353] on icon at bounding box center [1300, 346] width 14 height 14
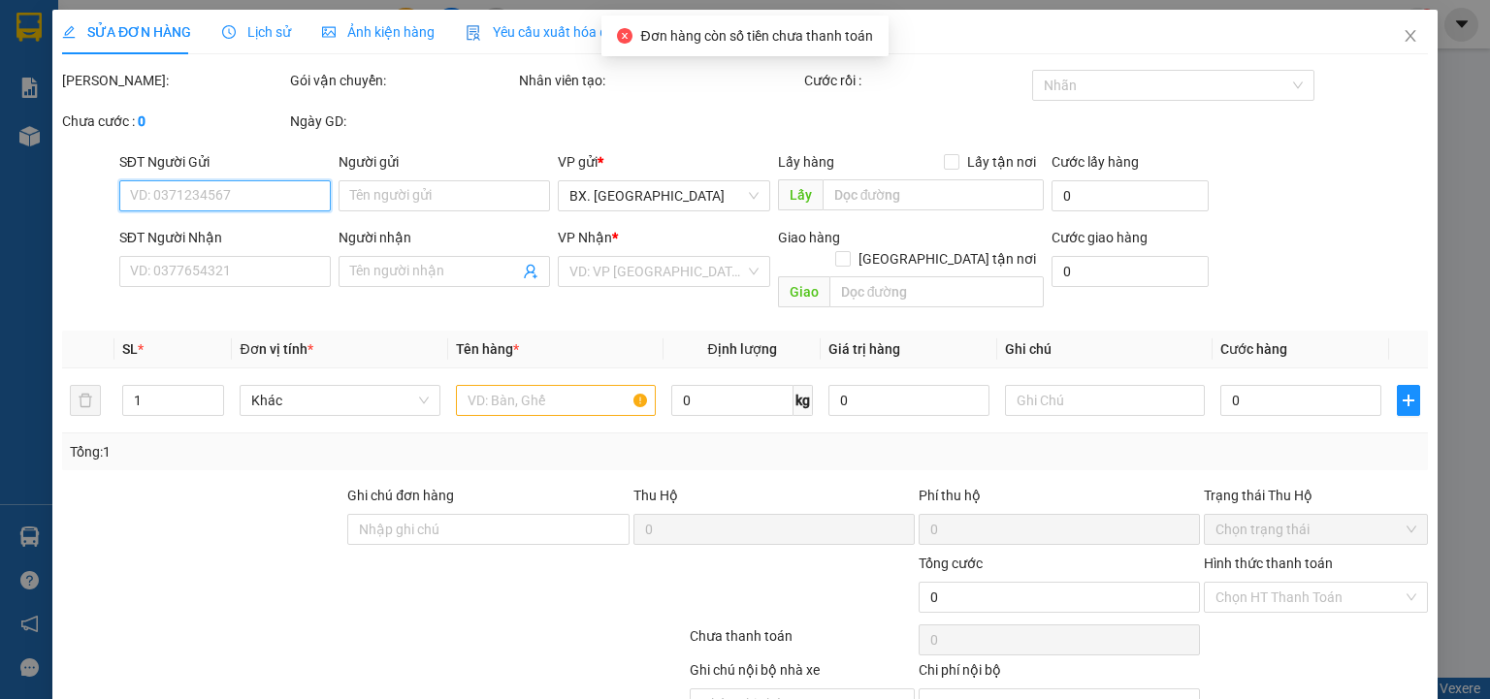
type input "0914386147"
type input "VINH"
type input "0931249803"
type input "PHƯƠNG"
type input "50.000"
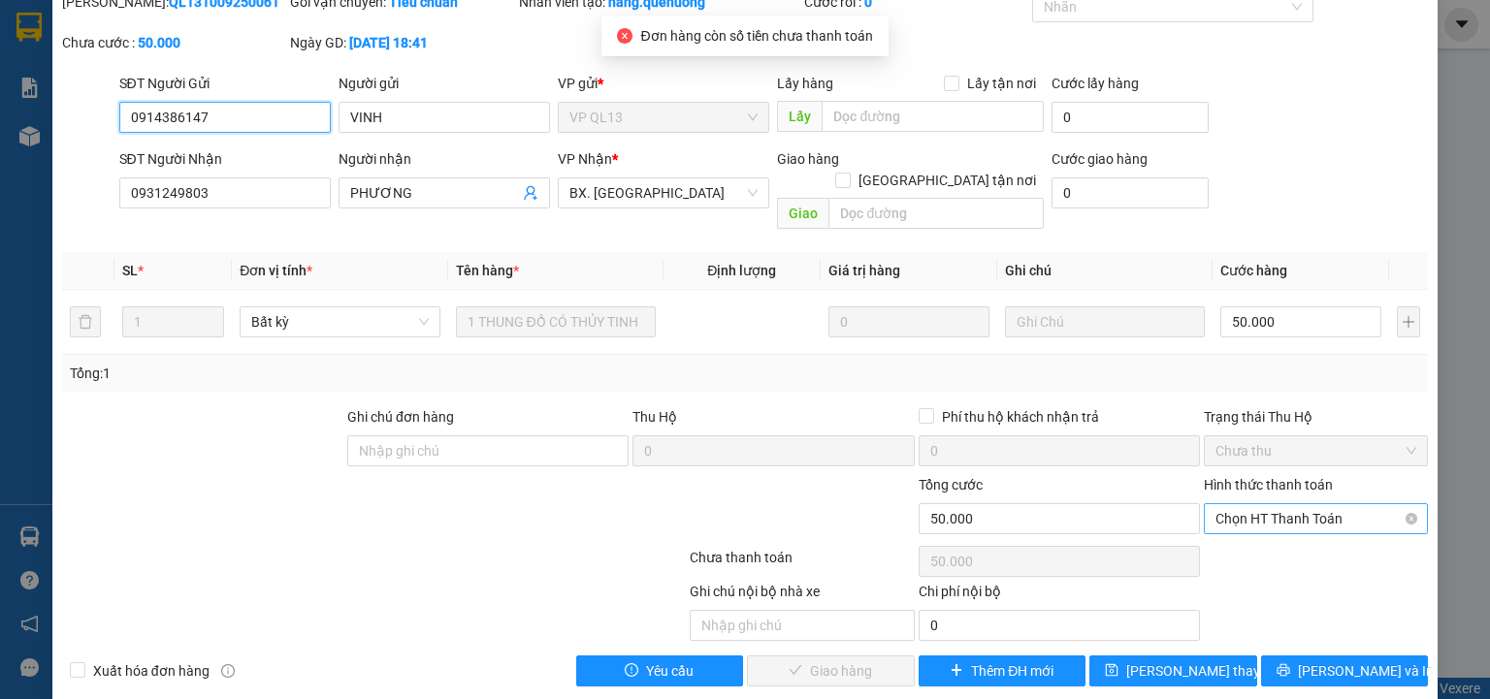
scroll to position [81, 0]
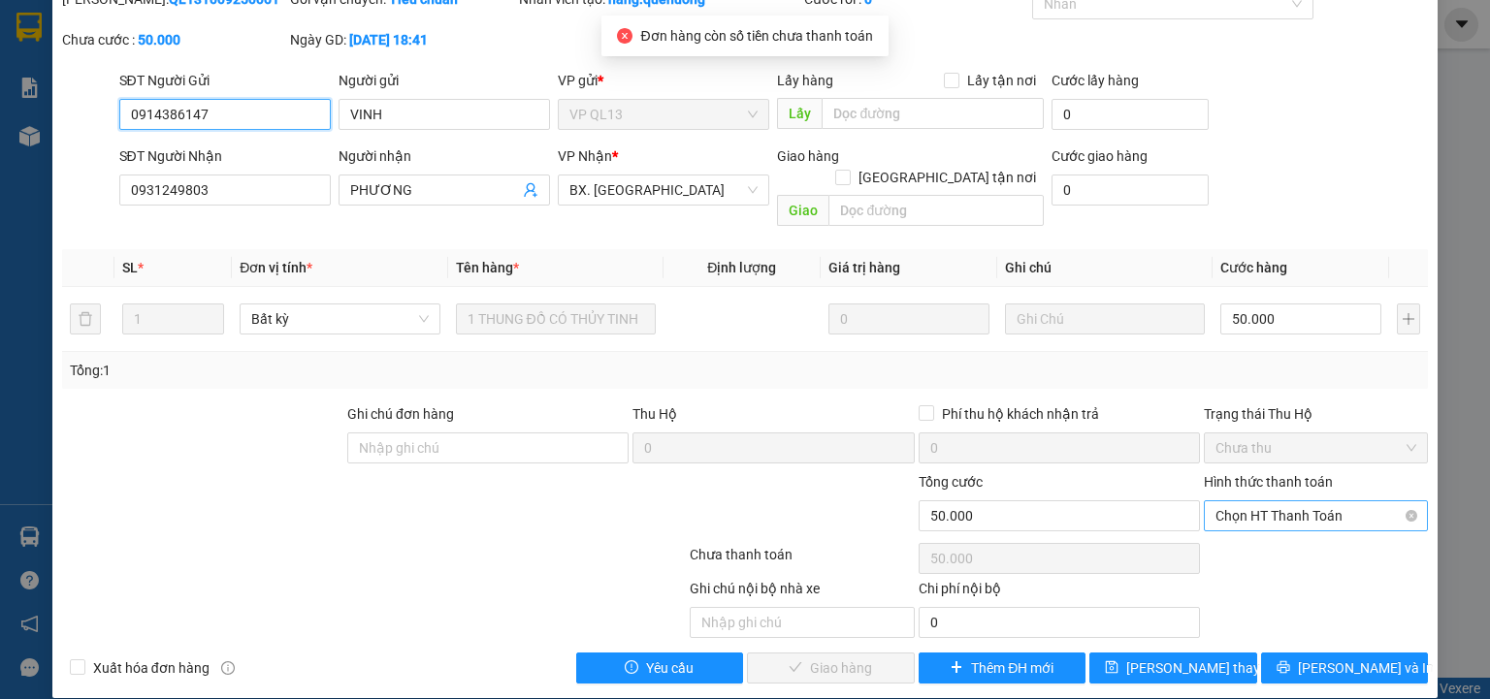
click at [1311, 501] on span "Chọn HT Thanh Toán" at bounding box center [1315, 515] width 201 height 29
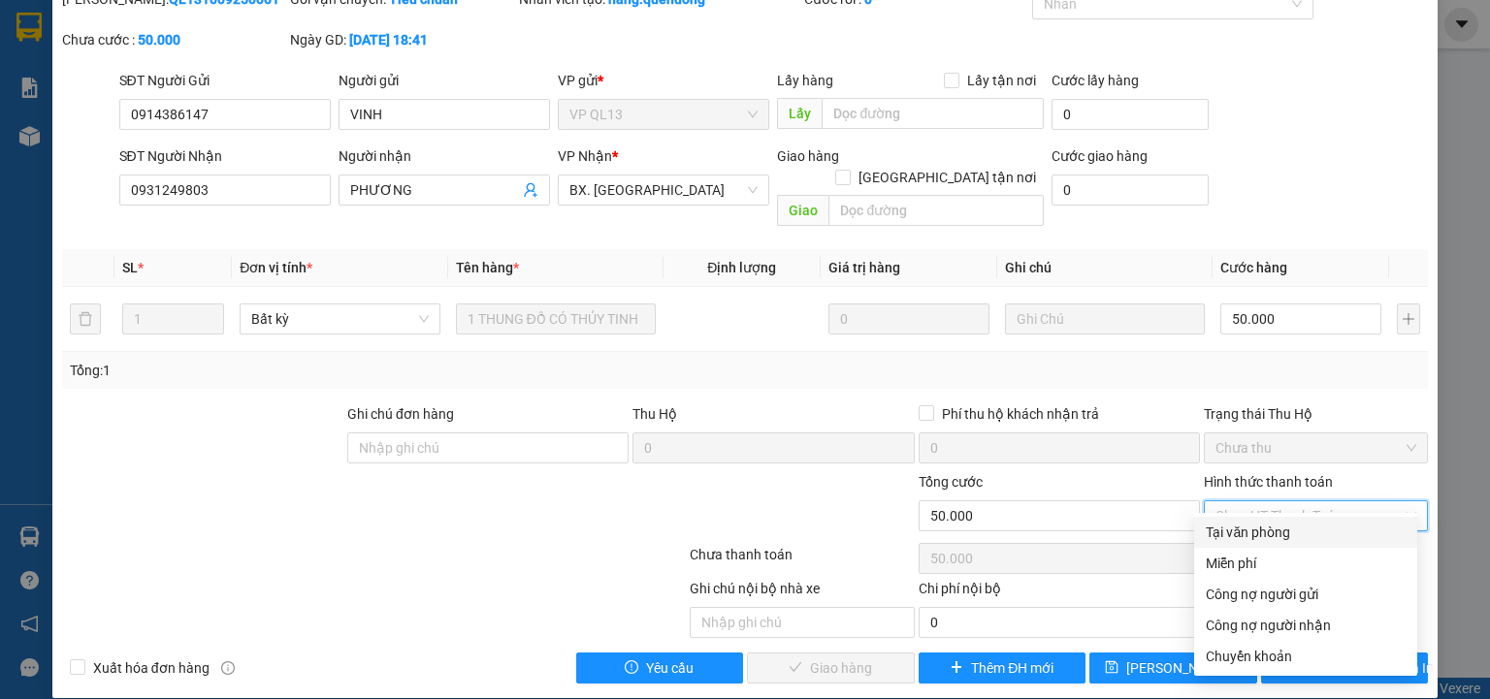
click at [1287, 532] on div "Tại văn phòng" at bounding box center [1306, 532] width 200 height 21
type input "0"
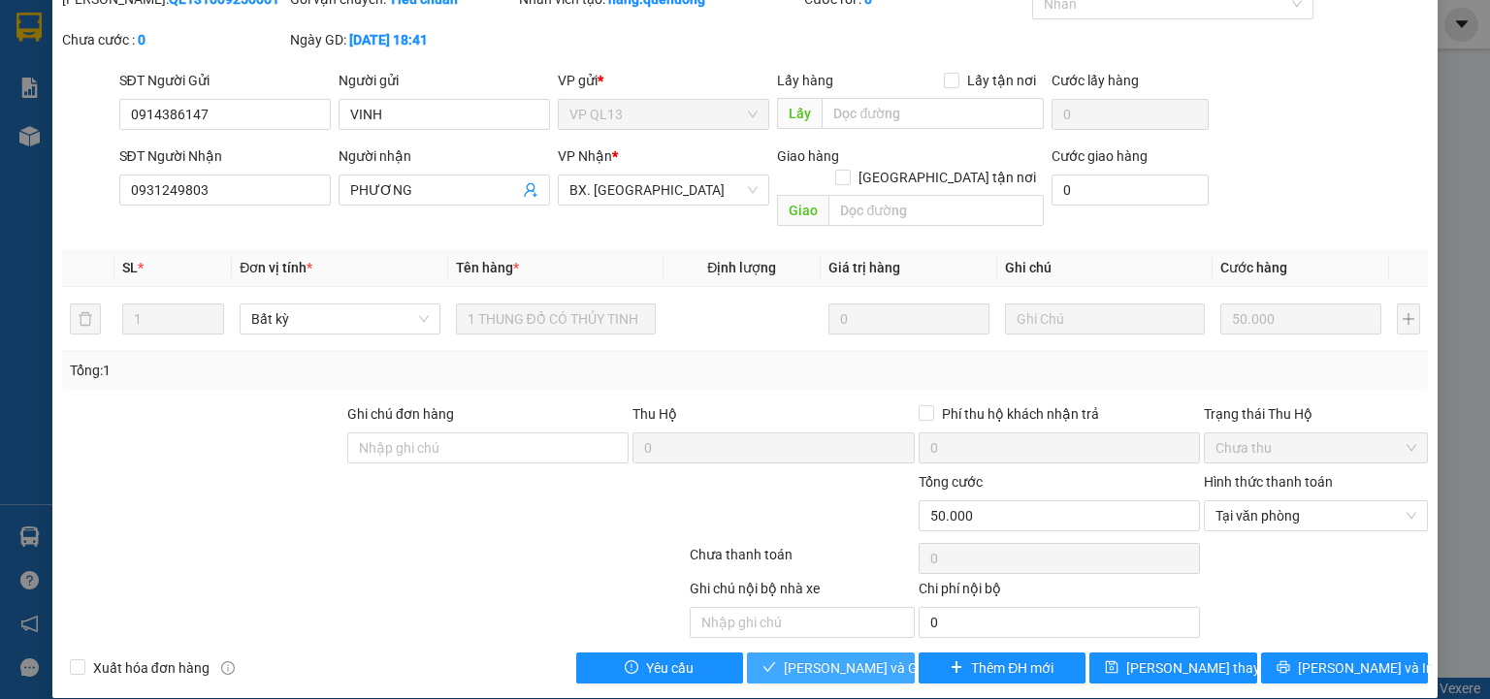
click at [842, 658] on span "[PERSON_NAME] và Giao hàng" at bounding box center [877, 668] width 186 height 21
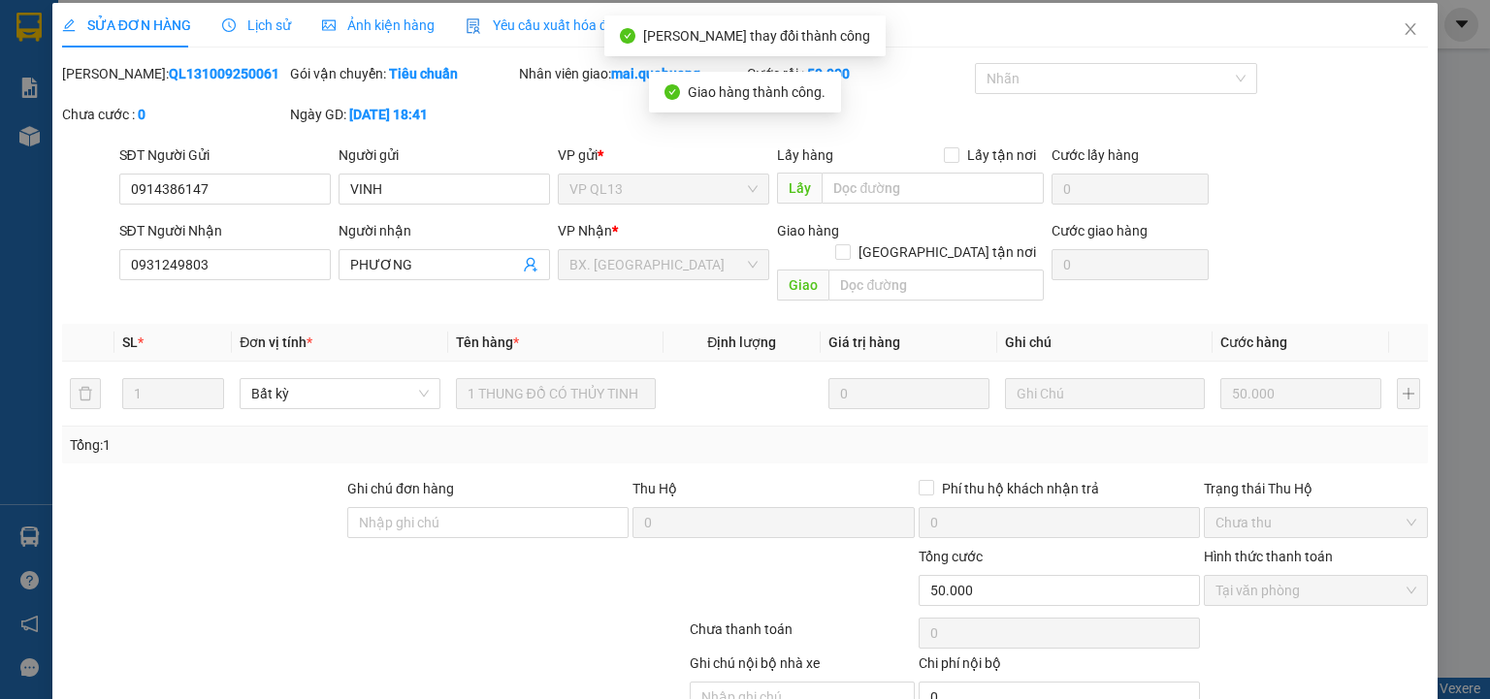
scroll to position [0, 0]
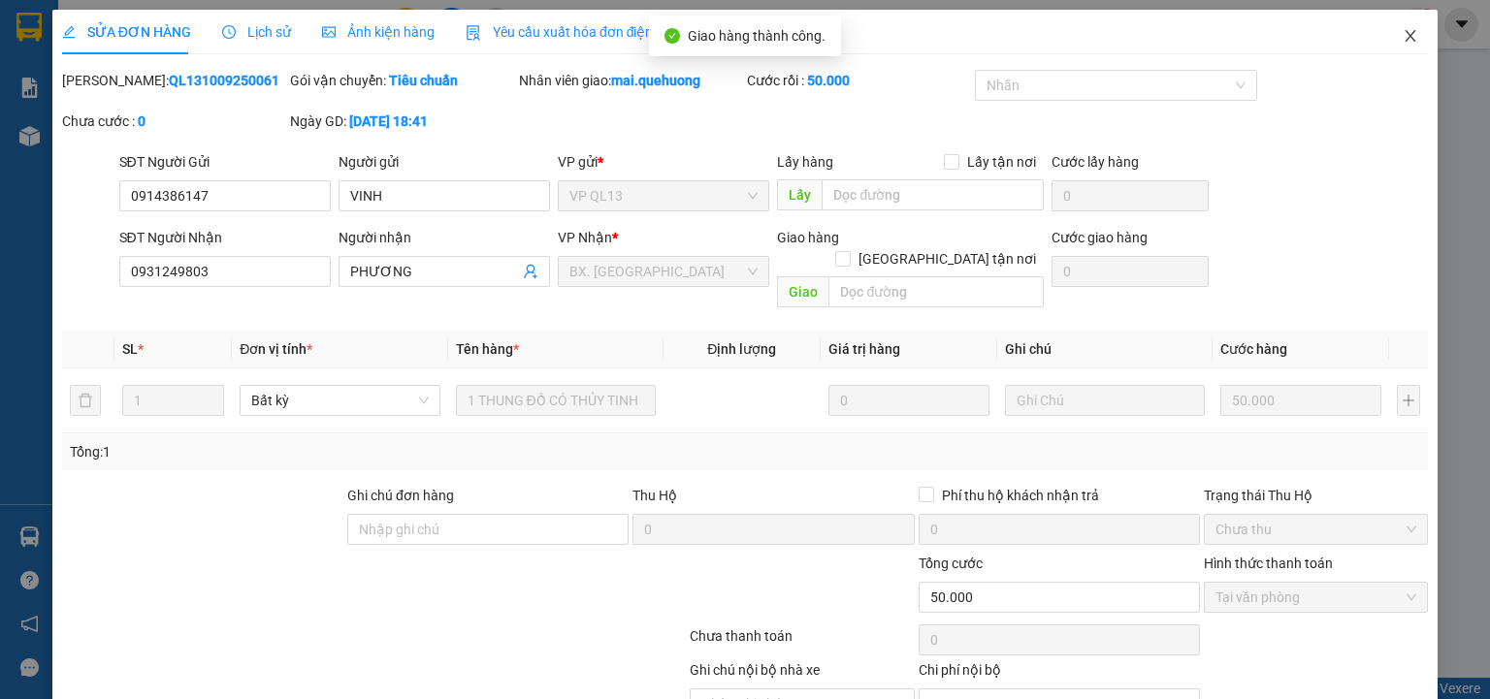
click at [1405, 38] on icon "close" at bounding box center [1410, 36] width 11 height 12
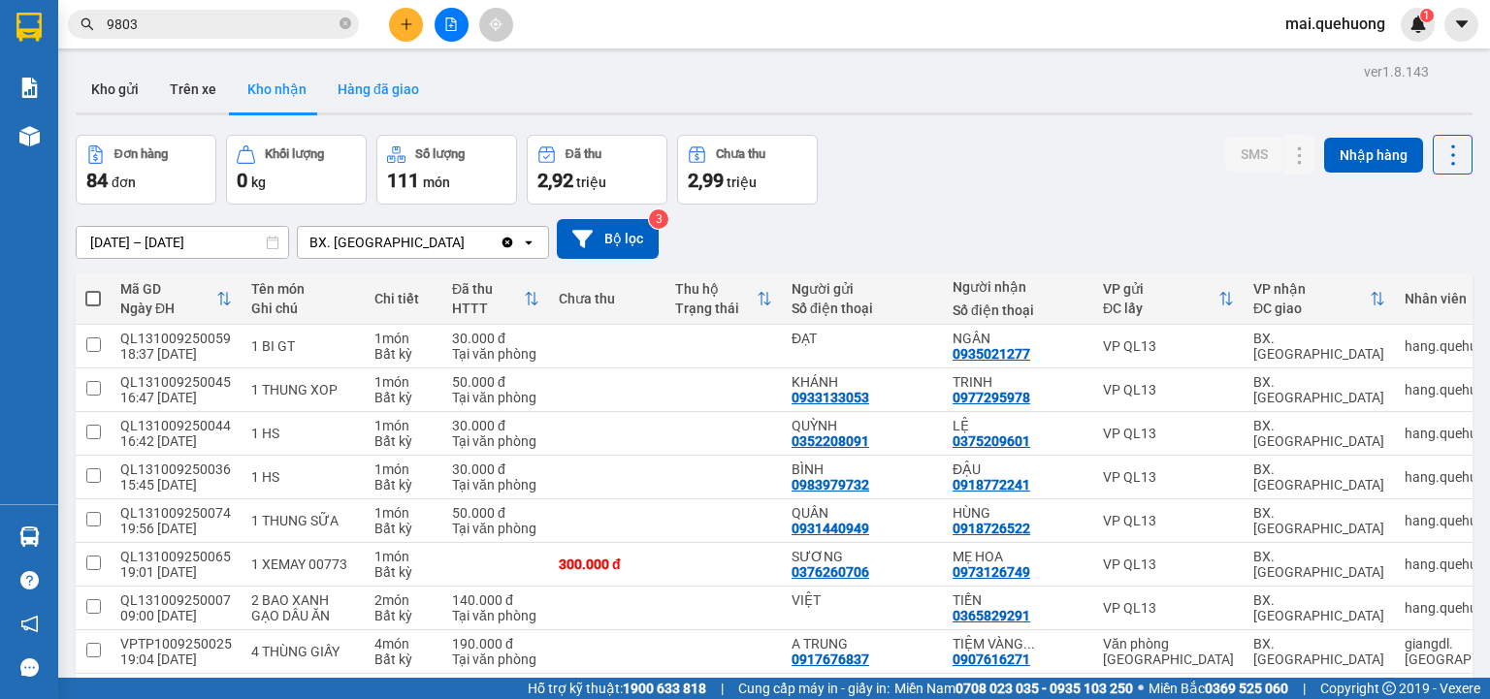
click at [386, 85] on button "Hàng đã giao" at bounding box center [378, 89] width 113 height 47
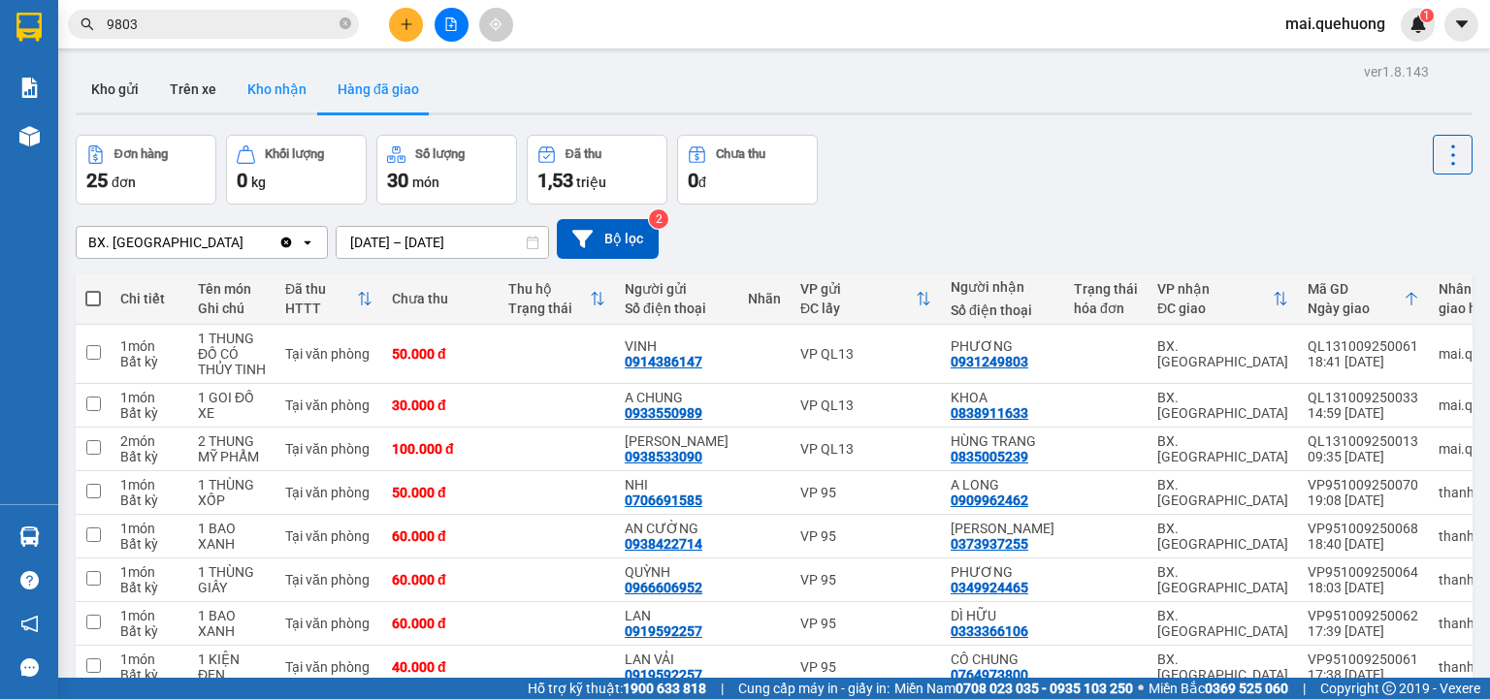
click at [283, 88] on button "Kho nhận" at bounding box center [277, 89] width 90 height 47
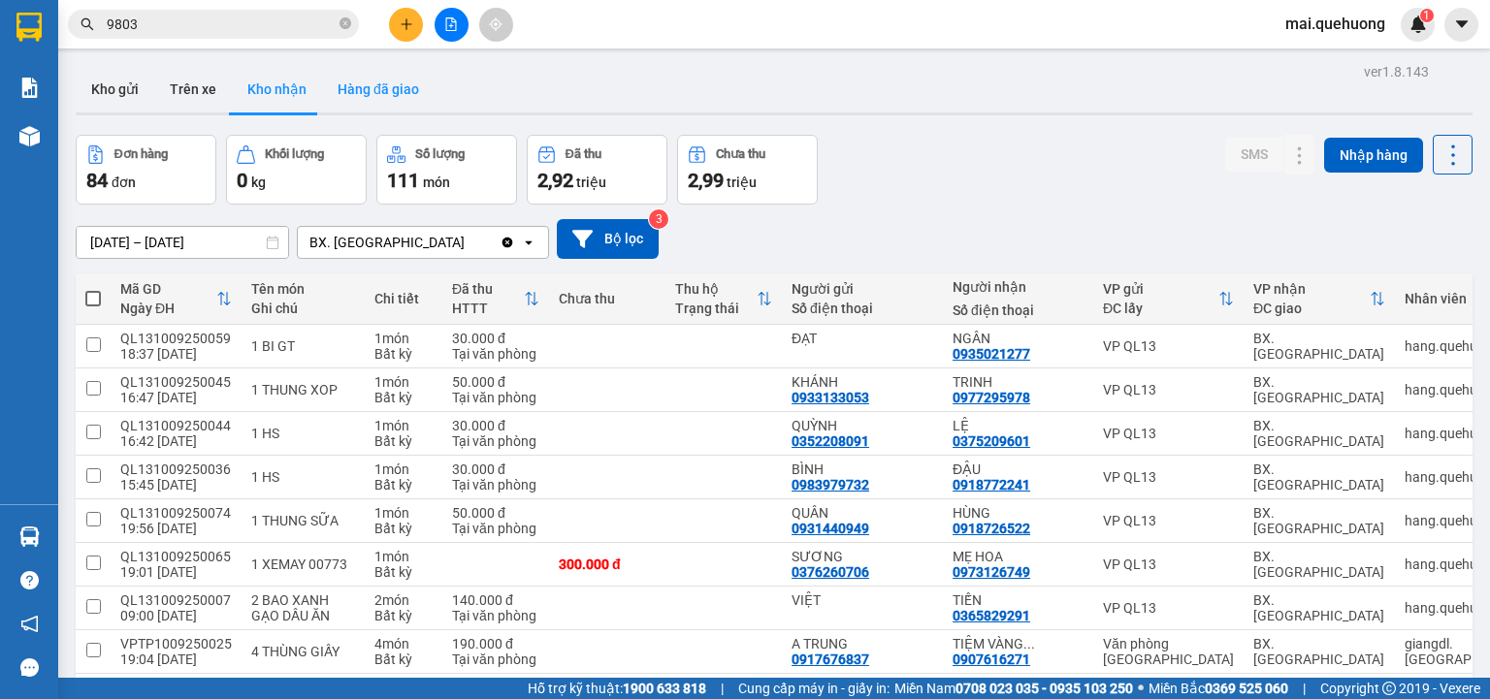
click at [372, 94] on button "Hàng đã giao" at bounding box center [378, 89] width 113 height 47
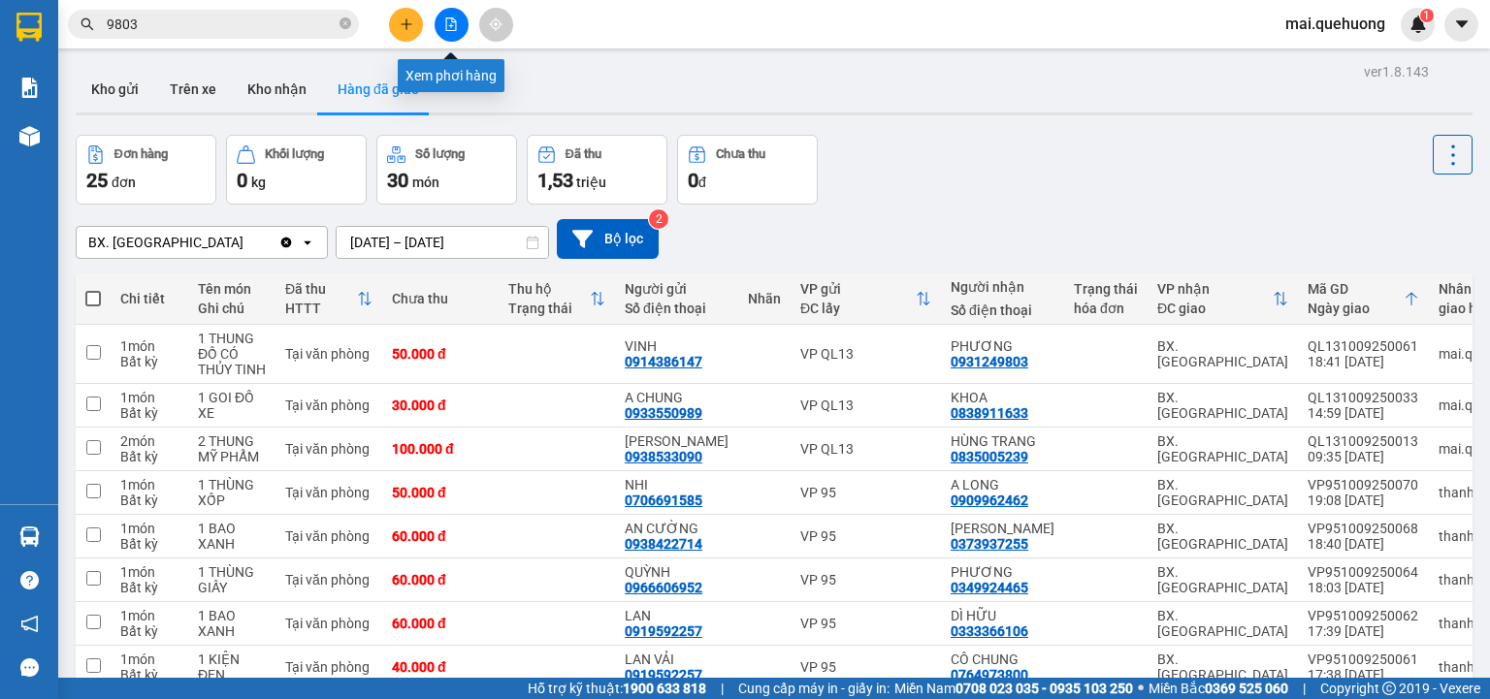
click at [448, 20] on icon "file-add" at bounding box center [451, 24] width 14 height 14
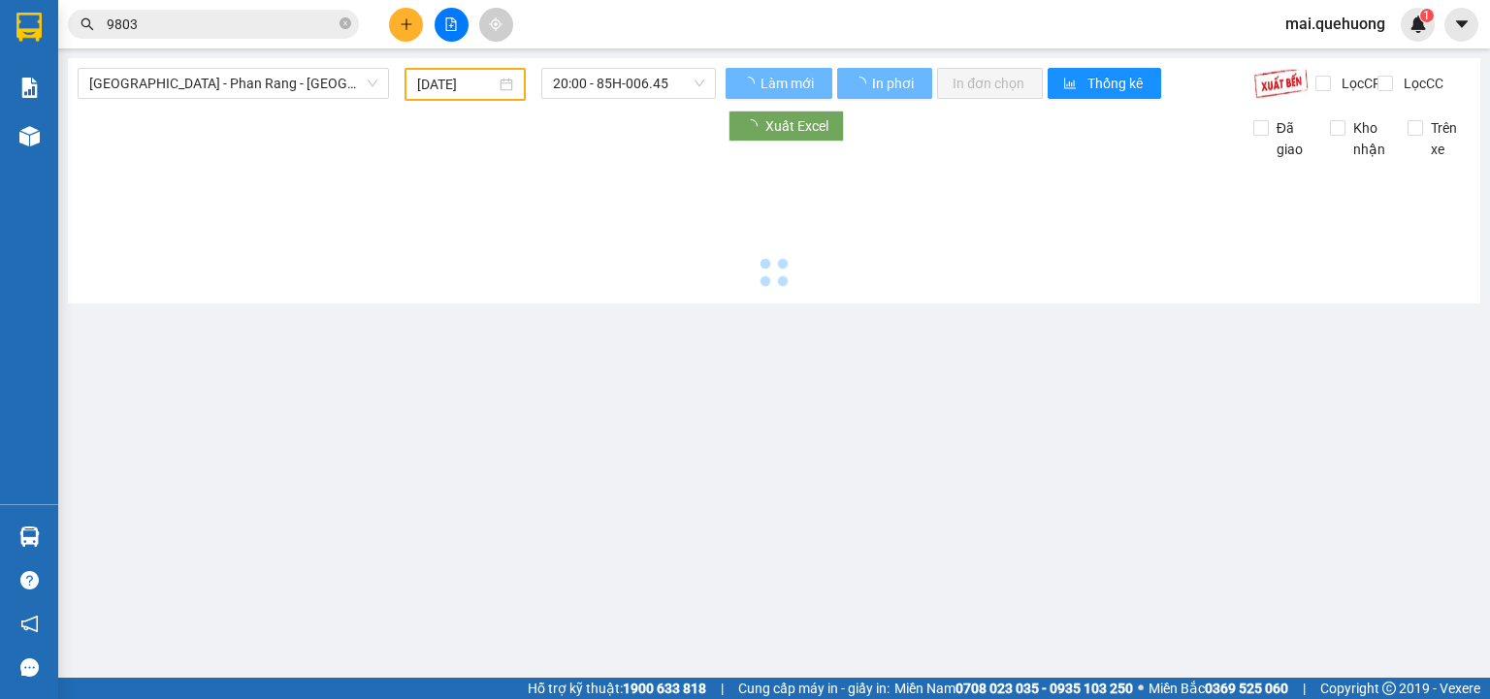
type input "[DATE]"
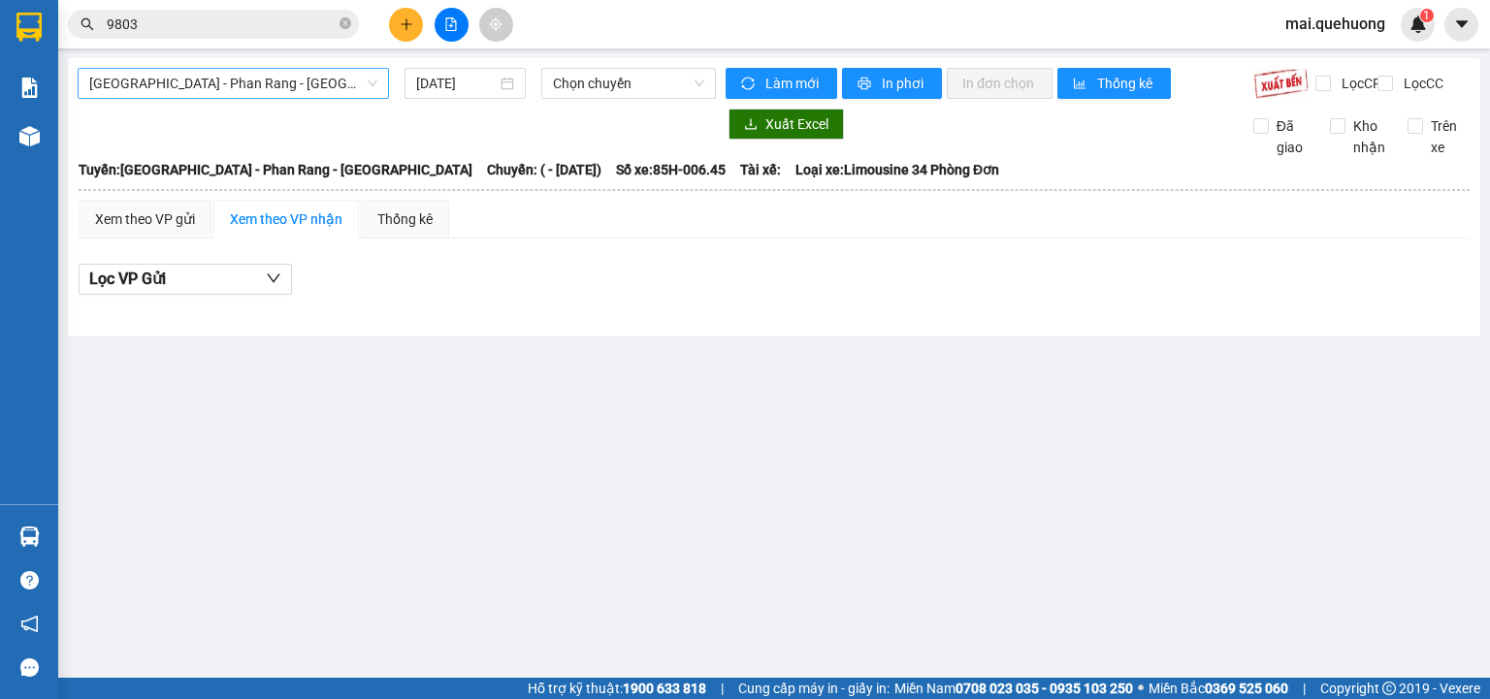
click at [220, 81] on span "[GEOGRAPHIC_DATA] - Phan Rang - [GEOGRAPHIC_DATA]" at bounding box center [233, 83] width 288 height 29
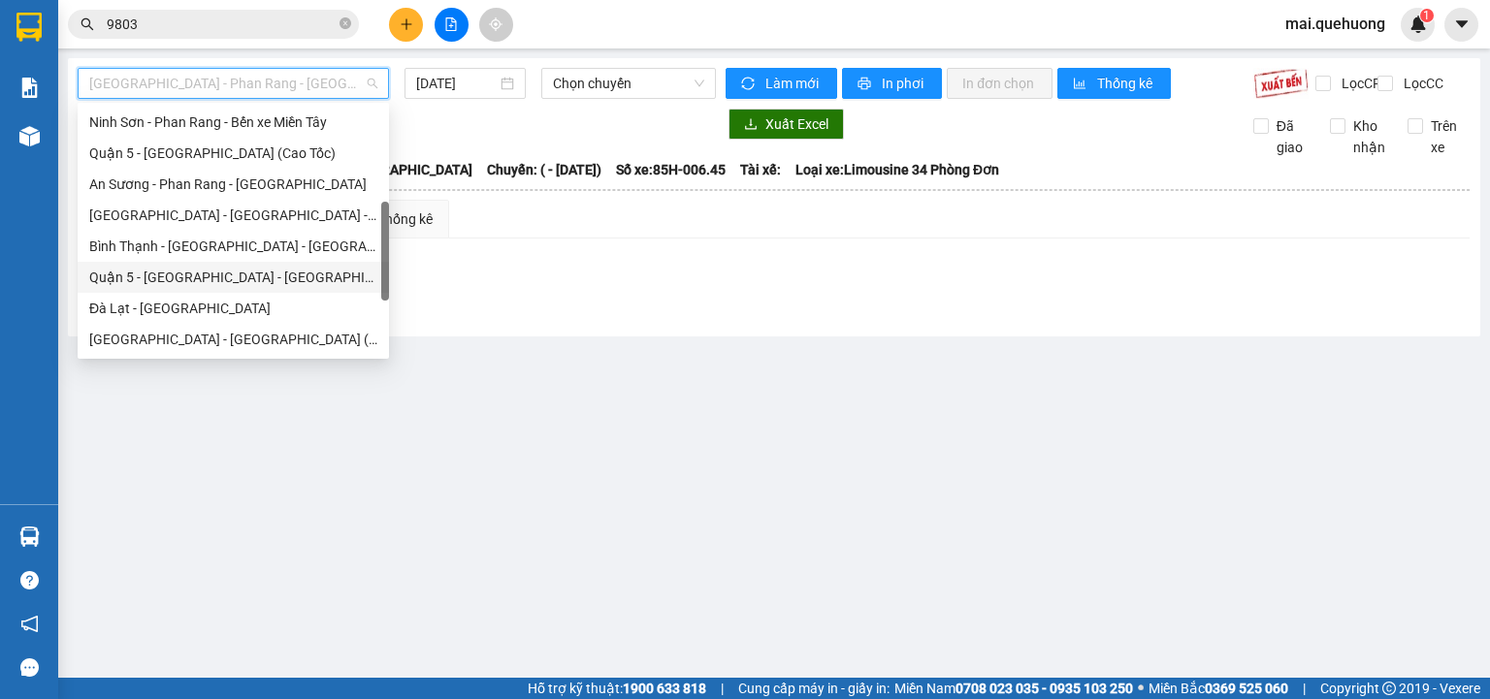
scroll to position [528, 0]
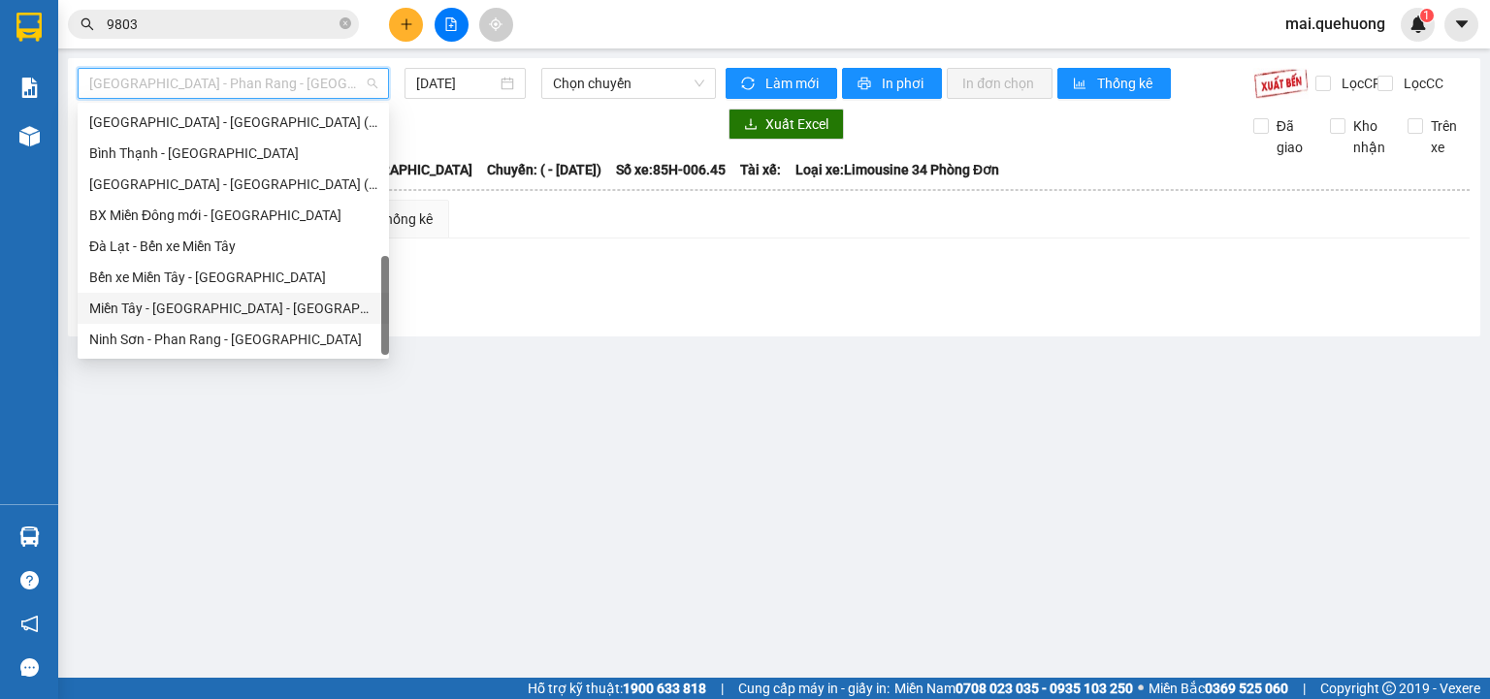
click at [268, 306] on div "Miền Tây - [GEOGRAPHIC_DATA] - [GEOGRAPHIC_DATA]" at bounding box center [233, 308] width 288 height 21
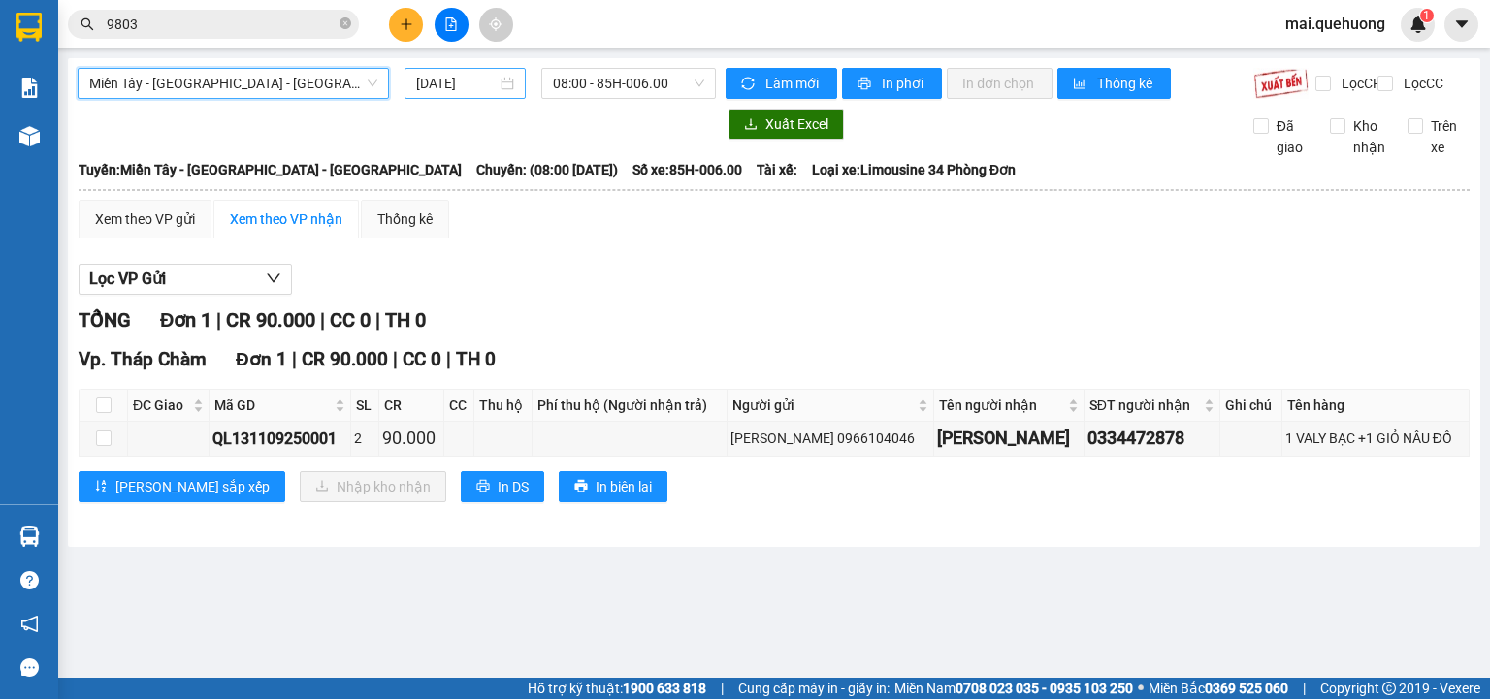
click at [456, 79] on input "[DATE]" at bounding box center [456, 83] width 80 height 21
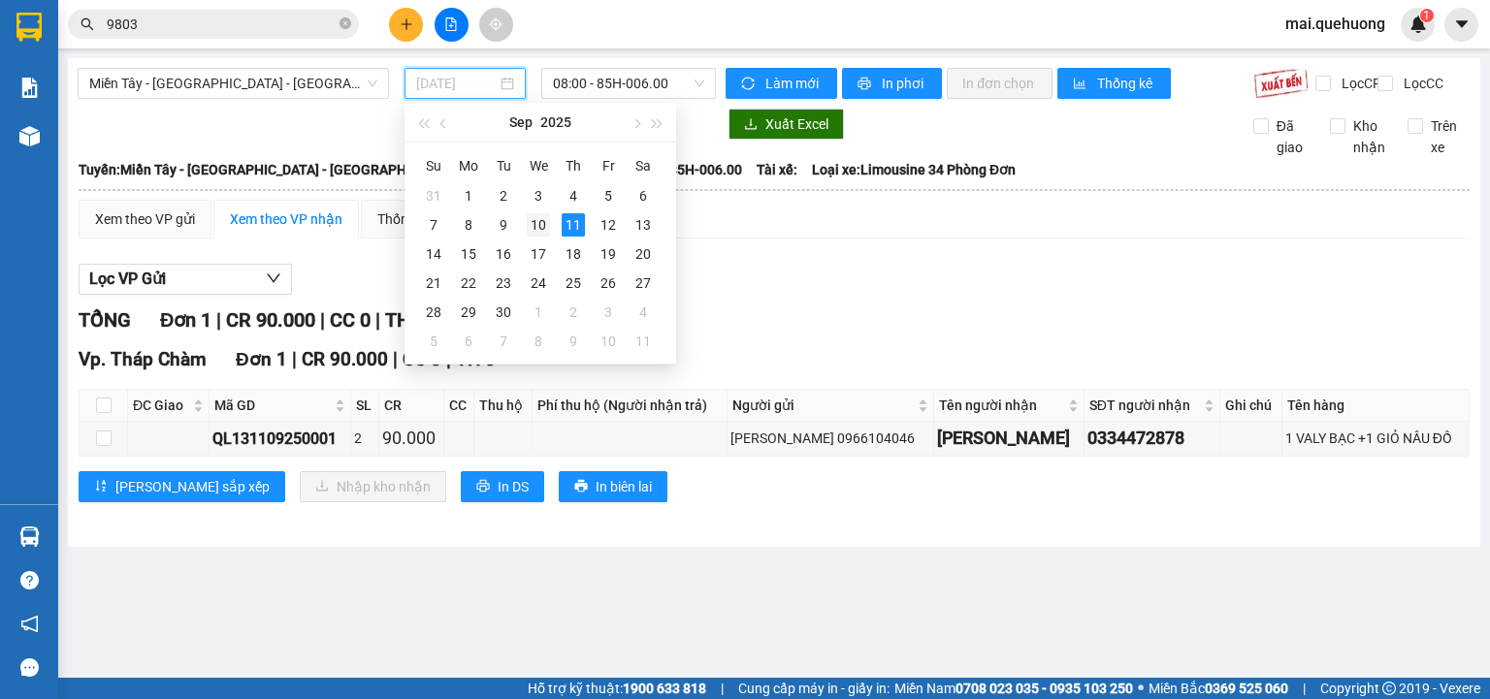
click at [533, 219] on div "10" at bounding box center [538, 224] width 23 height 23
type input "[DATE]"
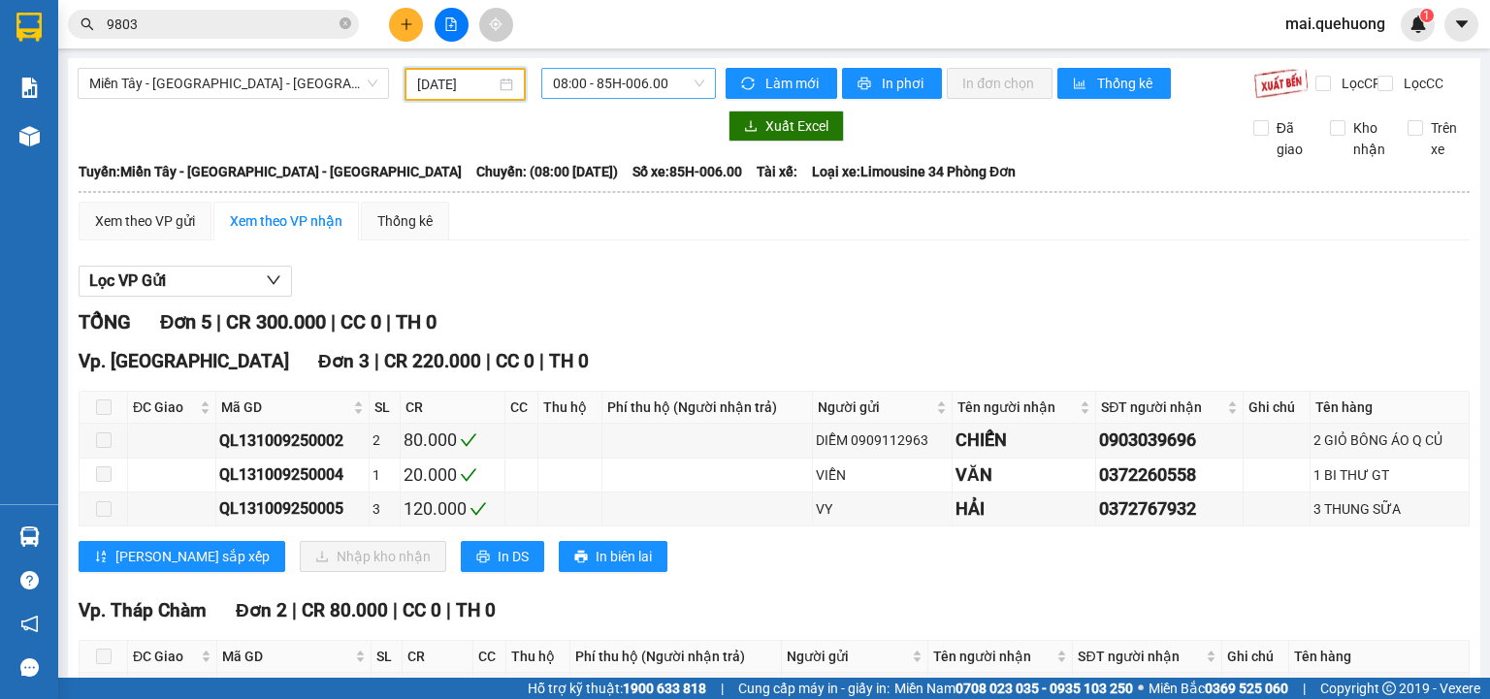
click at [635, 81] on span "08:00 - 85H-006.00" at bounding box center [629, 83] width 152 height 29
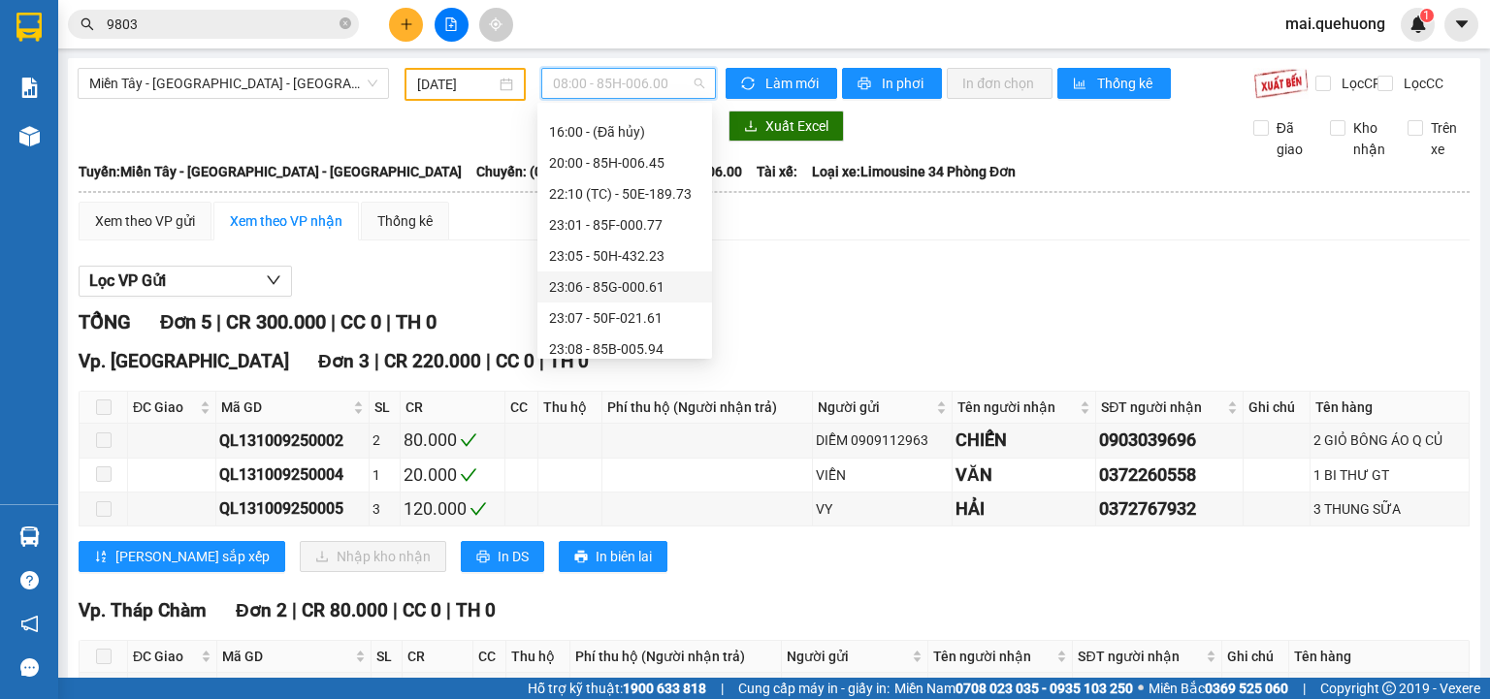
scroll to position [186, 0]
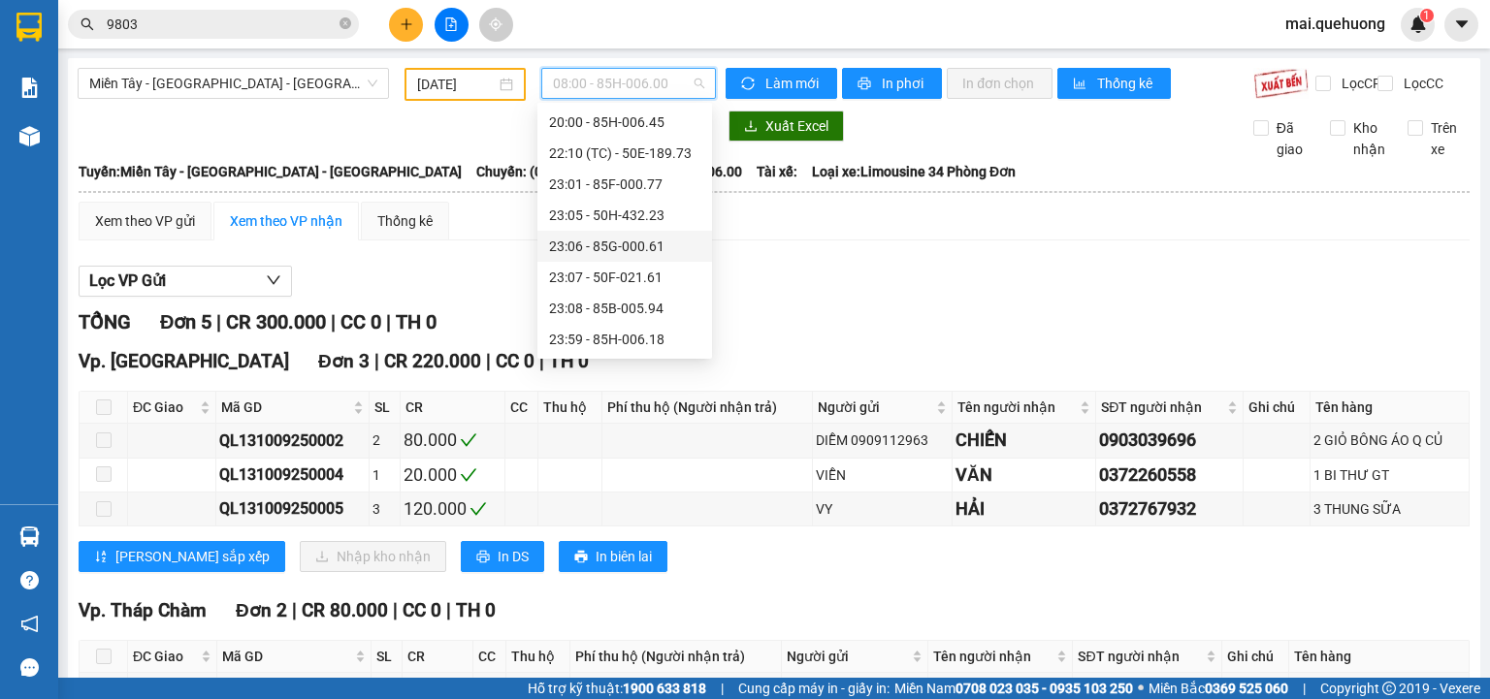
click at [632, 256] on div "23:06 - 85G-000.61" at bounding box center [624, 246] width 151 height 21
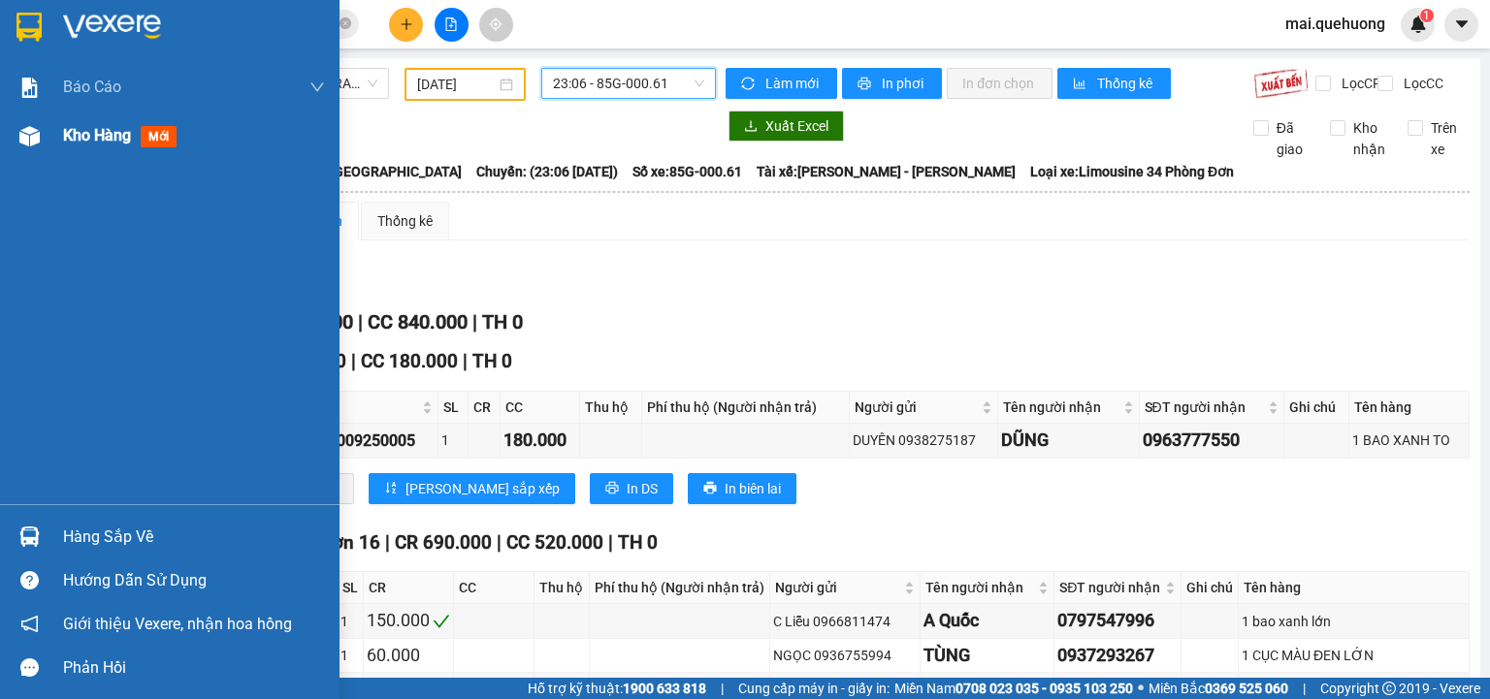
click at [93, 133] on span "Kho hàng" at bounding box center [97, 135] width 68 height 18
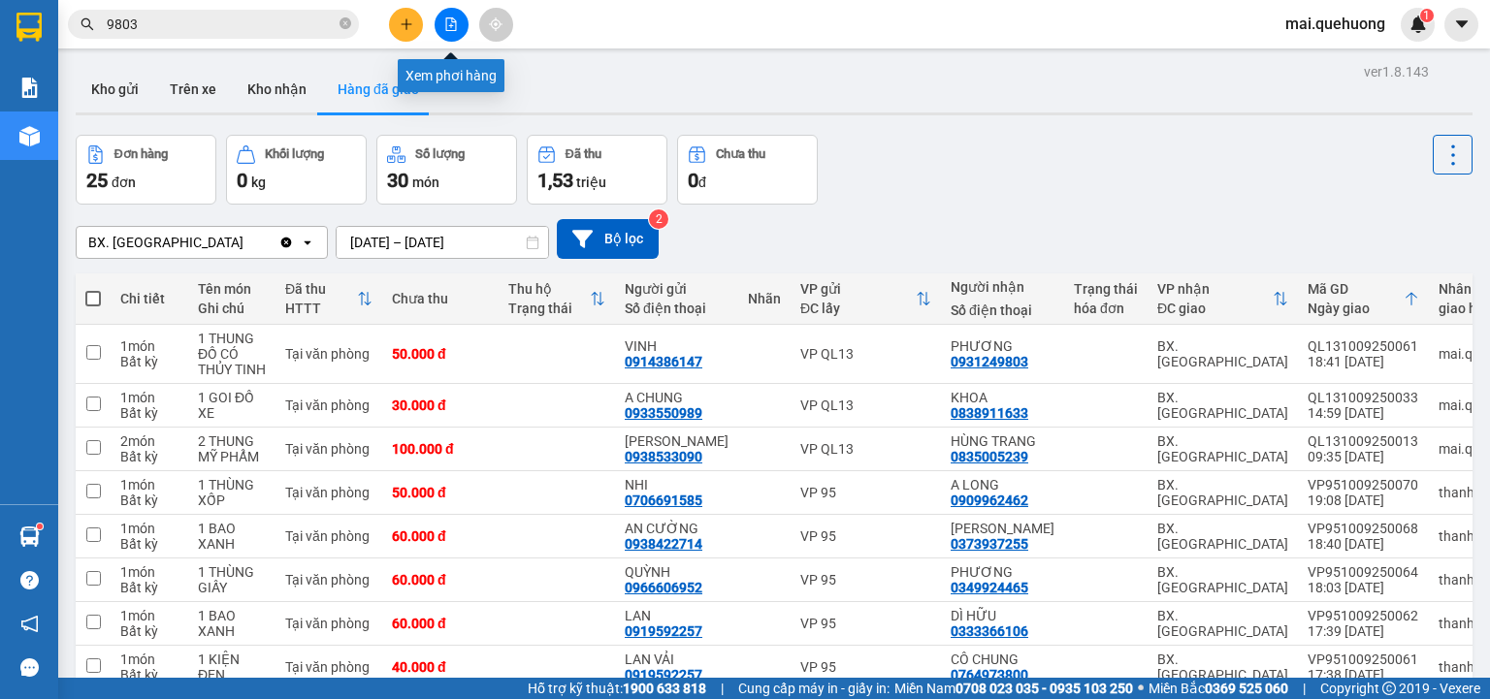
click at [452, 19] on icon "file-add" at bounding box center [451, 24] width 11 height 14
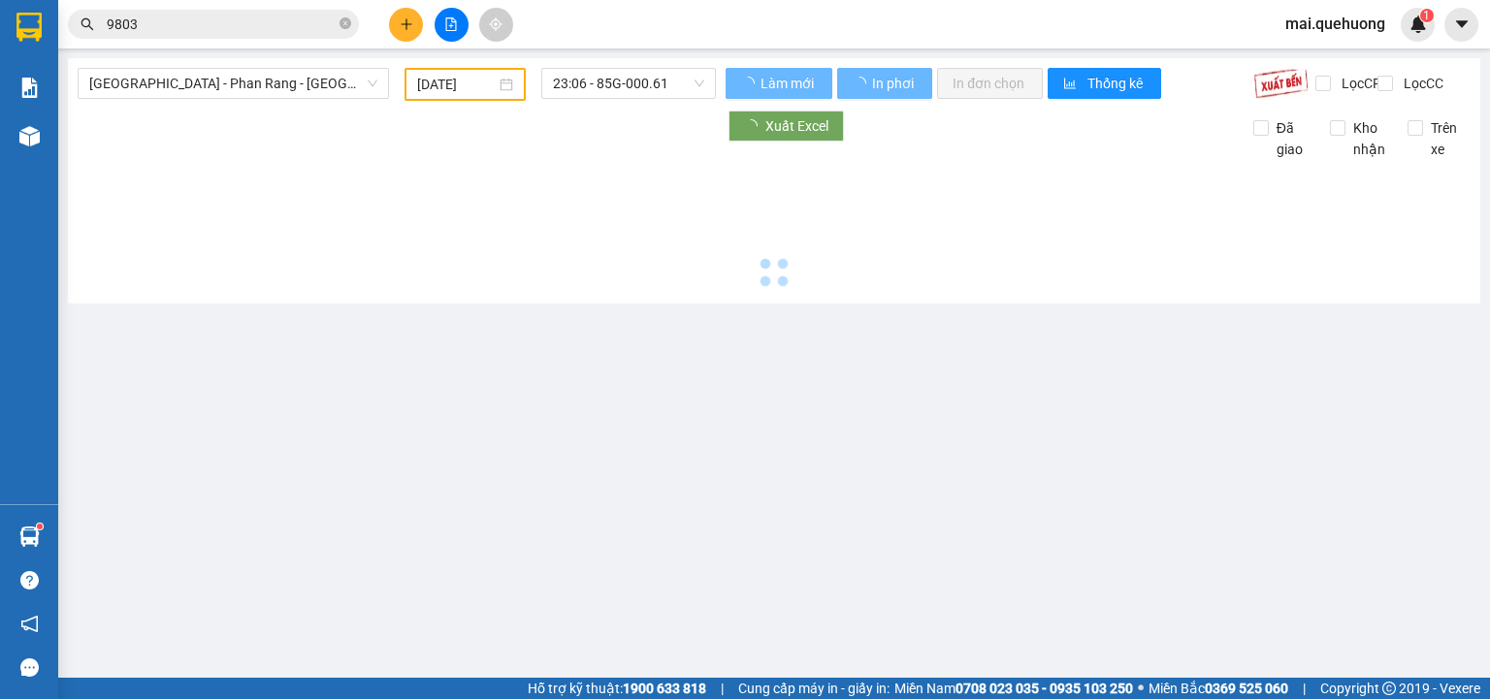
type input "[DATE]"
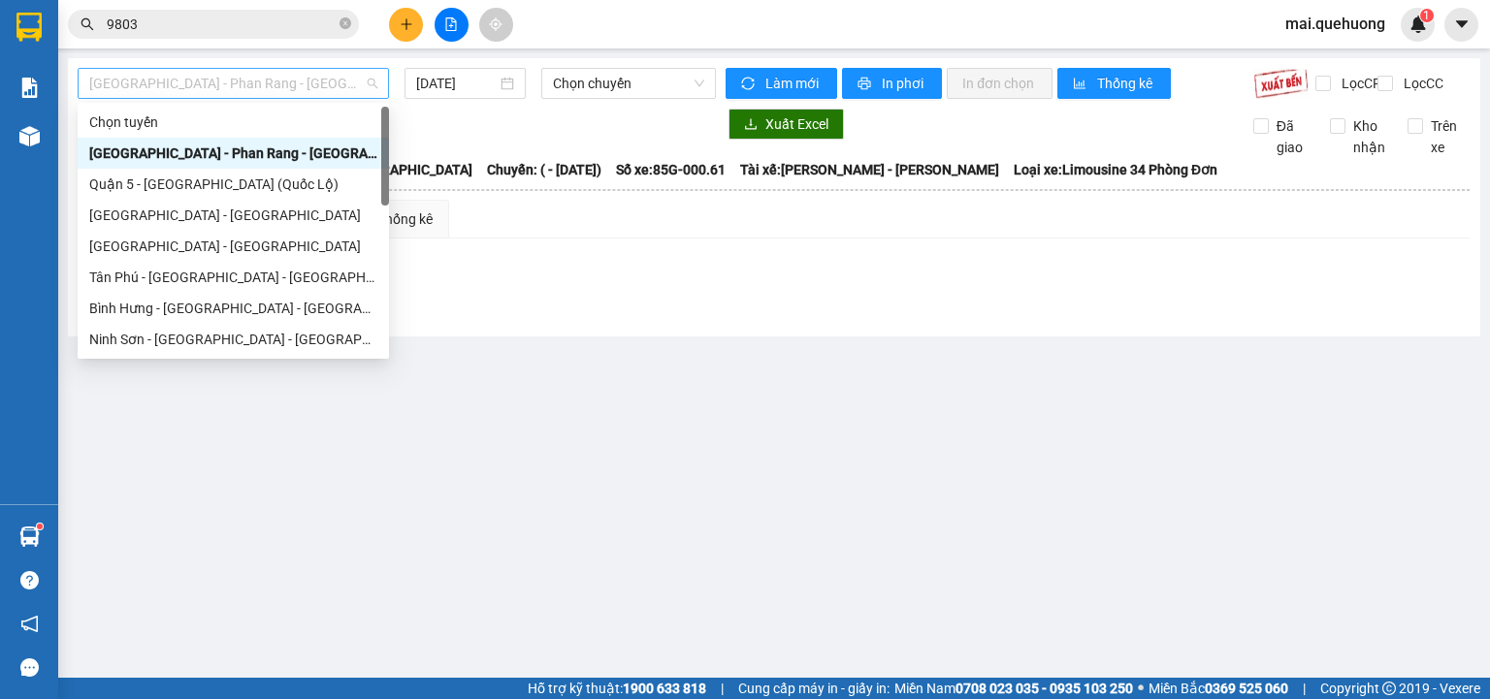
click at [263, 86] on span "[GEOGRAPHIC_DATA] - Phan Rang - [GEOGRAPHIC_DATA]" at bounding box center [233, 83] width 288 height 29
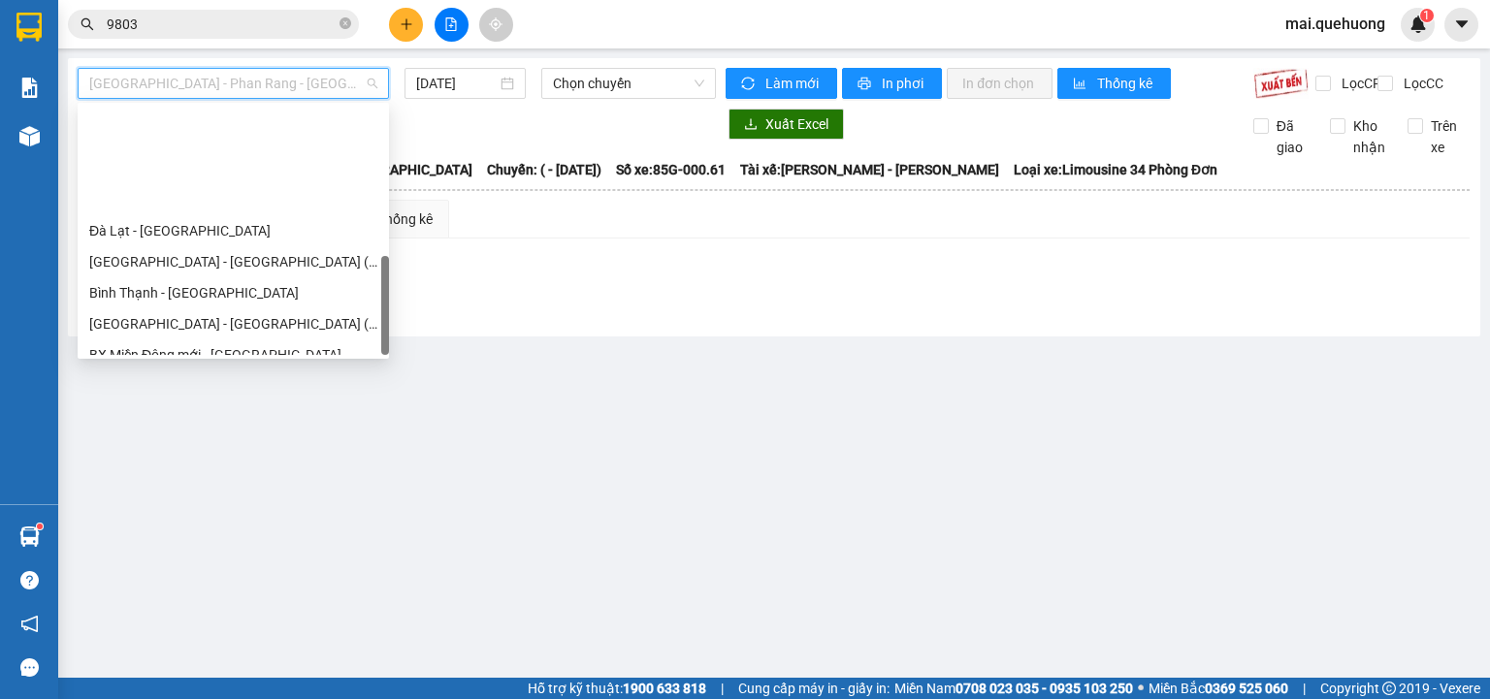
scroll to position [528, 0]
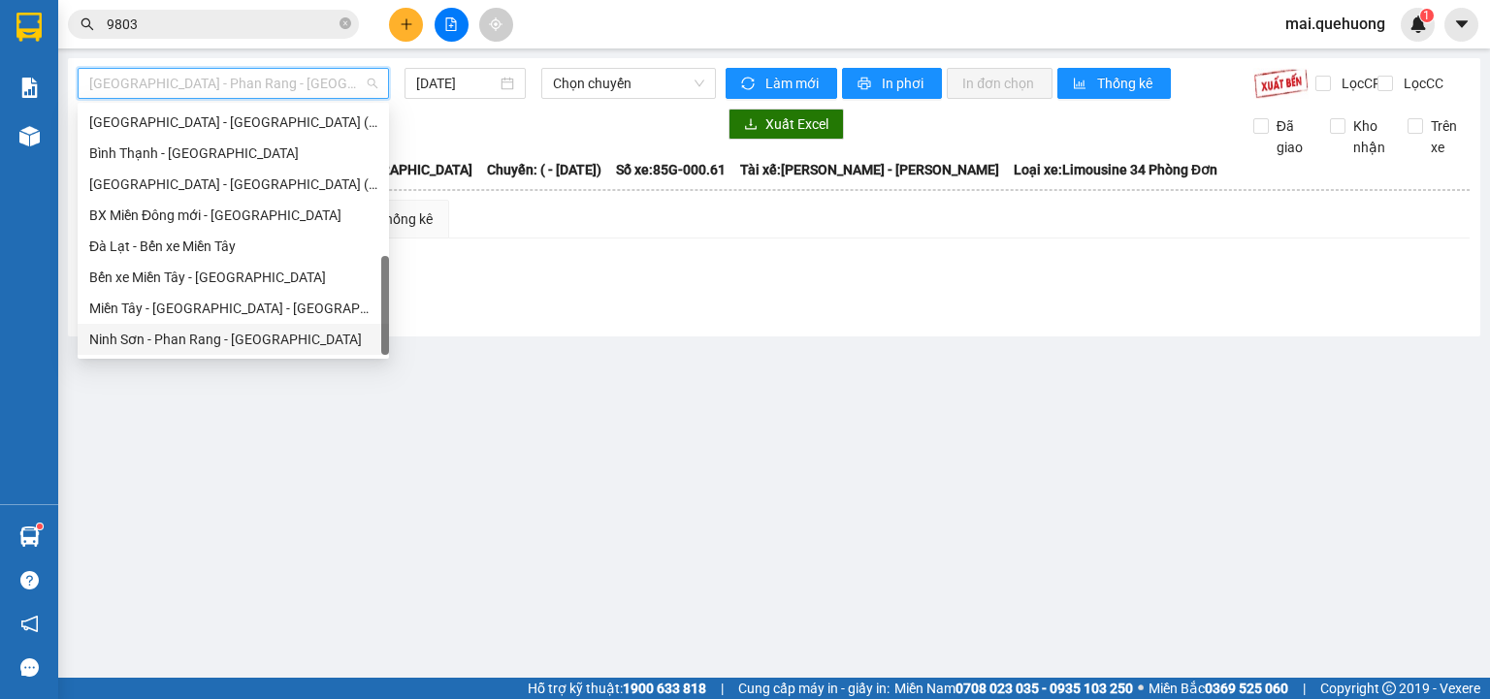
click at [215, 342] on div "Ninh Sơn - Phan Rang - [GEOGRAPHIC_DATA]" at bounding box center [233, 339] width 288 height 21
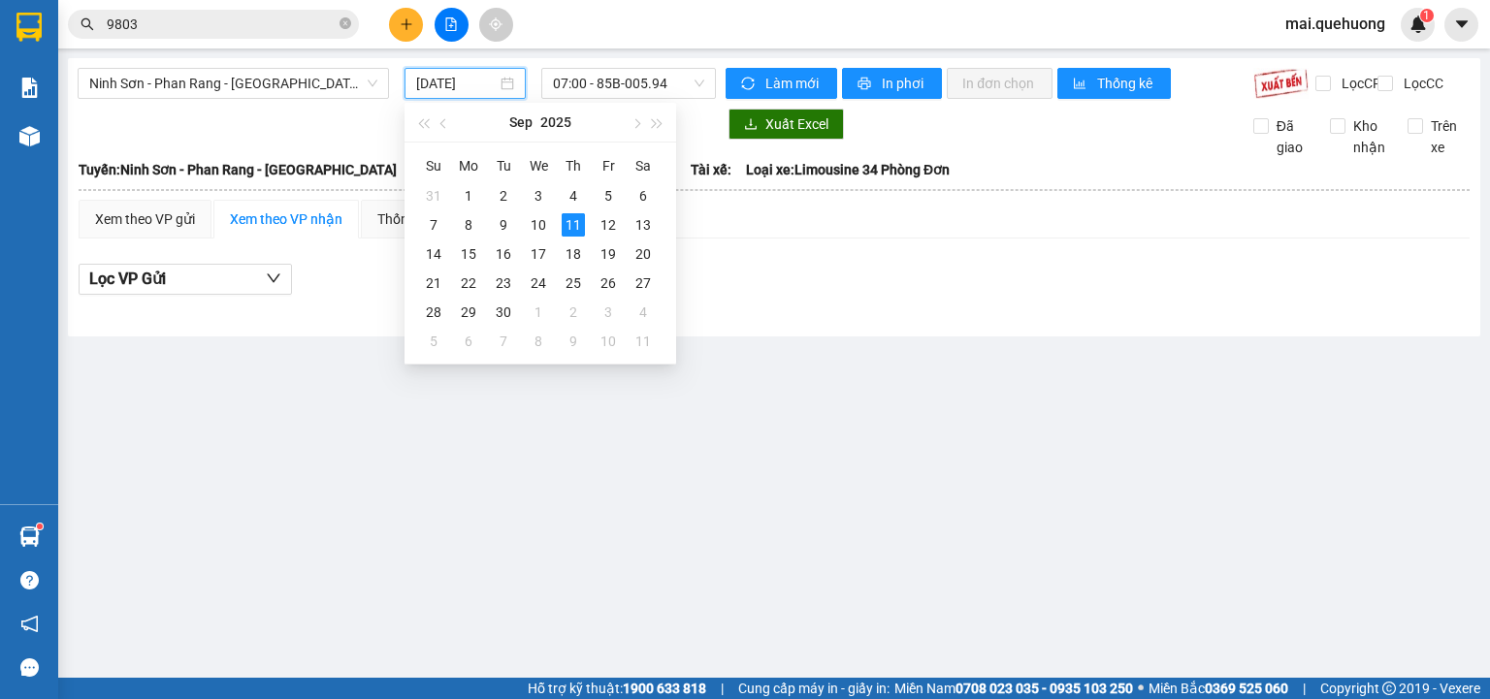
click at [448, 79] on input "[DATE]" at bounding box center [456, 83] width 80 height 21
click at [508, 223] on div "9" at bounding box center [503, 224] width 23 height 23
type input "[DATE]"
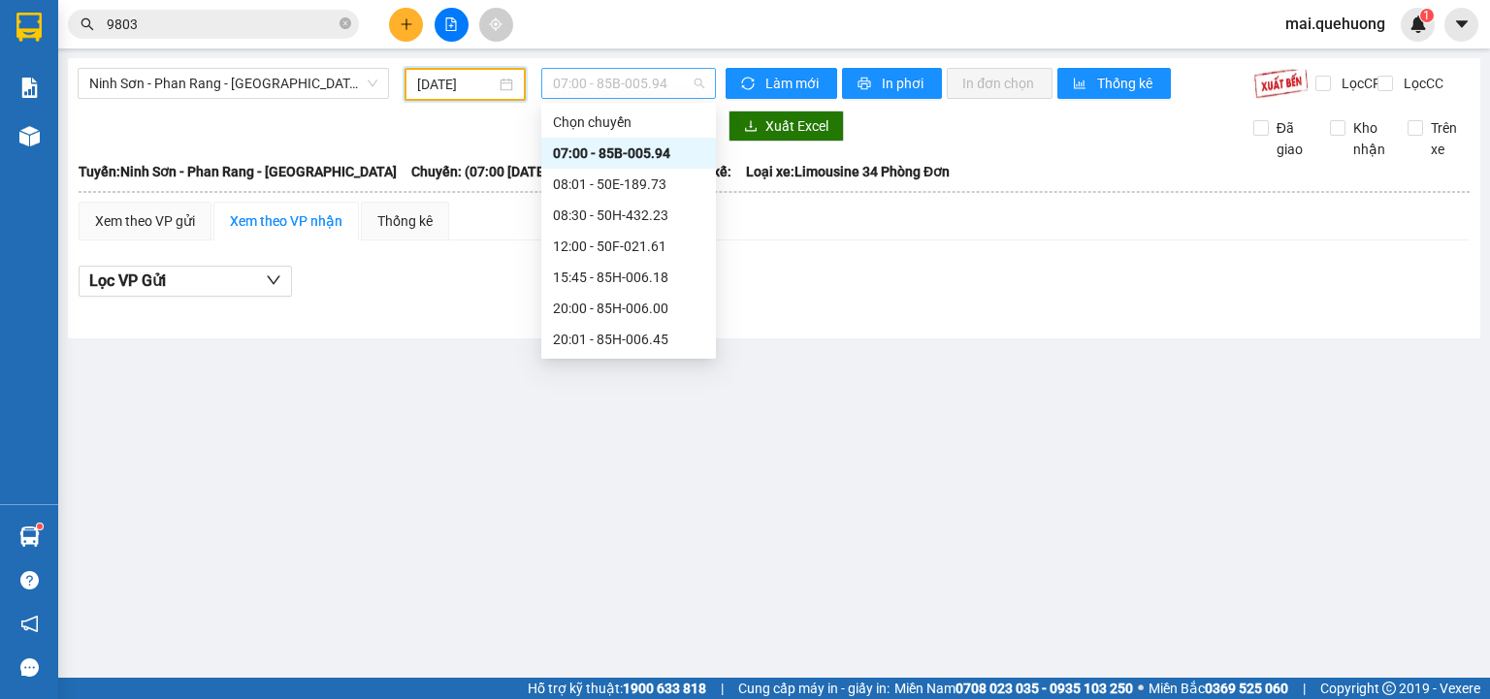
click at [583, 88] on span "07:00 - 85B-005.94" at bounding box center [629, 83] width 152 height 29
click at [608, 218] on div "08:30 - 50H-432.23" at bounding box center [628, 215] width 151 height 21
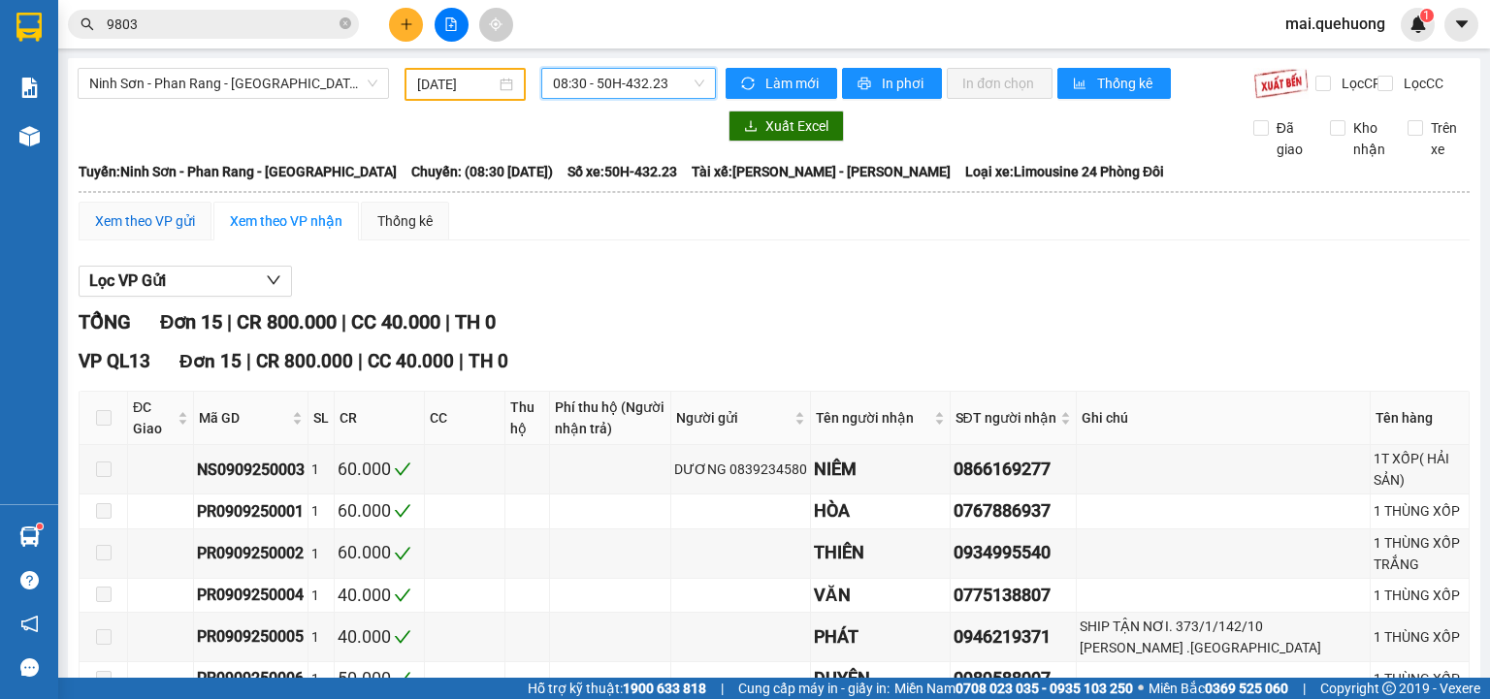
click at [121, 232] on div "Xem theo VP gửi" at bounding box center [145, 220] width 100 height 21
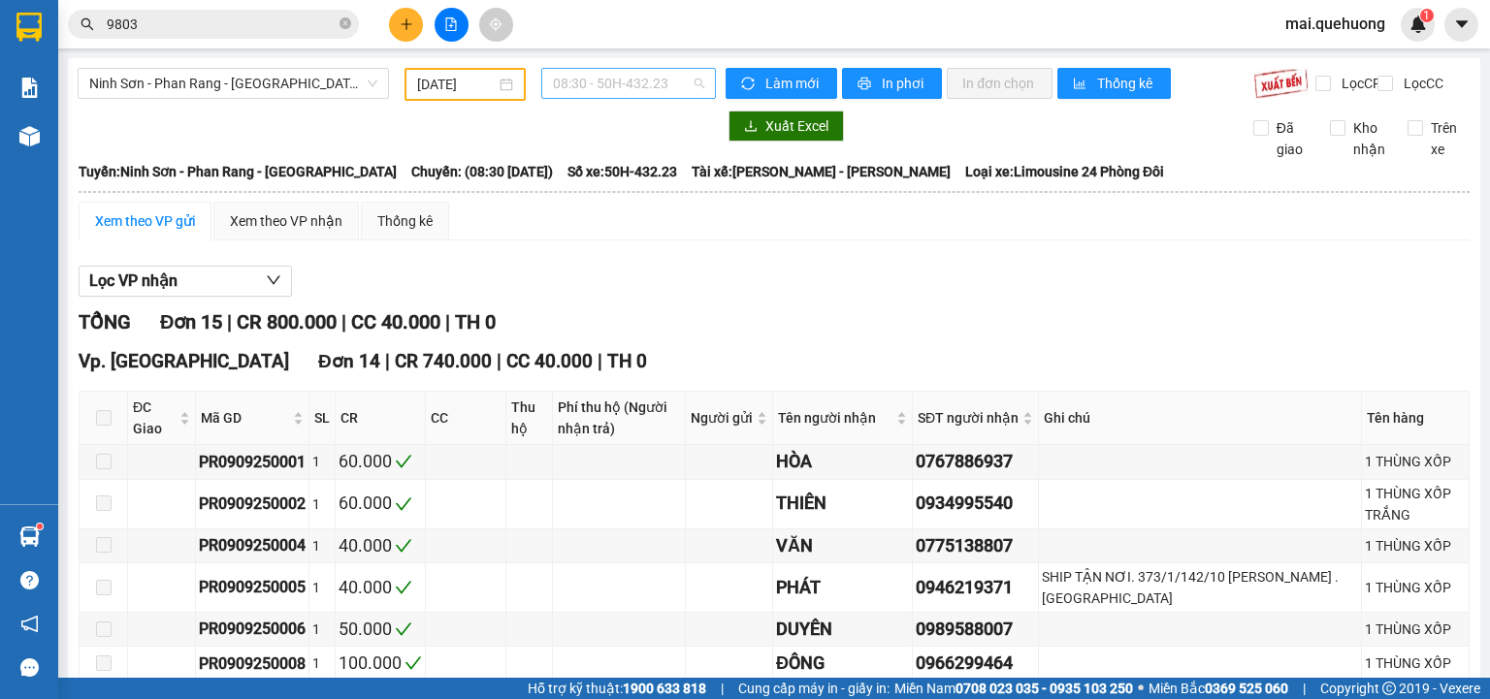
click at [579, 92] on span "08:30 - 50H-432.23" at bounding box center [629, 83] width 152 height 29
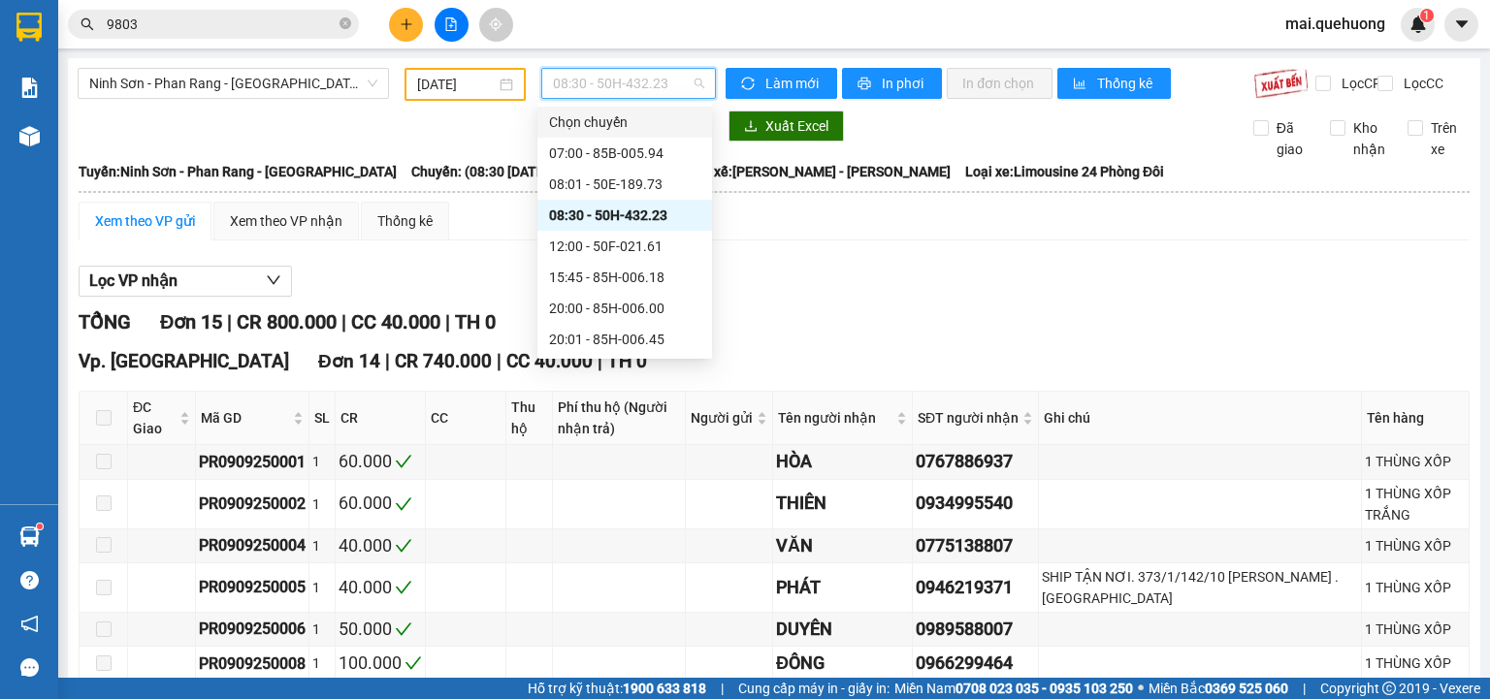
click at [583, 78] on span "08:30 - 50H-432.23" at bounding box center [629, 83] width 152 height 29
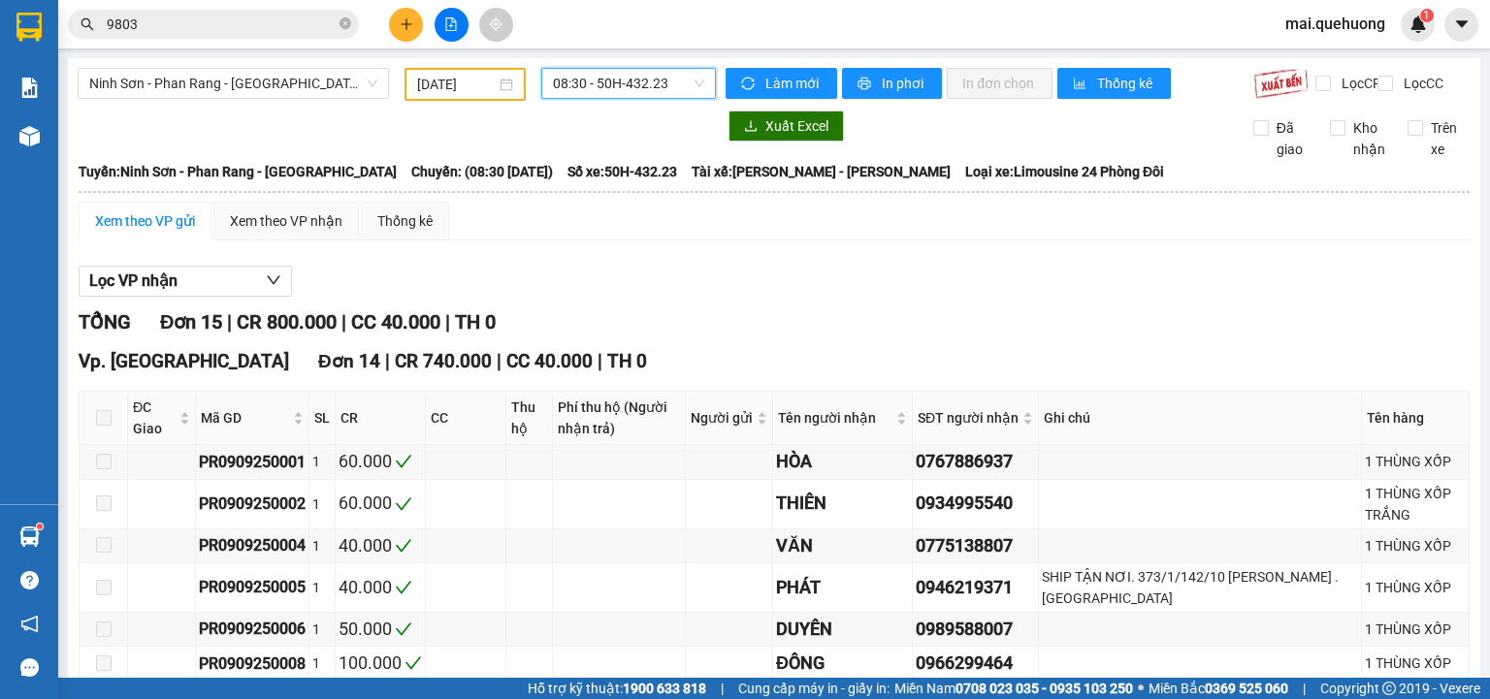
click at [572, 85] on span "08:30 - 50H-432.23" at bounding box center [629, 83] width 152 height 29
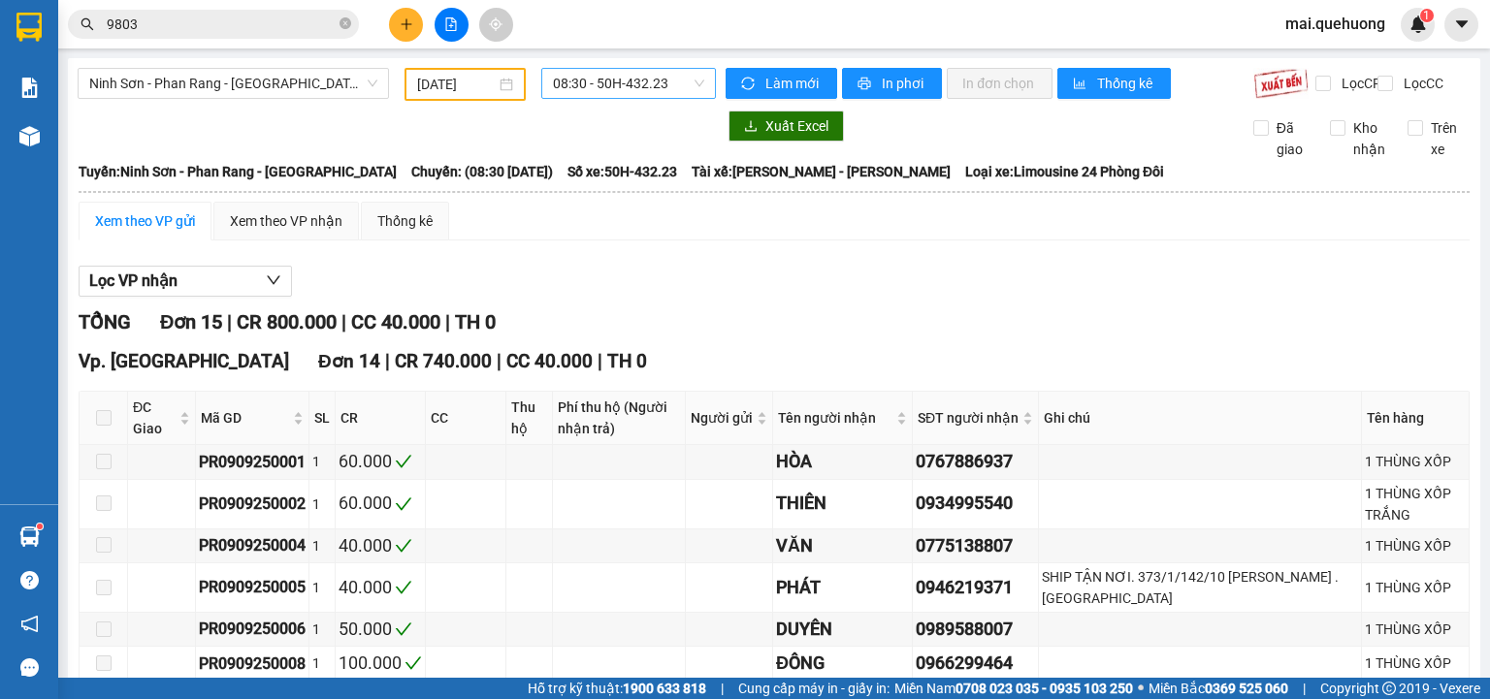
click at [664, 88] on span "08:30 - 50H-432.23" at bounding box center [629, 83] width 152 height 29
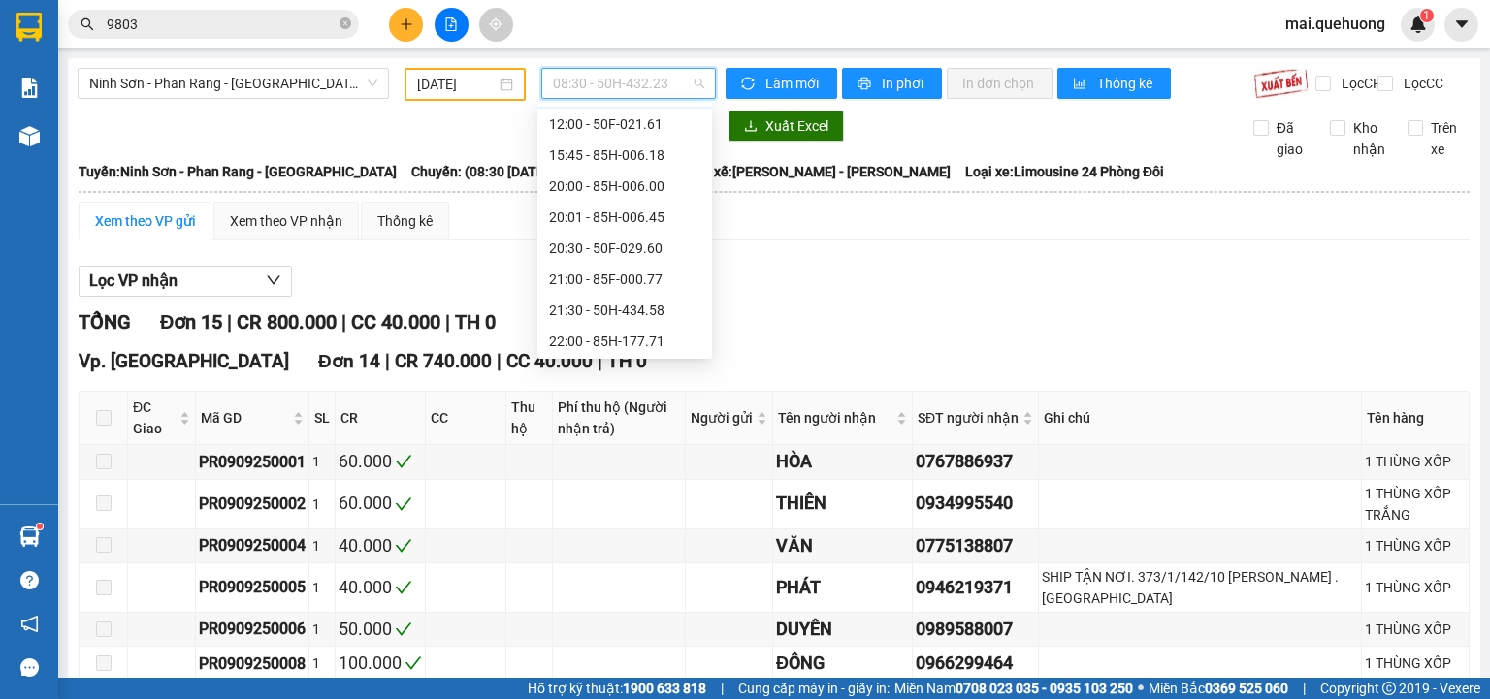
scroll to position [186, 0]
click at [635, 338] on div "23:00 - 85F-001.60" at bounding box center [624, 339] width 151 height 21
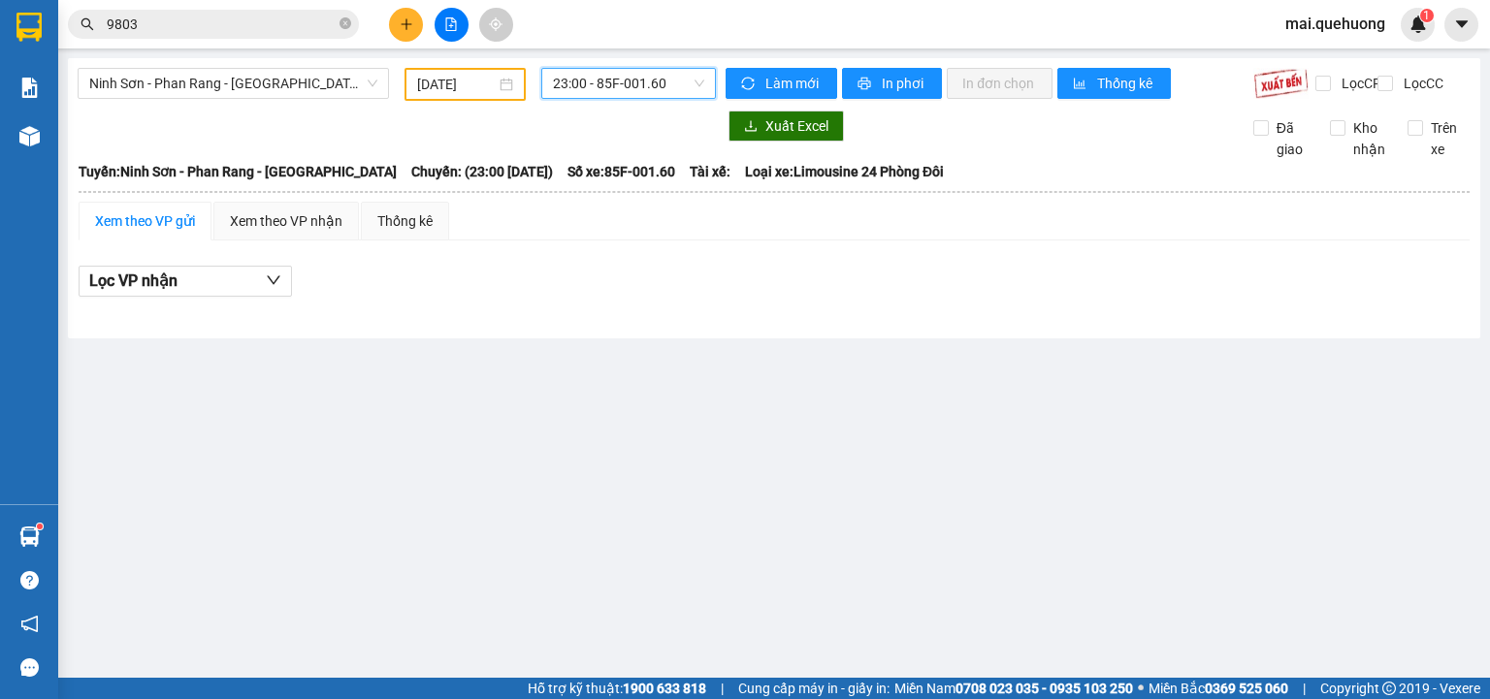
click at [617, 82] on span "23:00 - 85F-001.60" at bounding box center [629, 83] width 152 height 29
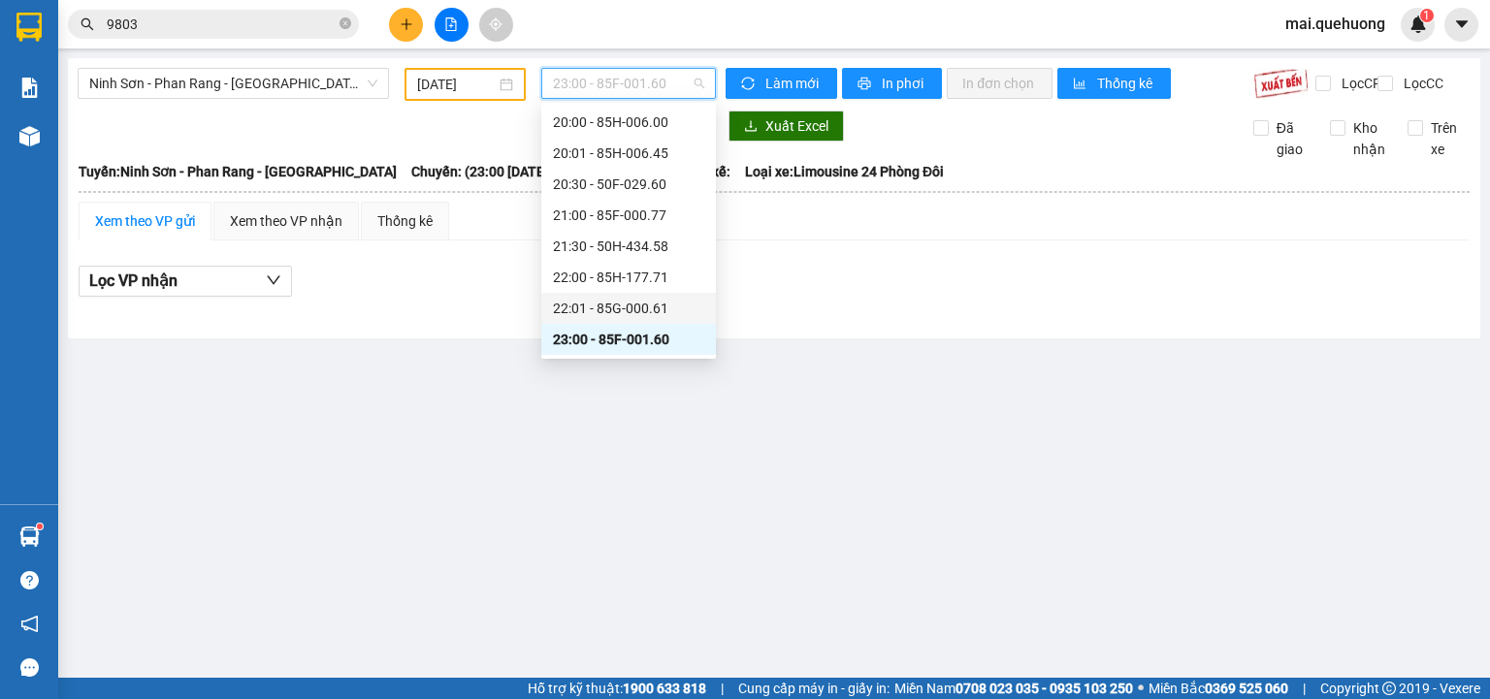
click at [623, 310] on div "22:01 - 85G-000.61" at bounding box center [628, 308] width 151 height 21
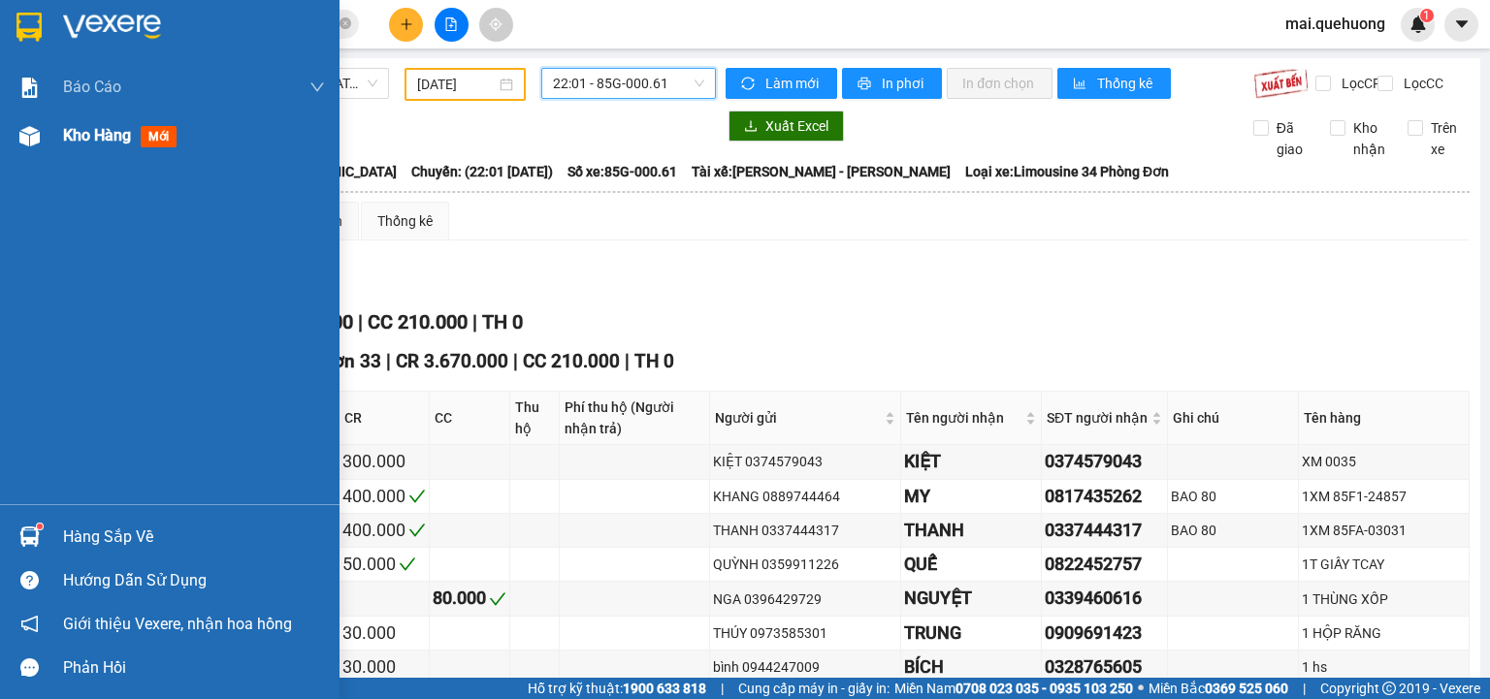
click at [86, 142] on span "Kho hàng" at bounding box center [97, 135] width 68 height 18
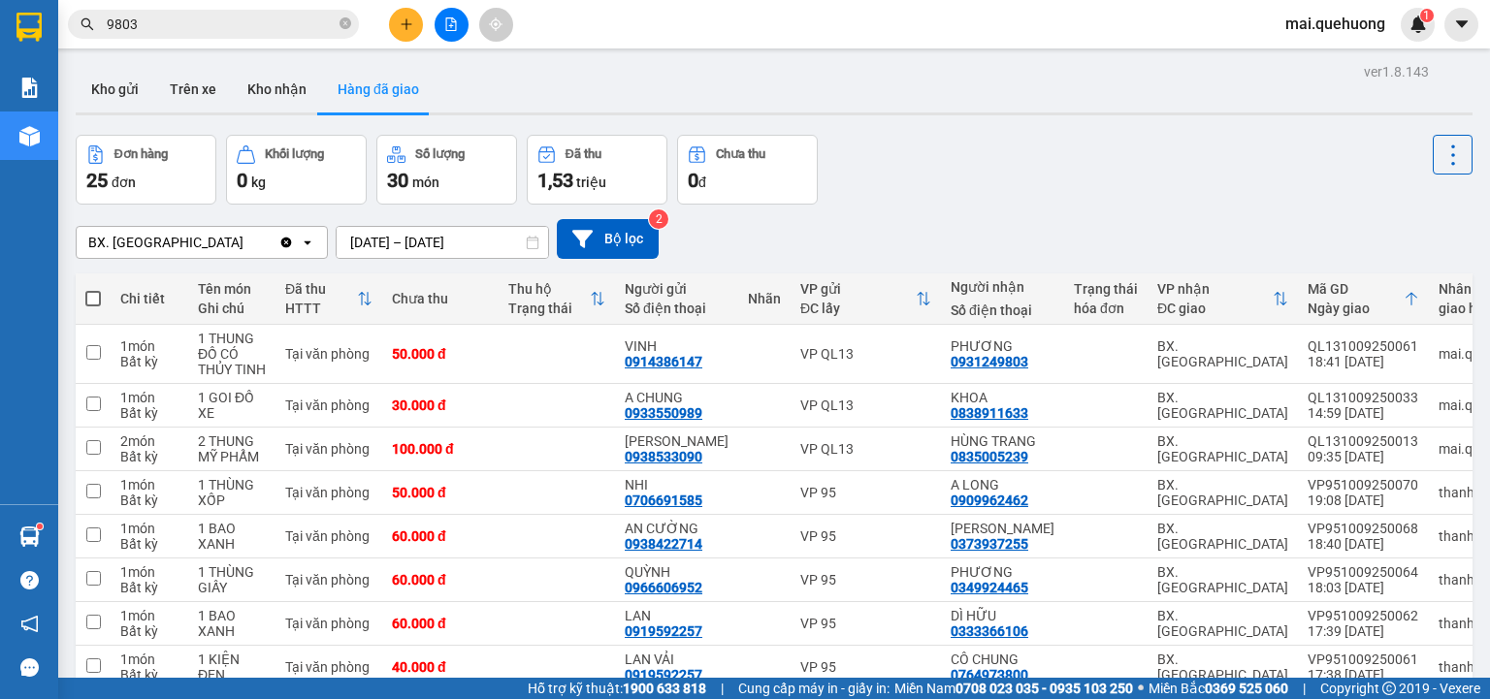
click at [951, 194] on div "Đơn hàng 25 đơn Khối lượng 0 kg Số lượng 30 món Đã thu 1,53 triệu Chưa thu 0 đ" at bounding box center [774, 170] width 1397 height 70
click at [120, 93] on button "Kho gửi" at bounding box center [115, 89] width 79 height 47
